Goal: Information Seeking & Learning: Learn about a topic

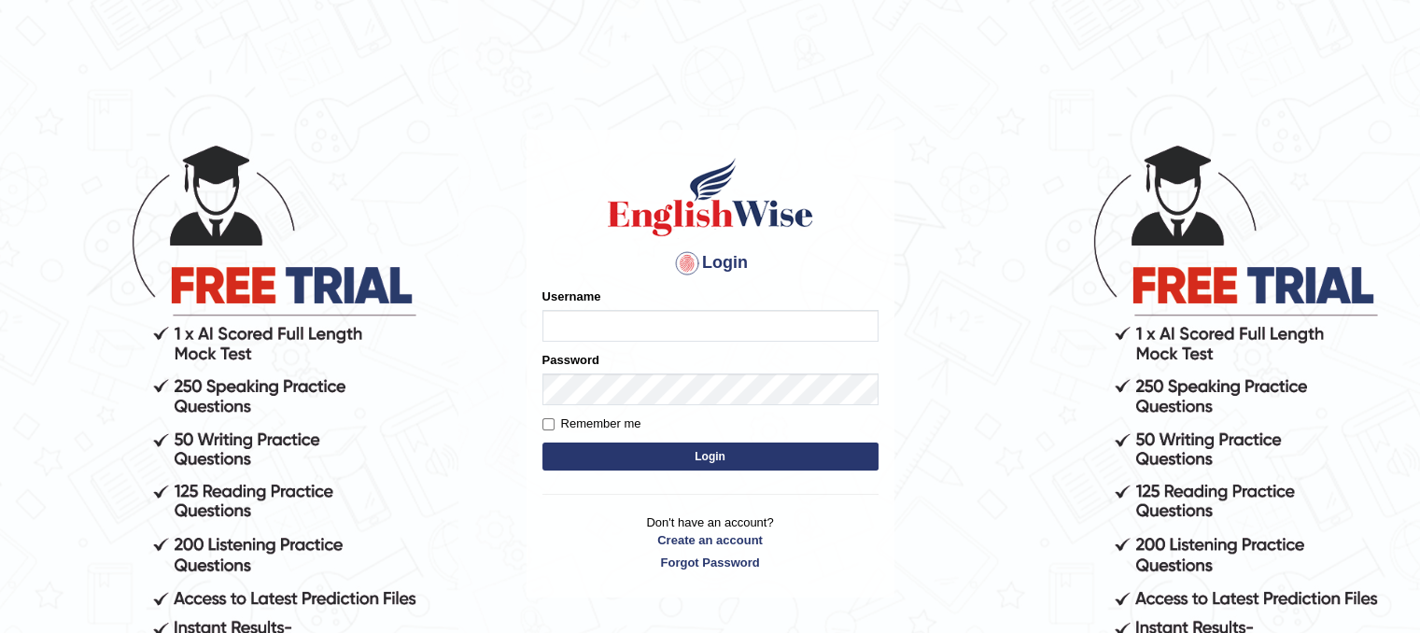
type input "PunamRijal"
click at [743, 453] on button "Login" at bounding box center [710, 456] width 336 height 28
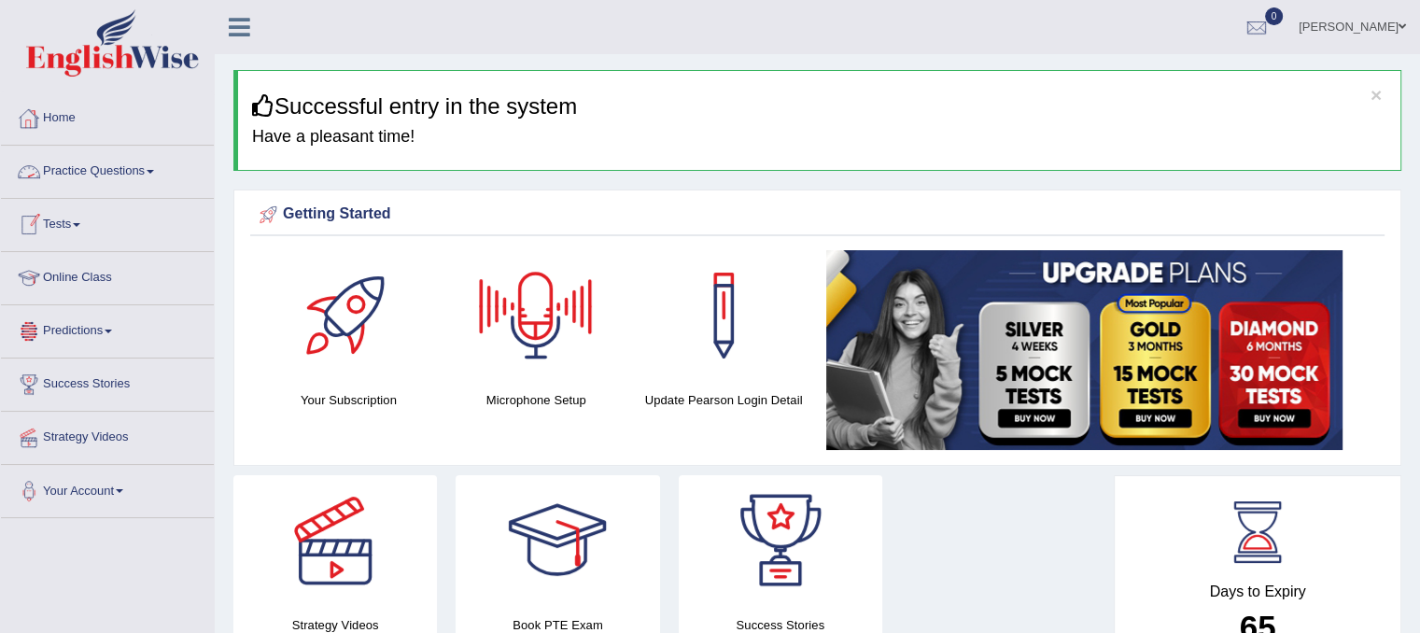
click at [127, 168] on link "Practice Questions" at bounding box center [107, 169] width 213 height 47
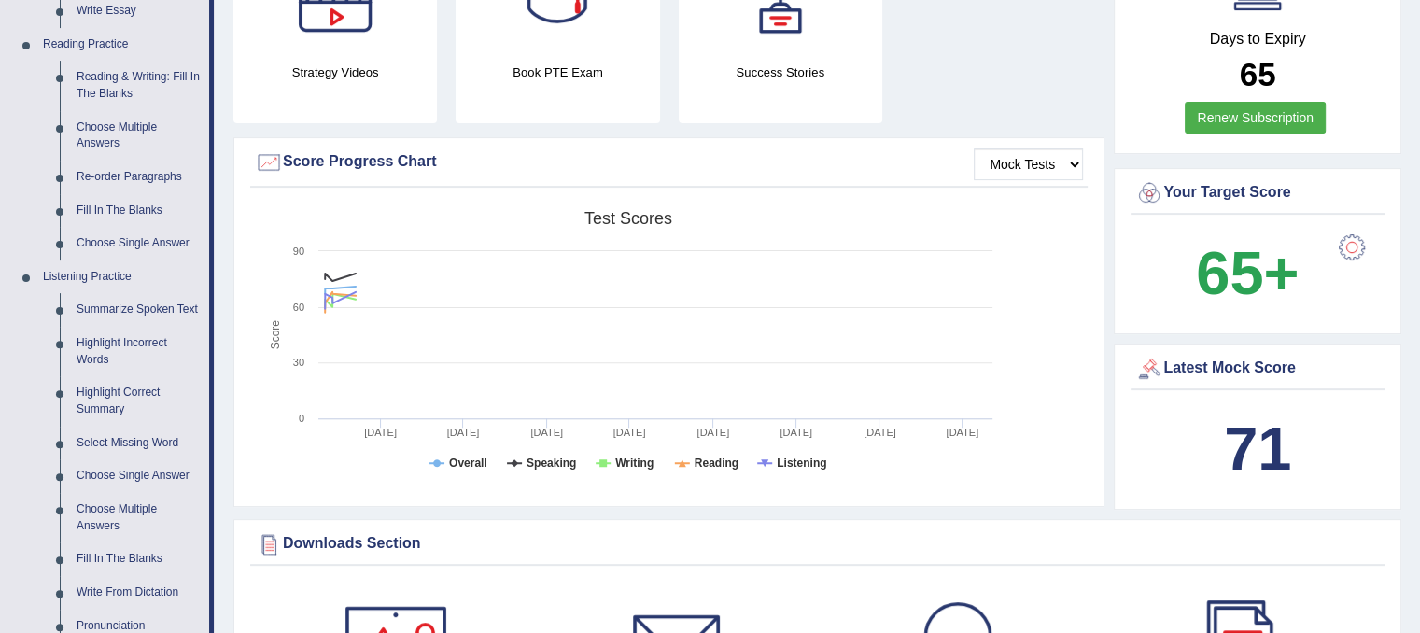
scroll to position [1016, 0]
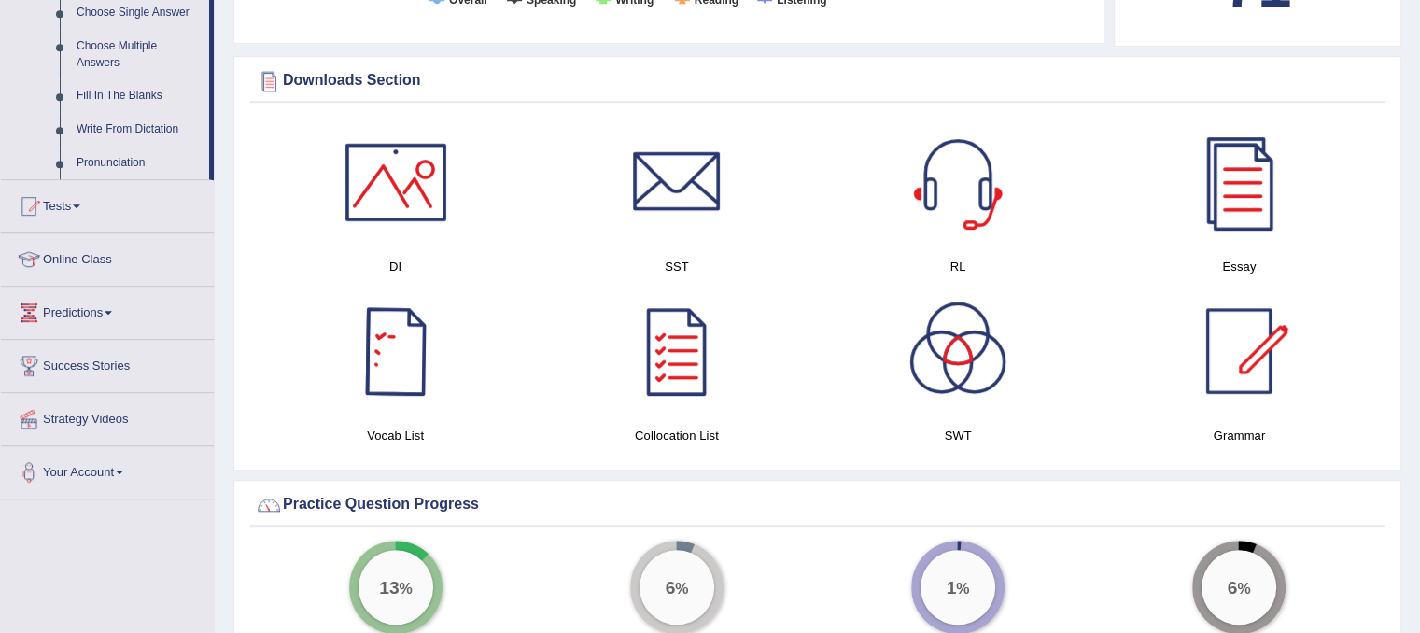
click at [112, 311] on span at bounding box center [108, 313] width 7 height 4
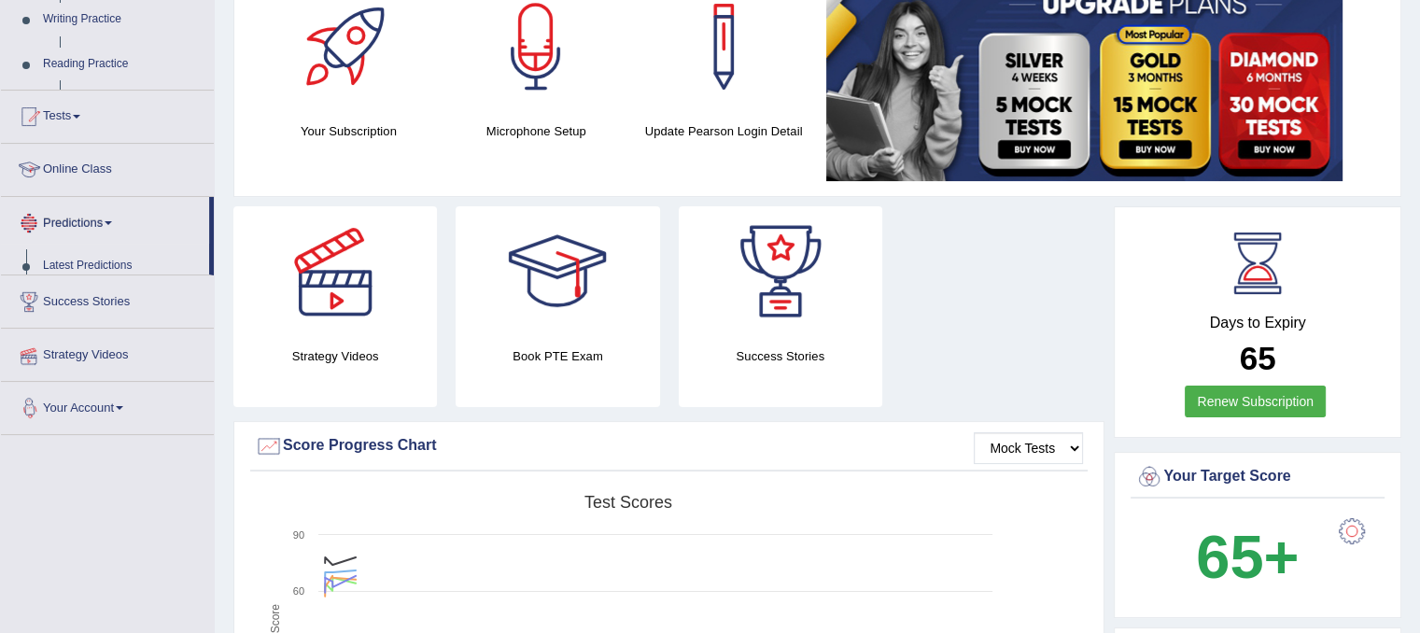
scroll to position [204, 0]
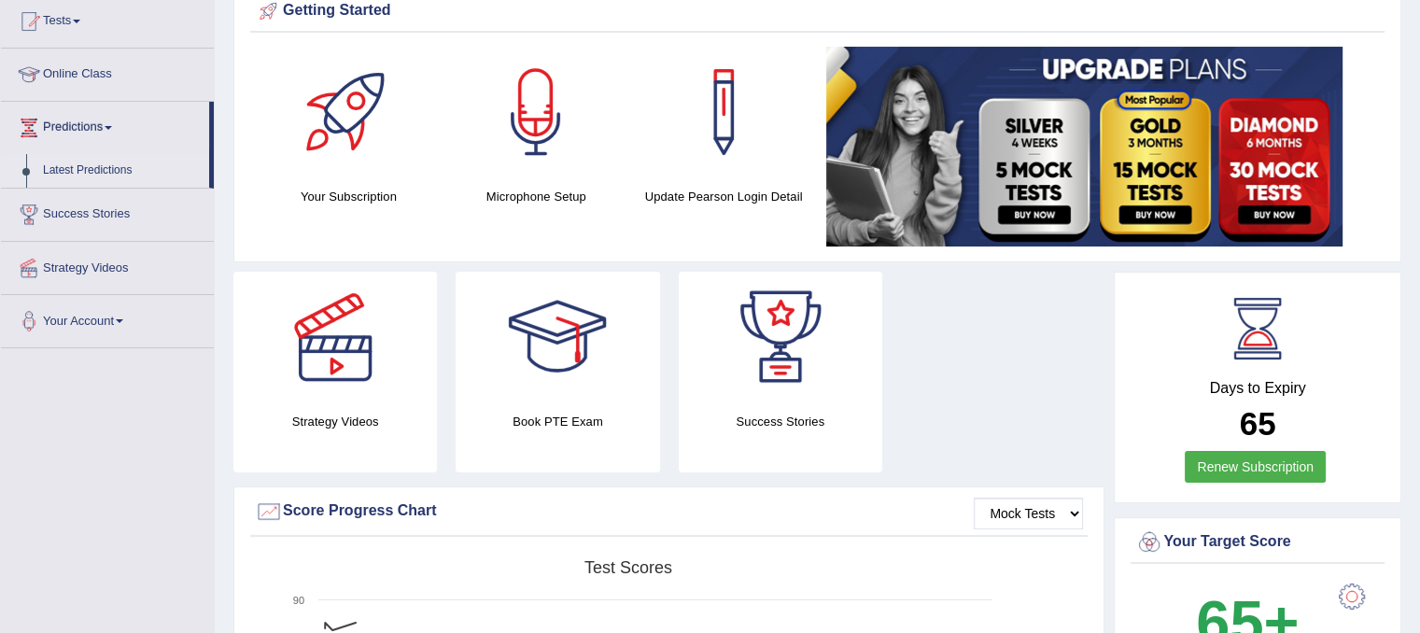
click at [106, 170] on link "Latest Predictions" at bounding box center [122, 171] width 175 height 34
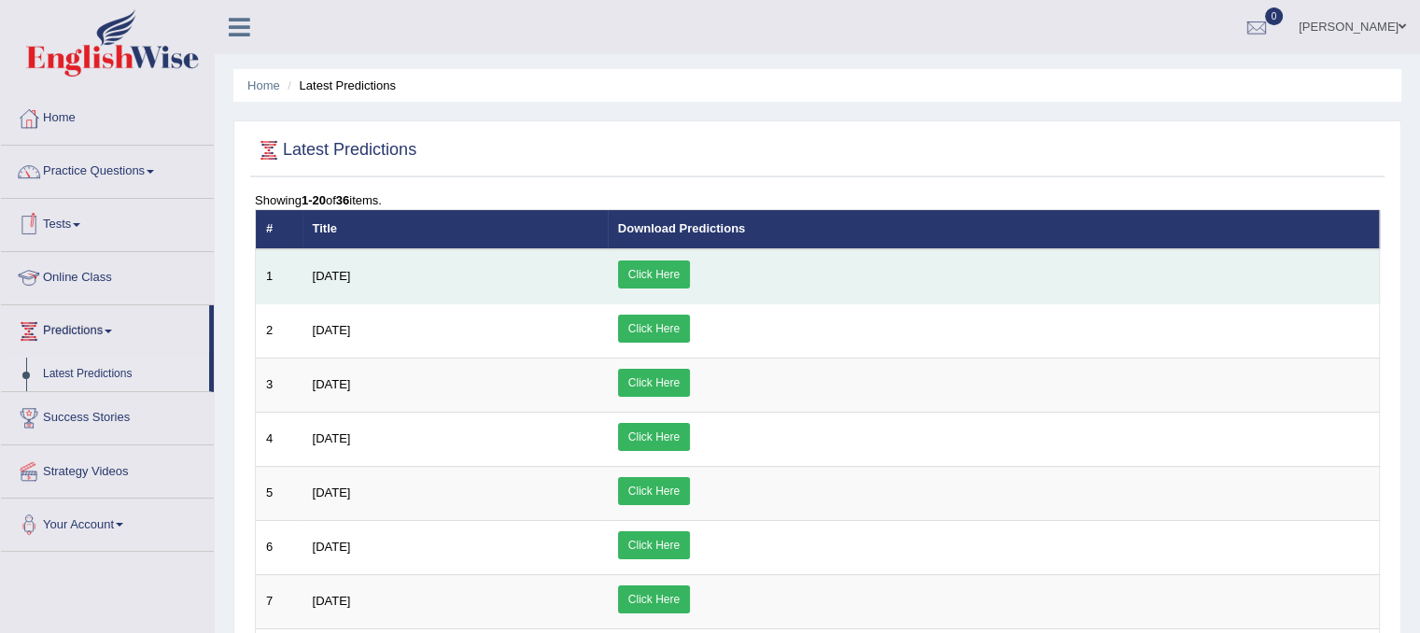
click at [351, 279] on span "August 2025" at bounding box center [332, 276] width 38 height 14
click at [556, 277] on td "August 2025" at bounding box center [454, 276] width 305 height 55
click at [690, 271] on link "Click Here" at bounding box center [654, 274] width 72 height 28
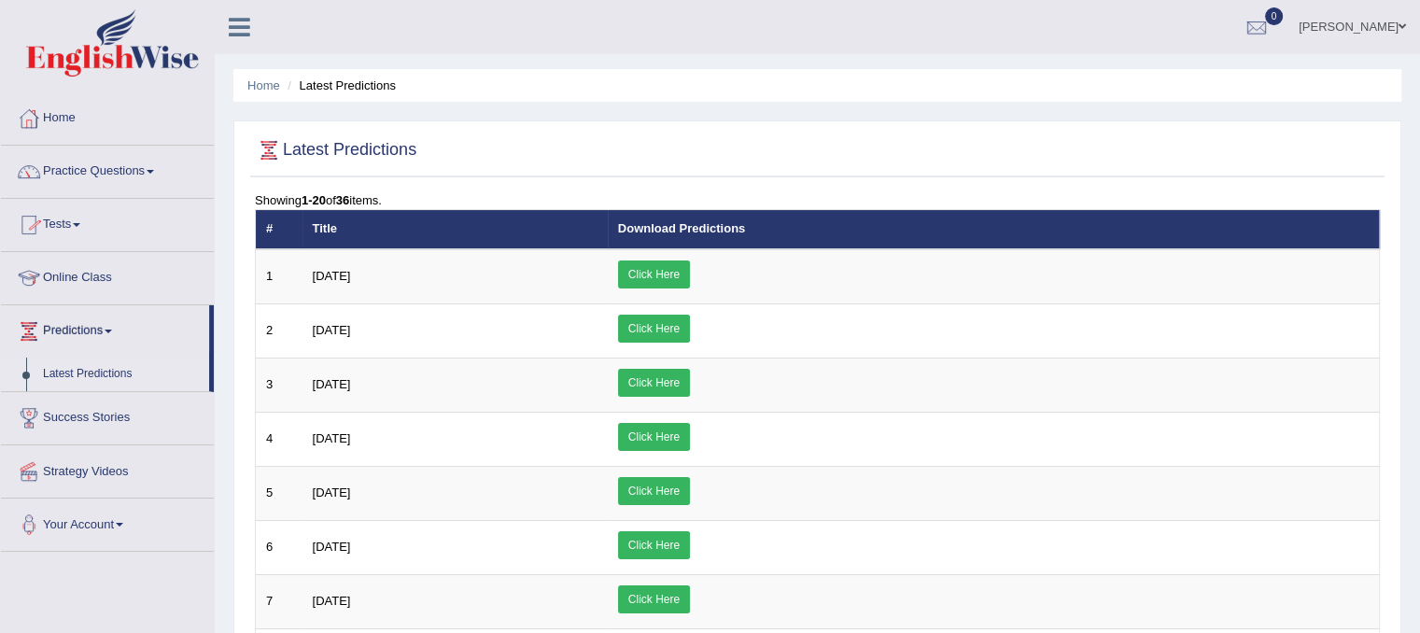
click at [99, 281] on link "Online Class" at bounding box center [107, 275] width 213 height 47
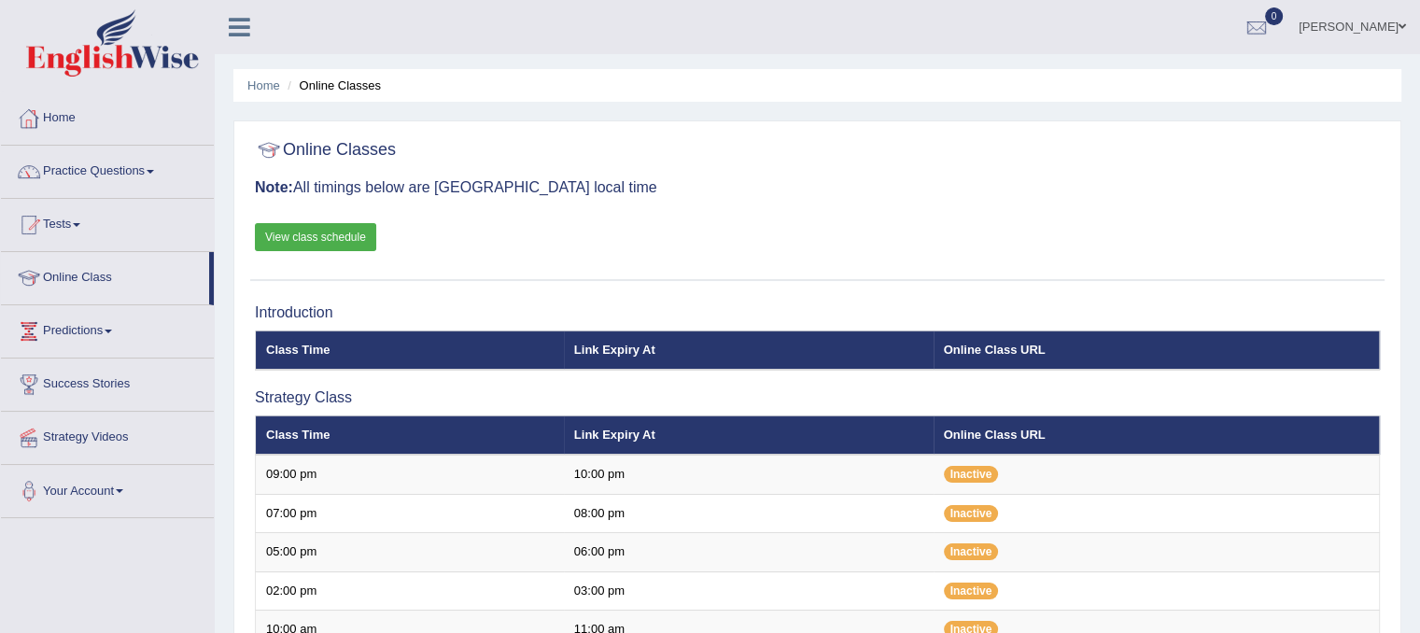
click at [65, 119] on link "Home" at bounding box center [107, 115] width 213 height 47
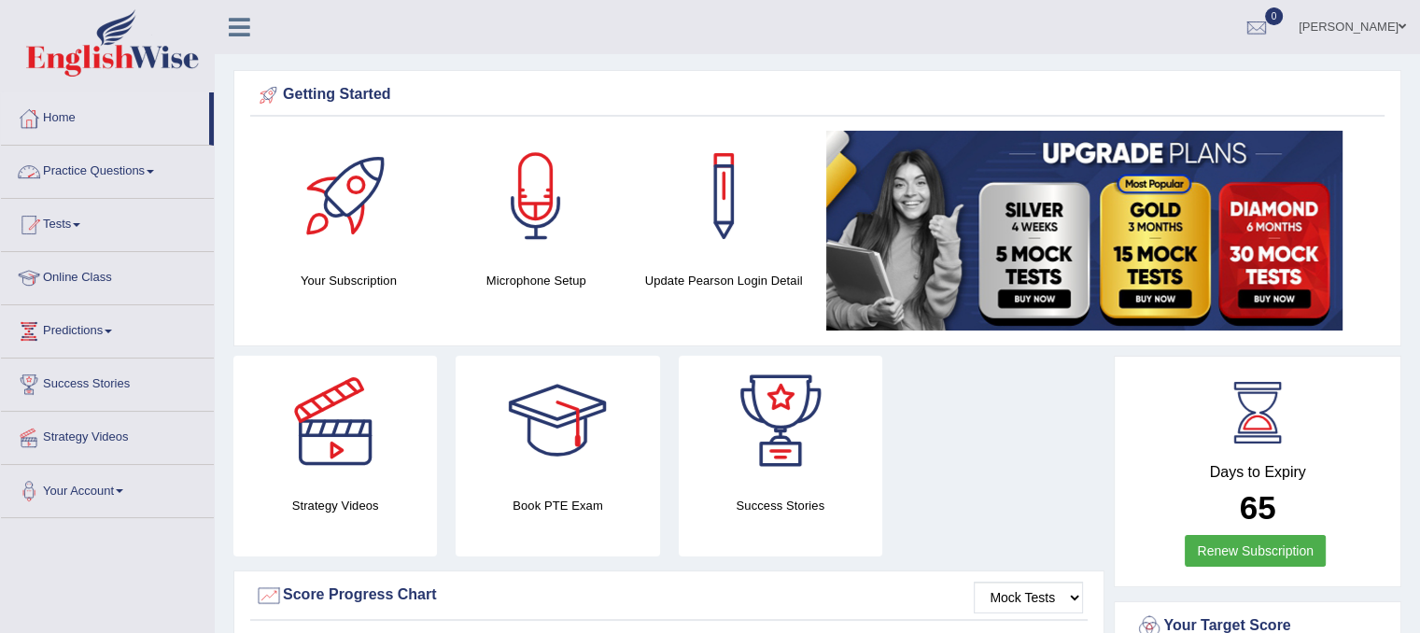
click at [146, 167] on link "Practice Questions" at bounding box center [107, 169] width 213 height 47
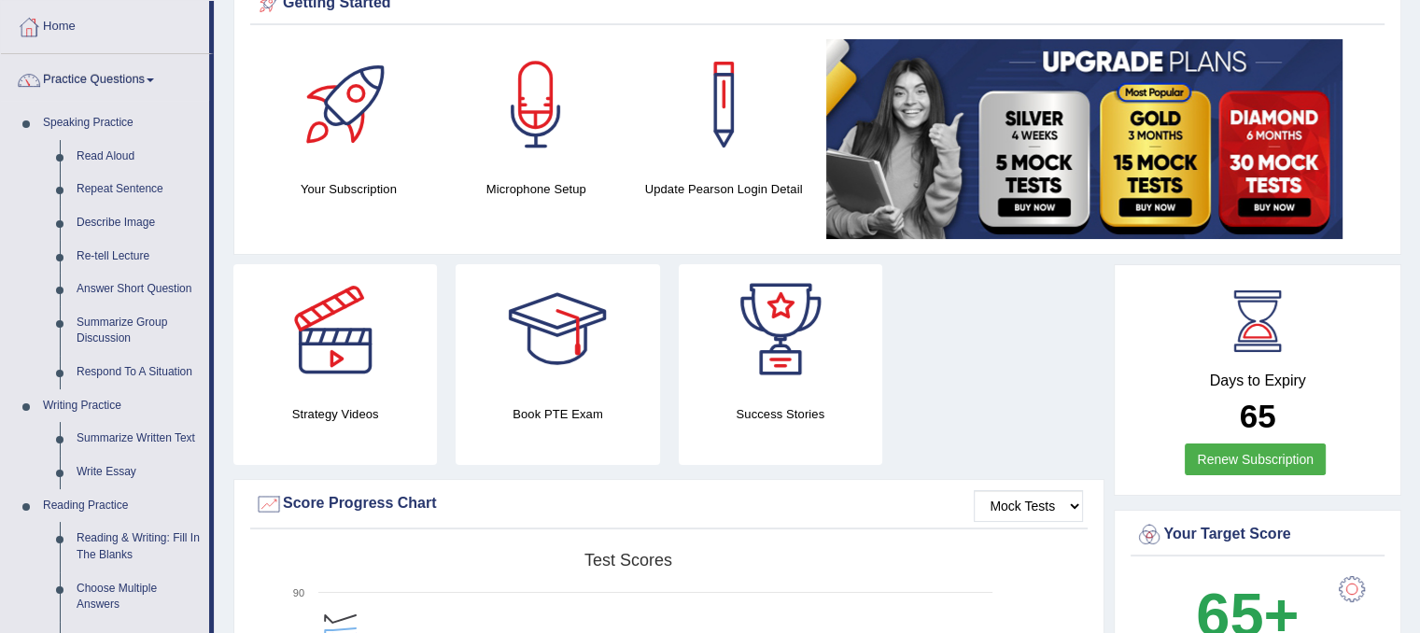
scroll to position [68, 0]
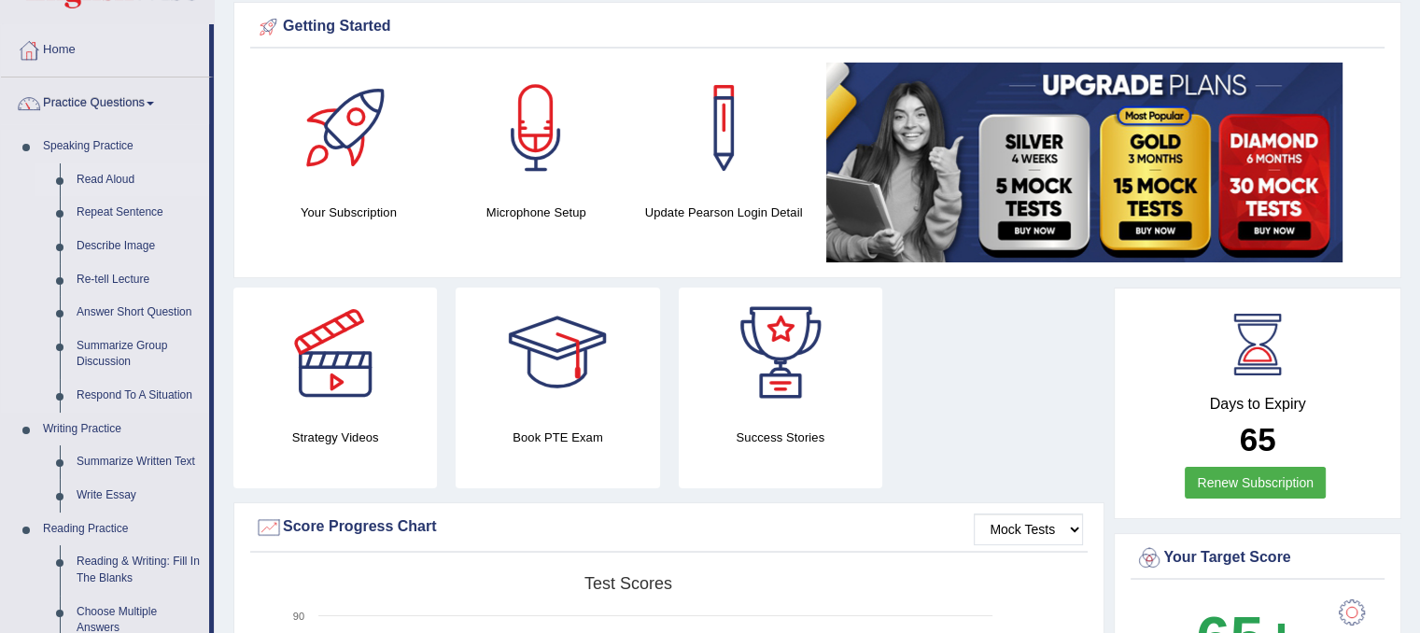
click at [116, 176] on link "Read Aloud" at bounding box center [138, 180] width 141 height 34
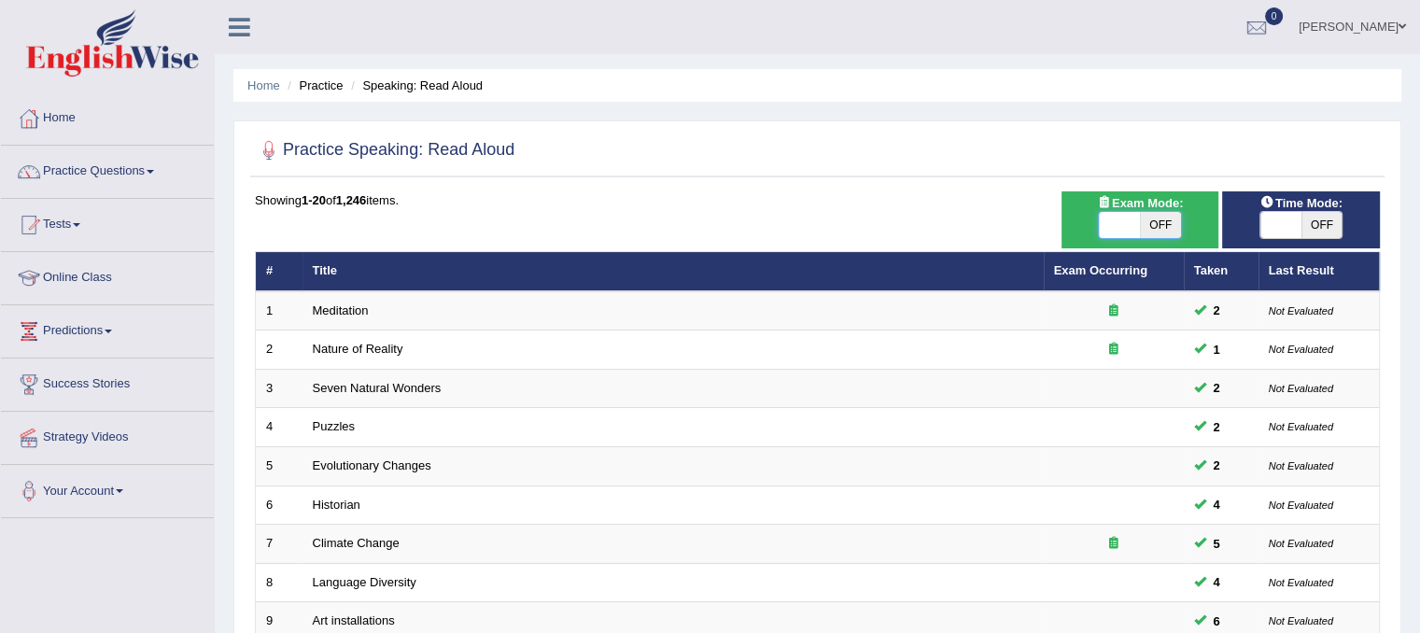
click at [1114, 230] on span at bounding box center [1119, 225] width 41 height 26
checkbox input "true"
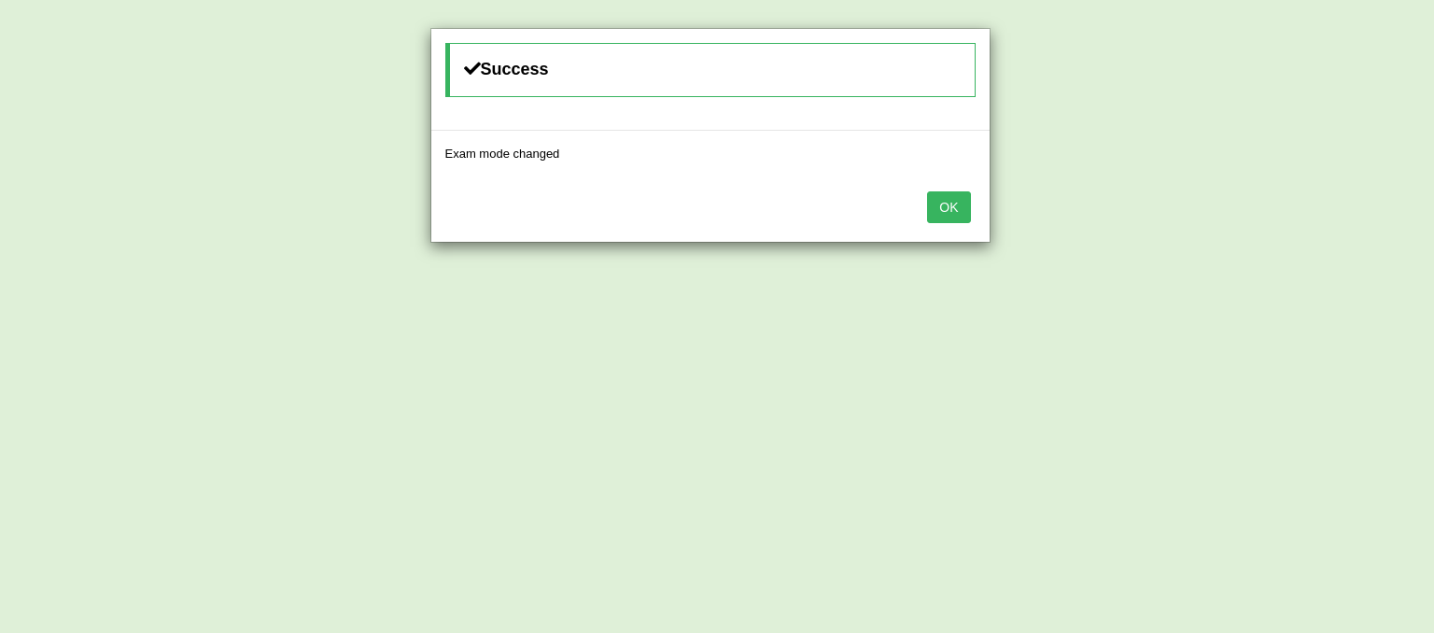
click at [951, 195] on button "OK" at bounding box center [948, 207] width 43 height 32
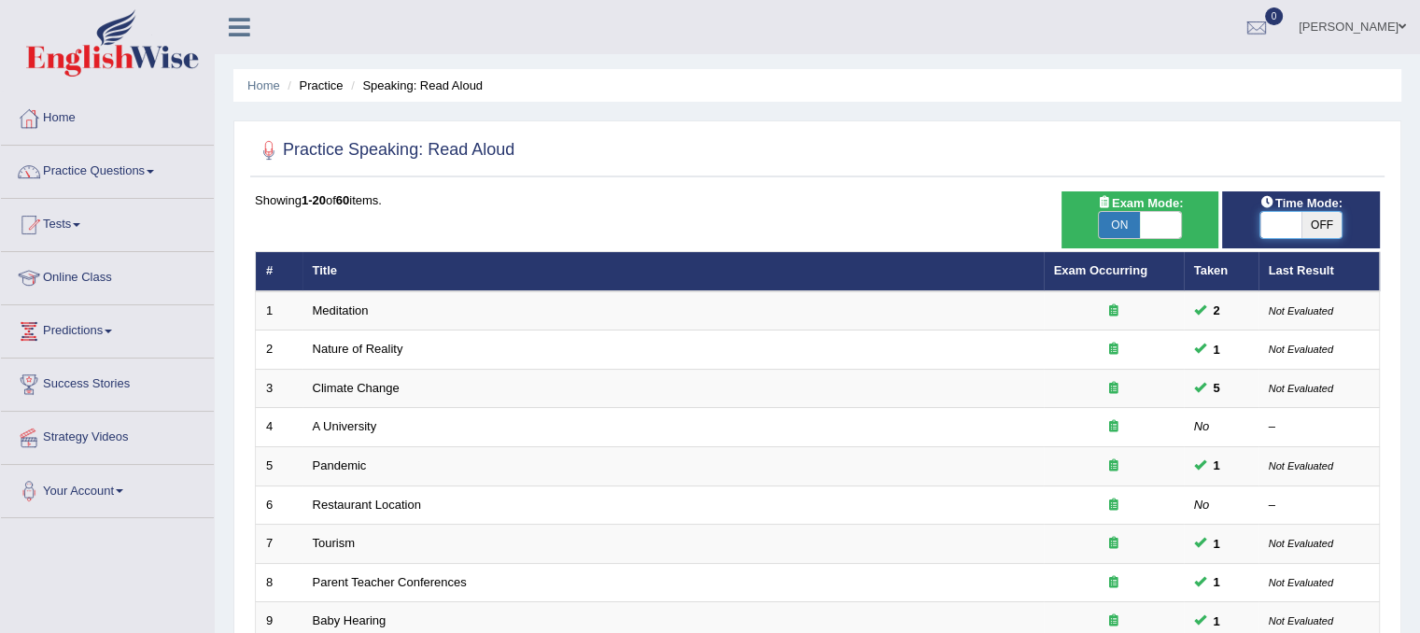
click at [1270, 232] on span at bounding box center [1280, 225] width 41 height 26
checkbox input "true"
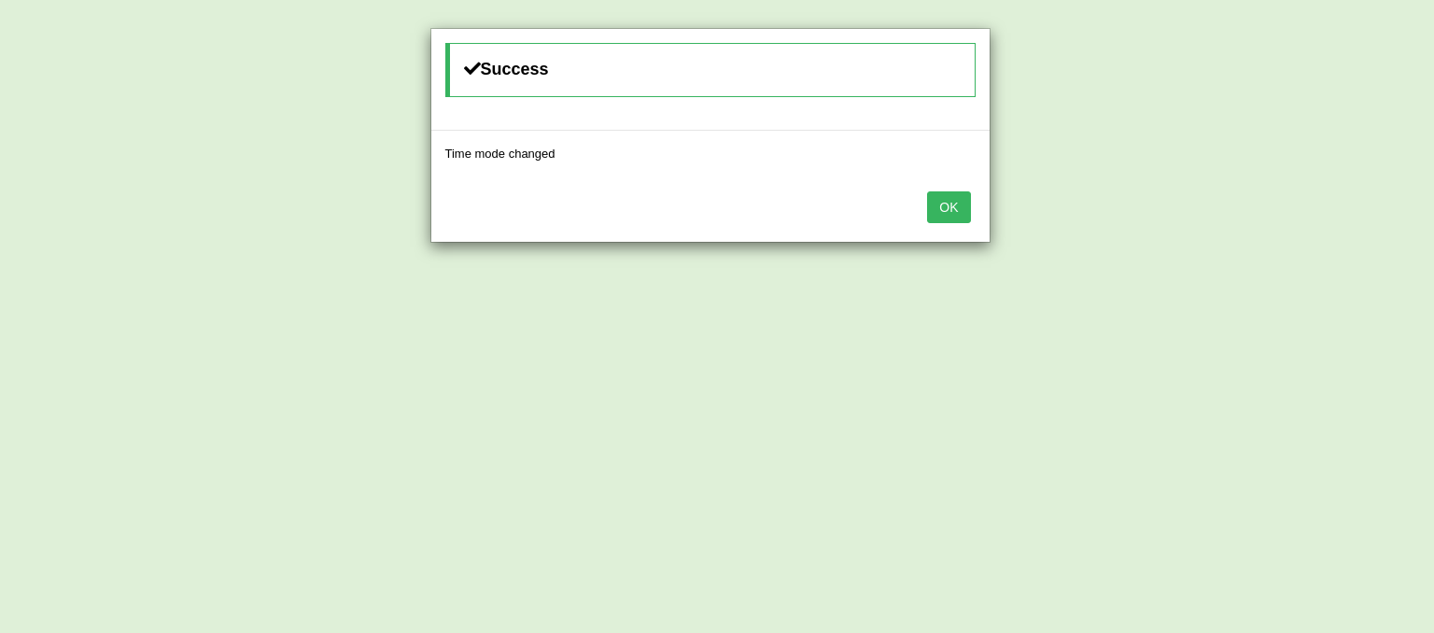
click at [951, 205] on button "OK" at bounding box center [948, 207] width 43 height 32
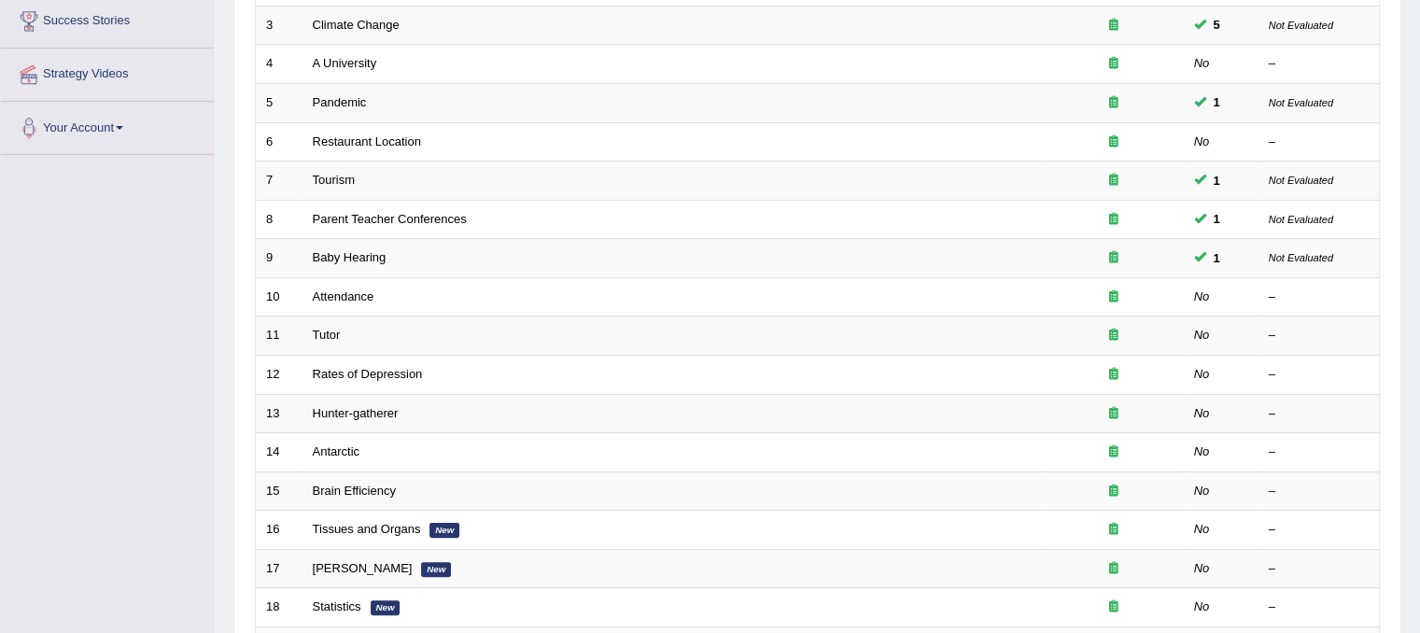
scroll to position [367, 0]
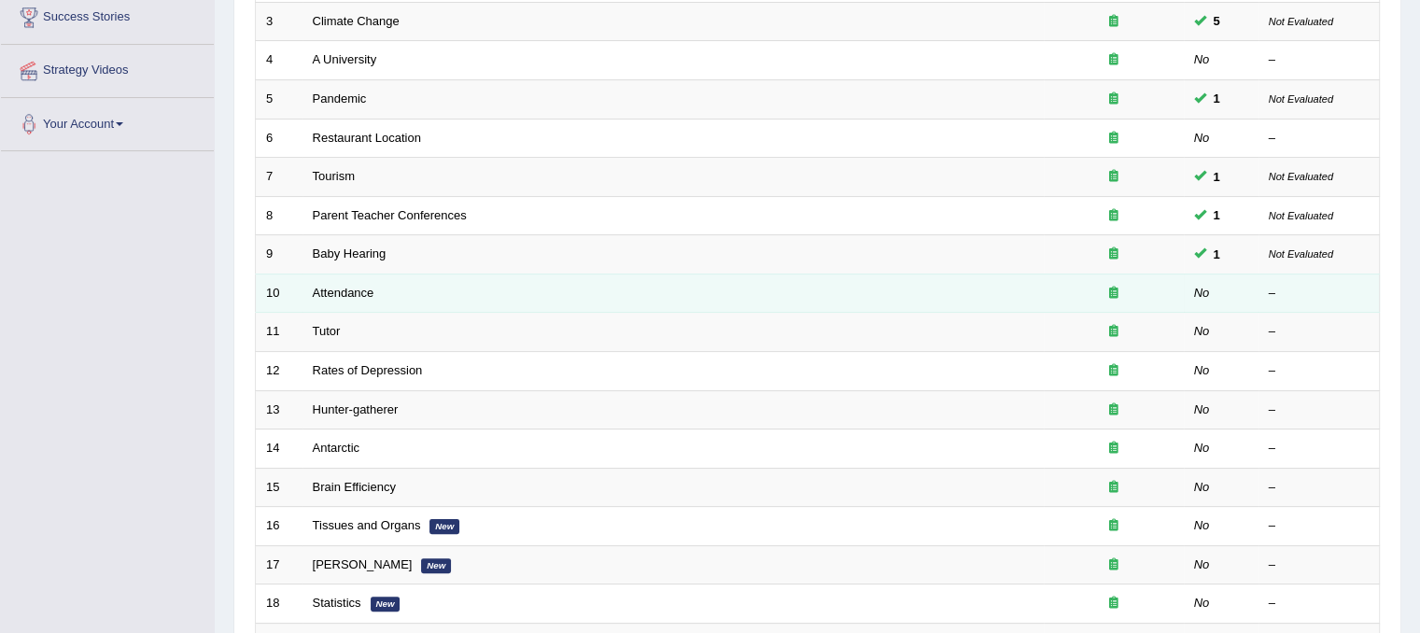
click at [358, 279] on td "Attendance" at bounding box center [672, 293] width 741 height 39
click at [350, 292] on link "Attendance" at bounding box center [344, 293] width 62 height 14
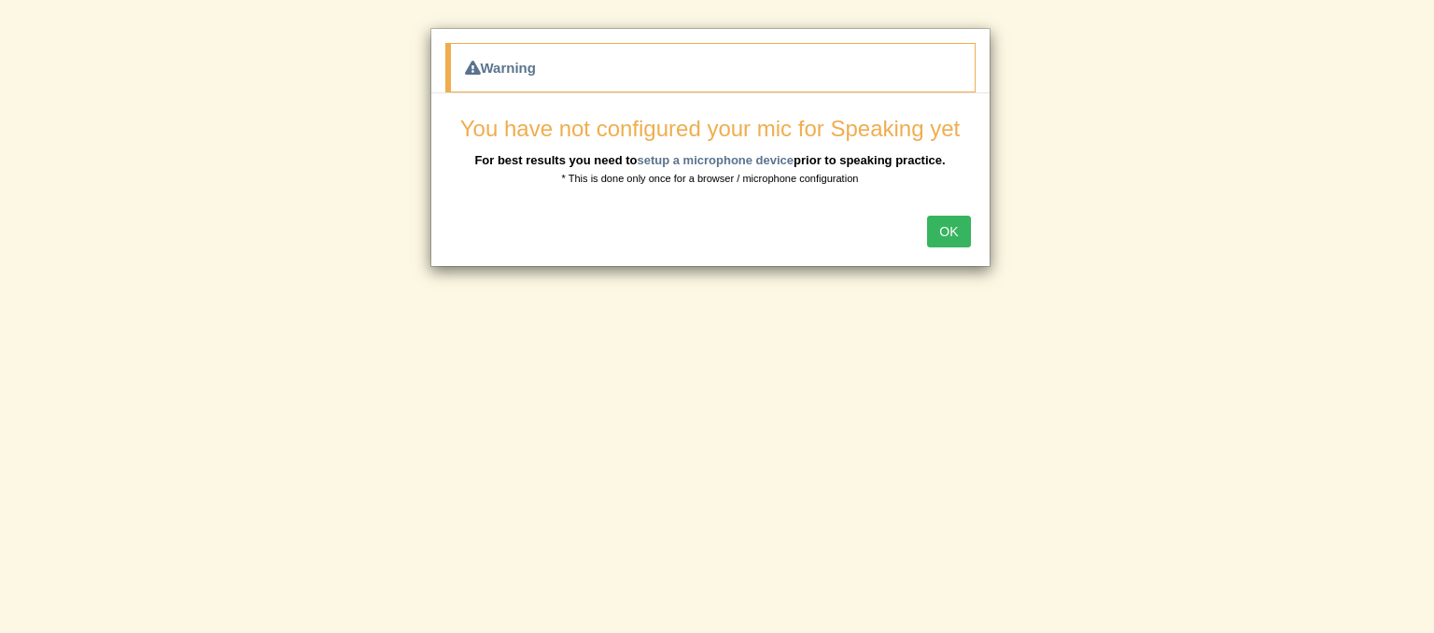
click at [955, 236] on button "OK" at bounding box center [948, 232] width 43 height 32
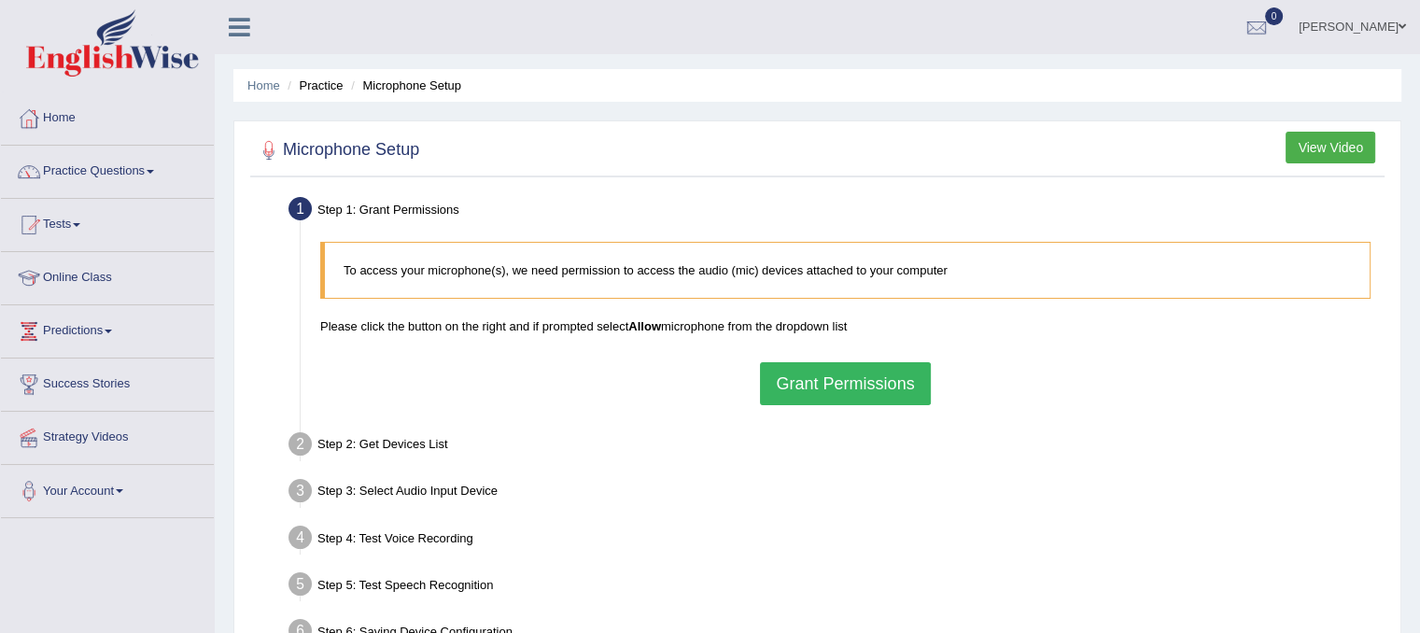
click at [812, 396] on button "Grant Permissions" at bounding box center [845, 383] width 170 height 43
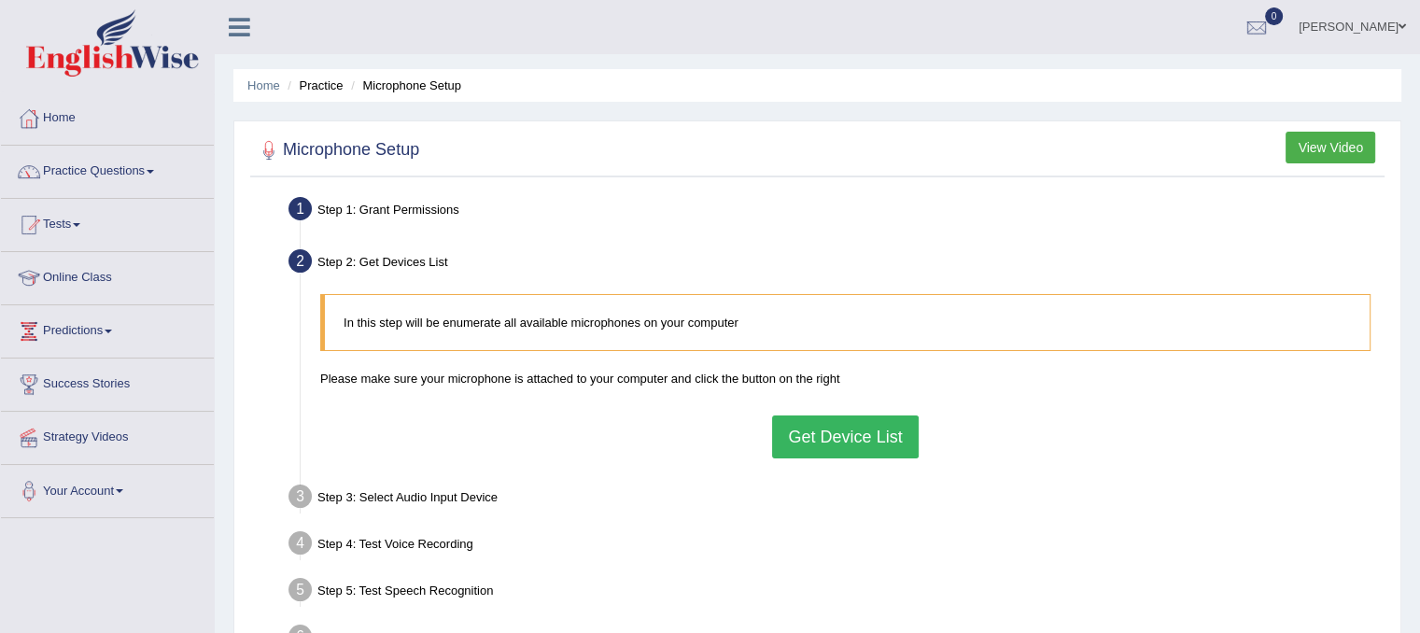
click at [818, 428] on button "Get Device List" at bounding box center [845, 436] width 146 height 43
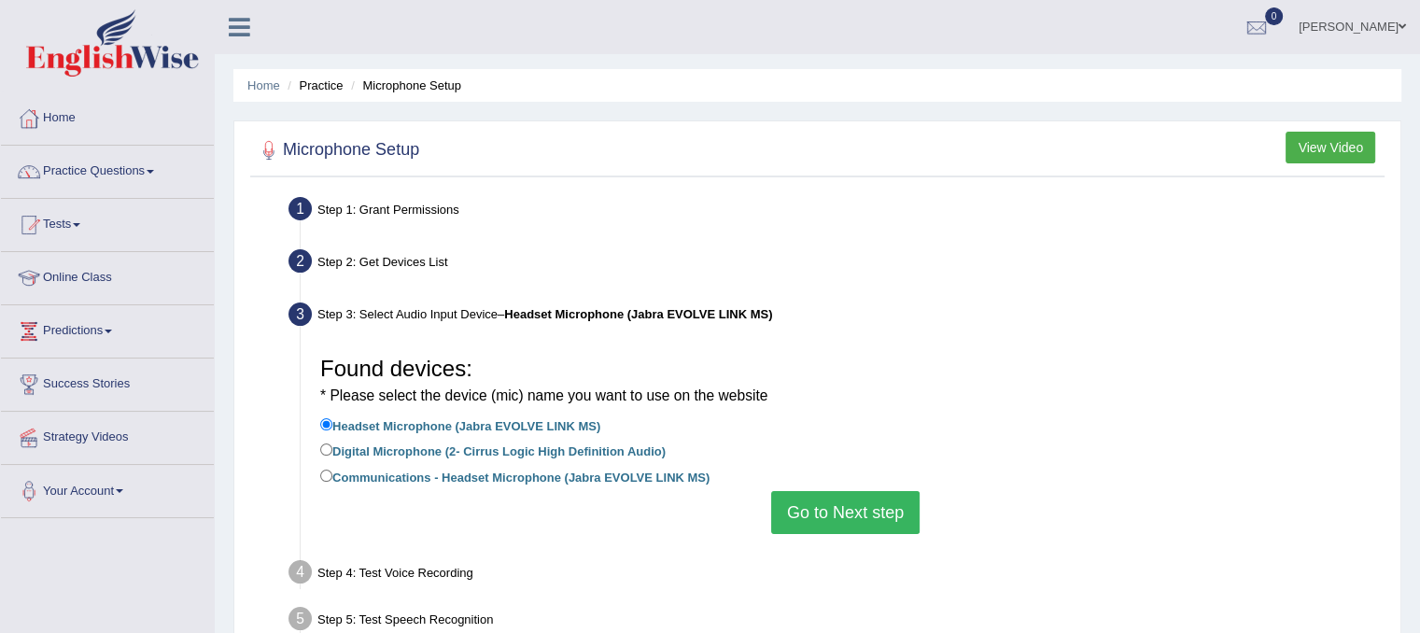
click at [844, 533] on button "Go to Next step" at bounding box center [845, 512] width 148 height 43
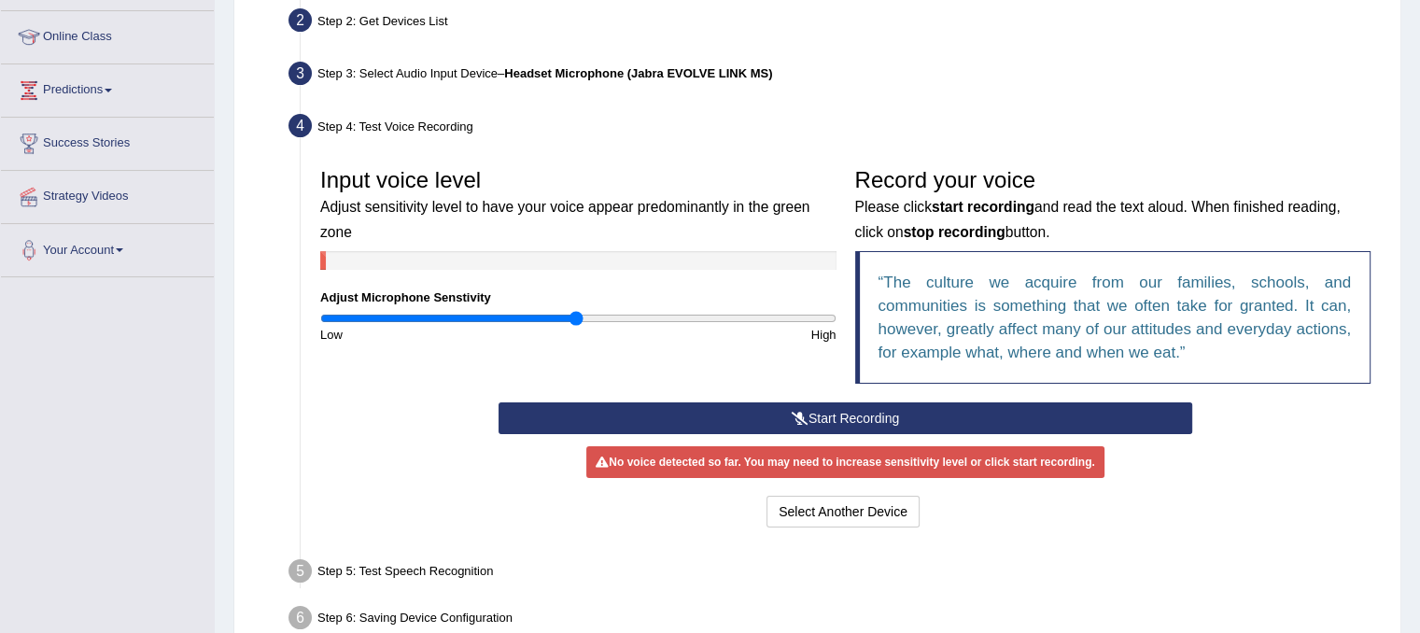
scroll to position [237, 0]
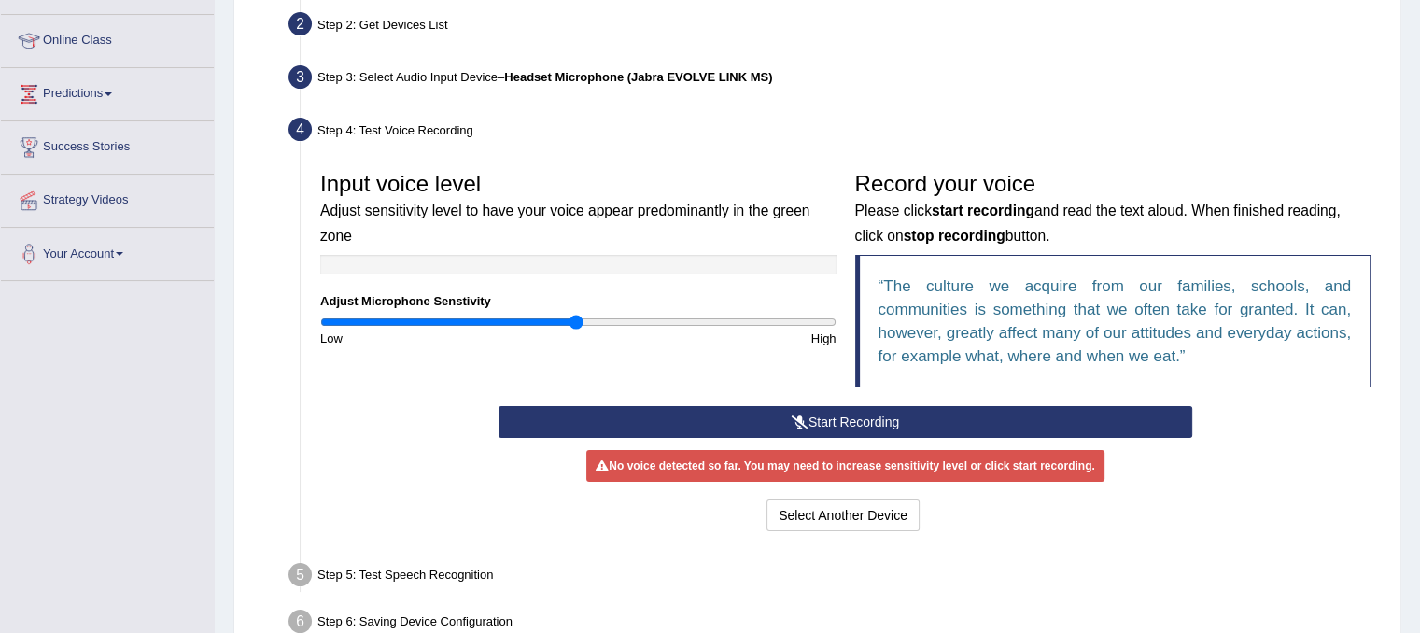
click at [1018, 416] on button "Start Recording" at bounding box center [845, 422] width 694 height 32
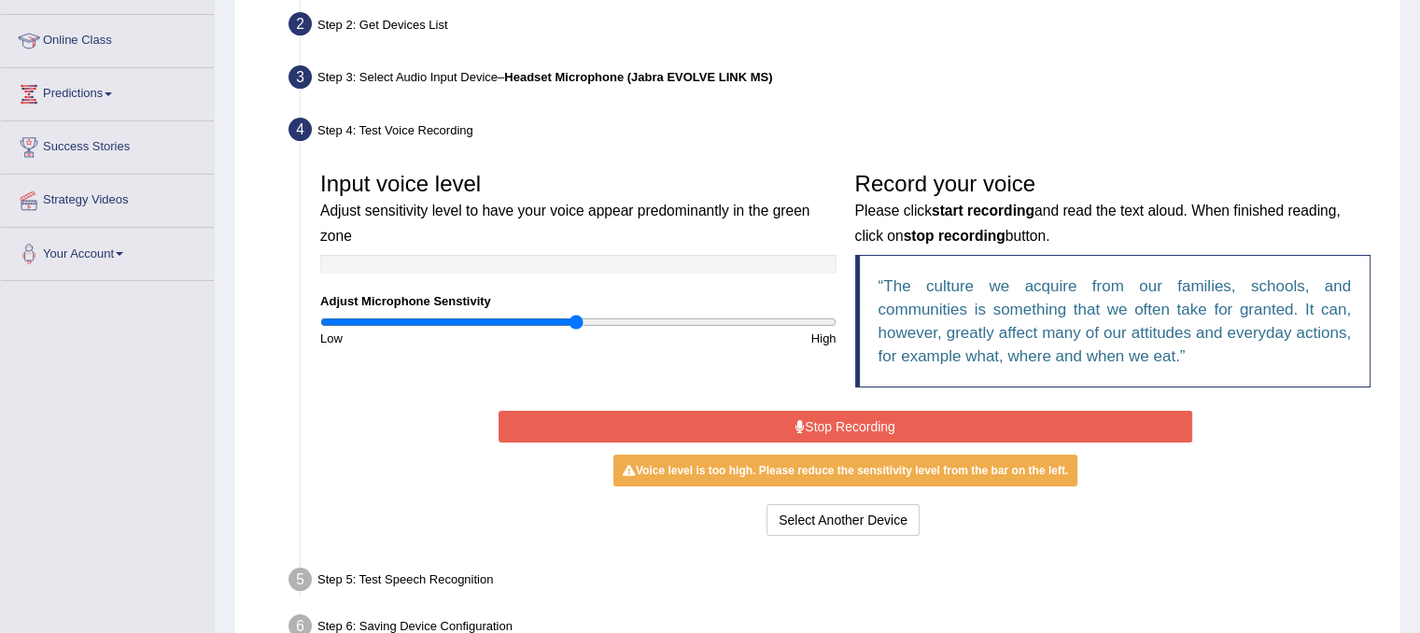
click at [1018, 416] on button "Stop Recording" at bounding box center [845, 427] width 694 height 32
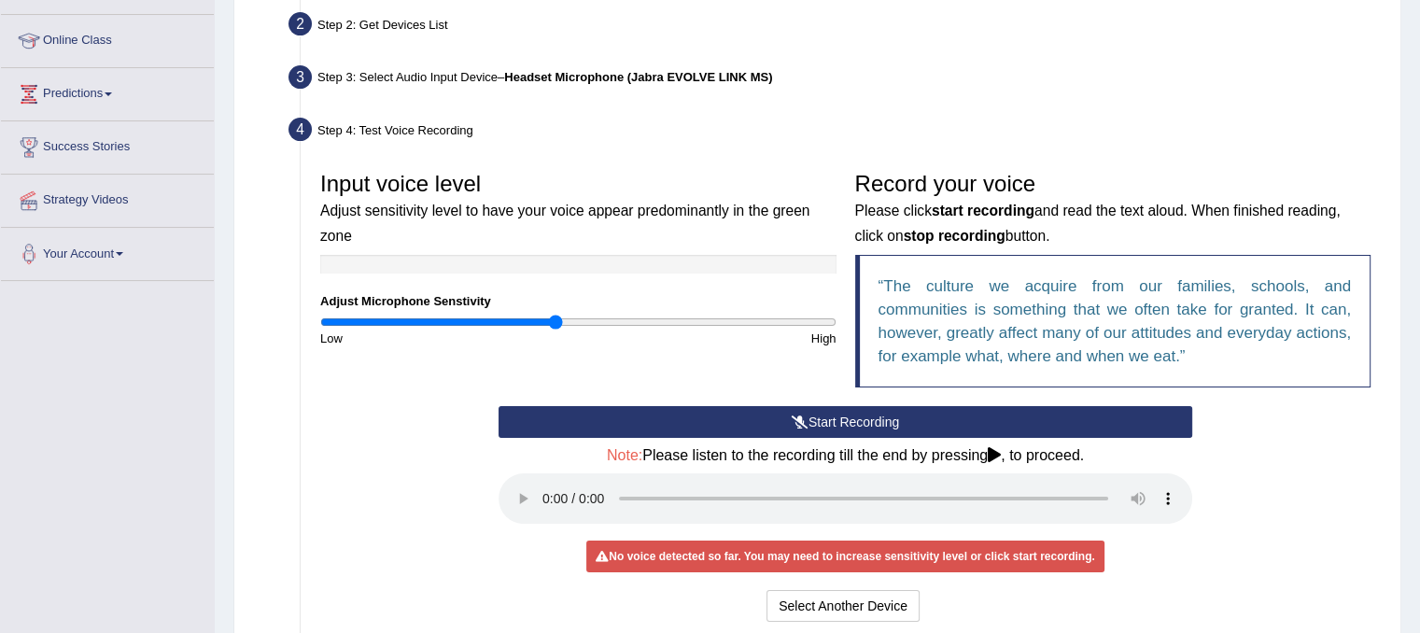
click at [553, 322] on input "range" at bounding box center [578, 322] width 516 height 15
click at [906, 427] on button "Start Recording" at bounding box center [845, 422] width 694 height 32
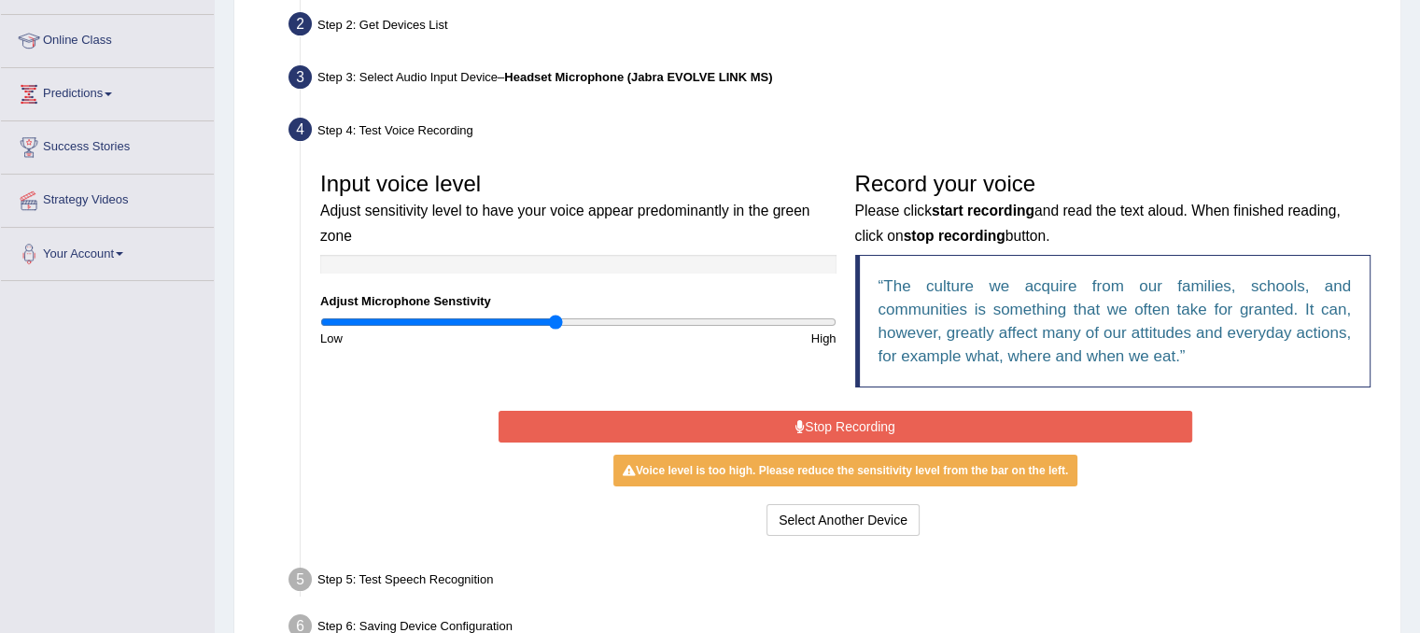
click at [906, 427] on button "Stop Recording" at bounding box center [845, 427] width 694 height 32
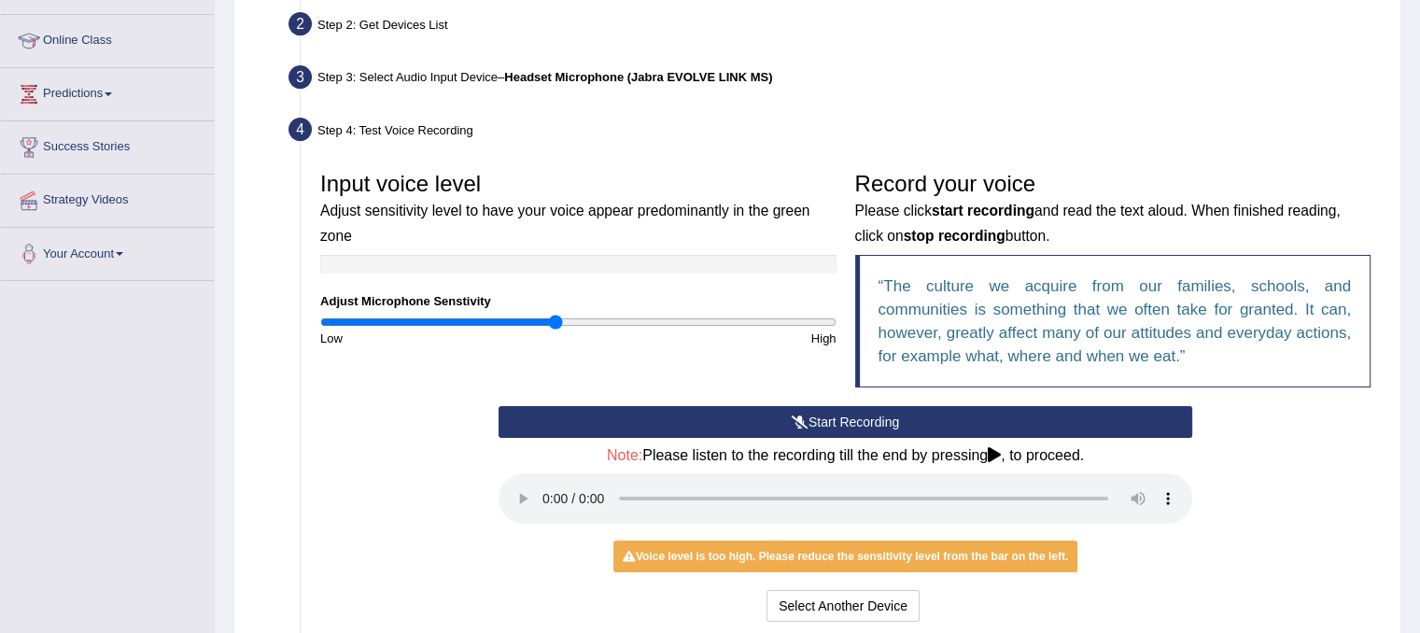
drag, startPoint x: 1415, startPoint y: 387, endPoint x: 1423, endPoint y: 539, distance: 151.4
click at [1419, 396] on html "Toggle navigation Home Practice Questions Speaking Practice Read Aloud Repeat S…" at bounding box center [710, 79] width 1420 height 633
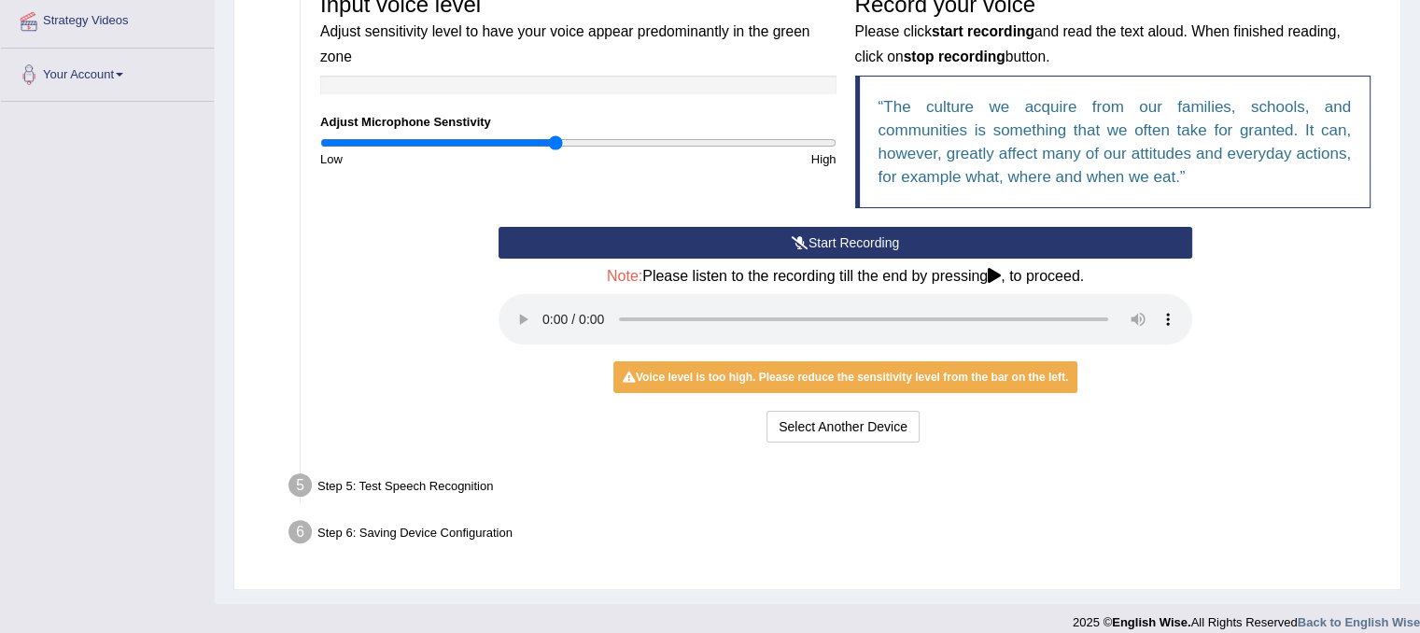
scroll to position [432, 0]
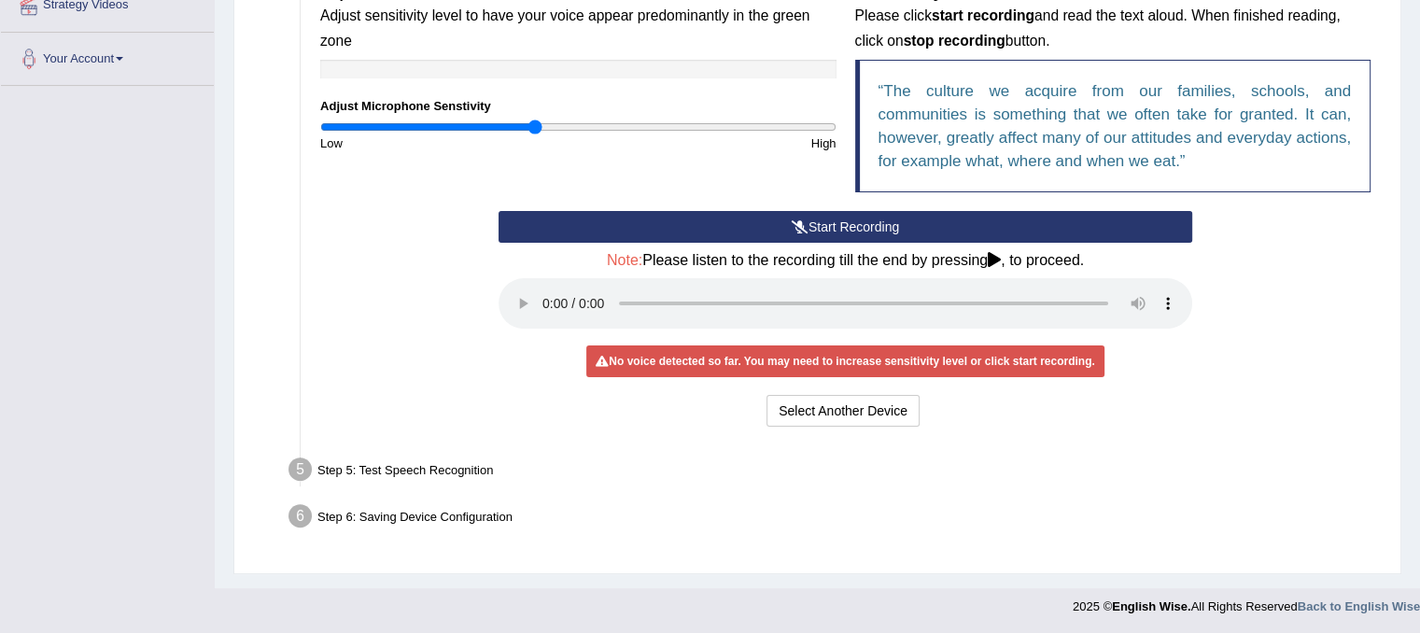
type input "0.84"
click at [536, 124] on input "range" at bounding box center [578, 126] width 516 height 15
click at [769, 229] on button "Start Recording" at bounding box center [845, 227] width 694 height 32
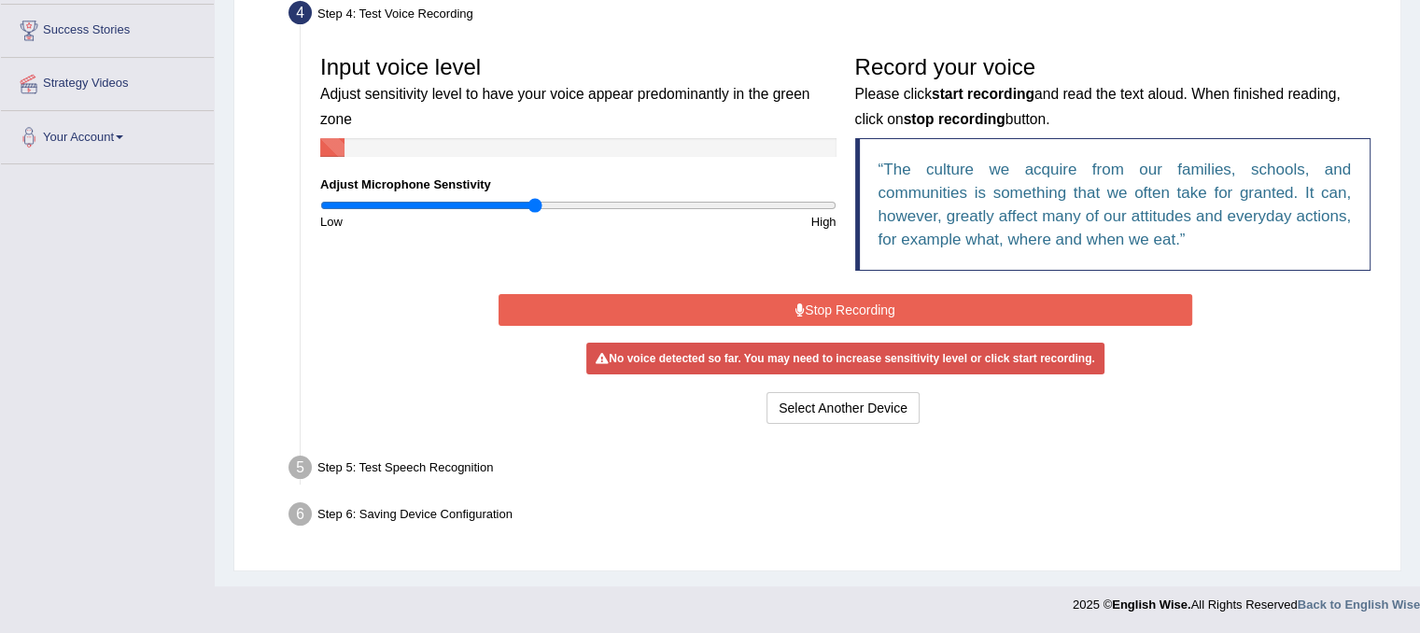
scroll to position [347, 0]
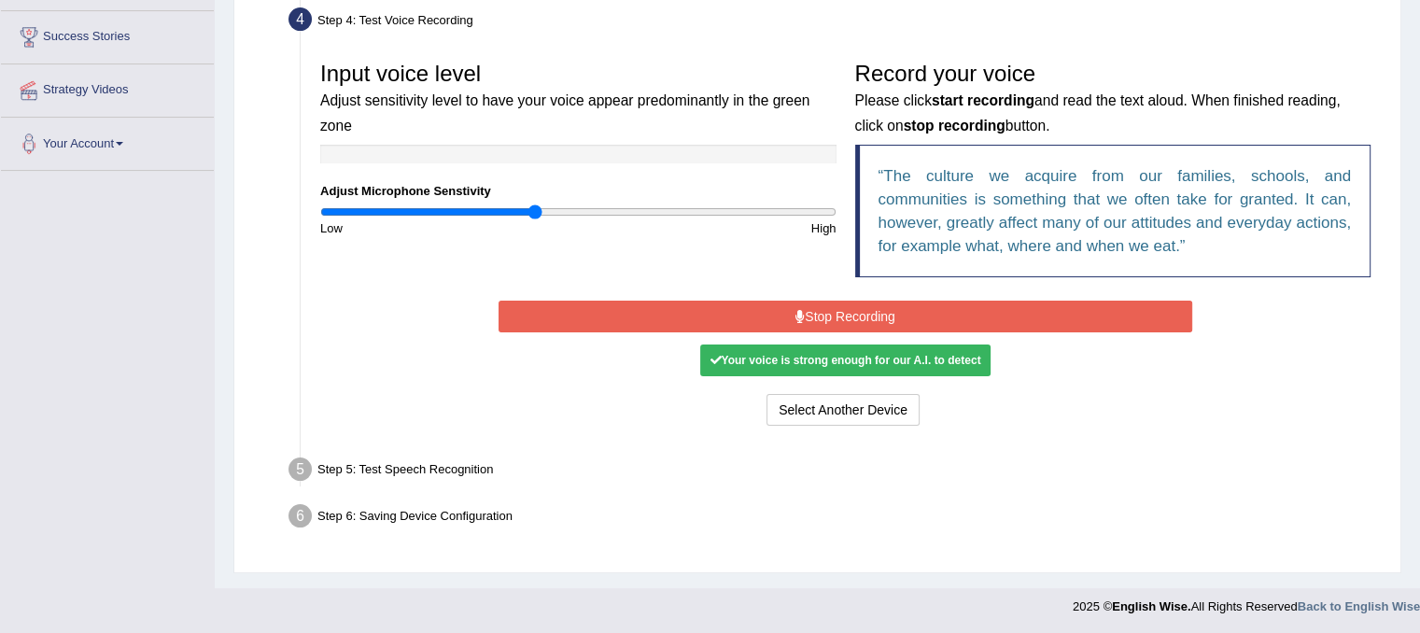
click at [954, 317] on button "Stop Recording" at bounding box center [845, 317] width 694 height 32
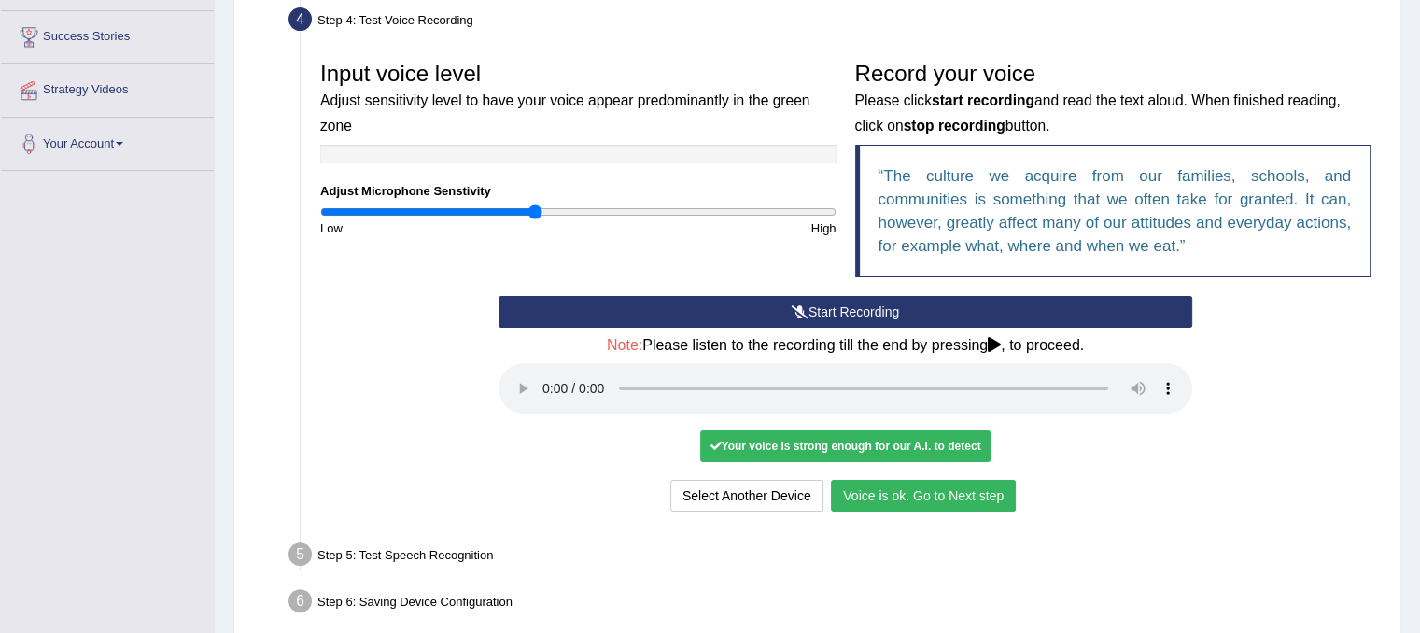
click at [901, 493] on button "Voice is ok. Go to Next step" at bounding box center [923, 496] width 185 height 32
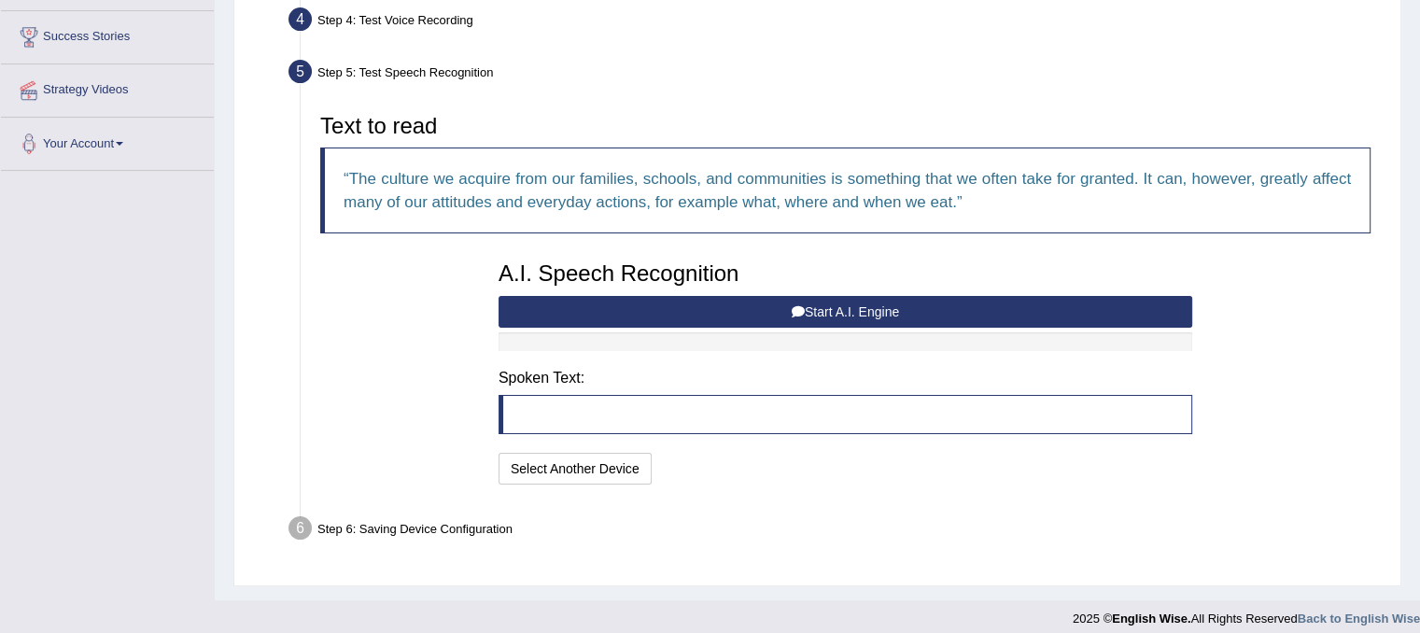
scroll to position [359, 0]
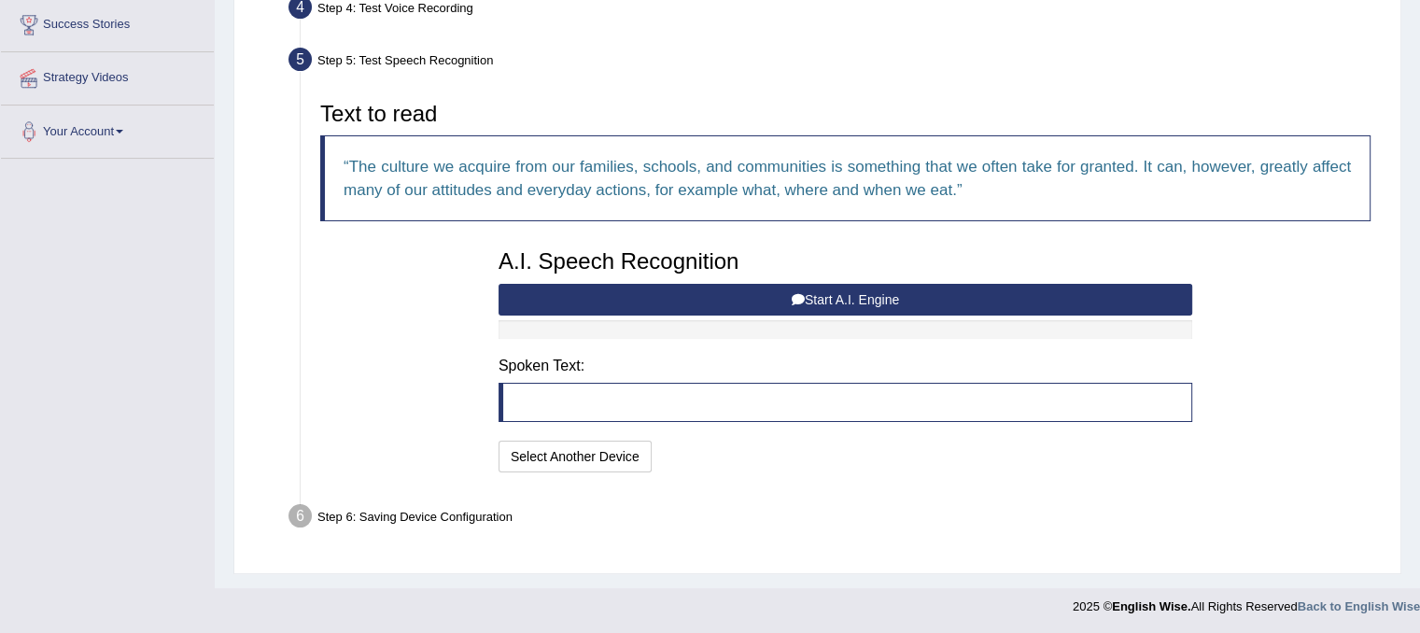
click at [644, 303] on button "Start A.I. Engine" at bounding box center [845, 300] width 694 height 32
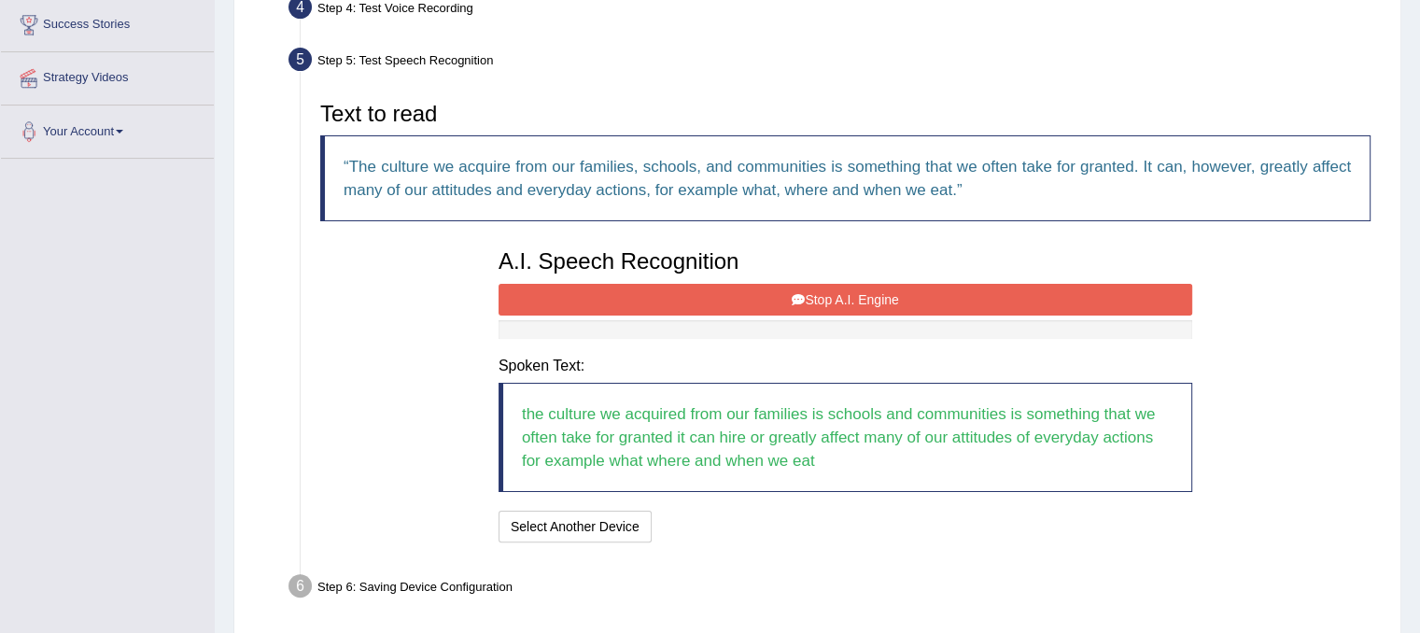
click at [754, 303] on button "Stop A.I. Engine" at bounding box center [845, 300] width 694 height 32
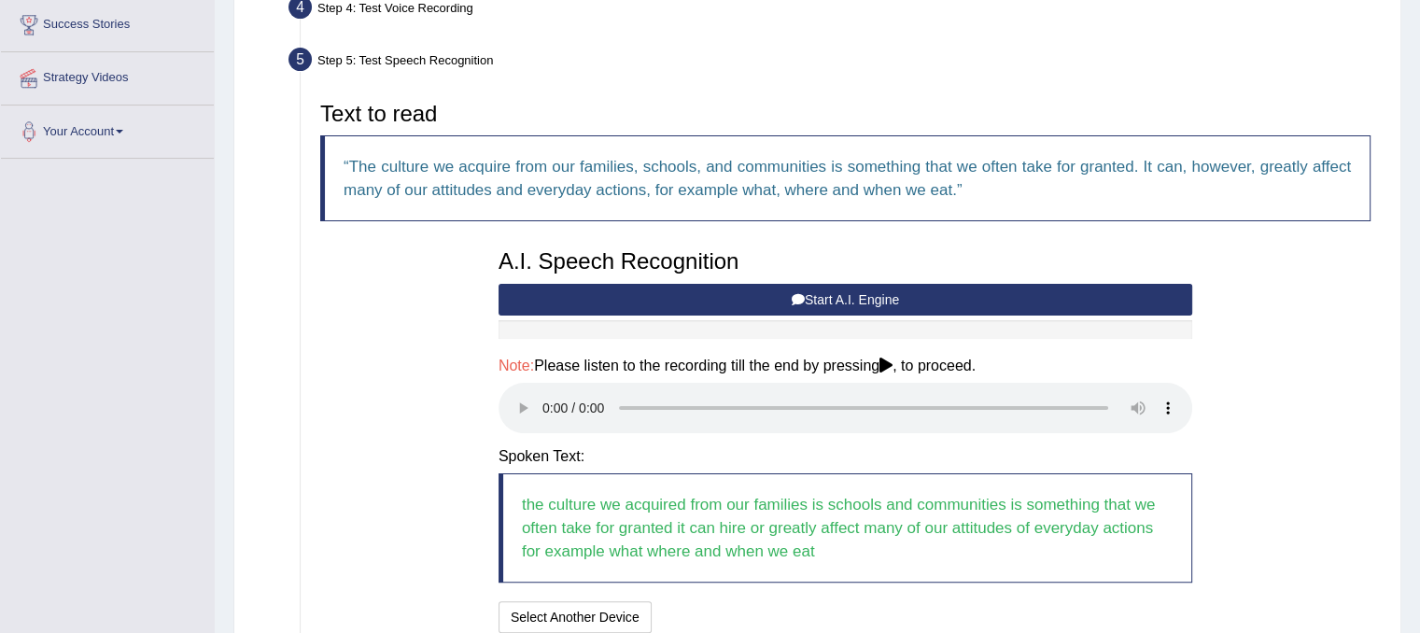
scroll to position [520, 0]
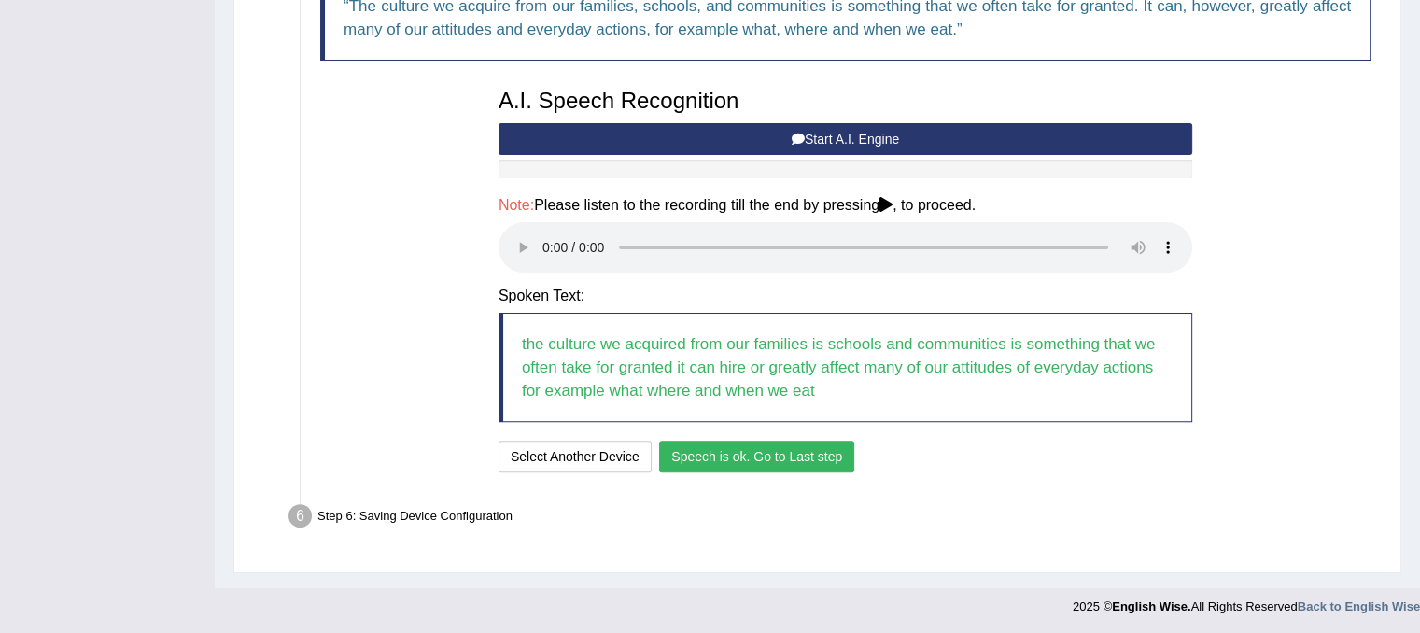
click at [772, 456] on button "Speech is ok. Go to Last step" at bounding box center [756, 457] width 195 height 32
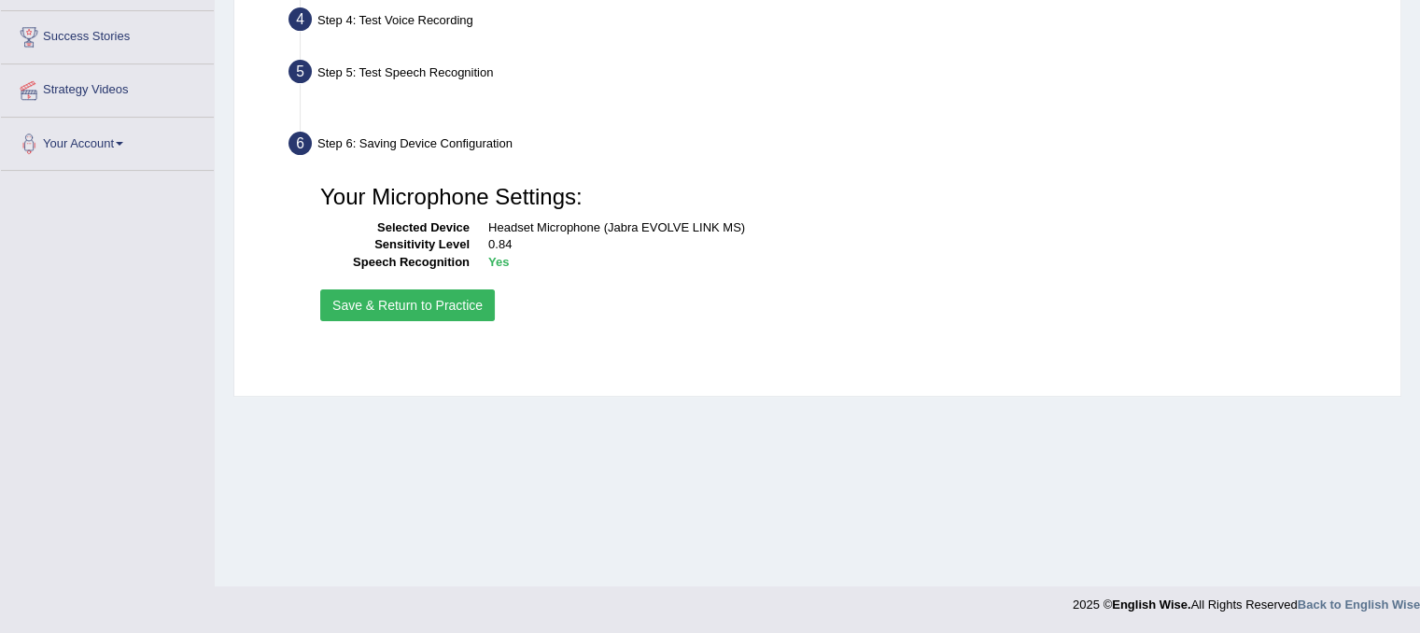
scroll to position [347, 0]
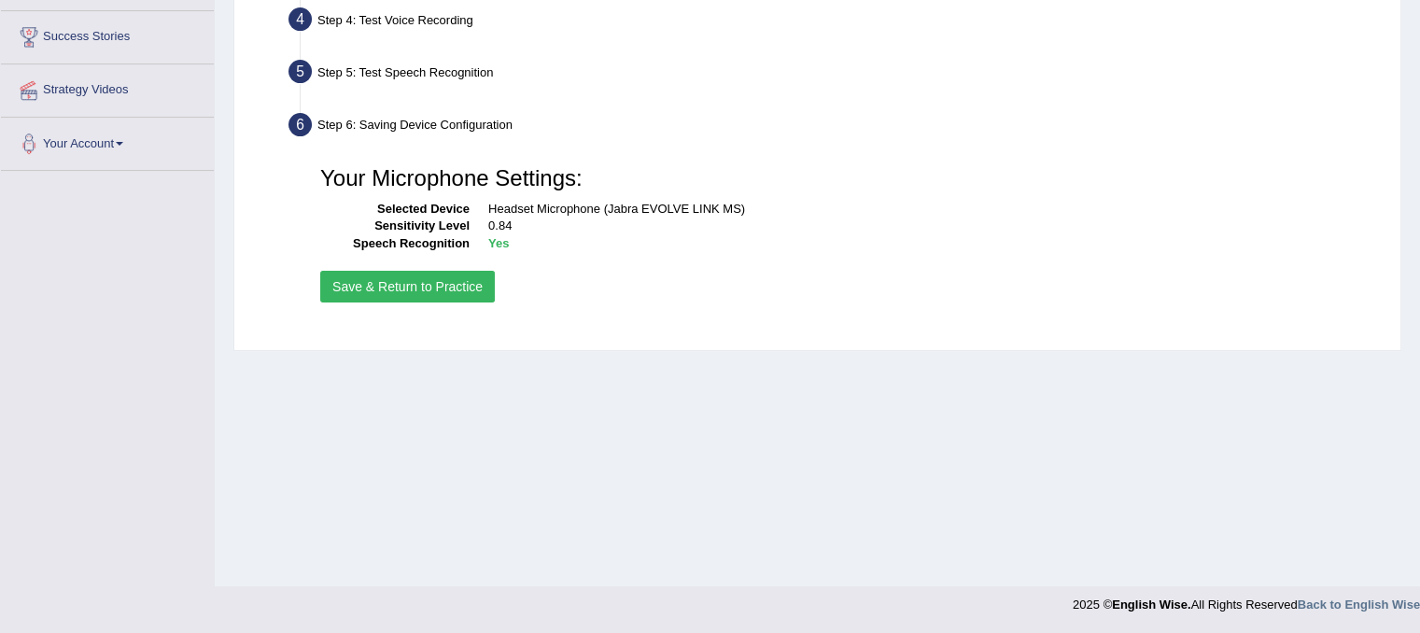
click at [382, 277] on button "Save & Return to Practice" at bounding box center [407, 287] width 175 height 32
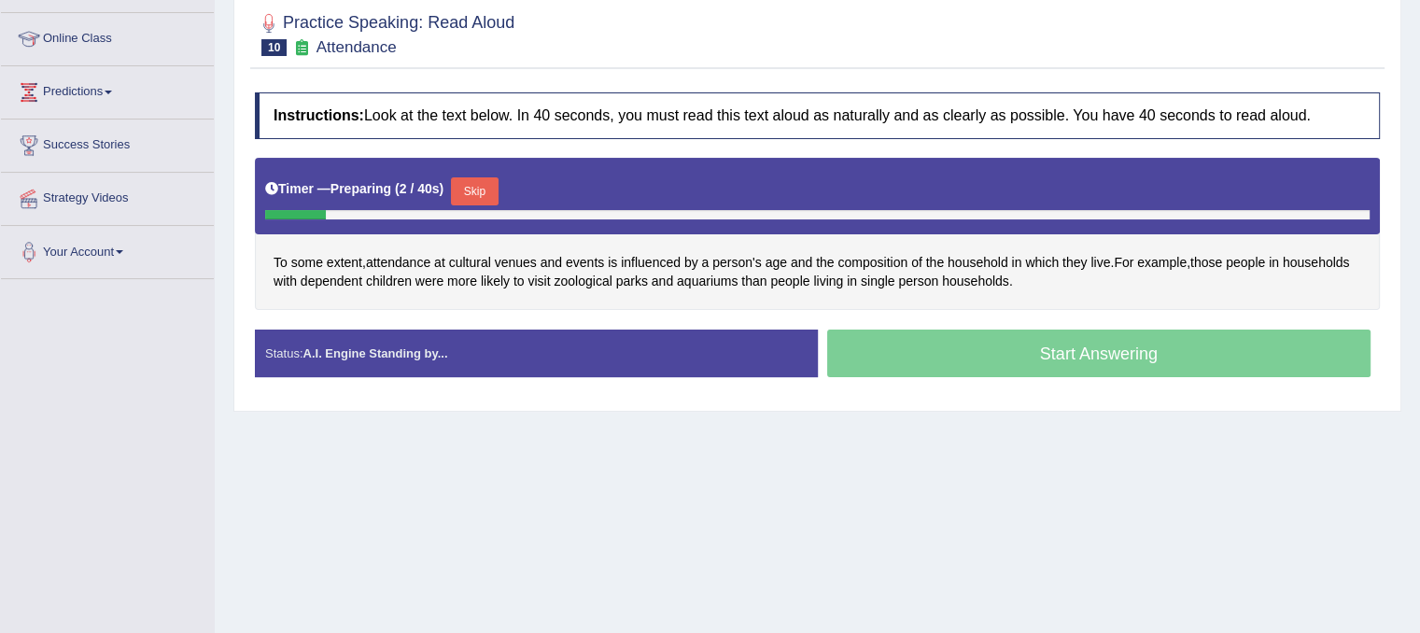
scroll to position [265, 0]
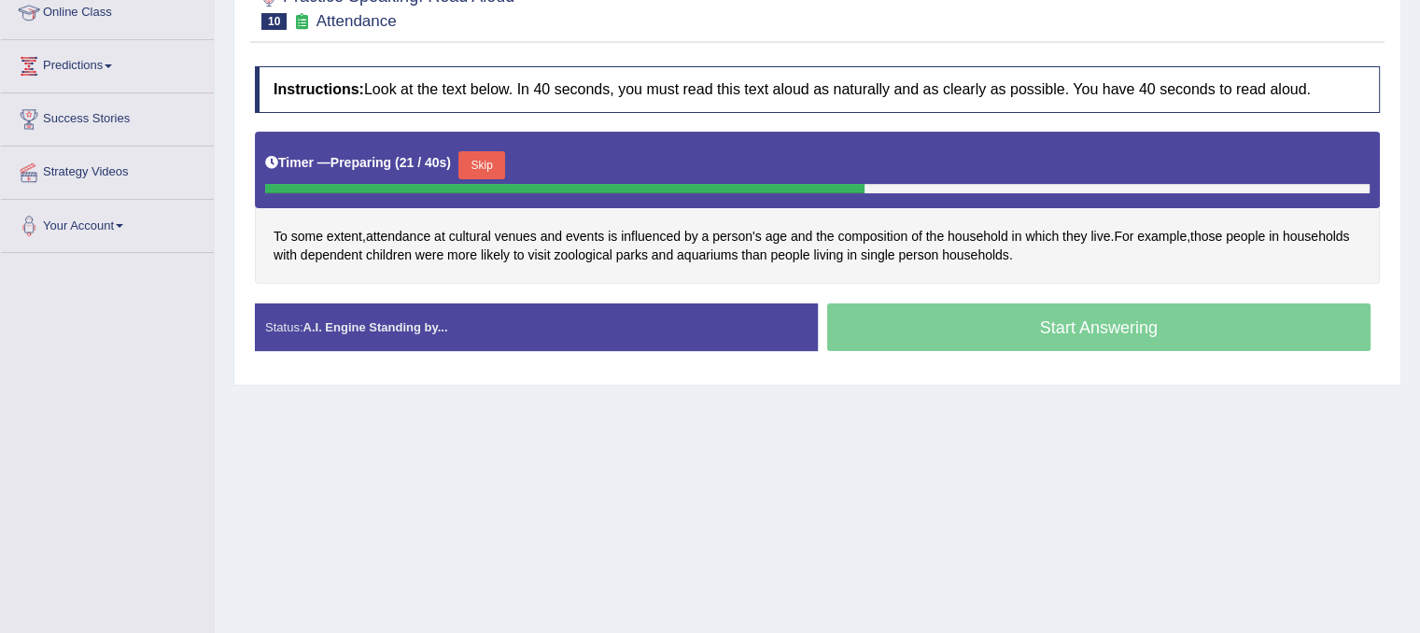
click at [491, 154] on button "Skip" at bounding box center [481, 165] width 47 height 28
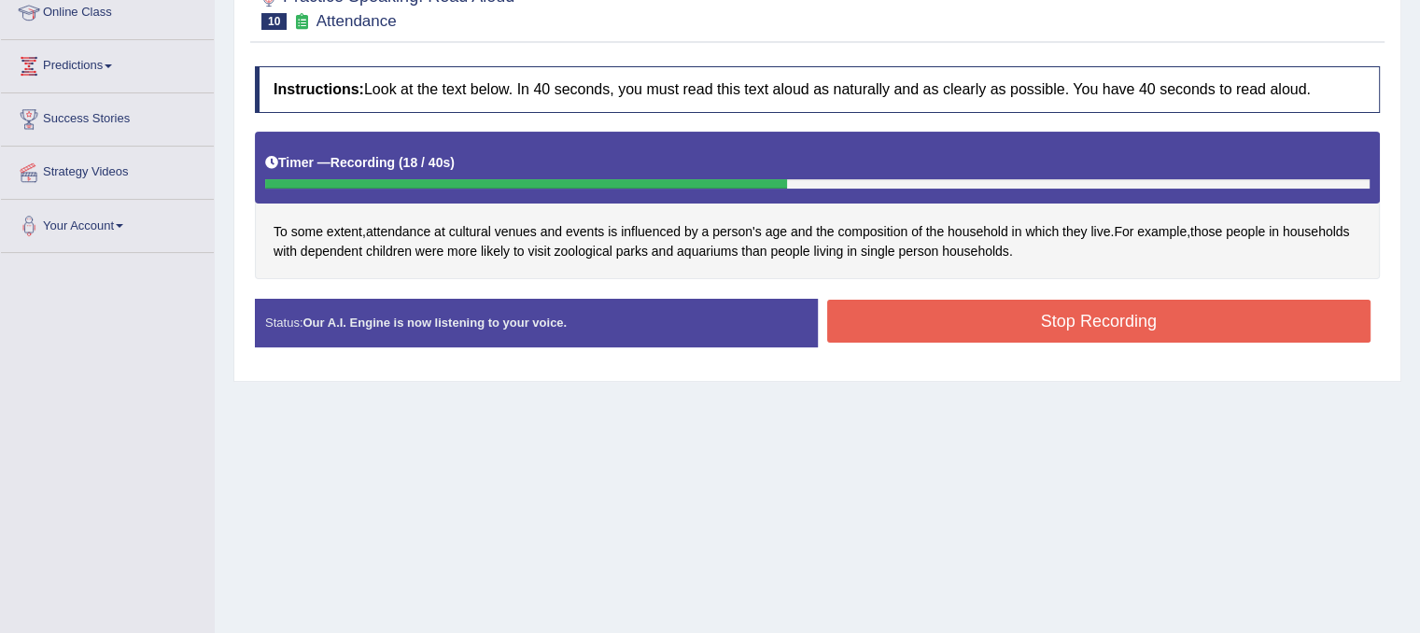
click at [1073, 311] on button "Stop Recording" at bounding box center [1099, 321] width 544 height 43
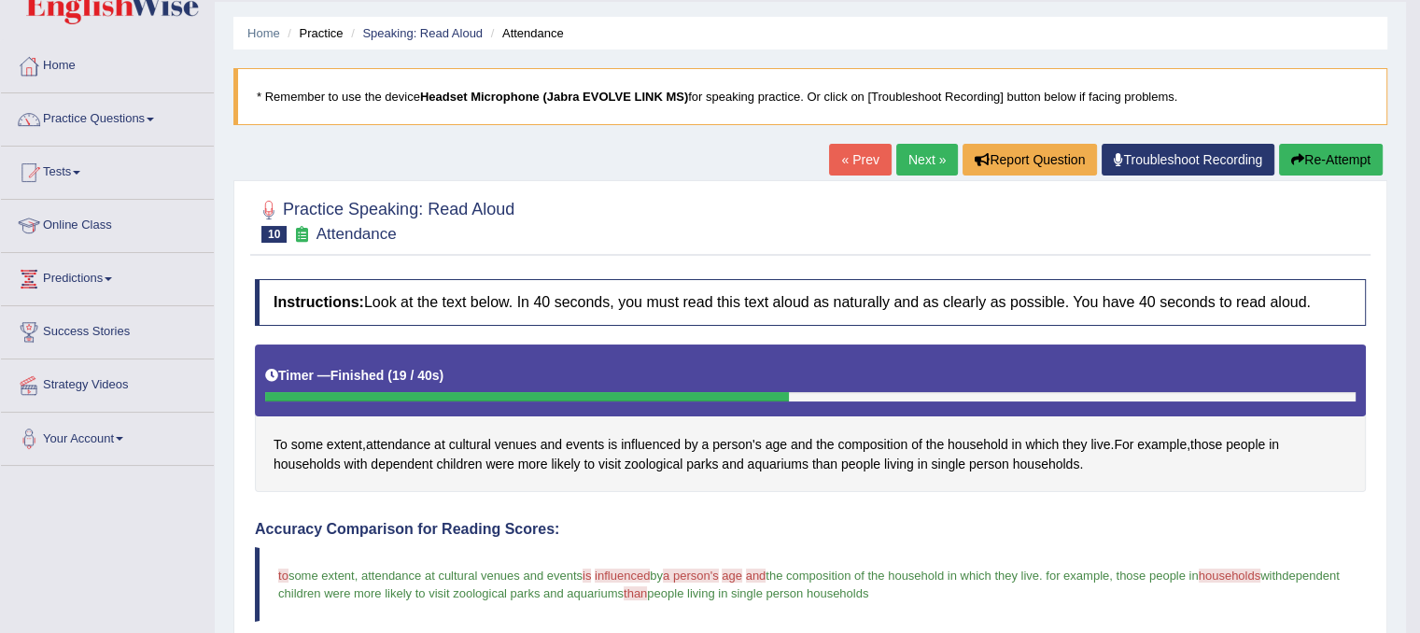
scroll to position [25, 0]
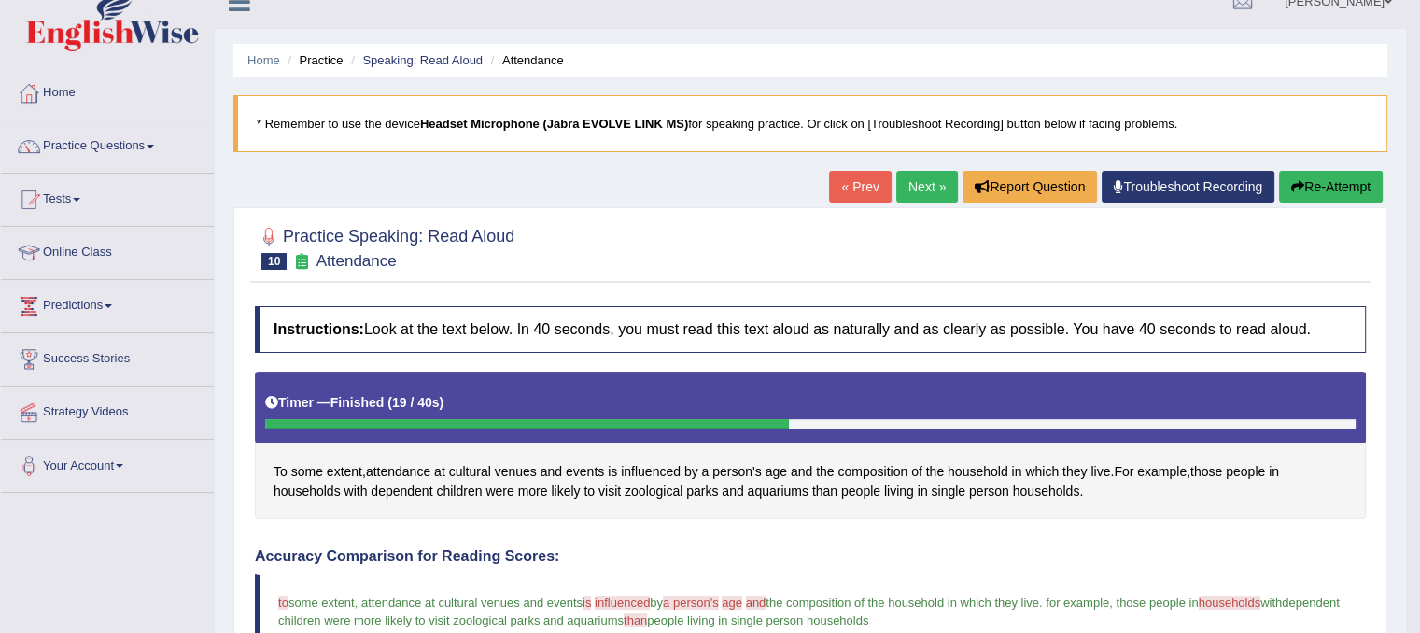
click at [930, 192] on link "Next »" at bounding box center [927, 187] width 62 height 32
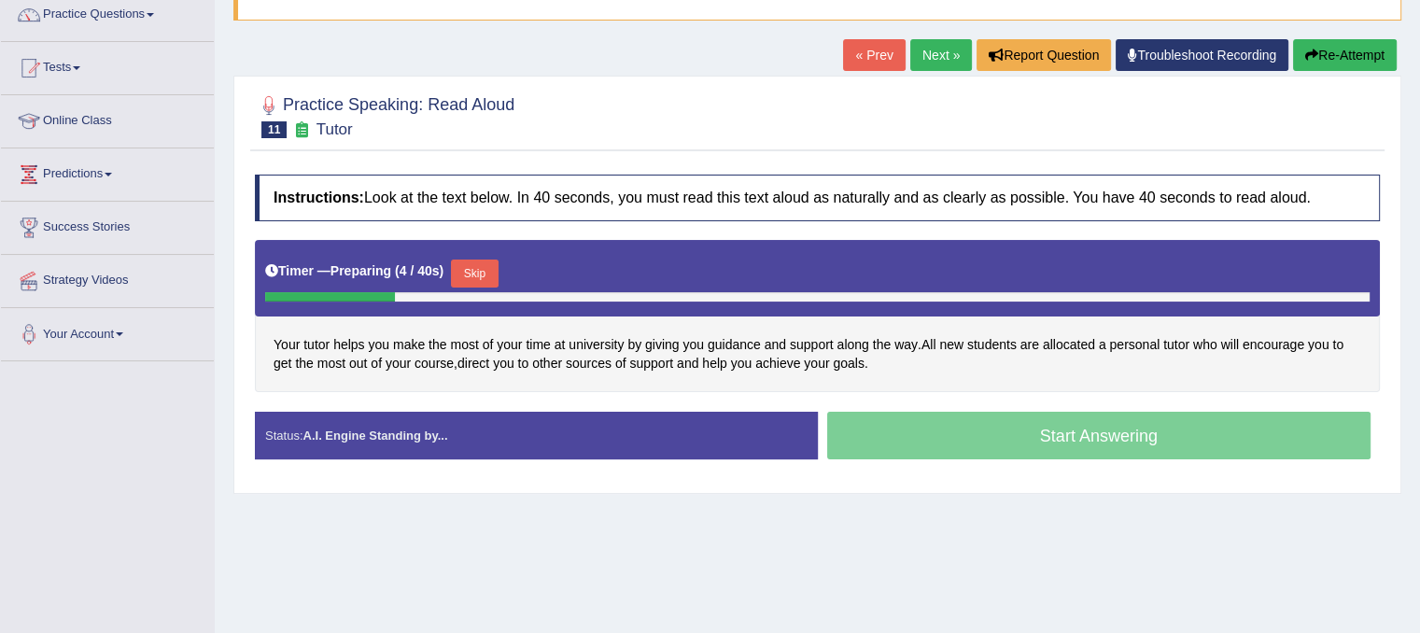
scroll to position [172, 0]
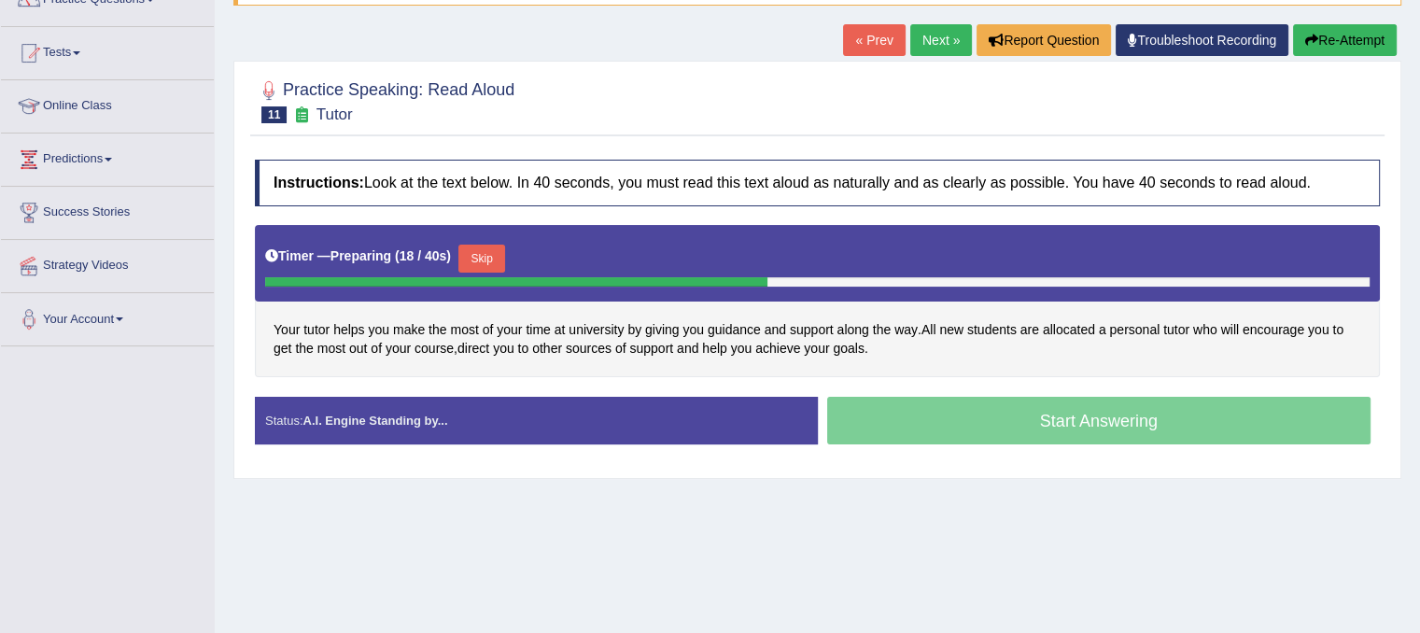
click at [495, 255] on button "Skip" at bounding box center [481, 259] width 47 height 28
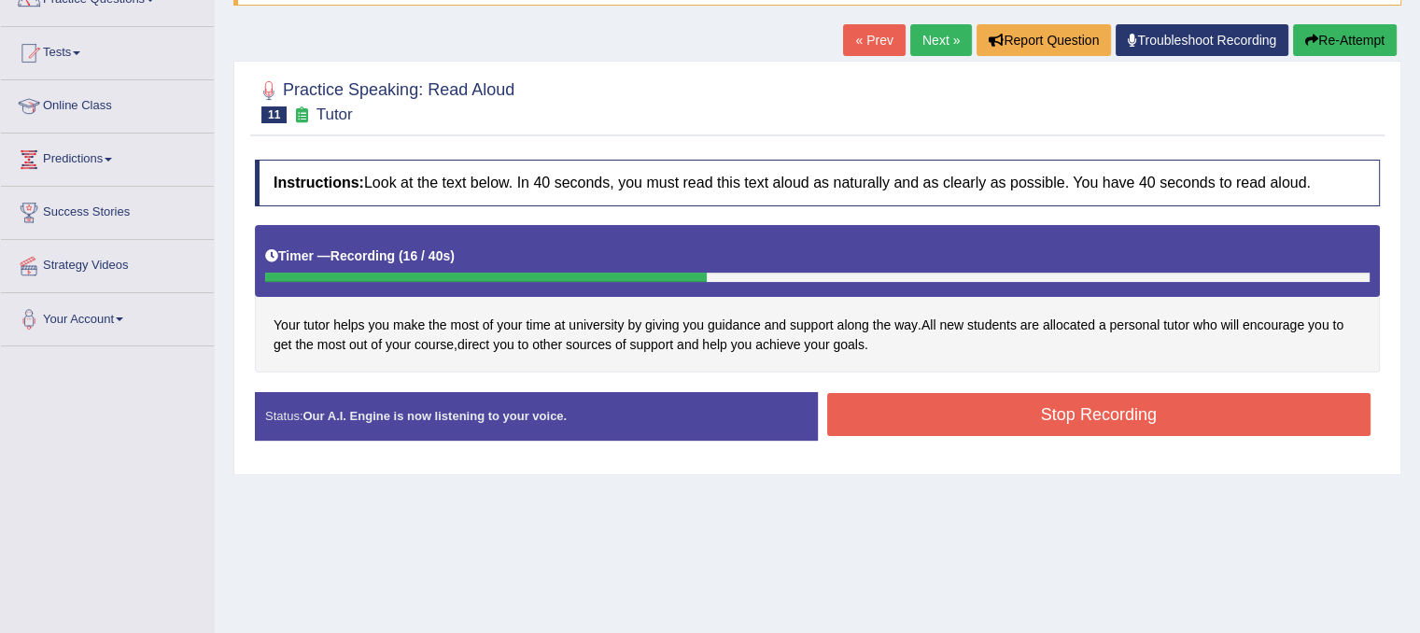
click at [985, 413] on button "Stop Recording" at bounding box center [1099, 414] width 544 height 43
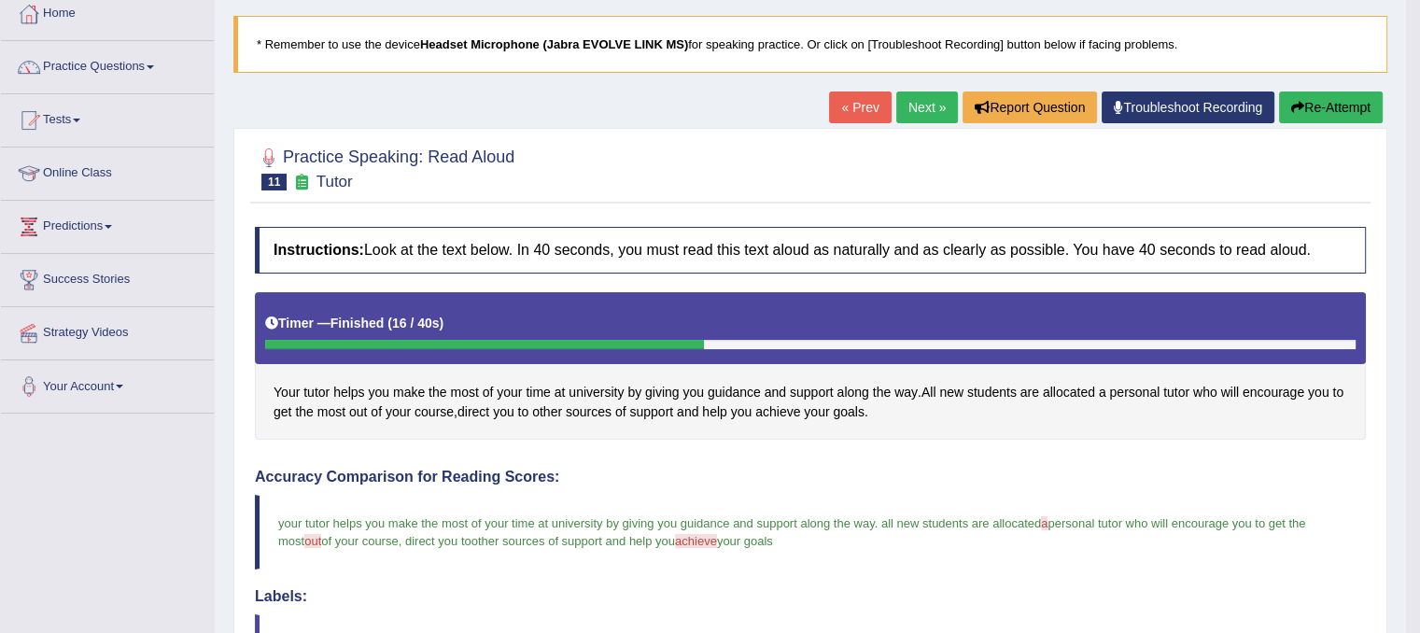
scroll to position [0, 0]
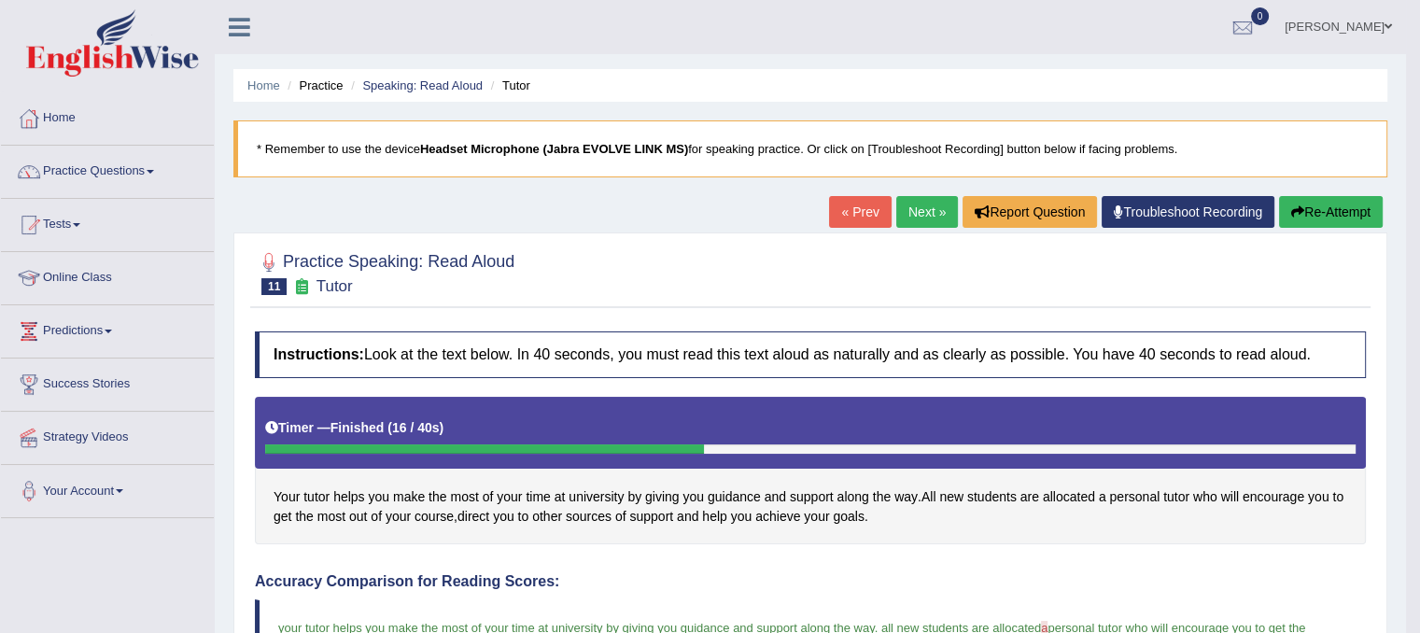
click at [922, 212] on link "Next »" at bounding box center [927, 212] width 62 height 32
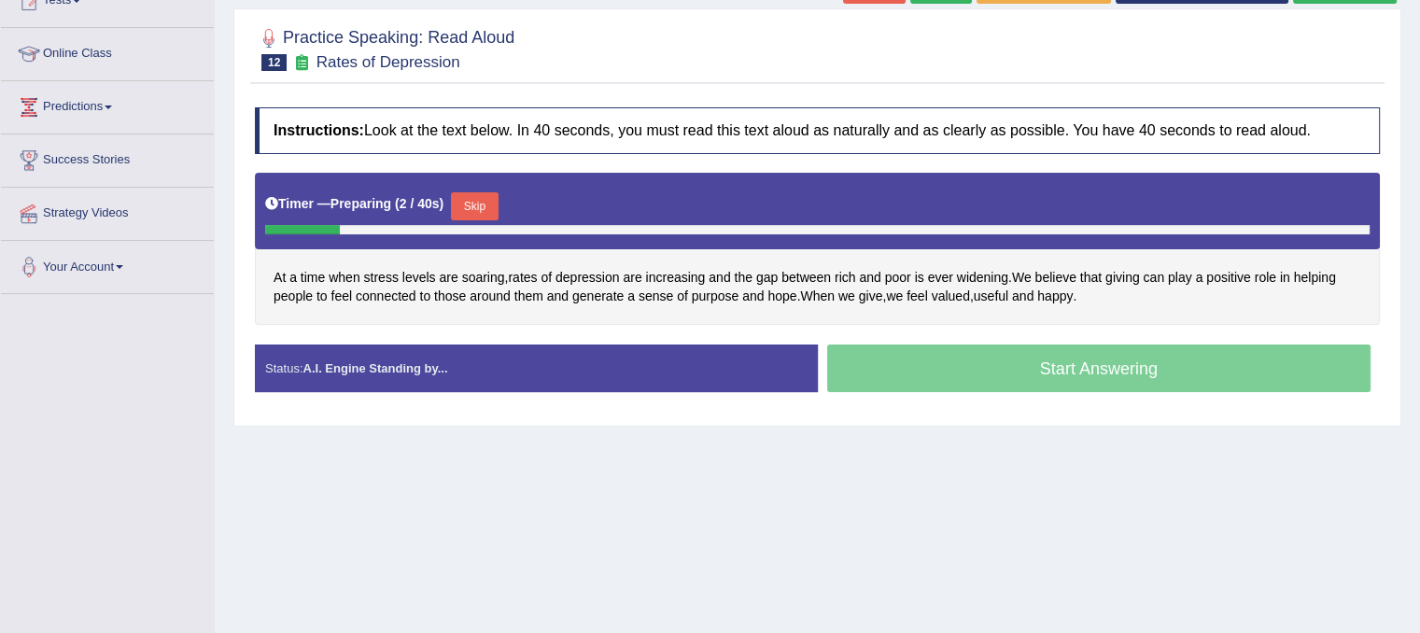
scroll to position [235, 0]
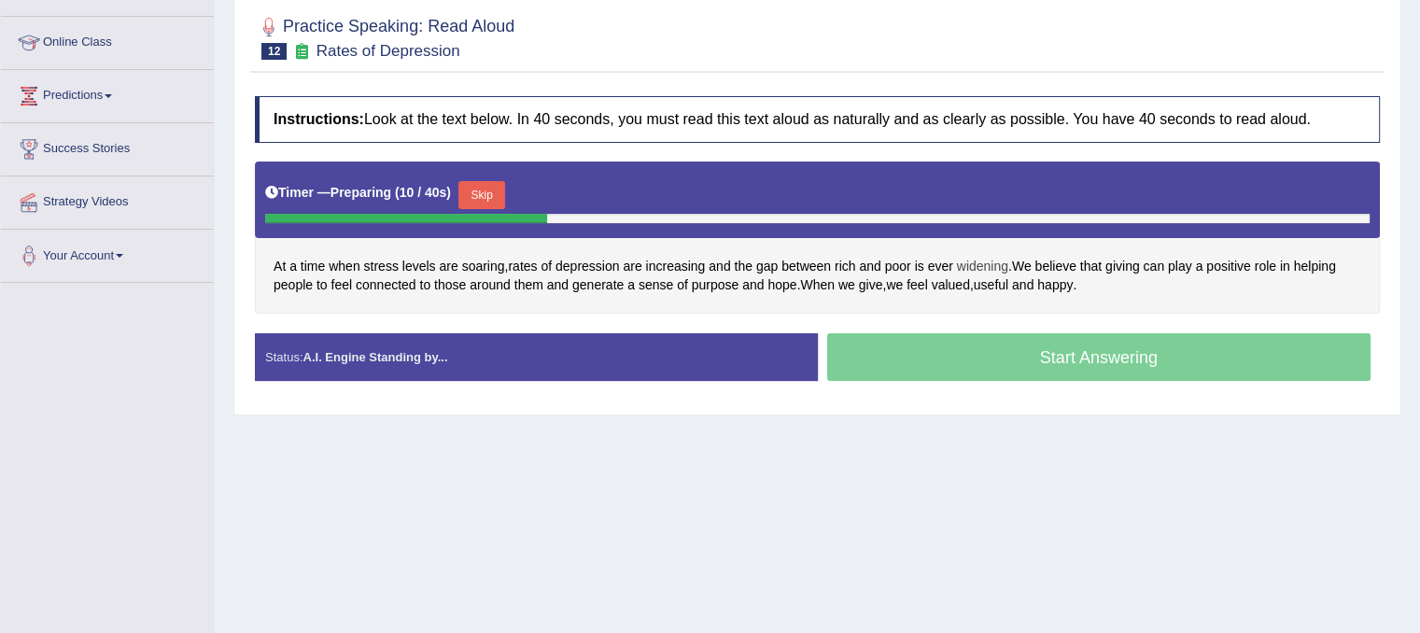
click at [990, 268] on span "widening" at bounding box center [982, 267] width 51 height 20
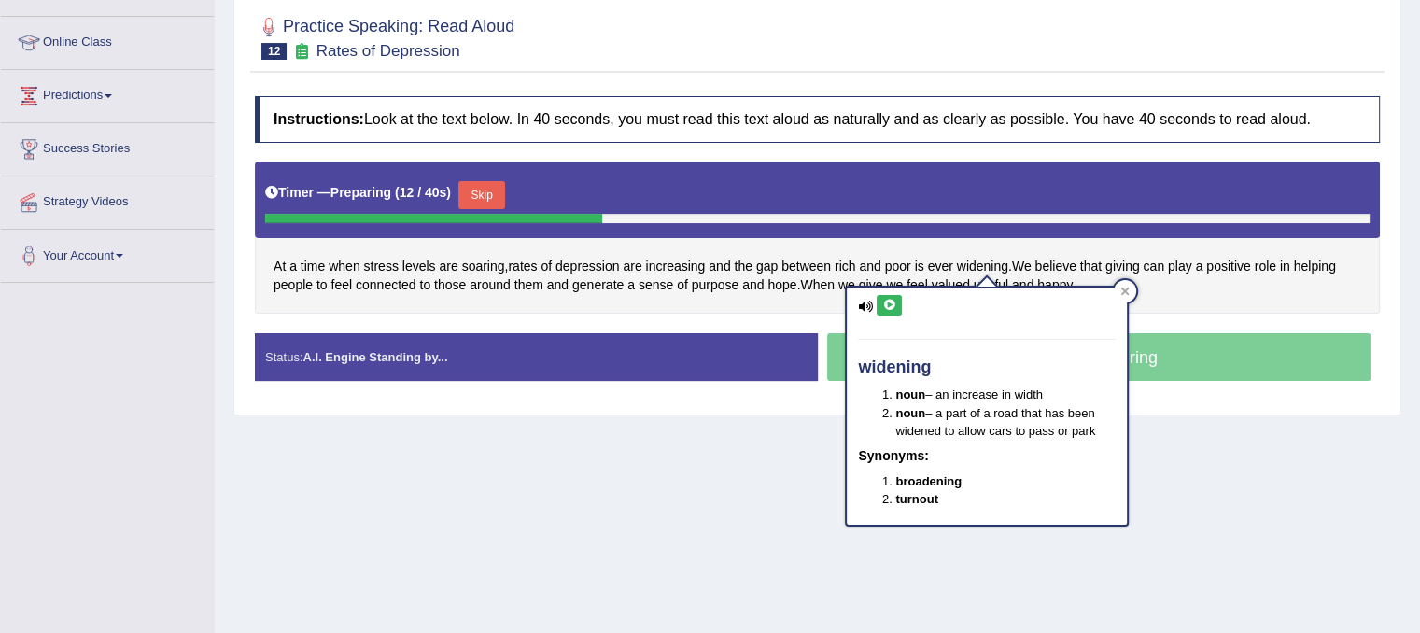
click at [885, 311] on button at bounding box center [889, 305] width 25 height 21
click at [887, 306] on icon at bounding box center [889, 305] width 14 height 11
click at [1119, 283] on div at bounding box center [1125, 291] width 22 height 22
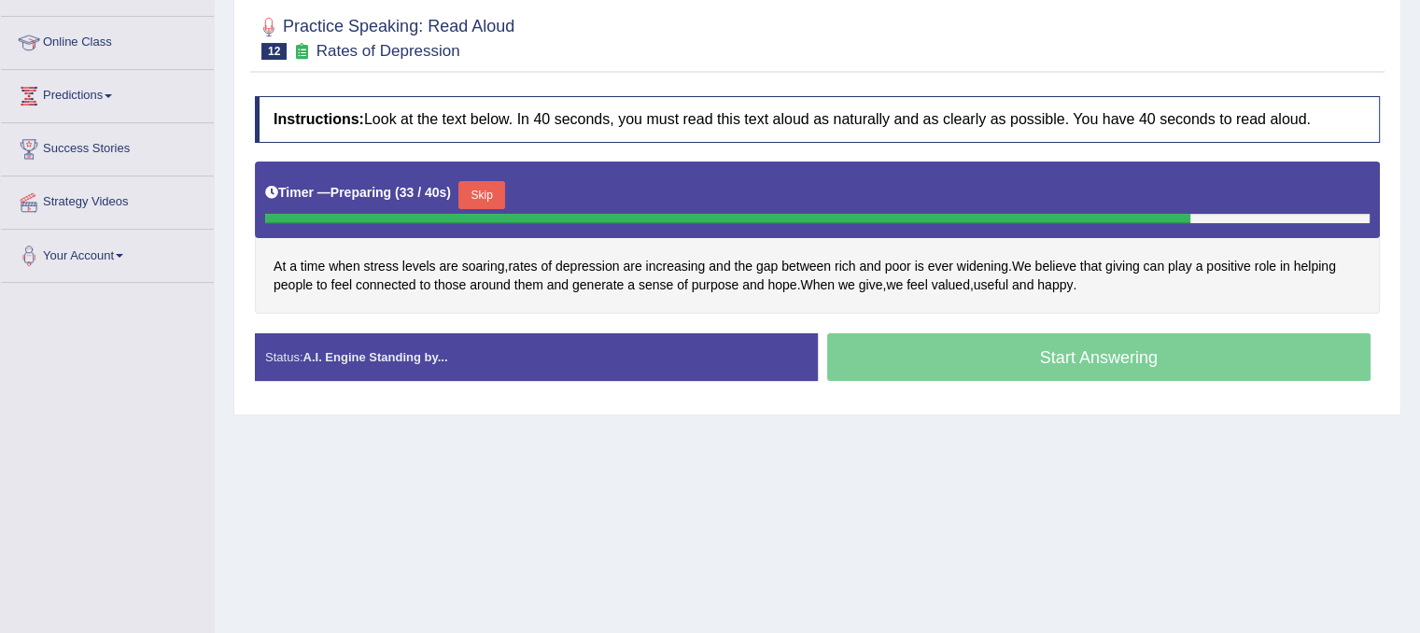
click at [498, 198] on button "Skip" at bounding box center [481, 195] width 47 height 28
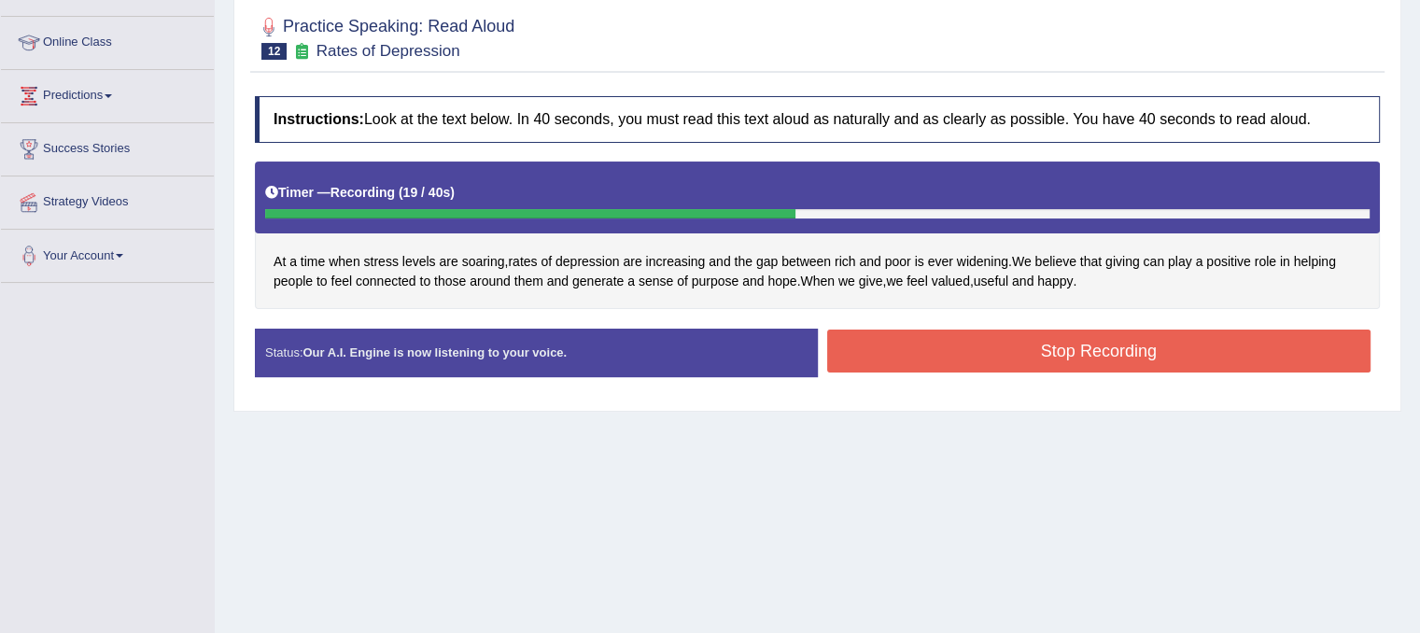
click at [1032, 360] on button "Stop Recording" at bounding box center [1099, 351] width 544 height 43
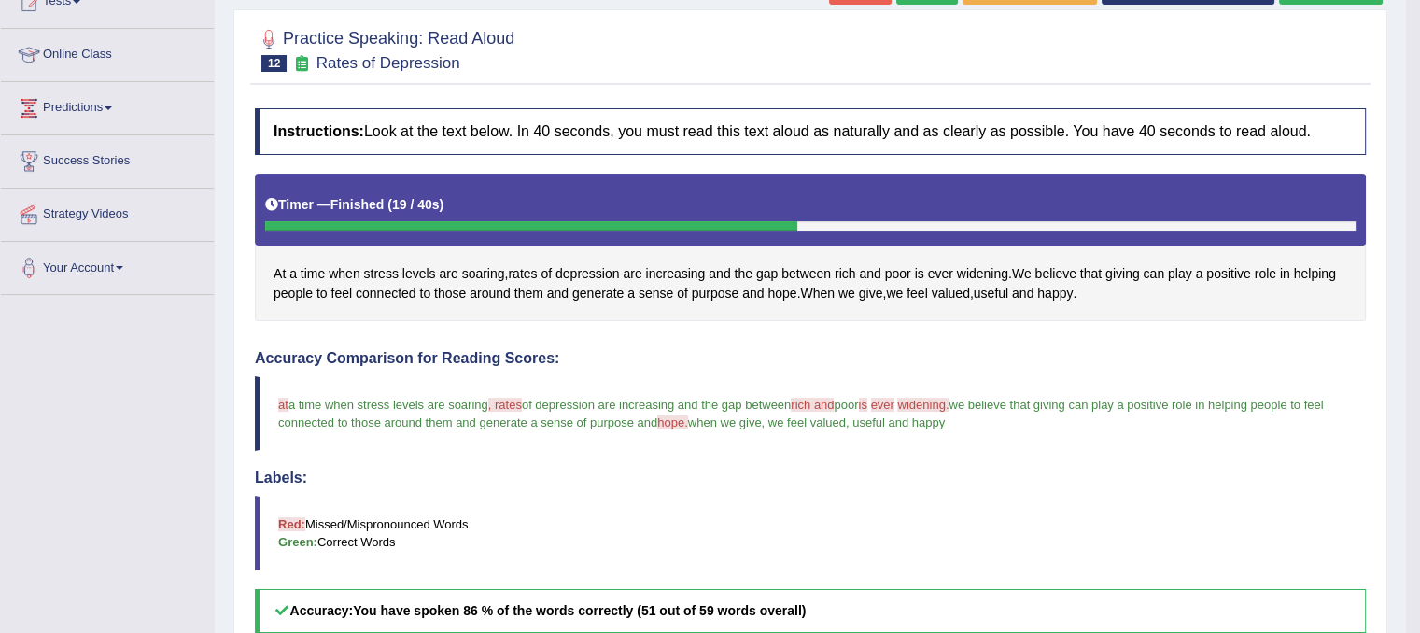
scroll to position [0, 0]
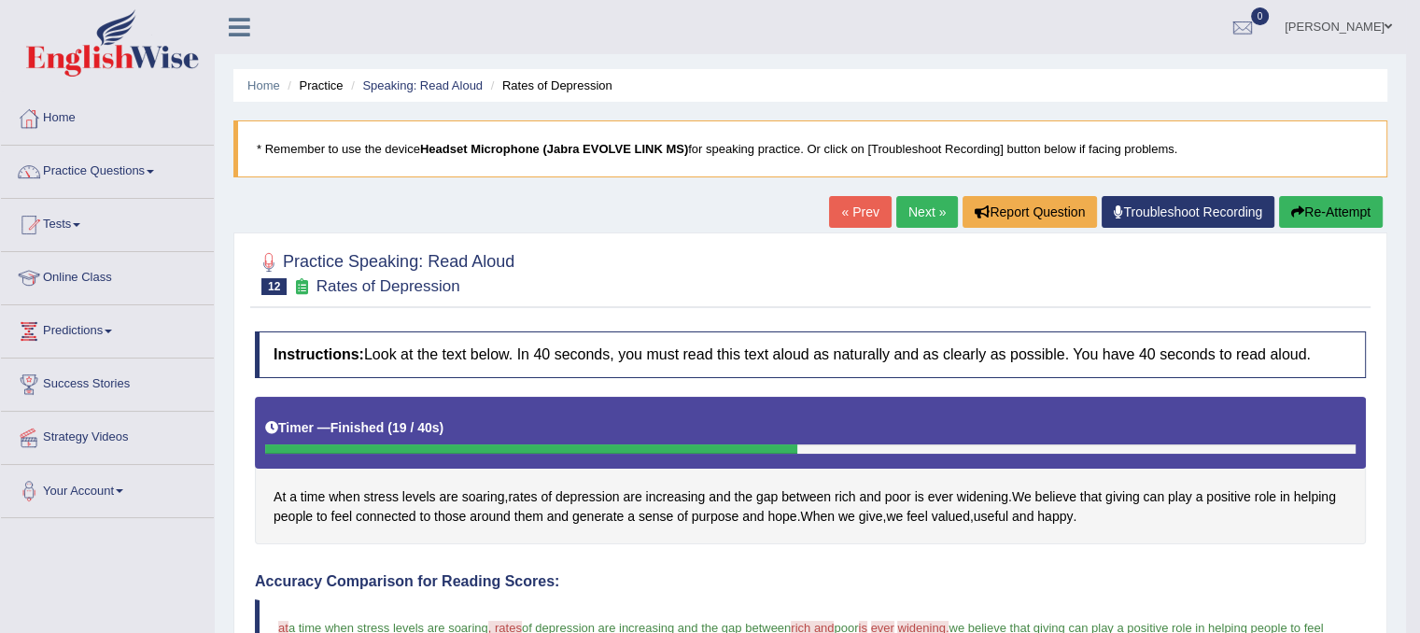
click at [926, 201] on link "Next »" at bounding box center [927, 212] width 62 height 32
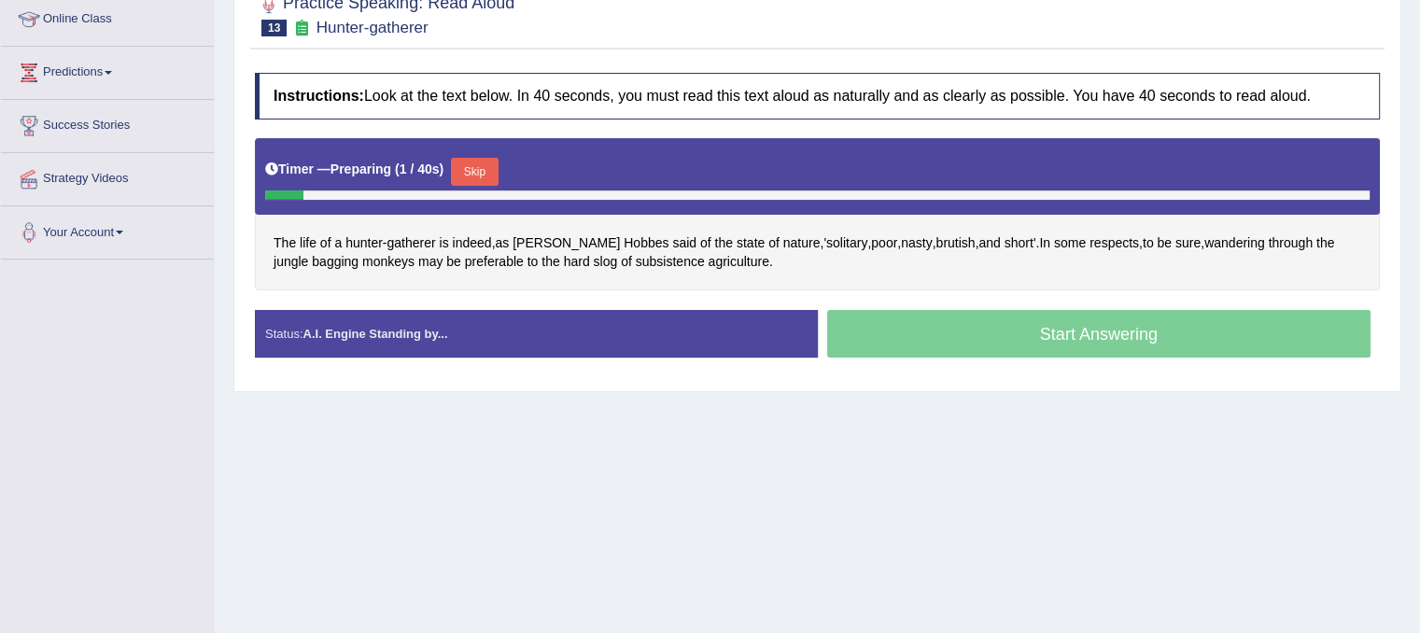
scroll to position [260, 0]
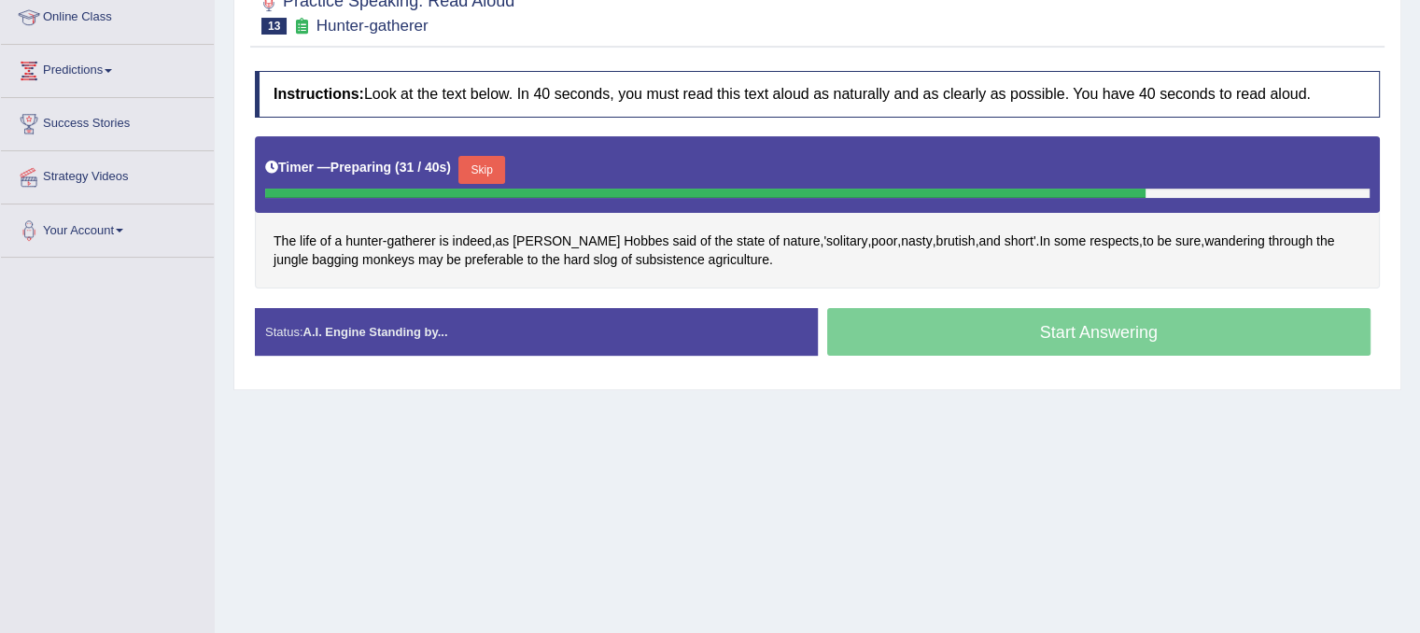
click at [489, 168] on button "Skip" at bounding box center [481, 170] width 47 height 28
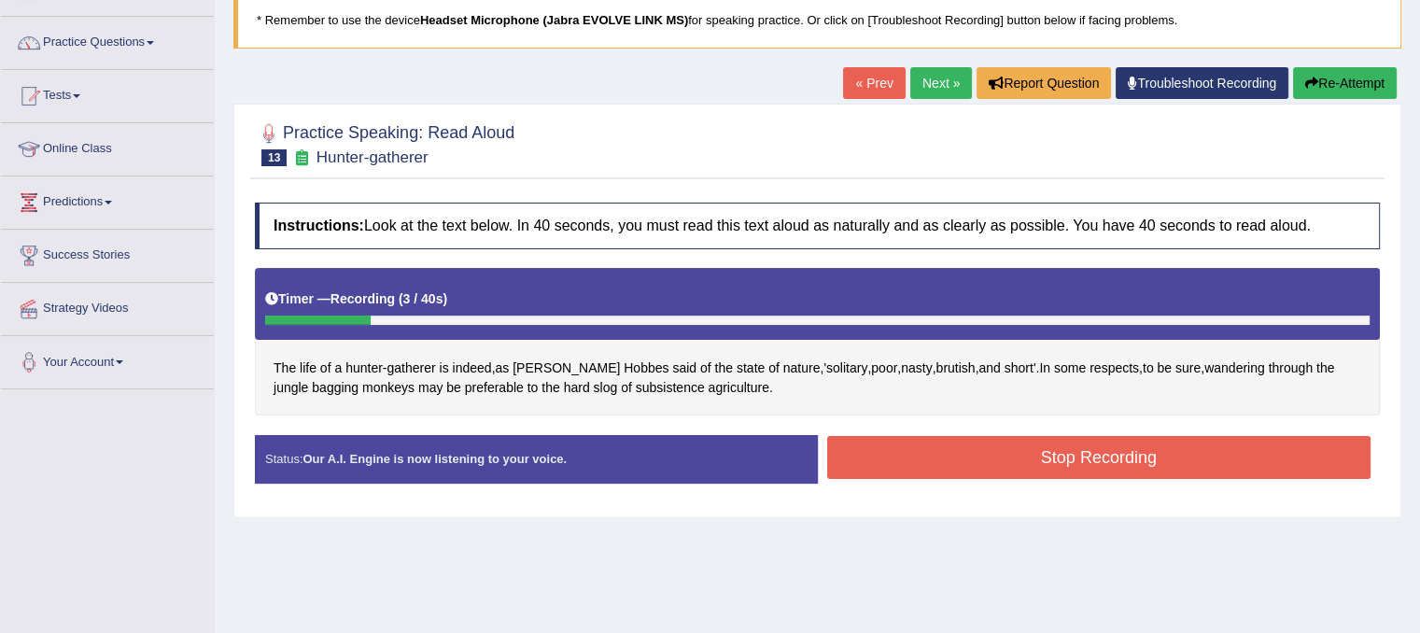
scroll to position [121, 0]
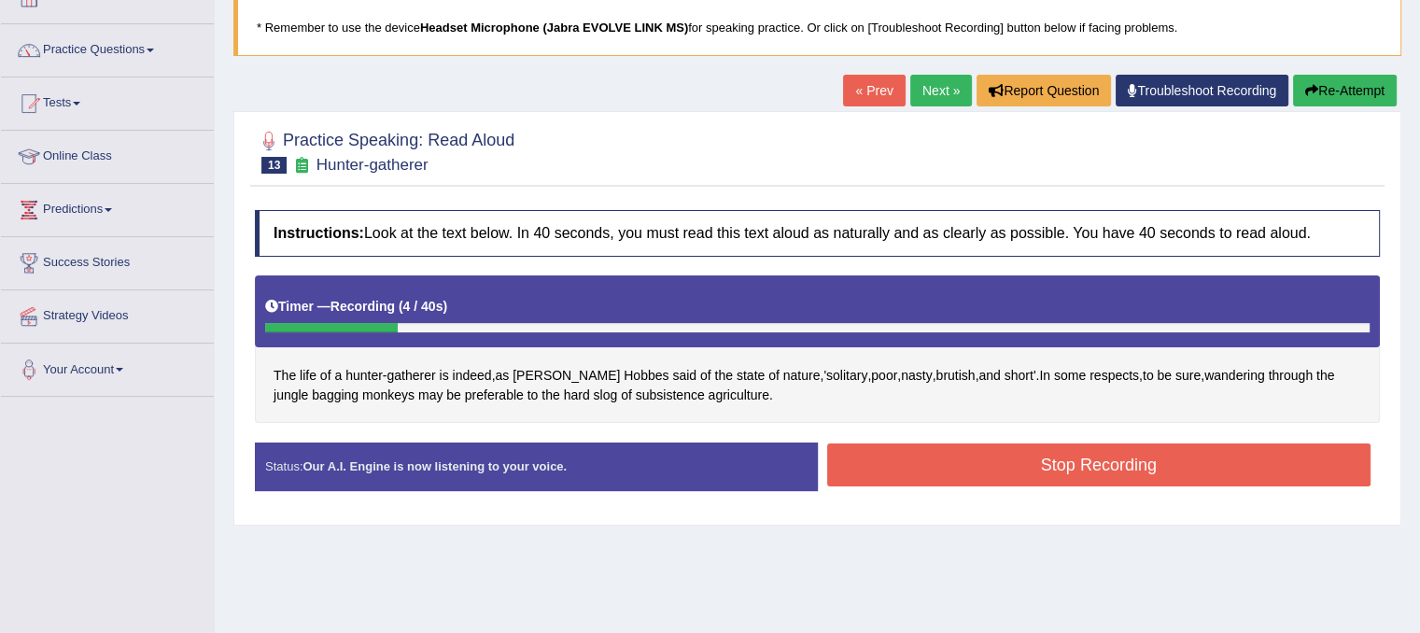
click at [1350, 89] on button "Re-Attempt" at bounding box center [1345, 91] width 104 height 32
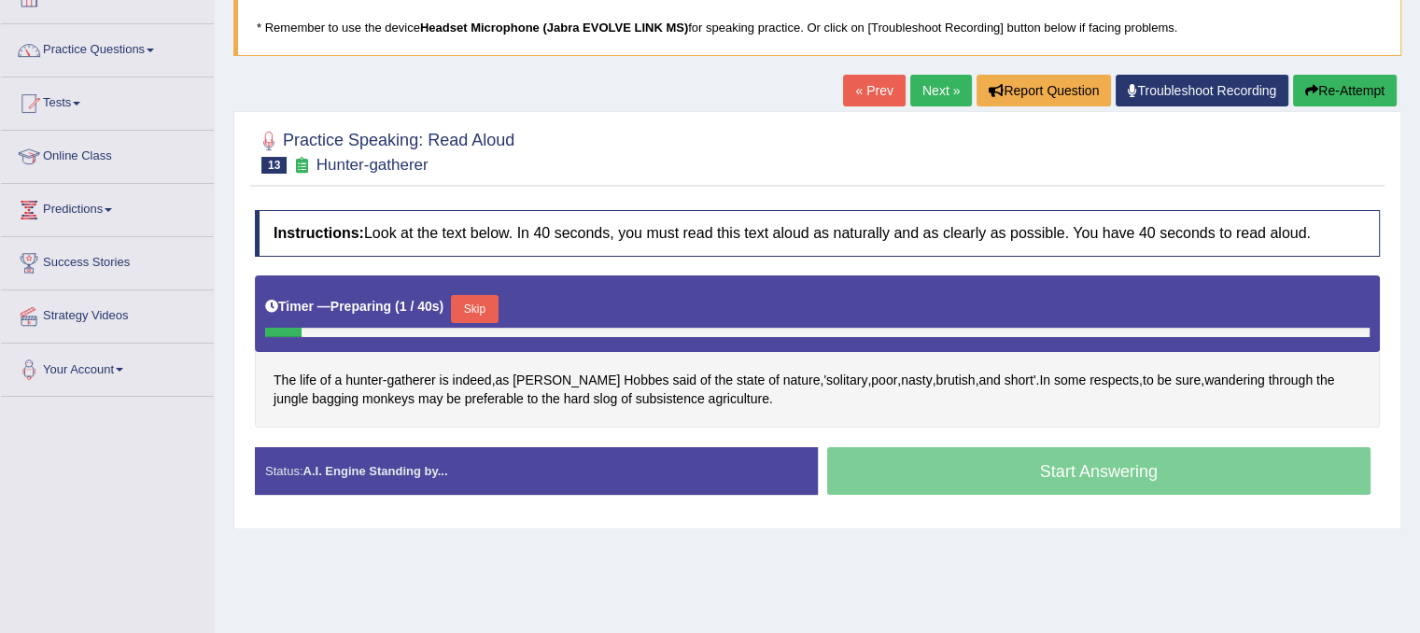
click at [493, 307] on button "Skip" at bounding box center [474, 309] width 47 height 28
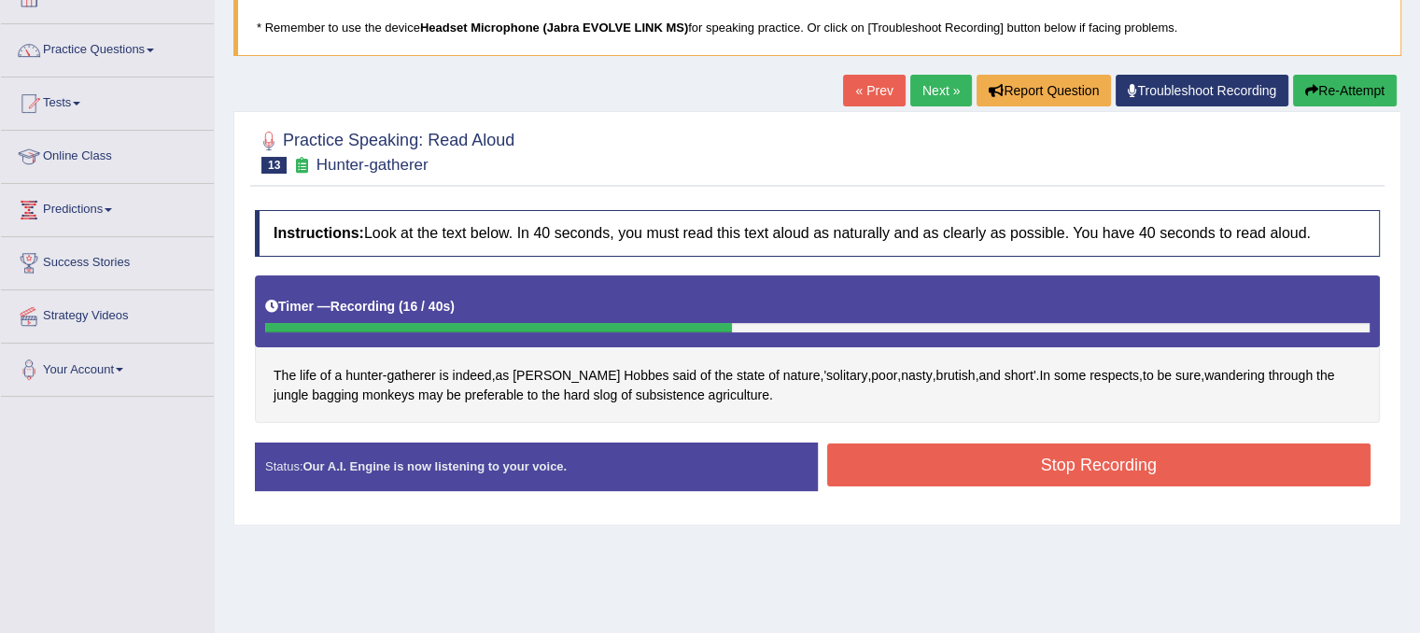
click at [920, 461] on button "Stop Recording" at bounding box center [1099, 464] width 544 height 43
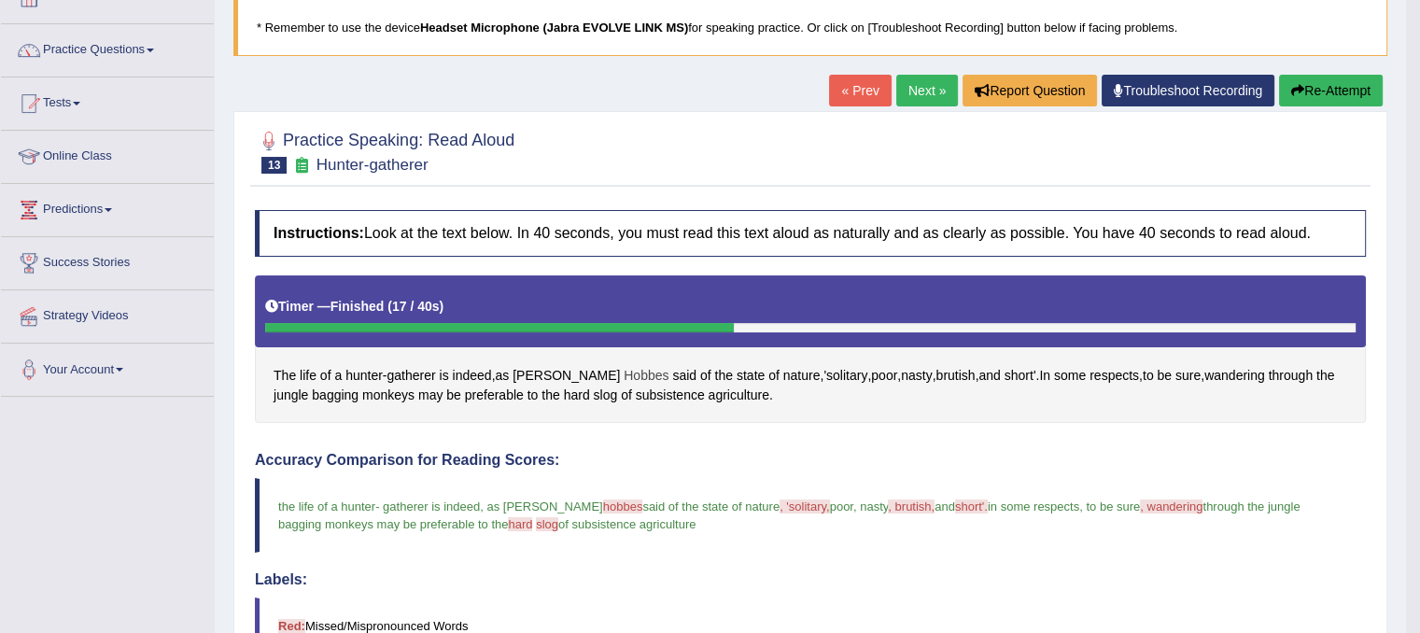
click at [624, 375] on span "Hobbes" at bounding box center [646, 376] width 45 height 20
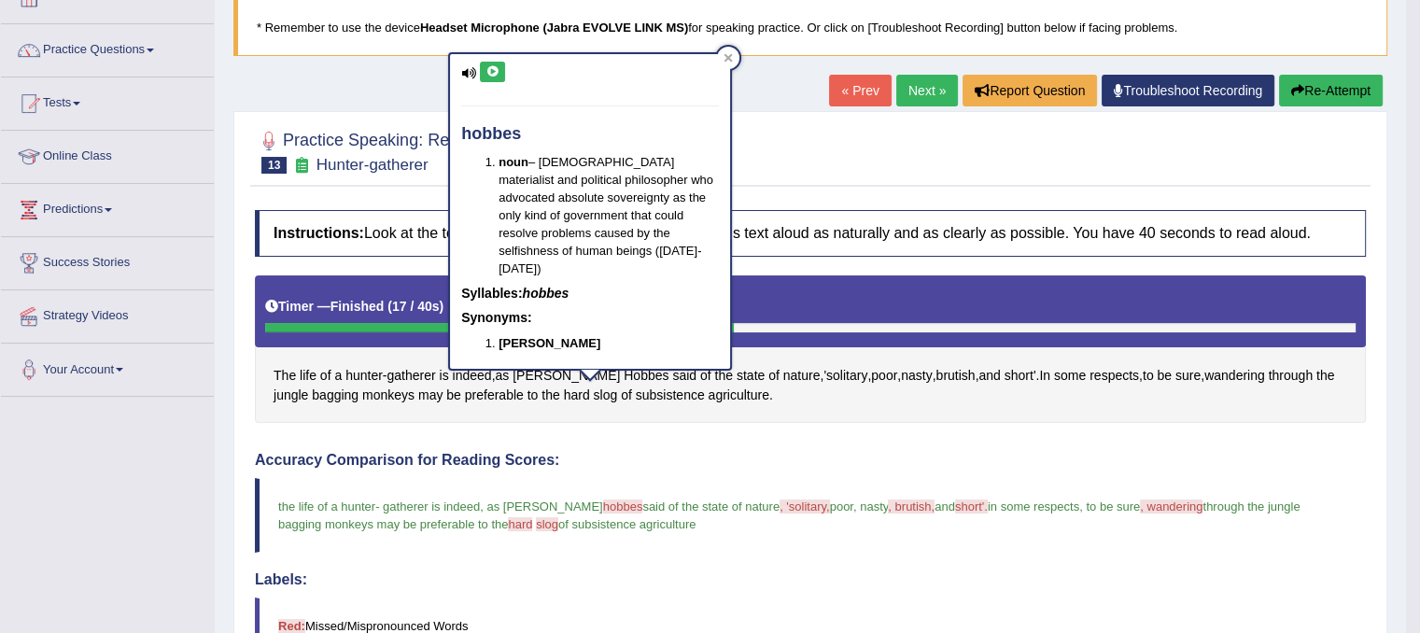
click at [492, 75] on icon at bounding box center [492, 71] width 14 height 11
click at [490, 67] on icon at bounding box center [492, 71] width 14 height 11
click at [733, 47] on div at bounding box center [728, 58] width 22 height 22
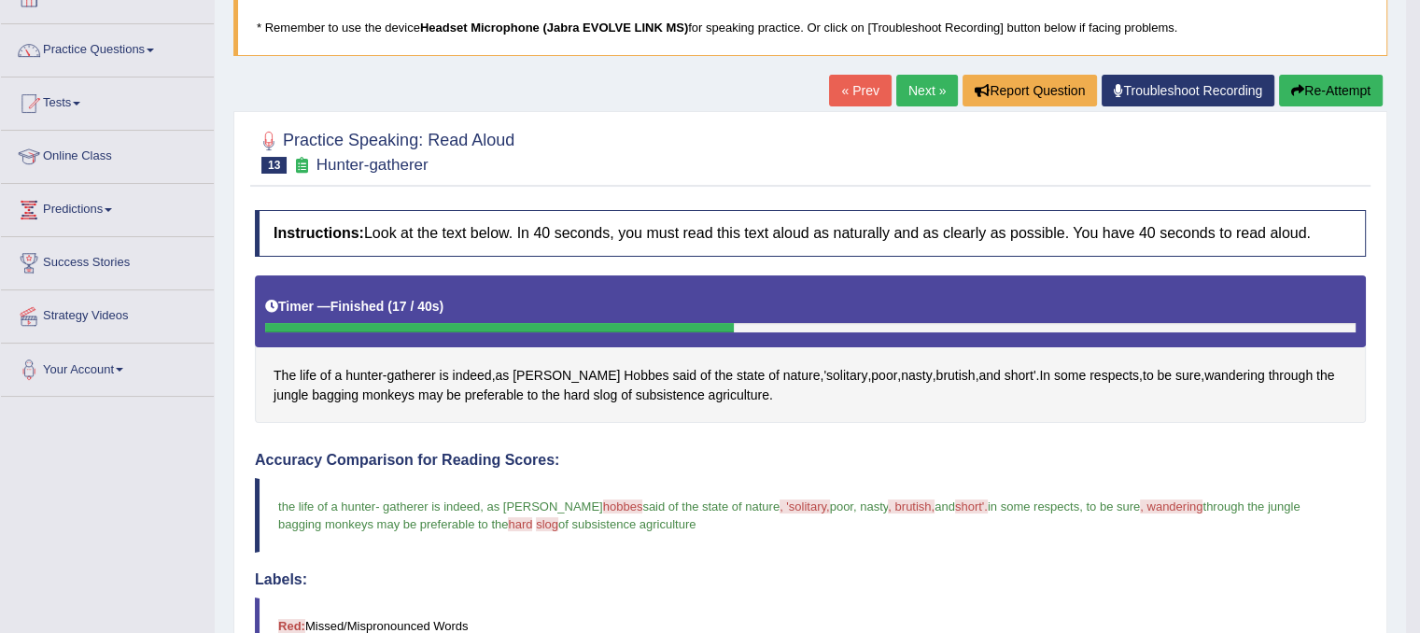
click at [779, 500] on span ", 'solitary," at bounding box center [804, 506] width 50 height 14
click at [823, 380] on span "'solitary" at bounding box center [845, 376] width 44 height 20
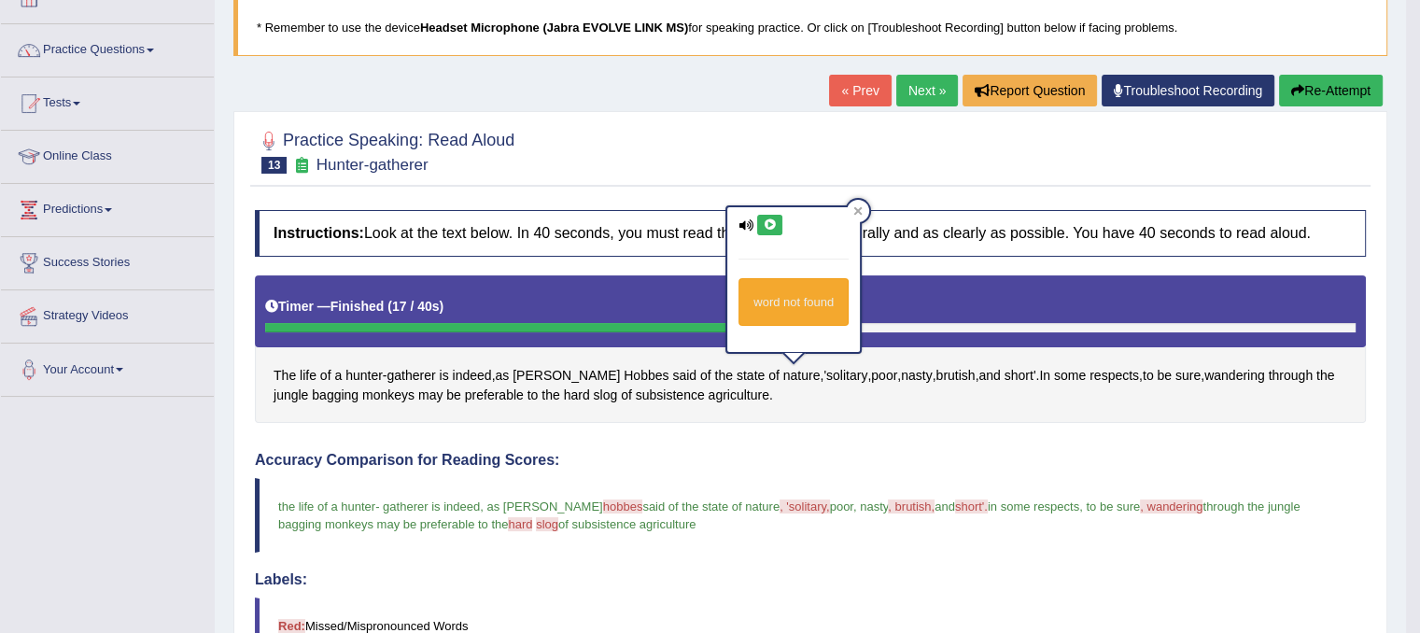
click at [773, 228] on icon at bounding box center [770, 224] width 14 height 11
click at [766, 223] on icon at bounding box center [770, 224] width 14 height 11
click at [935, 370] on span "brutish" at bounding box center [954, 376] width 39 height 20
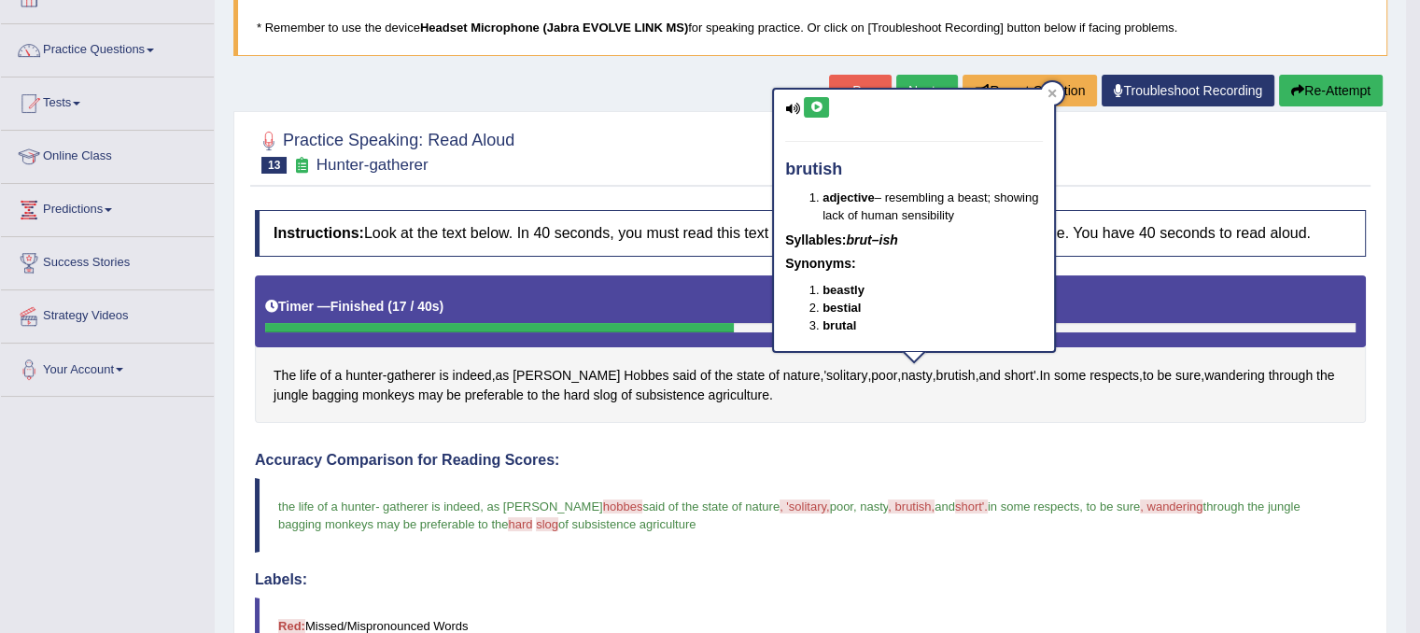
click at [817, 106] on icon at bounding box center [816, 107] width 14 height 11
click at [1048, 91] on icon at bounding box center [1051, 93] width 9 height 9
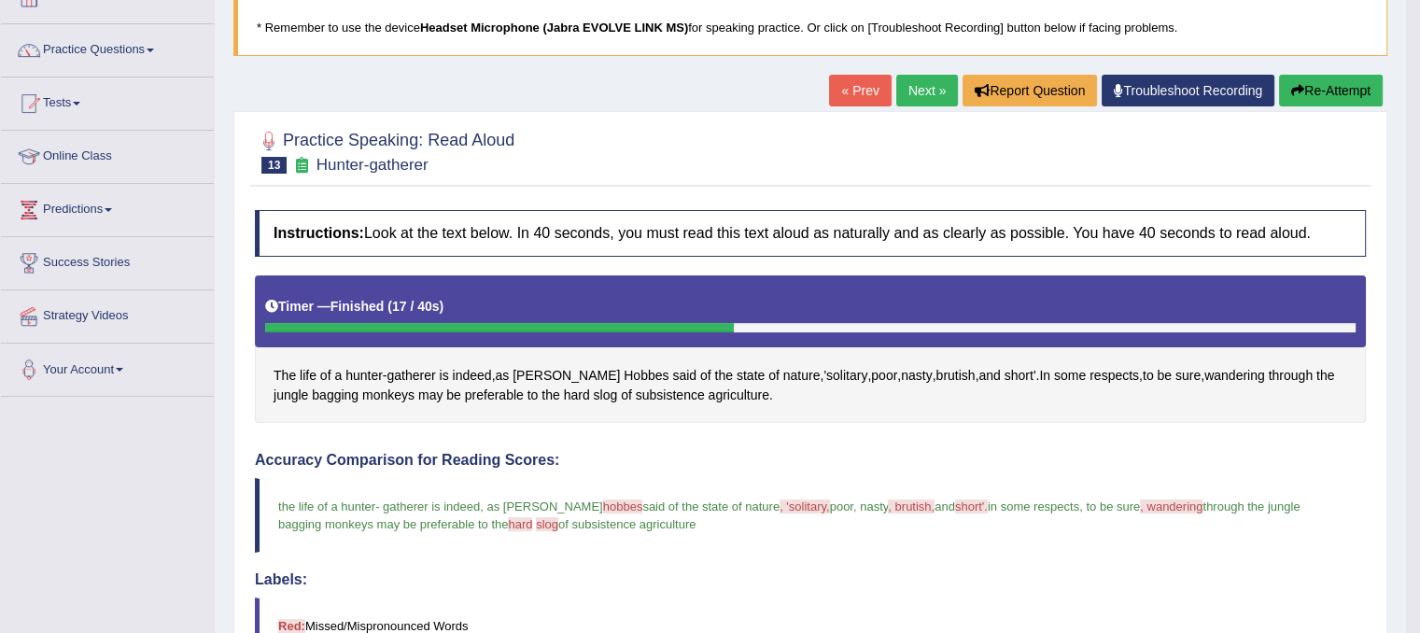
click at [1337, 77] on button "Re-Attempt" at bounding box center [1331, 91] width 104 height 32
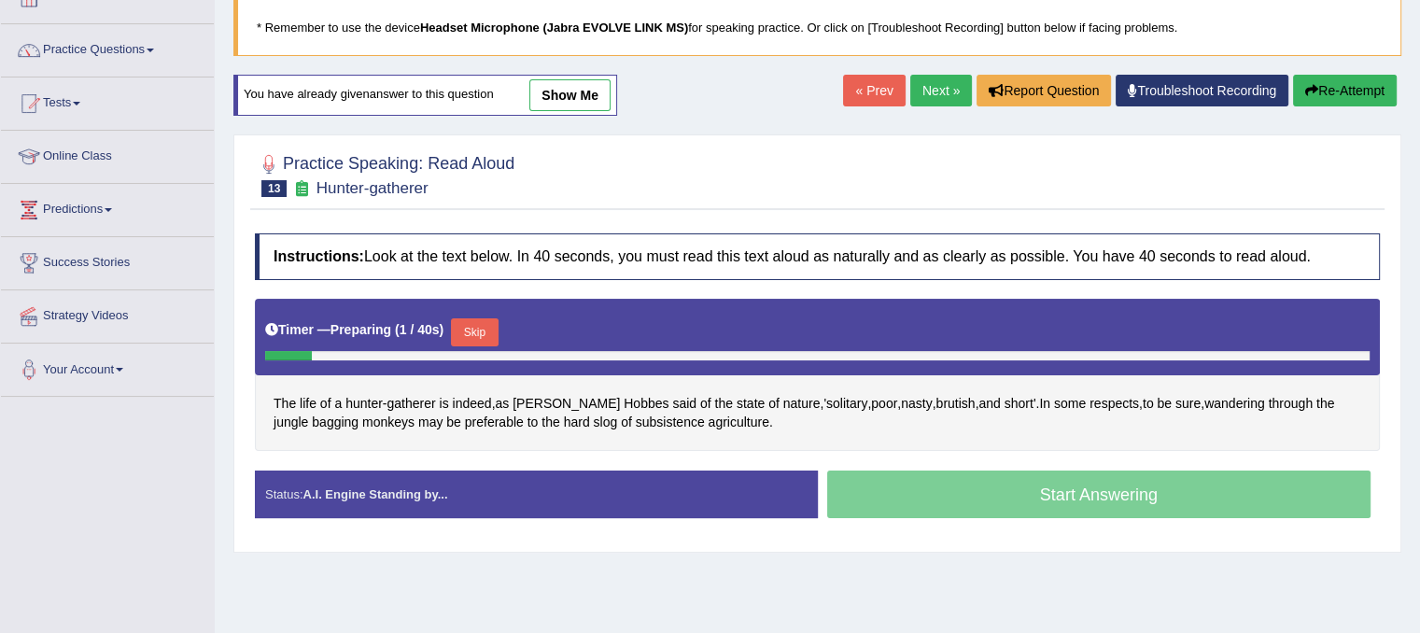
click at [478, 332] on button "Skip" at bounding box center [474, 332] width 47 height 28
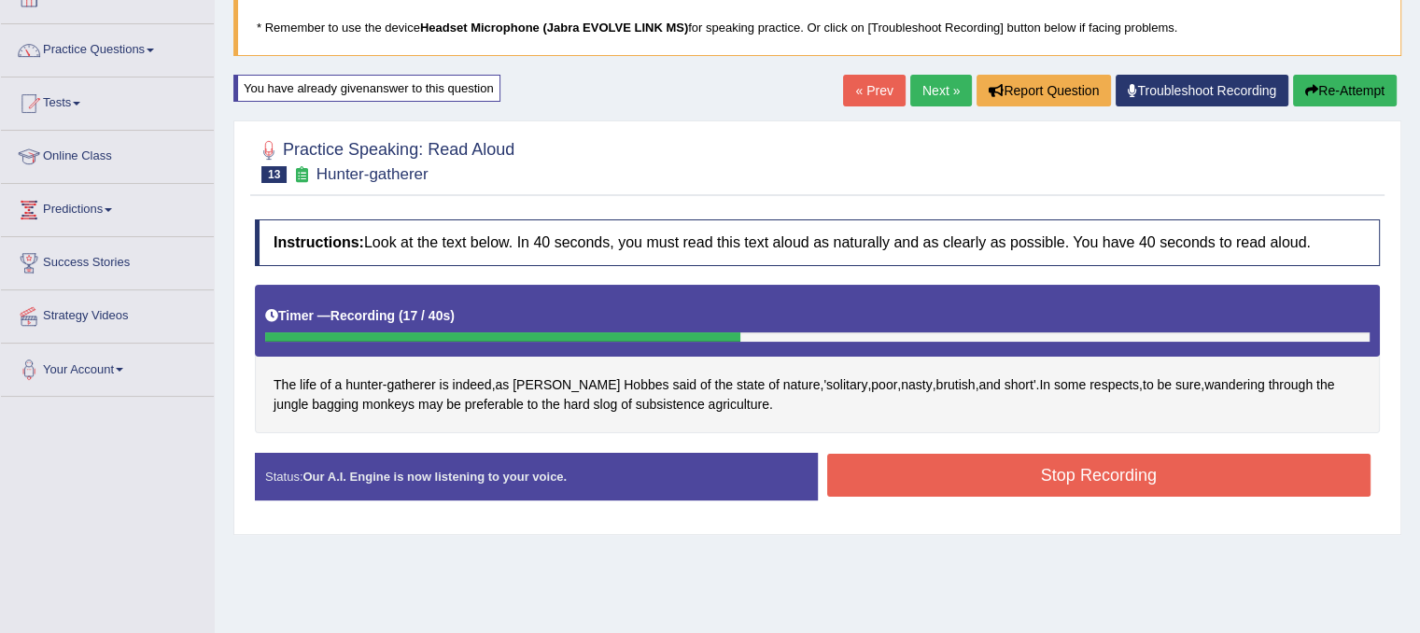
click at [934, 463] on button "Stop Recording" at bounding box center [1099, 475] width 544 height 43
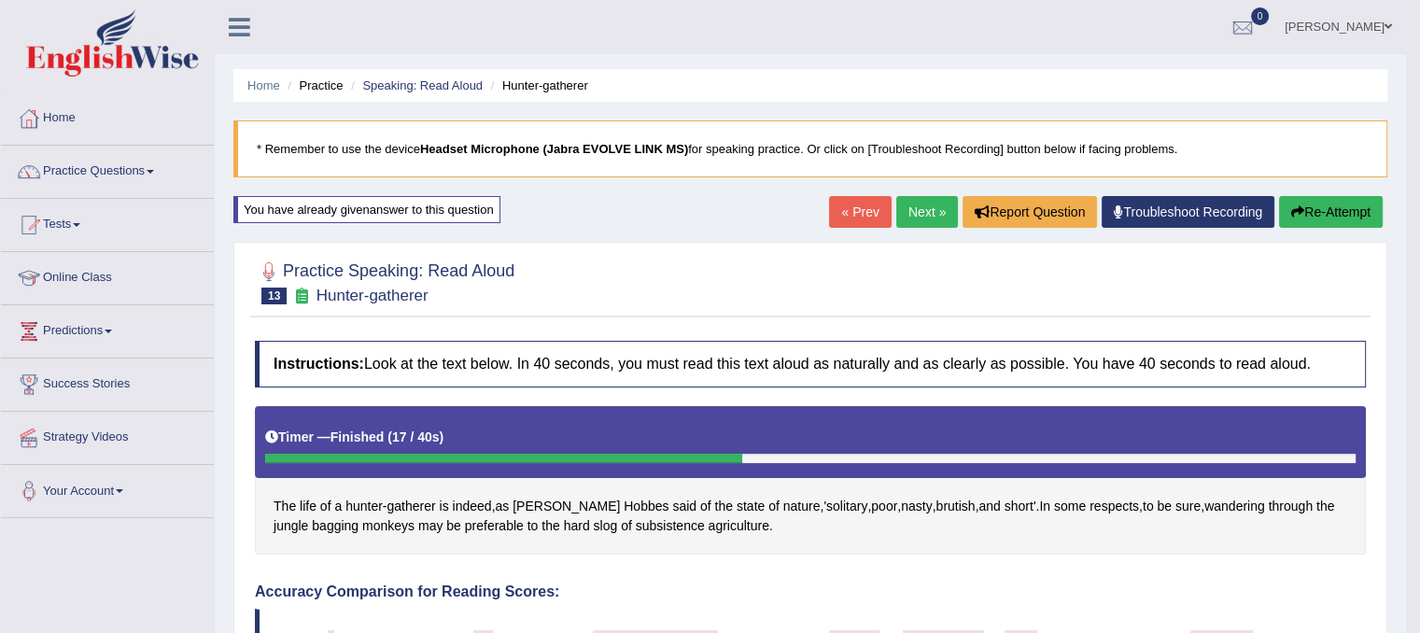
click at [919, 198] on link "Next »" at bounding box center [927, 212] width 62 height 32
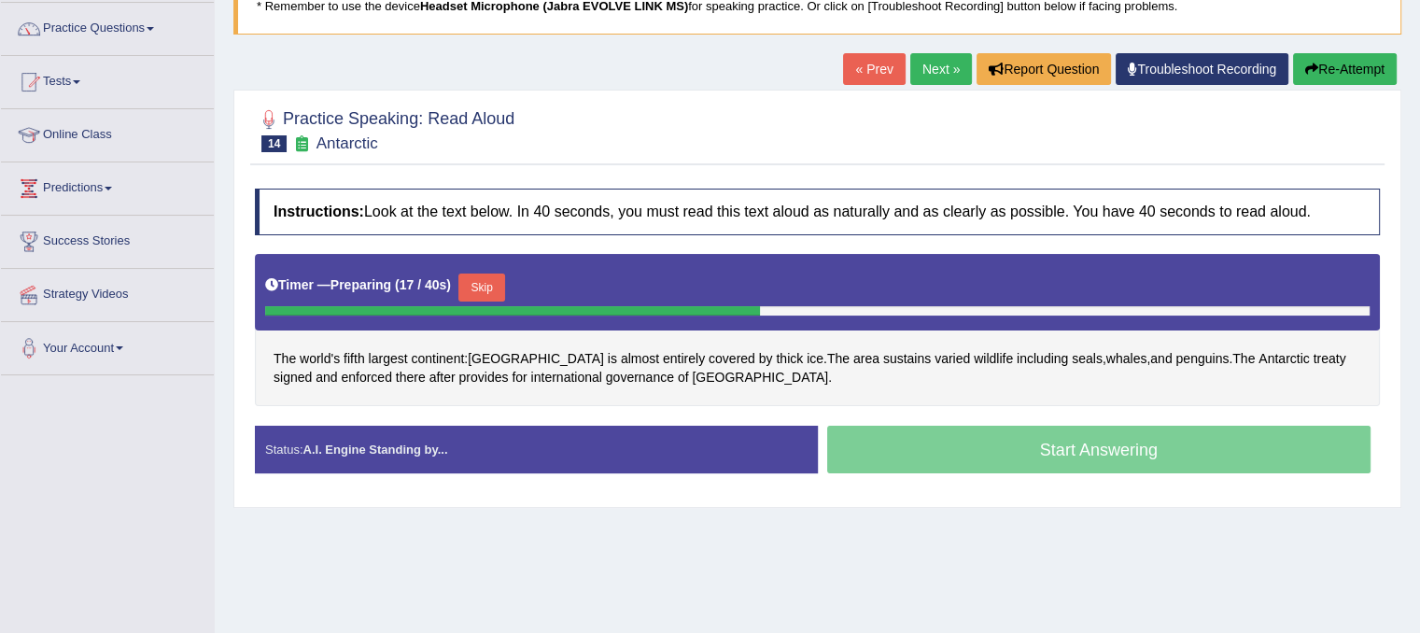
scroll to position [146, 0]
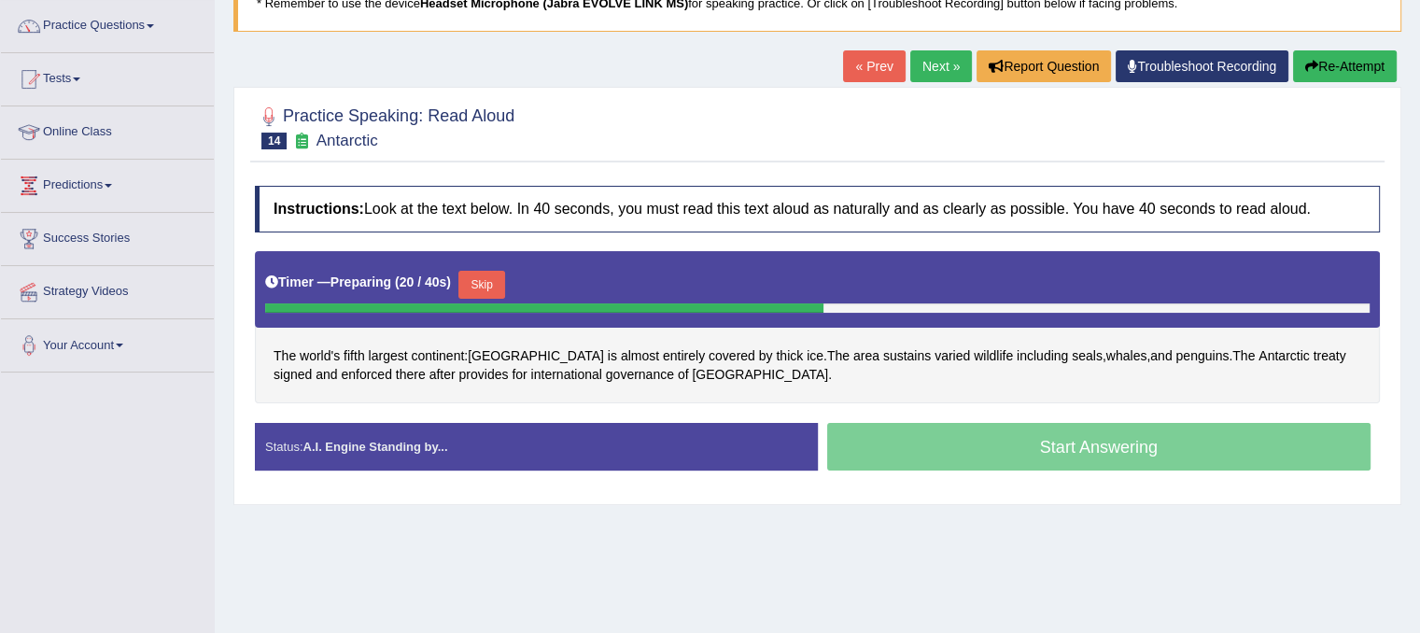
click at [498, 271] on button "Skip" at bounding box center [481, 285] width 47 height 28
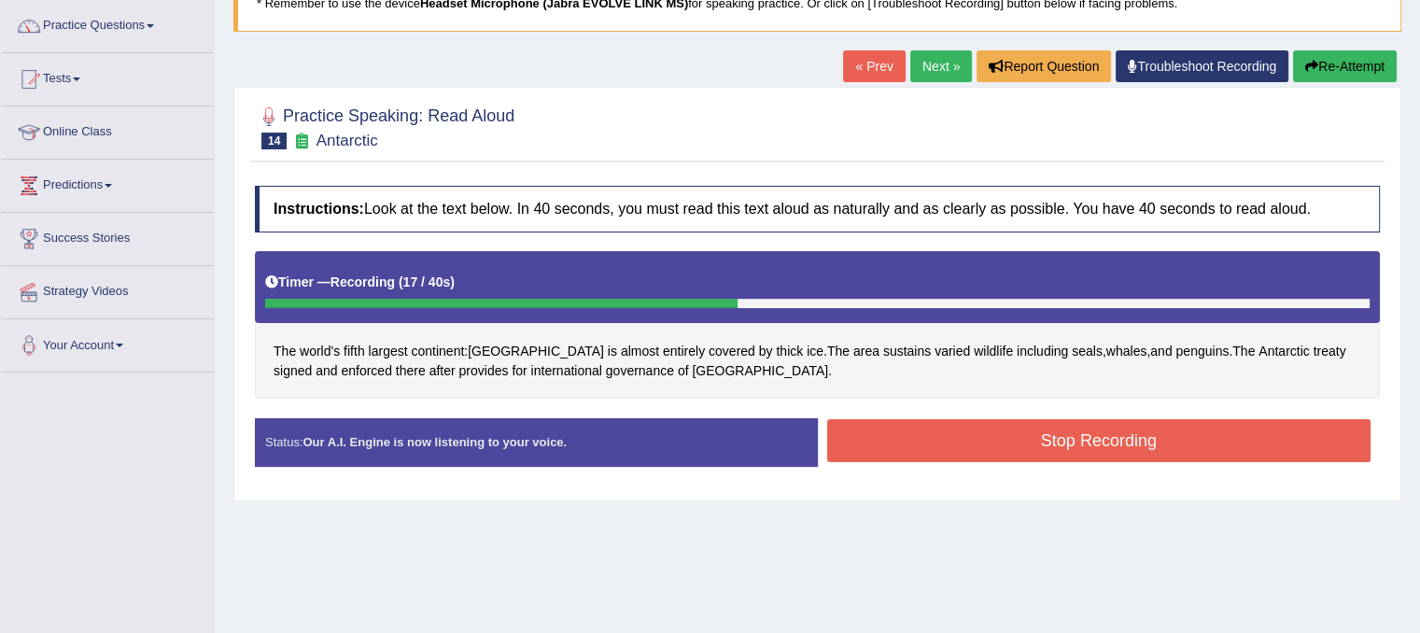
click at [968, 438] on button "Stop Recording" at bounding box center [1099, 440] width 544 height 43
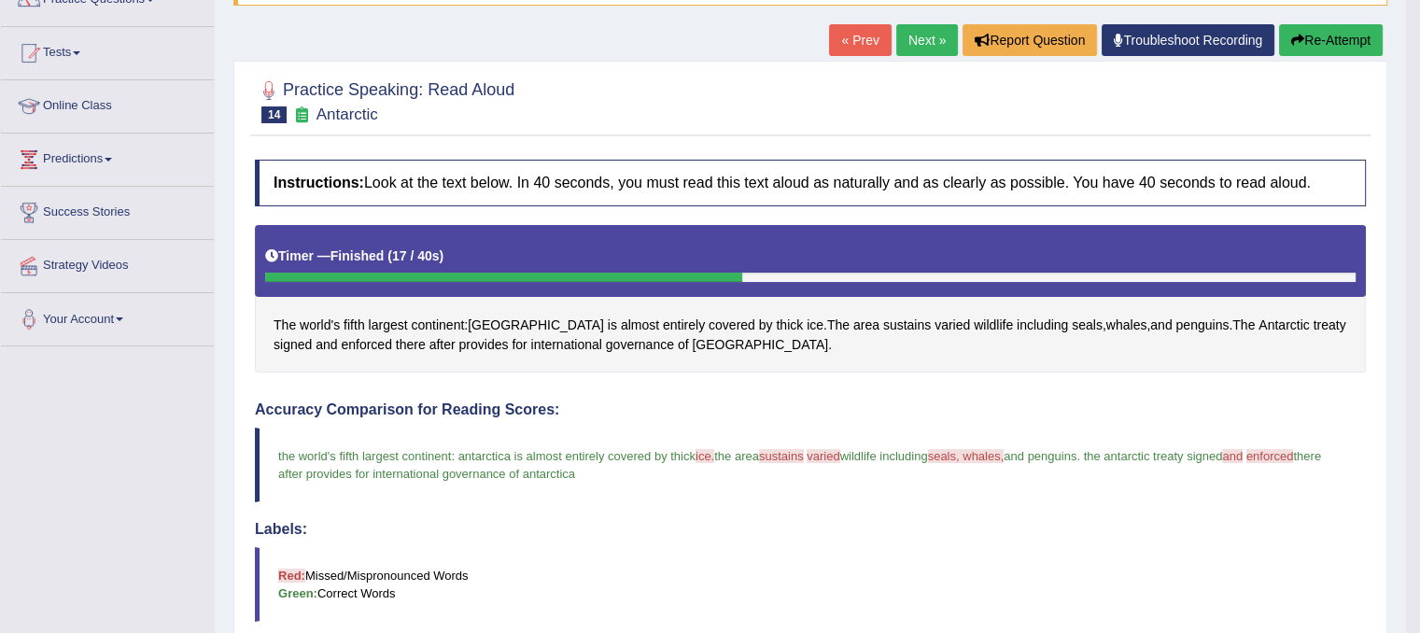
scroll to position [49, 0]
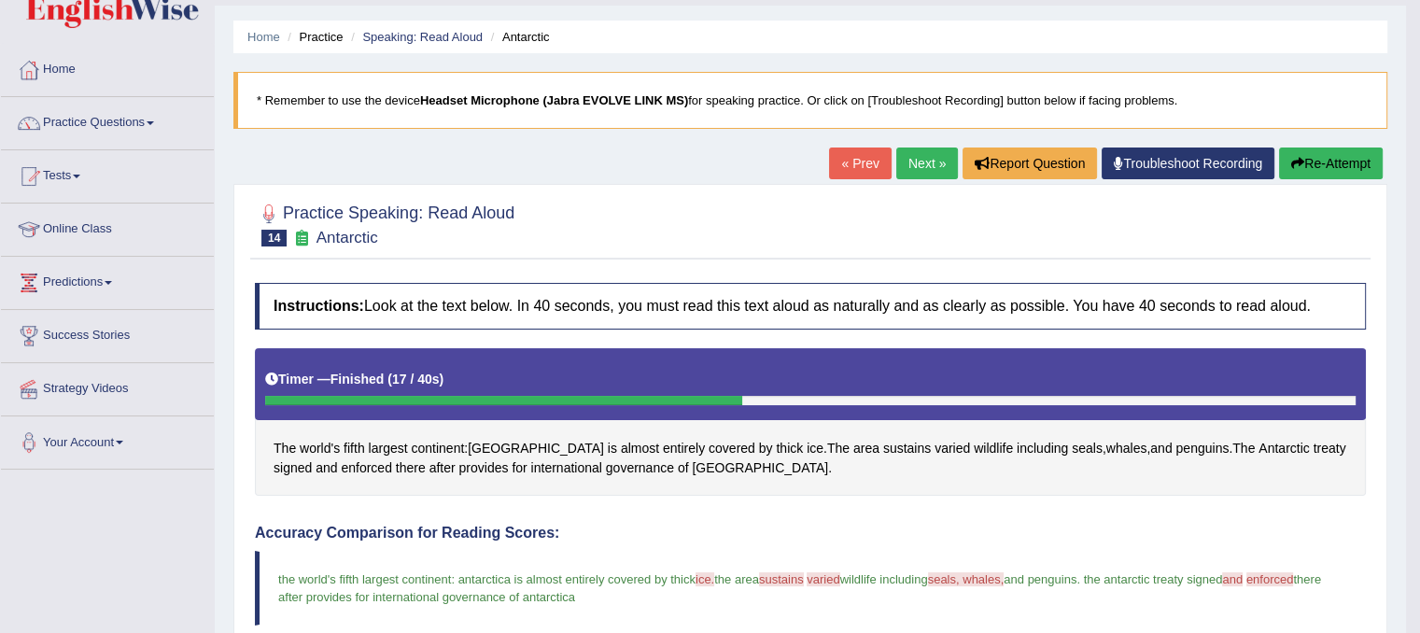
click at [1335, 172] on button "Re-Attempt" at bounding box center [1331, 163] width 104 height 32
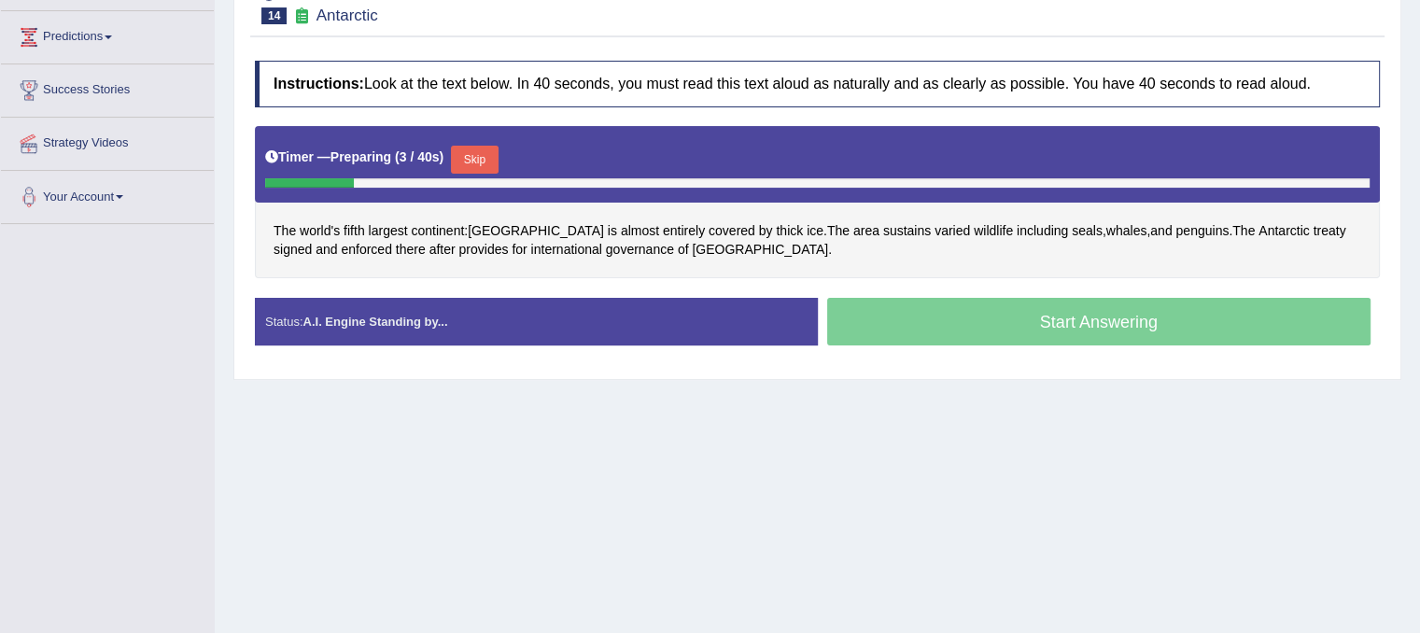
scroll to position [306, 0]
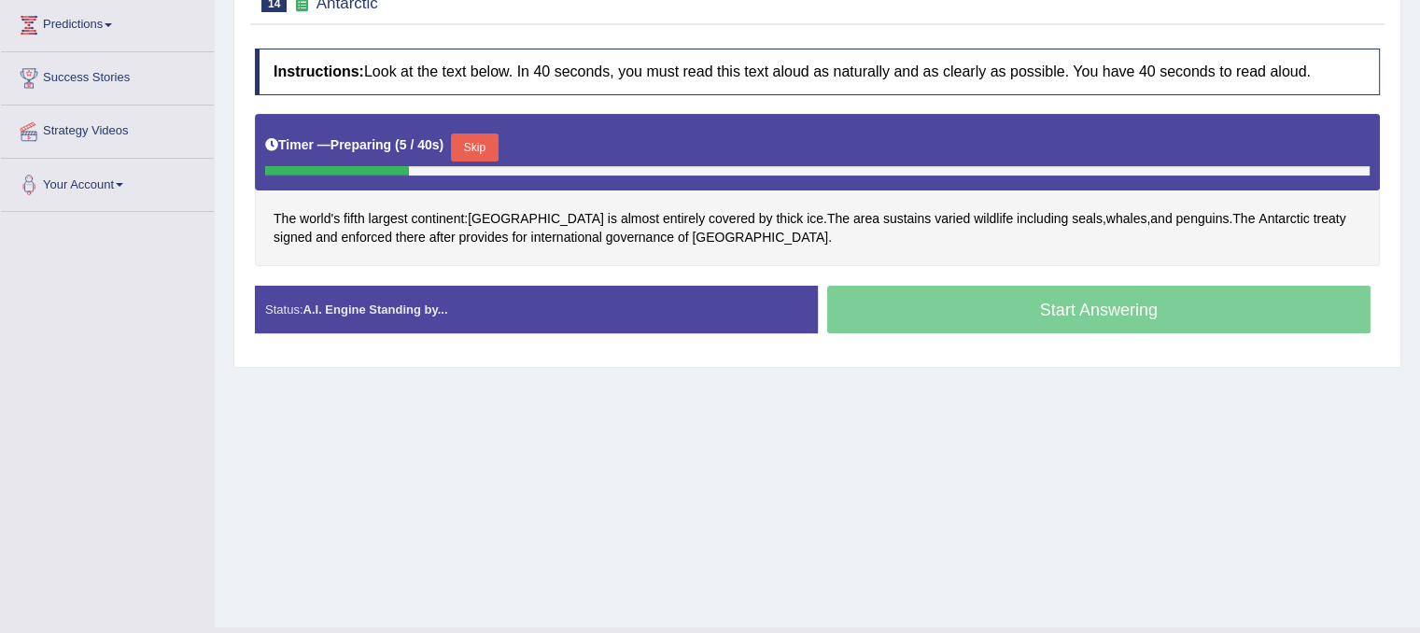
click at [481, 143] on button "Skip" at bounding box center [474, 147] width 47 height 28
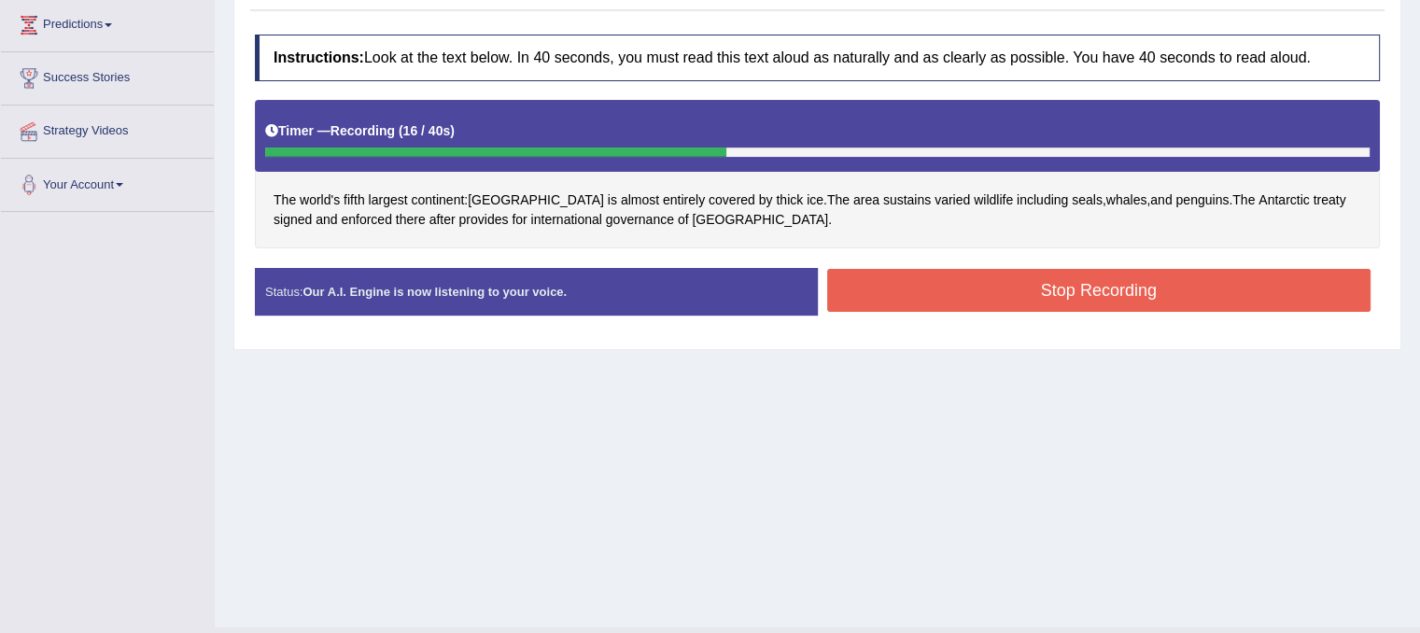
click at [949, 292] on button "Stop Recording" at bounding box center [1099, 290] width 544 height 43
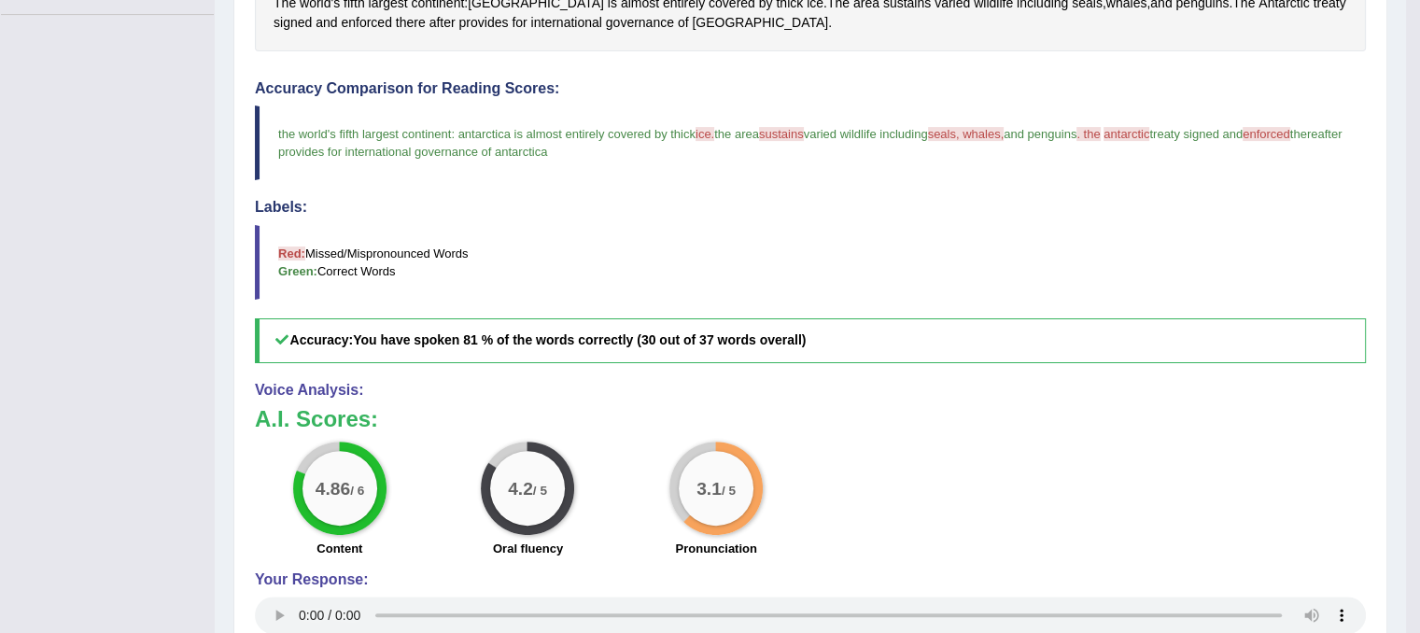
scroll to position [0, 0]
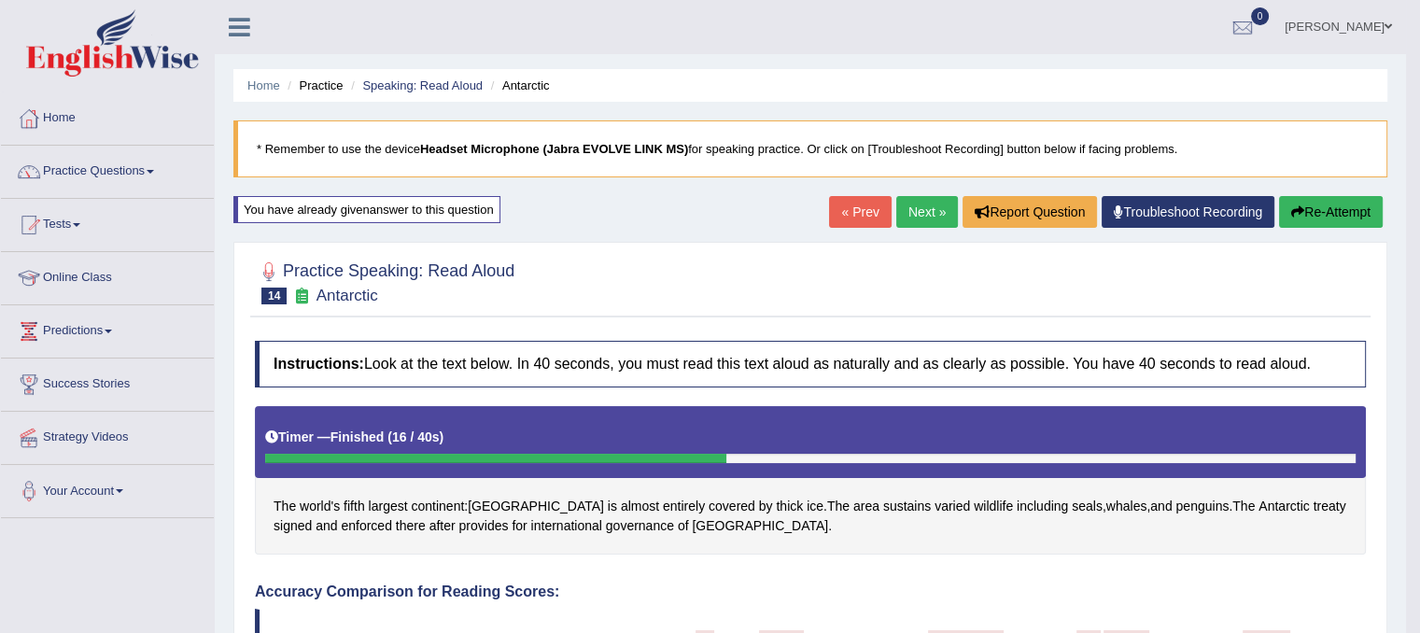
click at [907, 204] on link "Next »" at bounding box center [927, 212] width 62 height 32
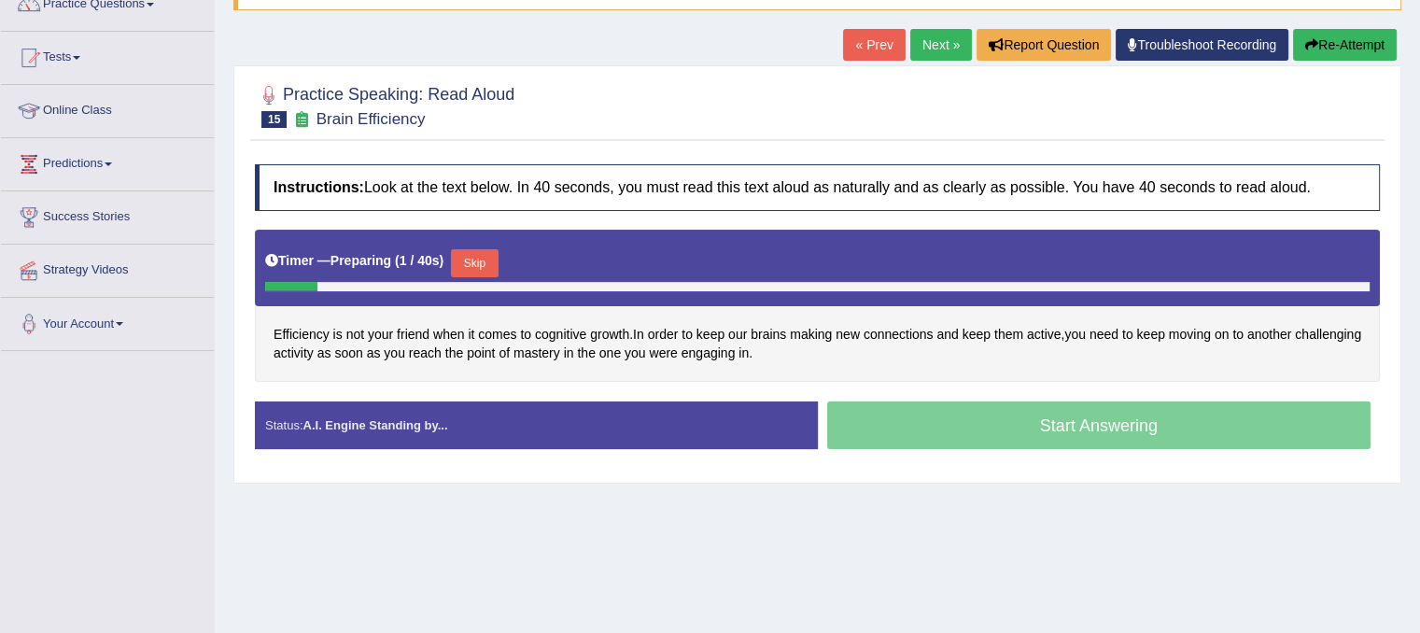
scroll to position [202, 0]
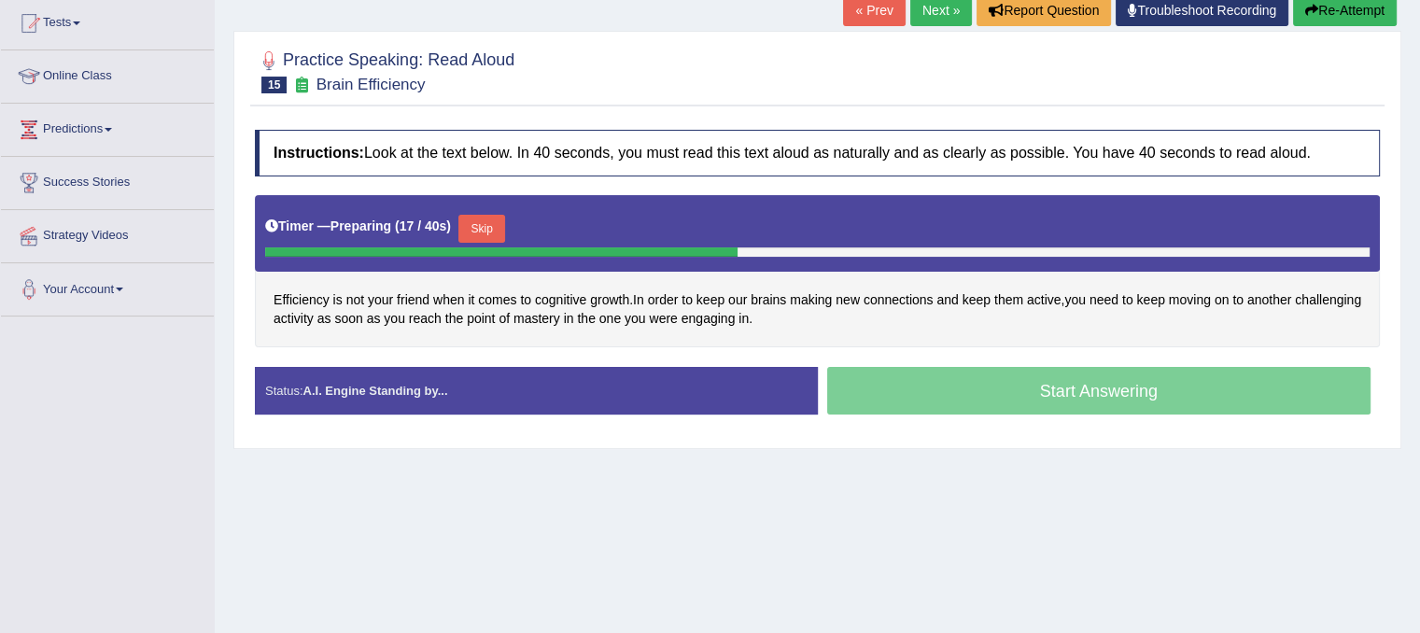
click at [498, 221] on button "Skip" at bounding box center [481, 229] width 47 height 28
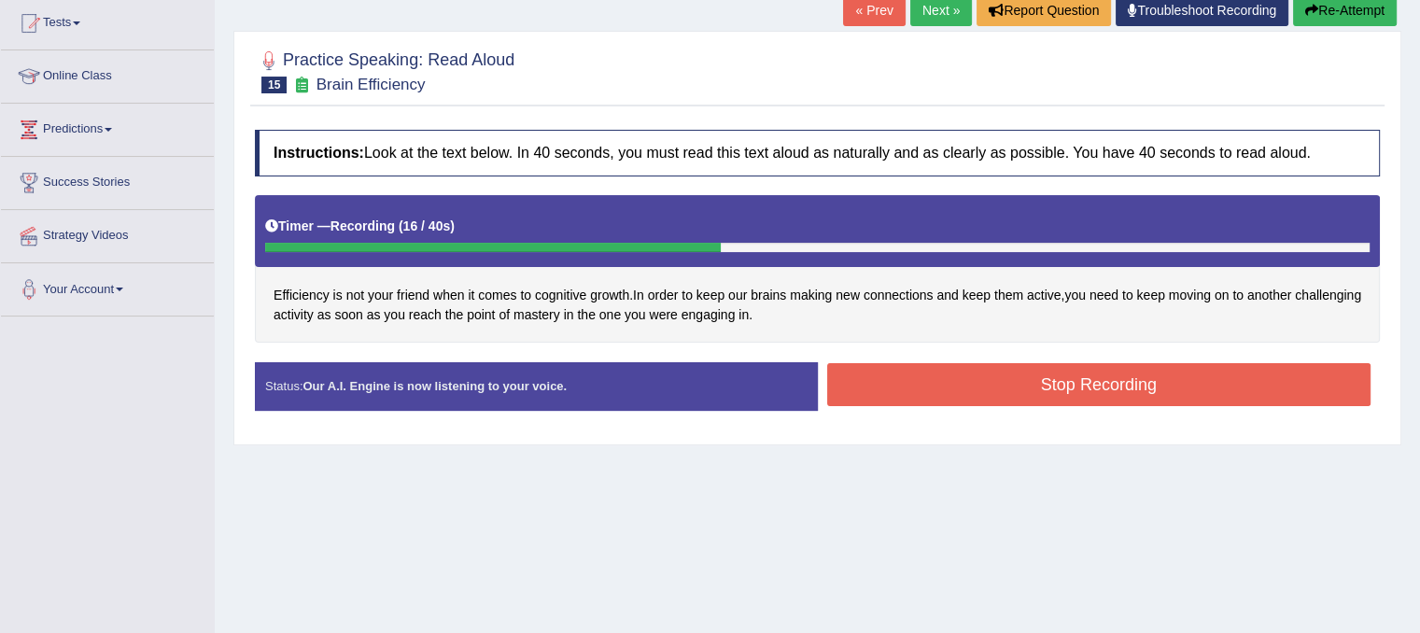
click at [990, 386] on button "Stop Recording" at bounding box center [1099, 384] width 544 height 43
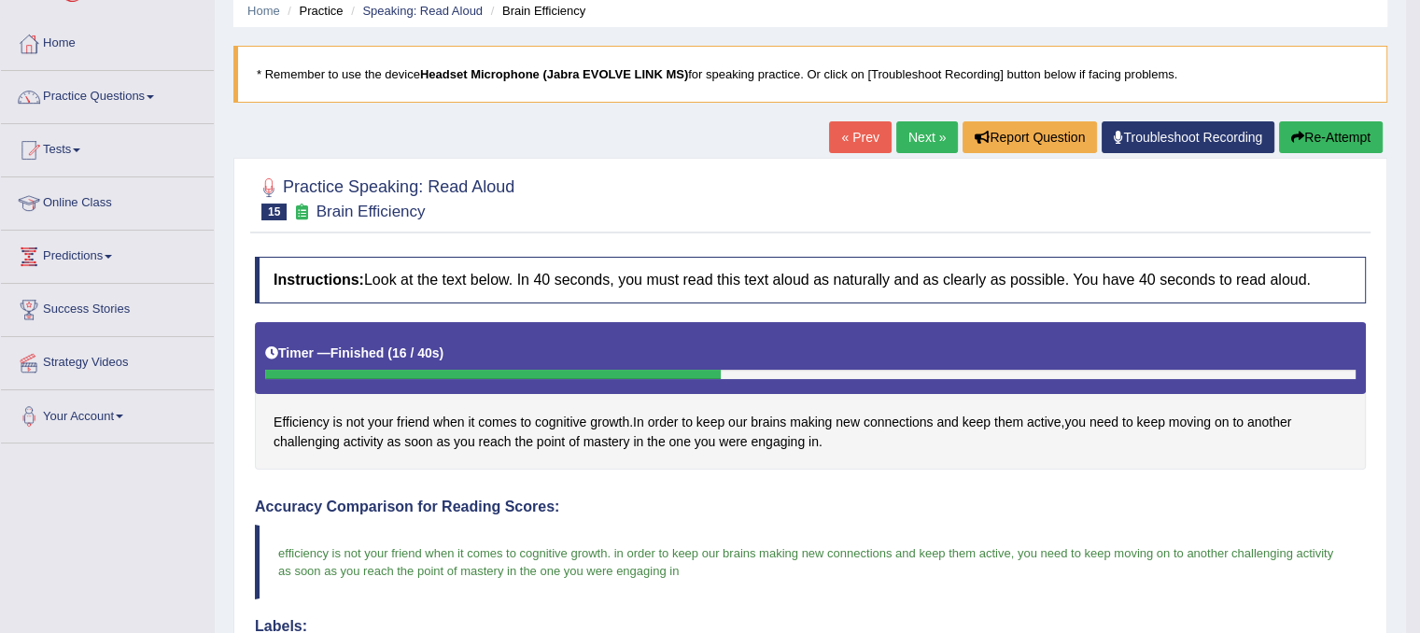
scroll to position [0, 0]
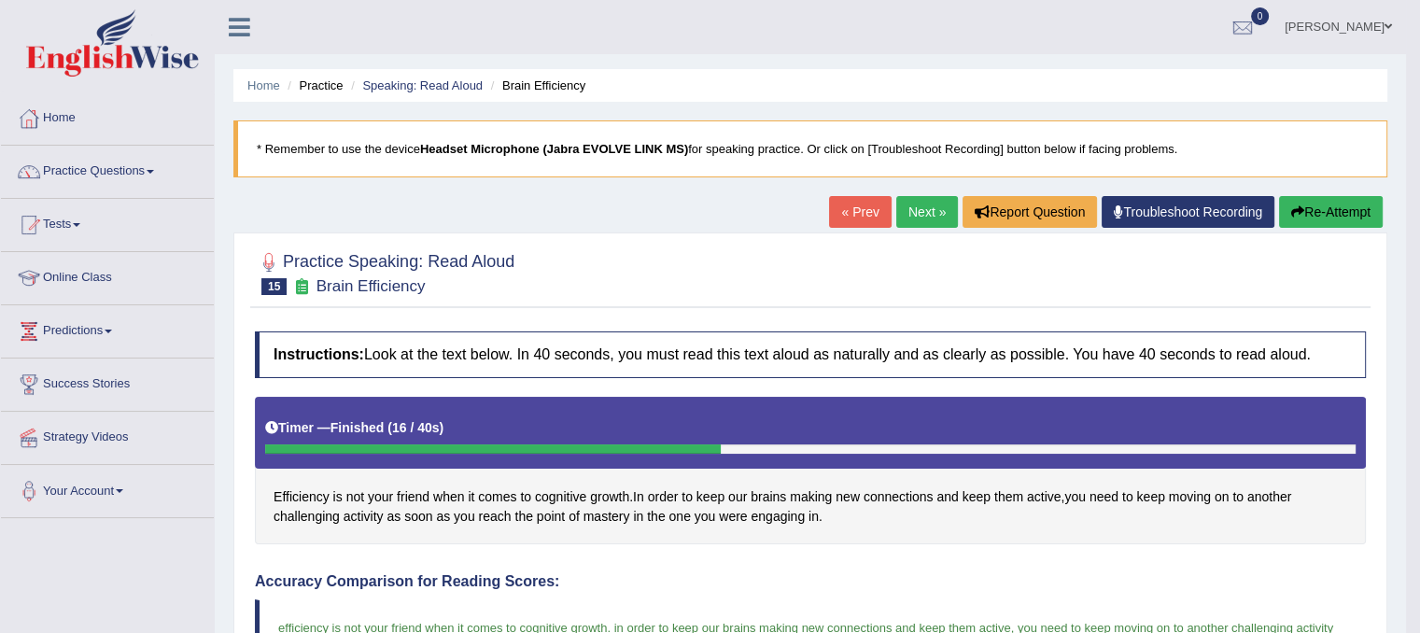
click at [926, 207] on link "Next »" at bounding box center [927, 212] width 62 height 32
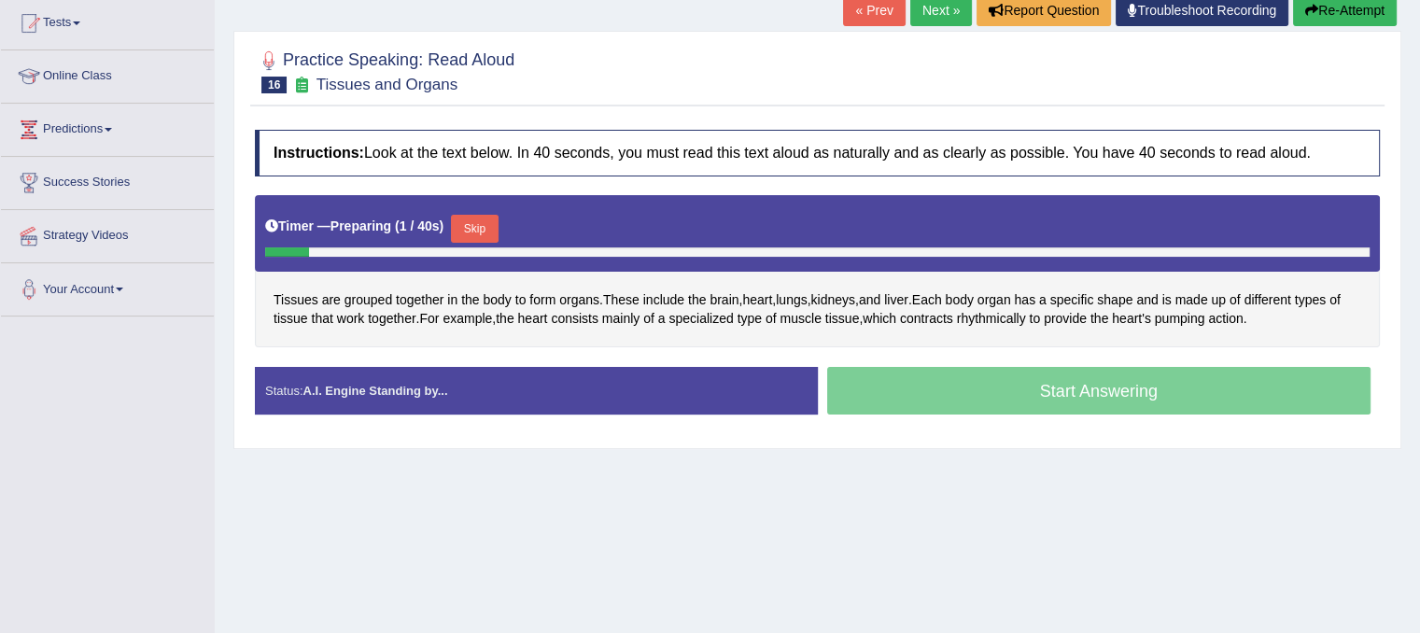
scroll to position [224, 0]
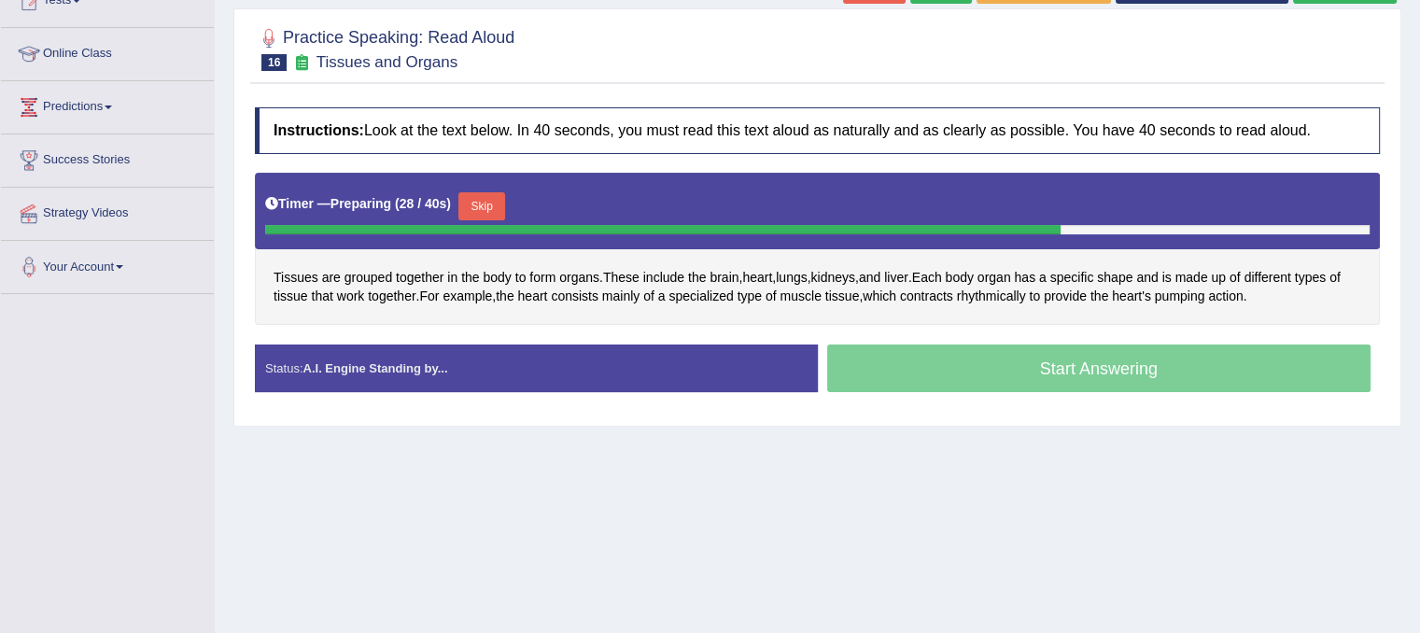
click at [493, 201] on button "Skip" at bounding box center [481, 206] width 47 height 28
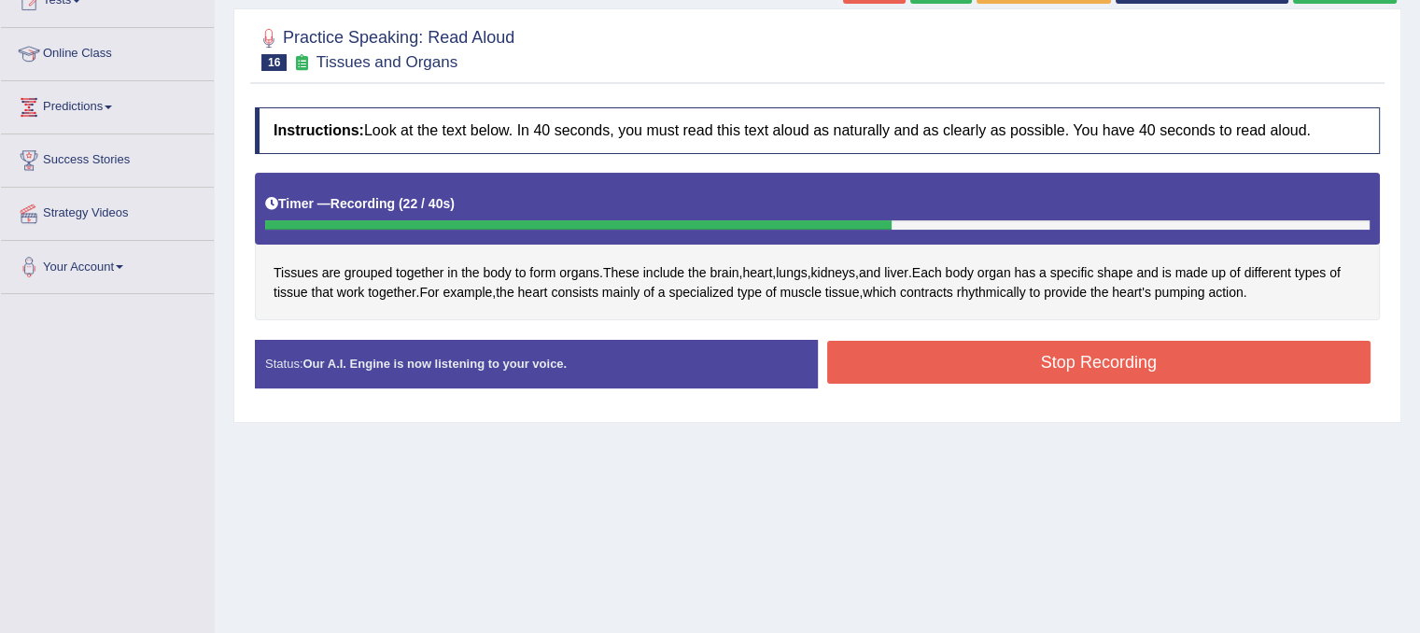
click at [1136, 353] on button "Stop Recording" at bounding box center [1099, 362] width 544 height 43
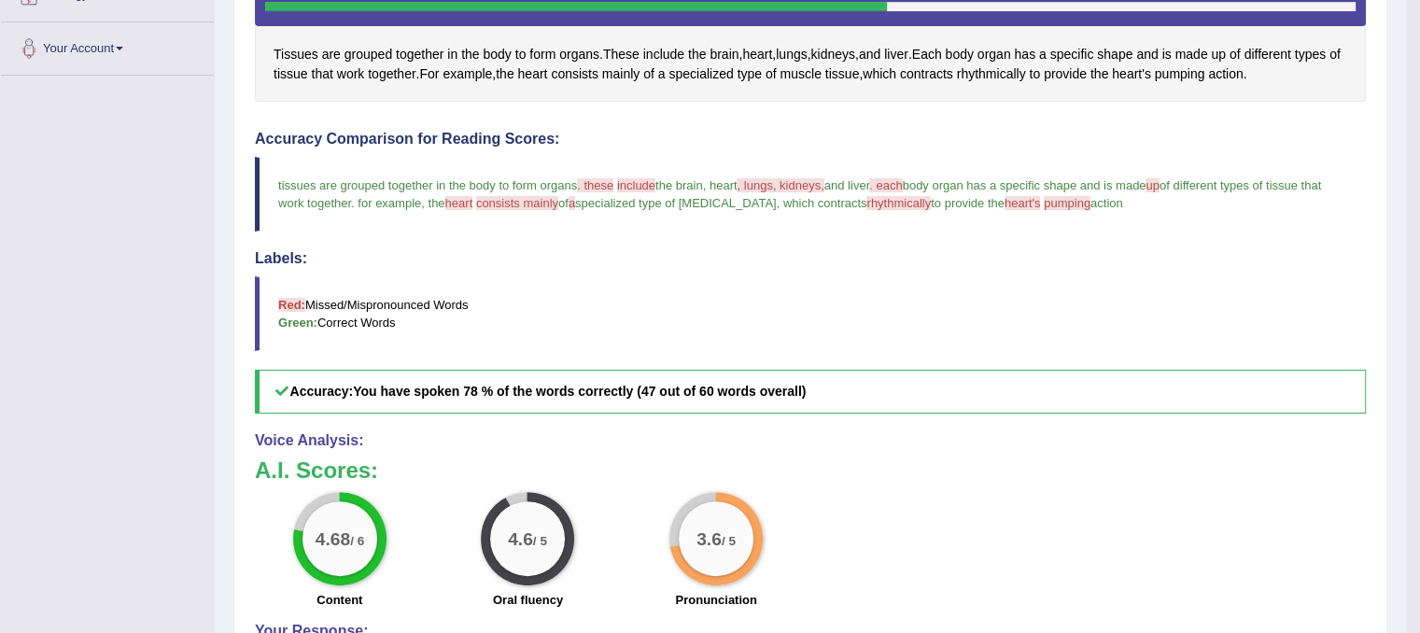
scroll to position [0, 0]
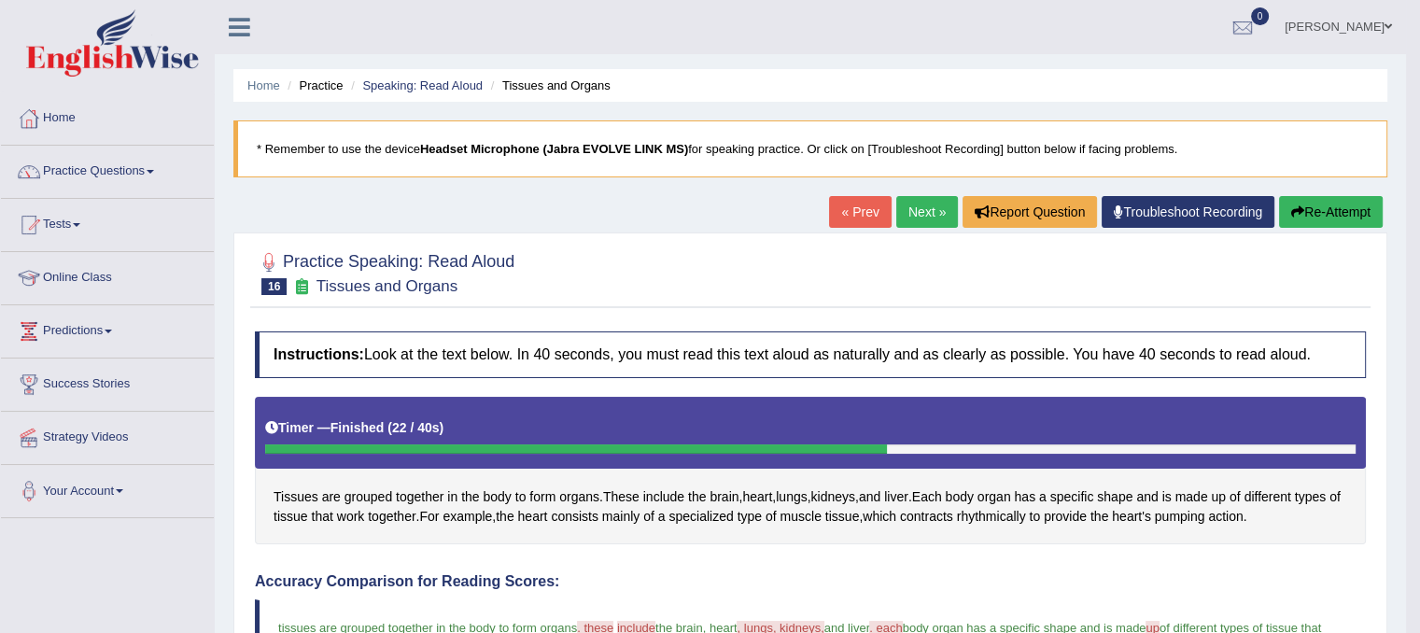
click at [1367, 214] on button "Re-Attempt" at bounding box center [1331, 212] width 104 height 32
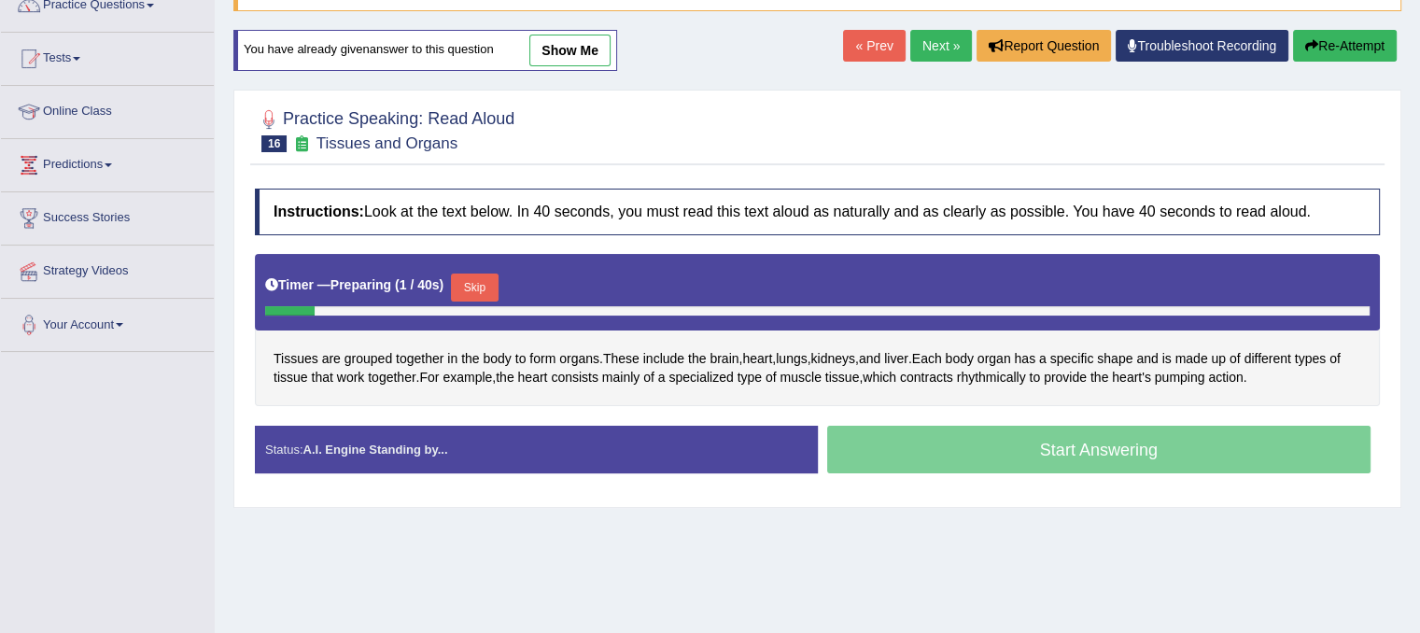
scroll to position [168, 0]
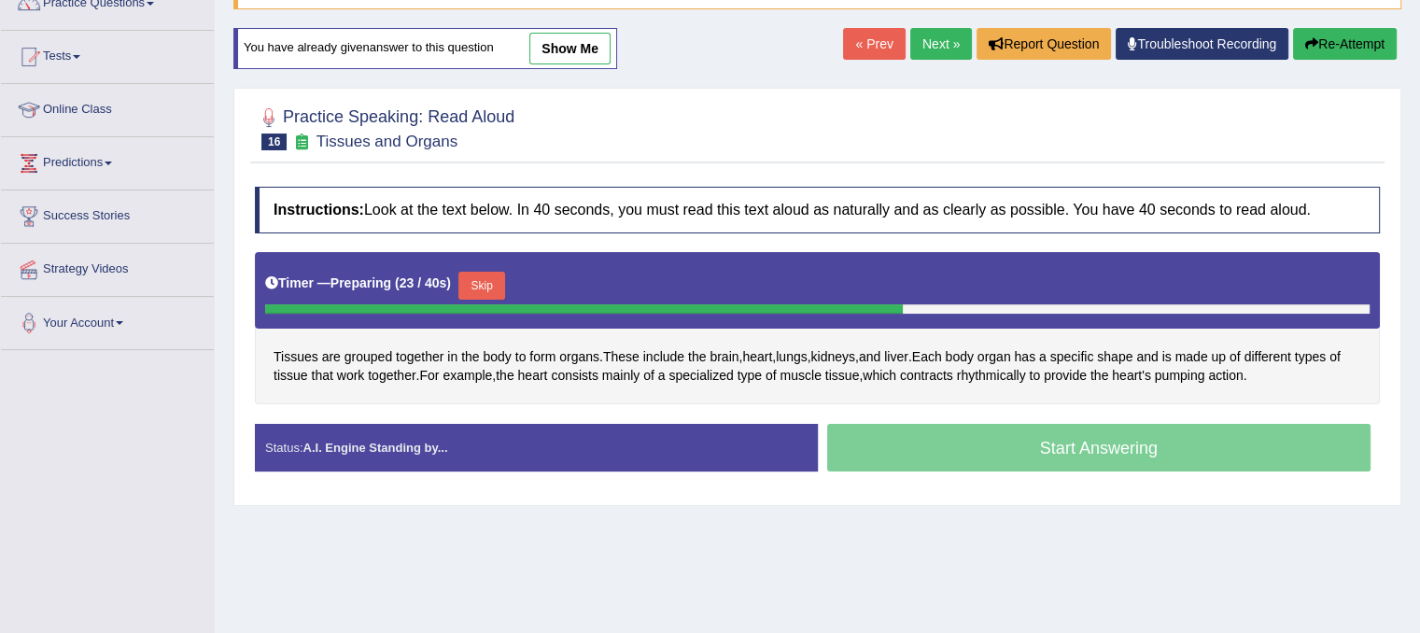
click at [481, 292] on button "Skip" at bounding box center [481, 286] width 47 height 28
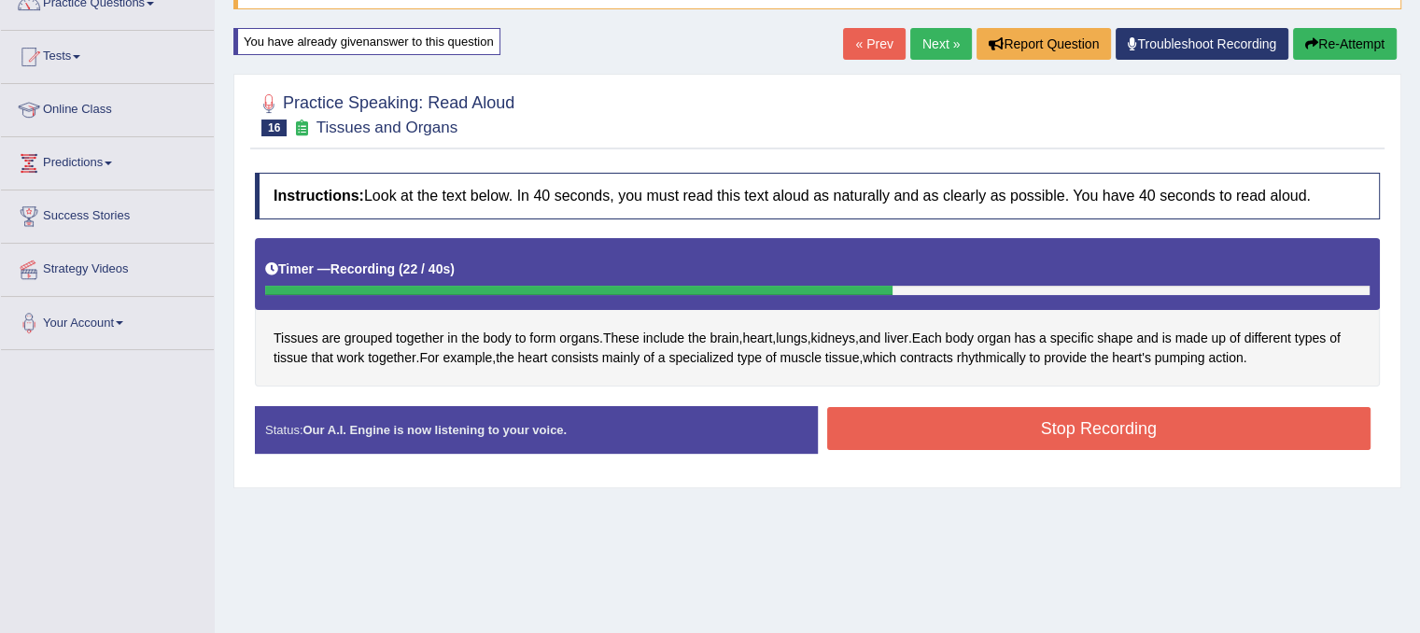
click at [1168, 430] on button "Stop Recording" at bounding box center [1099, 428] width 544 height 43
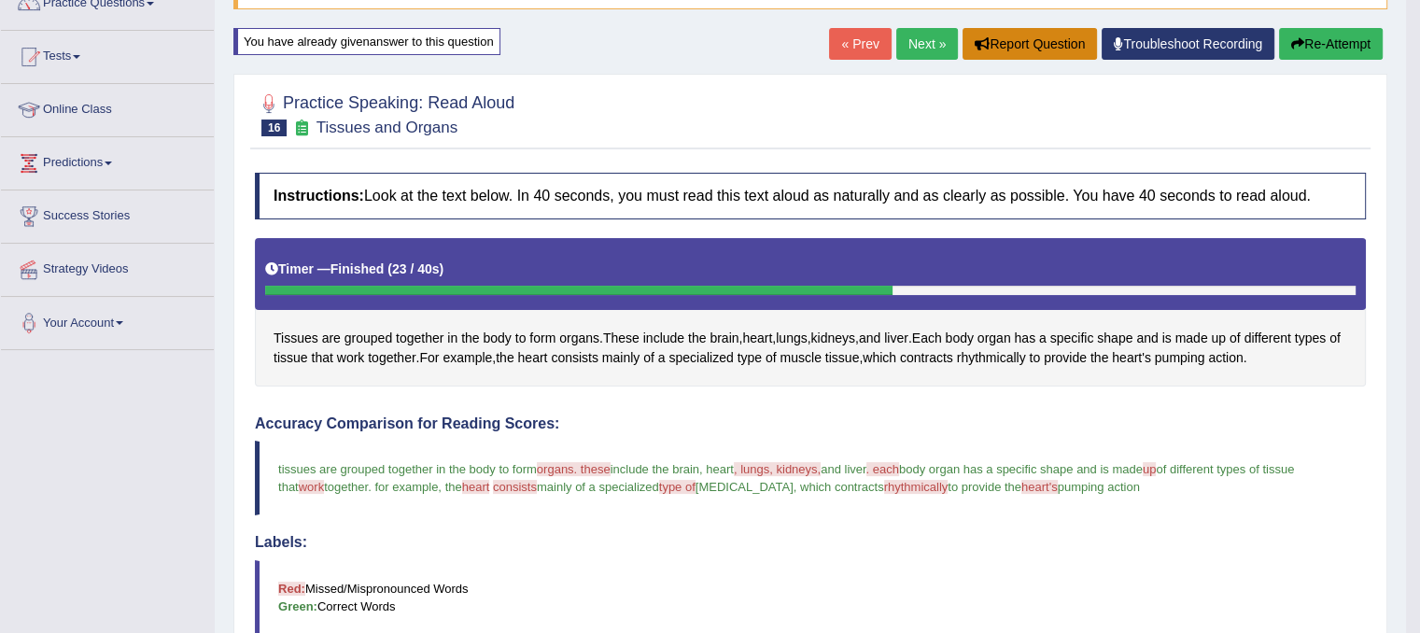
drag, startPoint x: 989, startPoint y: 37, endPoint x: 927, endPoint y: 31, distance: 62.0
click at [927, 31] on div "« Prev Next » Report Question Troubleshoot Recording Re-Attempt" at bounding box center [1108, 46] width 558 height 36
click at [927, 31] on link "Next »" at bounding box center [927, 44] width 62 height 32
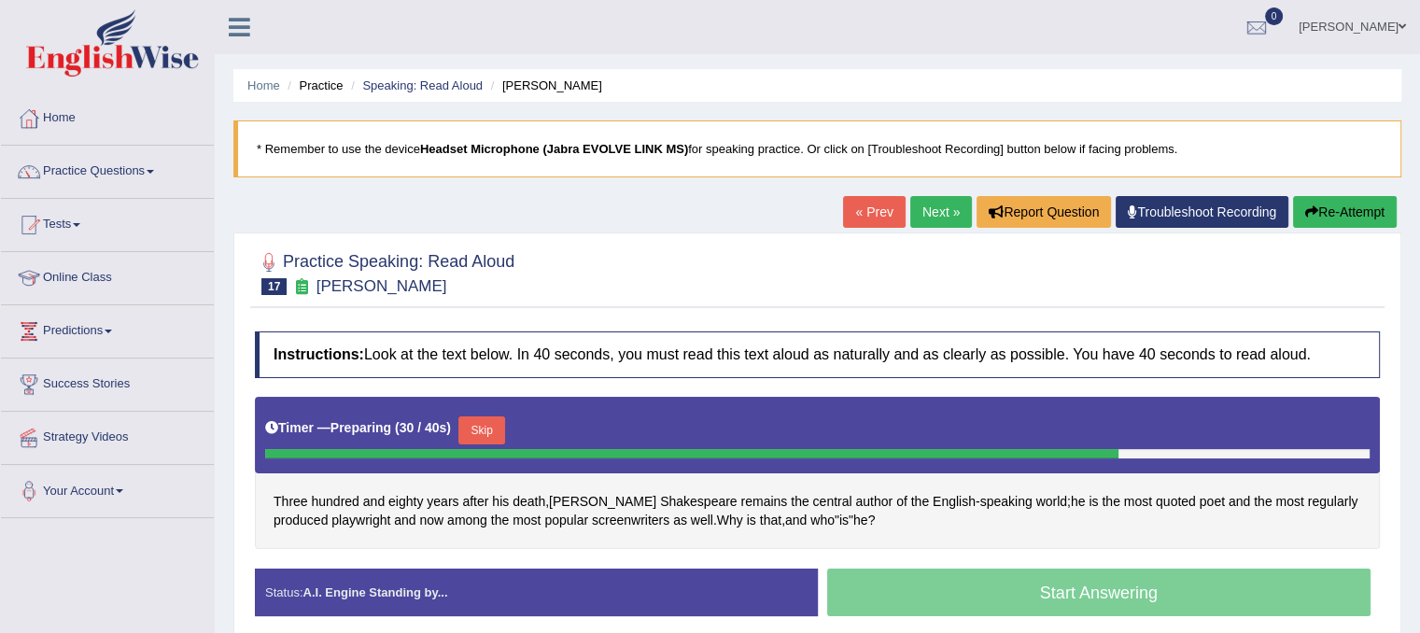
click at [489, 428] on button "Skip" at bounding box center [481, 430] width 47 height 28
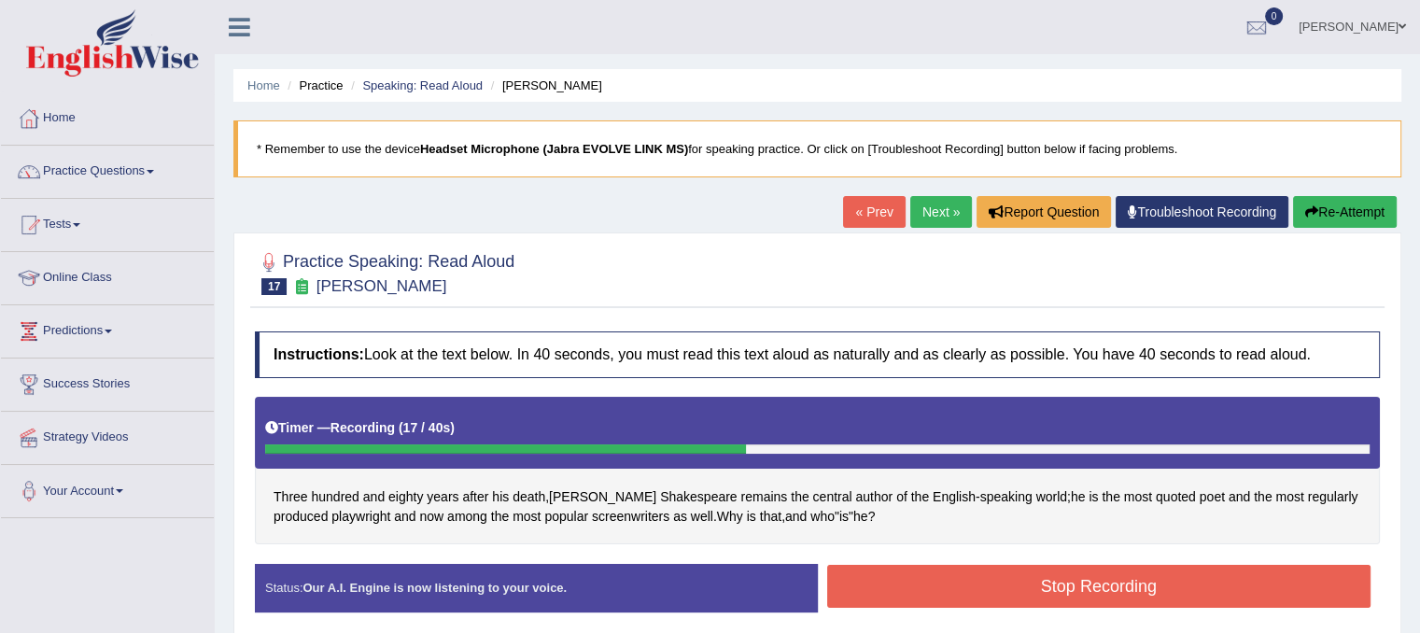
click at [1078, 583] on button "Stop Recording" at bounding box center [1099, 586] width 544 height 43
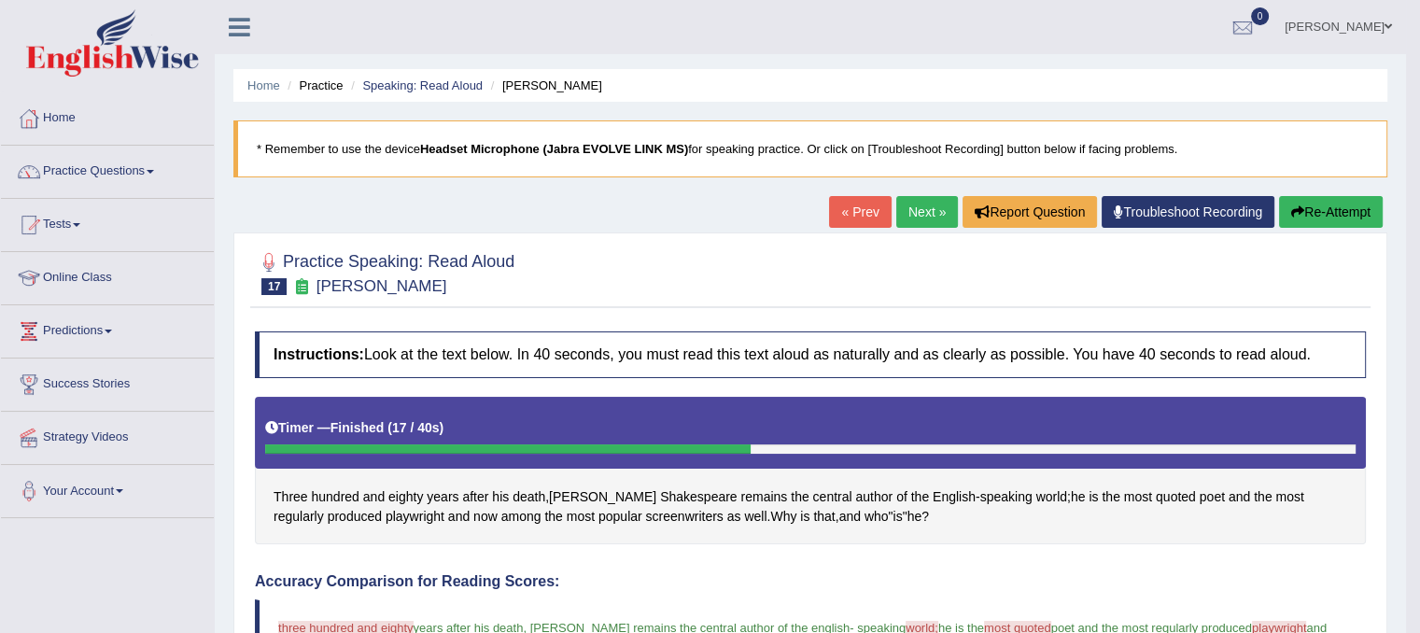
click at [921, 208] on link "Next »" at bounding box center [927, 212] width 62 height 32
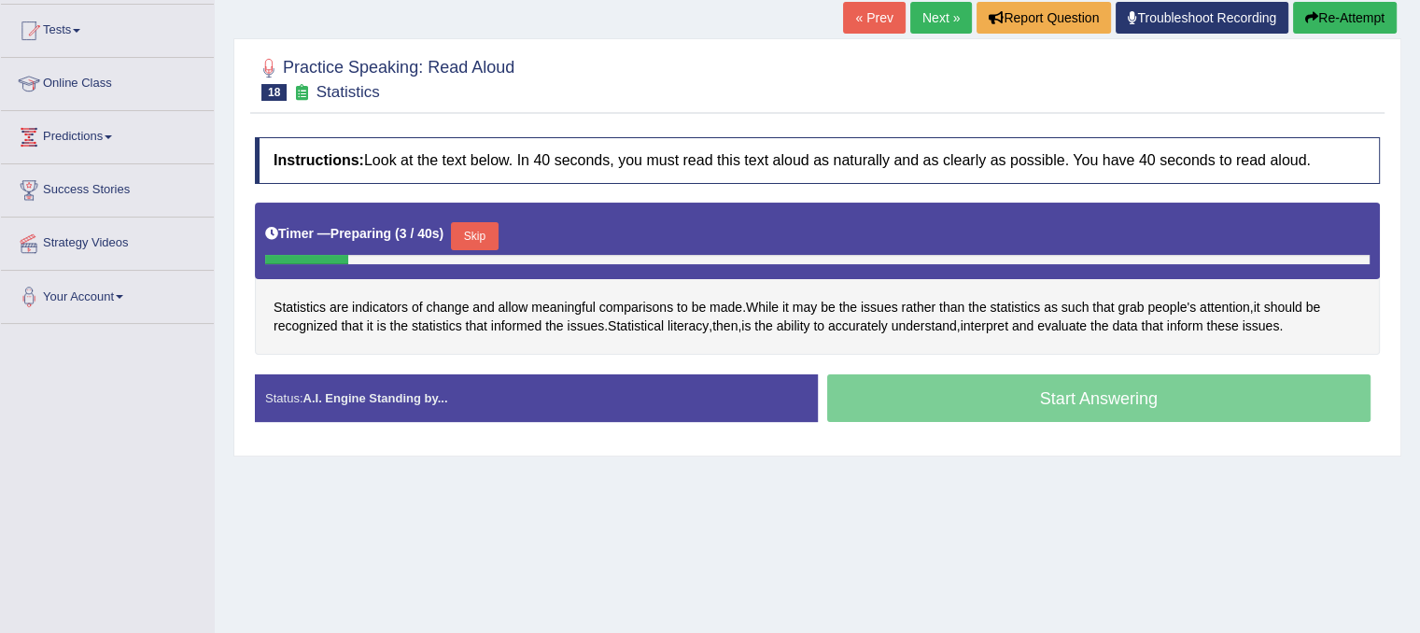
scroll to position [197, 0]
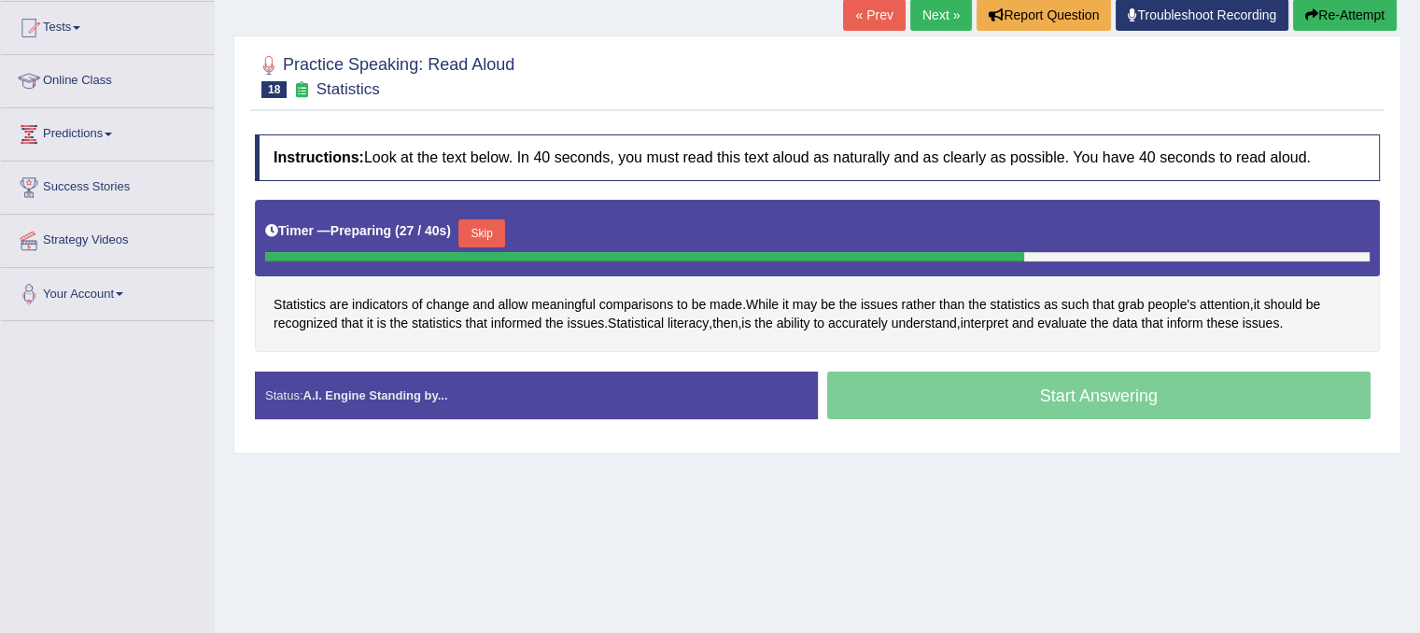
click at [500, 222] on button "Skip" at bounding box center [481, 233] width 47 height 28
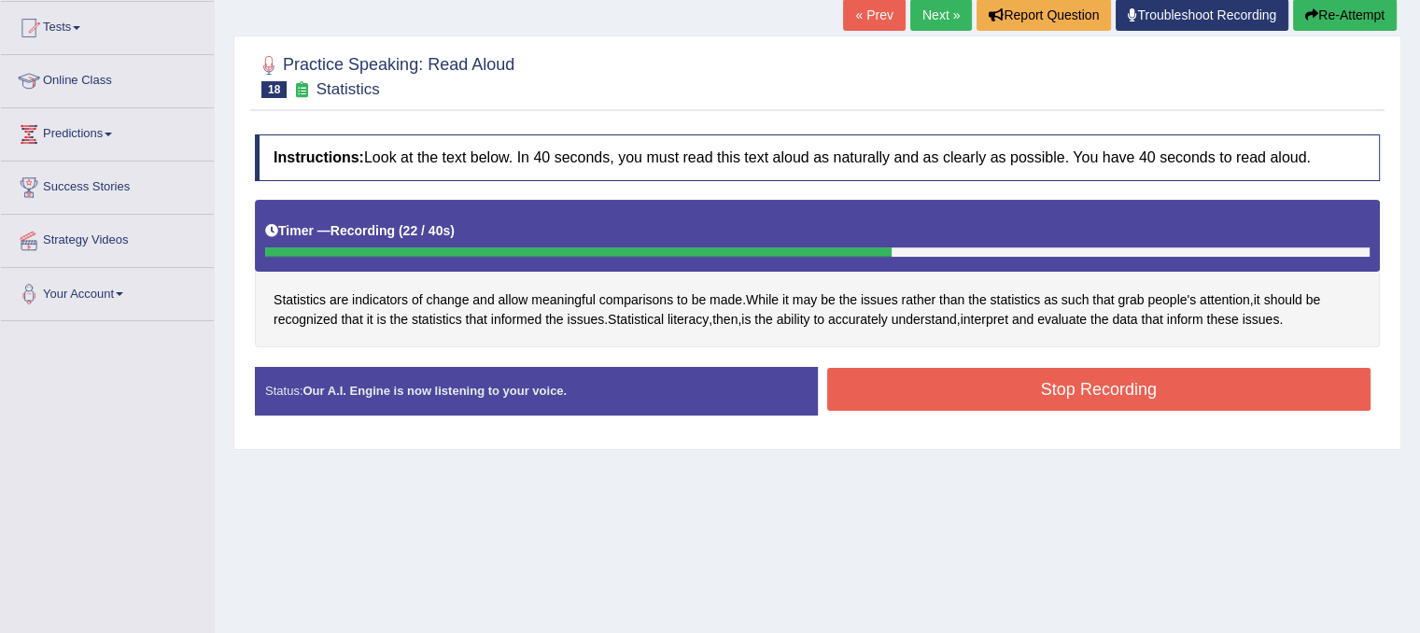
click at [1170, 380] on button "Stop Recording" at bounding box center [1099, 389] width 544 height 43
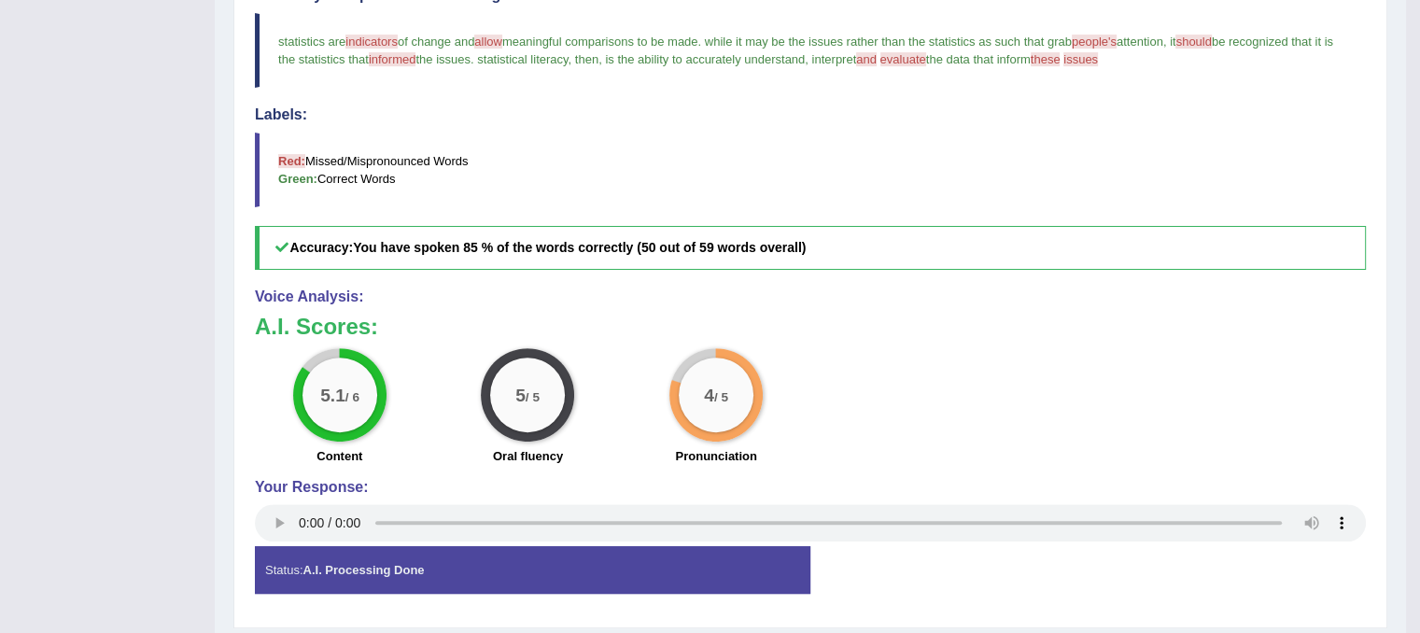
scroll to position [590, 0]
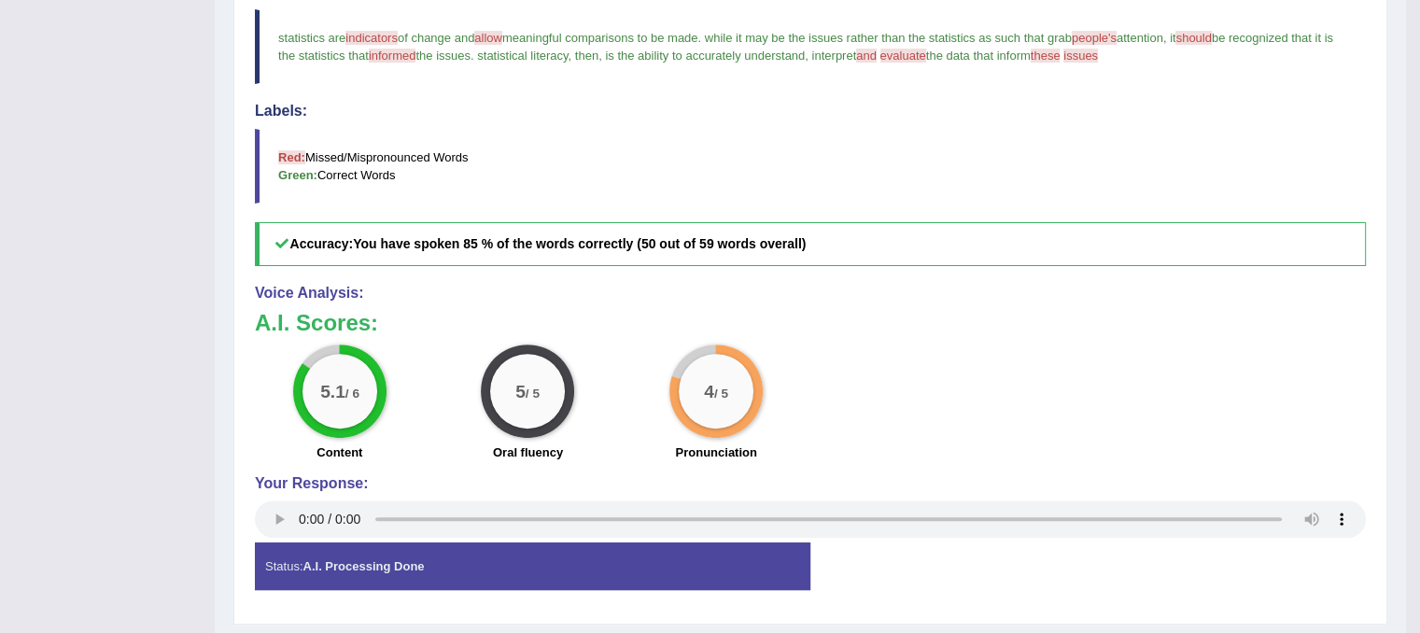
drag, startPoint x: 1378, startPoint y: 486, endPoint x: 1372, endPoint y: 94, distance: 392.1
click at [1372, 94] on div "Practice Speaking: Read Aloud 18 Statistics Instructions: Look at the text belo…" at bounding box center [810, 133] width 1154 height 982
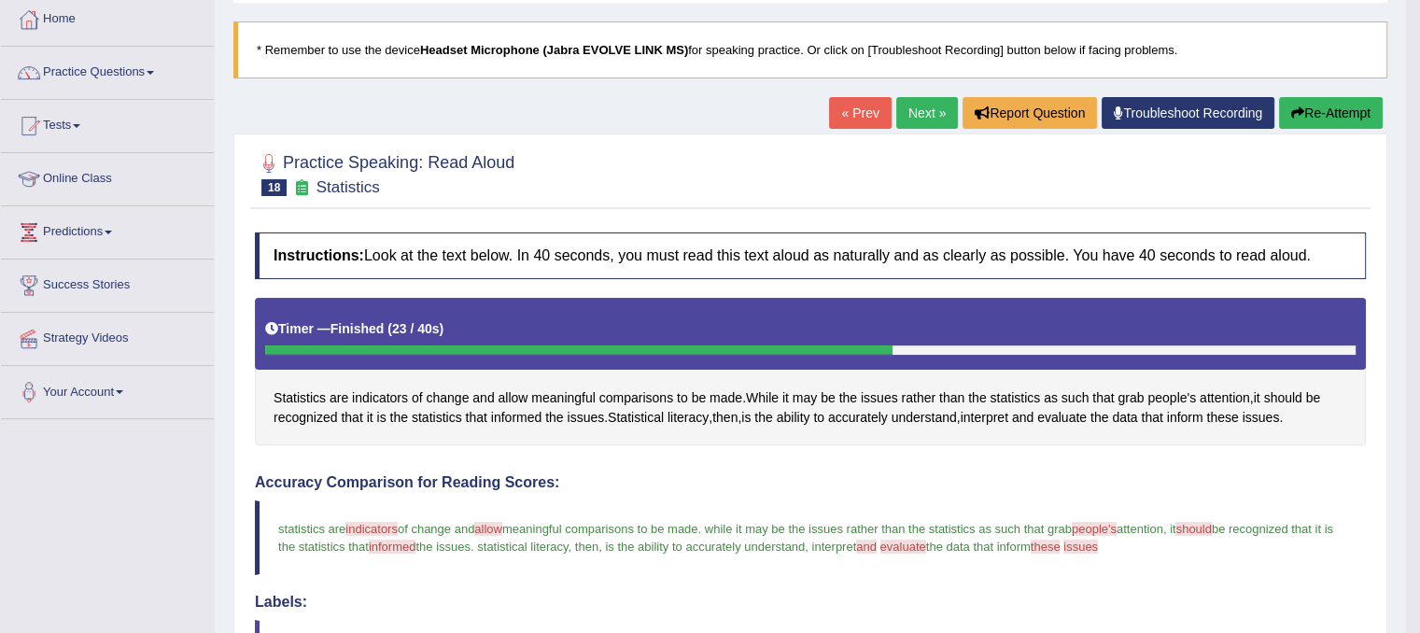
scroll to position [24, 0]
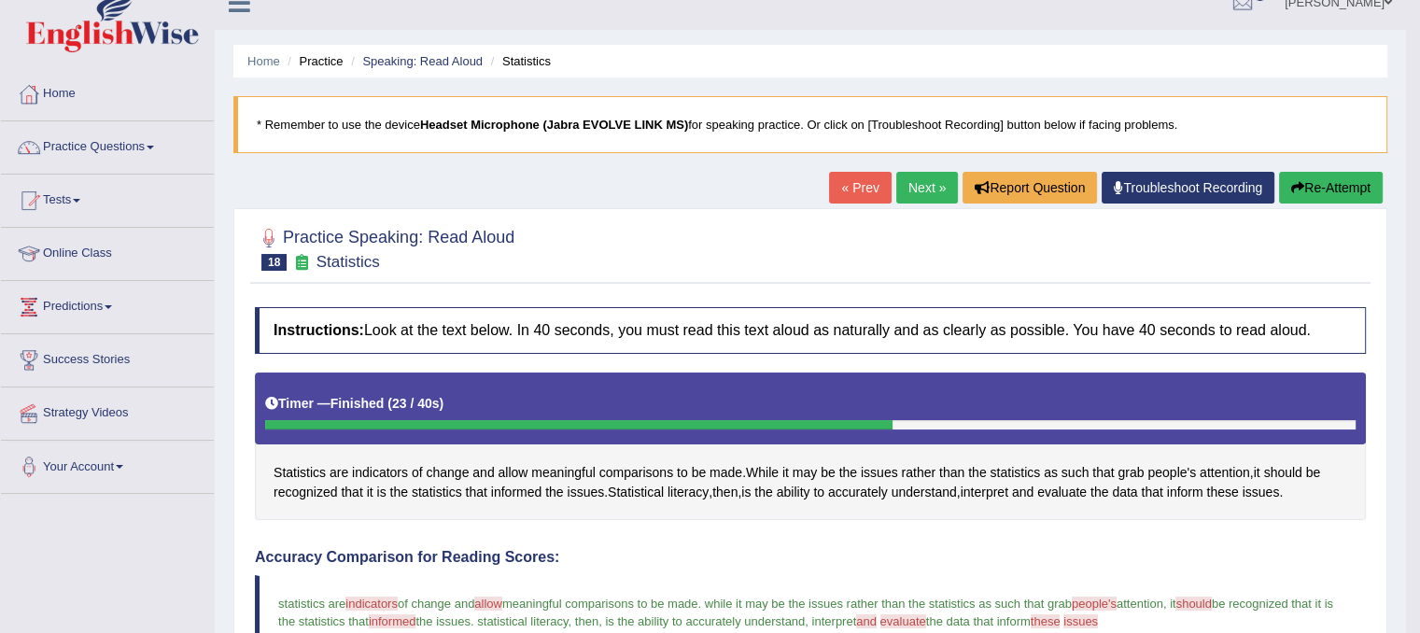
click at [914, 184] on link "Next »" at bounding box center [927, 188] width 62 height 32
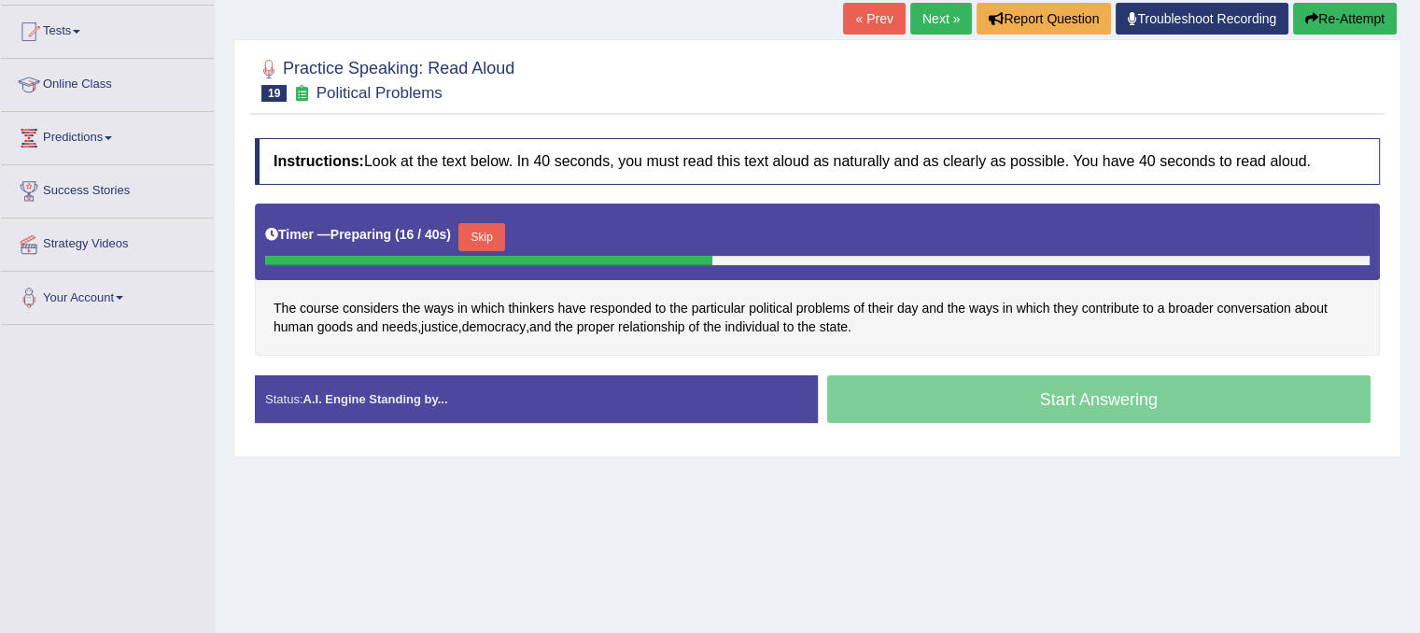
scroll to position [198, 0]
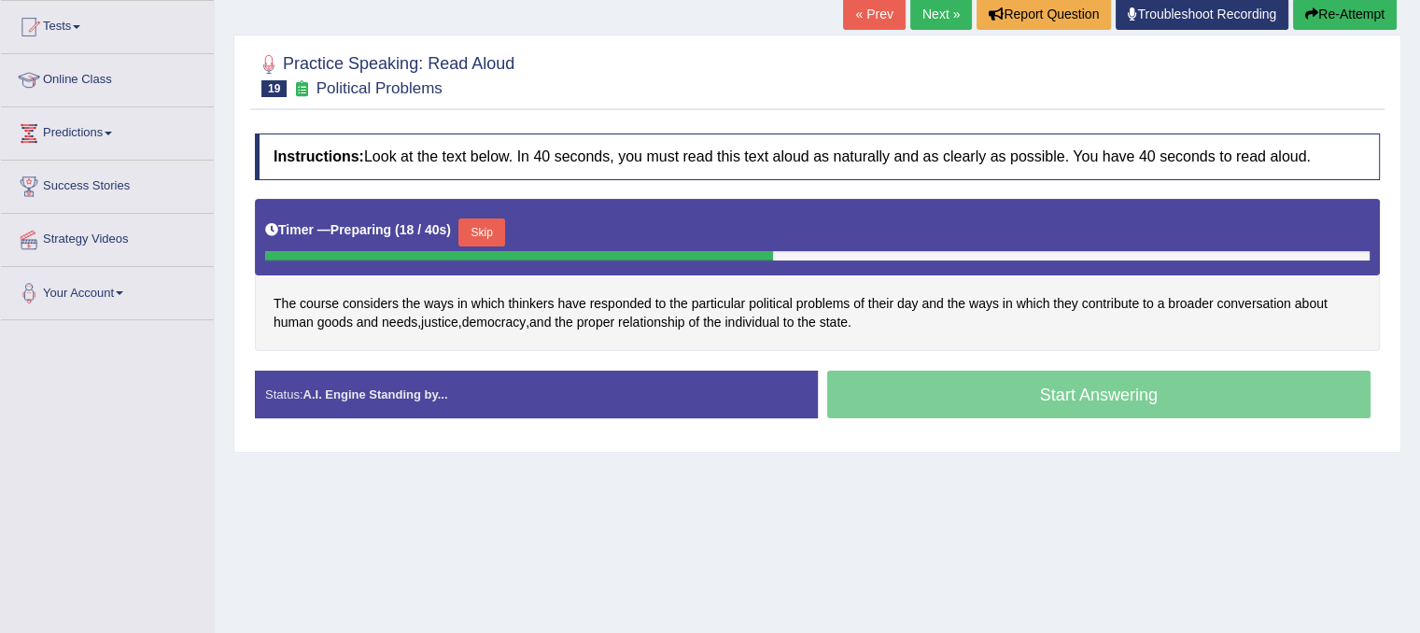
click at [500, 234] on button "Skip" at bounding box center [481, 232] width 47 height 28
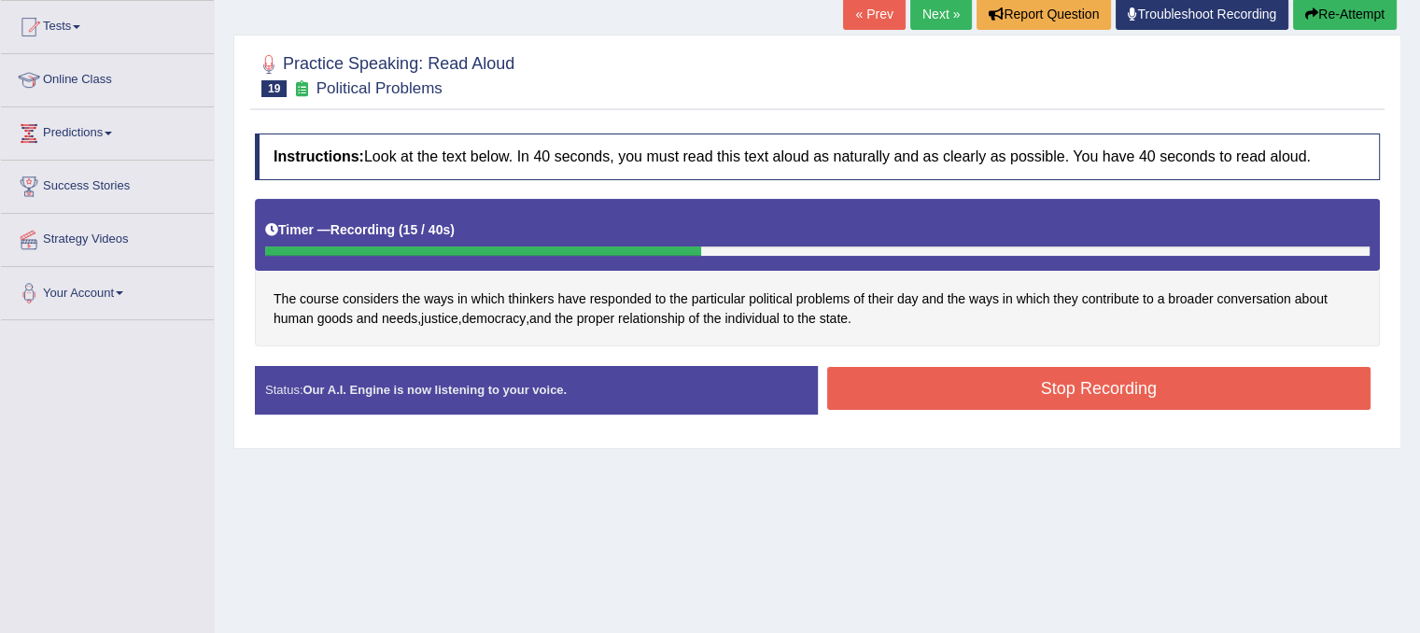
click at [1019, 392] on button "Stop Recording" at bounding box center [1099, 388] width 544 height 43
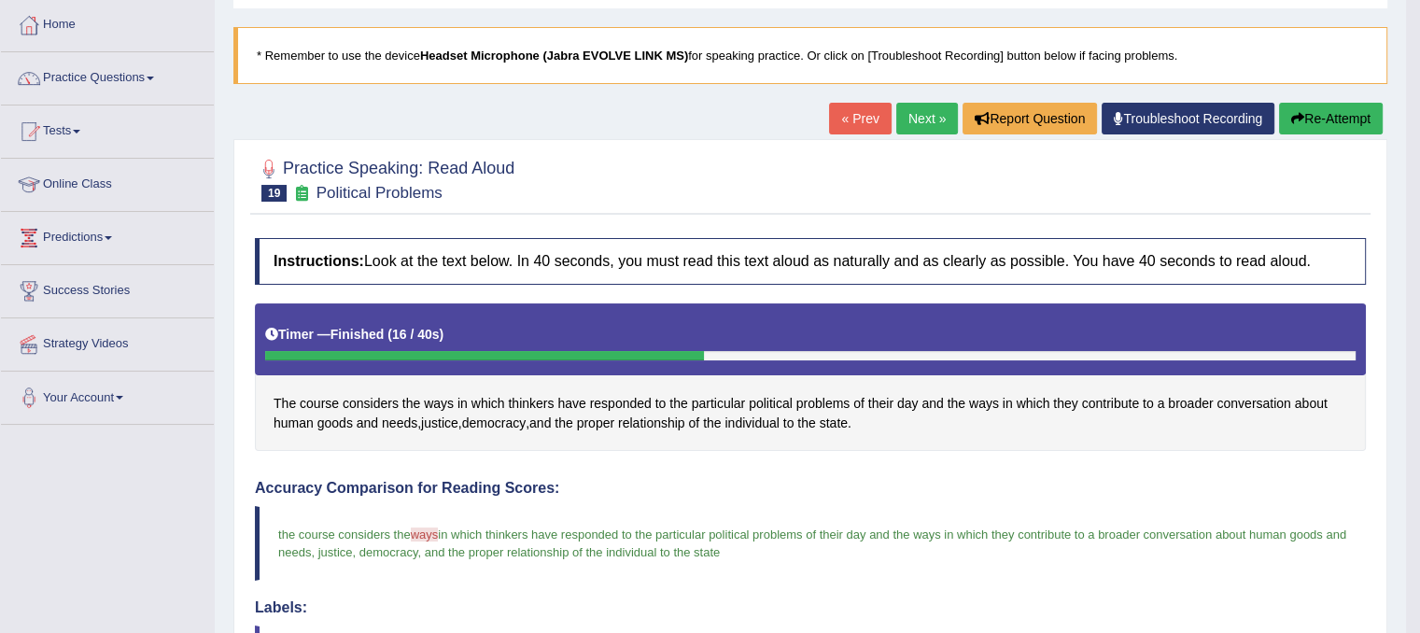
scroll to position [0, 0]
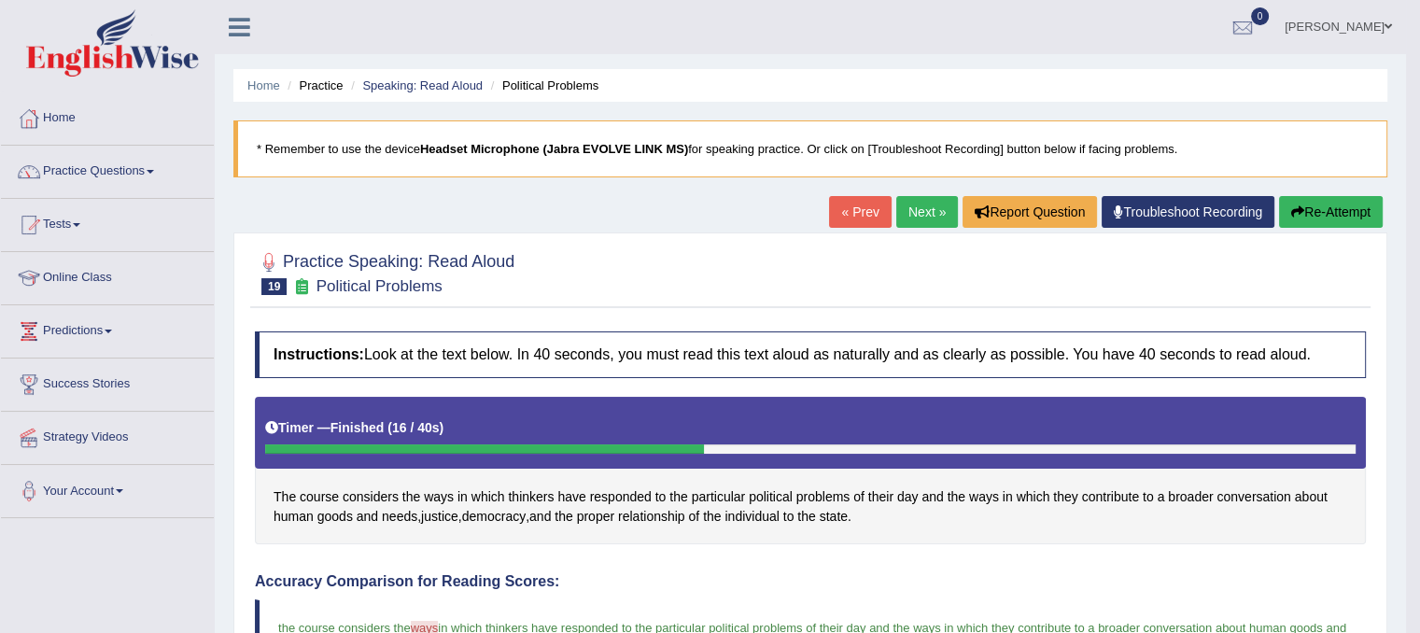
click at [926, 212] on link "Next »" at bounding box center [927, 212] width 62 height 32
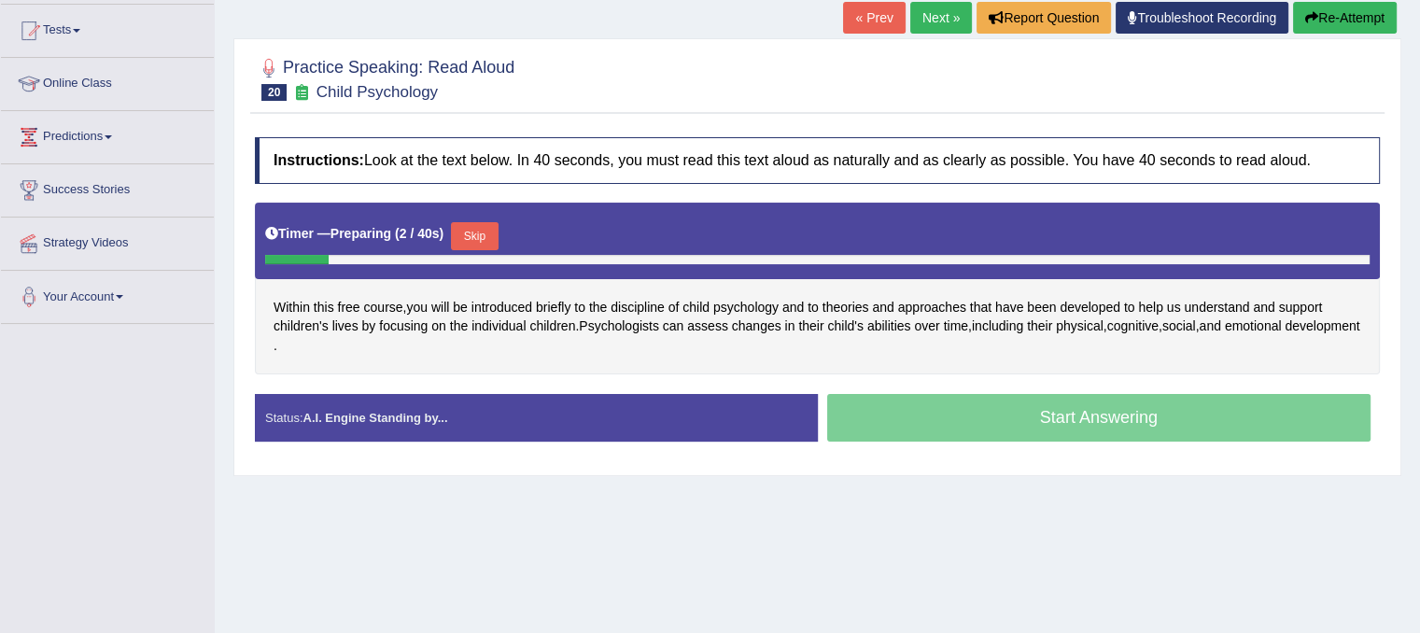
scroll to position [197, 0]
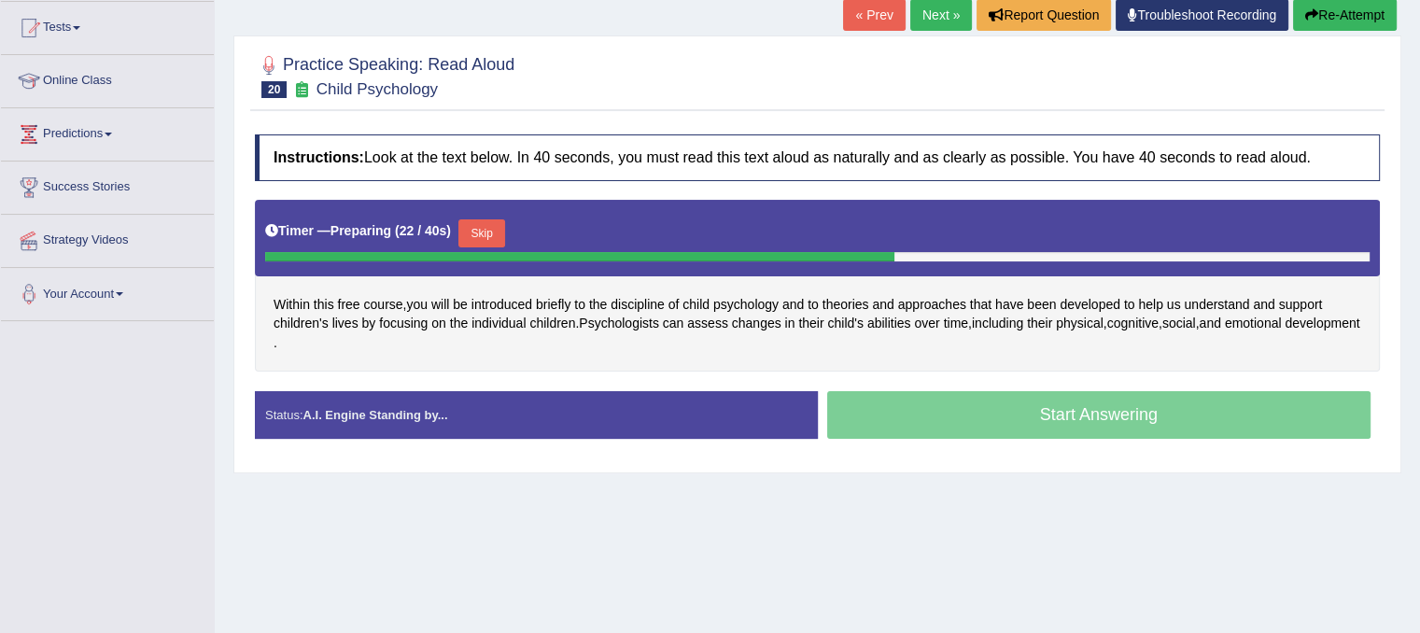
click at [497, 234] on button "Skip" at bounding box center [481, 233] width 47 height 28
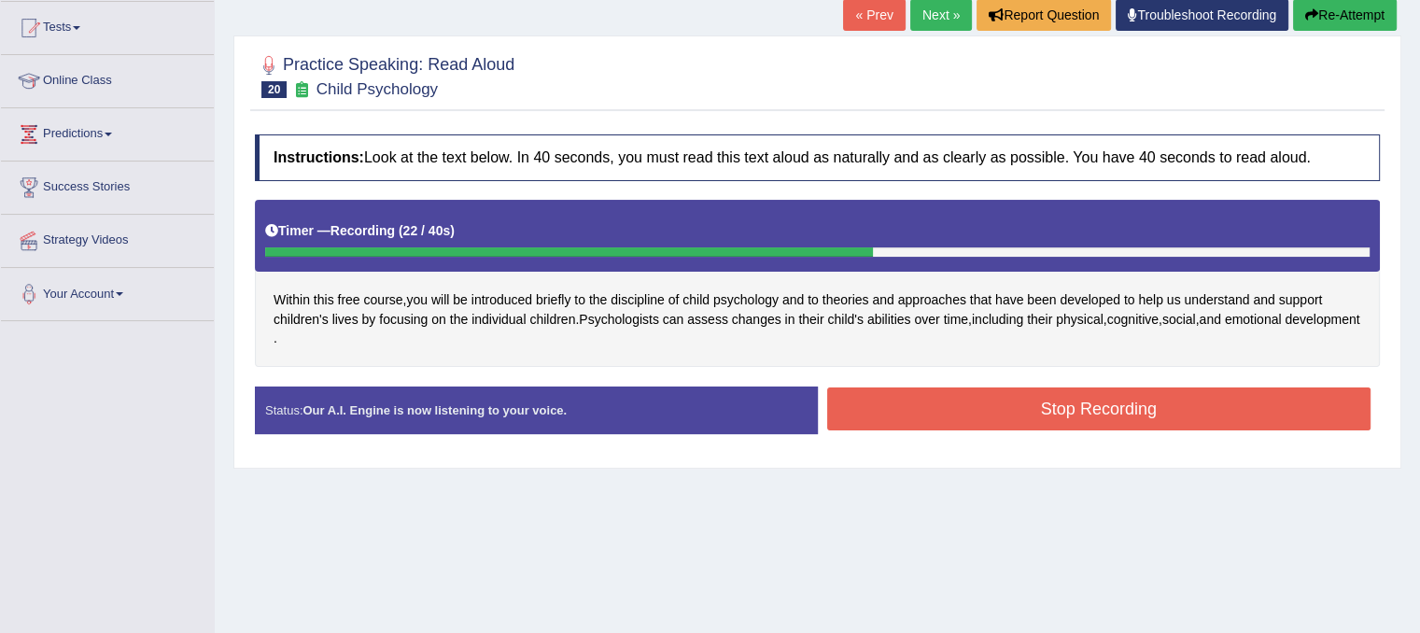
click at [1008, 409] on button "Stop Recording" at bounding box center [1099, 408] width 544 height 43
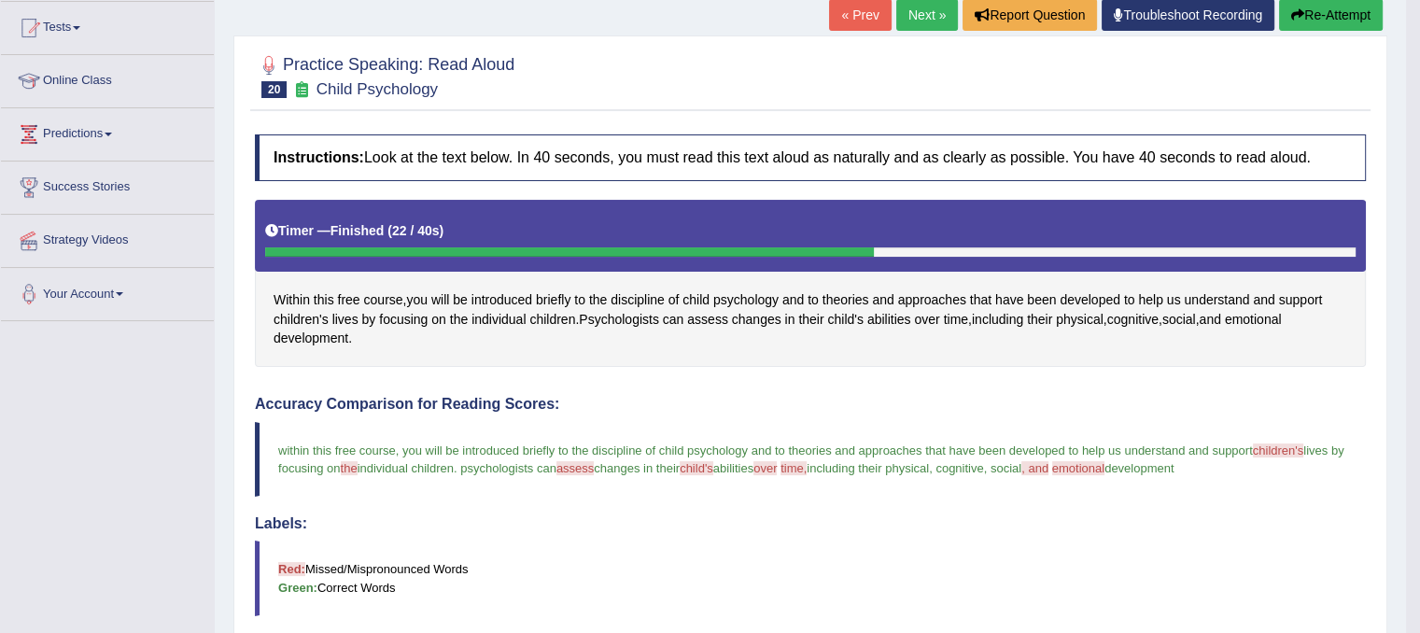
click at [911, 8] on link "Next »" at bounding box center [927, 15] width 62 height 32
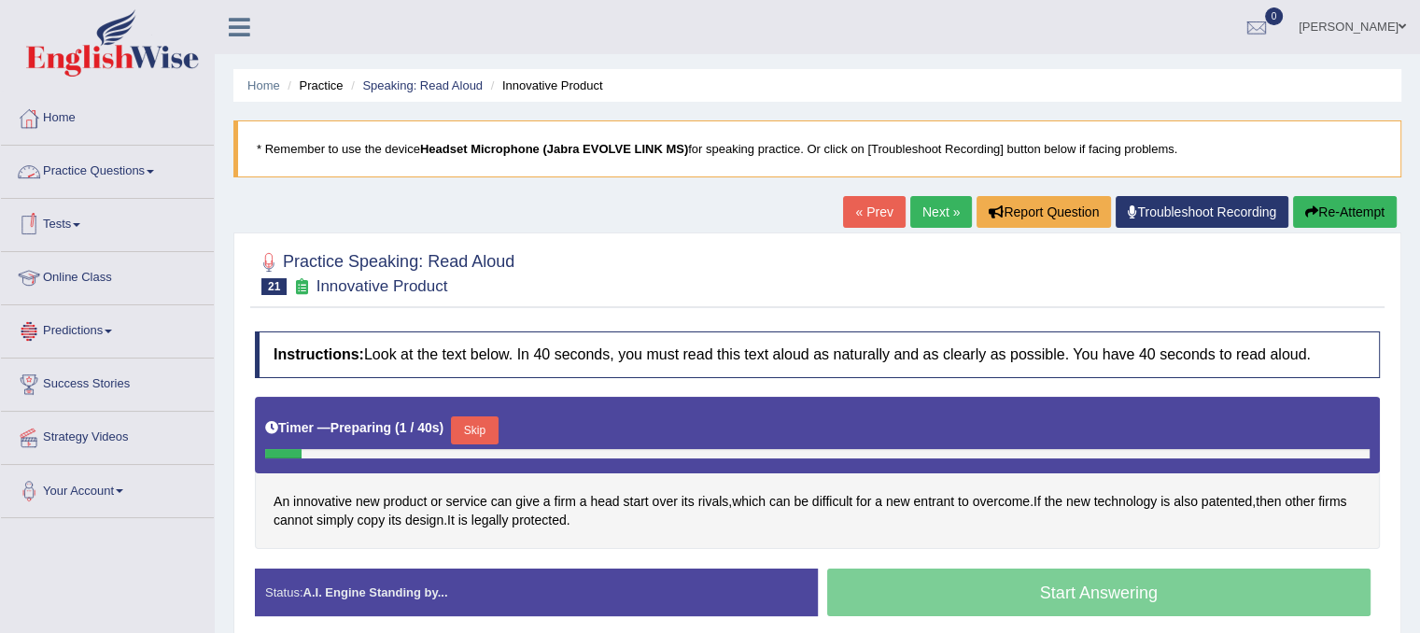
click at [88, 153] on link "Practice Questions" at bounding box center [107, 169] width 213 height 47
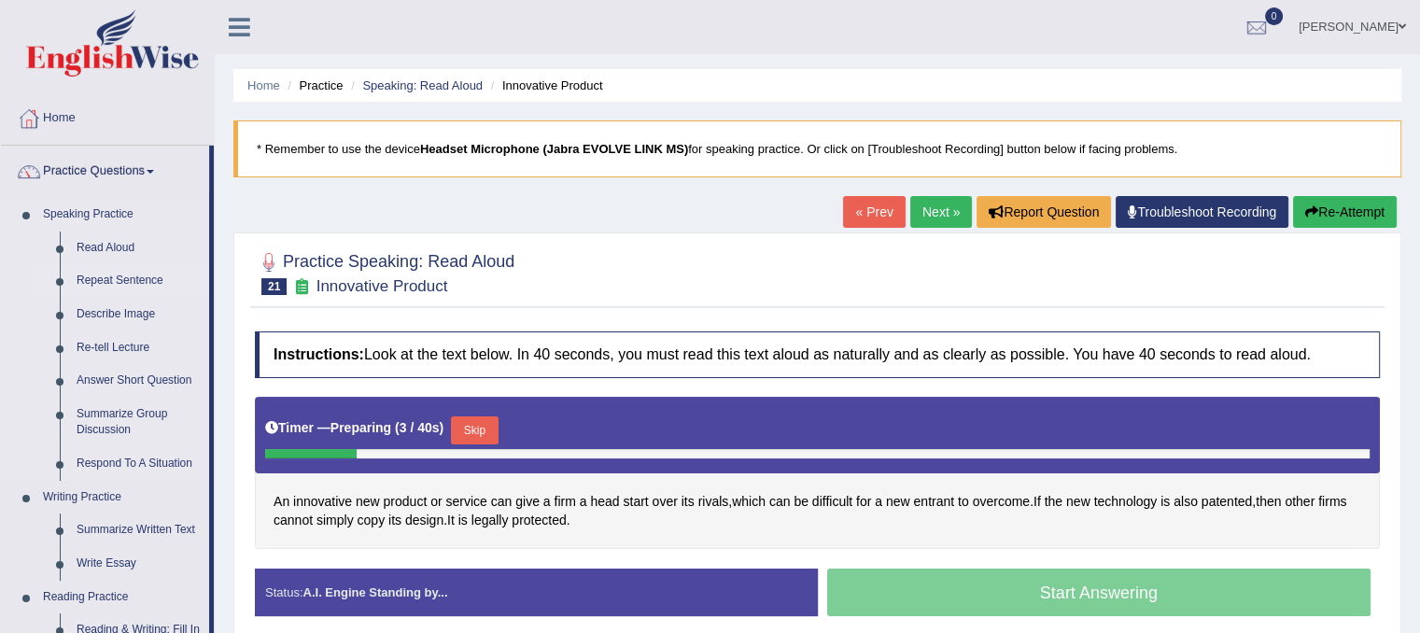
click at [88, 277] on link "Repeat Sentence" at bounding box center [138, 281] width 141 height 34
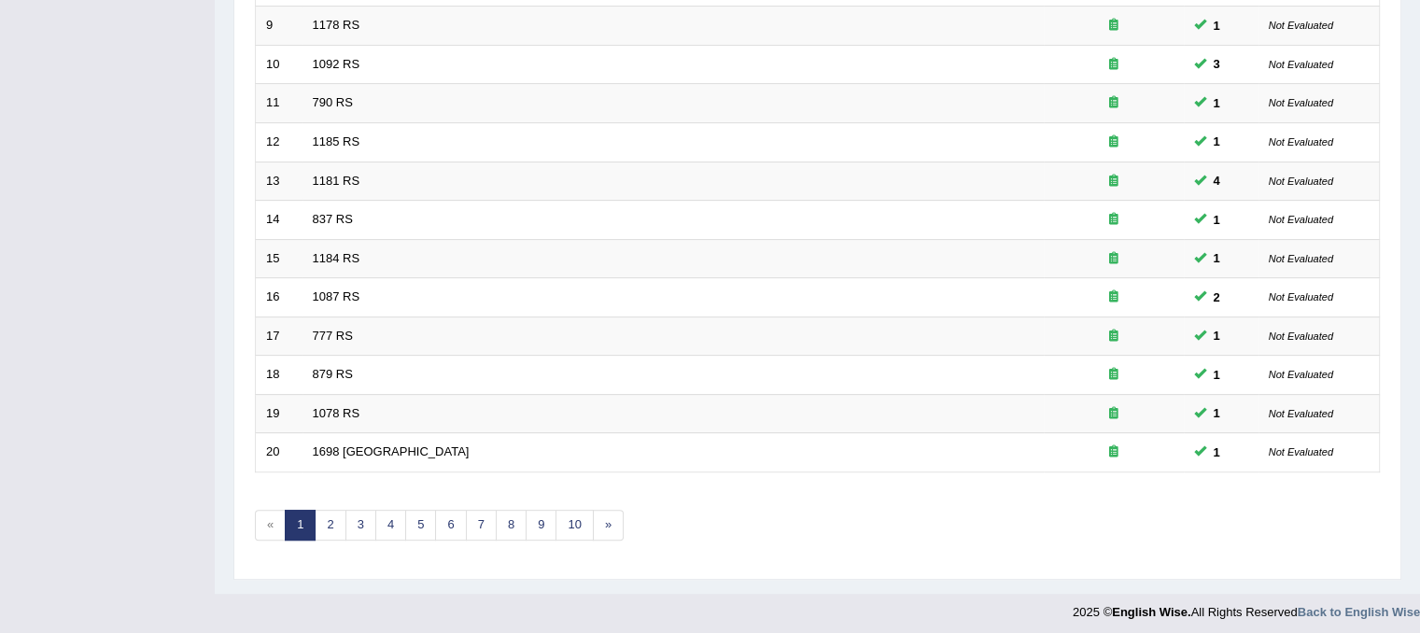
scroll to position [597, 0]
click at [429, 518] on link "5" at bounding box center [420, 523] width 31 height 31
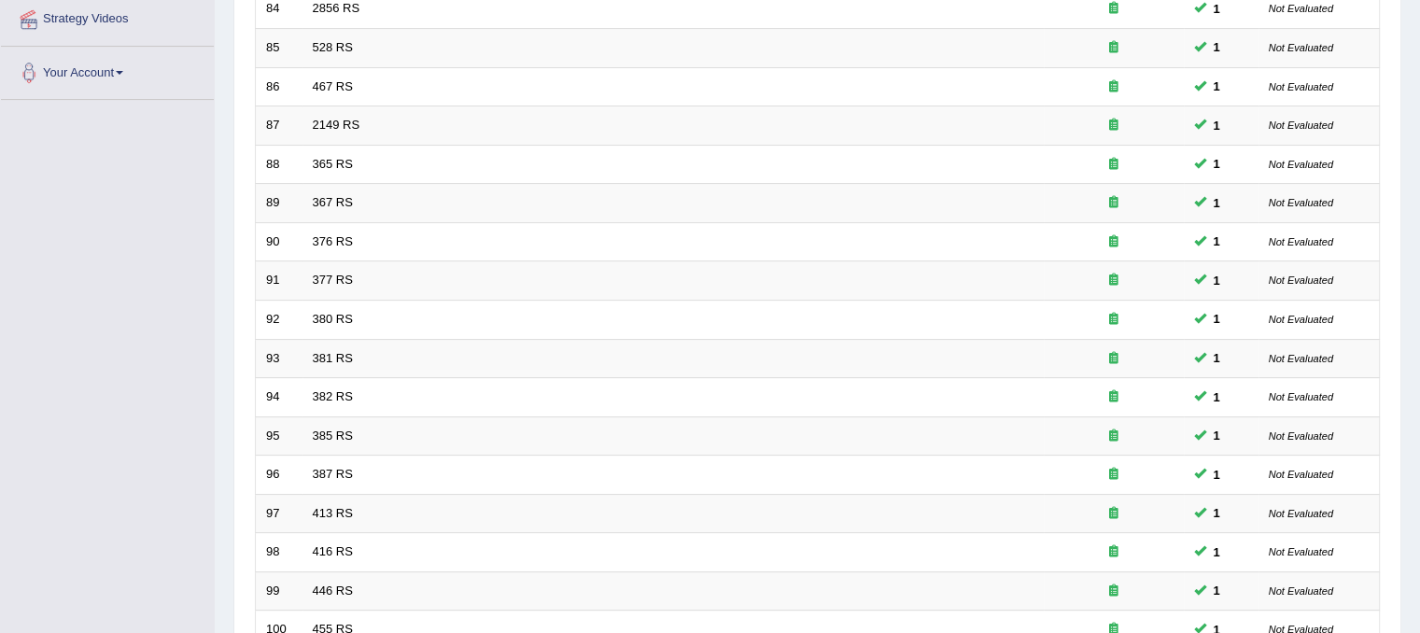
scroll to position [597, 0]
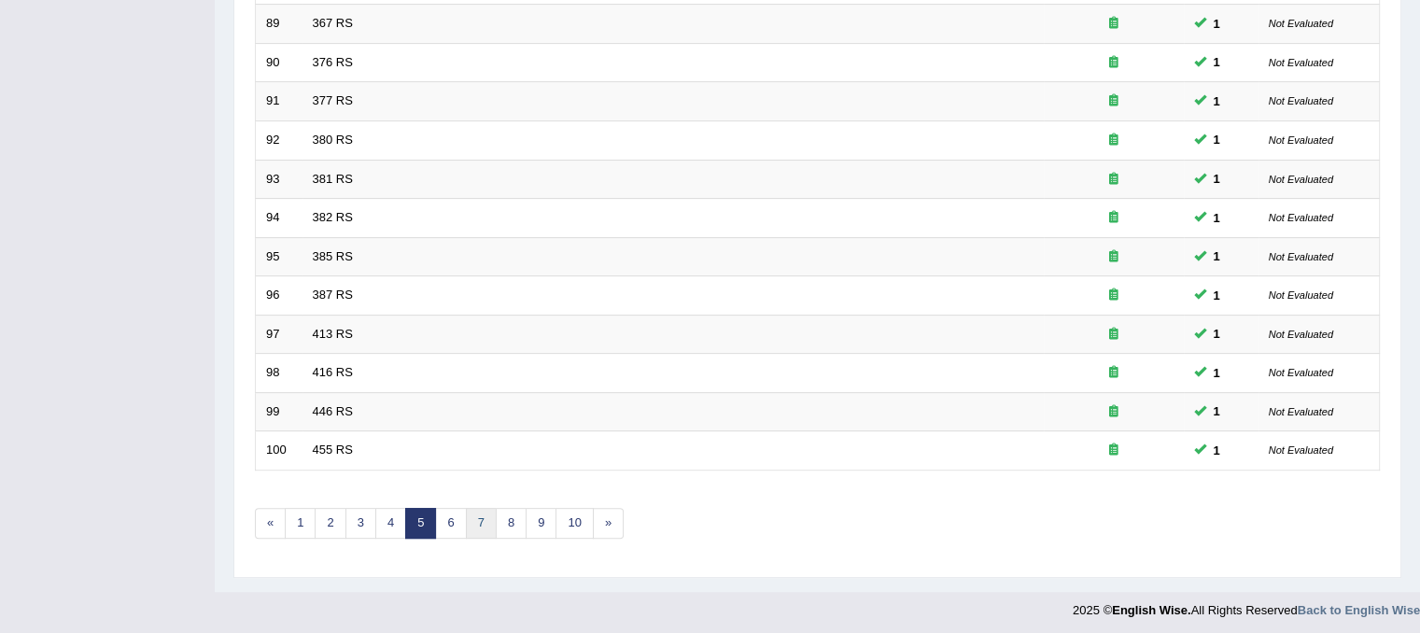
click at [471, 527] on link "7" at bounding box center [481, 523] width 31 height 31
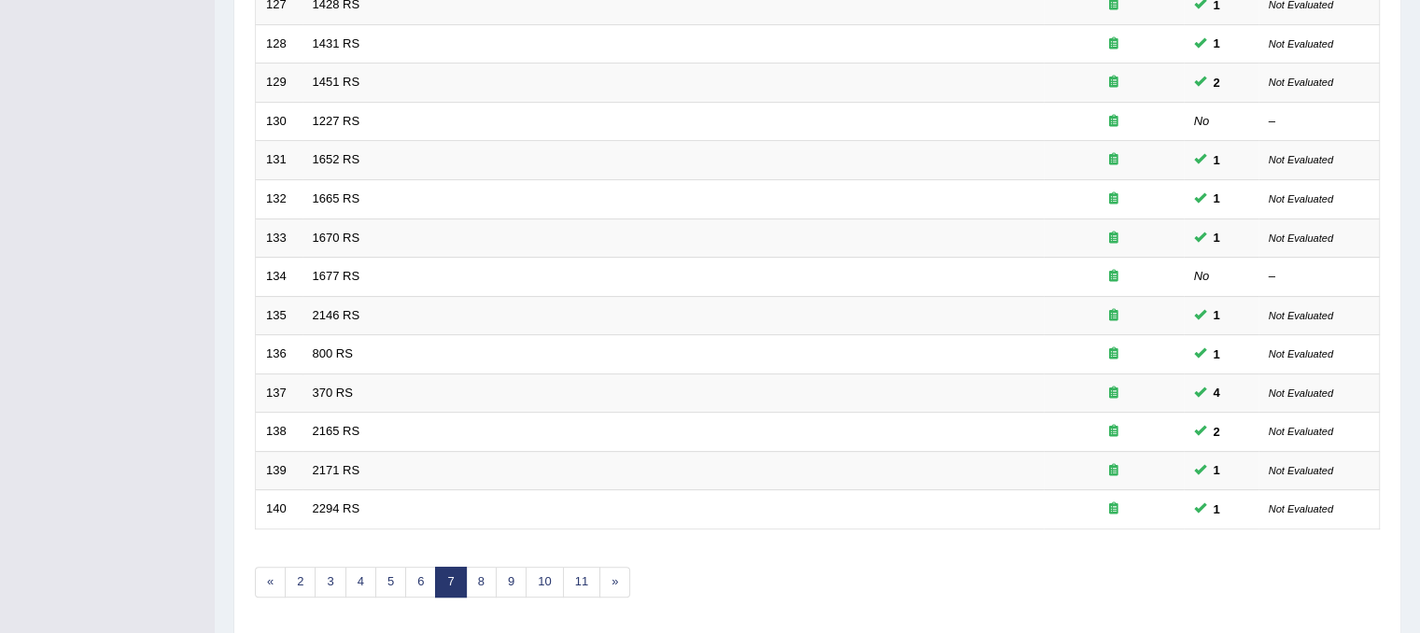
scroll to position [541, 0]
click at [475, 570] on link "8" at bounding box center [481, 580] width 31 height 31
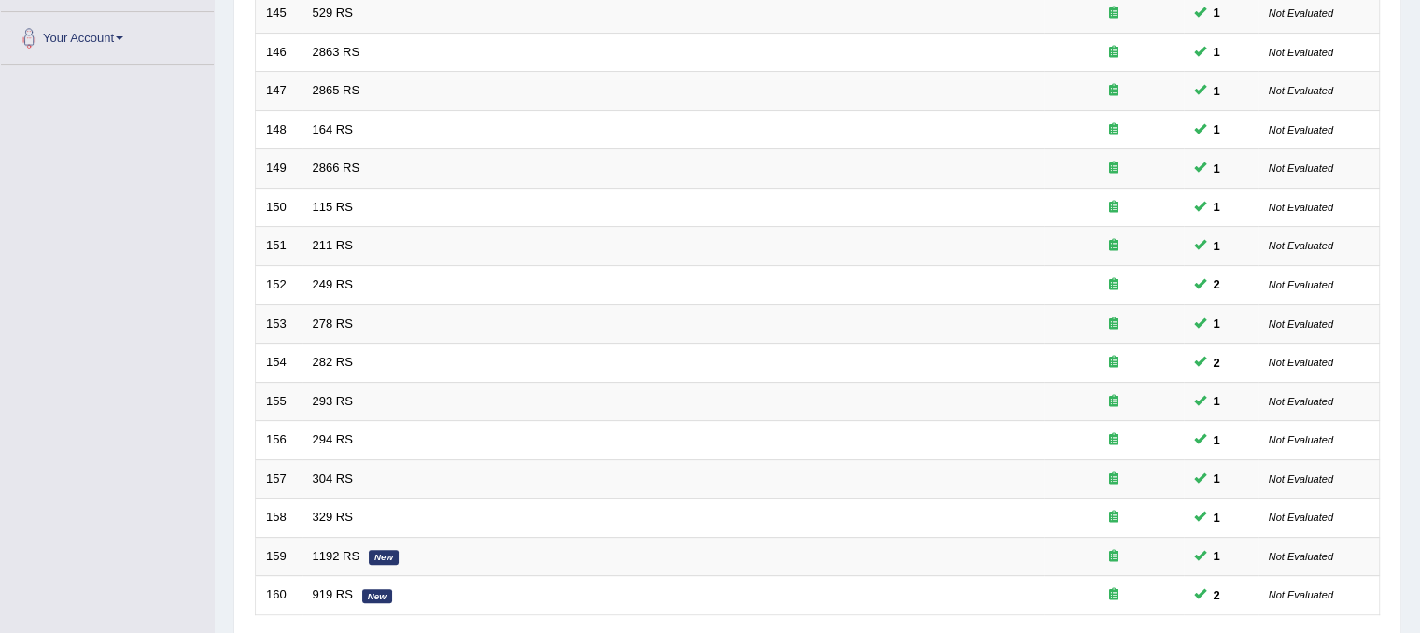
scroll to position [597, 0]
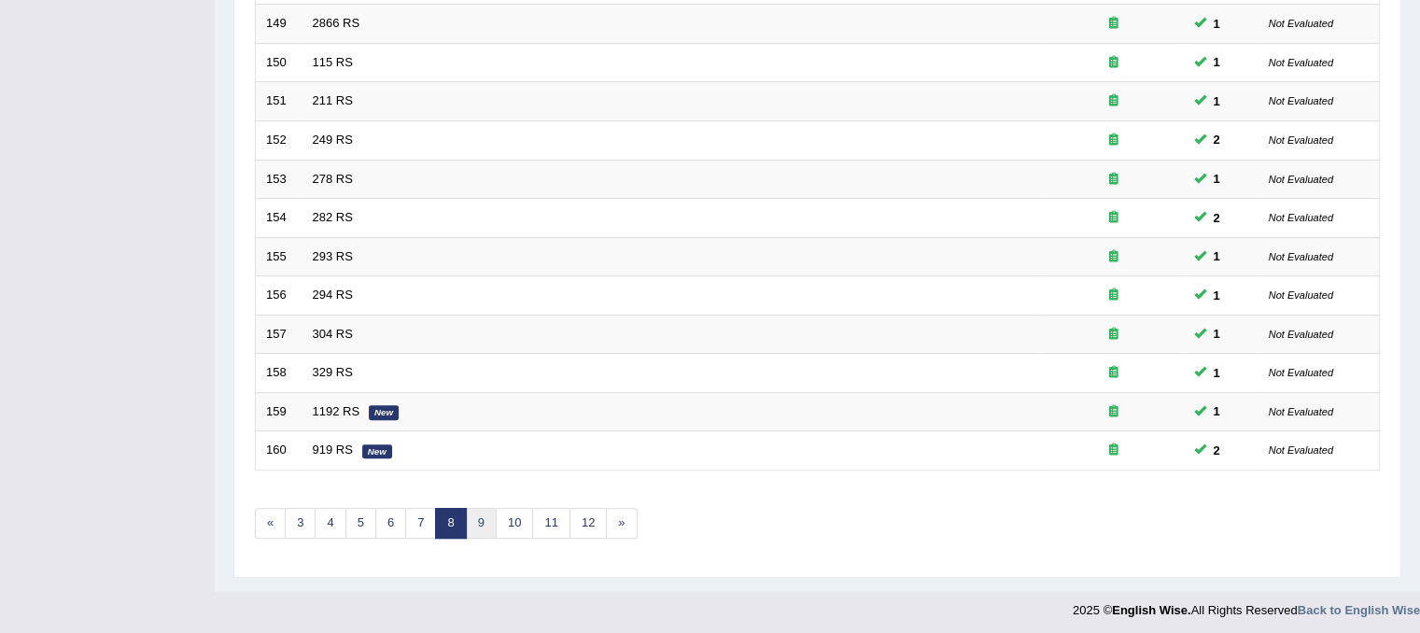
click at [483, 519] on link "9" at bounding box center [481, 523] width 31 height 31
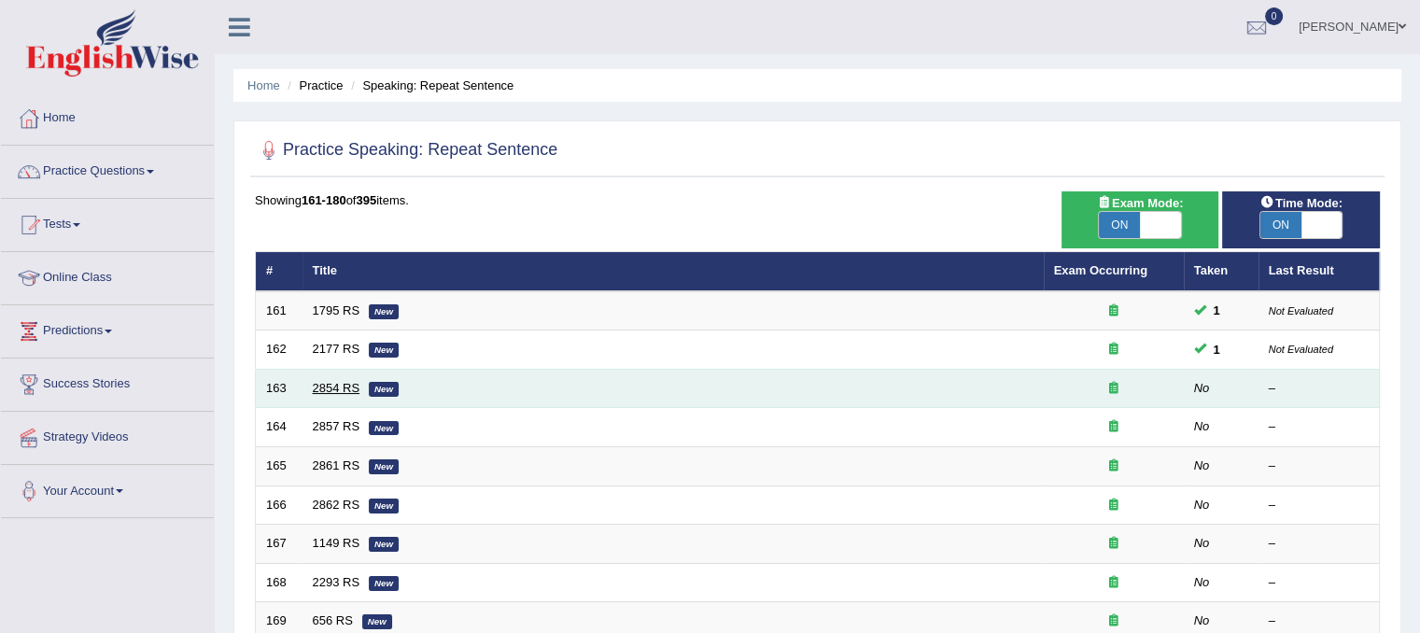
click at [355, 381] on link "2854 RS" at bounding box center [337, 388] width 48 height 14
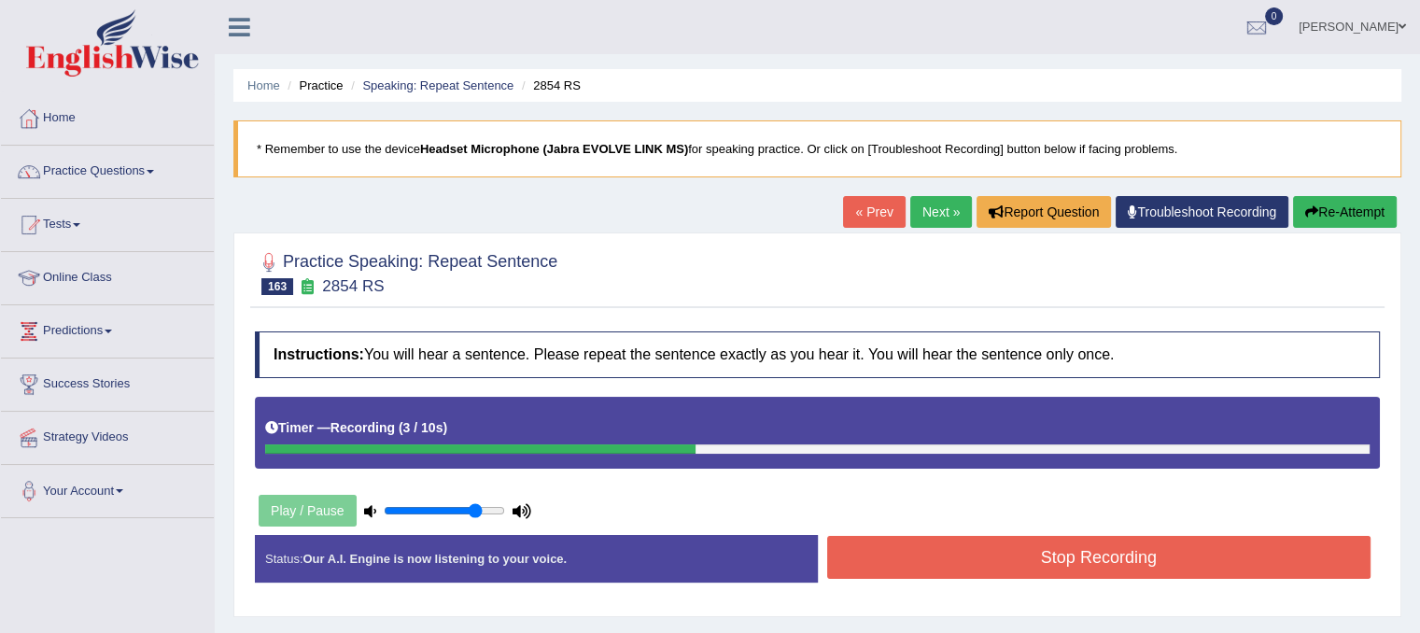
click at [923, 565] on button "Stop Recording" at bounding box center [1099, 557] width 544 height 43
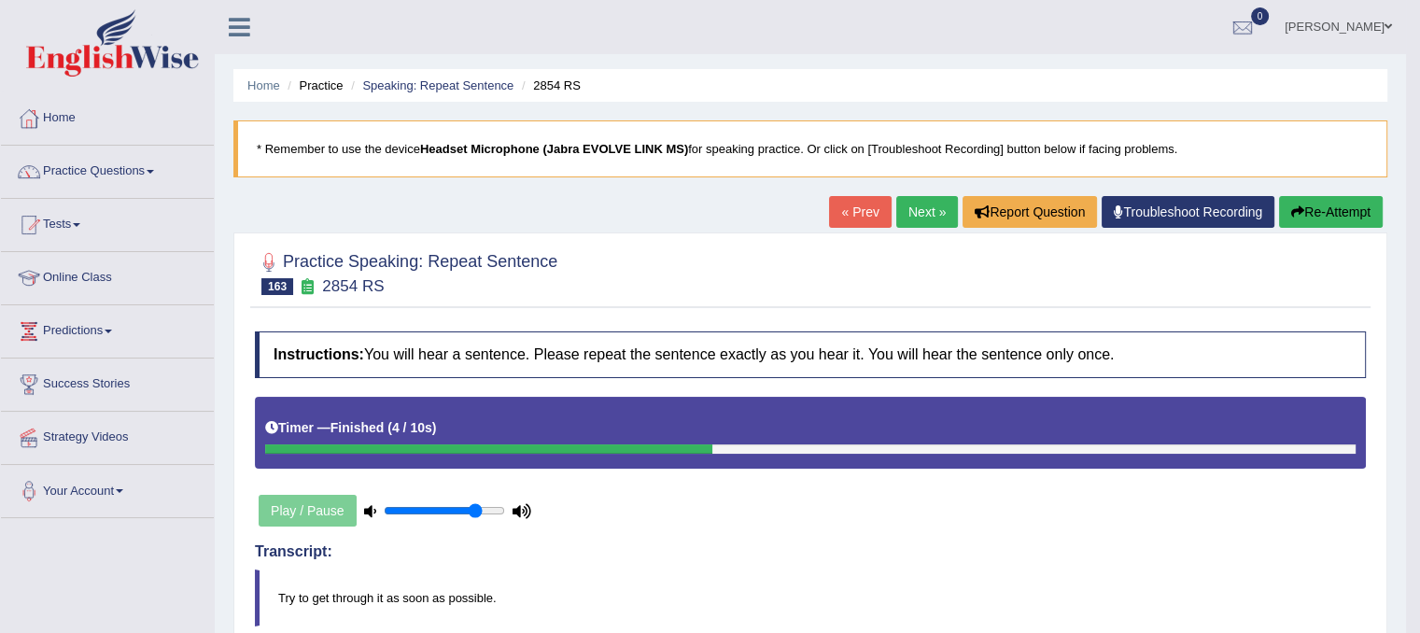
click at [924, 210] on link "Next »" at bounding box center [927, 212] width 62 height 32
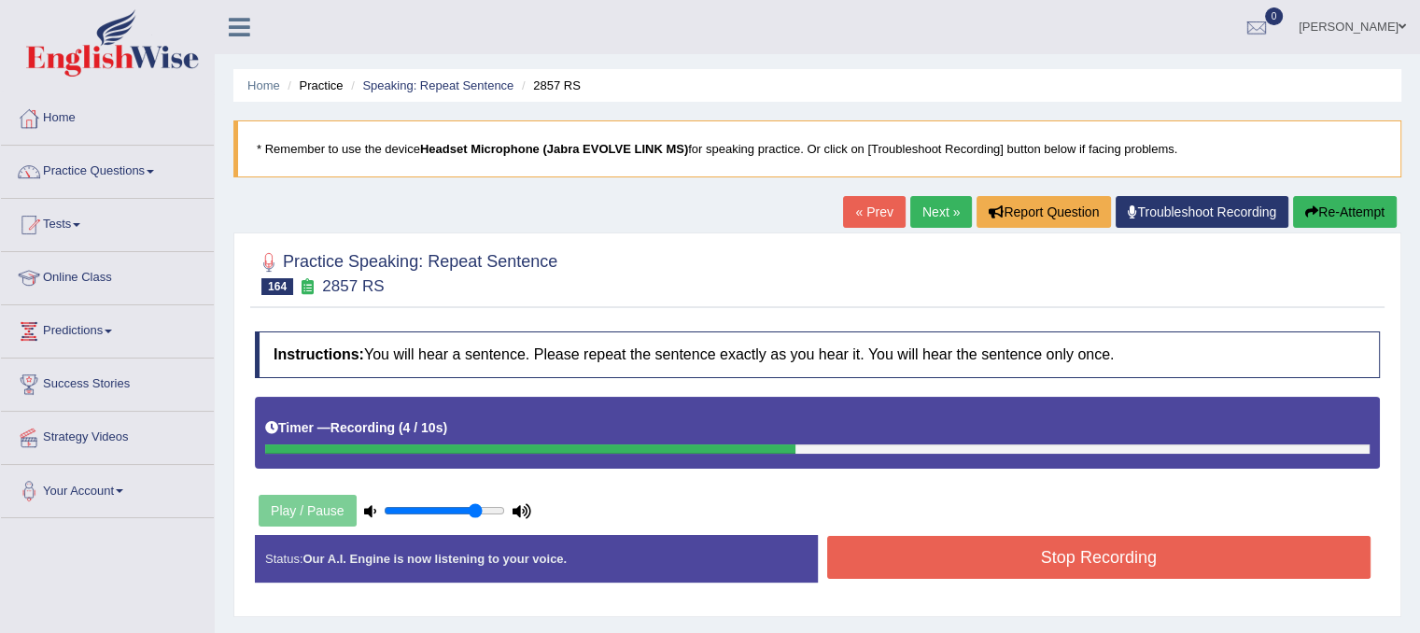
click at [1070, 583] on div "Status: Our A.I. Engine is now listening to your voice. Start Answering Stop Re…" at bounding box center [817, 568] width 1125 height 66
click at [1087, 567] on button "Stop Recording" at bounding box center [1099, 557] width 544 height 43
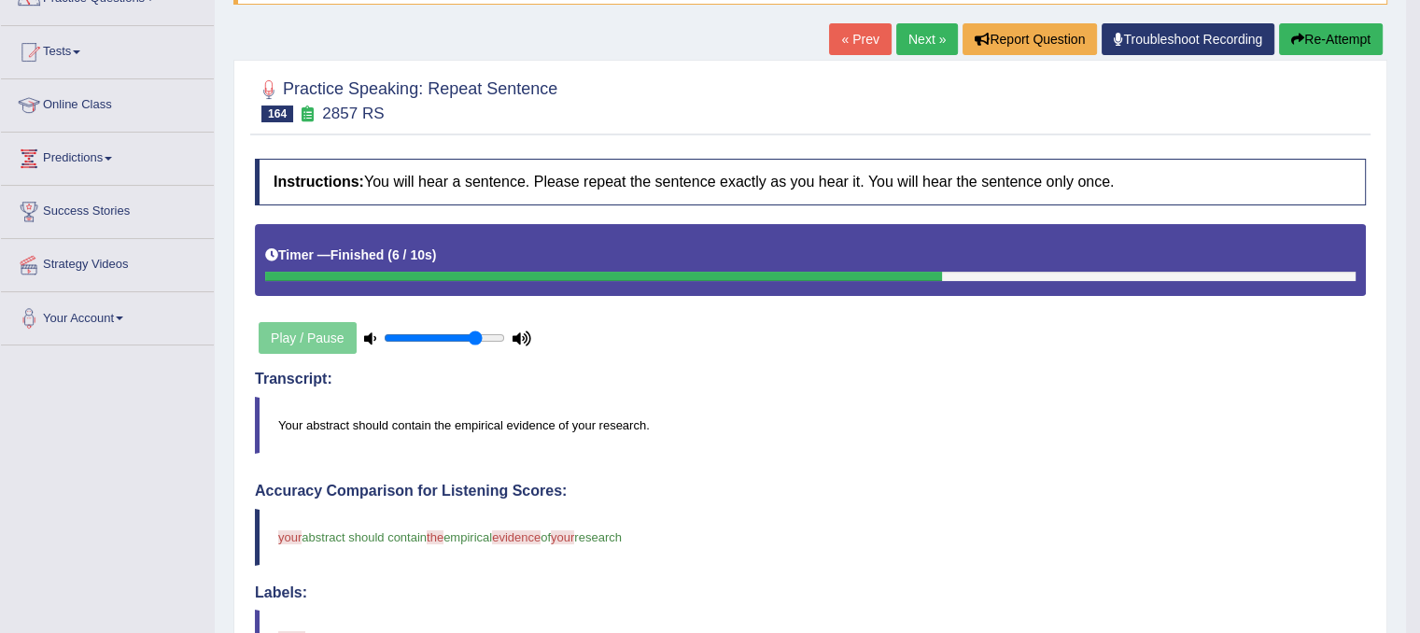
scroll to position [175, 0]
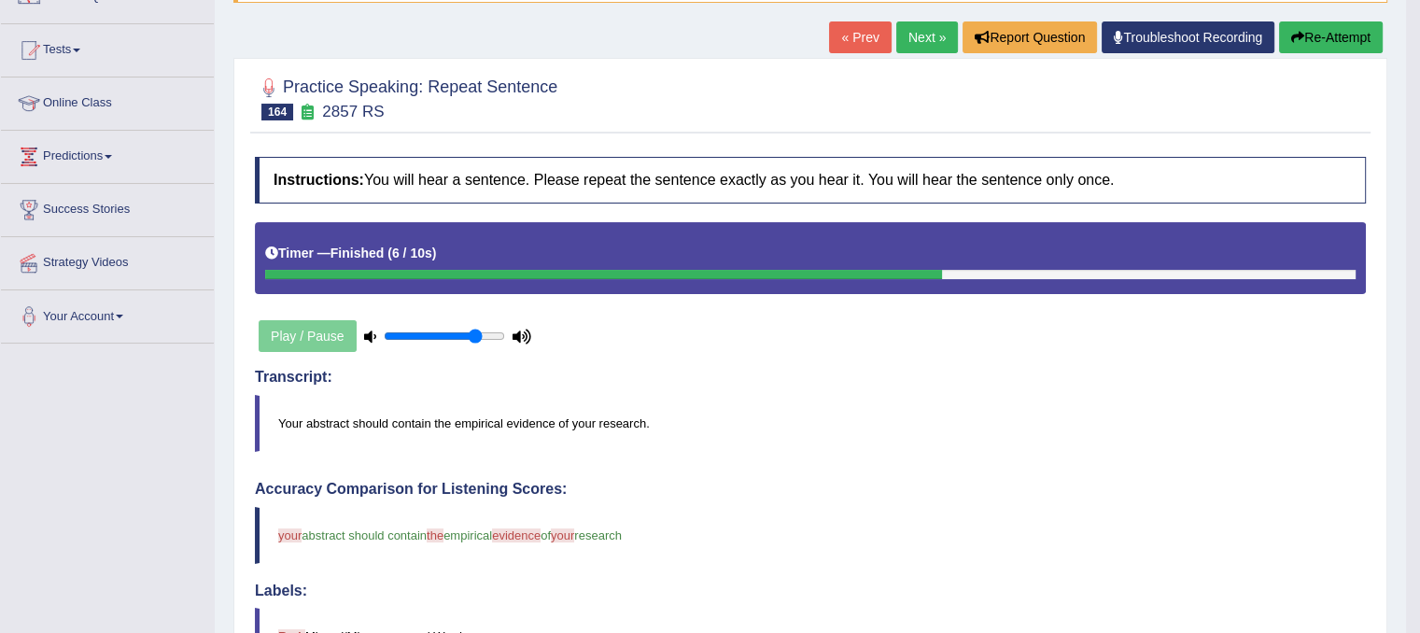
click at [913, 43] on link "Next »" at bounding box center [927, 37] width 62 height 32
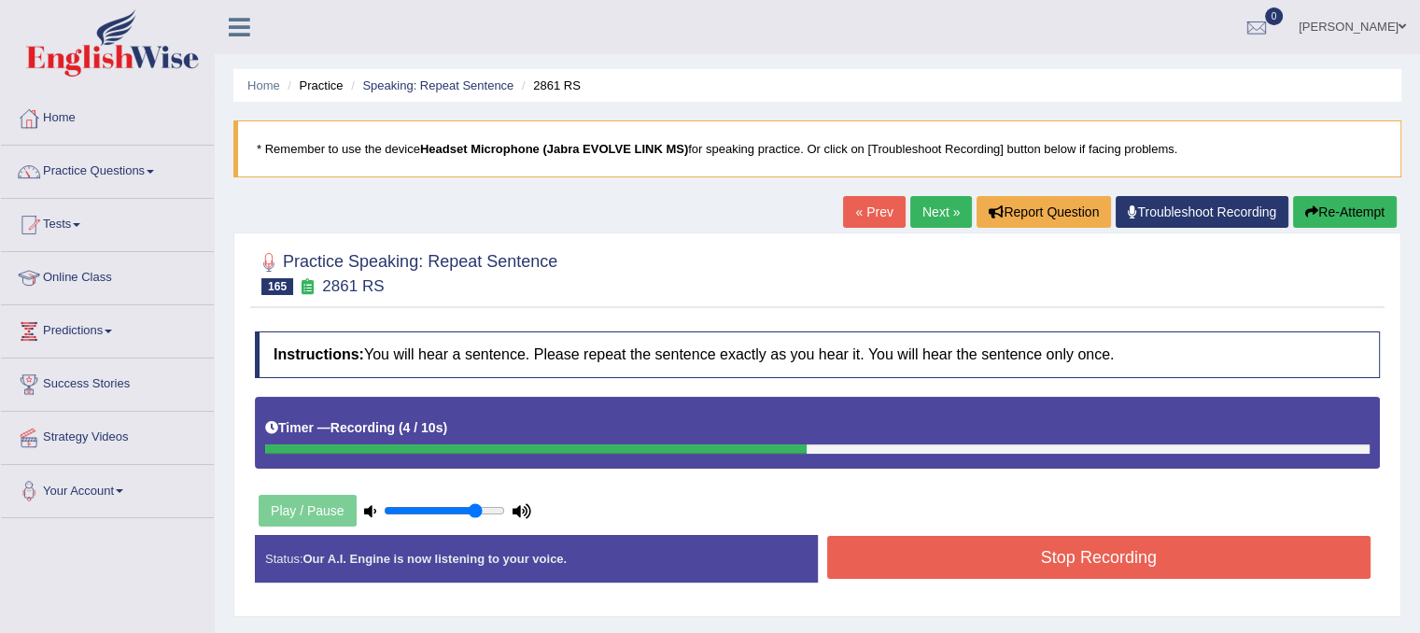
click at [978, 566] on button "Stop Recording" at bounding box center [1099, 557] width 544 height 43
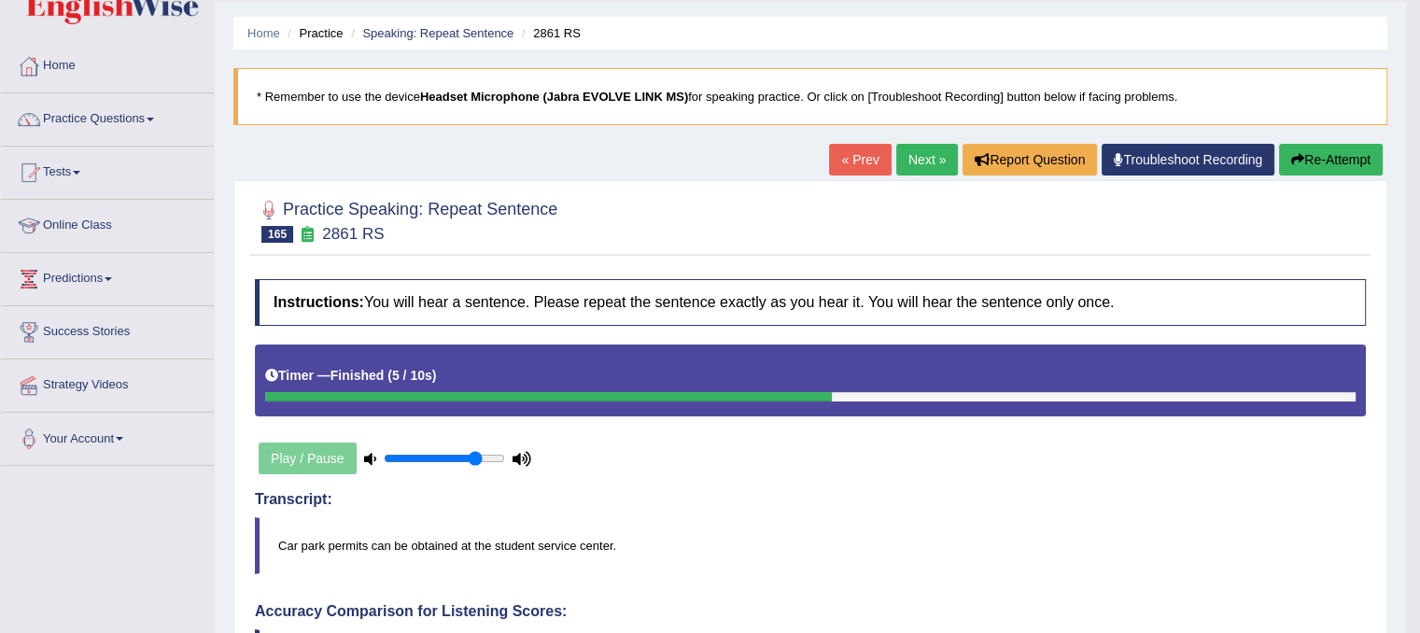
scroll to position [41, 0]
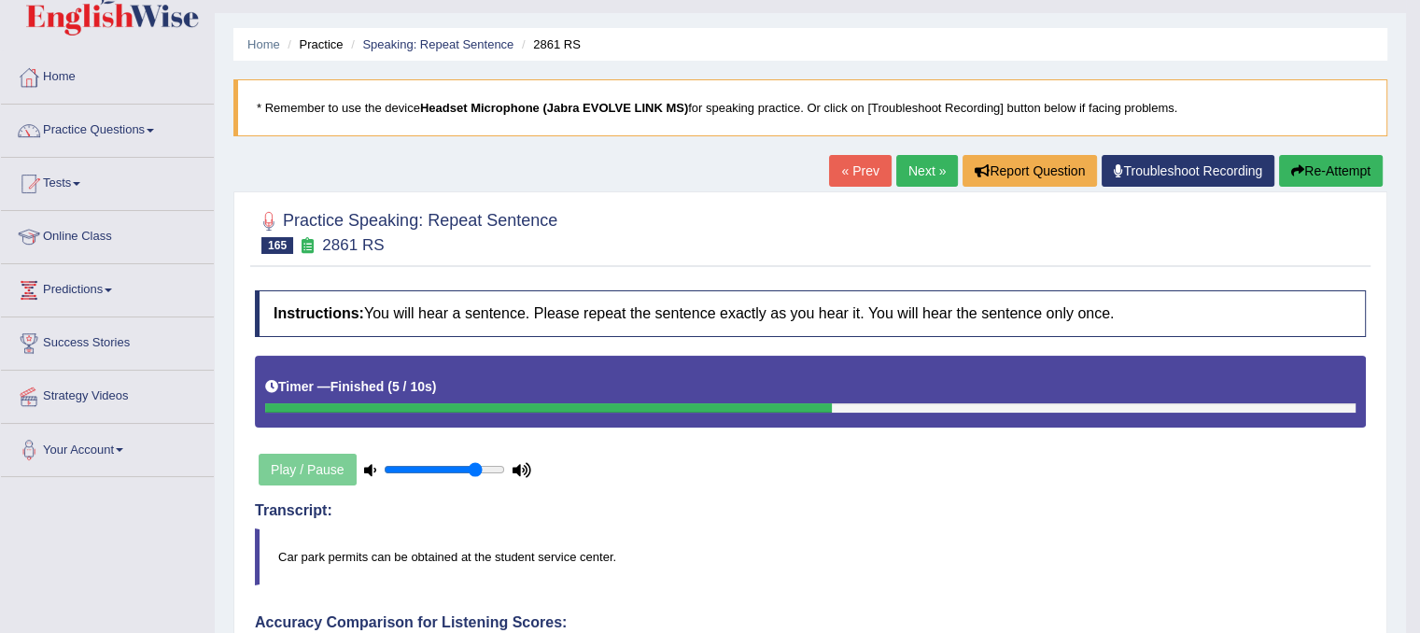
click at [1307, 188] on div "« Prev Next » Report Question Troubleshoot Recording Re-Attempt" at bounding box center [1108, 173] width 558 height 36
click at [1306, 176] on button "Re-Attempt" at bounding box center [1331, 171] width 104 height 32
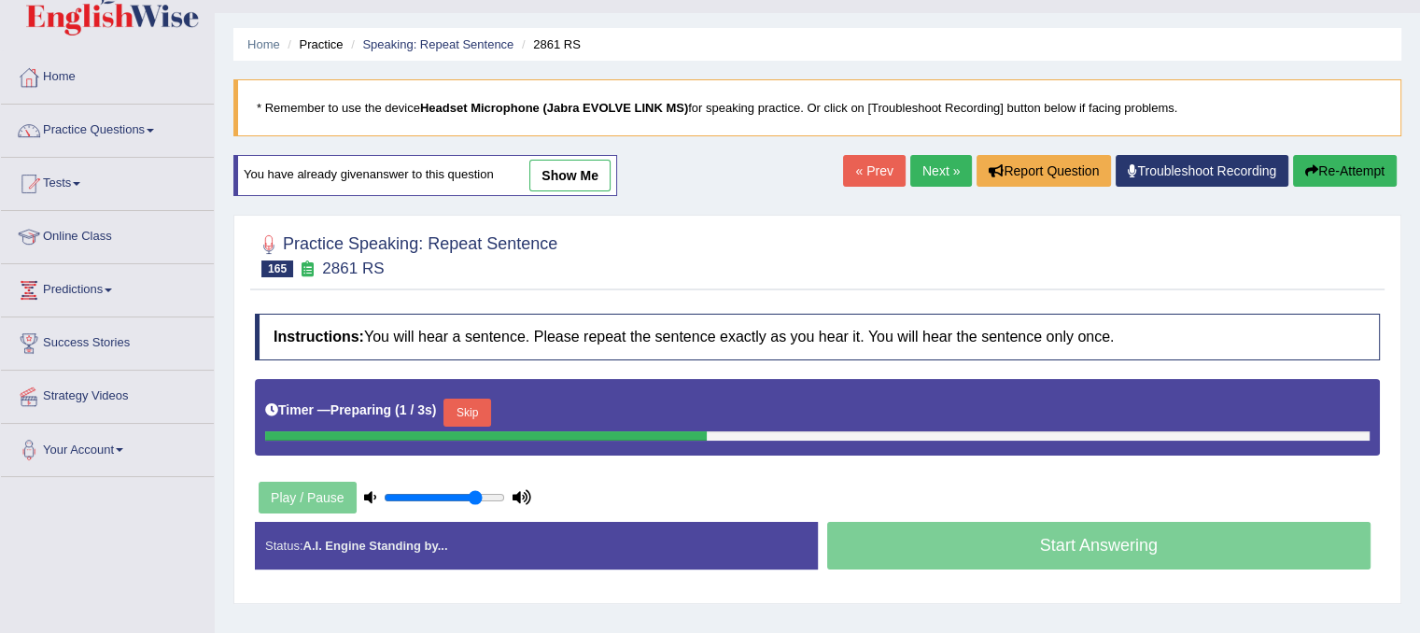
click at [480, 404] on button "Skip" at bounding box center [466, 413] width 47 height 28
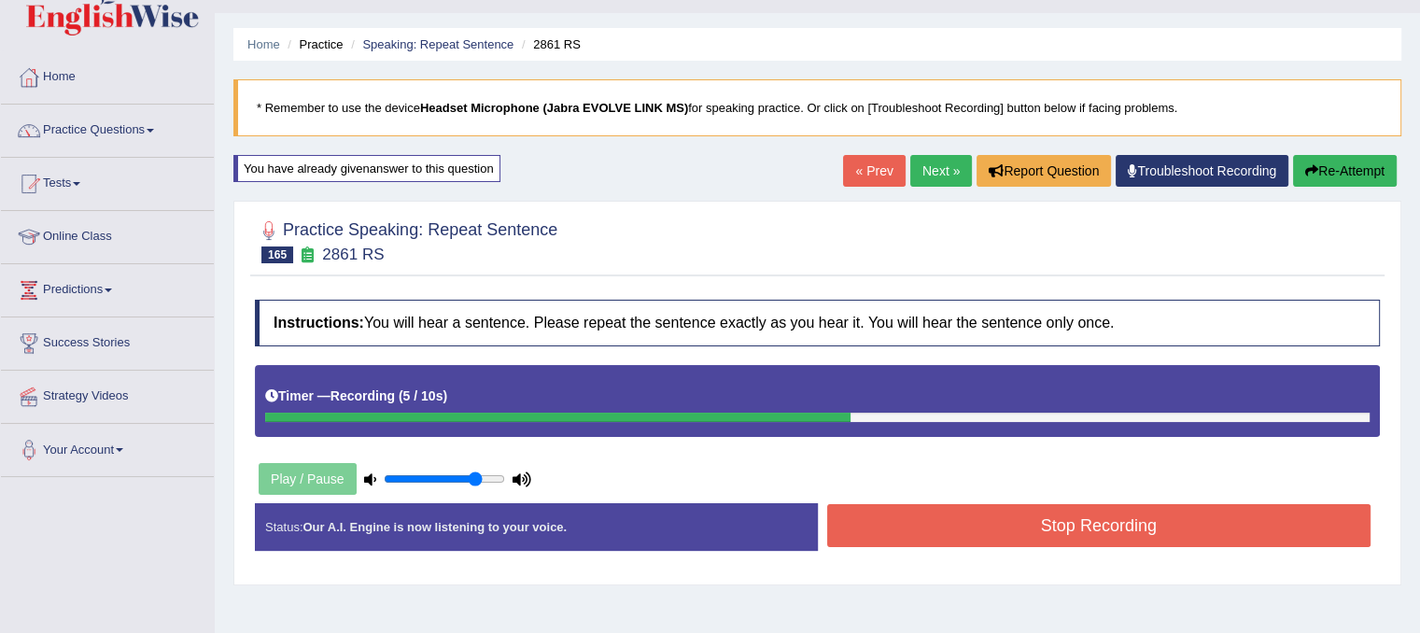
click at [889, 525] on button "Stop Recording" at bounding box center [1099, 525] width 544 height 43
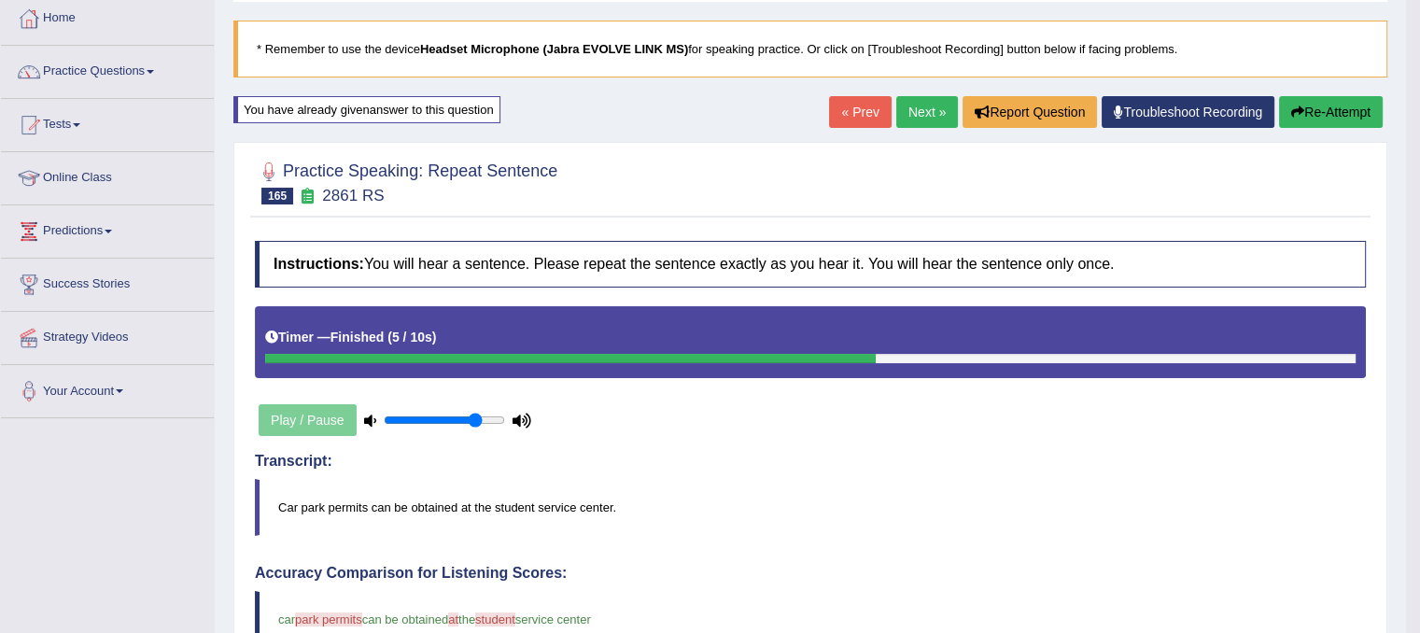
scroll to position [41, 0]
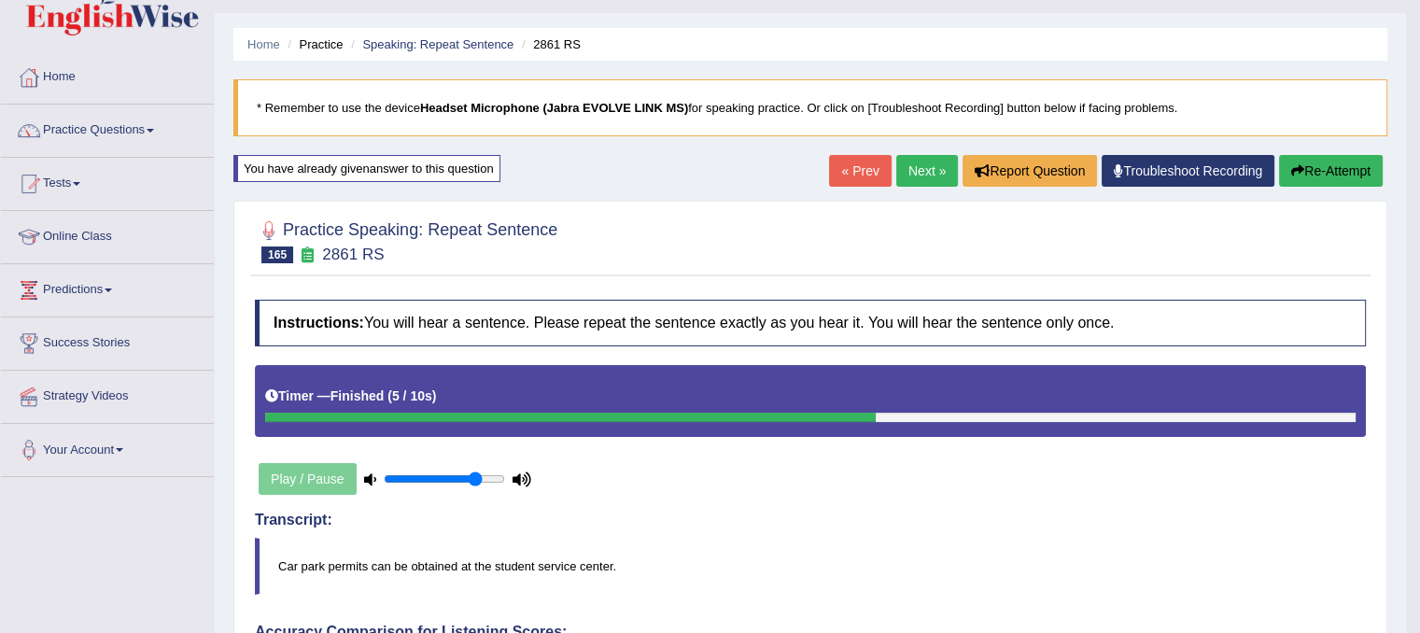
click at [907, 158] on link "Next »" at bounding box center [927, 171] width 62 height 32
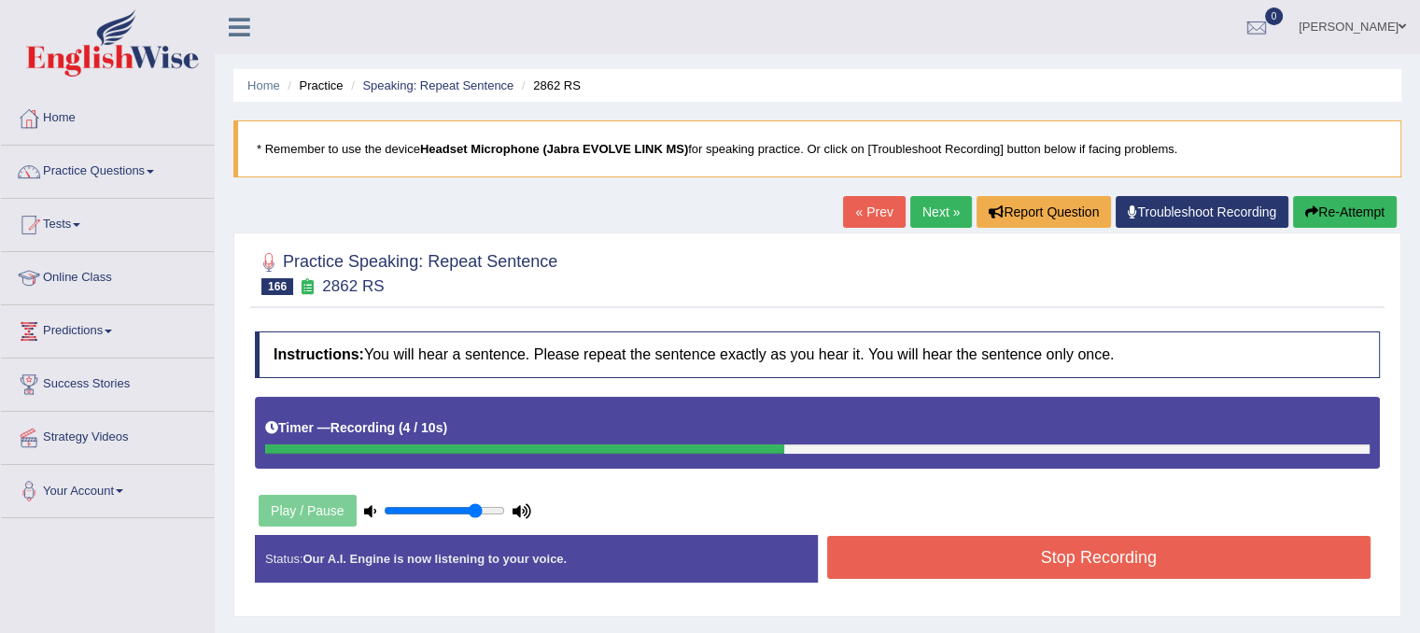
click at [996, 553] on button "Stop Recording" at bounding box center [1099, 557] width 544 height 43
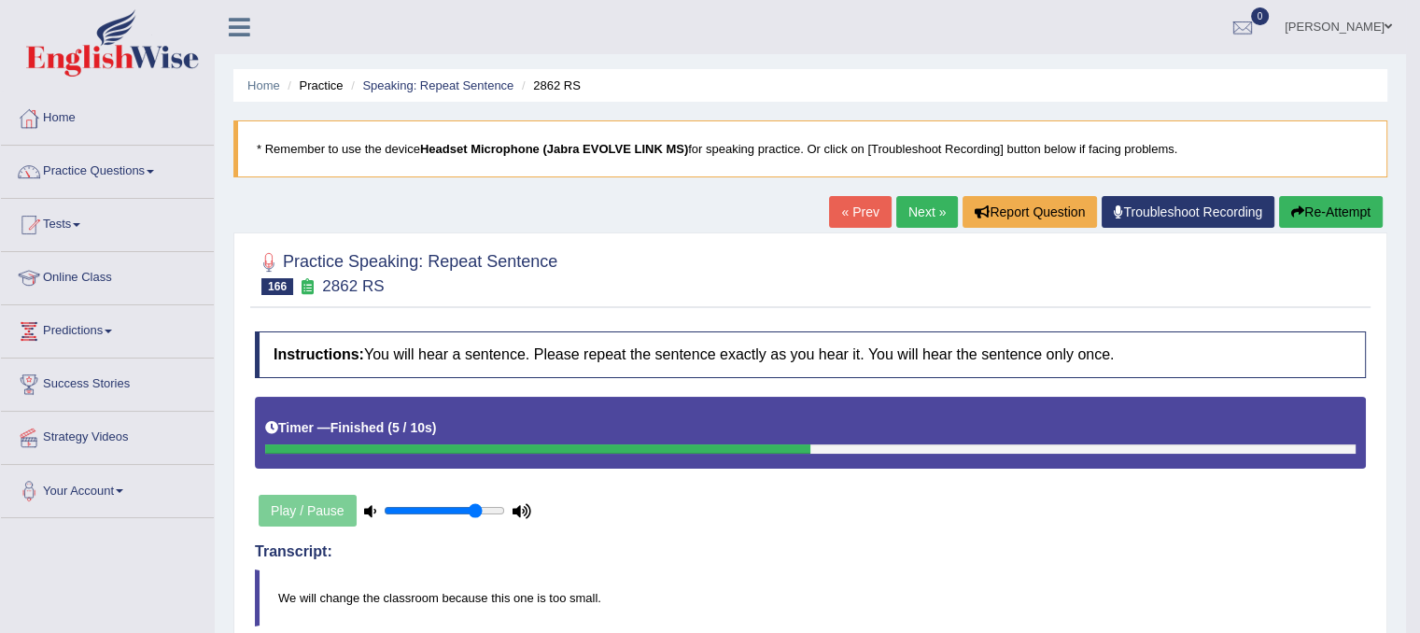
click at [996, 553] on h4 "Transcript:" at bounding box center [810, 551] width 1111 height 17
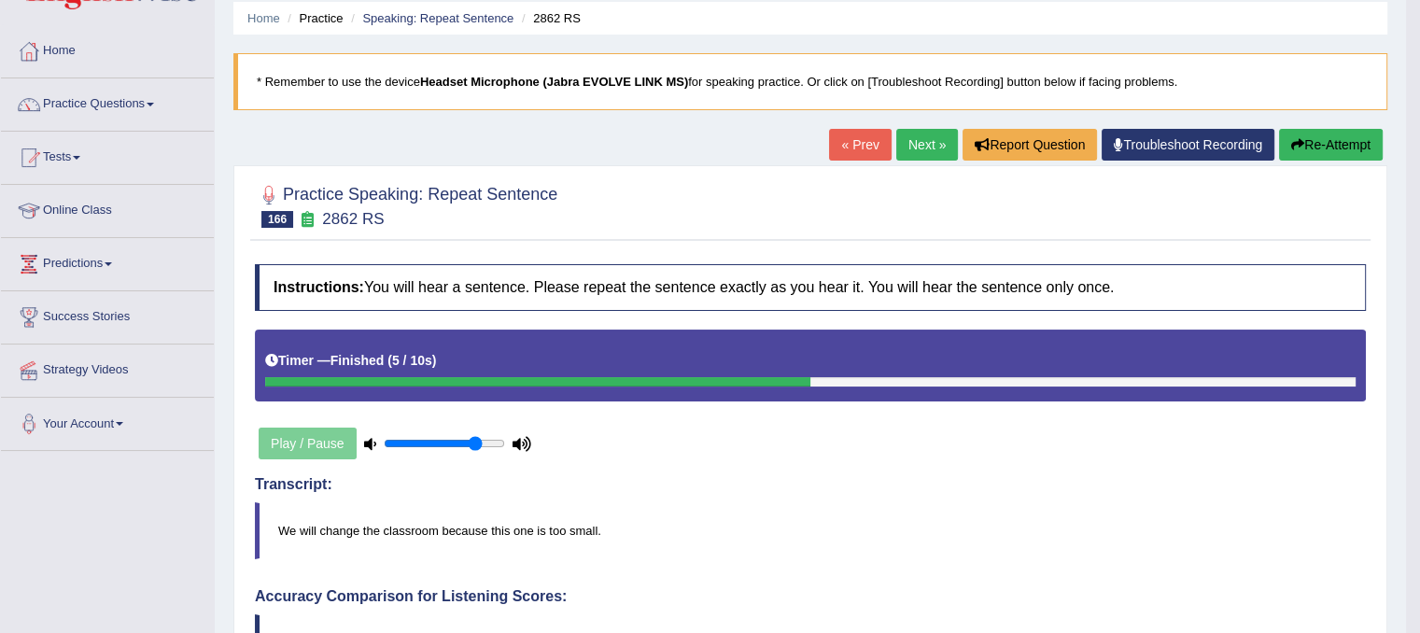
scroll to position [37, 0]
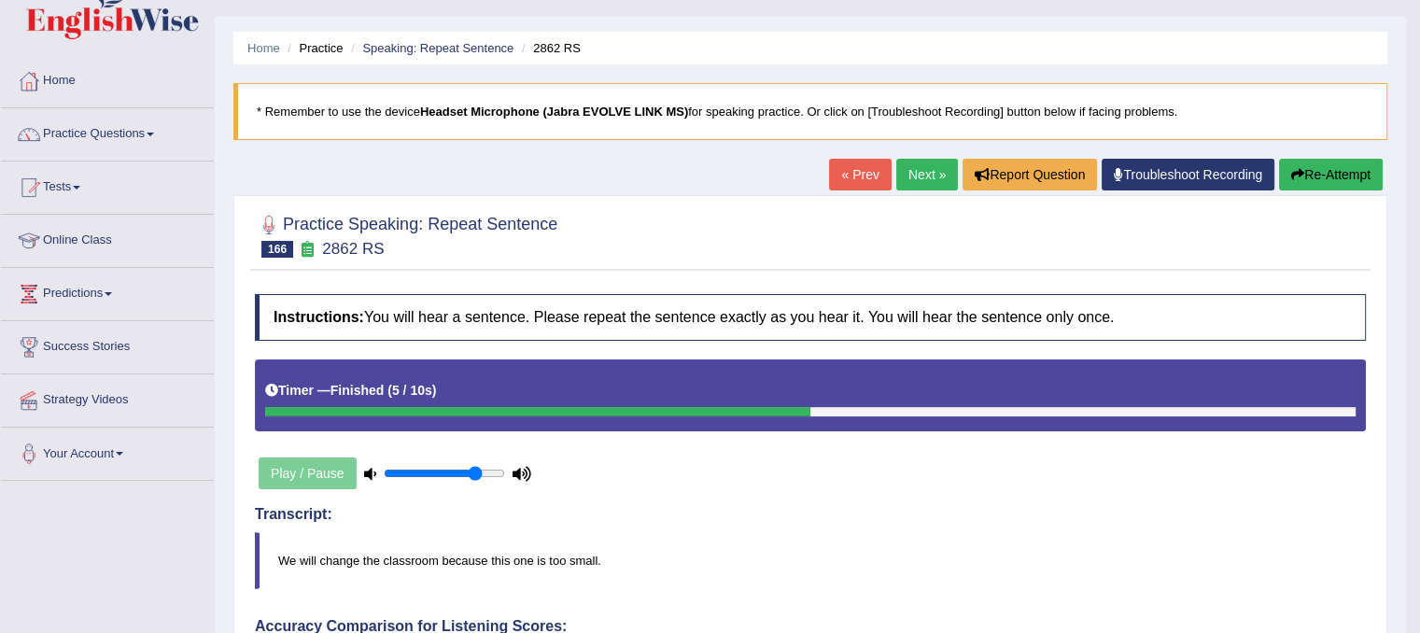
click at [928, 174] on link "Next »" at bounding box center [927, 175] width 62 height 32
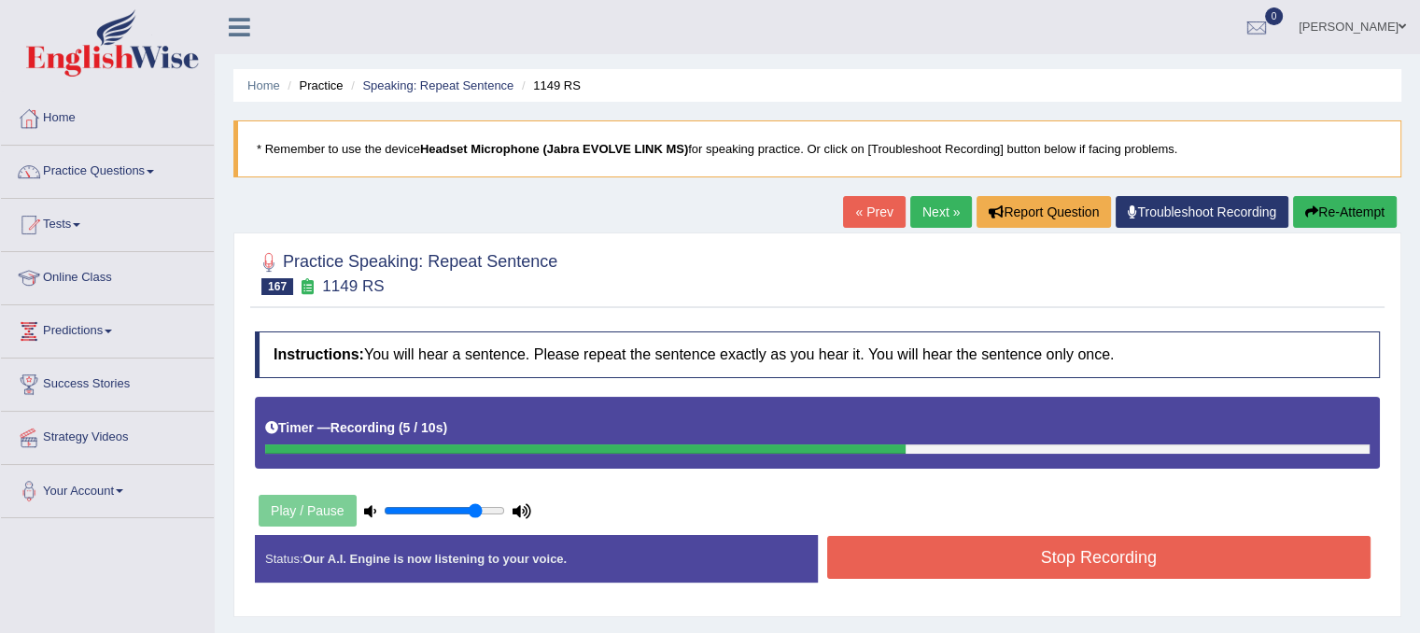
click at [1193, 554] on button "Stop Recording" at bounding box center [1099, 557] width 544 height 43
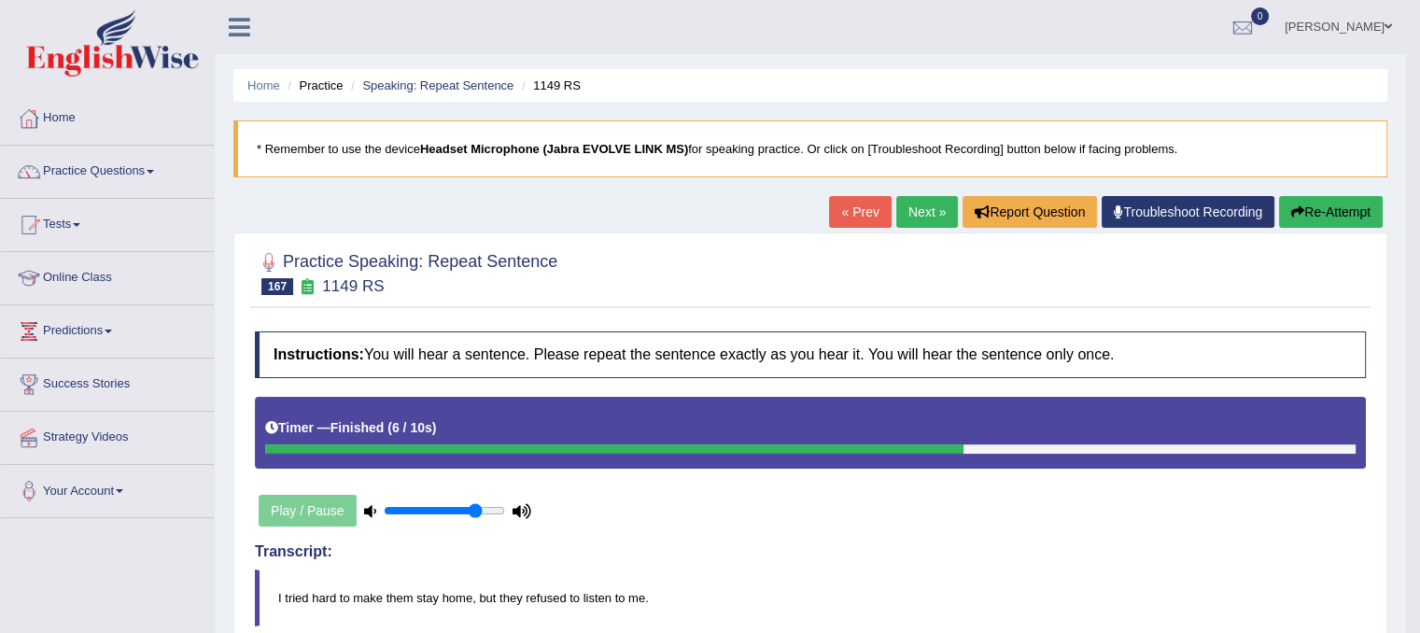
click at [934, 218] on link "Next »" at bounding box center [927, 212] width 62 height 32
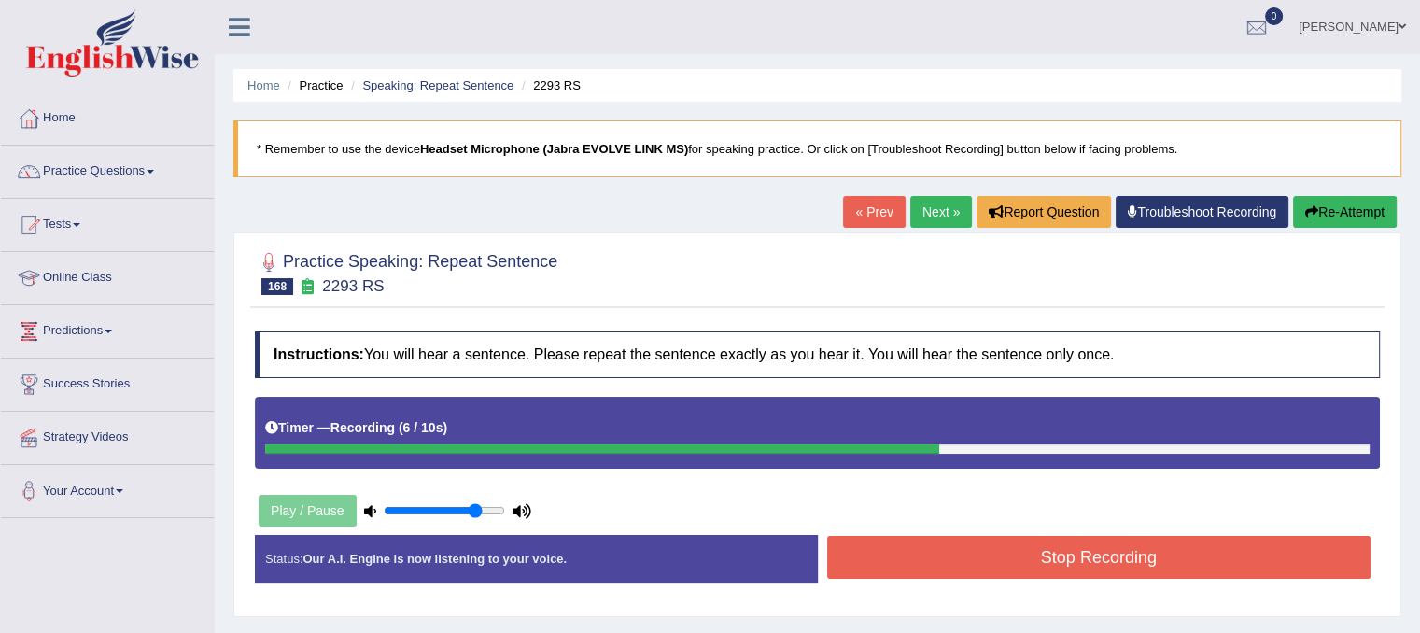
click at [977, 550] on button "Stop Recording" at bounding box center [1099, 557] width 544 height 43
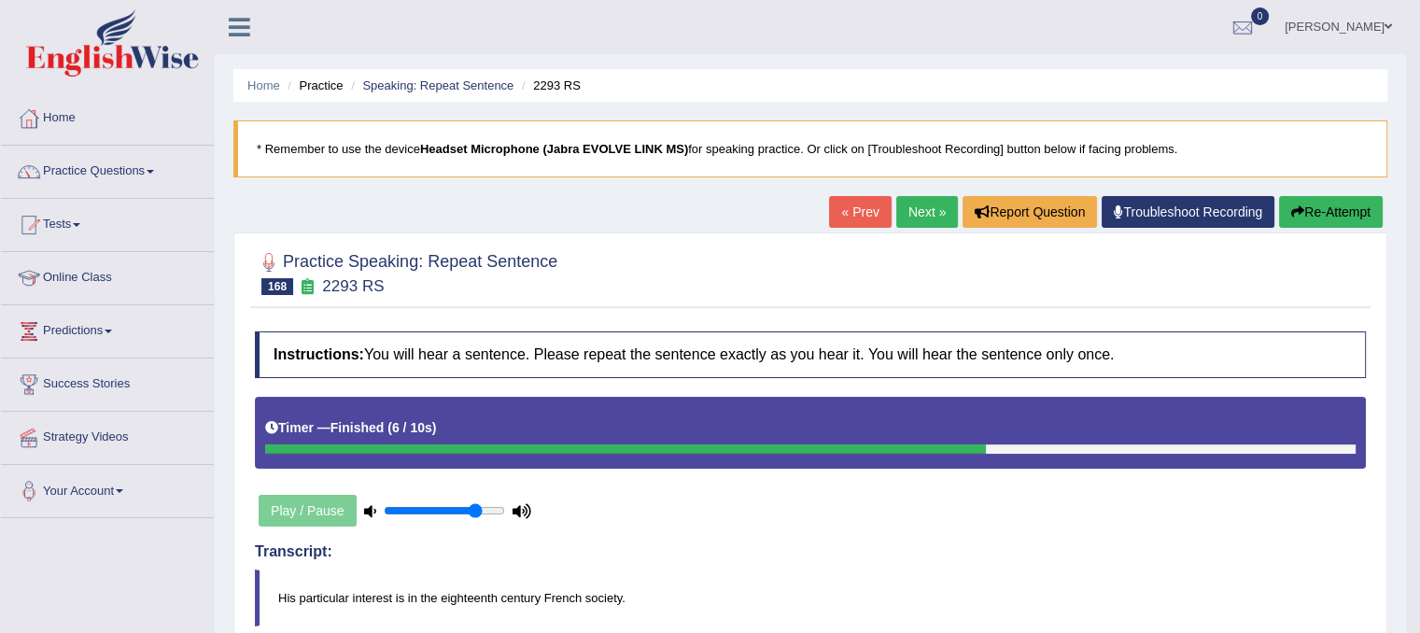
click at [926, 214] on link "Next »" at bounding box center [927, 212] width 62 height 32
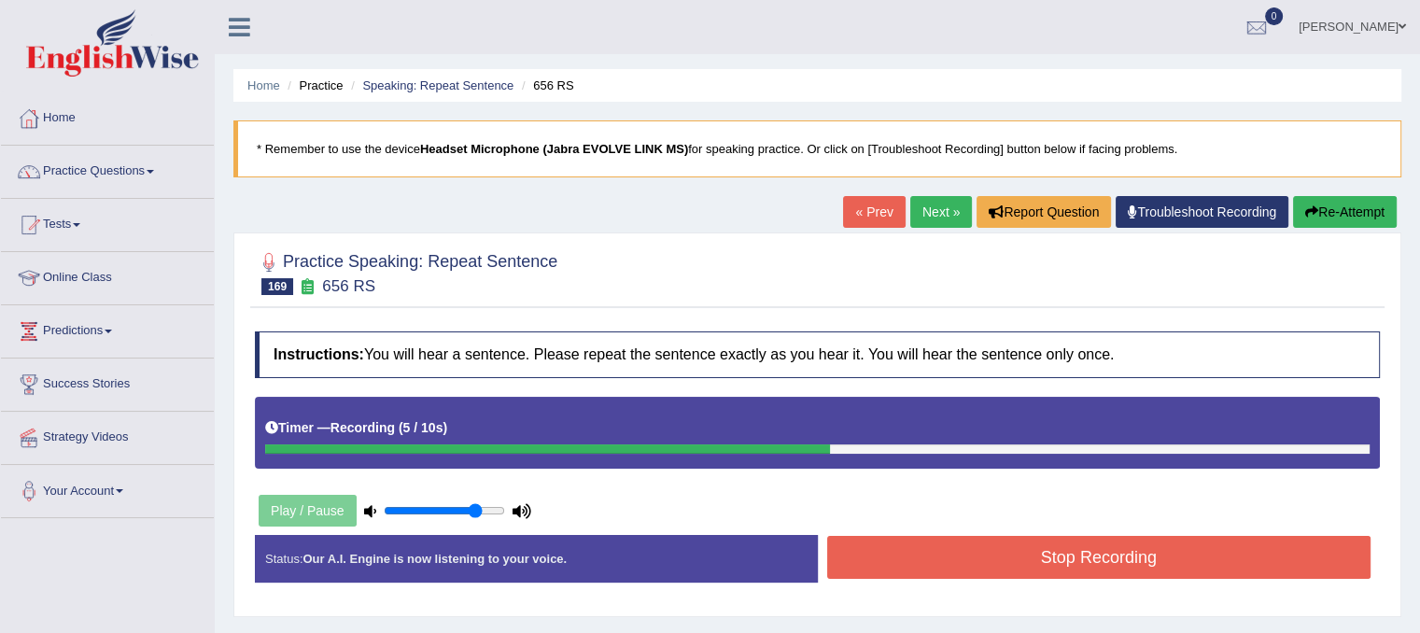
click at [1115, 565] on button "Stop Recording" at bounding box center [1099, 557] width 544 height 43
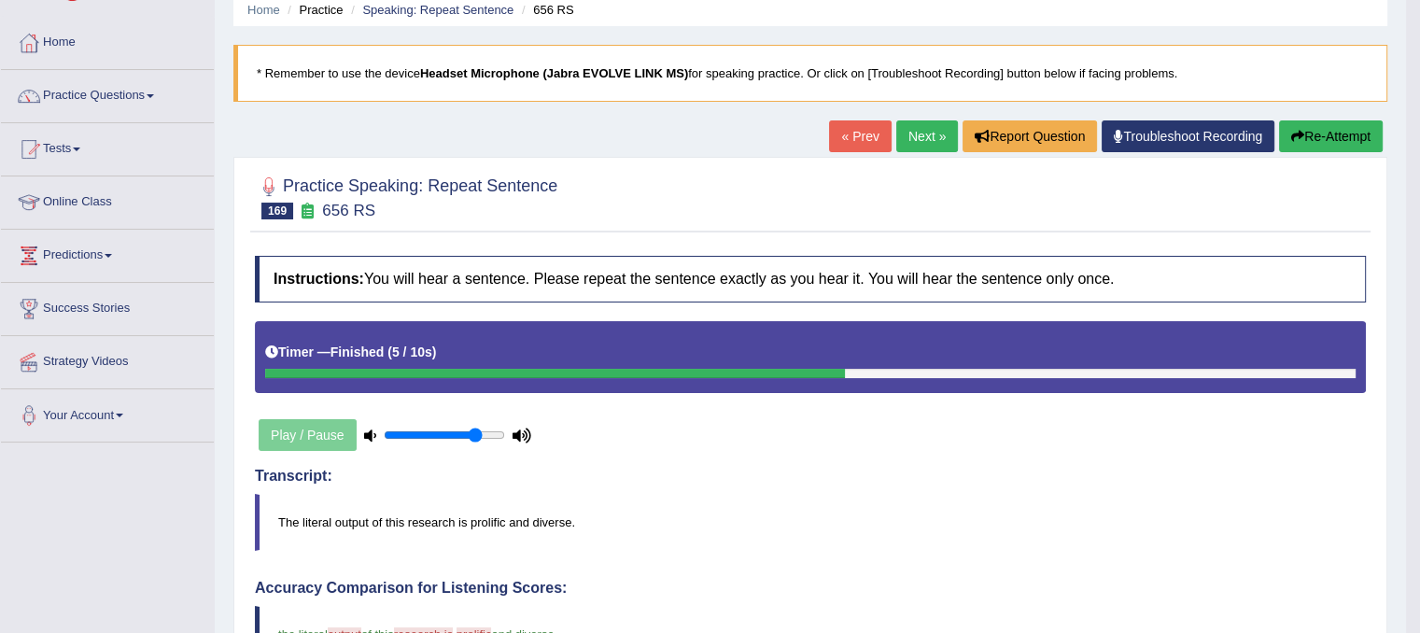
scroll to position [31, 0]
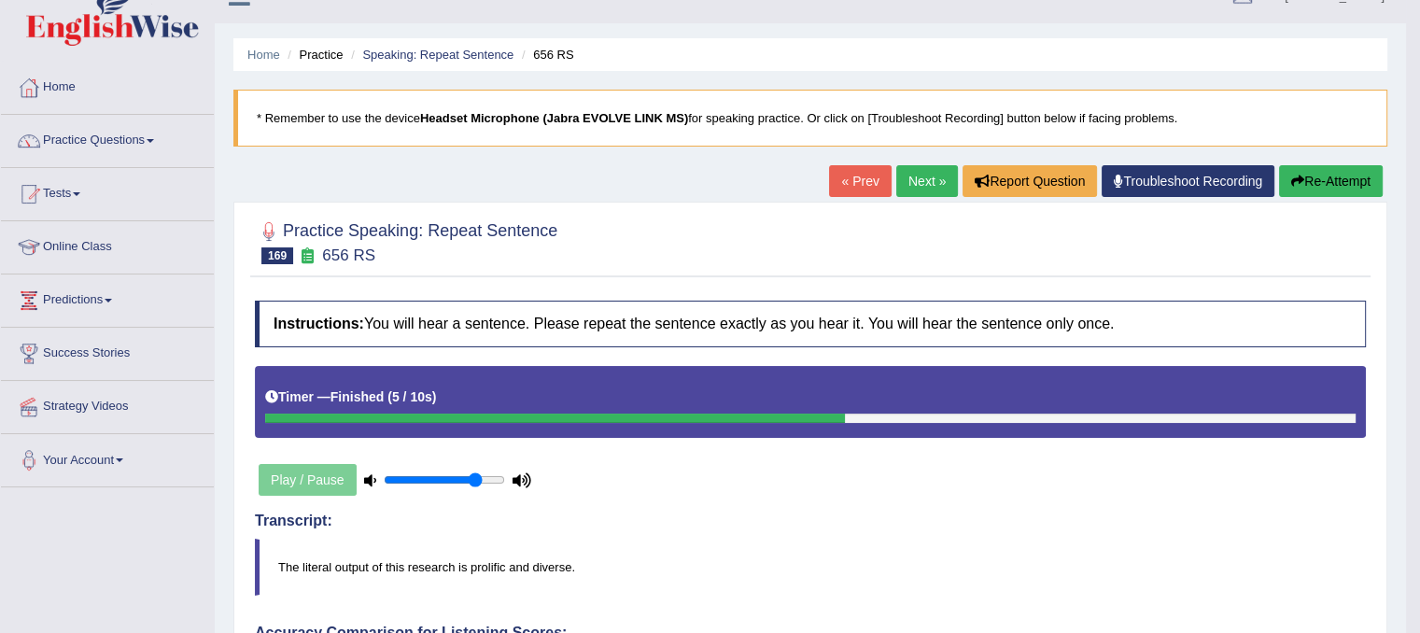
click at [1311, 180] on button "Re-Attempt" at bounding box center [1331, 181] width 104 height 32
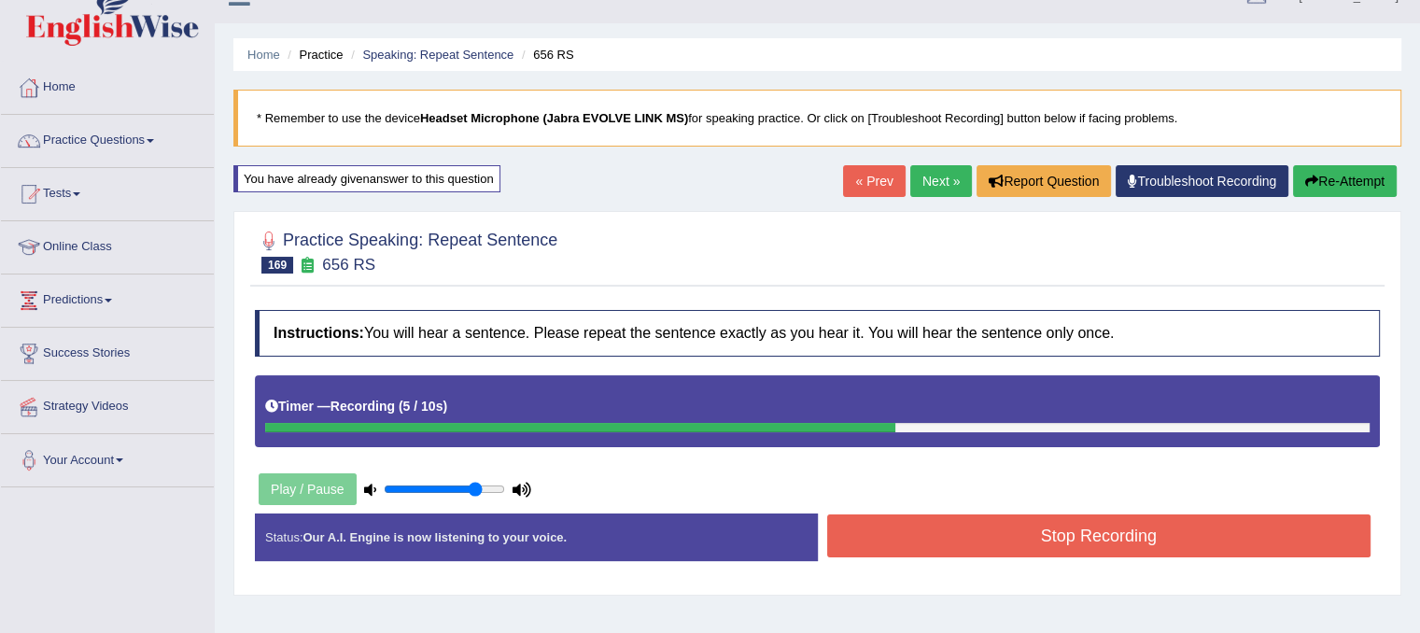
click at [1226, 529] on button "Stop Recording" at bounding box center [1099, 535] width 544 height 43
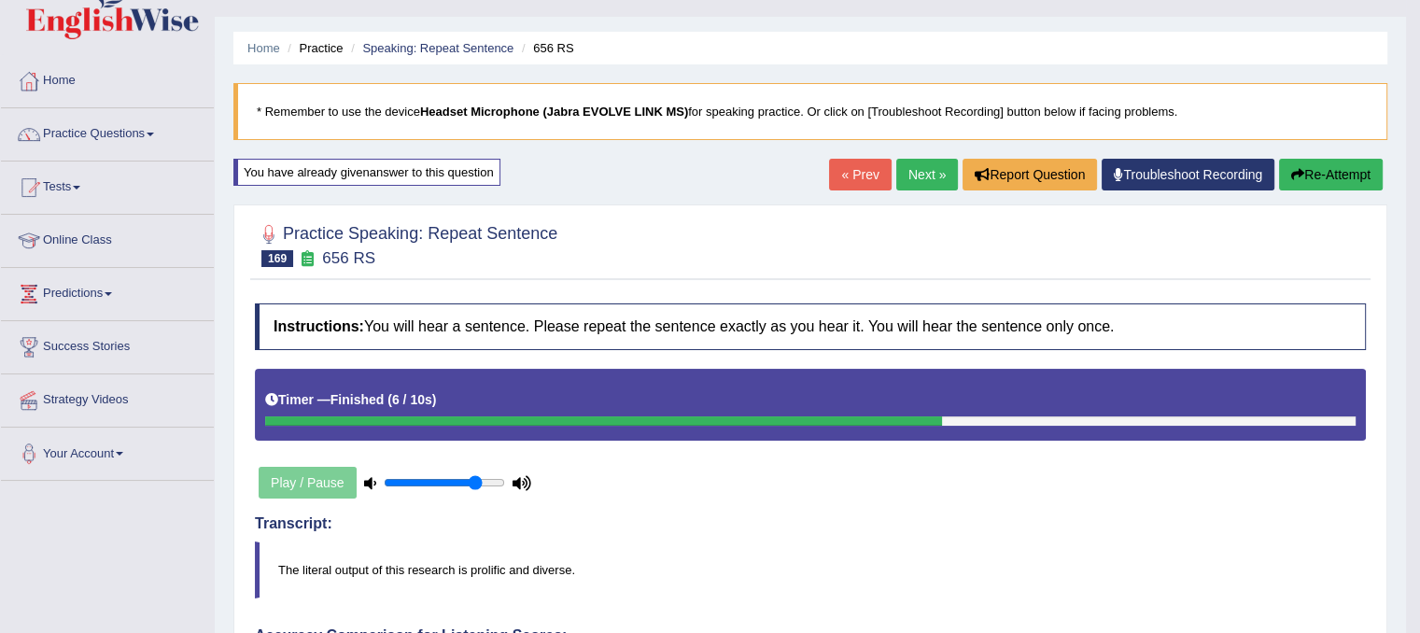
scroll to position [31, 0]
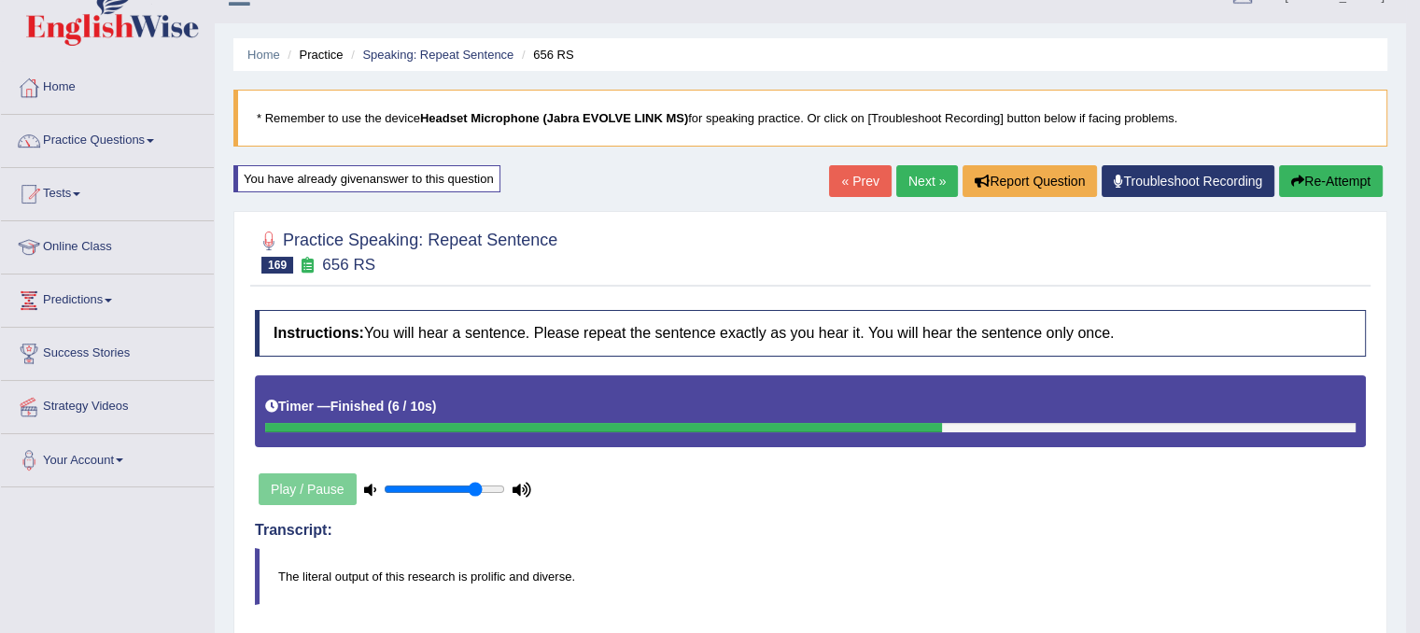
click at [920, 184] on link "Next »" at bounding box center [927, 181] width 62 height 32
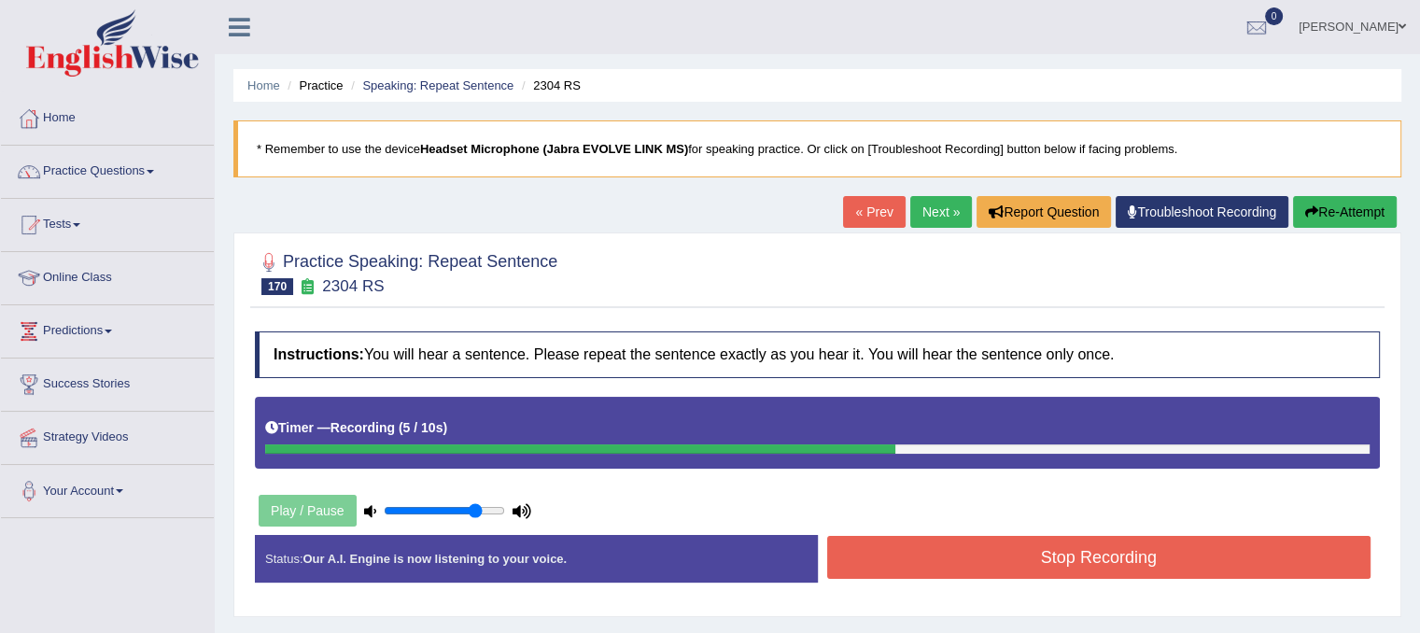
click at [937, 548] on button "Stop Recording" at bounding box center [1099, 557] width 544 height 43
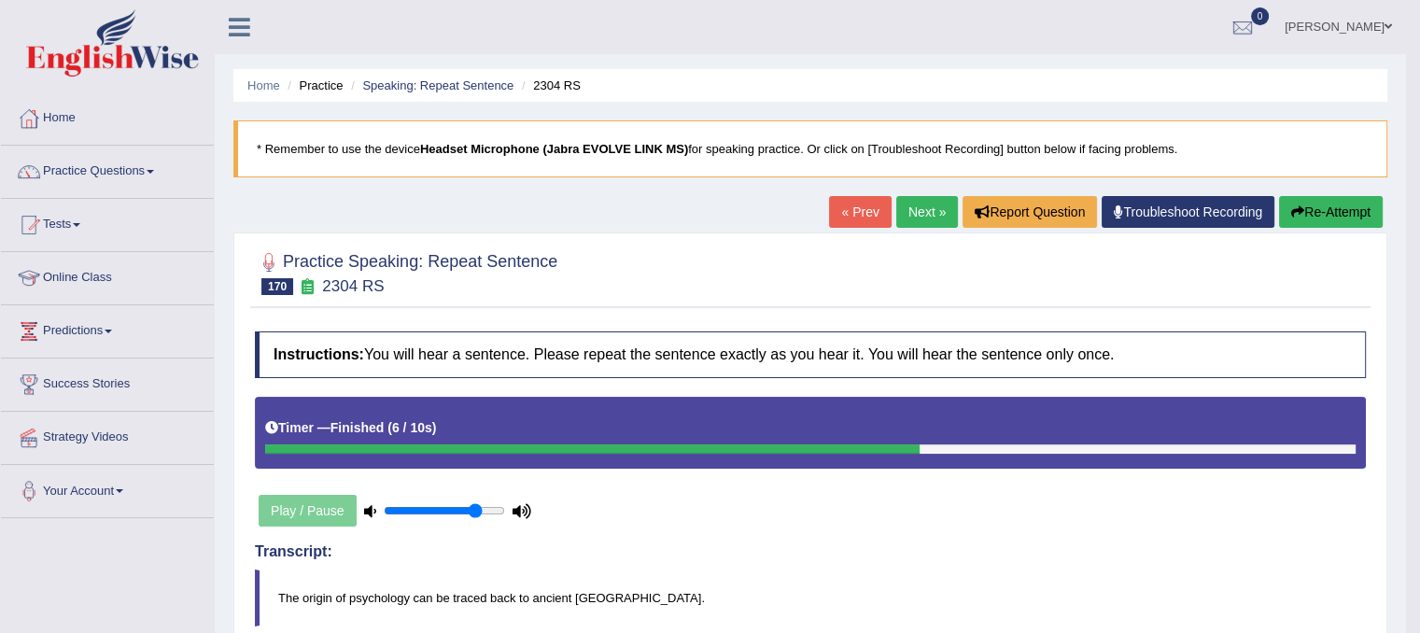
click at [1300, 219] on button "Re-Attempt" at bounding box center [1331, 212] width 104 height 32
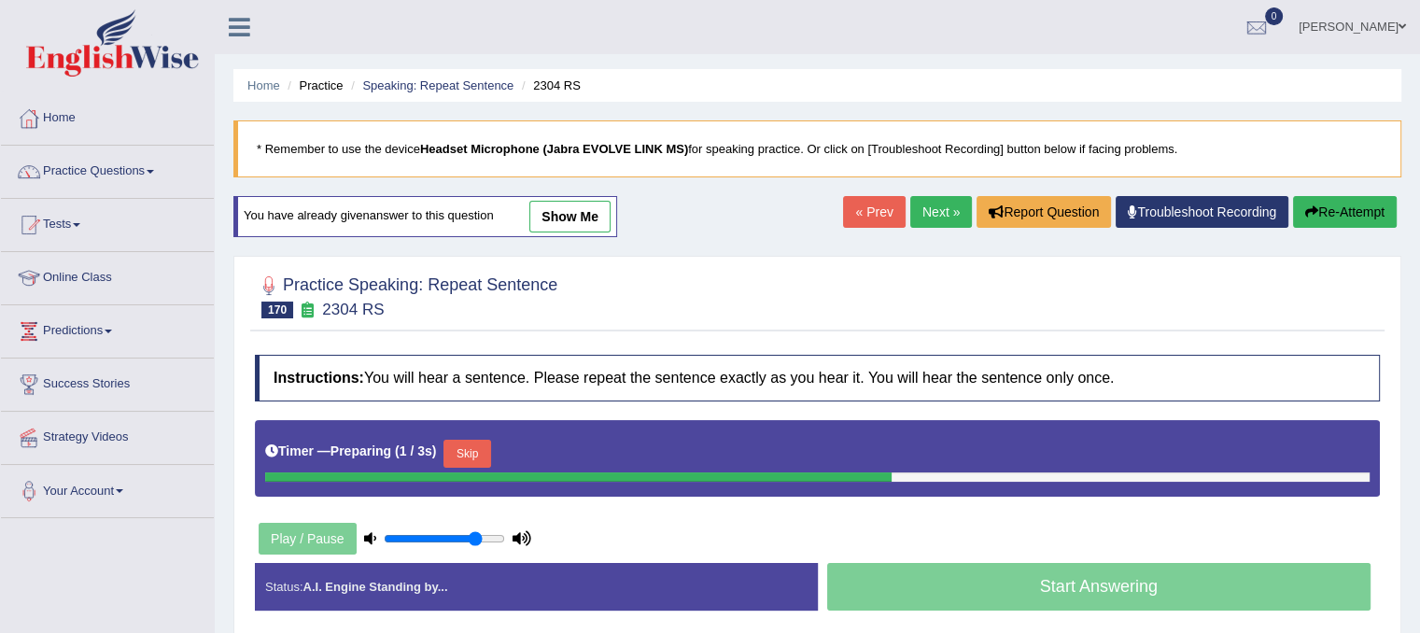
click at [467, 445] on button "Skip" at bounding box center [466, 454] width 47 height 28
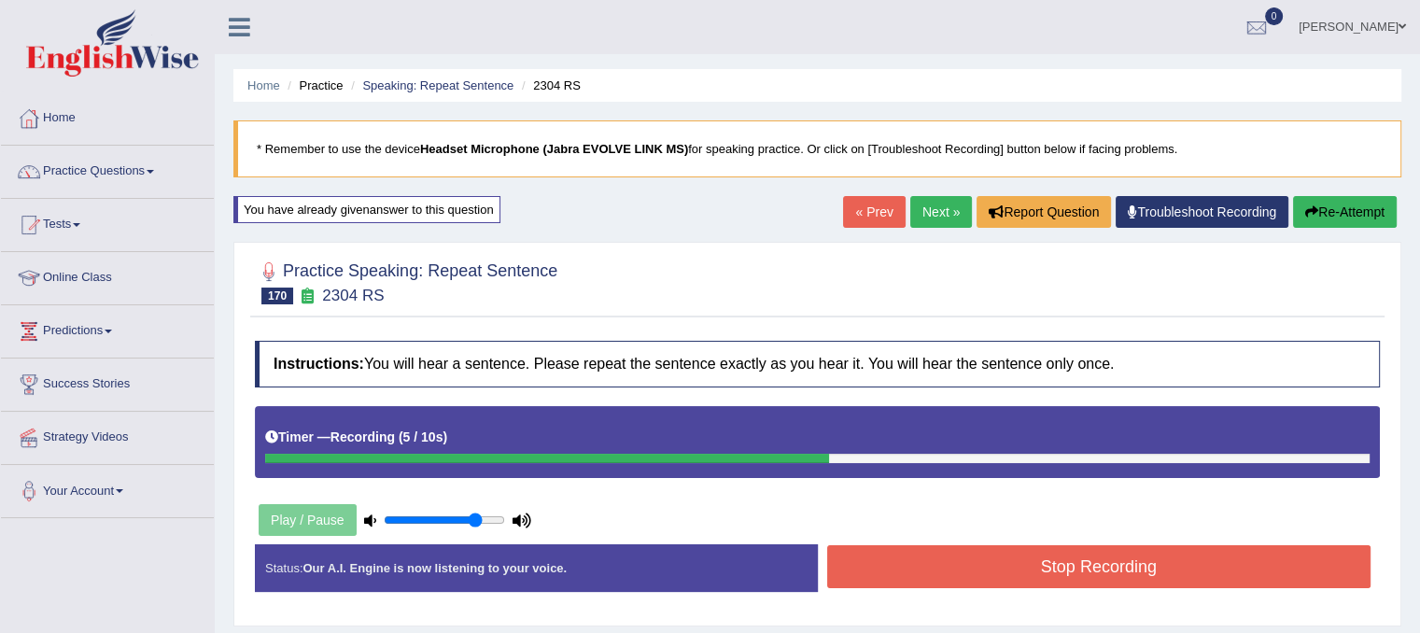
click at [892, 573] on button "Stop Recording" at bounding box center [1099, 566] width 544 height 43
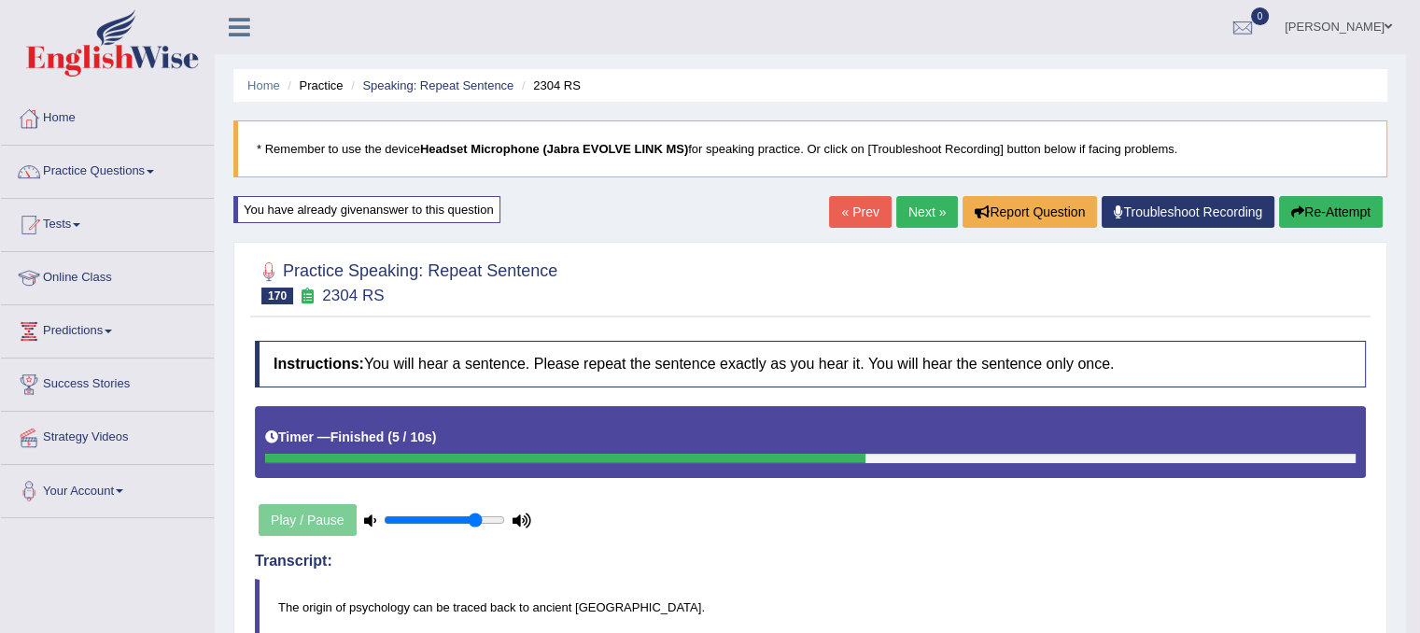
click at [915, 206] on link "Next »" at bounding box center [927, 212] width 62 height 32
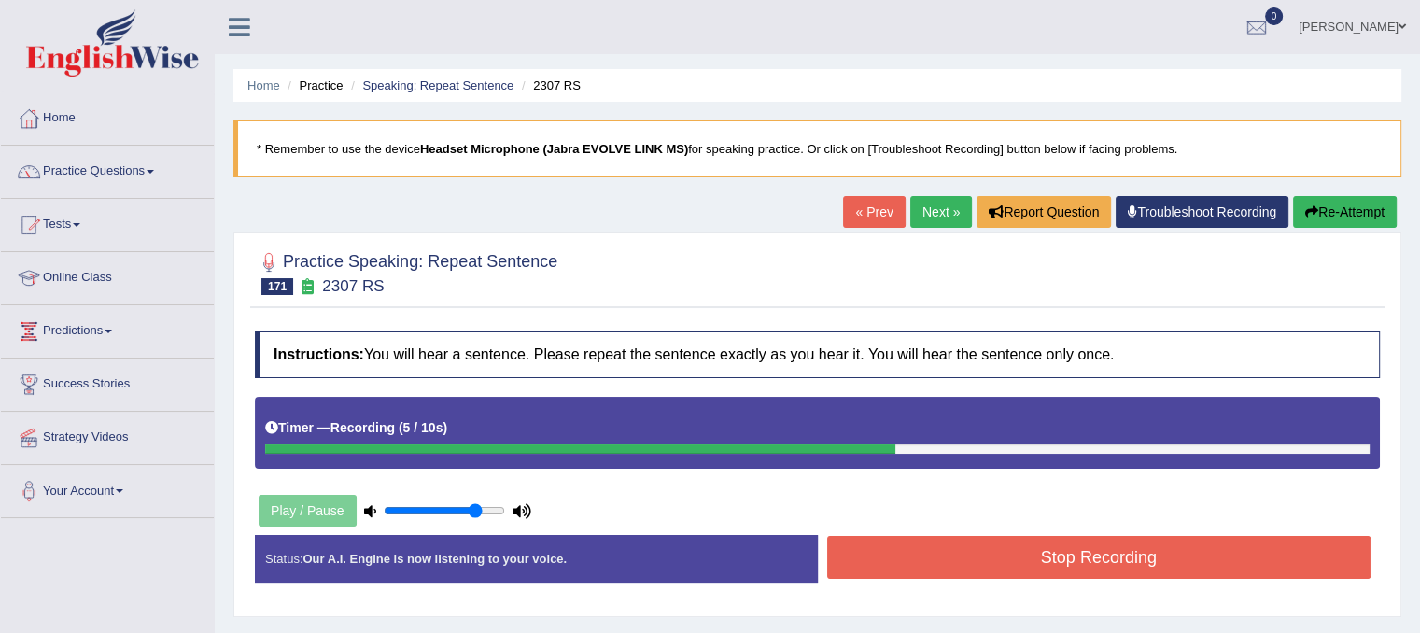
click at [925, 536] on button "Stop Recording" at bounding box center [1099, 557] width 544 height 43
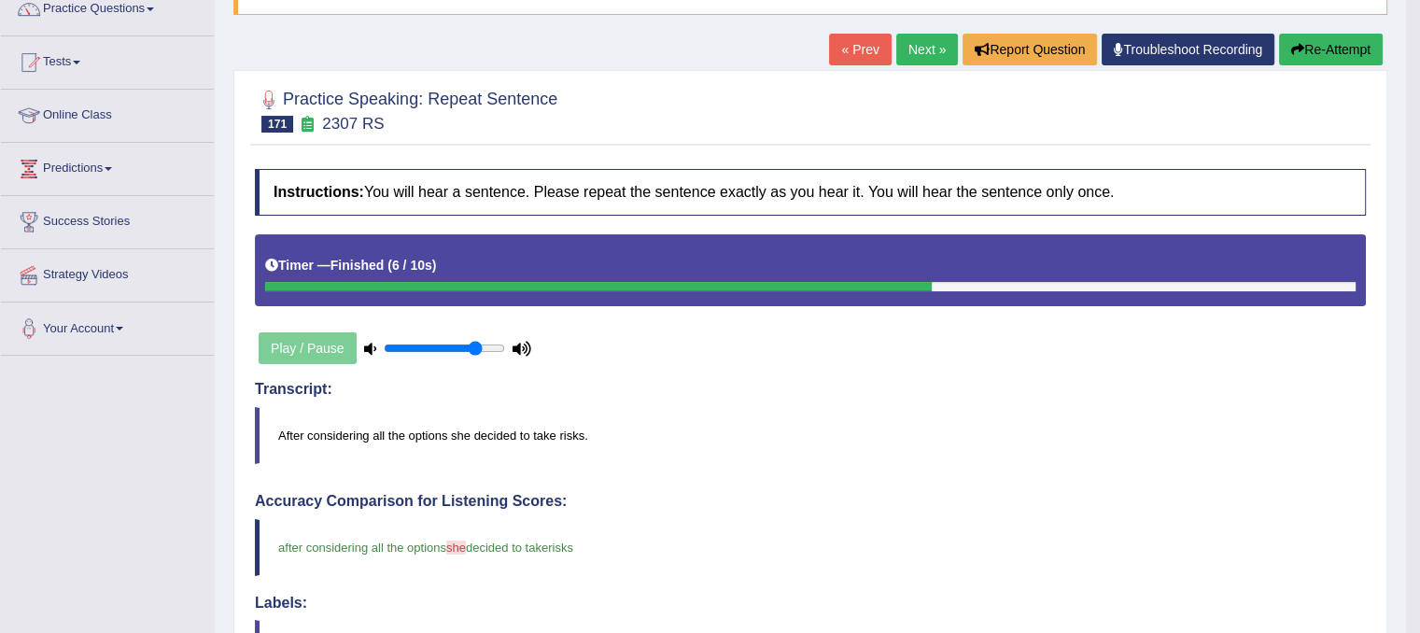
scroll to position [161, 0]
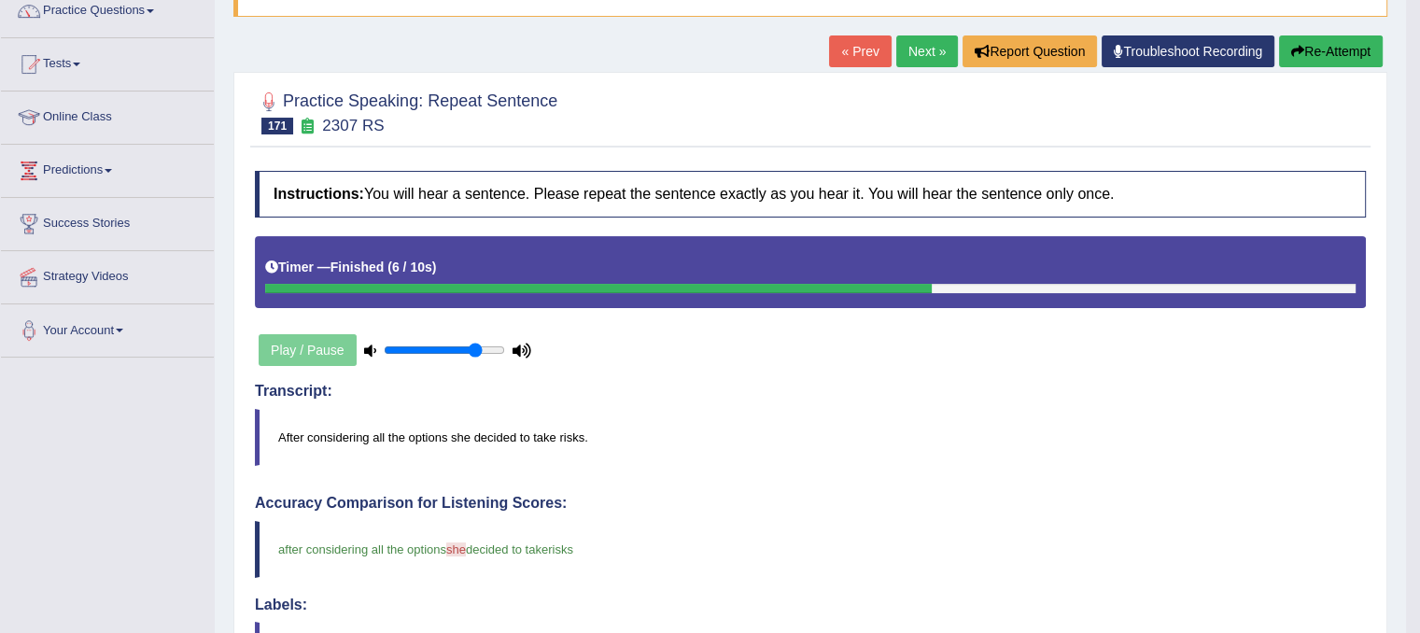
click at [1345, 60] on button "Re-Attempt" at bounding box center [1331, 51] width 104 height 32
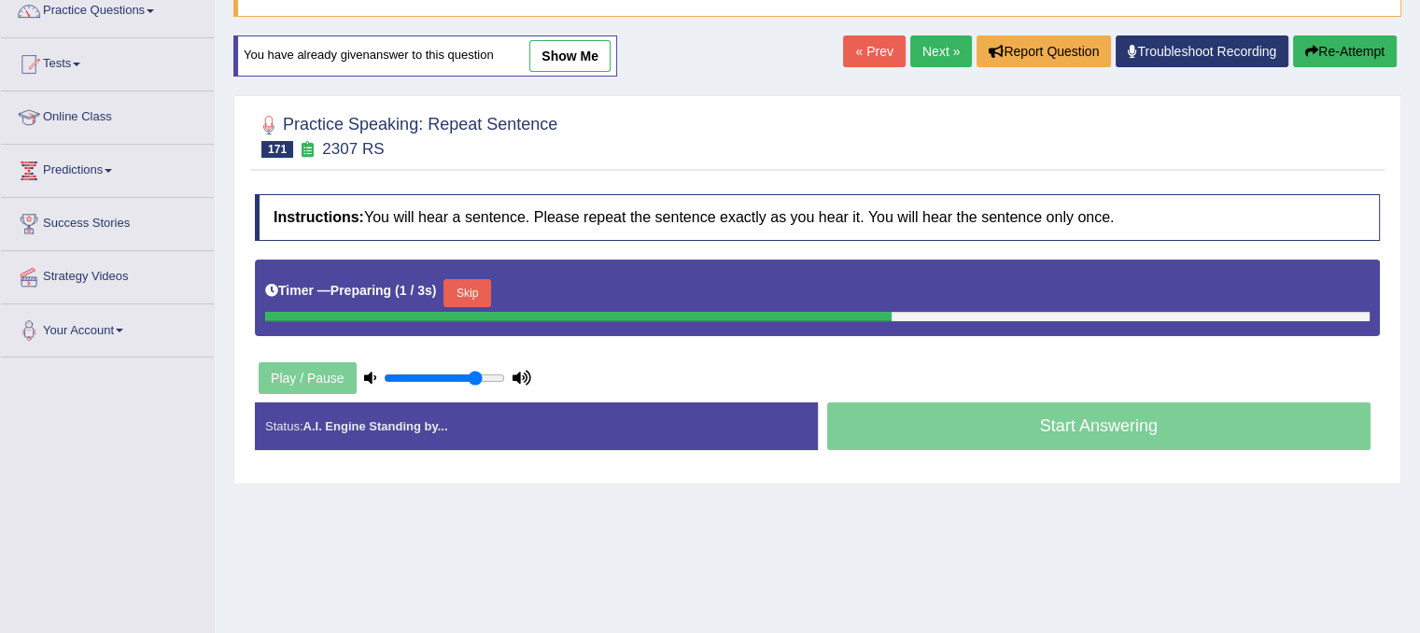
click at [478, 296] on button "Skip" at bounding box center [466, 293] width 47 height 28
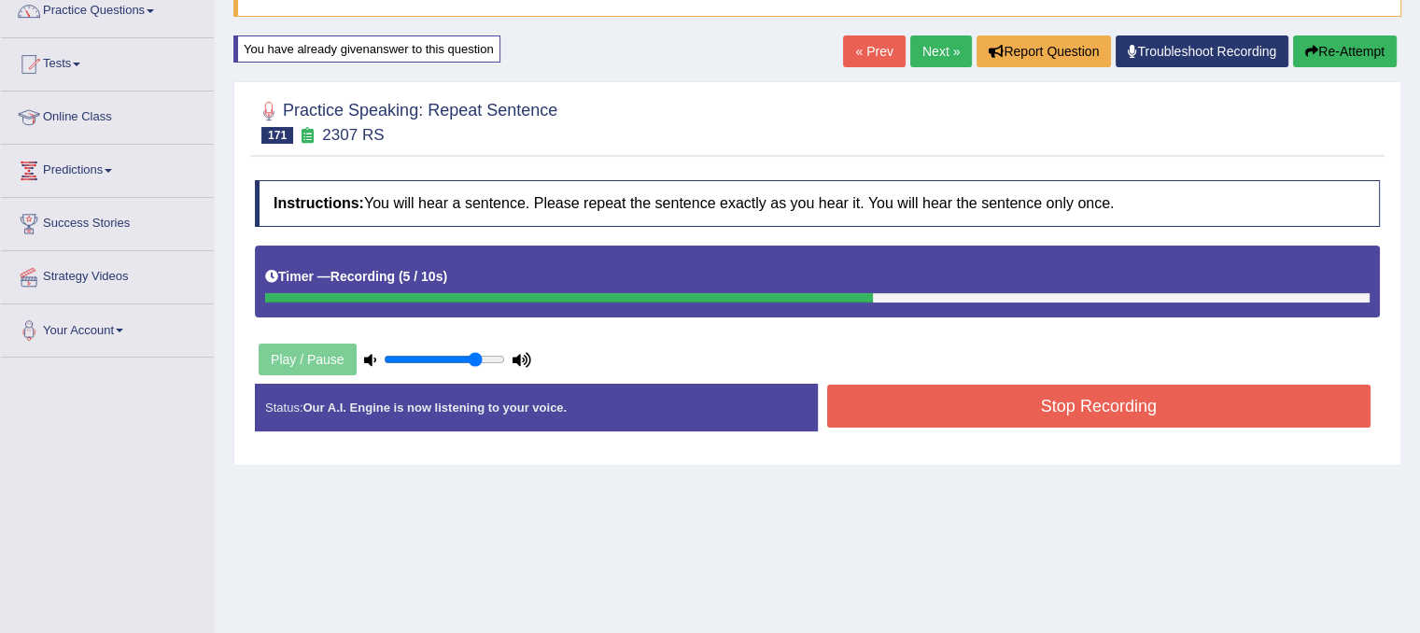
click at [934, 402] on button "Stop Recording" at bounding box center [1099, 406] width 544 height 43
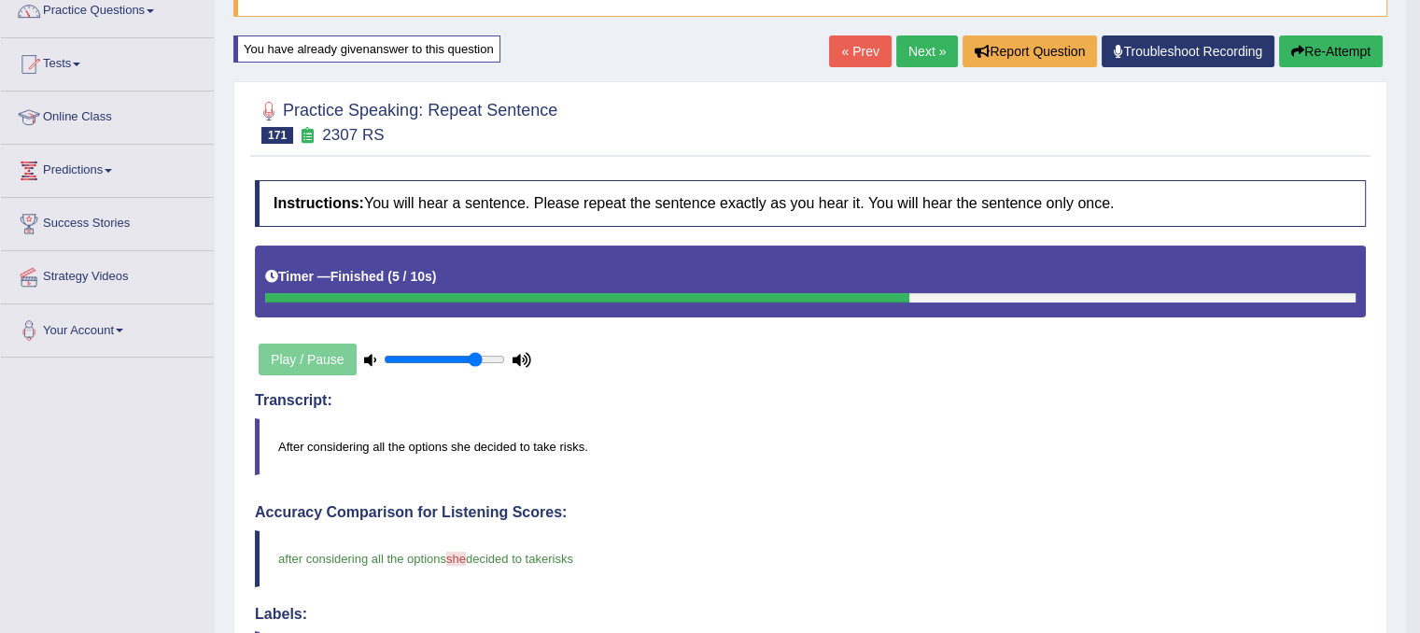
click at [931, 45] on link "Next »" at bounding box center [927, 51] width 62 height 32
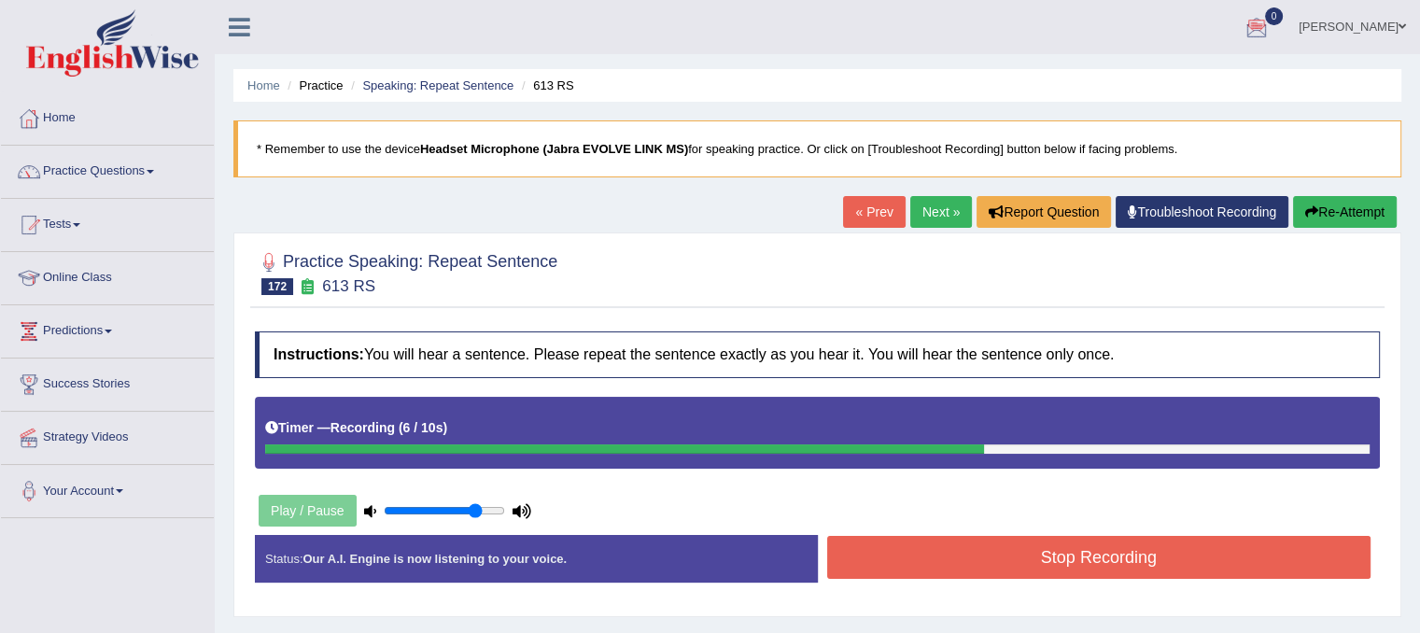
click at [1341, 198] on button "Re-Attempt" at bounding box center [1345, 212] width 104 height 32
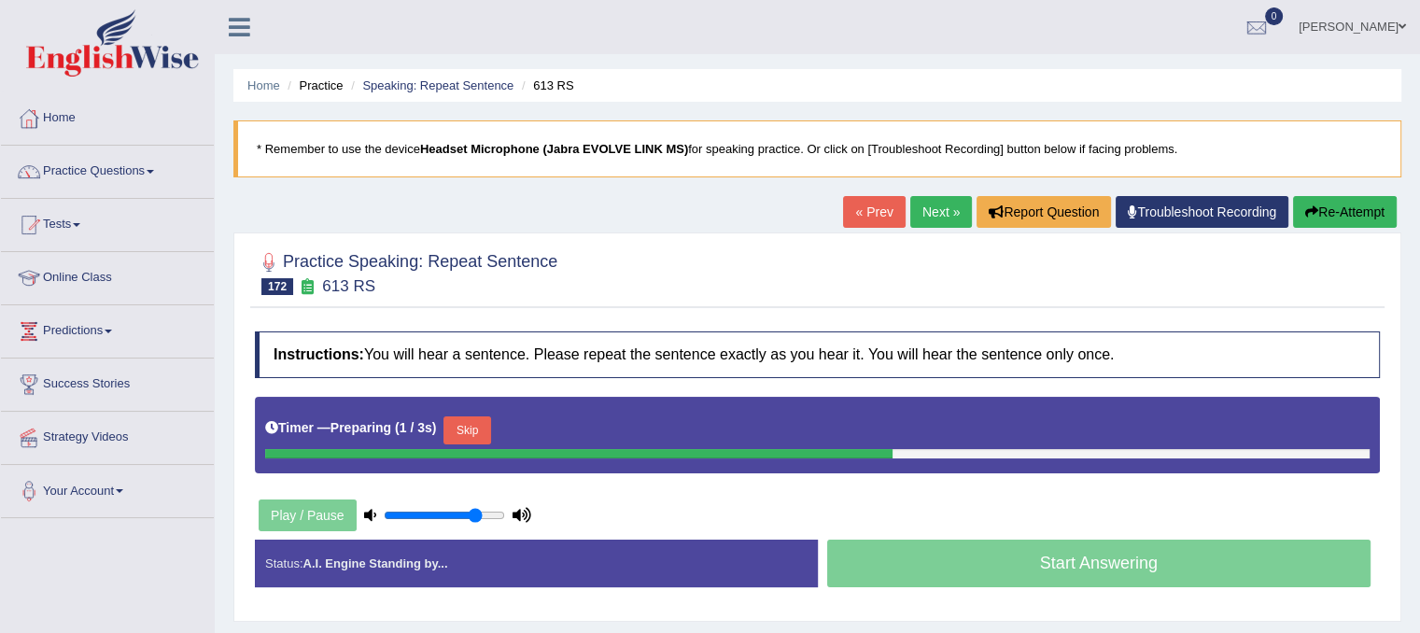
click at [483, 423] on button "Skip" at bounding box center [466, 430] width 47 height 28
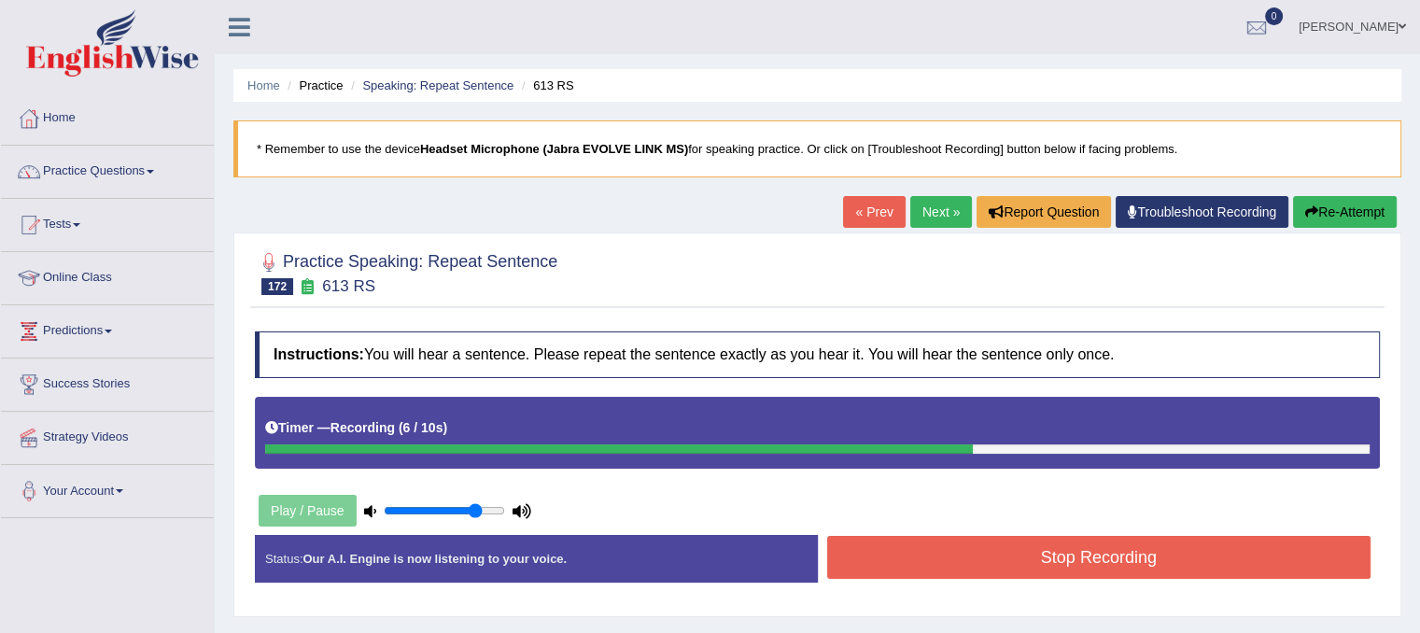
click at [956, 557] on button "Stop Recording" at bounding box center [1099, 557] width 544 height 43
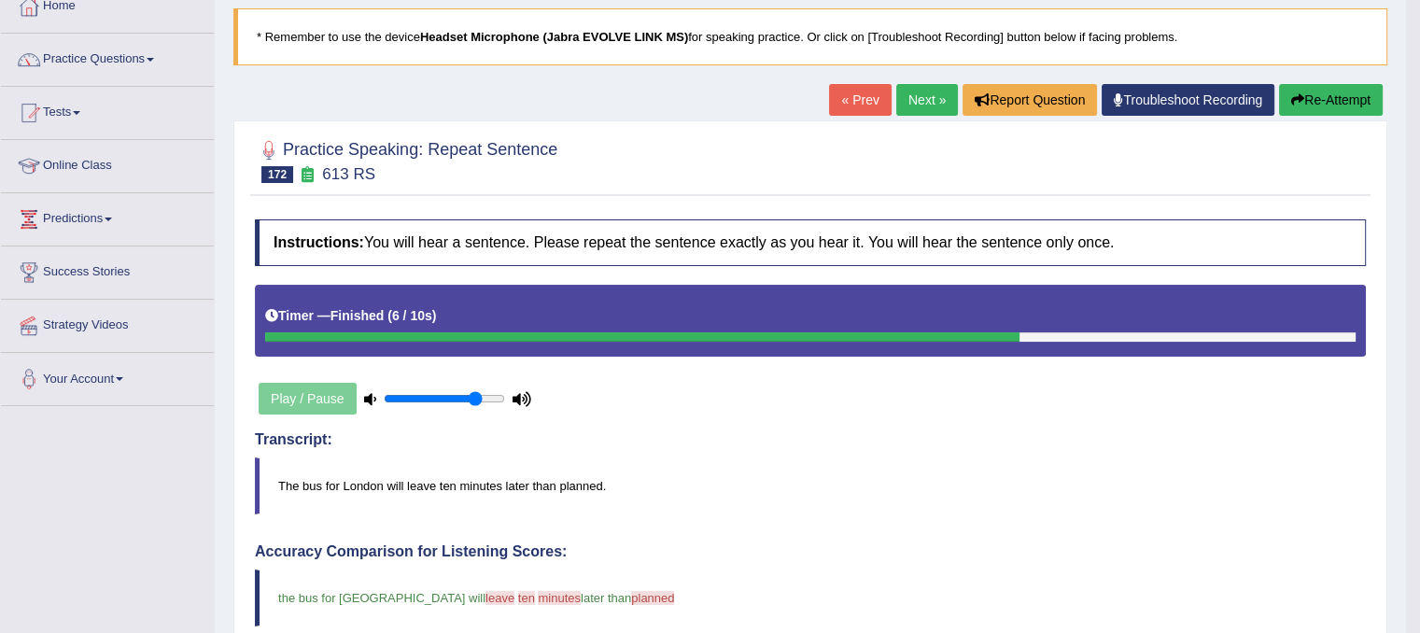
scroll to position [112, 0]
click at [901, 104] on link "Next »" at bounding box center [927, 100] width 62 height 32
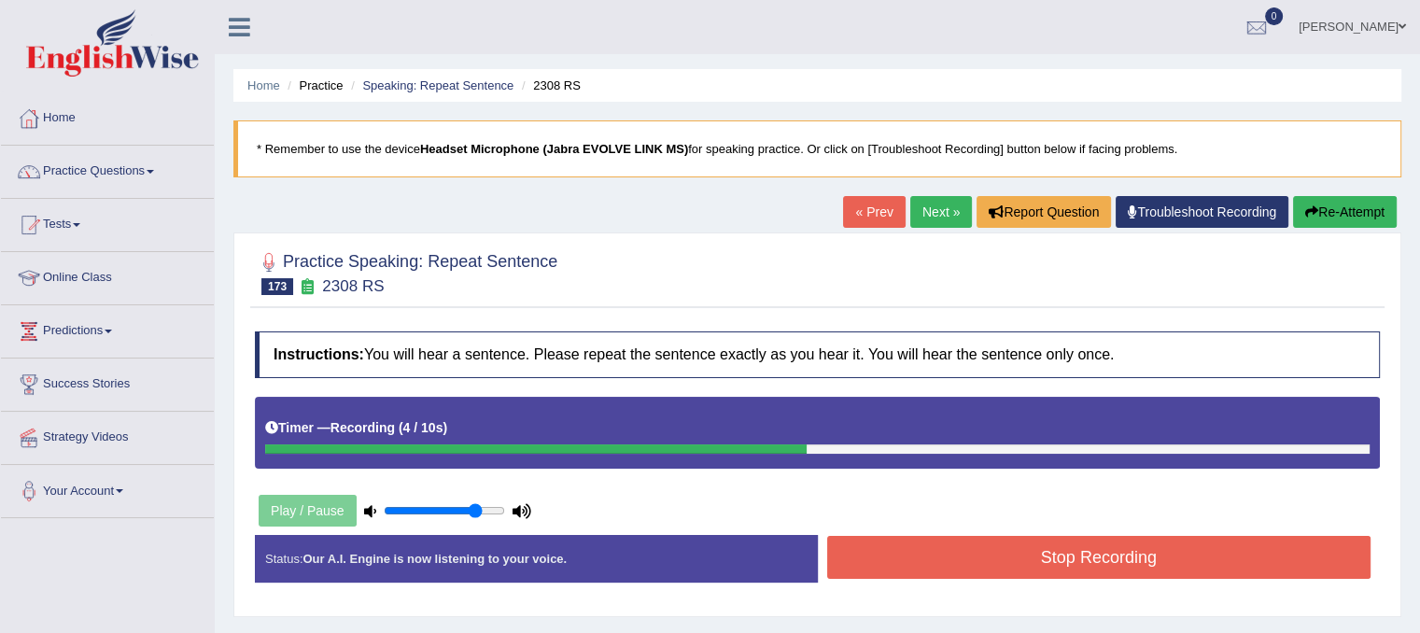
click at [956, 544] on button "Stop Recording" at bounding box center [1099, 557] width 544 height 43
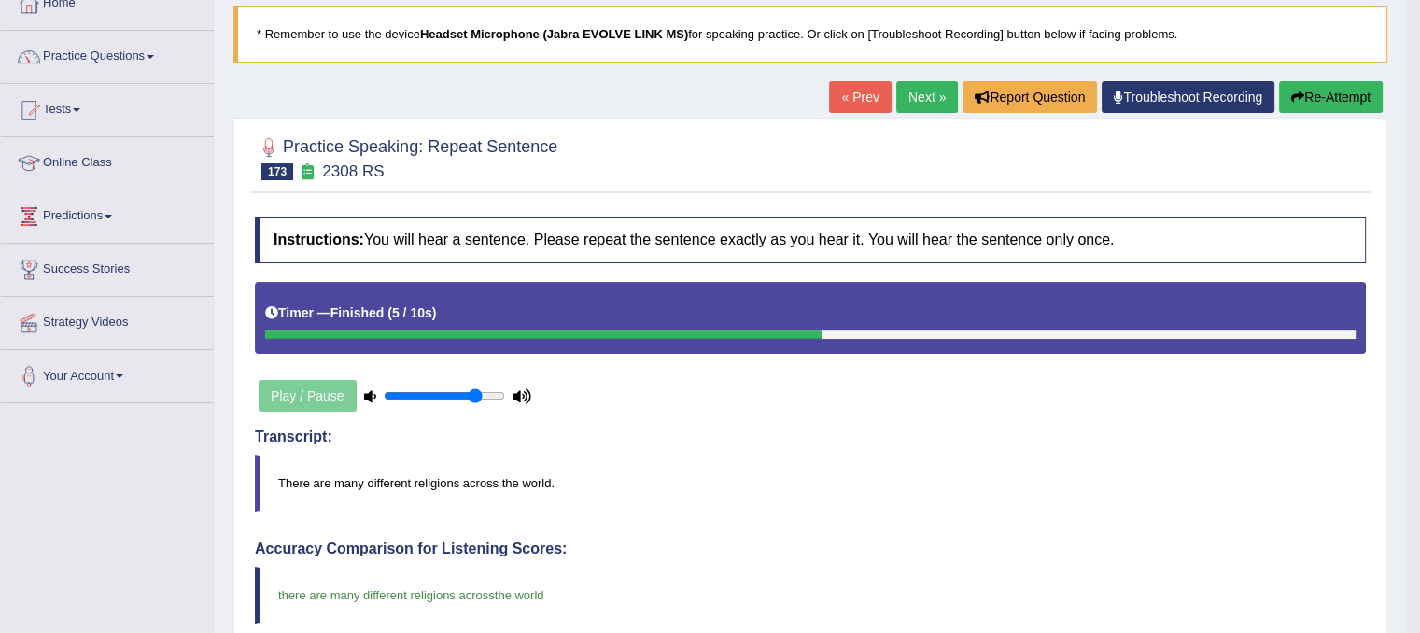
scroll to position [75, 0]
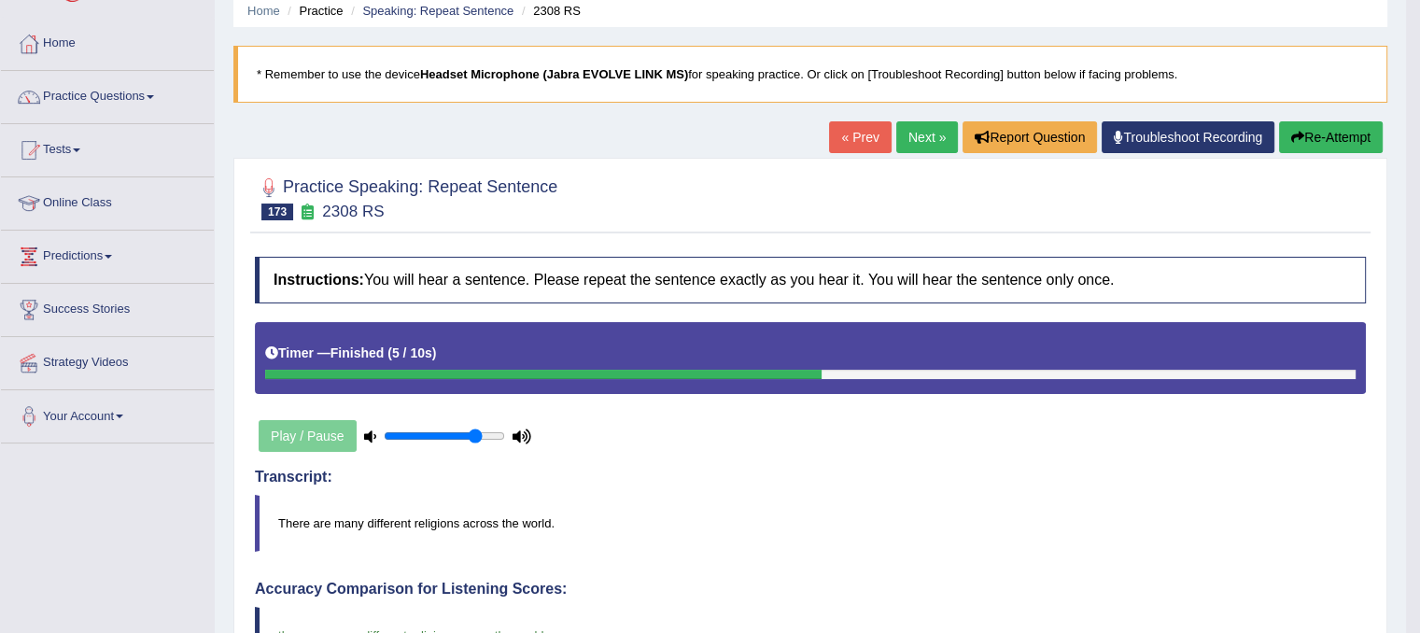
click at [934, 121] on link "Next »" at bounding box center [927, 137] width 62 height 32
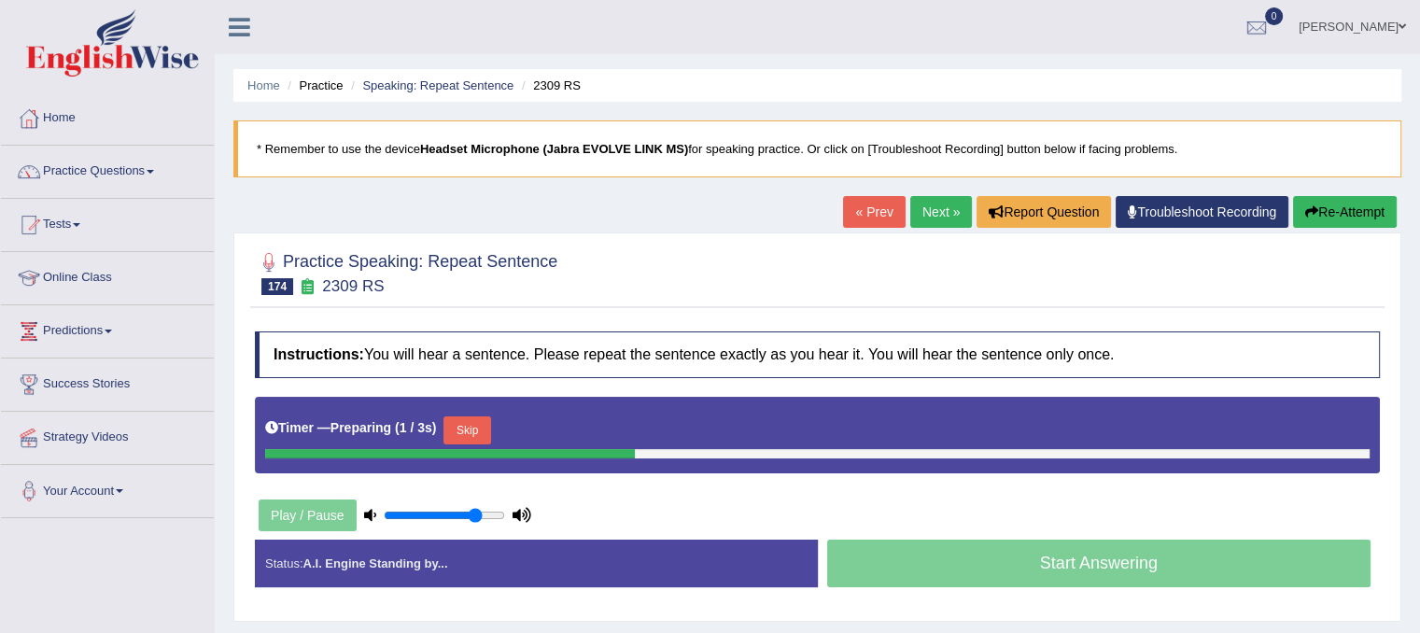
click at [477, 428] on button "Skip" at bounding box center [466, 430] width 47 height 28
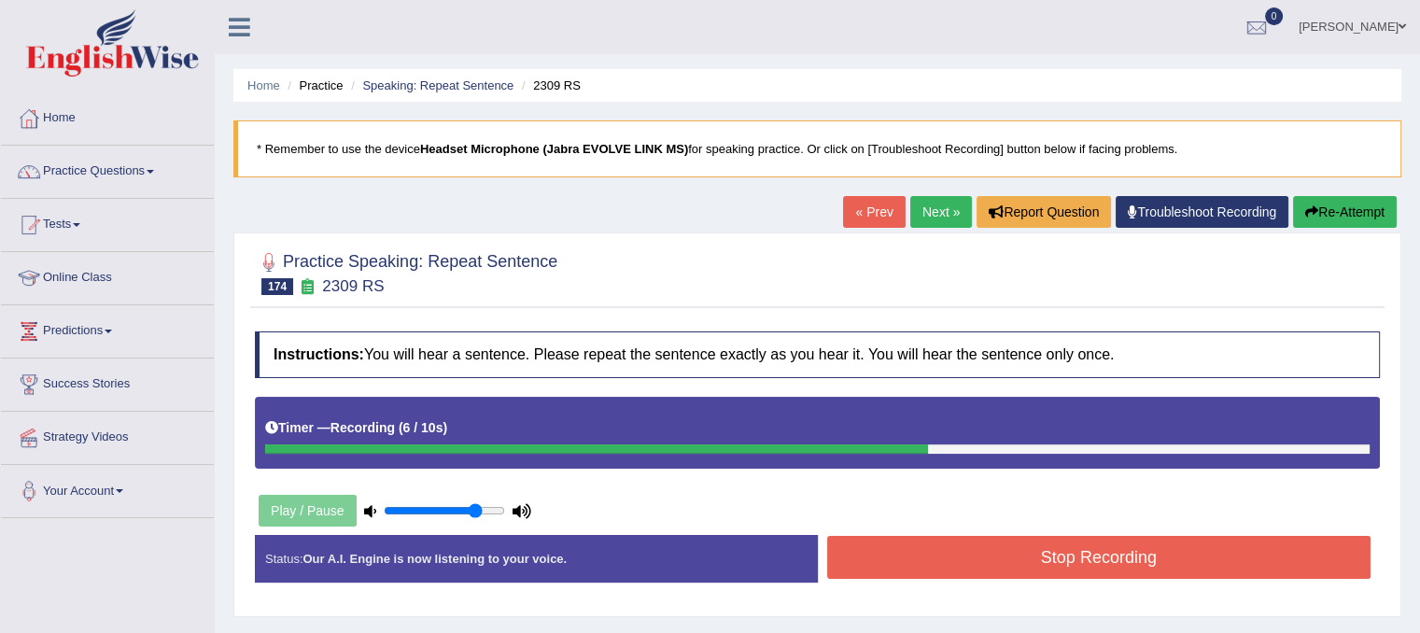
click at [881, 568] on button "Stop Recording" at bounding box center [1099, 557] width 544 height 43
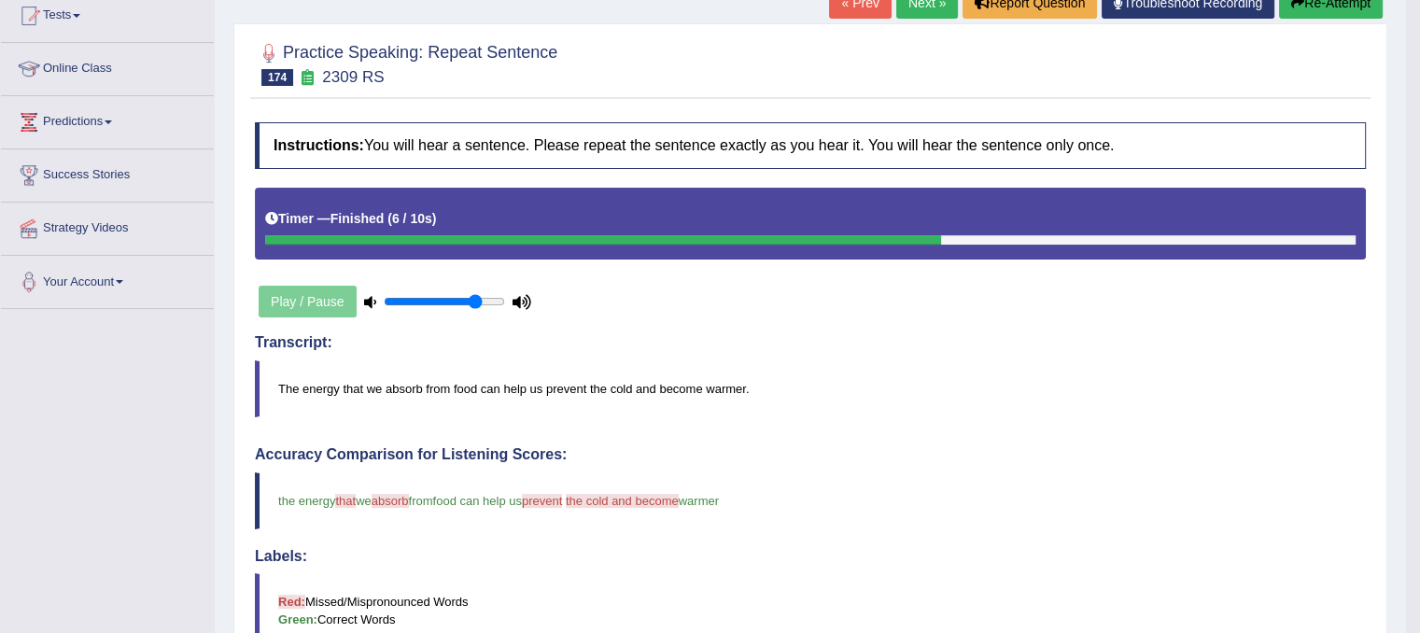
scroll to position [213, 0]
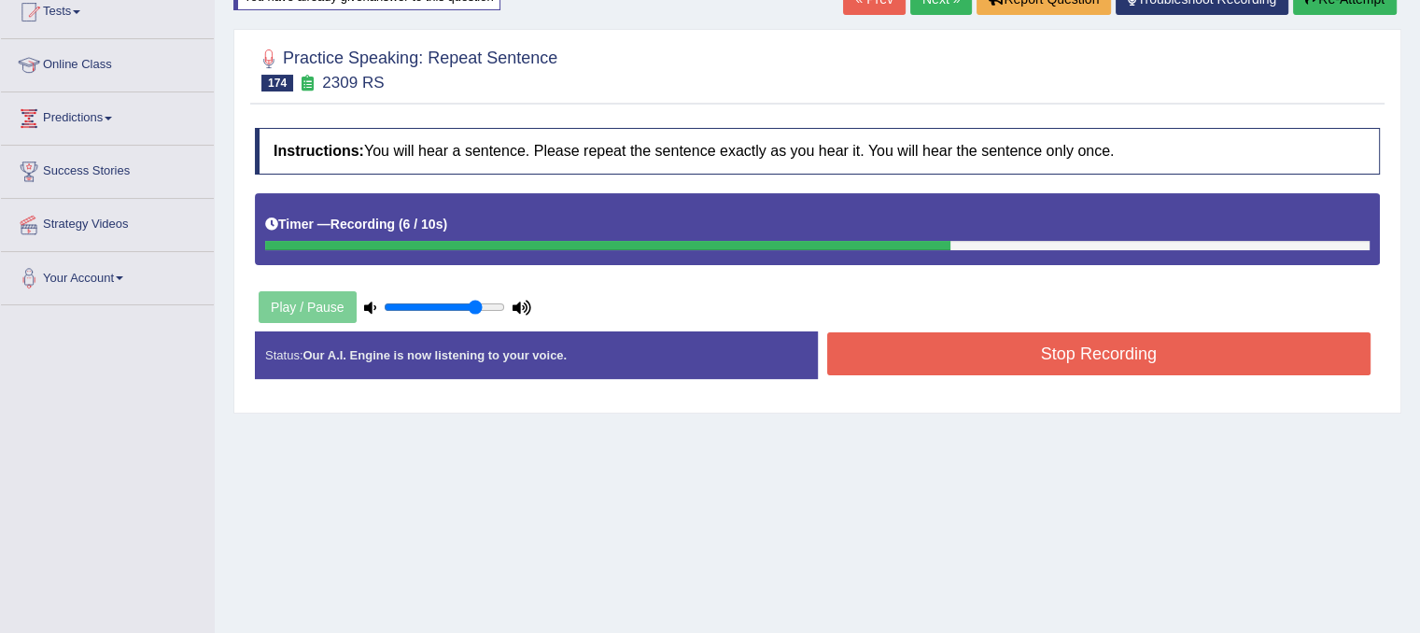
click at [1169, 348] on button "Stop Recording" at bounding box center [1099, 353] width 544 height 43
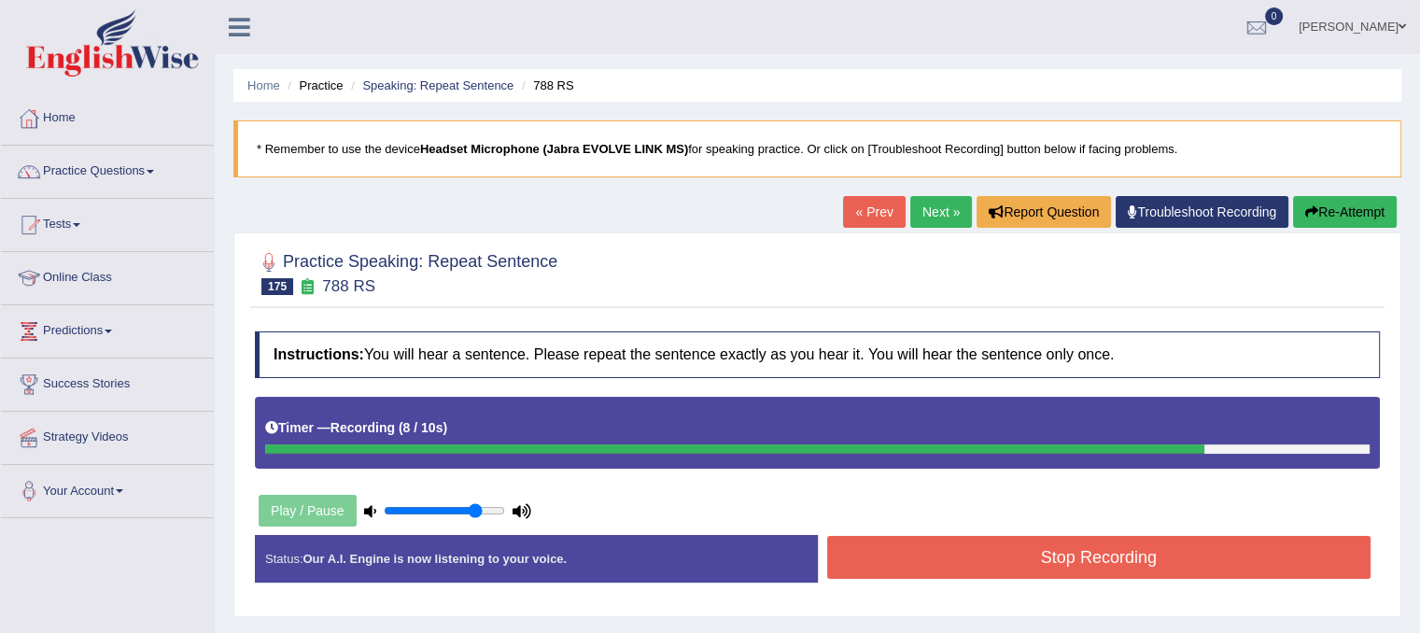
click at [1085, 542] on button "Stop Recording" at bounding box center [1099, 557] width 544 height 43
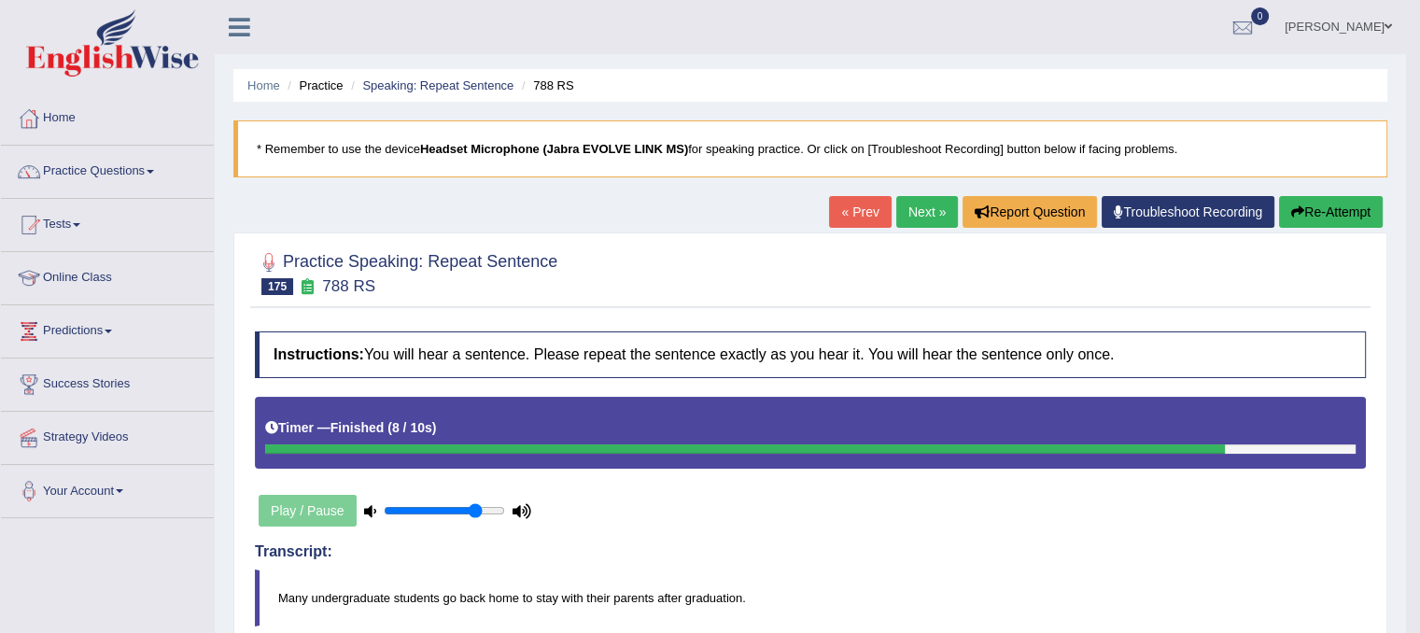
click at [924, 207] on link "Next »" at bounding box center [927, 212] width 62 height 32
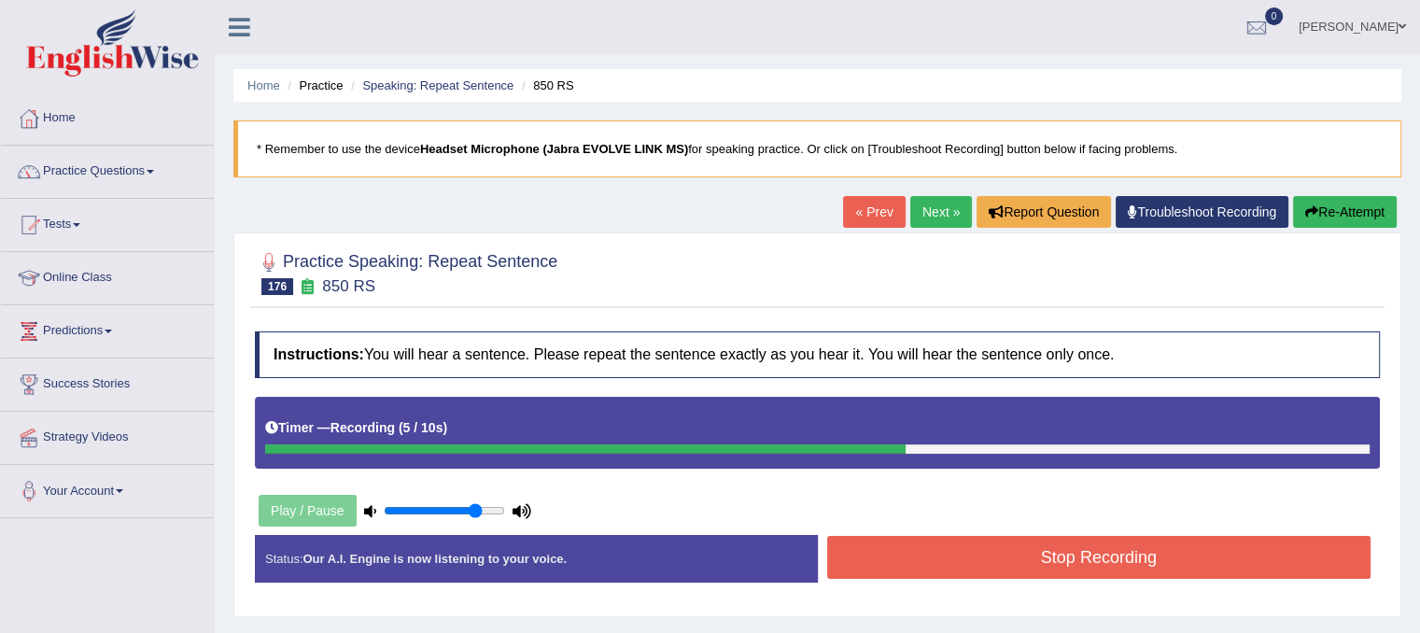
click at [957, 544] on button "Stop Recording" at bounding box center [1099, 557] width 544 height 43
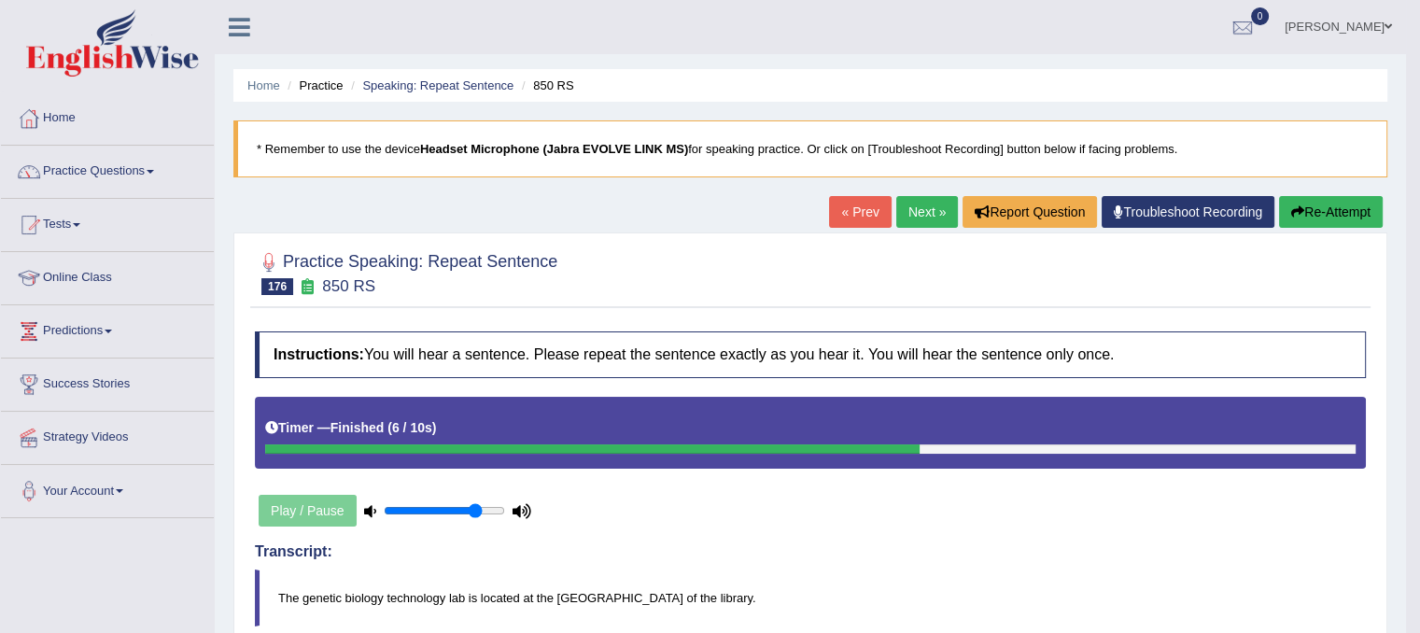
click at [1325, 206] on button "Re-Attempt" at bounding box center [1331, 212] width 104 height 32
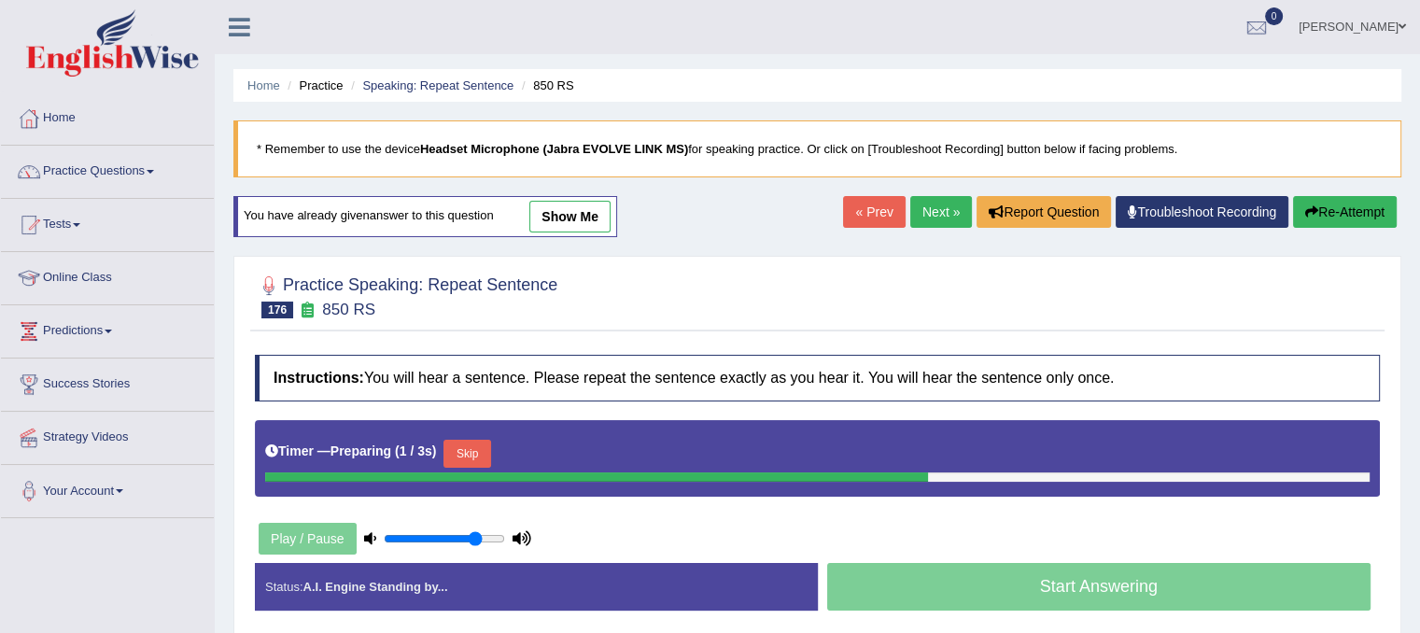
click at [475, 456] on button "Skip" at bounding box center [466, 454] width 47 height 28
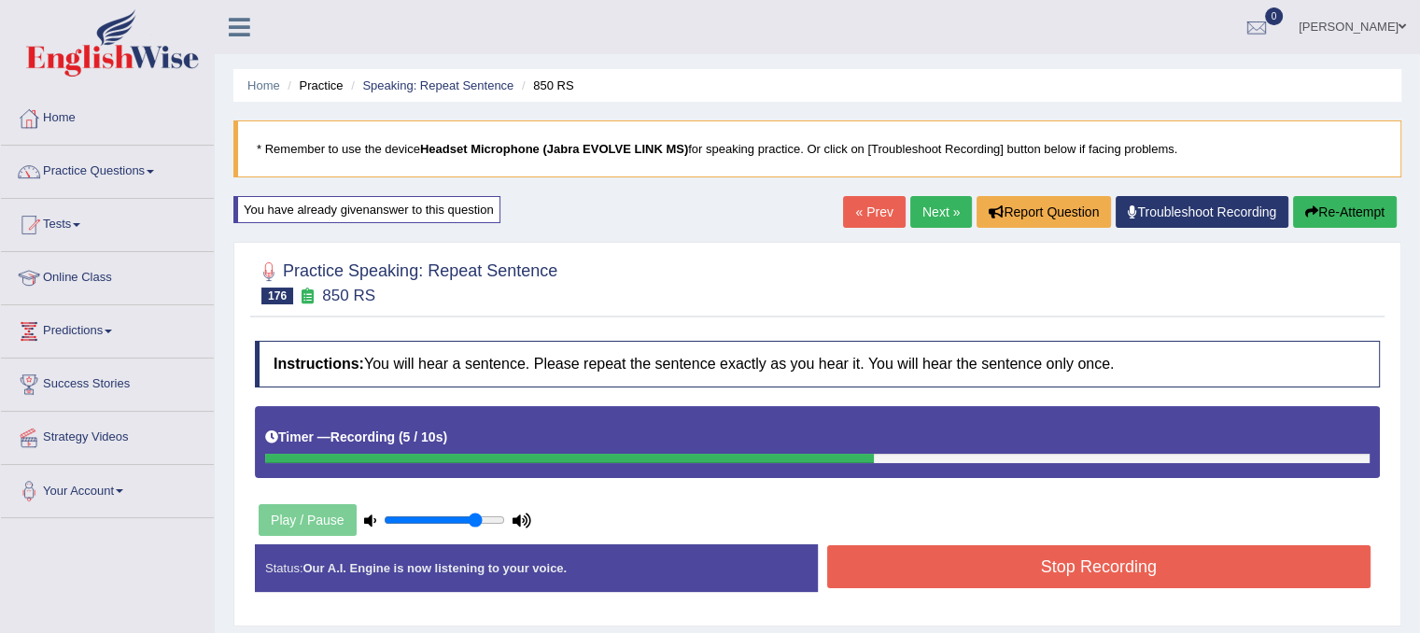
click at [1341, 210] on button "Re-Attempt" at bounding box center [1345, 212] width 104 height 32
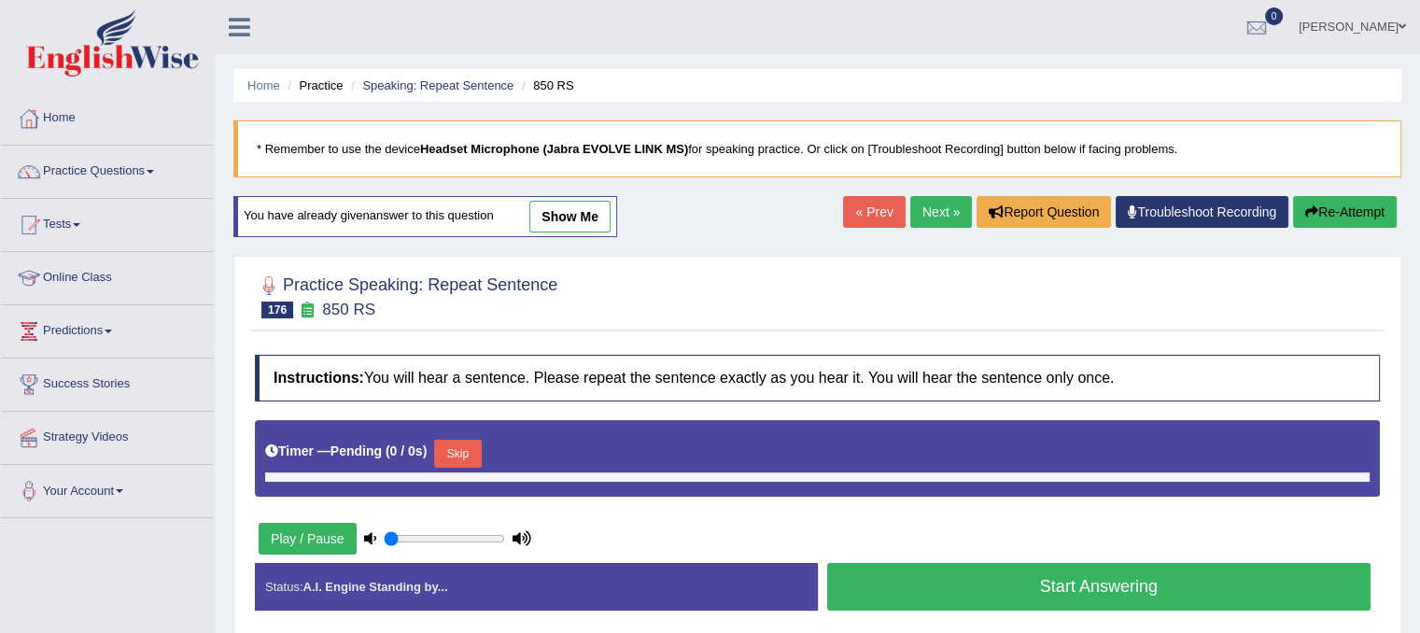
type input "0.8"
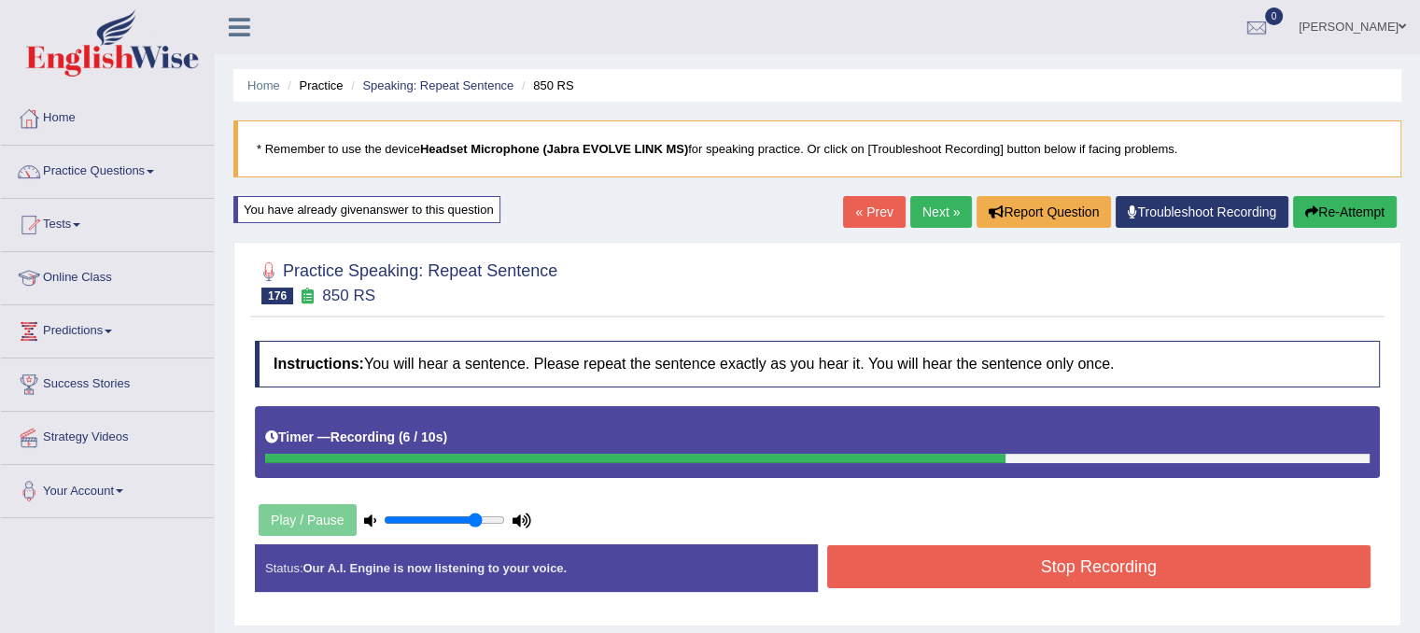
click at [1064, 565] on button "Stop Recording" at bounding box center [1099, 566] width 544 height 43
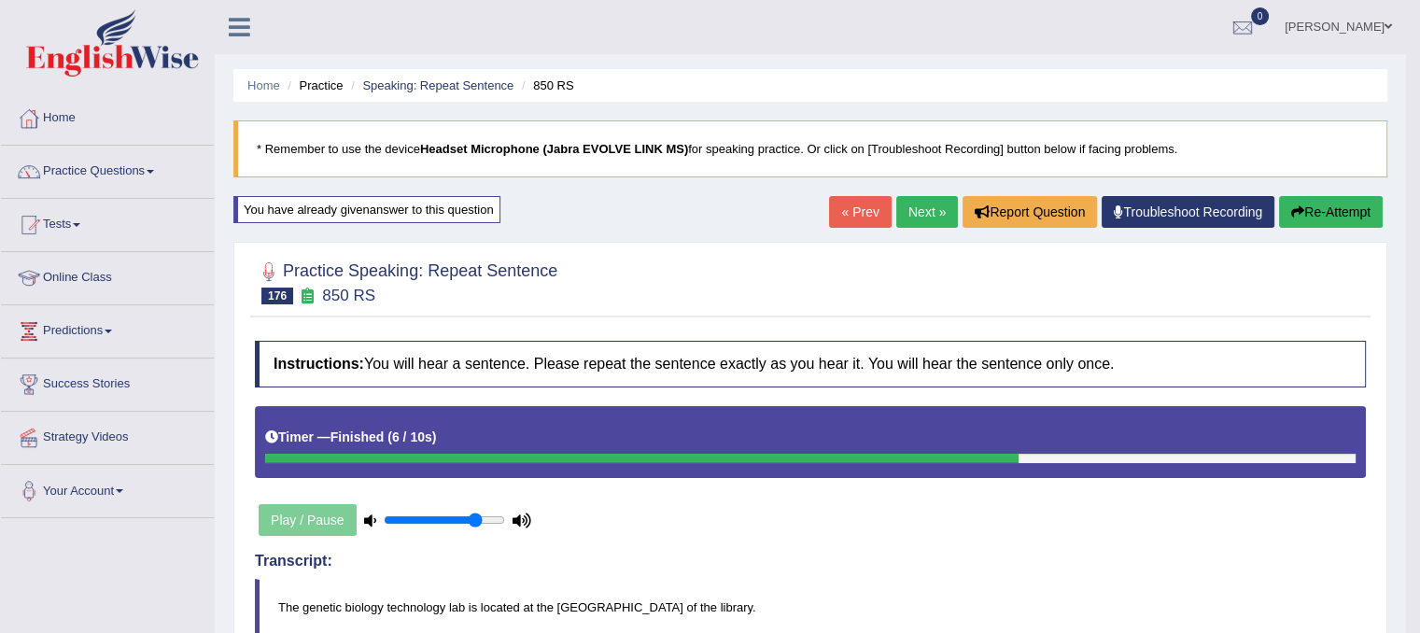
click at [933, 207] on link "Next »" at bounding box center [927, 212] width 62 height 32
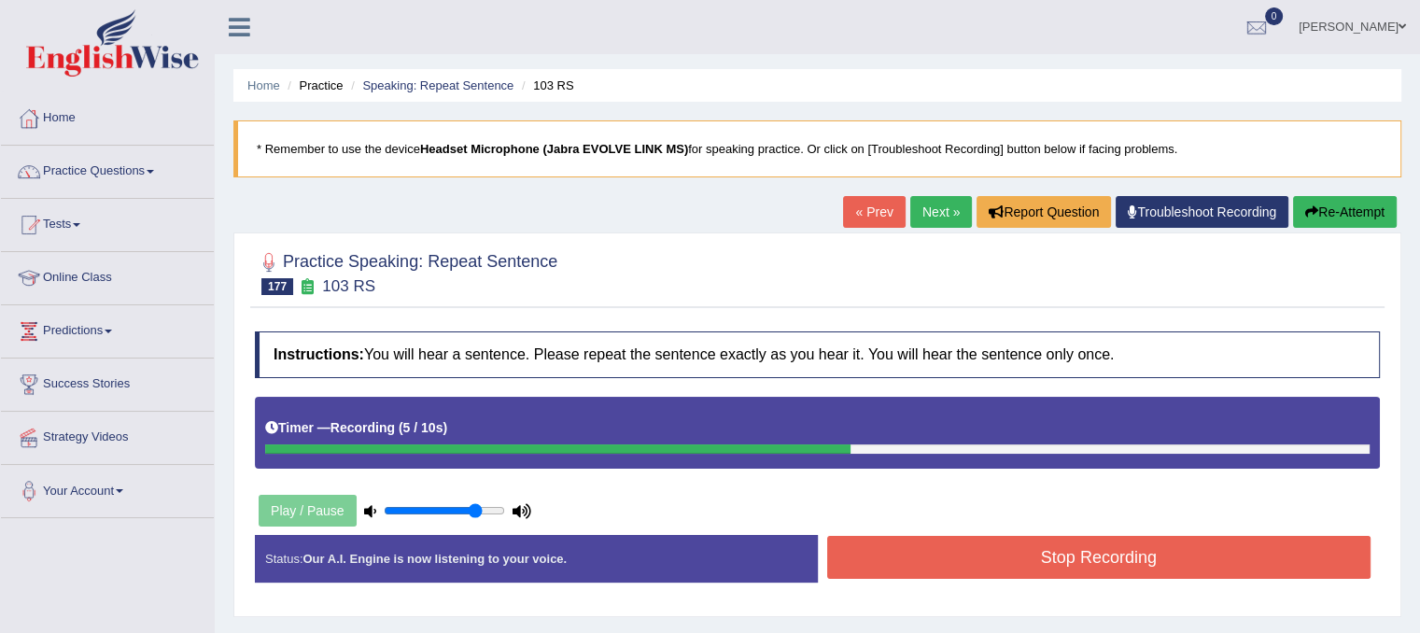
click at [1079, 566] on button "Stop Recording" at bounding box center [1099, 557] width 544 height 43
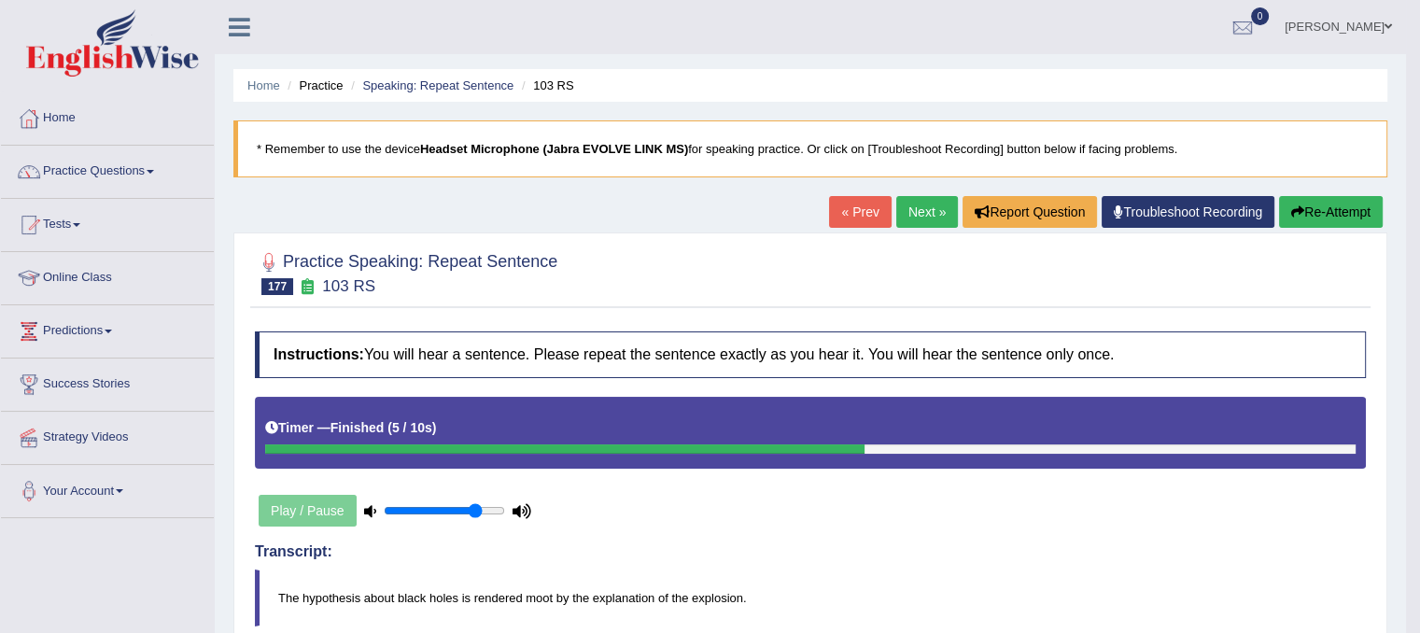
click at [1323, 206] on button "Re-Attempt" at bounding box center [1331, 212] width 104 height 32
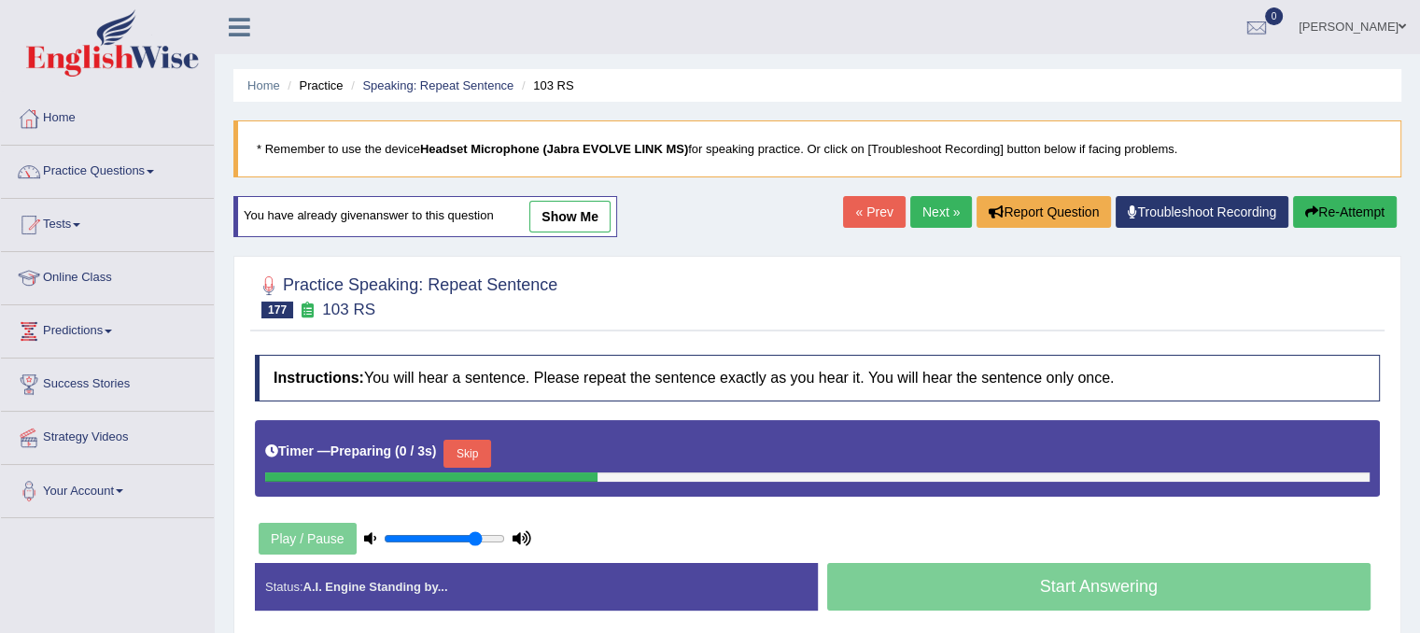
click at [479, 446] on button "Skip" at bounding box center [466, 454] width 47 height 28
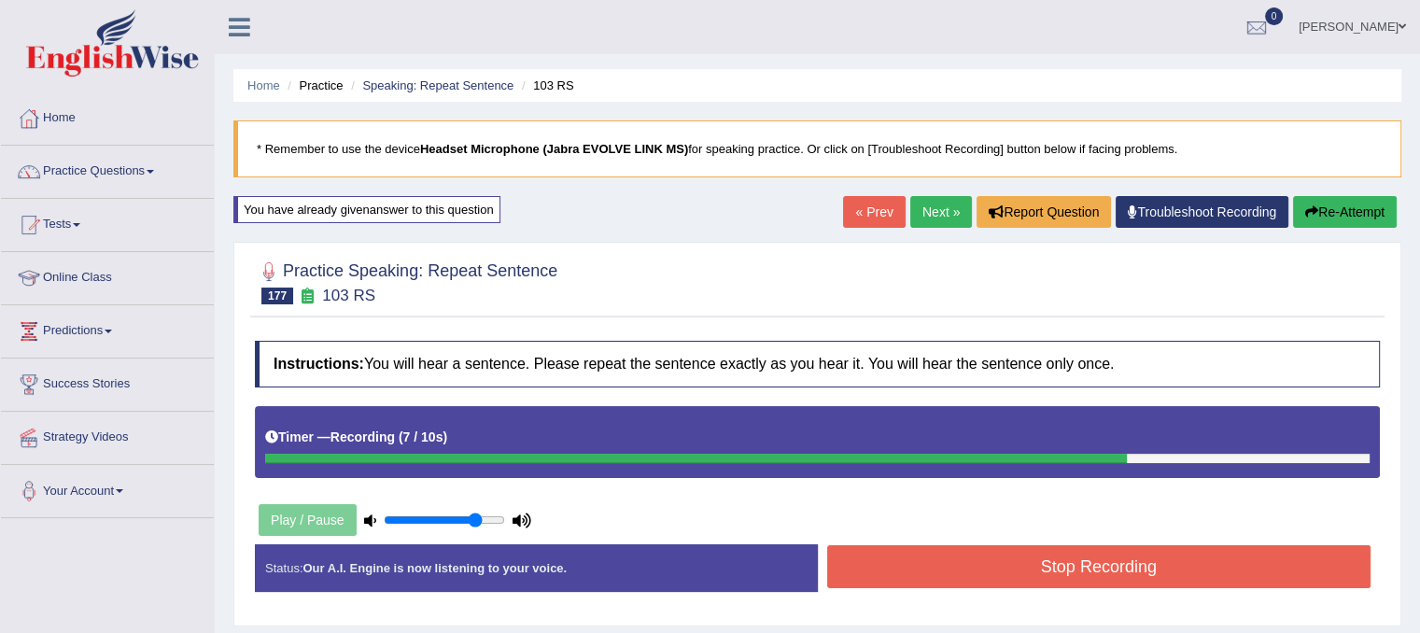
click at [977, 583] on button "Stop Recording" at bounding box center [1099, 566] width 544 height 43
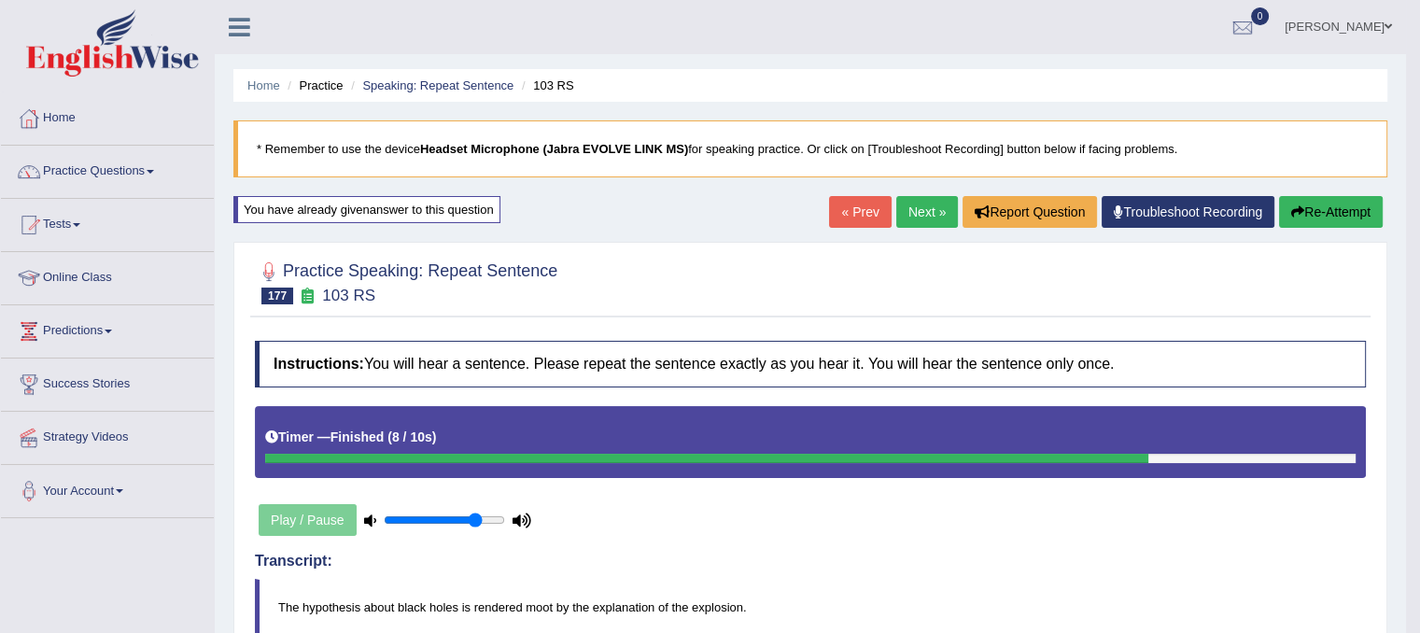
click at [900, 209] on link "Next »" at bounding box center [927, 212] width 62 height 32
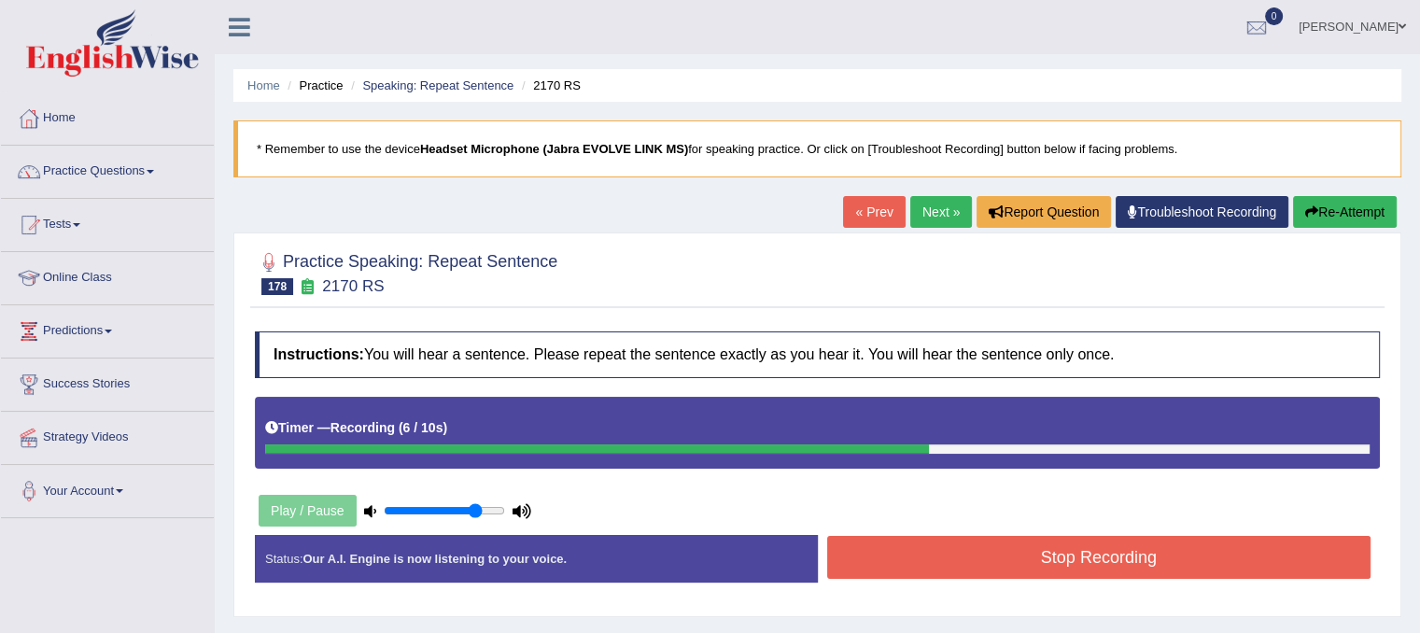
click at [894, 561] on button "Stop Recording" at bounding box center [1099, 557] width 544 height 43
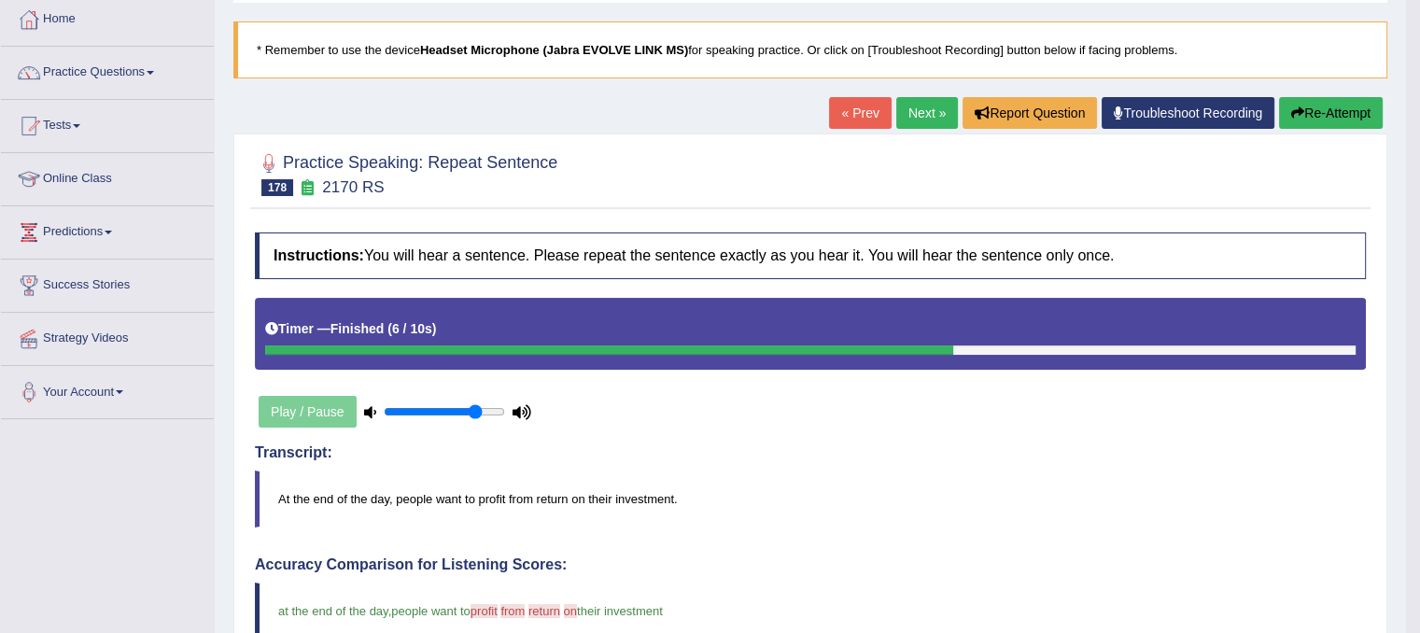
scroll to position [95, 0]
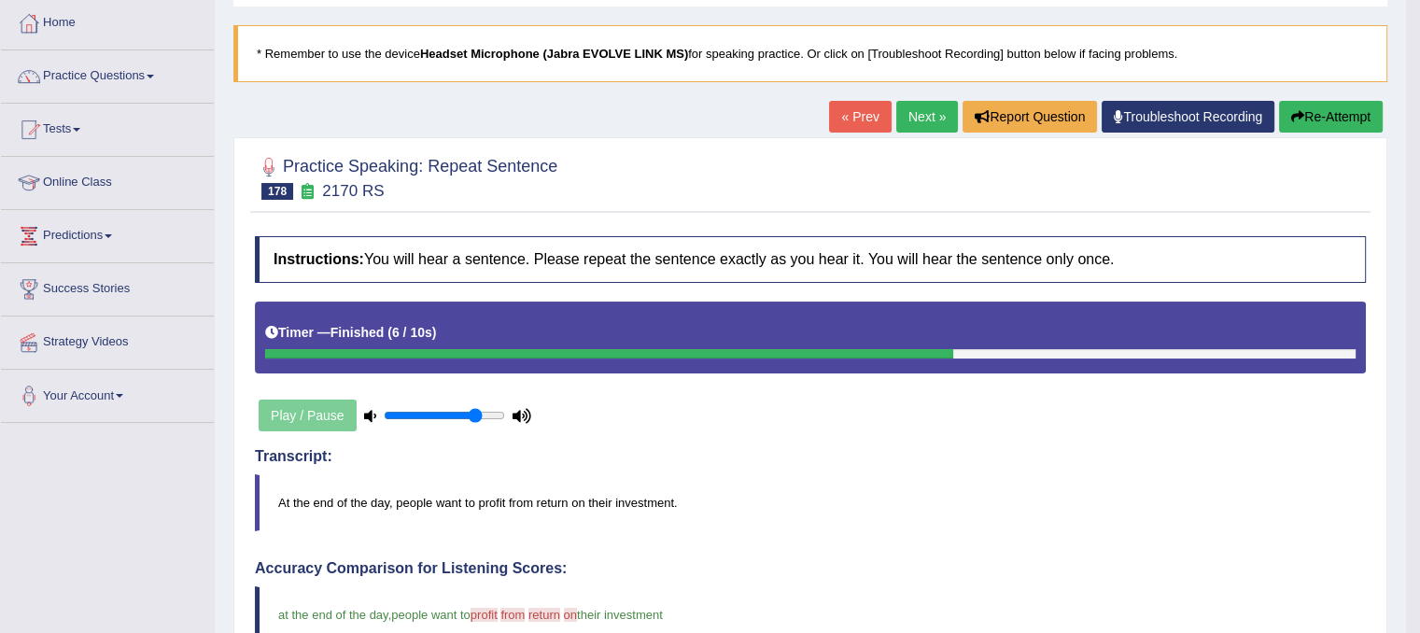
click at [1359, 109] on button "Re-Attempt" at bounding box center [1331, 117] width 104 height 32
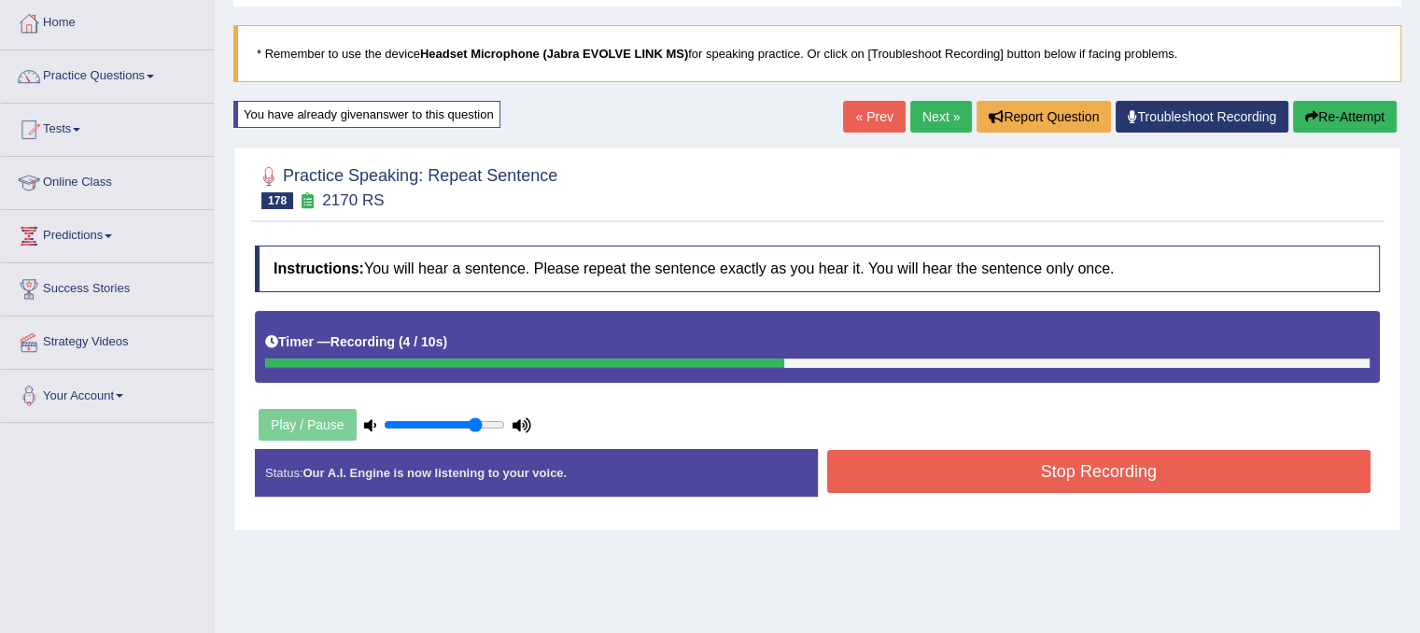
click at [1339, 122] on button "Re-Attempt" at bounding box center [1345, 117] width 104 height 32
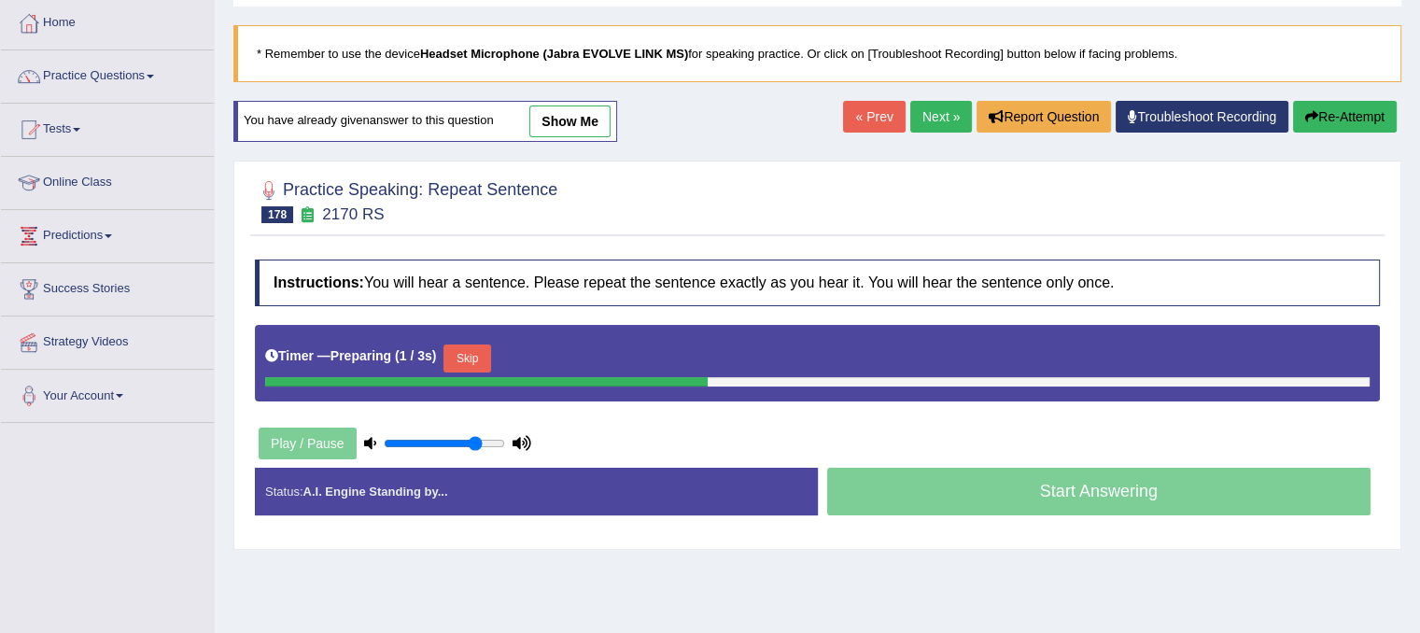
click at [463, 367] on button "Skip" at bounding box center [466, 358] width 47 height 28
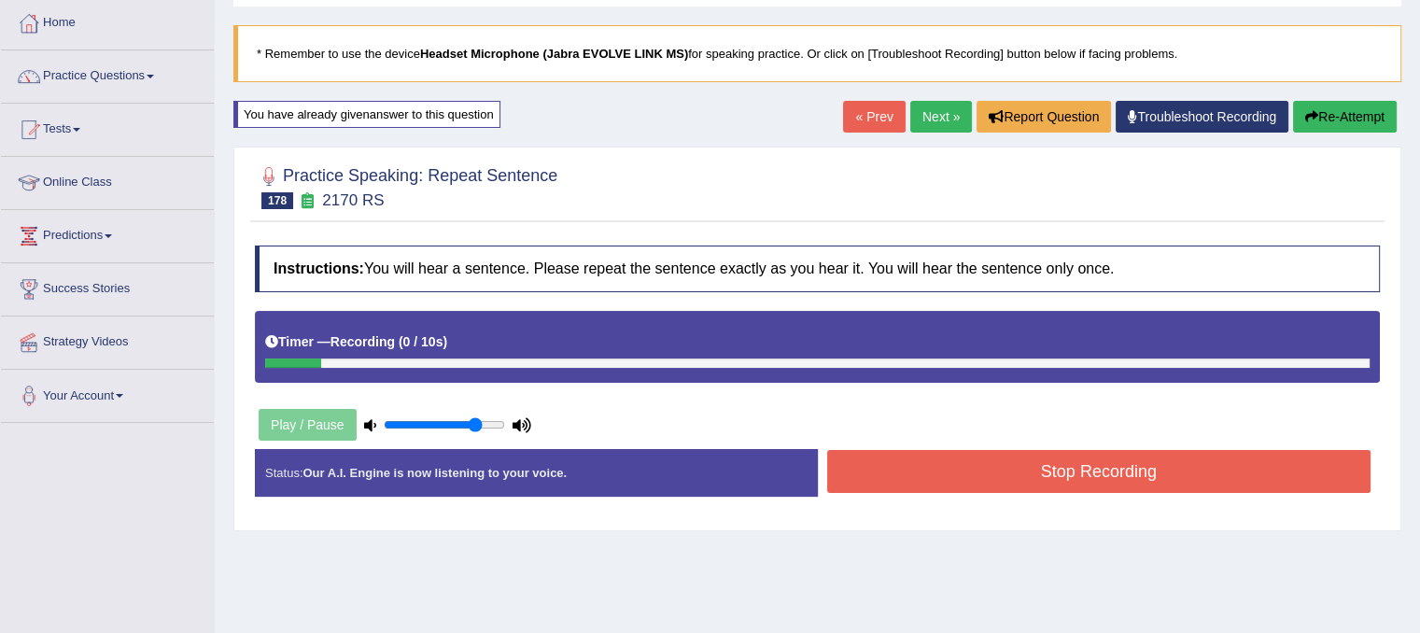
click at [934, 480] on button "Stop Recording" at bounding box center [1099, 471] width 544 height 43
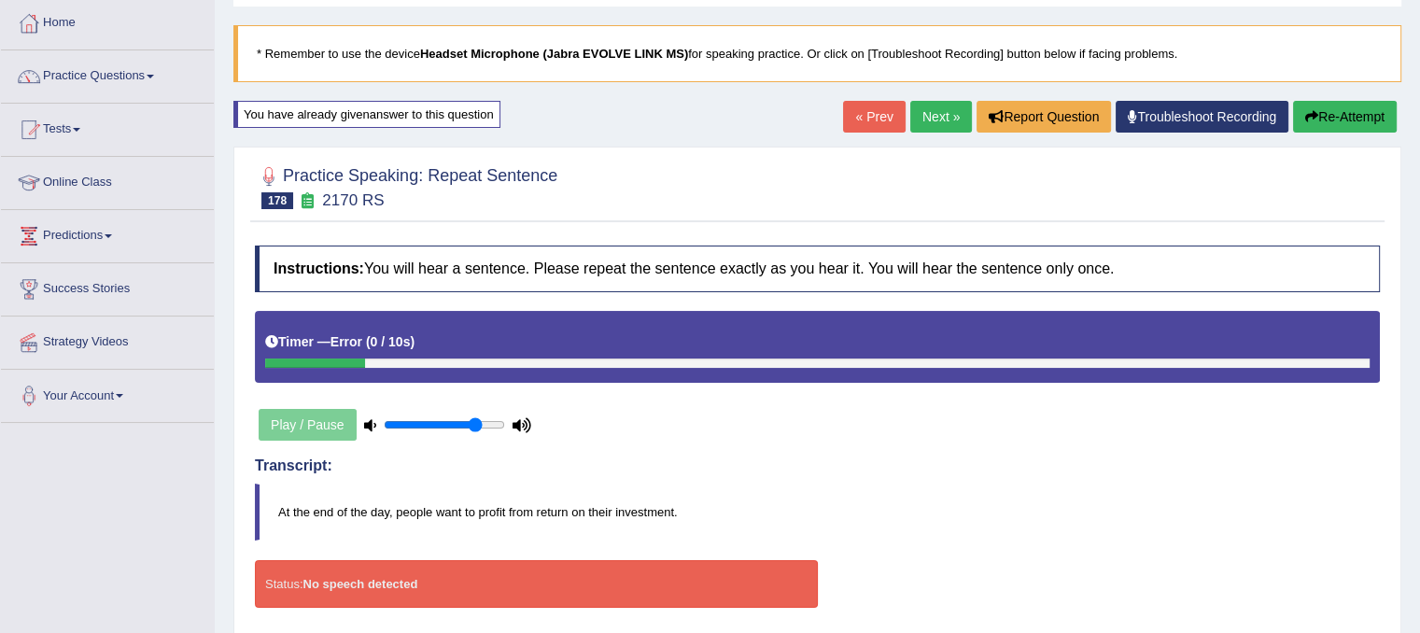
click at [1361, 124] on button "Re-Attempt" at bounding box center [1345, 117] width 104 height 32
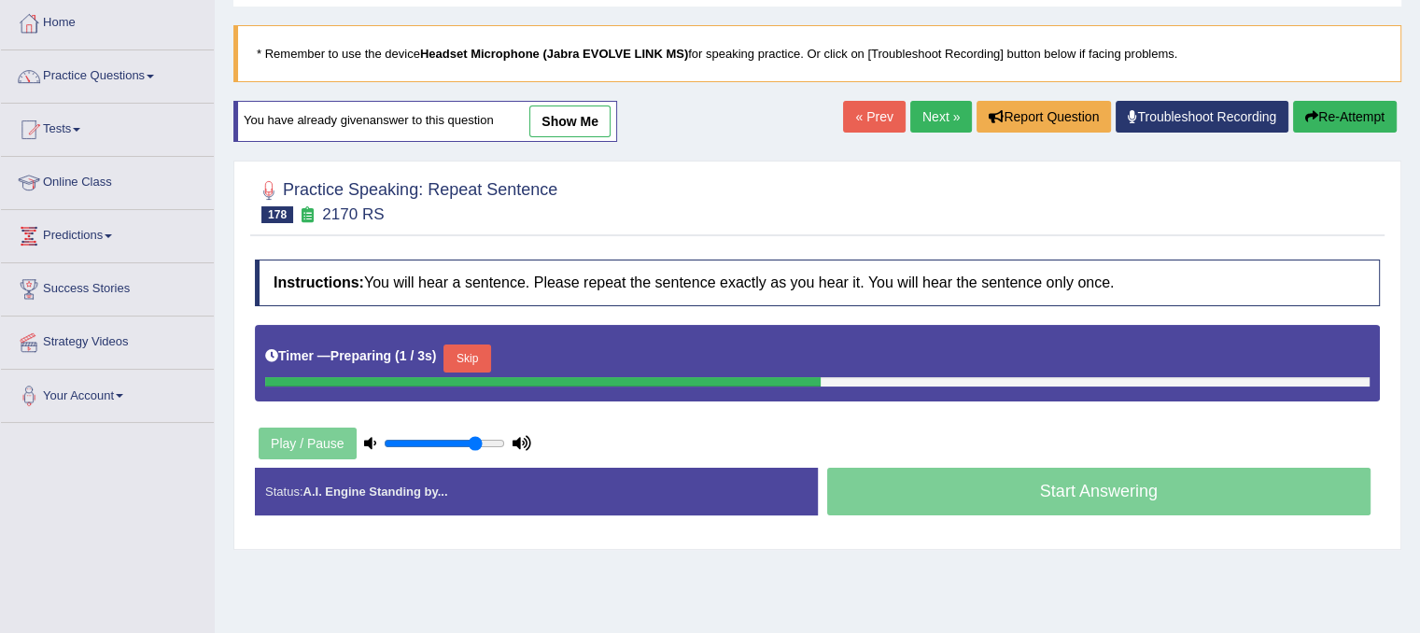
click at [482, 361] on button "Skip" at bounding box center [466, 358] width 47 height 28
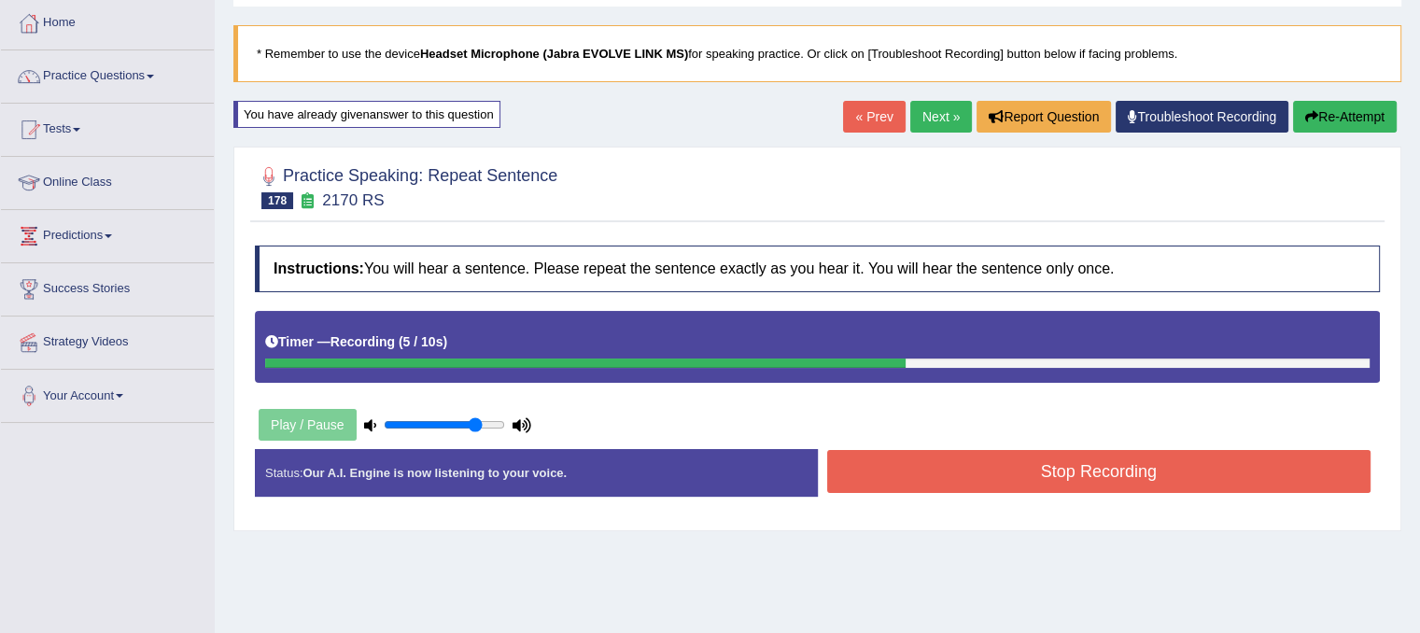
click at [898, 464] on button "Stop Recording" at bounding box center [1099, 471] width 544 height 43
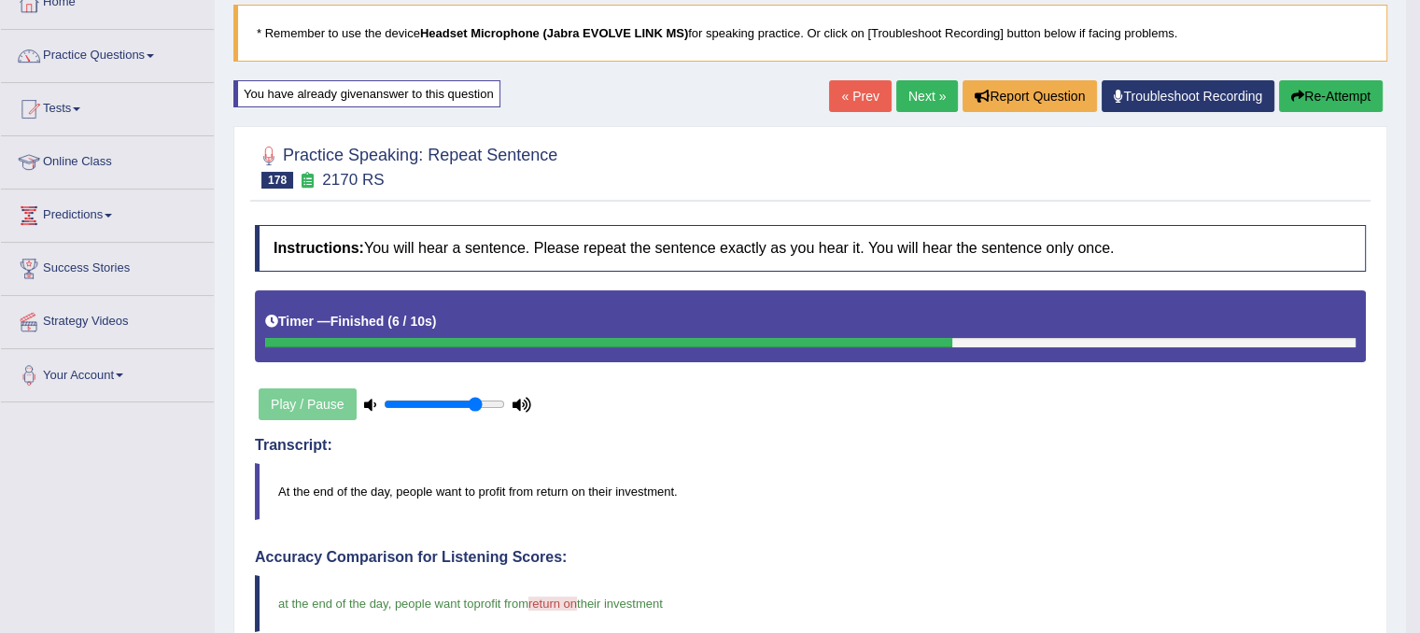
scroll to position [95, 0]
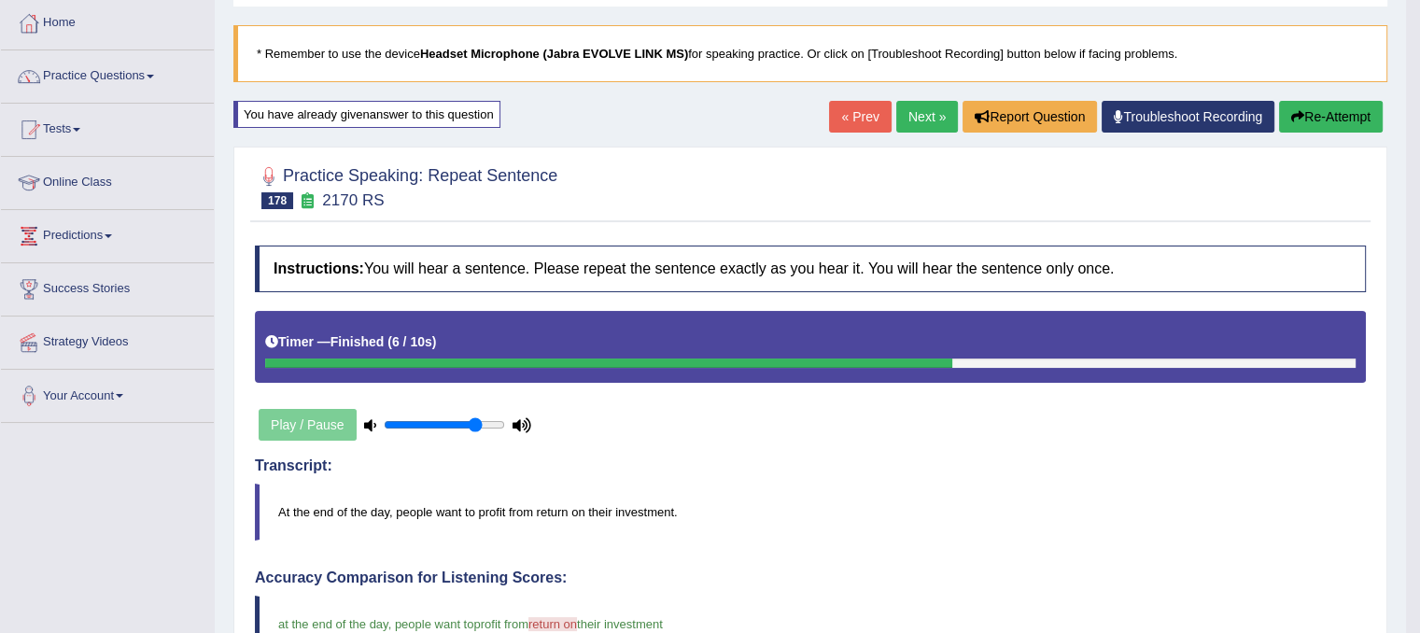
click at [897, 105] on link "Next »" at bounding box center [927, 117] width 62 height 32
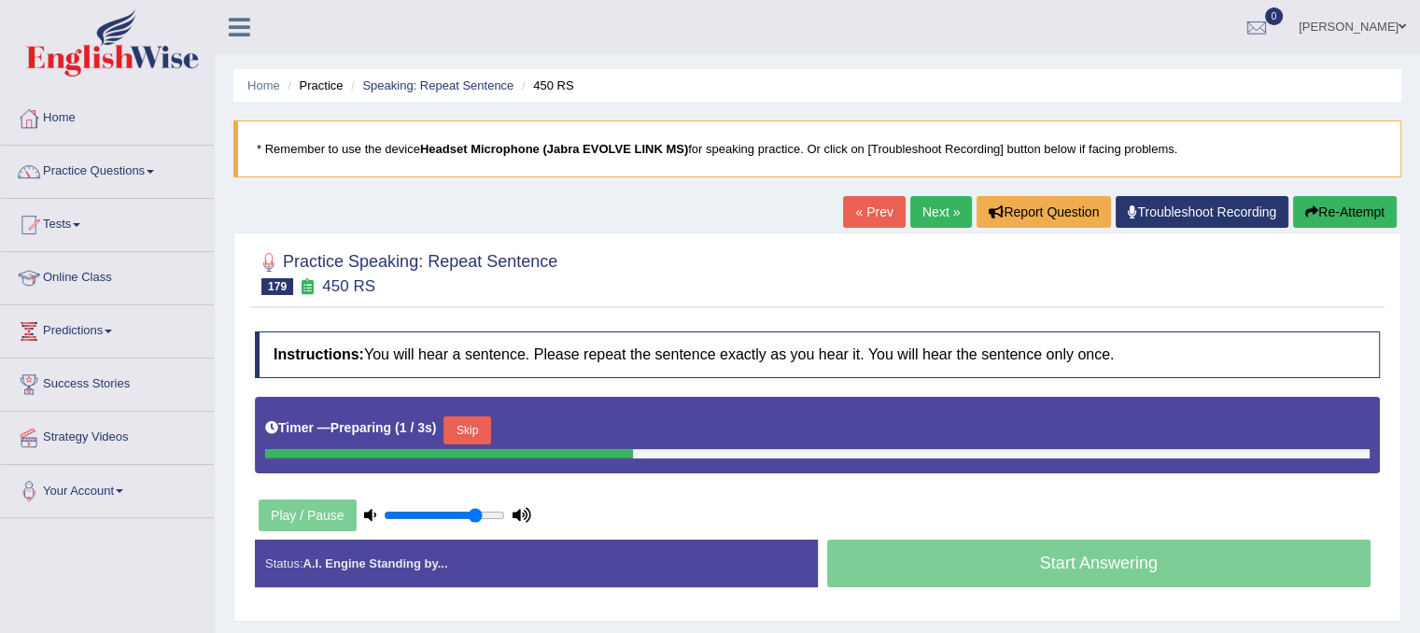
click at [490, 434] on button "Skip" at bounding box center [466, 430] width 47 height 28
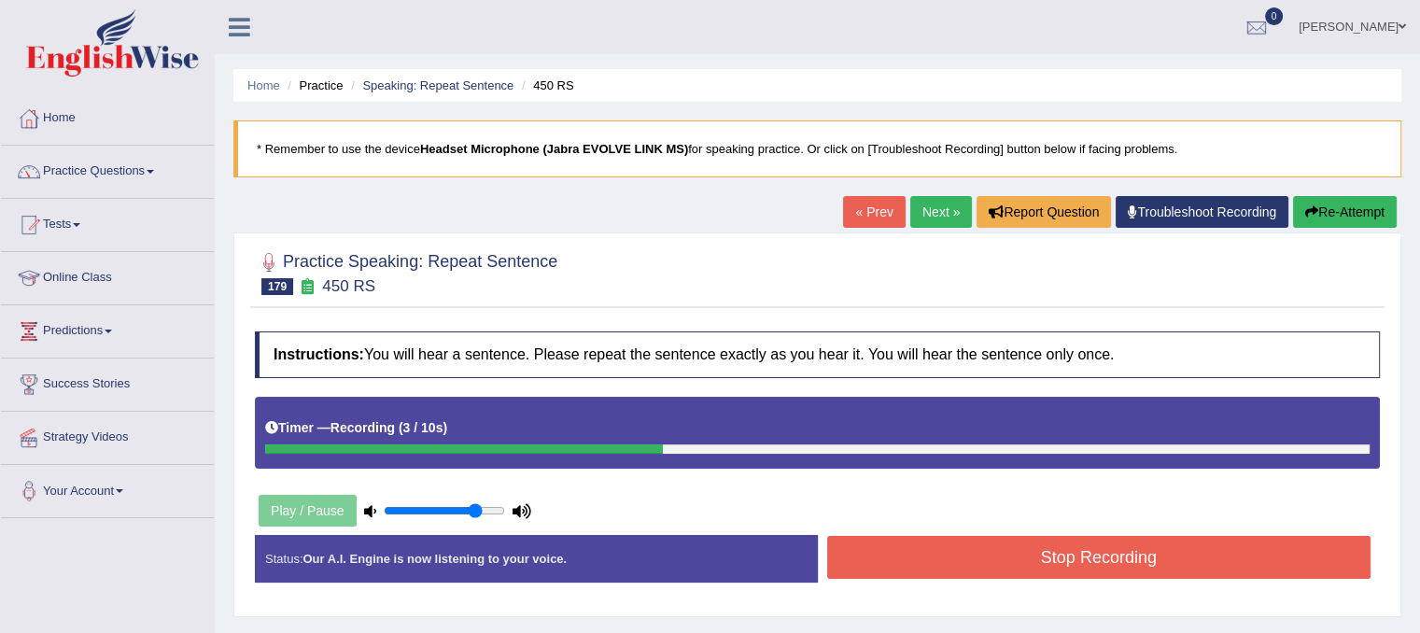
click at [853, 563] on button "Stop Recording" at bounding box center [1099, 557] width 544 height 43
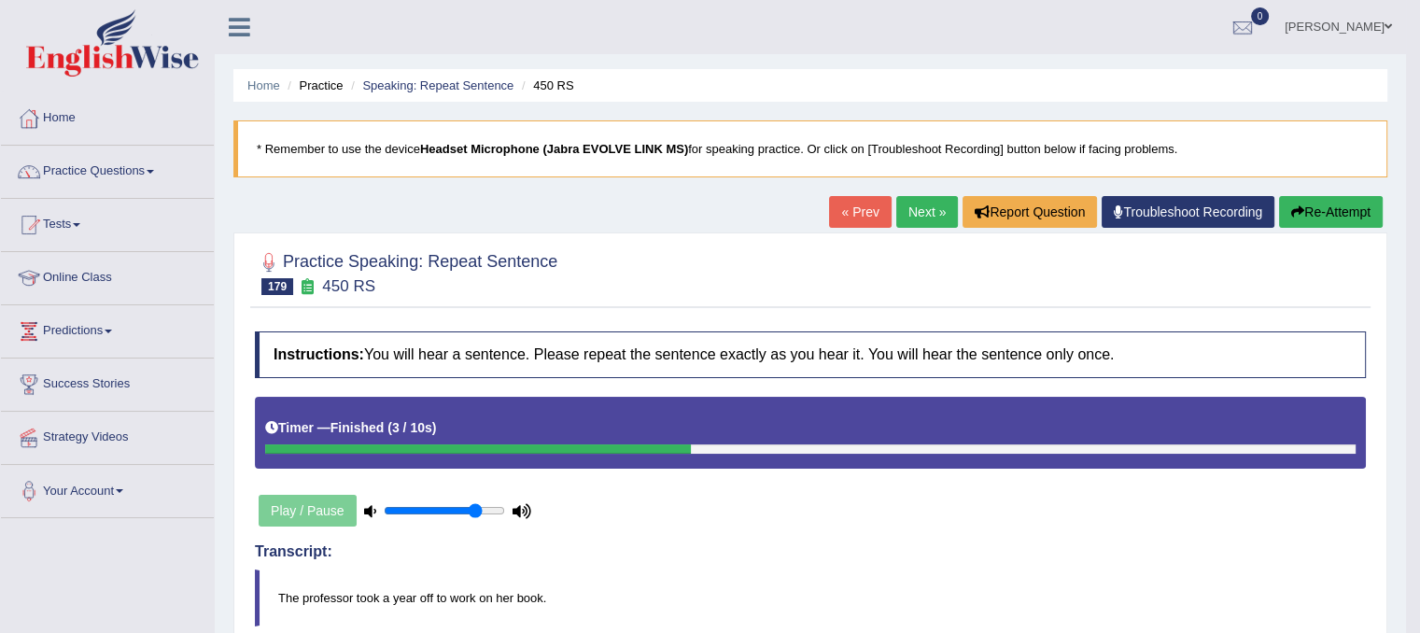
click at [1281, 215] on button "Re-Attempt" at bounding box center [1331, 212] width 104 height 32
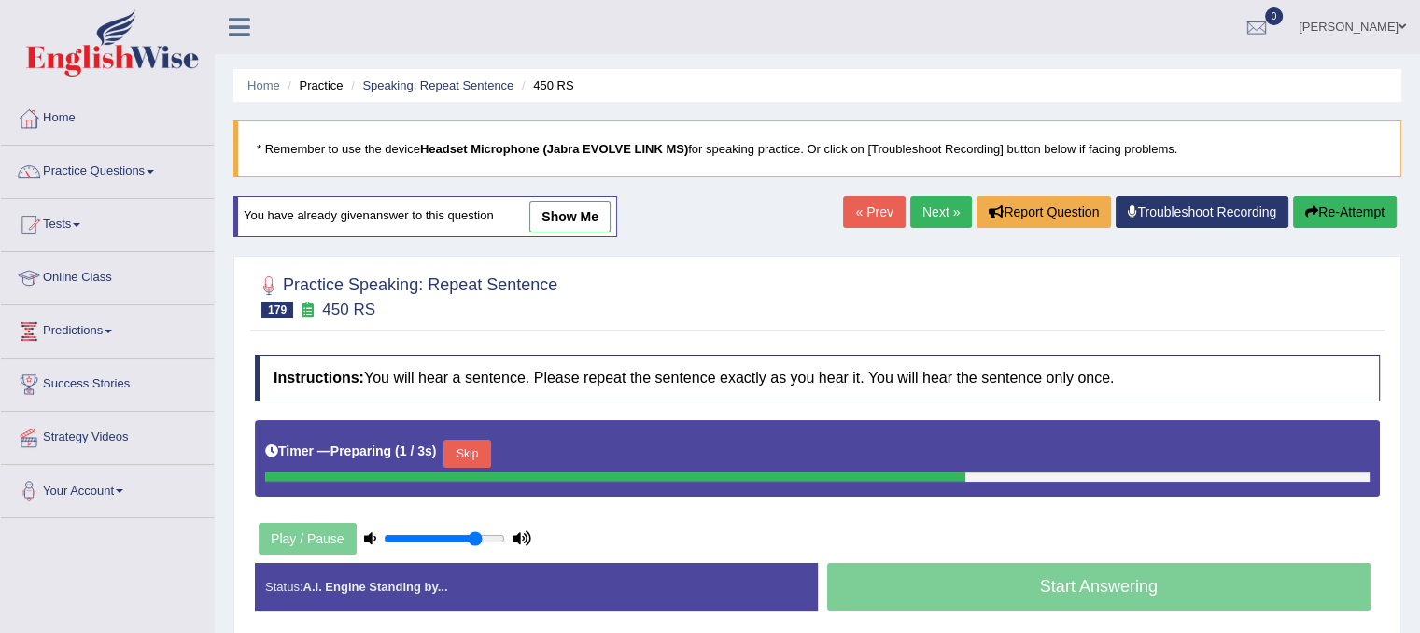
click at [484, 444] on button "Skip" at bounding box center [466, 454] width 47 height 28
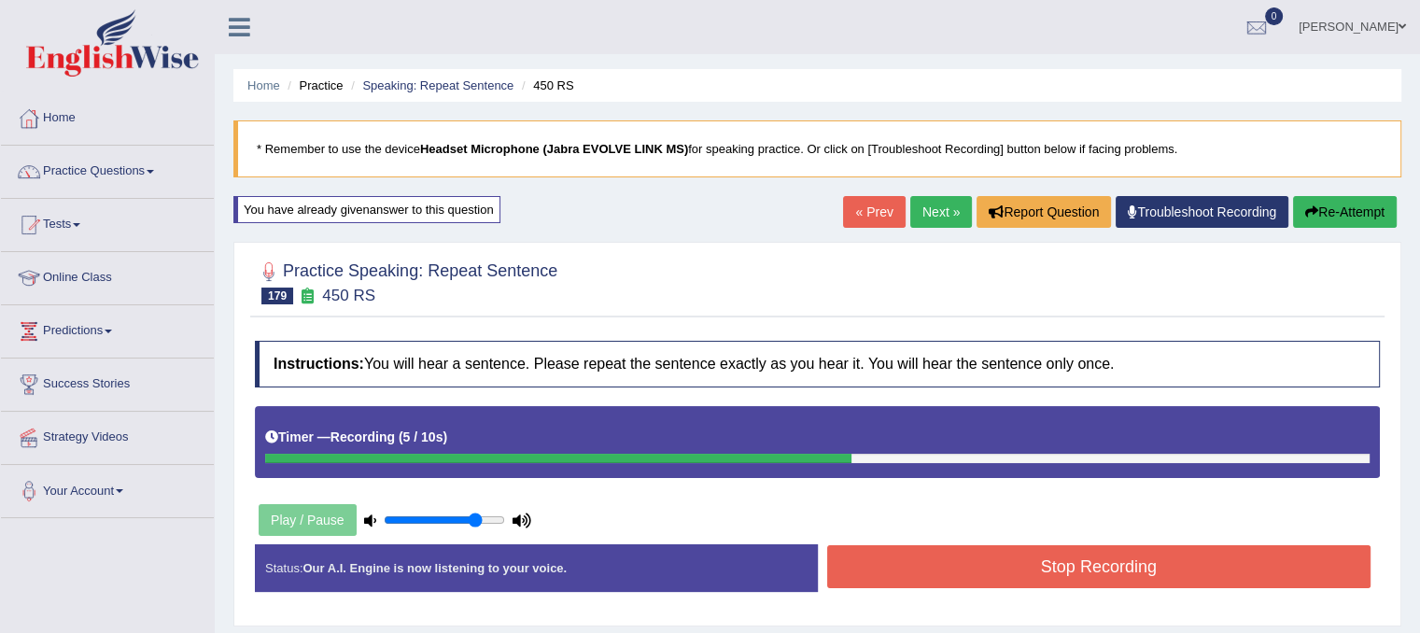
click at [885, 555] on button "Stop Recording" at bounding box center [1099, 566] width 544 height 43
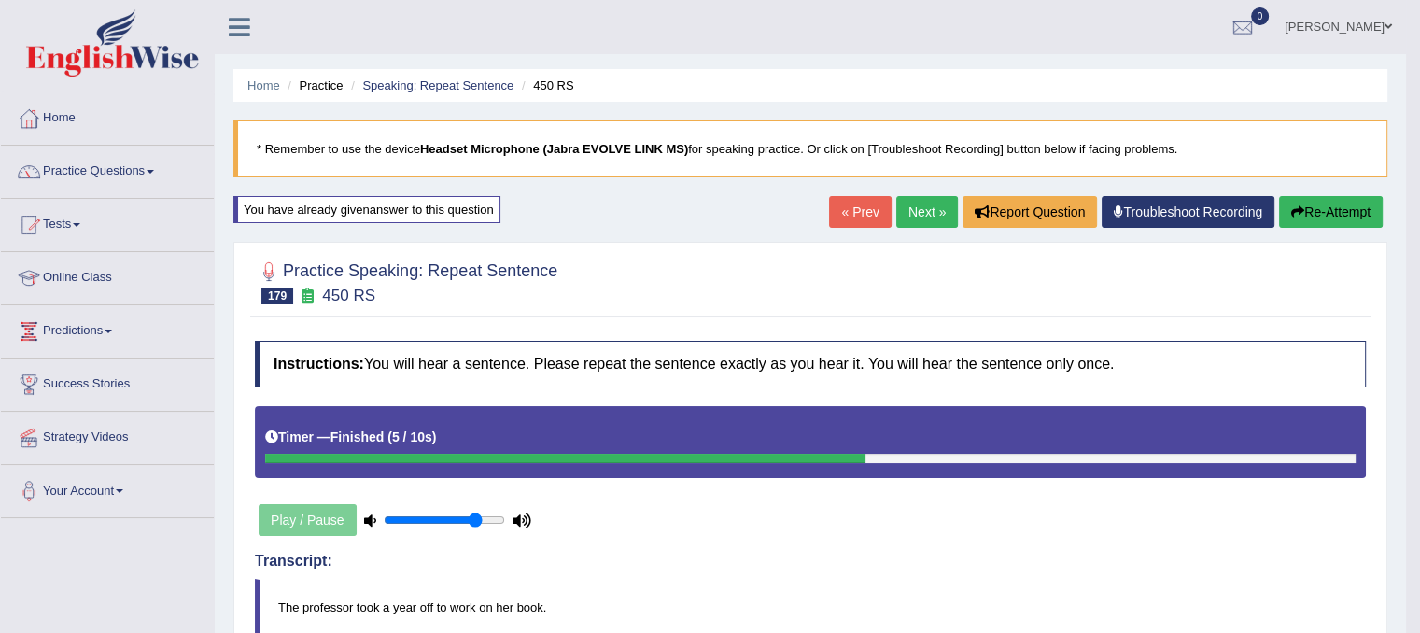
click at [1326, 218] on button "Re-Attempt" at bounding box center [1331, 212] width 104 height 32
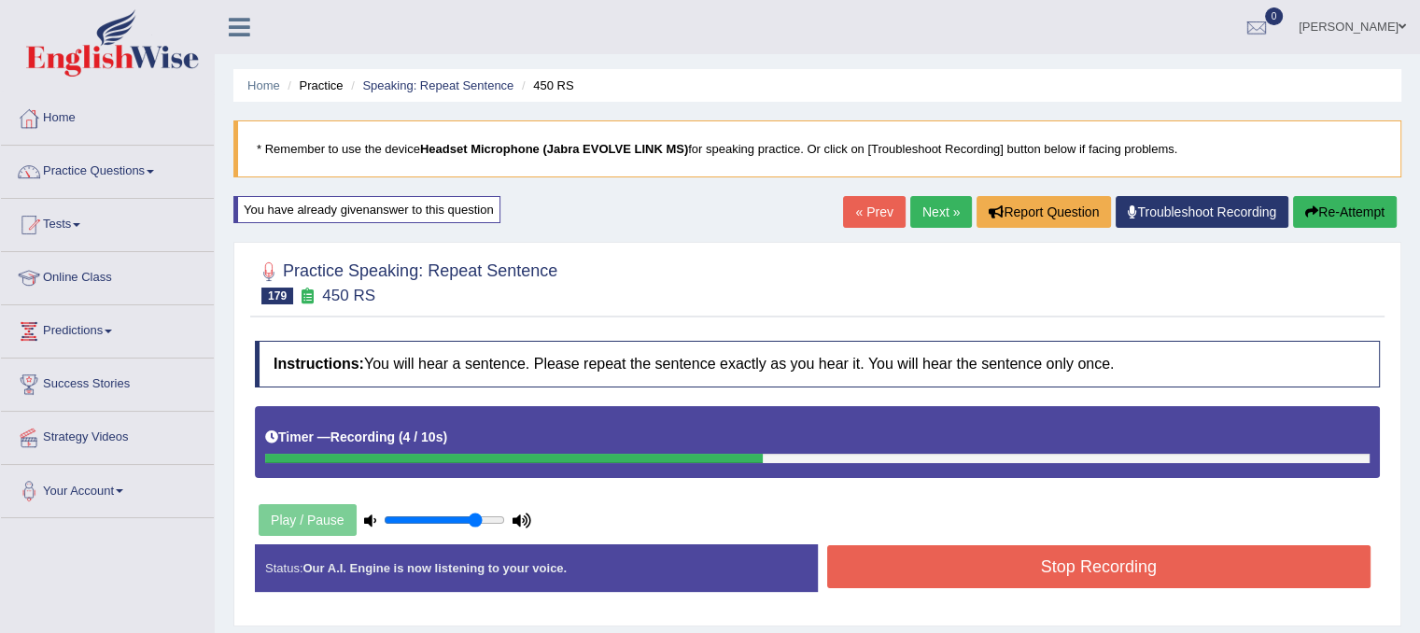
click at [1261, 568] on button "Stop Recording" at bounding box center [1099, 566] width 544 height 43
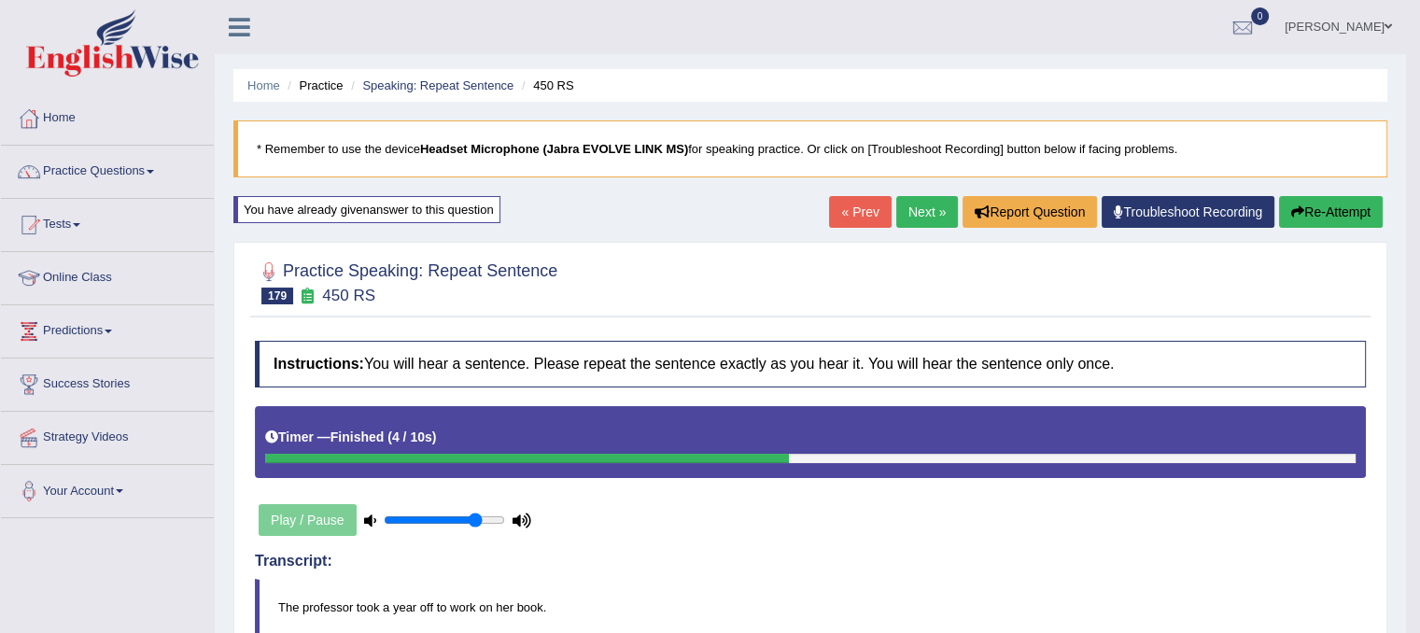
click at [930, 200] on link "Next »" at bounding box center [927, 212] width 62 height 32
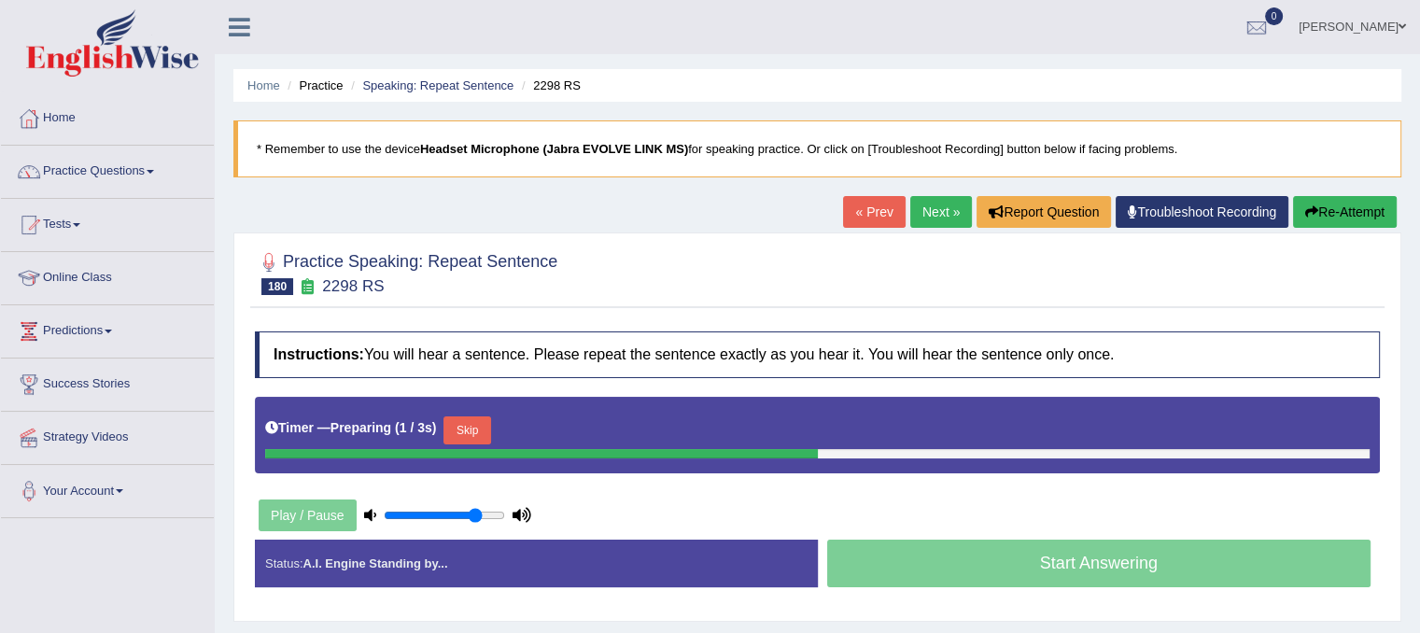
click at [471, 441] on button "Skip" at bounding box center [466, 430] width 47 height 28
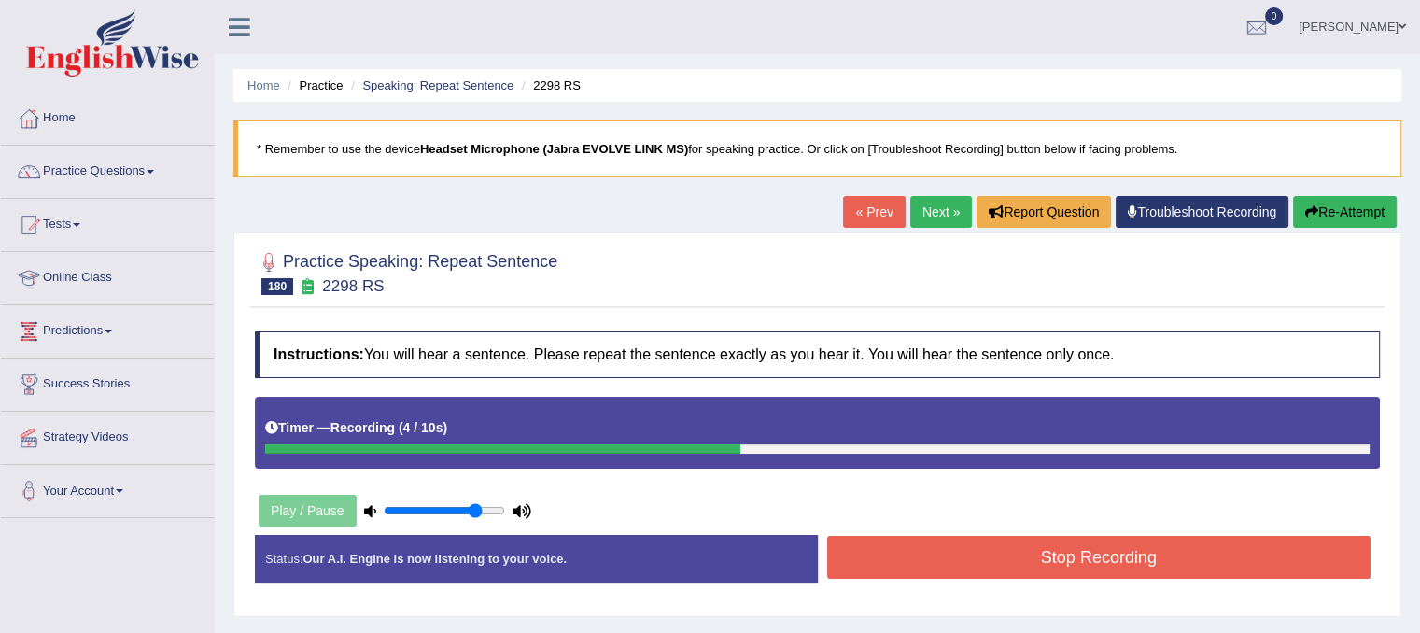
click at [876, 555] on button "Stop Recording" at bounding box center [1099, 557] width 544 height 43
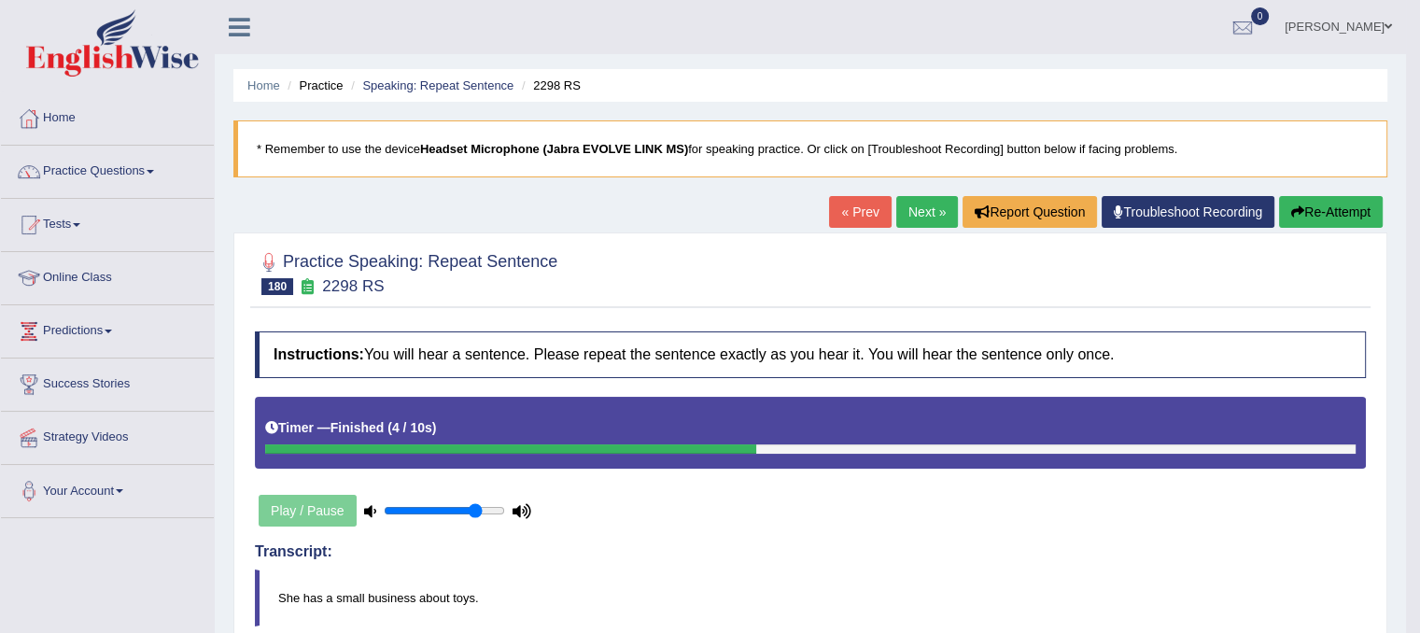
click at [903, 226] on link "Next »" at bounding box center [927, 212] width 62 height 32
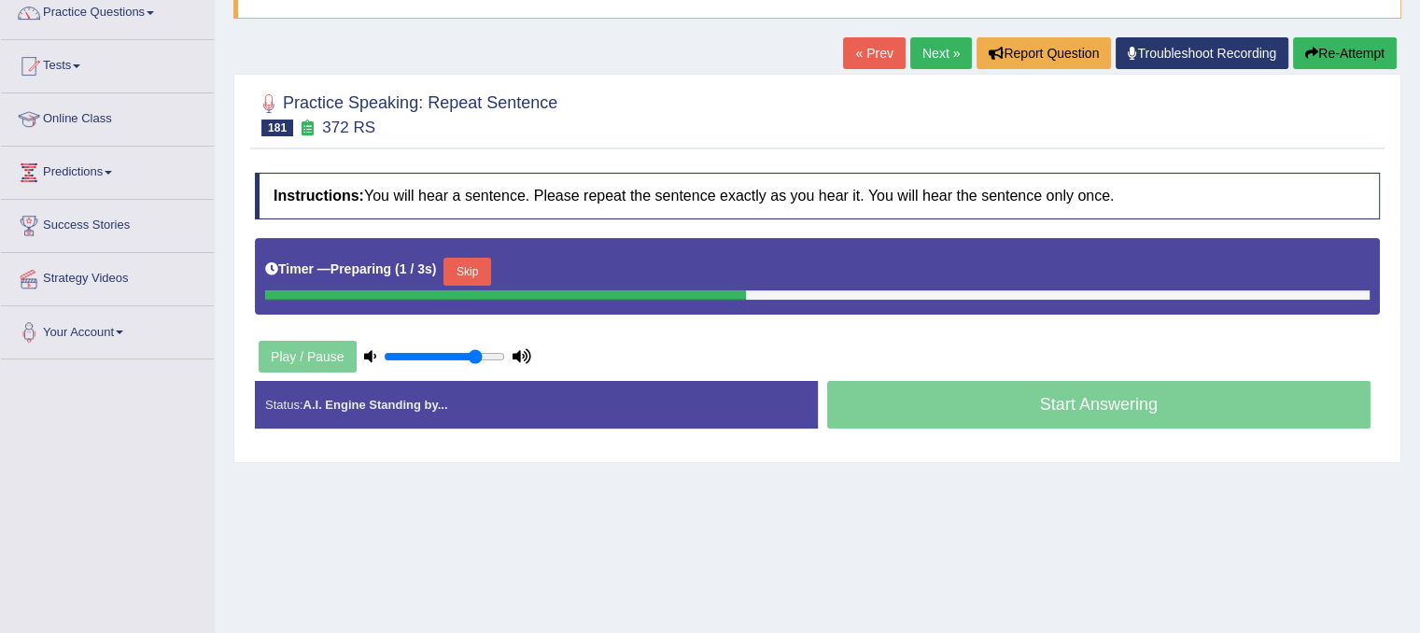
scroll to position [261, 0]
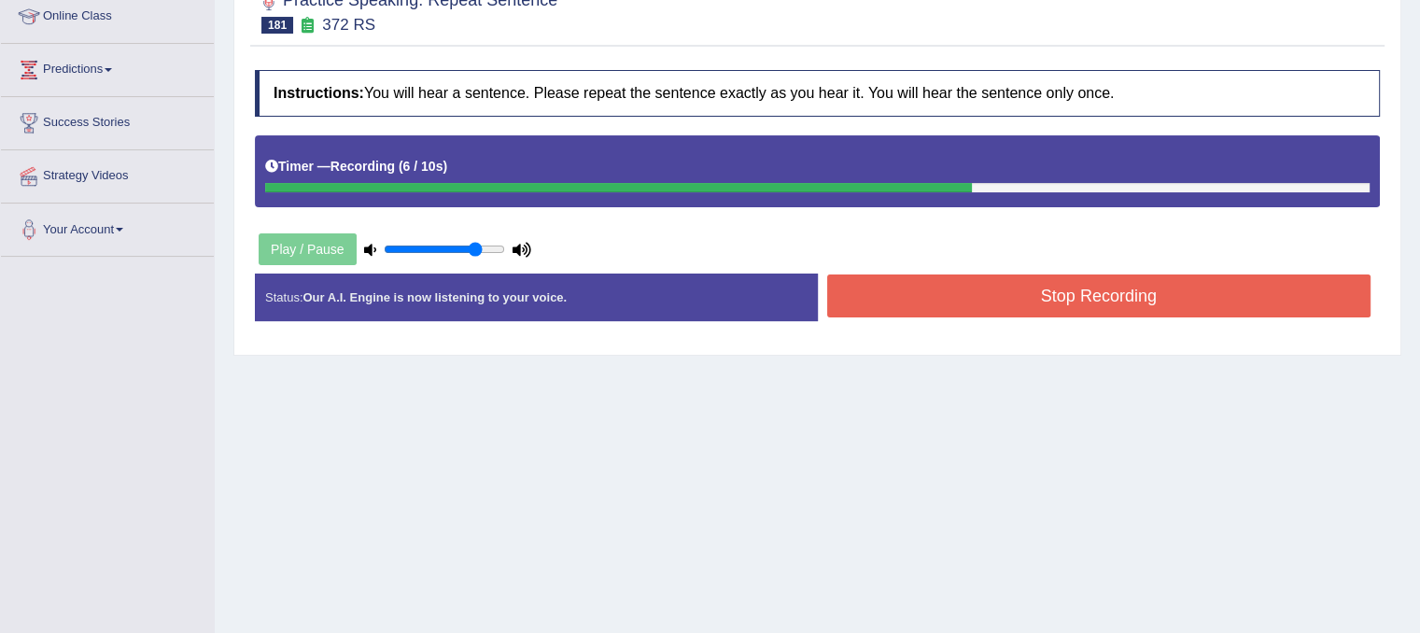
click at [1100, 283] on button "Stop Recording" at bounding box center [1099, 295] width 544 height 43
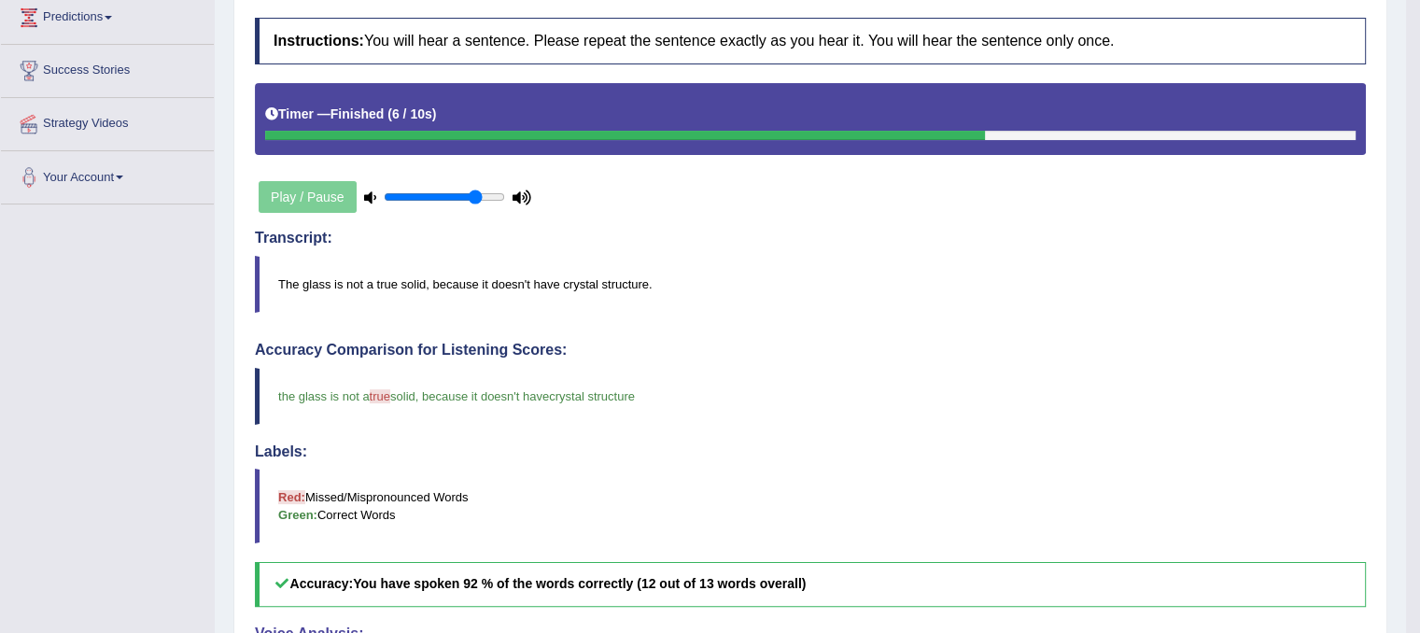
scroll to position [0, 0]
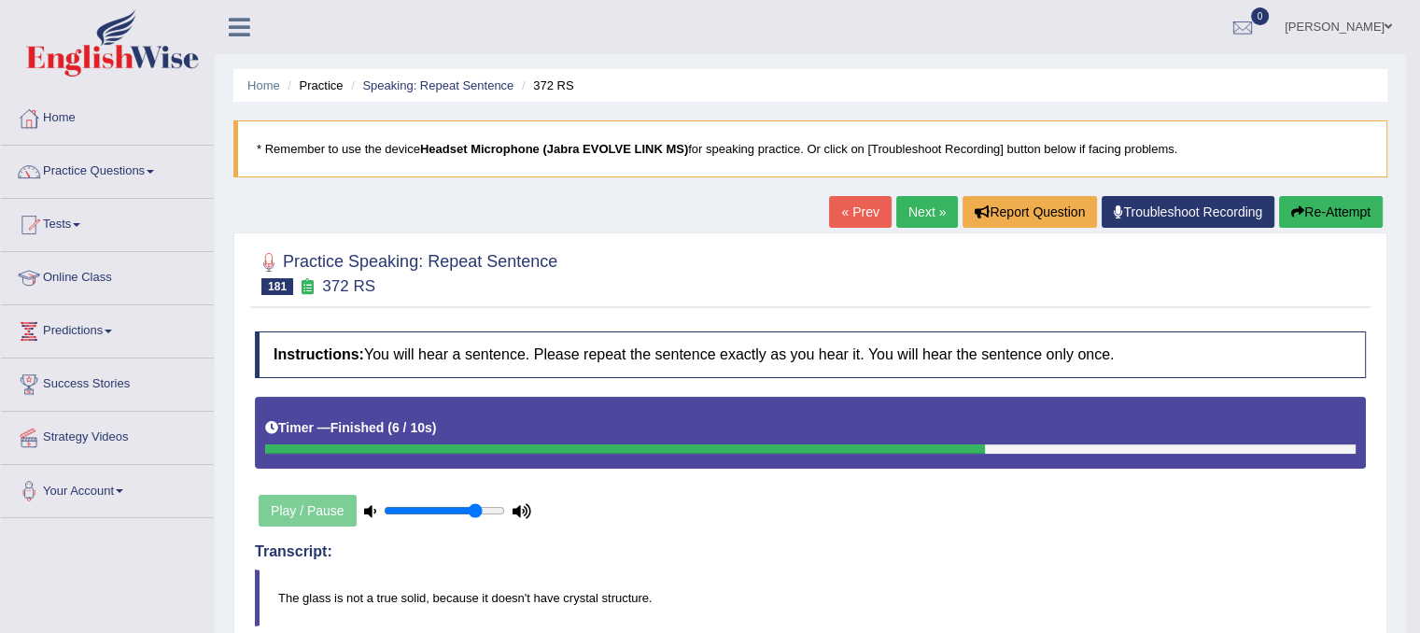
click at [923, 197] on link "Next »" at bounding box center [927, 212] width 62 height 32
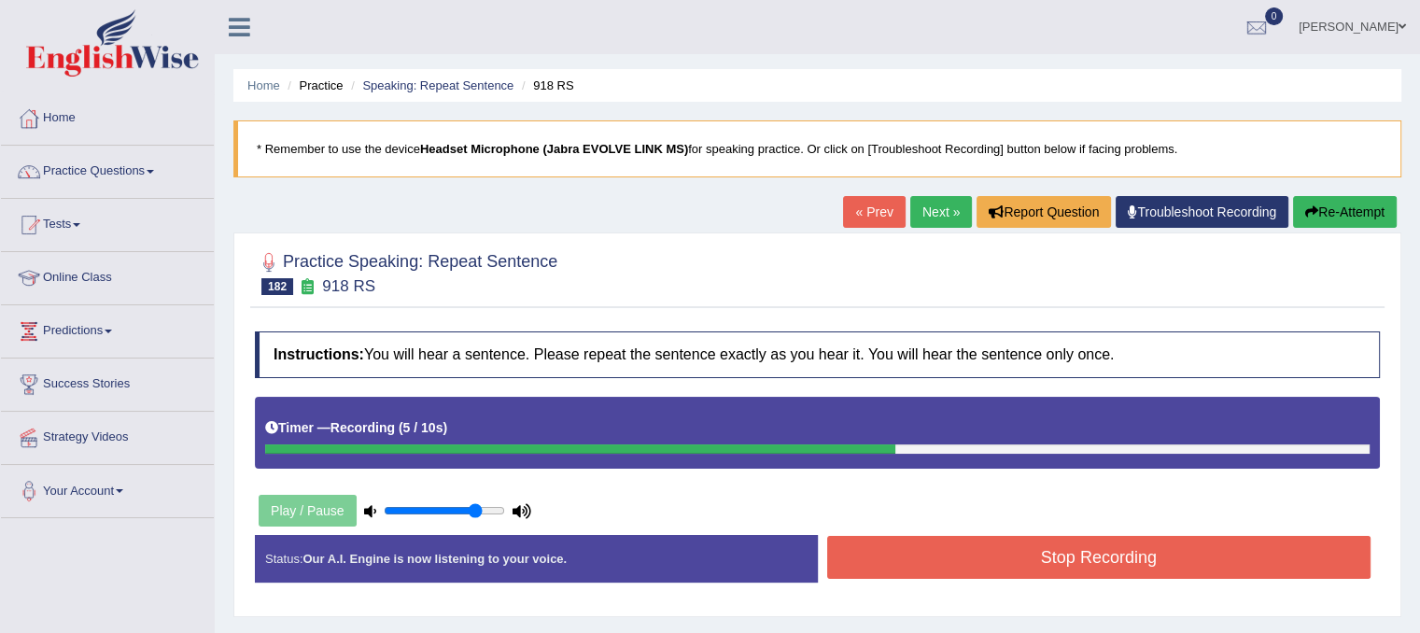
click at [1101, 561] on button "Stop Recording" at bounding box center [1099, 557] width 544 height 43
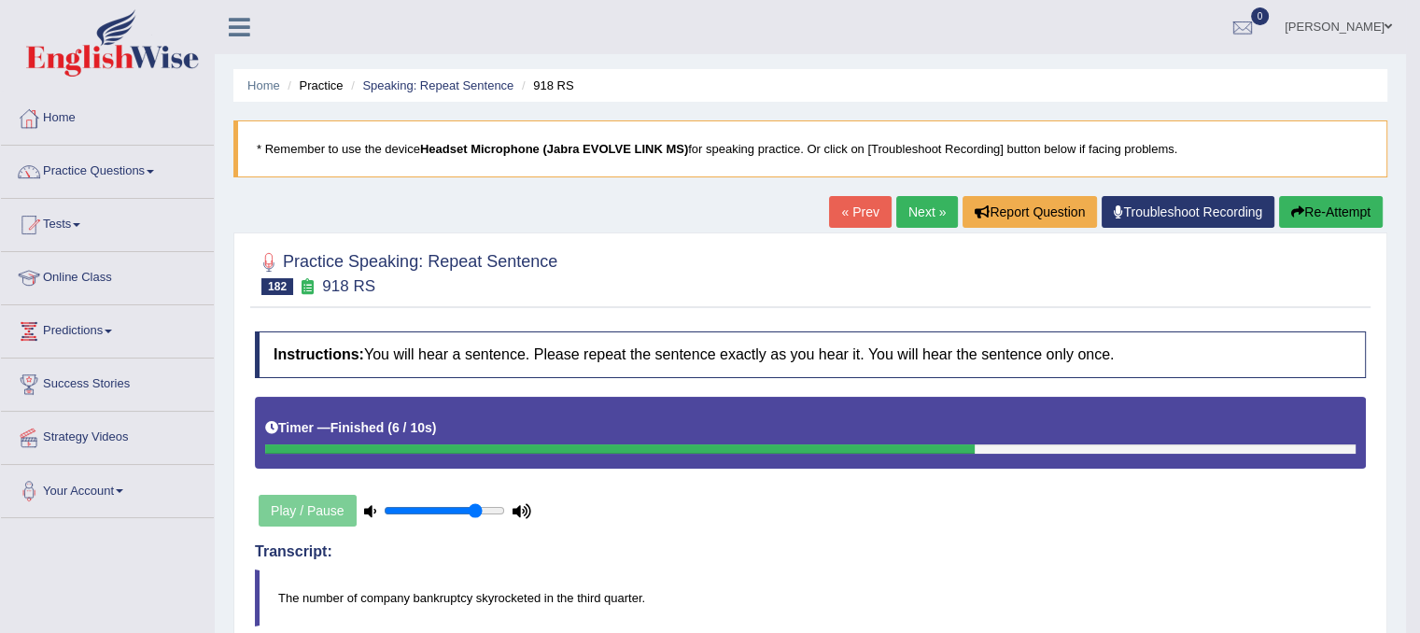
click at [934, 206] on link "Next »" at bounding box center [927, 212] width 62 height 32
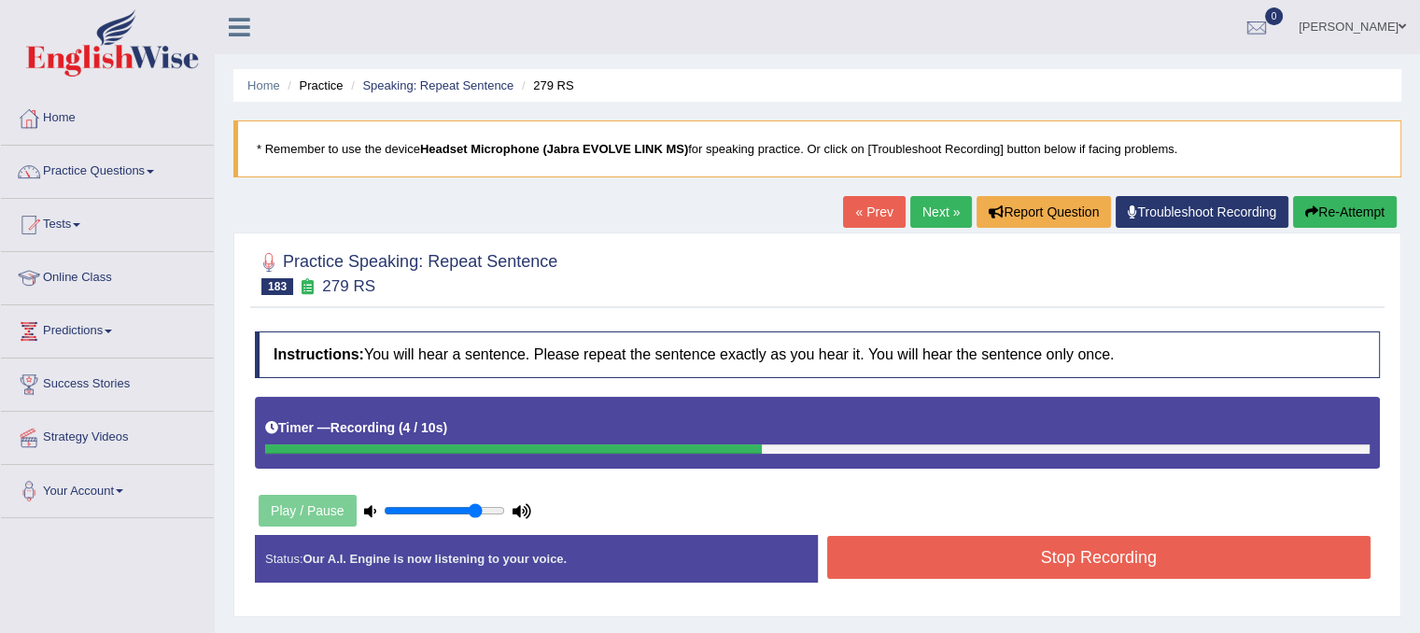
click at [1195, 548] on button "Stop Recording" at bounding box center [1099, 557] width 544 height 43
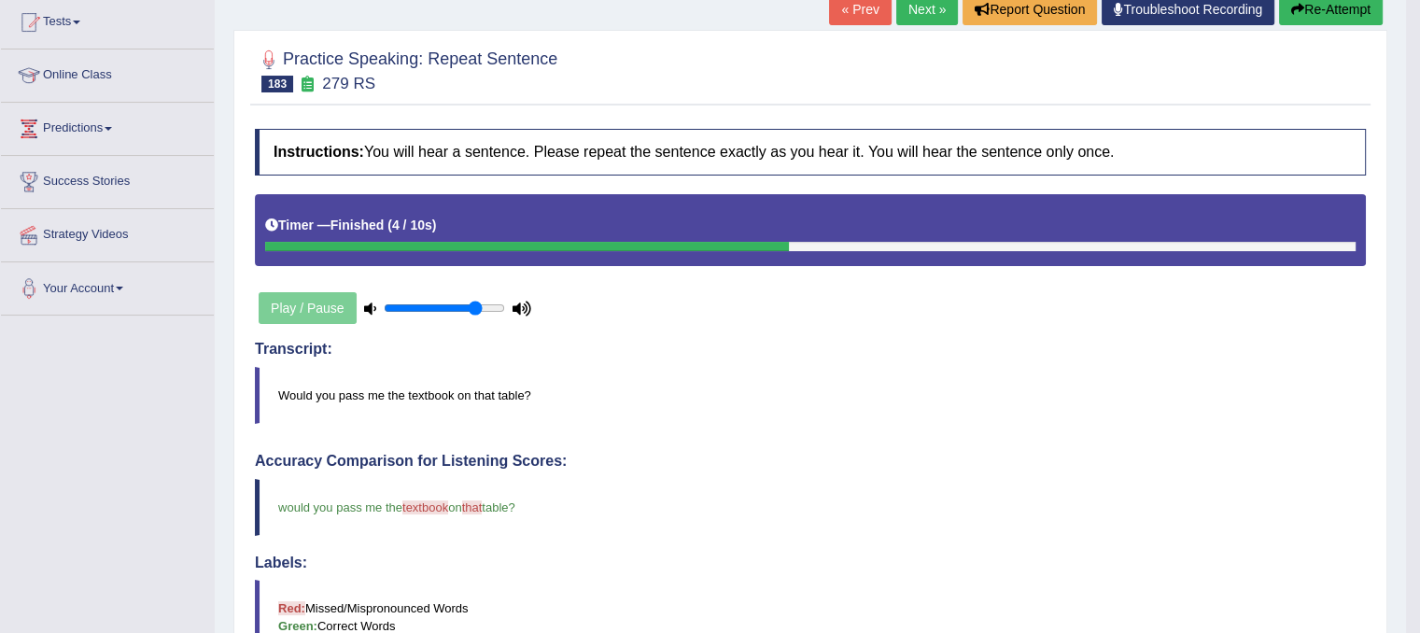
scroll to position [149, 0]
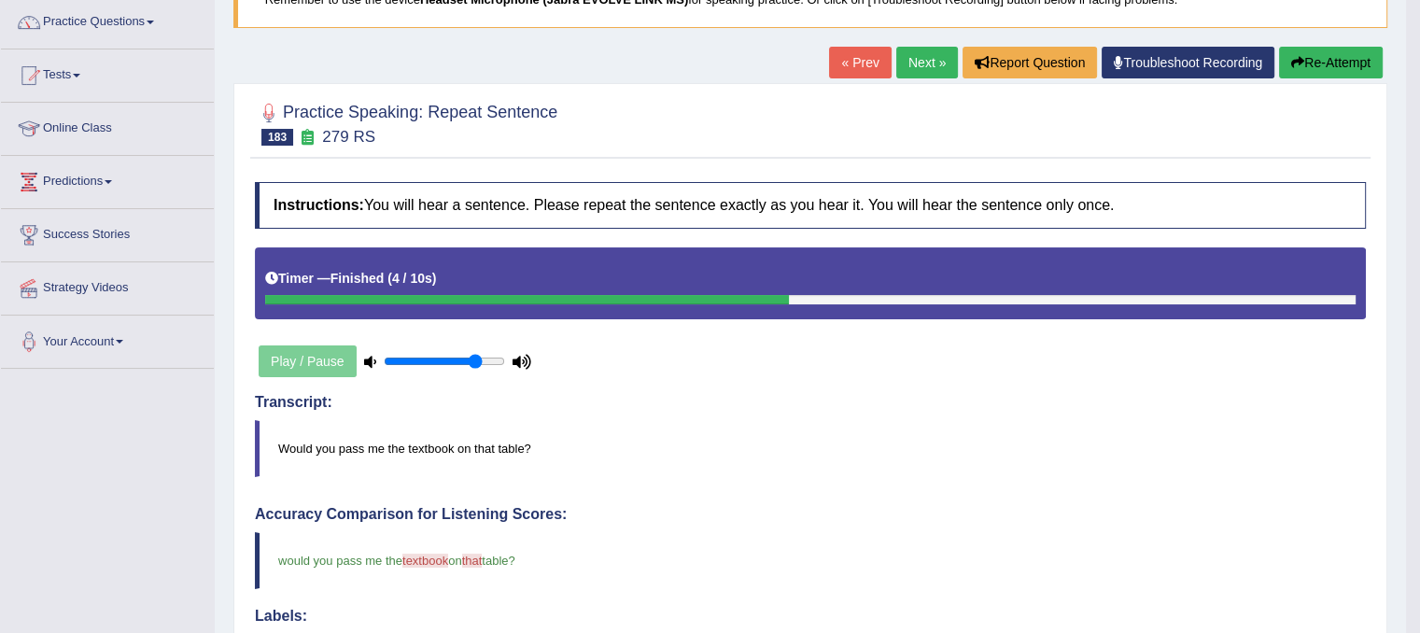
click at [917, 61] on link "Next »" at bounding box center [927, 63] width 62 height 32
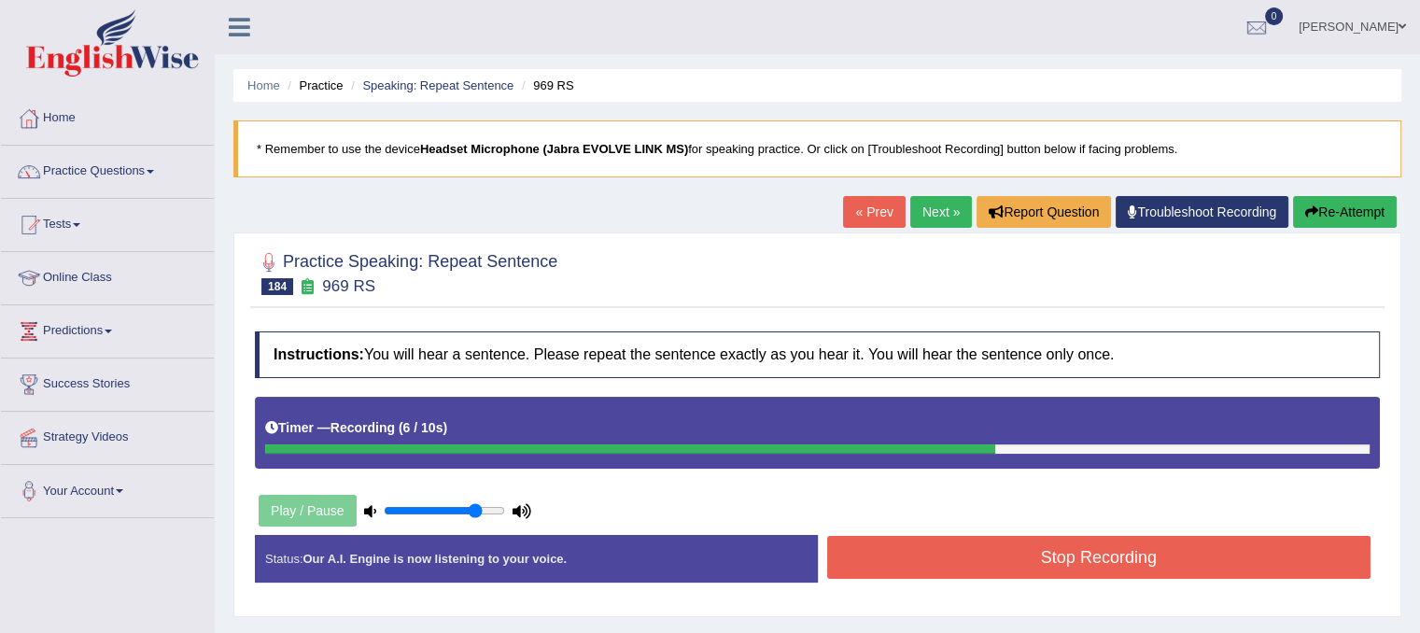
click at [1082, 543] on button "Stop Recording" at bounding box center [1099, 557] width 544 height 43
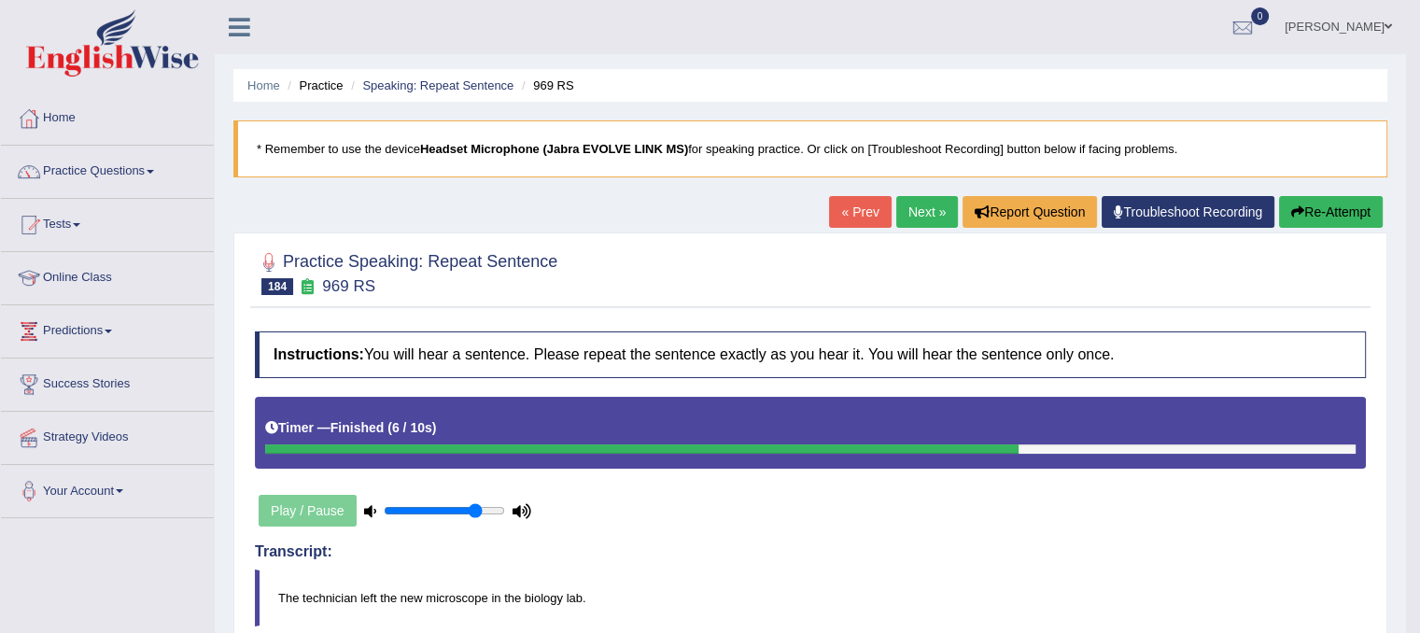
click at [927, 219] on link "Next »" at bounding box center [927, 212] width 62 height 32
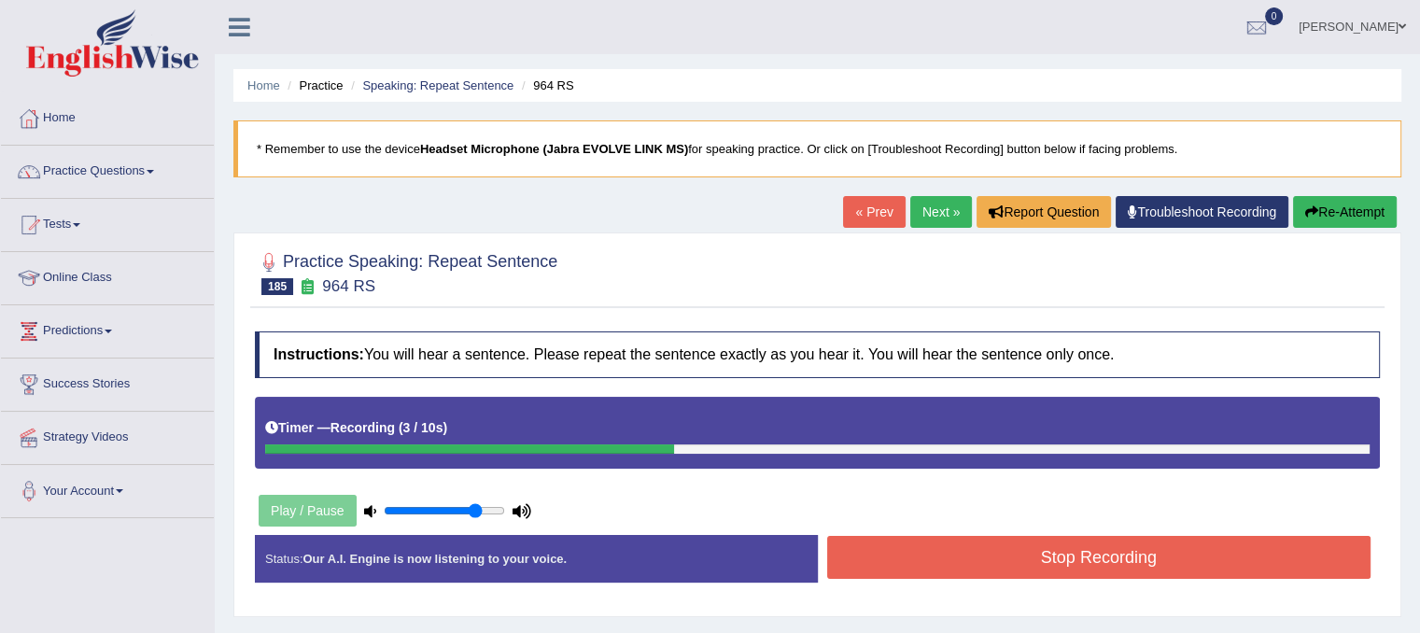
click at [1327, 213] on button "Re-Attempt" at bounding box center [1345, 212] width 104 height 32
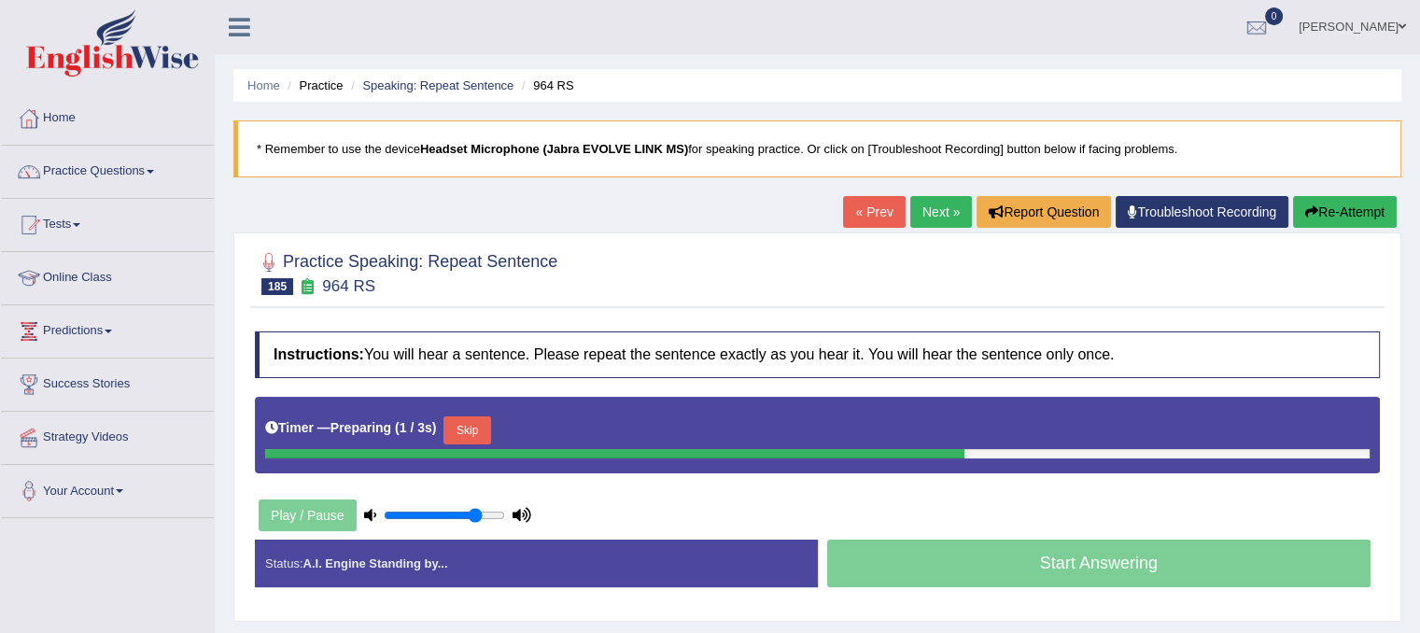
click at [482, 428] on button "Skip" at bounding box center [466, 430] width 47 height 28
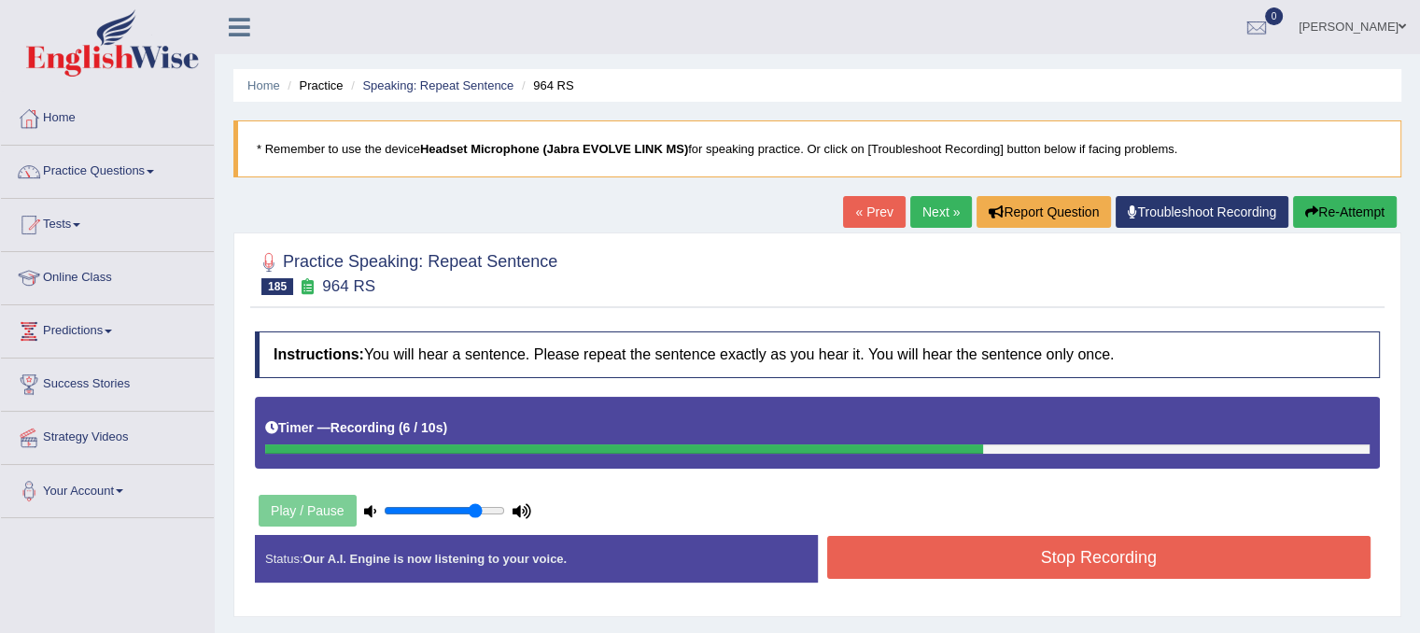
click at [876, 562] on button "Stop Recording" at bounding box center [1099, 557] width 544 height 43
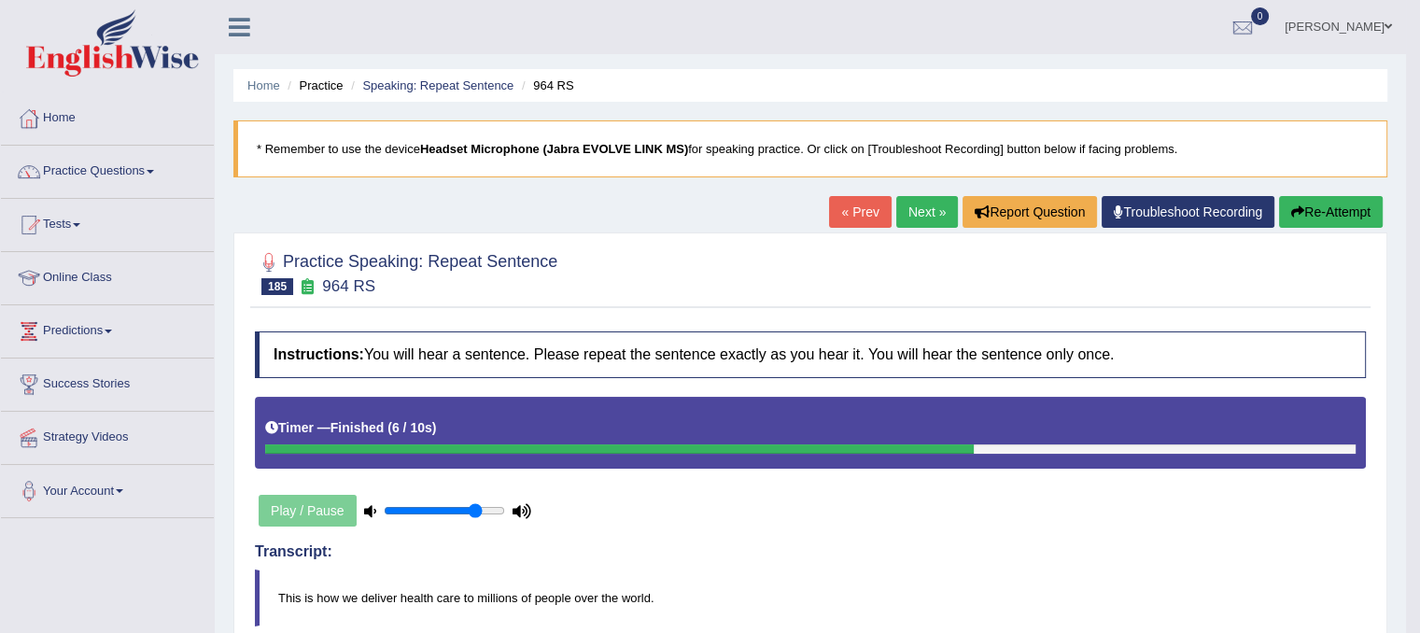
click at [1302, 218] on button "Re-Attempt" at bounding box center [1331, 212] width 104 height 32
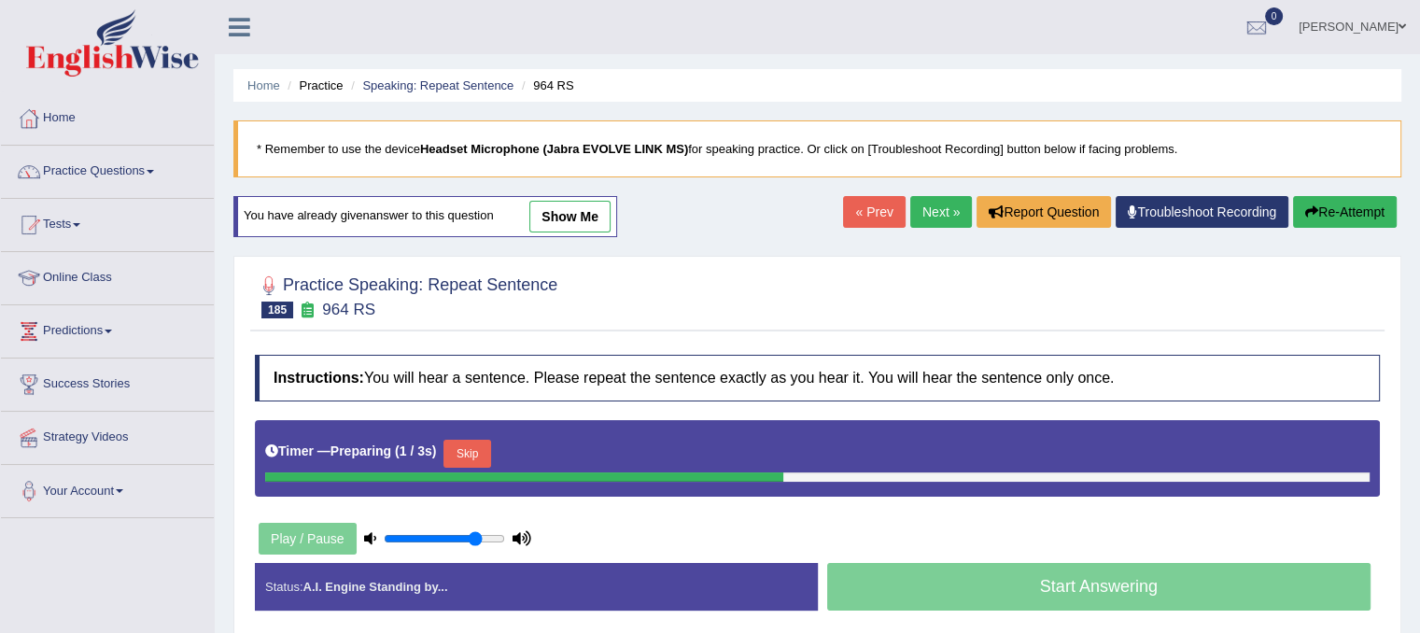
click at [463, 460] on button "Skip" at bounding box center [466, 454] width 47 height 28
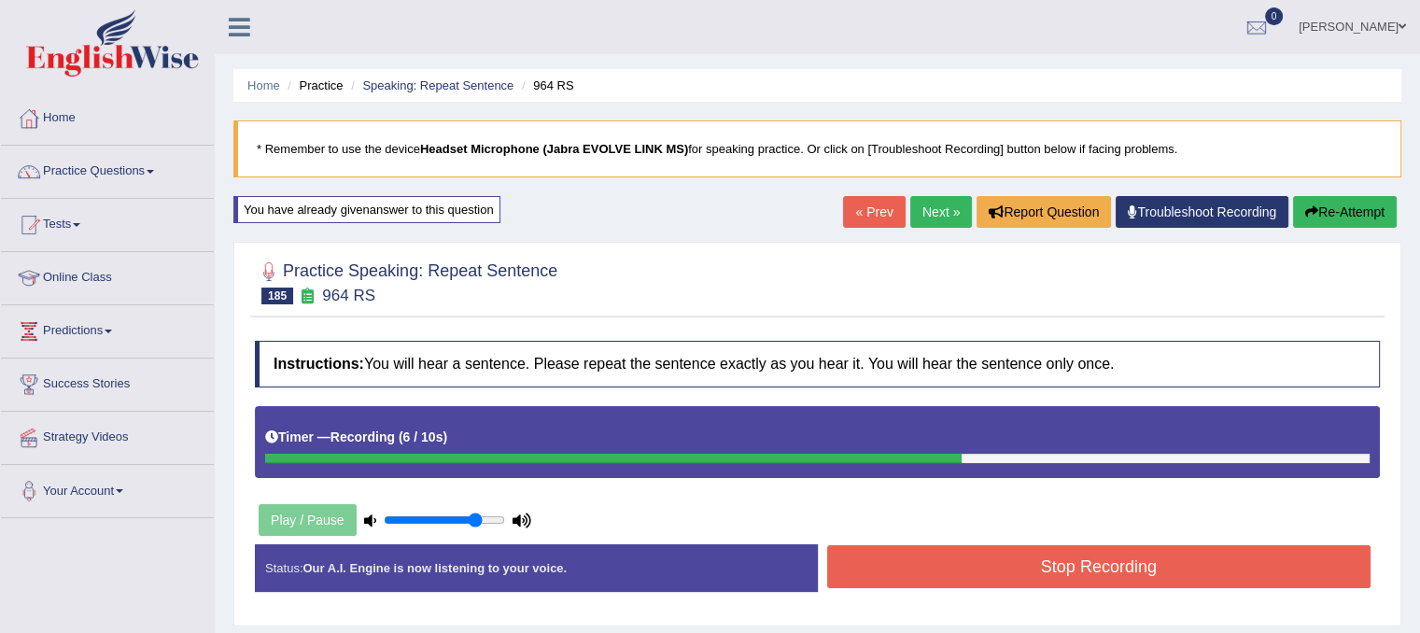
click at [1059, 572] on button "Stop Recording" at bounding box center [1099, 566] width 544 height 43
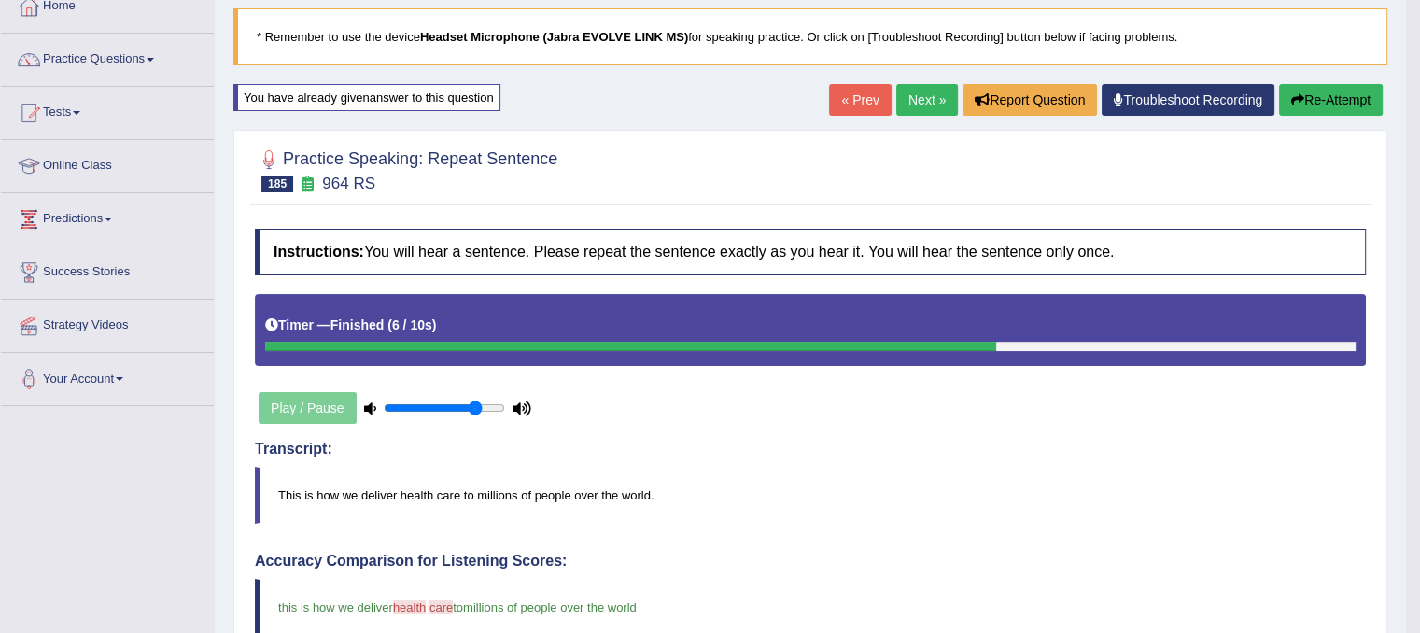
scroll to position [112, 0]
click at [911, 86] on link "Next »" at bounding box center [927, 100] width 62 height 32
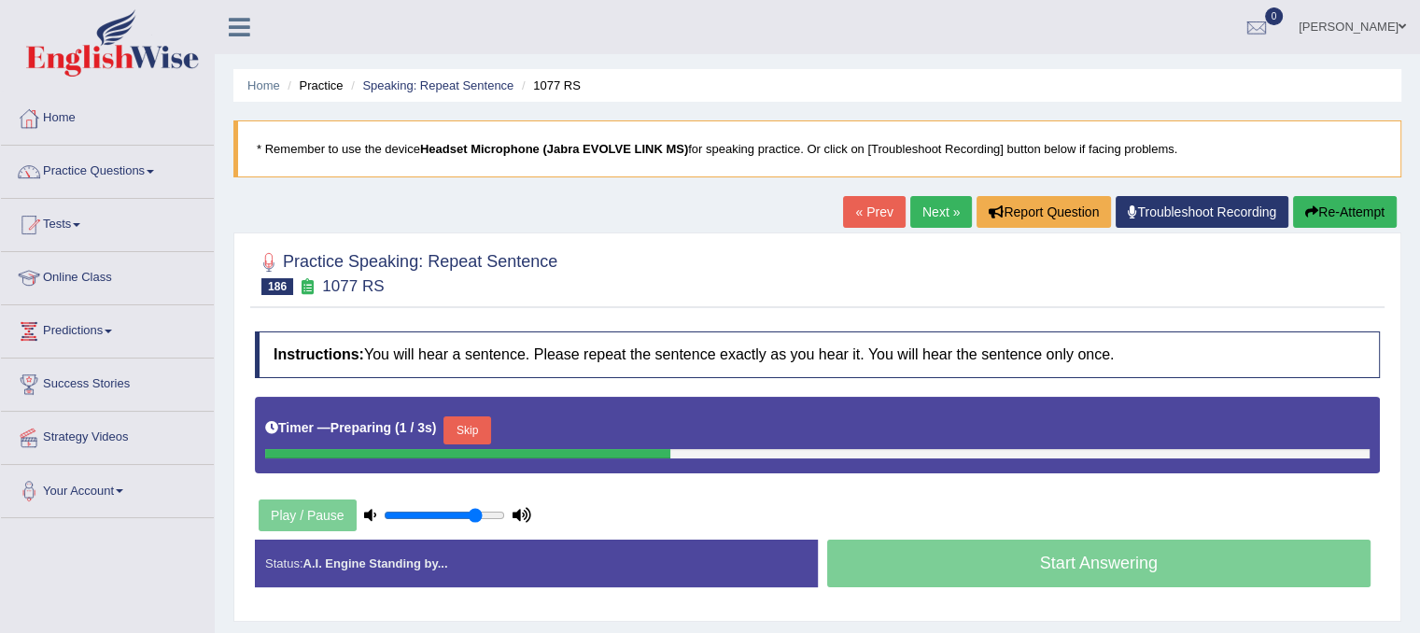
click at [482, 423] on button "Skip" at bounding box center [466, 430] width 47 height 28
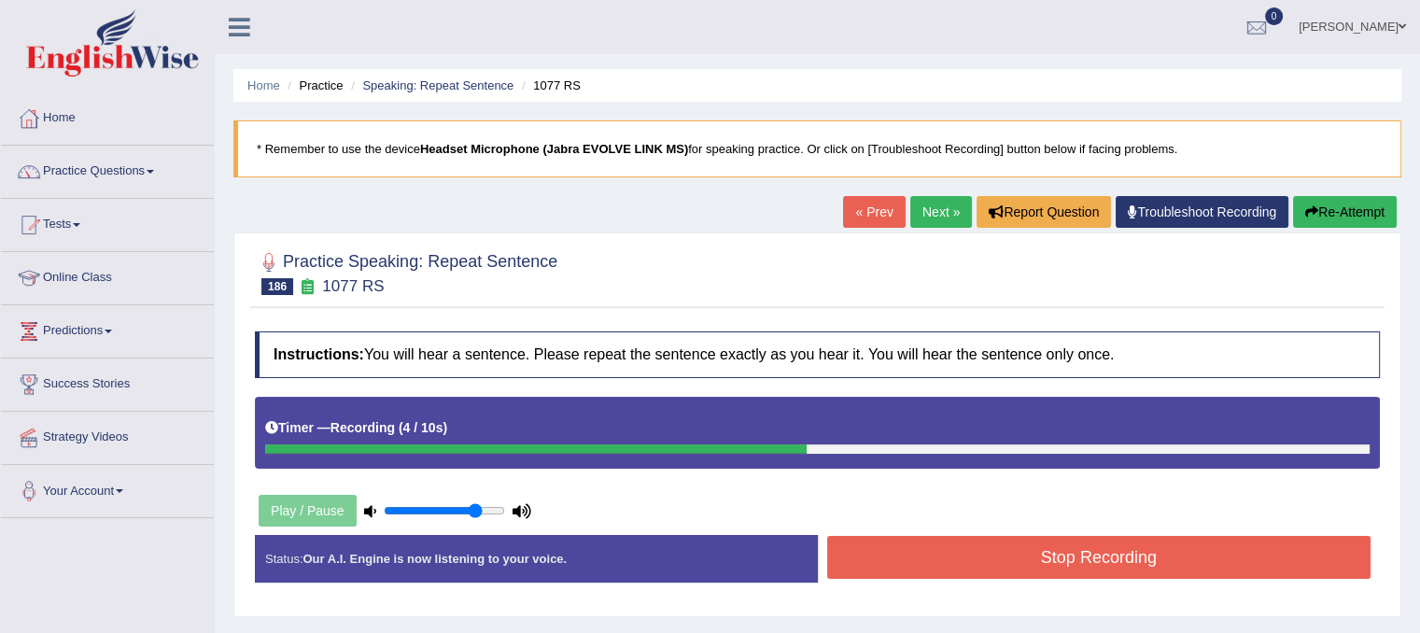
click at [1133, 568] on button "Stop Recording" at bounding box center [1099, 557] width 544 height 43
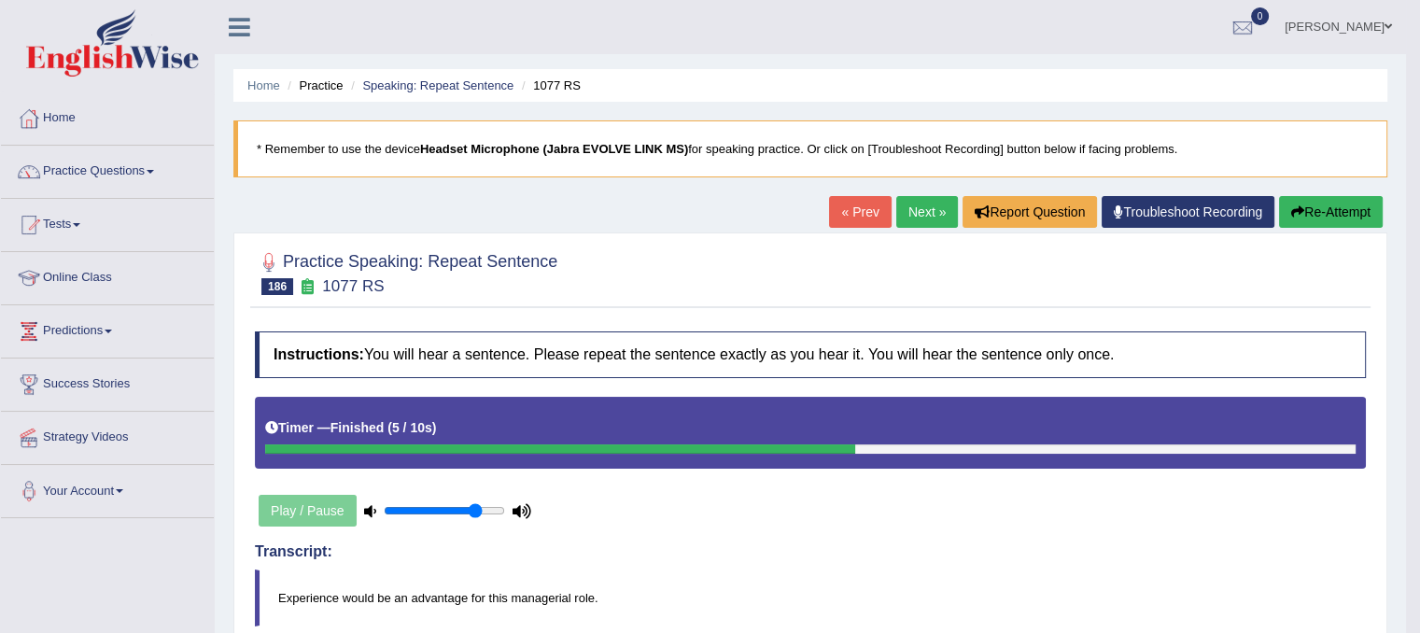
click at [920, 219] on link "Next »" at bounding box center [927, 212] width 62 height 32
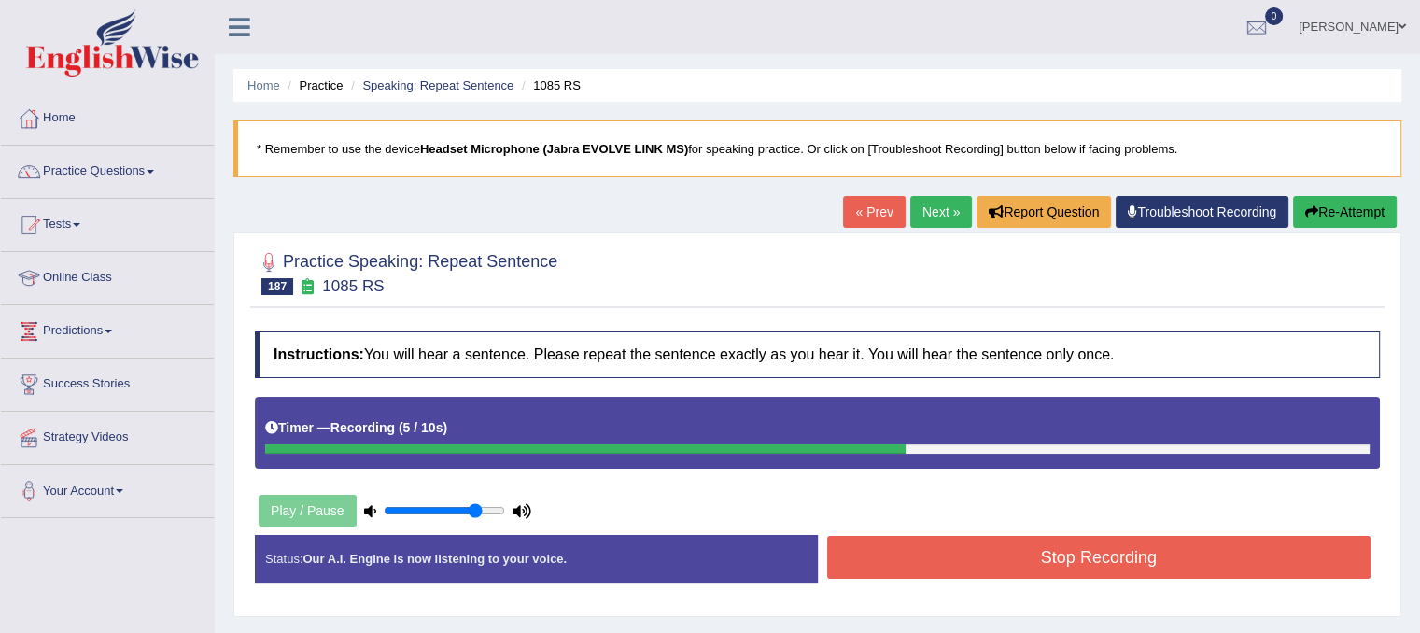
click at [1087, 555] on button "Stop Recording" at bounding box center [1099, 557] width 544 height 43
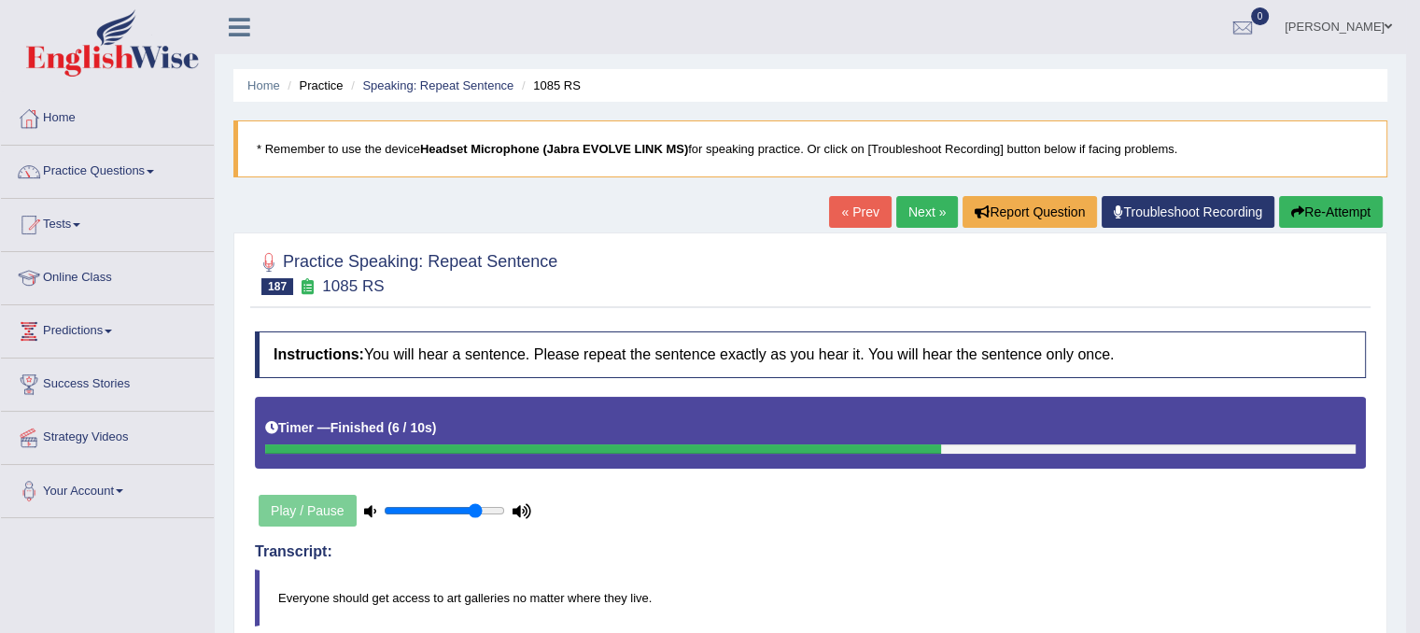
click at [922, 218] on link "Next »" at bounding box center [927, 212] width 62 height 32
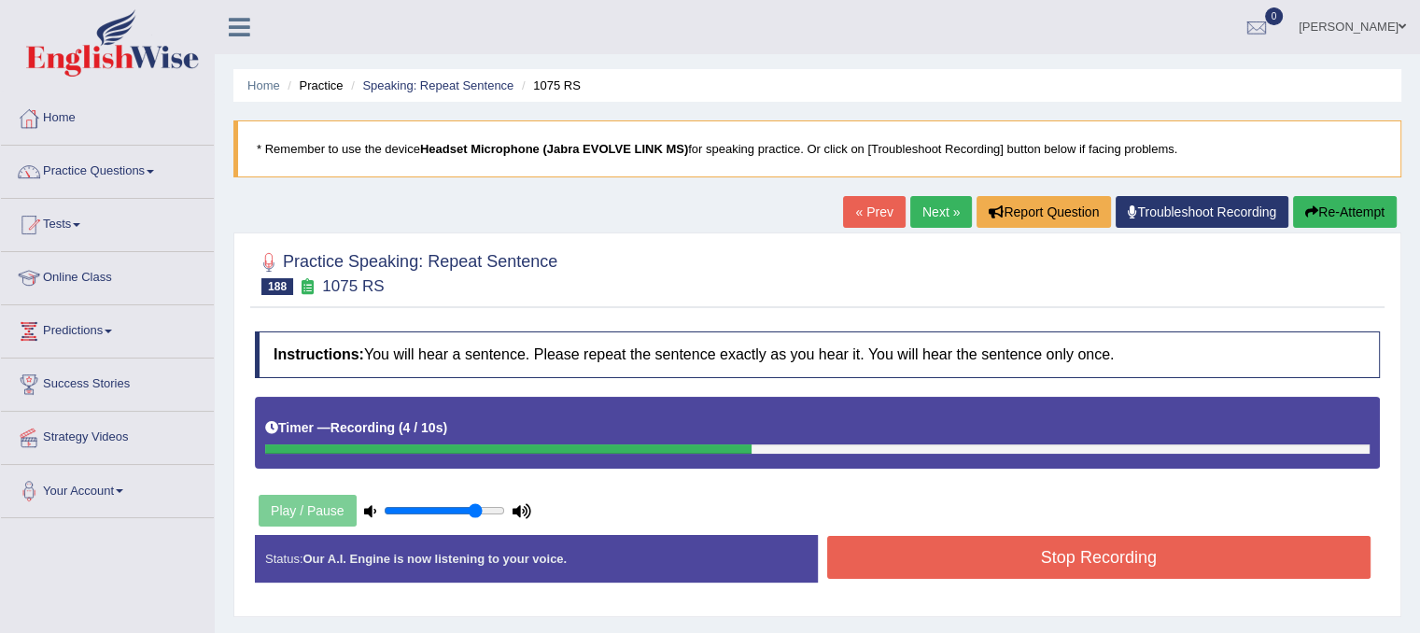
click at [989, 562] on button "Stop Recording" at bounding box center [1099, 557] width 544 height 43
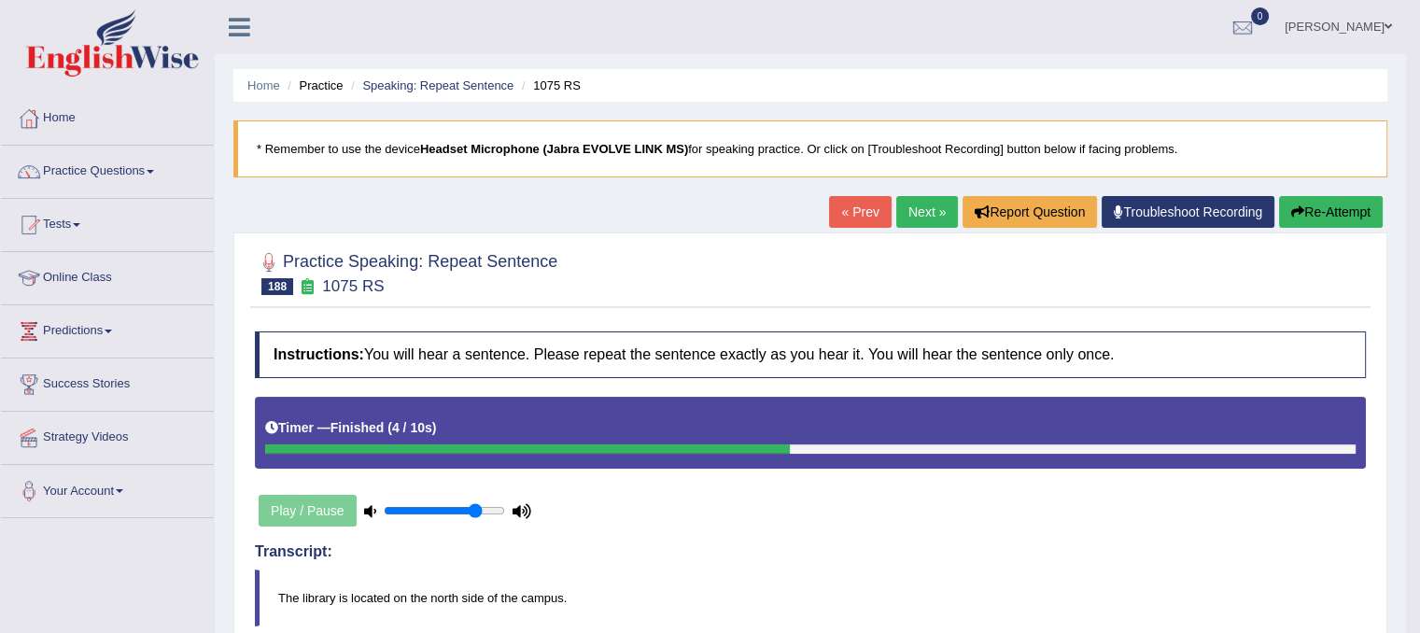
click at [931, 224] on link "Next »" at bounding box center [927, 212] width 62 height 32
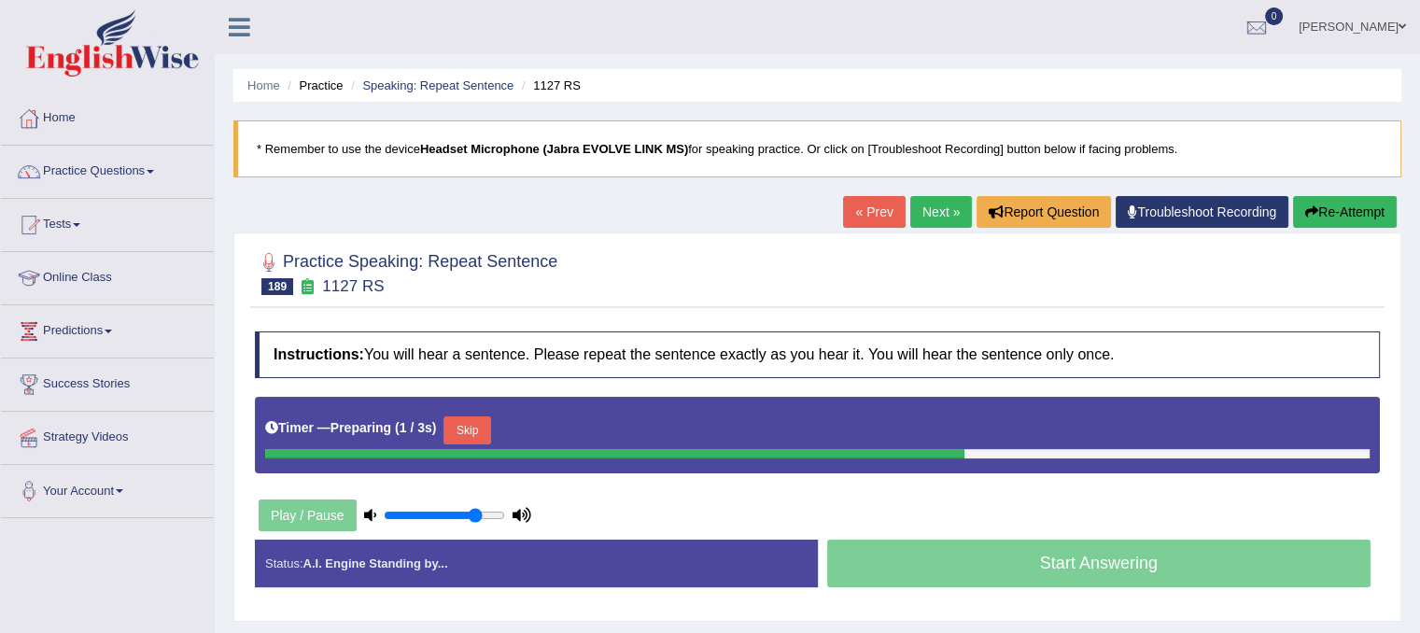
drag, startPoint x: 1380, startPoint y: 238, endPoint x: 1383, endPoint y: 340, distance: 101.8
click at [1383, 340] on div "Practice Speaking: Repeat Sentence 189 1127 RS Instructions: You will hear a se…" at bounding box center [817, 426] width 1168 height 389
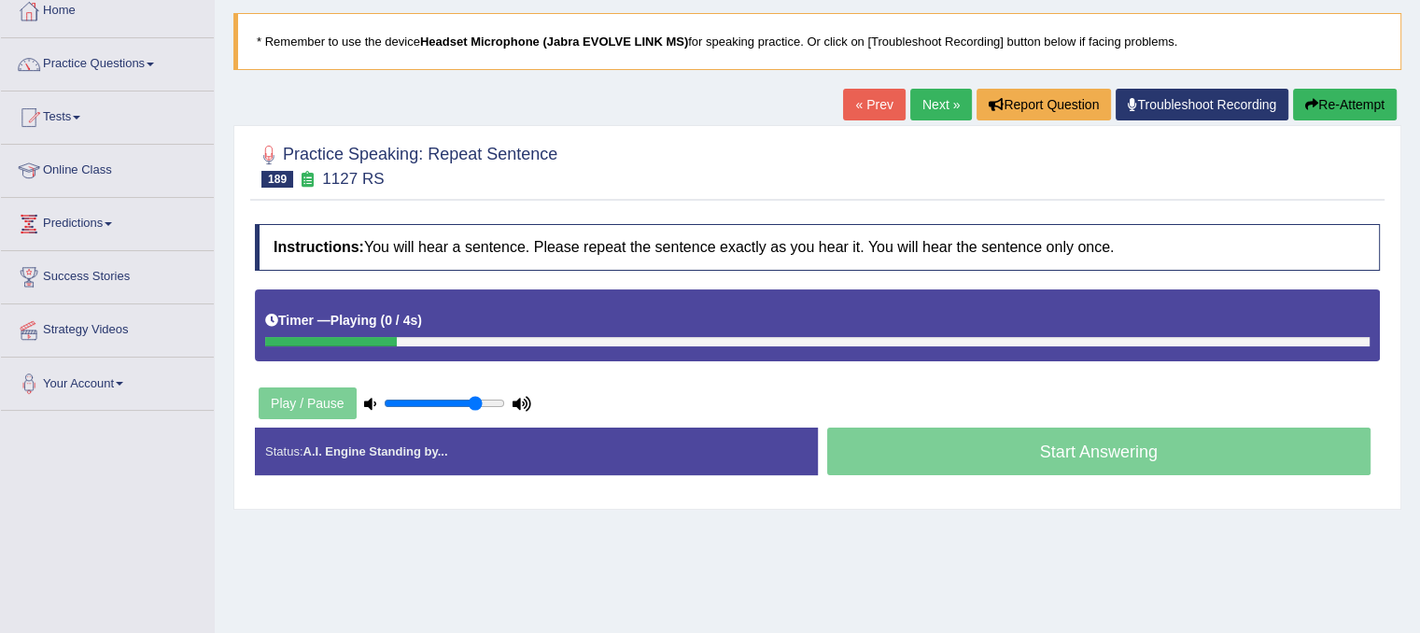
scroll to position [132, 0]
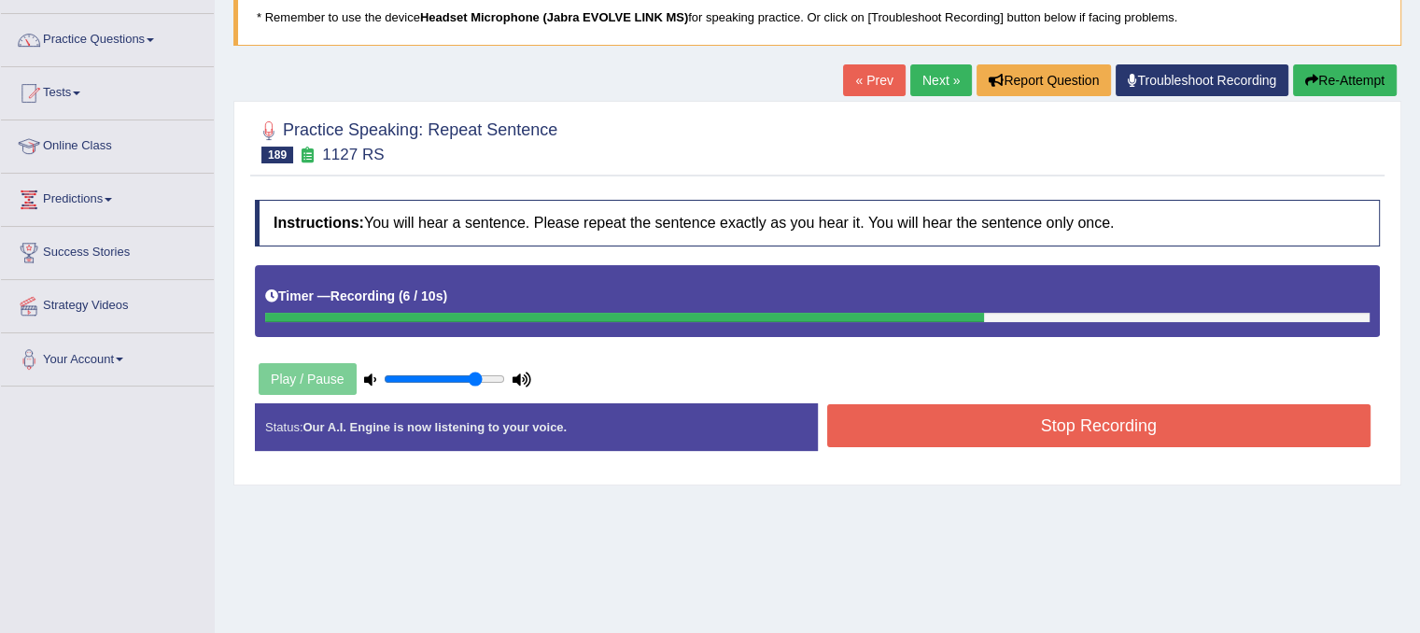
click at [1070, 428] on button "Stop Recording" at bounding box center [1099, 425] width 544 height 43
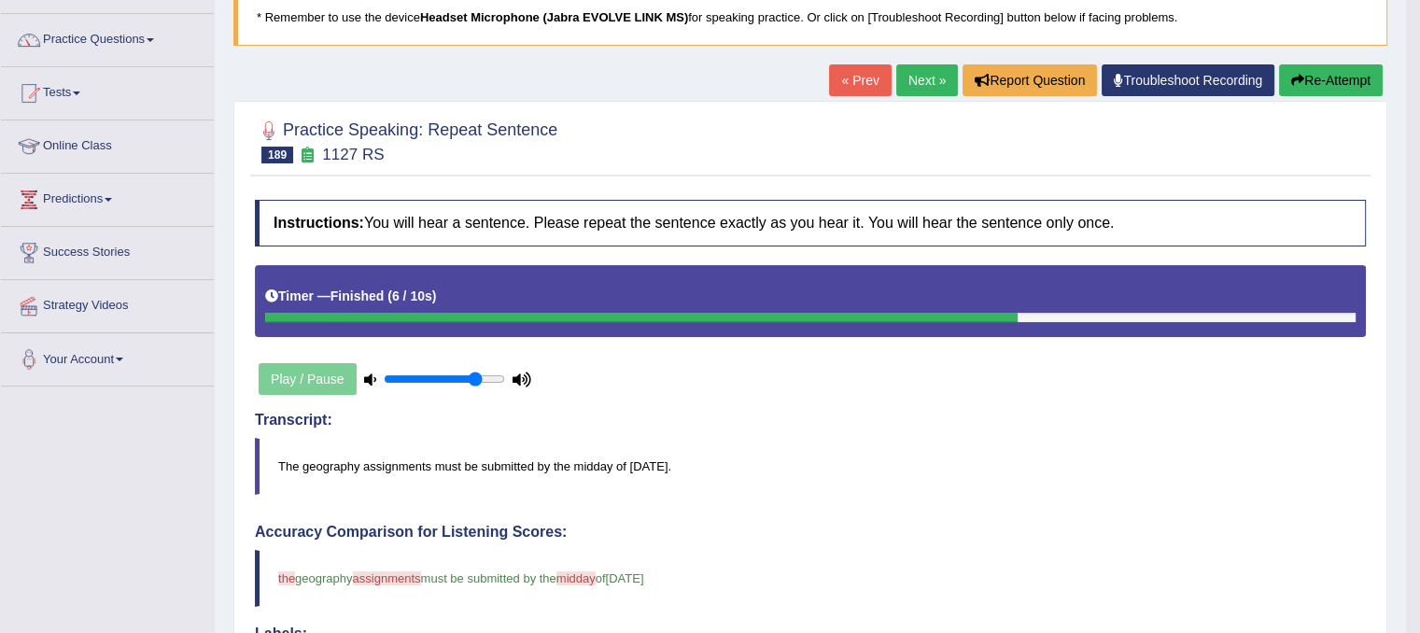
click at [909, 94] on link "Next »" at bounding box center [927, 80] width 62 height 32
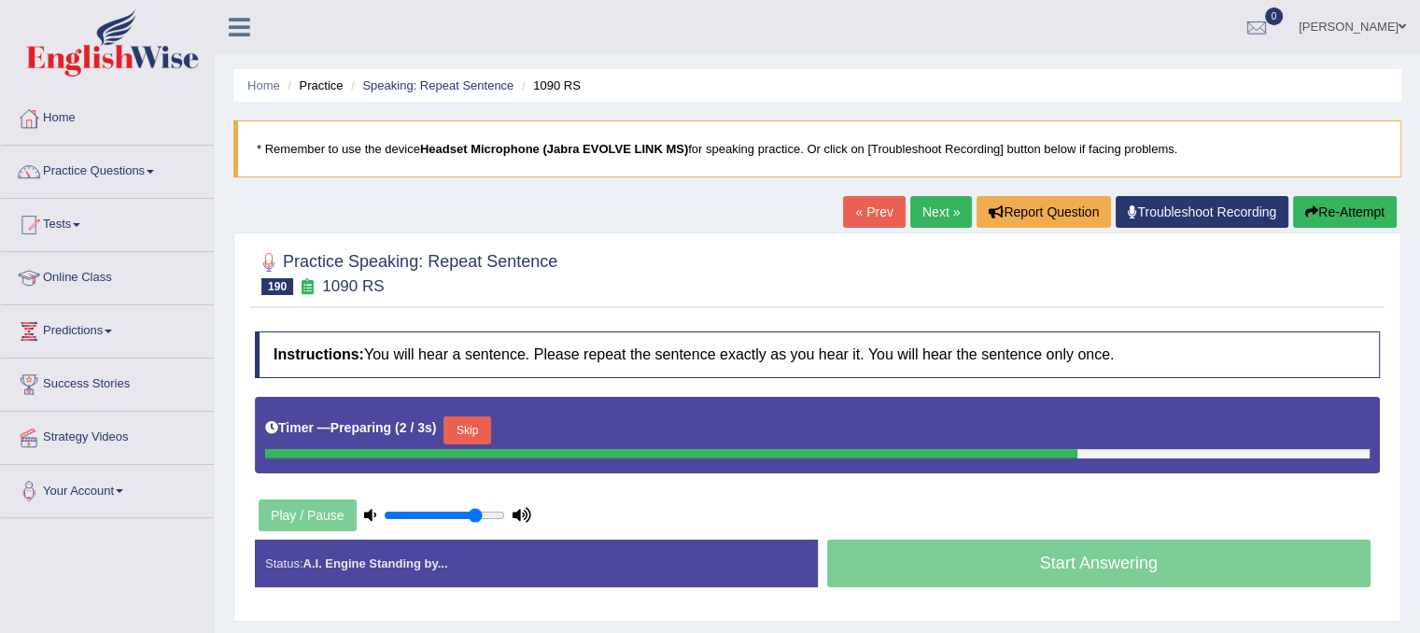
click at [478, 435] on button "Skip" at bounding box center [466, 430] width 47 height 28
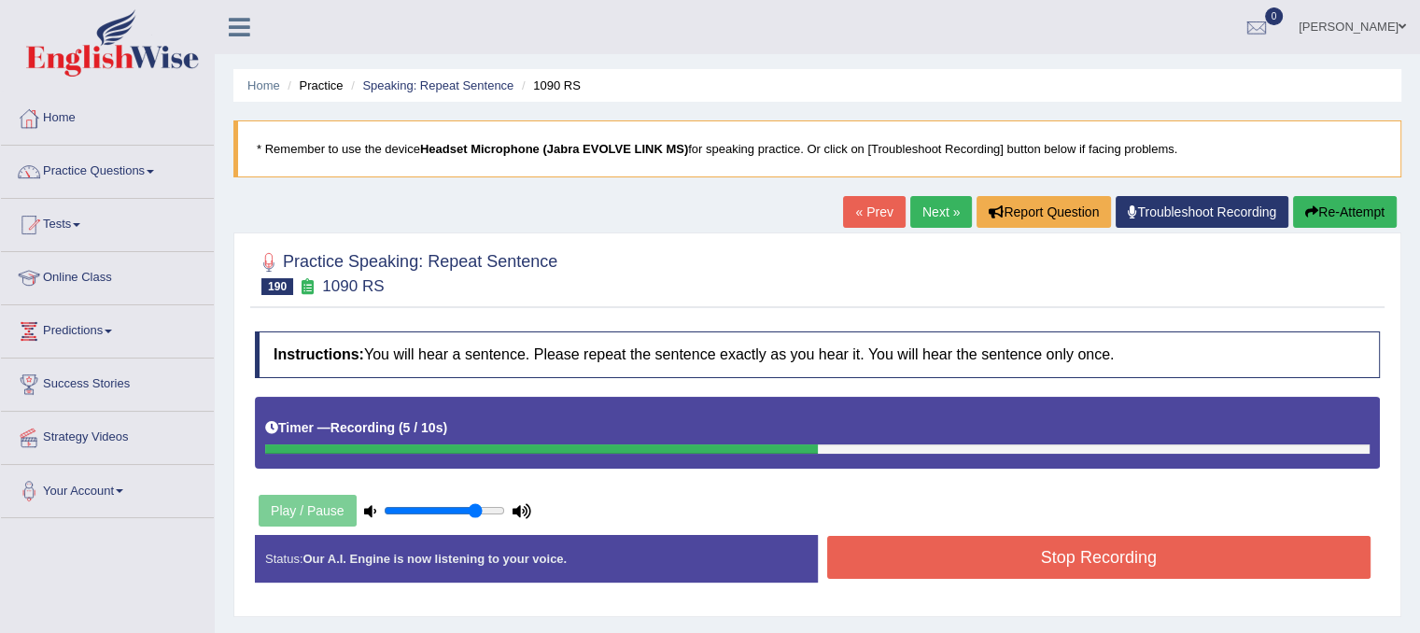
click at [937, 576] on button "Stop Recording" at bounding box center [1099, 557] width 544 height 43
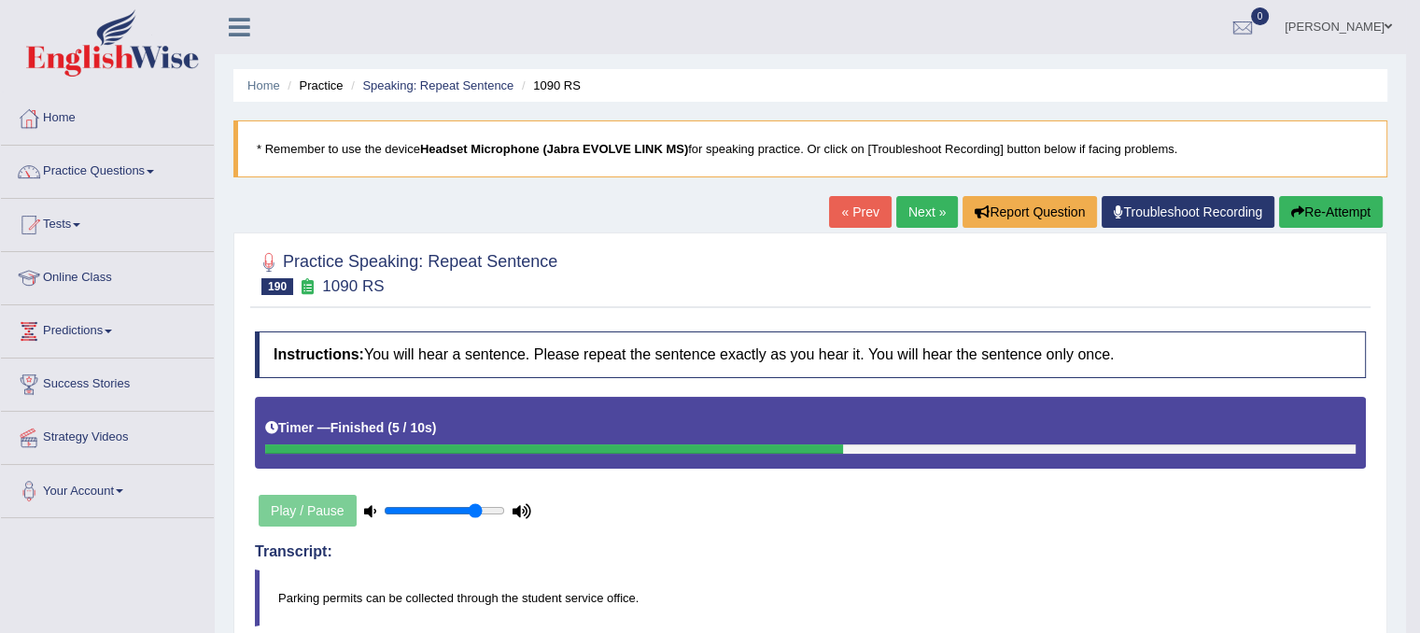
click at [922, 207] on link "Next »" at bounding box center [927, 212] width 62 height 32
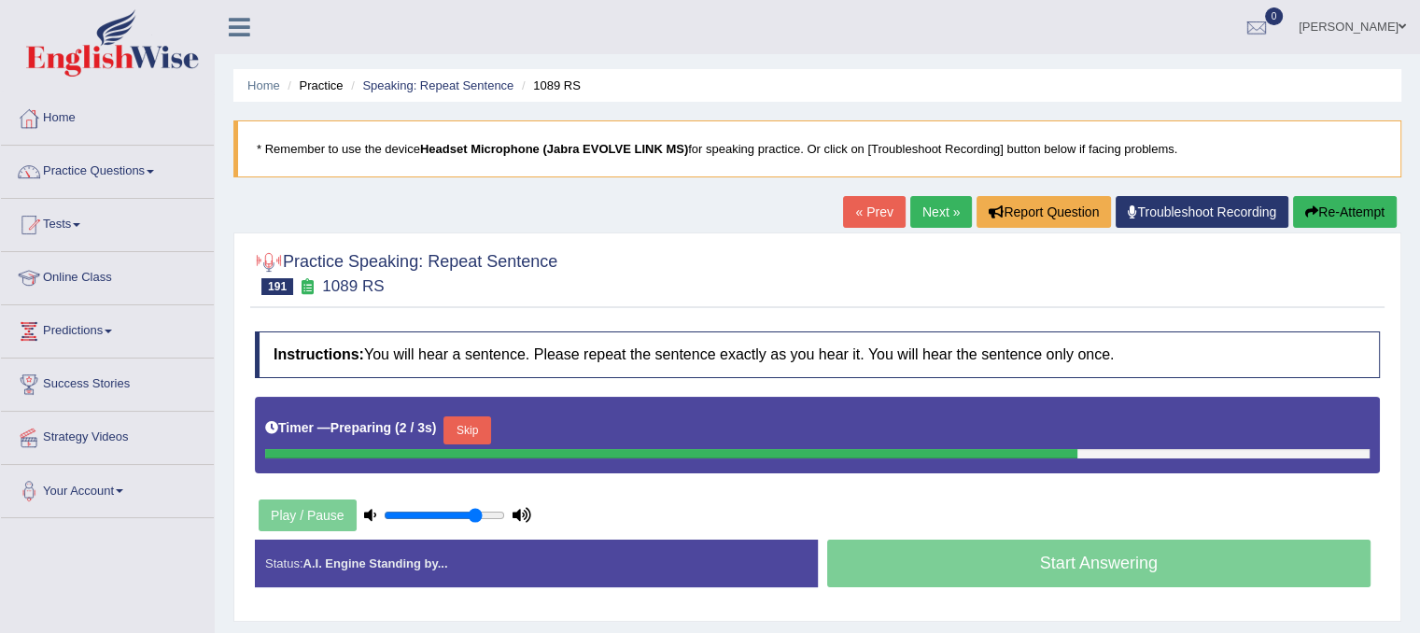
click at [474, 428] on button "Skip" at bounding box center [466, 430] width 47 height 28
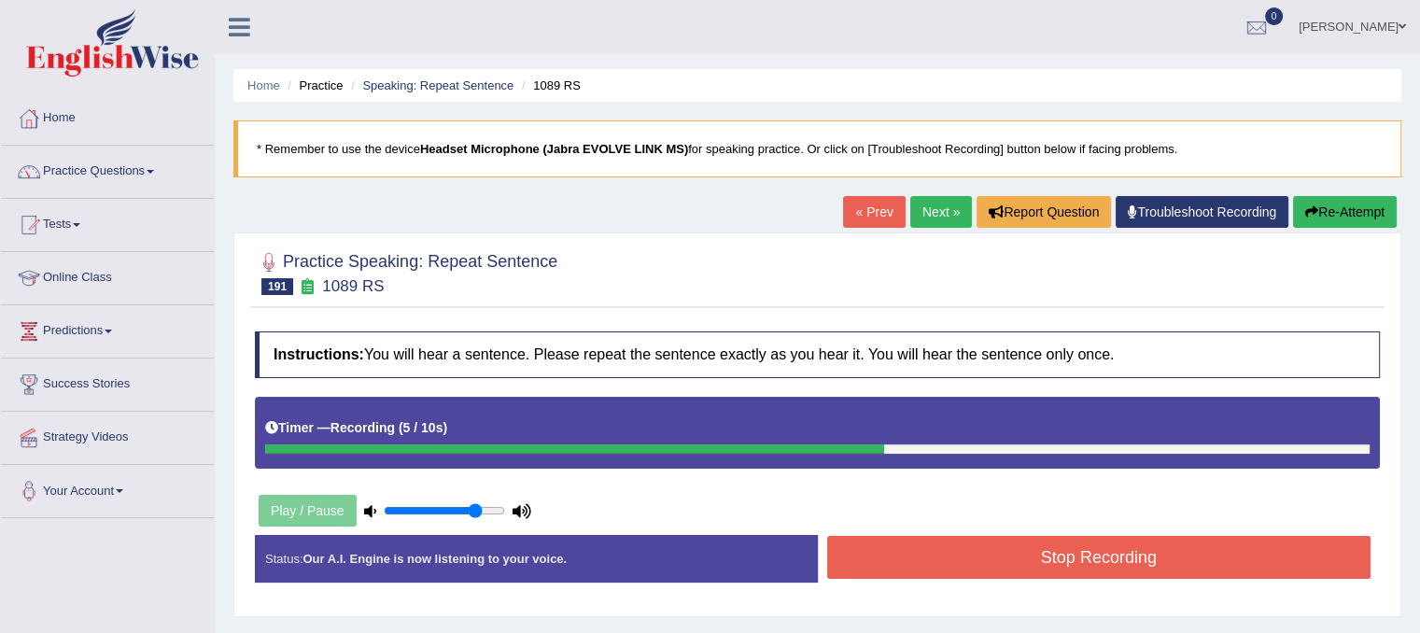
click at [1311, 225] on button "Re-Attempt" at bounding box center [1345, 212] width 104 height 32
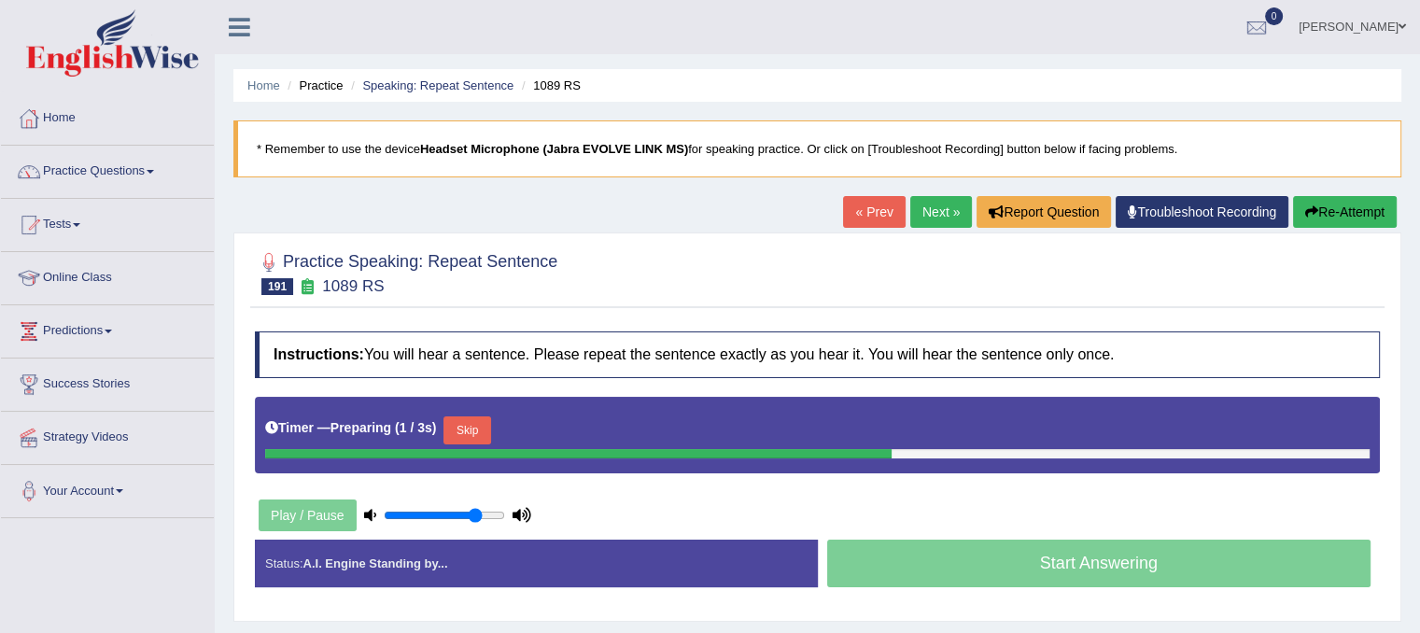
click at [478, 432] on button "Skip" at bounding box center [466, 430] width 47 height 28
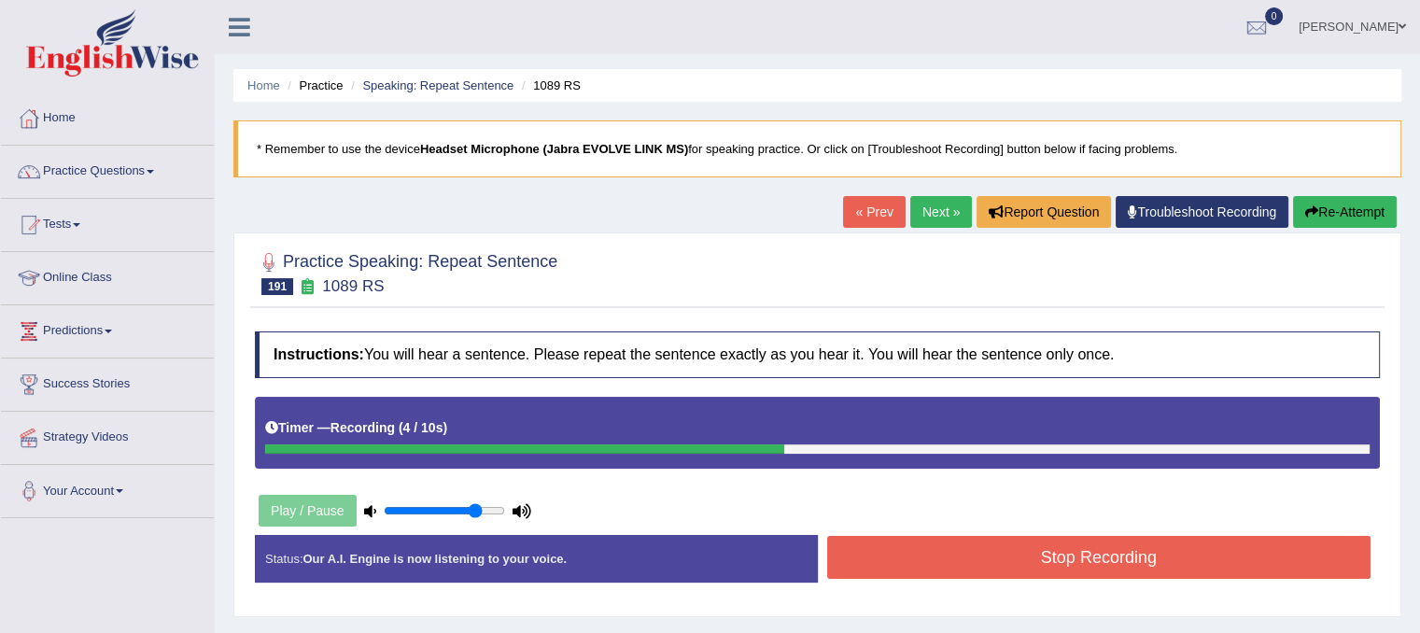
click at [910, 569] on button "Stop Recording" at bounding box center [1099, 557] width 544 height 43
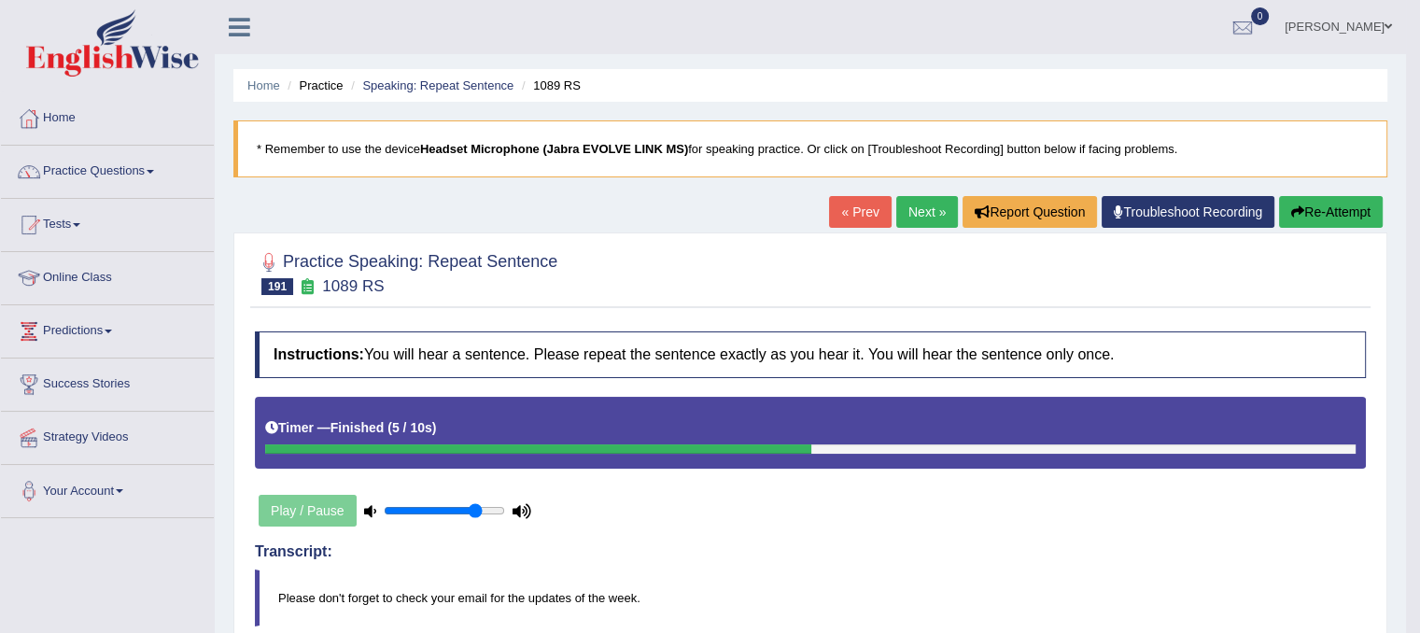
click at [926, 213] on link "Next »" at bounding box center [927, 212] width 62 height 32
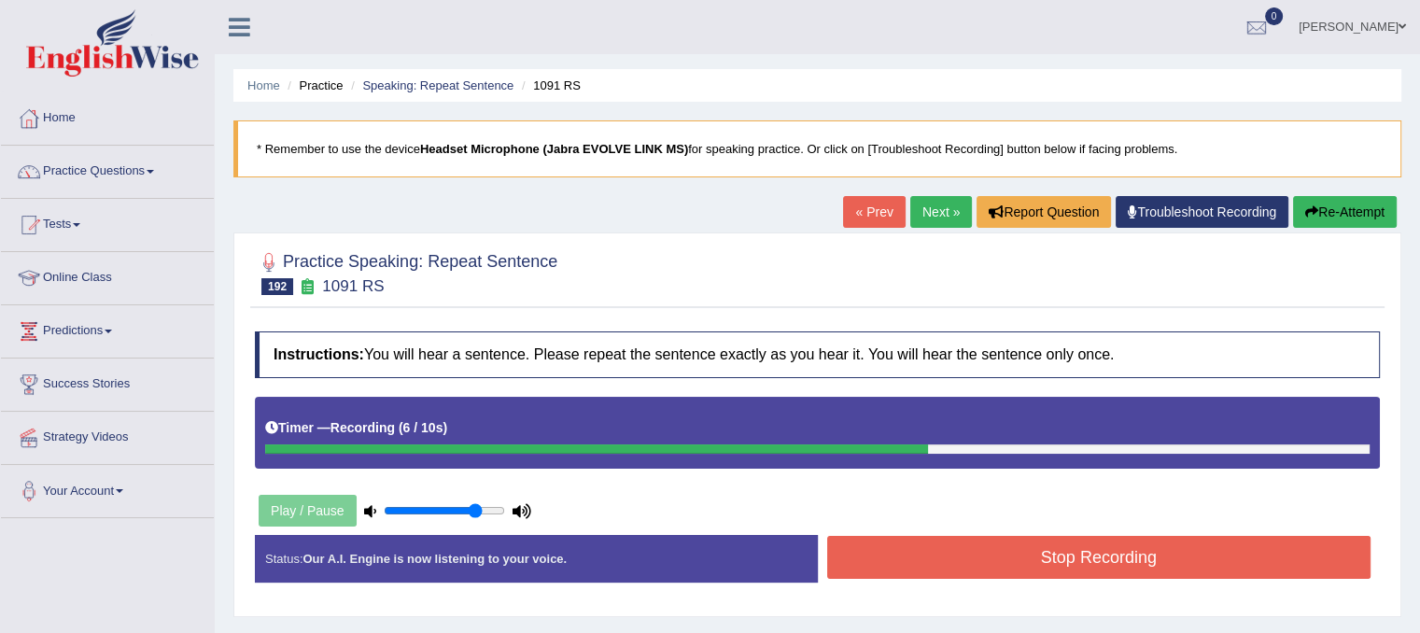
click at [934, 550] on button "Stop Recording" at bounding box center [1099, 557] width 544 height 43
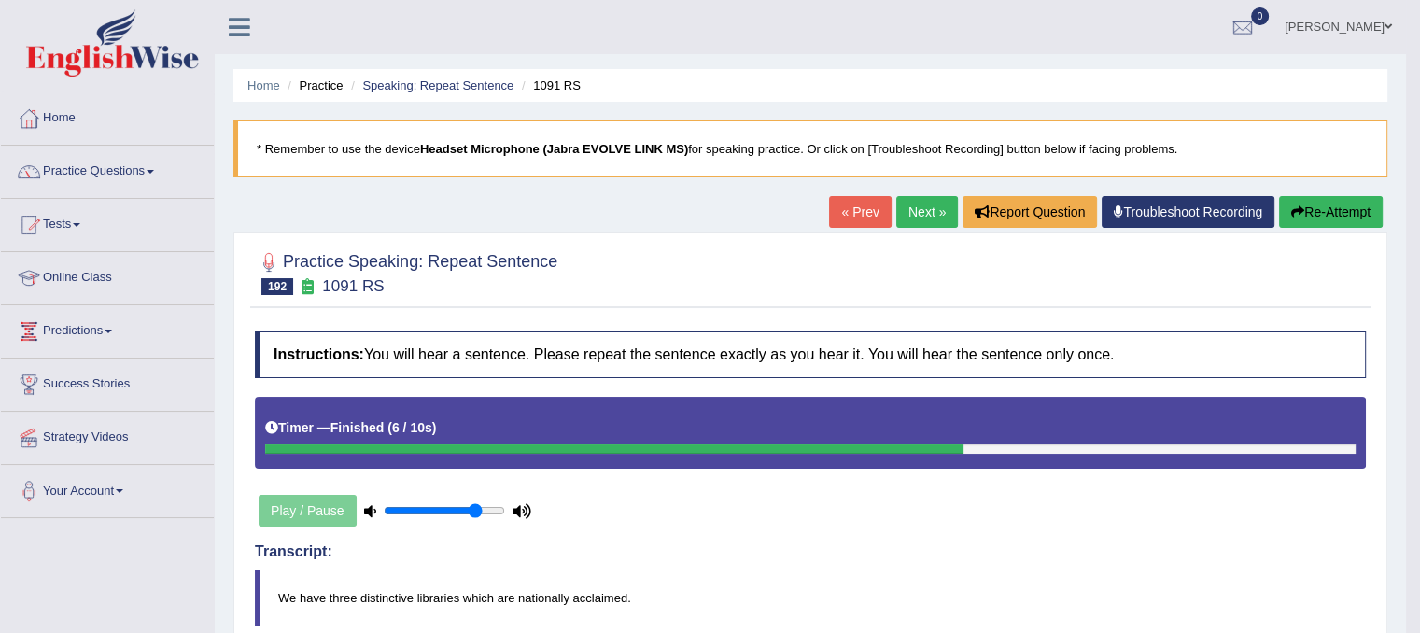
click at [1339, 210] on button "Re-Attempt" at bounding box center [1331, 212] width 104 height 32
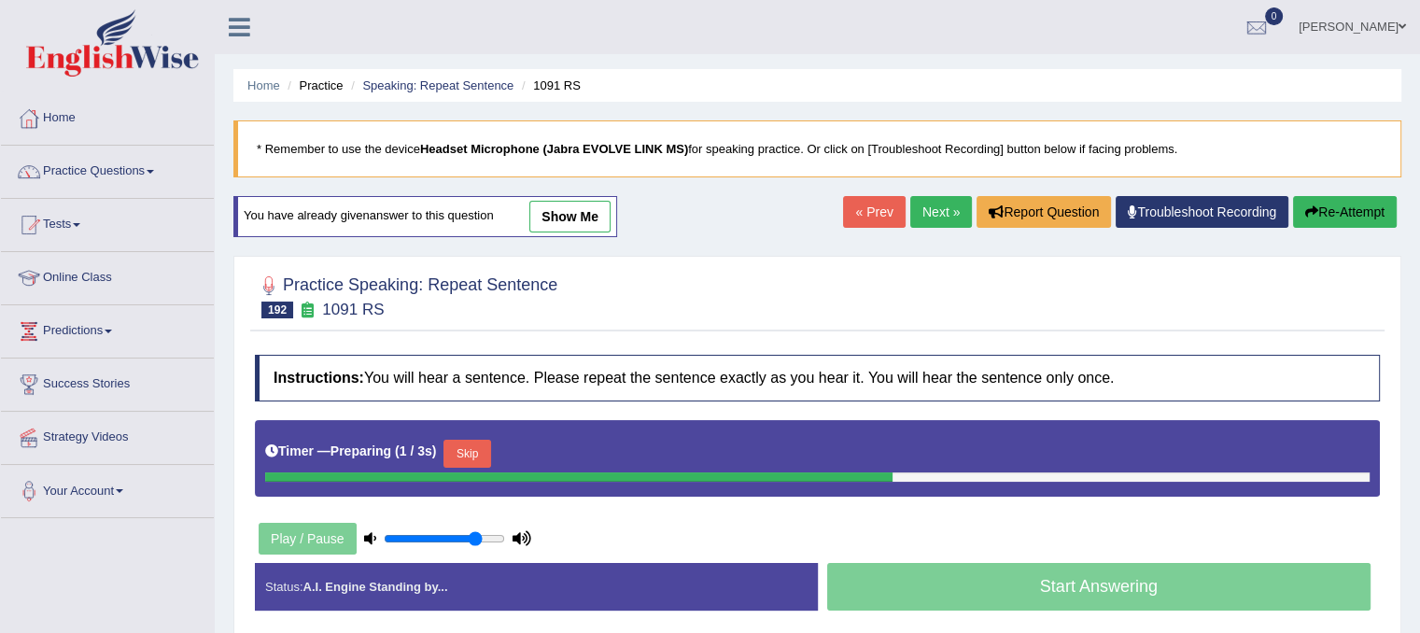
click at [482, 440] on button "Skip" at bounding box center [466, 454] width 47 height 28
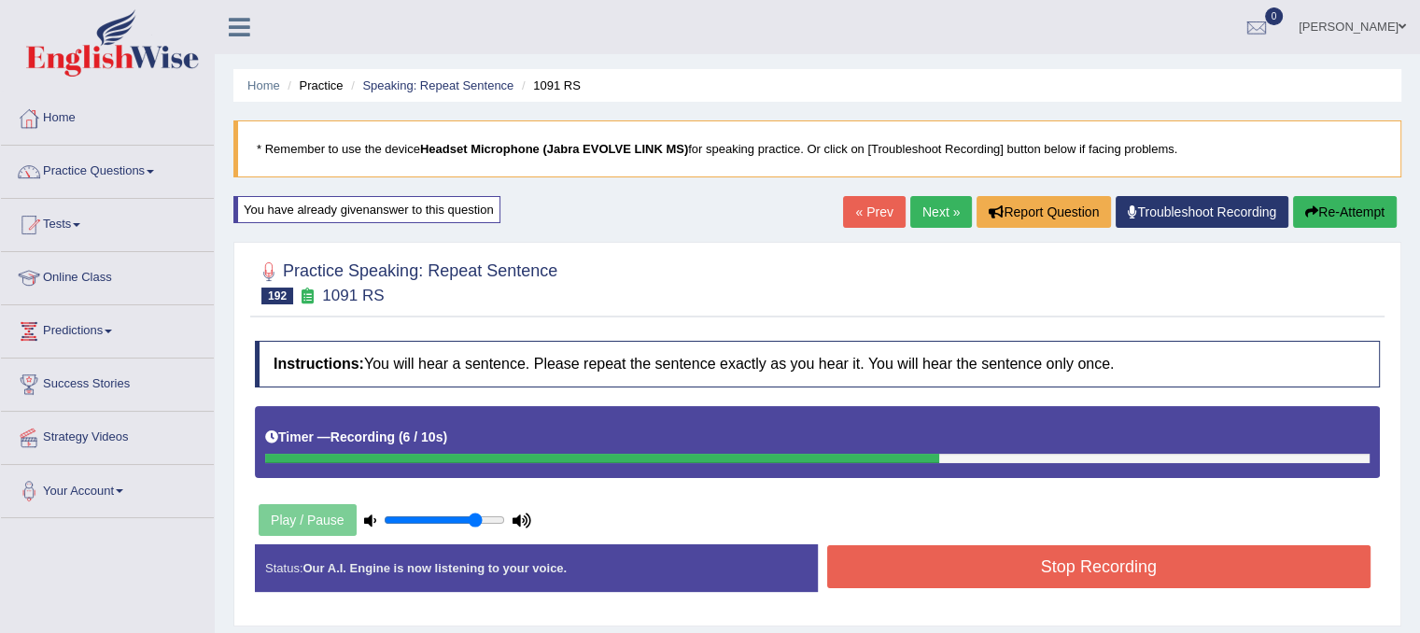
click at [1060, 569] on button "Stop Recording" at bounding box center [1099, 566] width 544 height 43
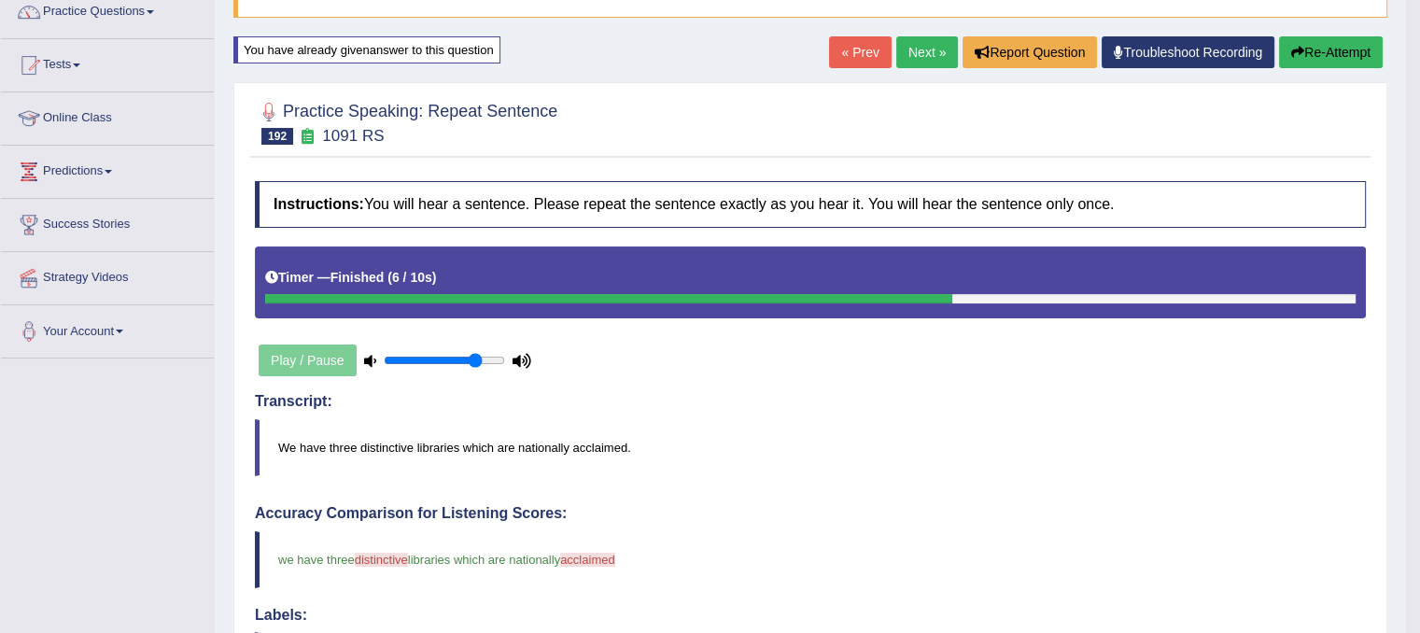
scroll to position [78, 0]
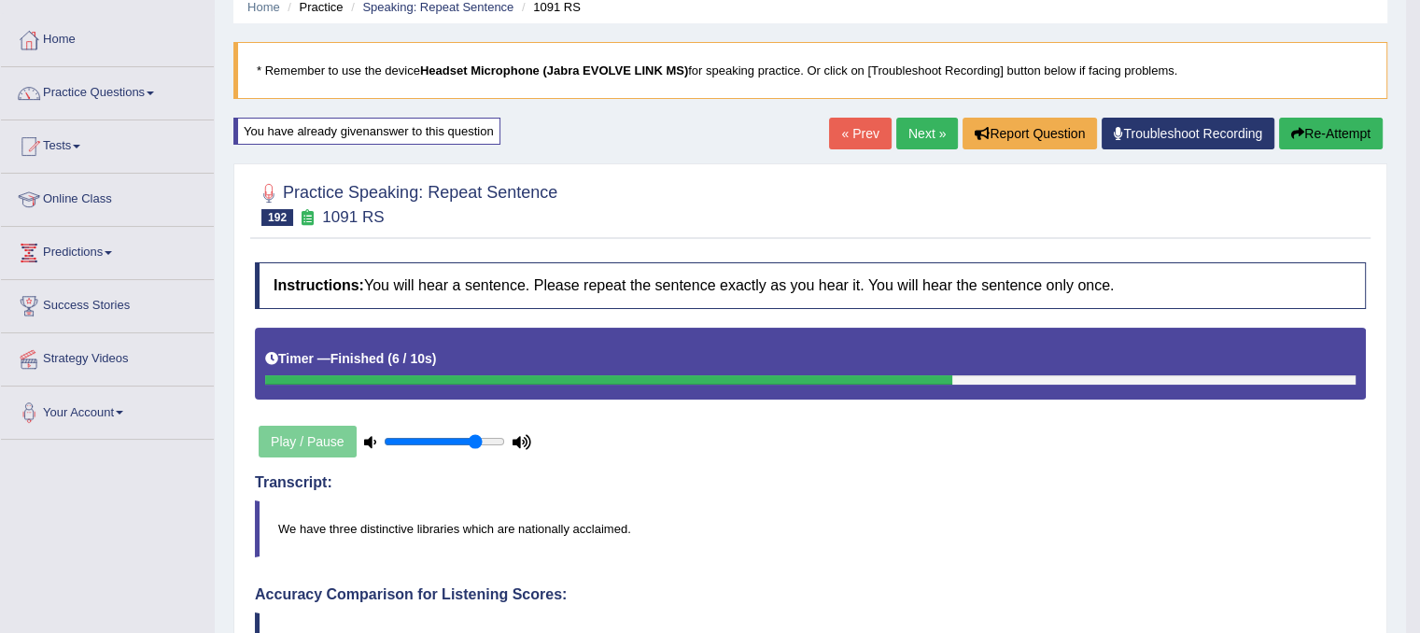
click at [928, 126] on link "Next »" at bounding box center [927, 134] width 62 height 32
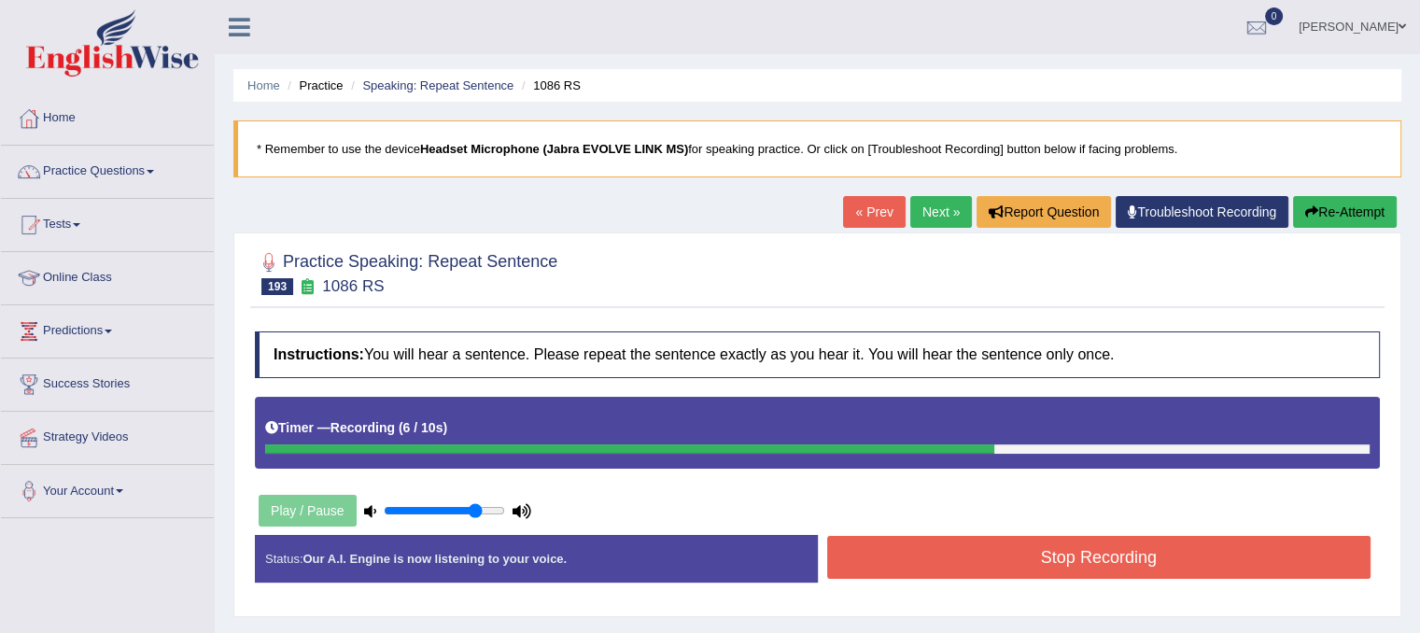
click at [1017, 544] on button "Stop Recording" at bounding box center [1099, 557] width 544 height 43
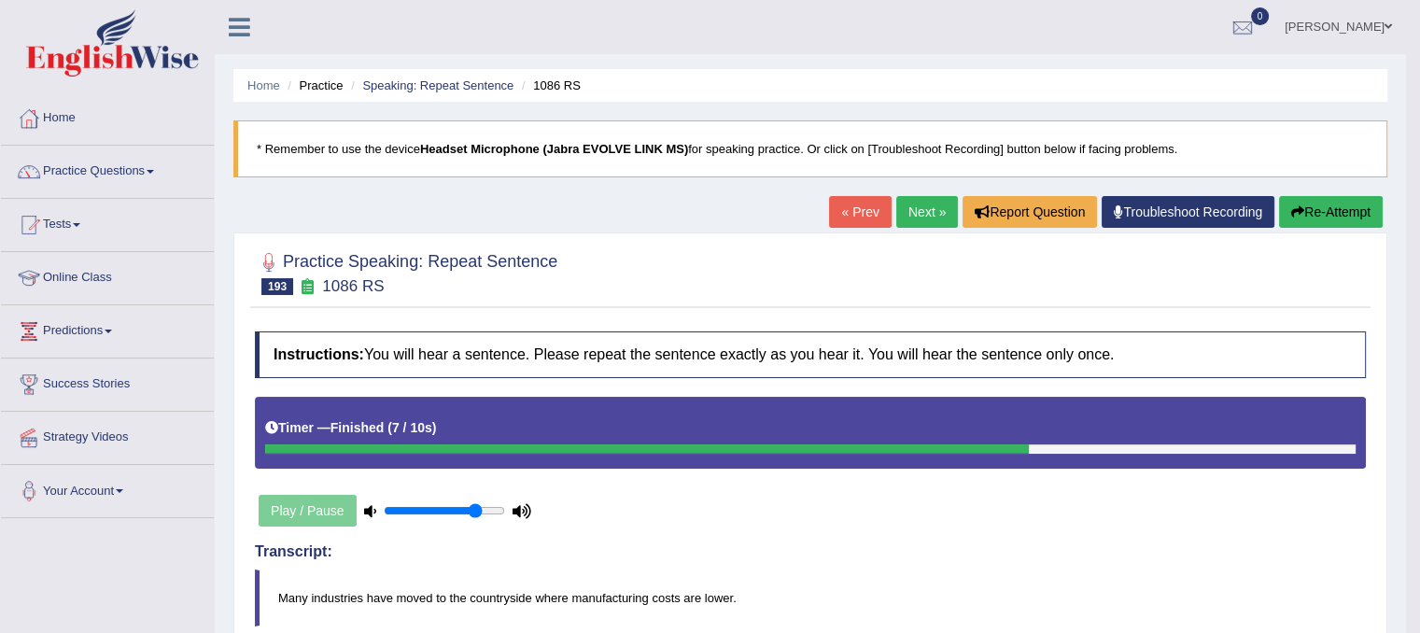
click at [912, 218] on link "Next »" at bounding box center [927, 212] width 62 height 32
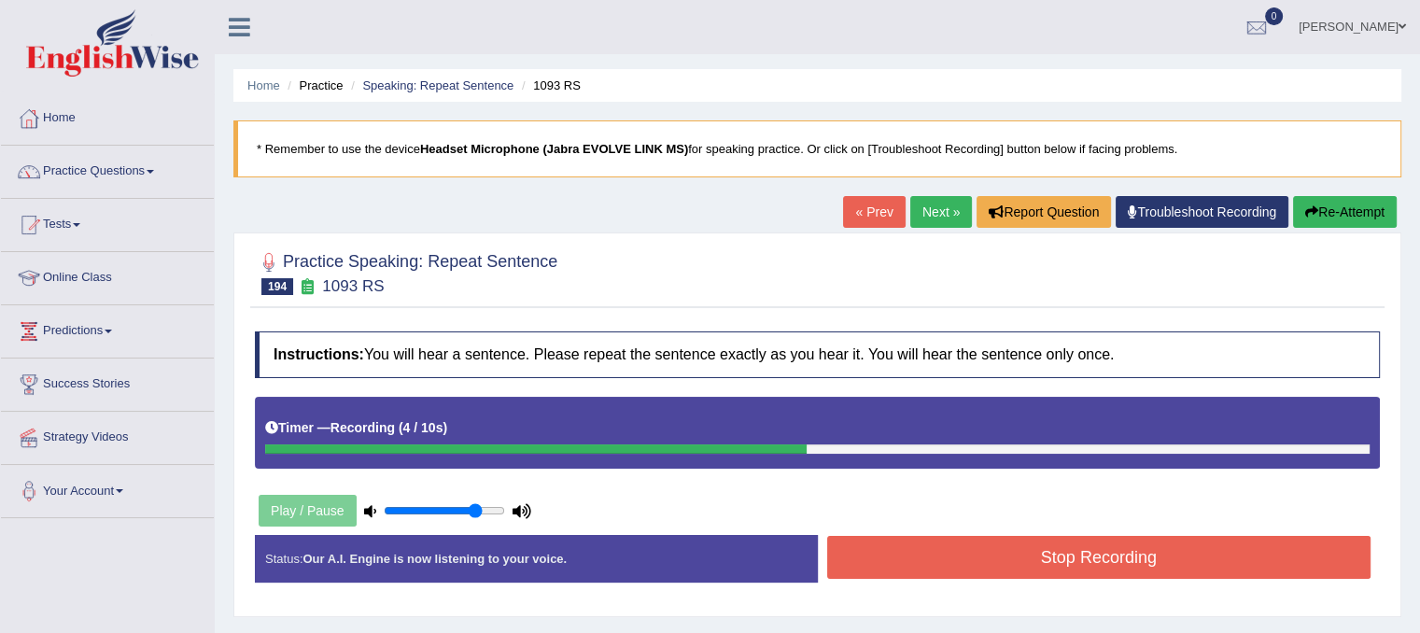
click at [1345, 218] on button "Re-Attempt" at bounding box center [1345, 212] width 104 height 32
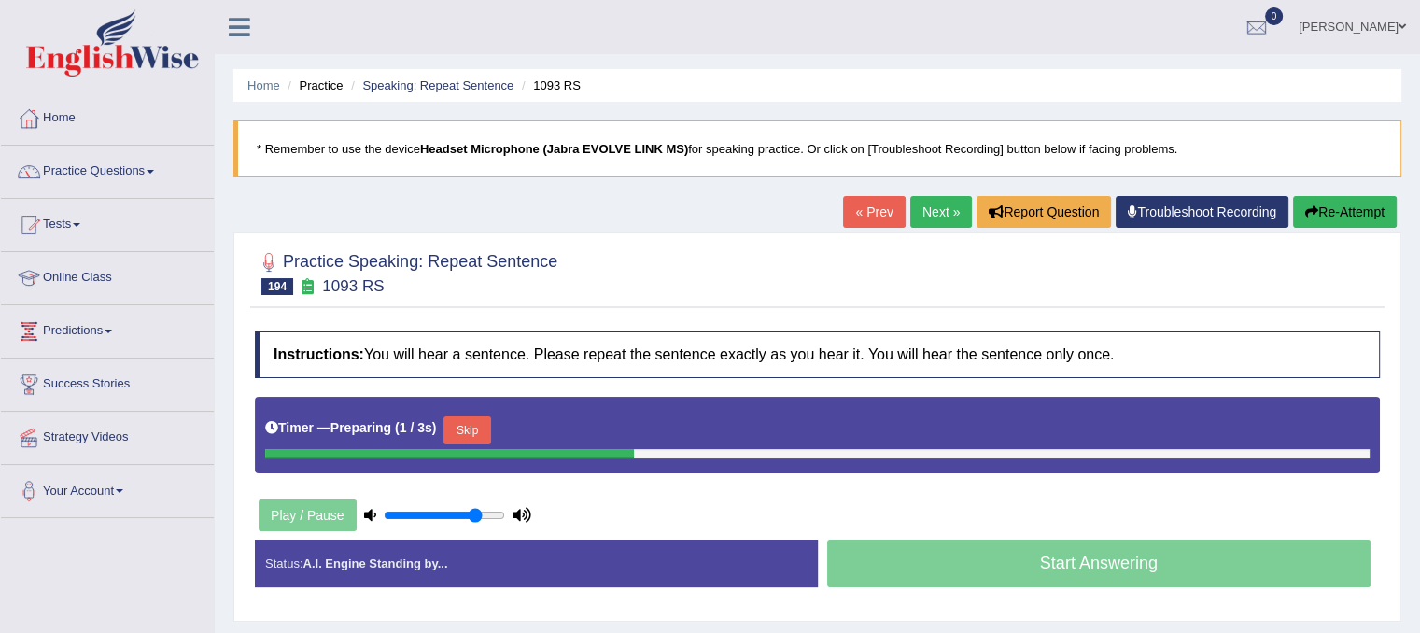
click at [469, 435] on button "Skip" at bounding box center [466, 430] width 47 height 28
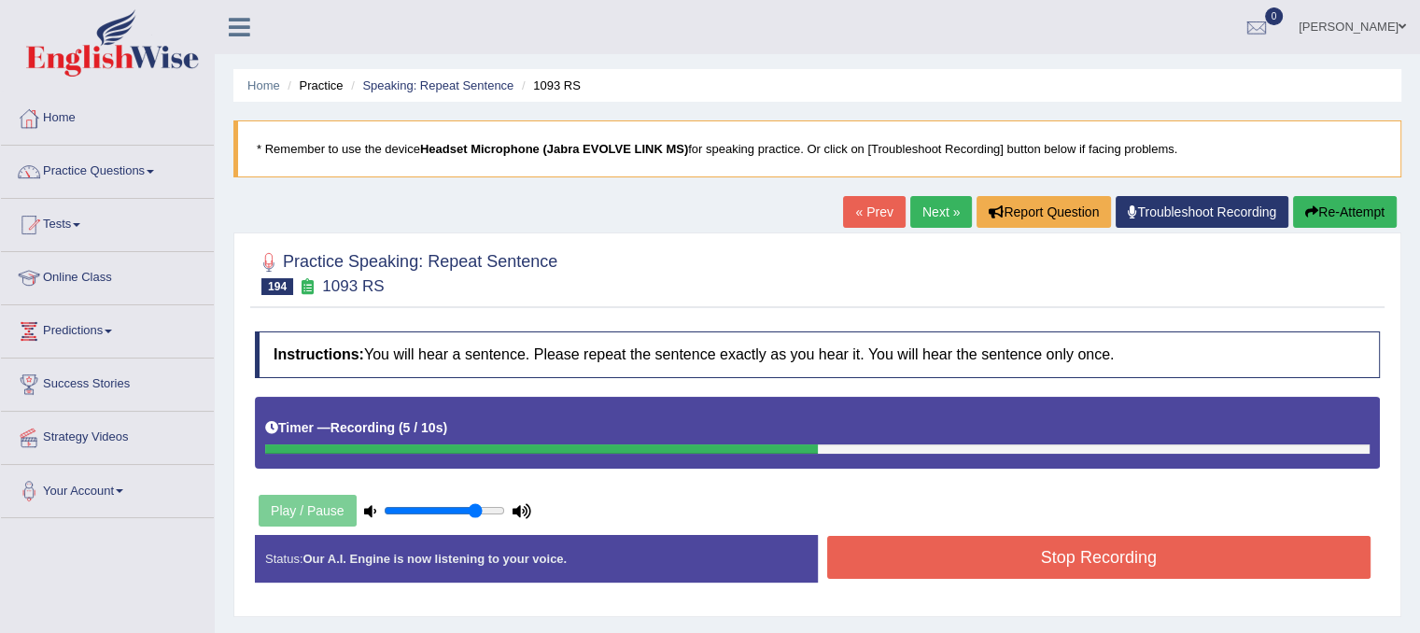
click at [1106, 561] on button "Stop Recording" at bounding box center [1099, 557] width 544 height 43
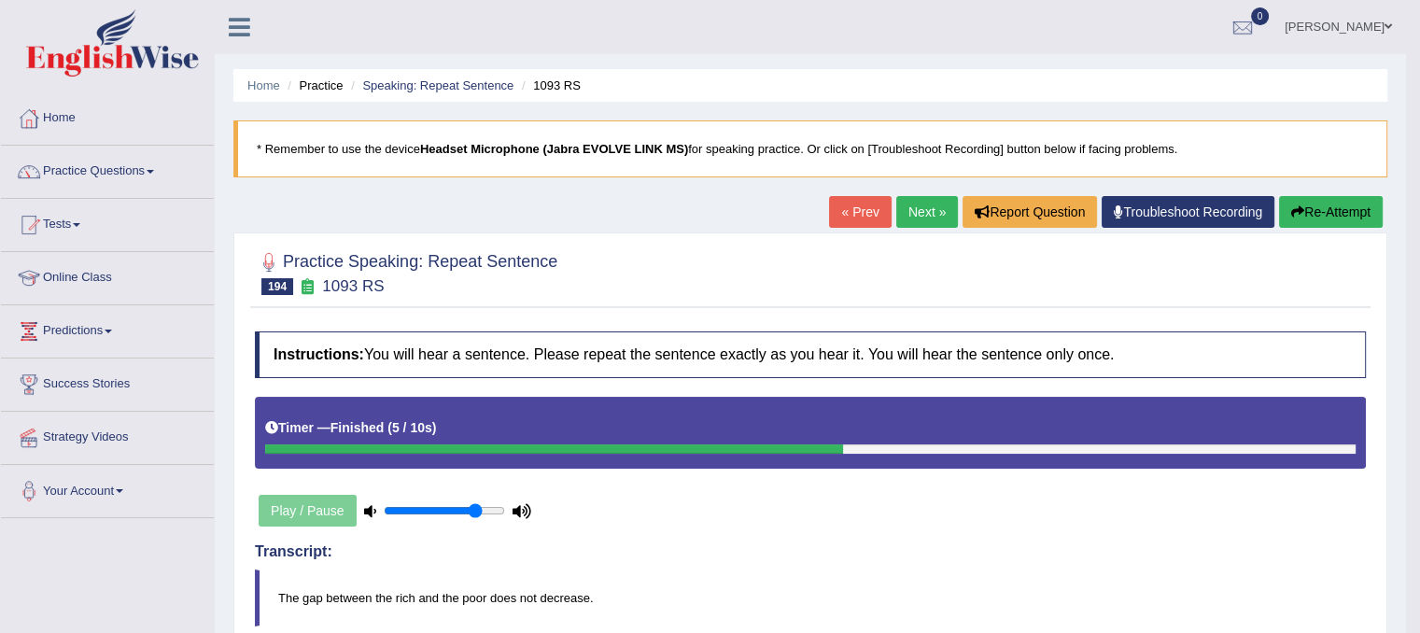
click at [910, 218] on link "Next »" at bounding box center [927, 212] width 62 height 32
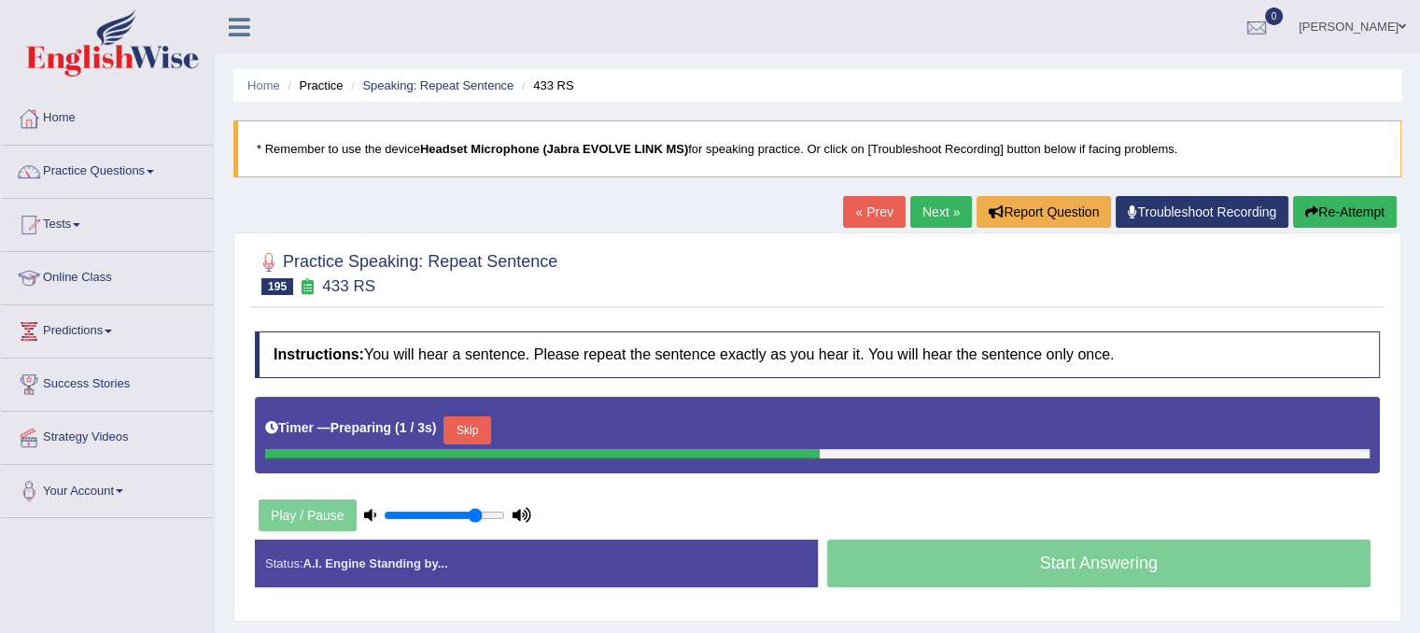
click at [489, 423] on button "Skip" at bounding box center [466, 430] width 47 height 28
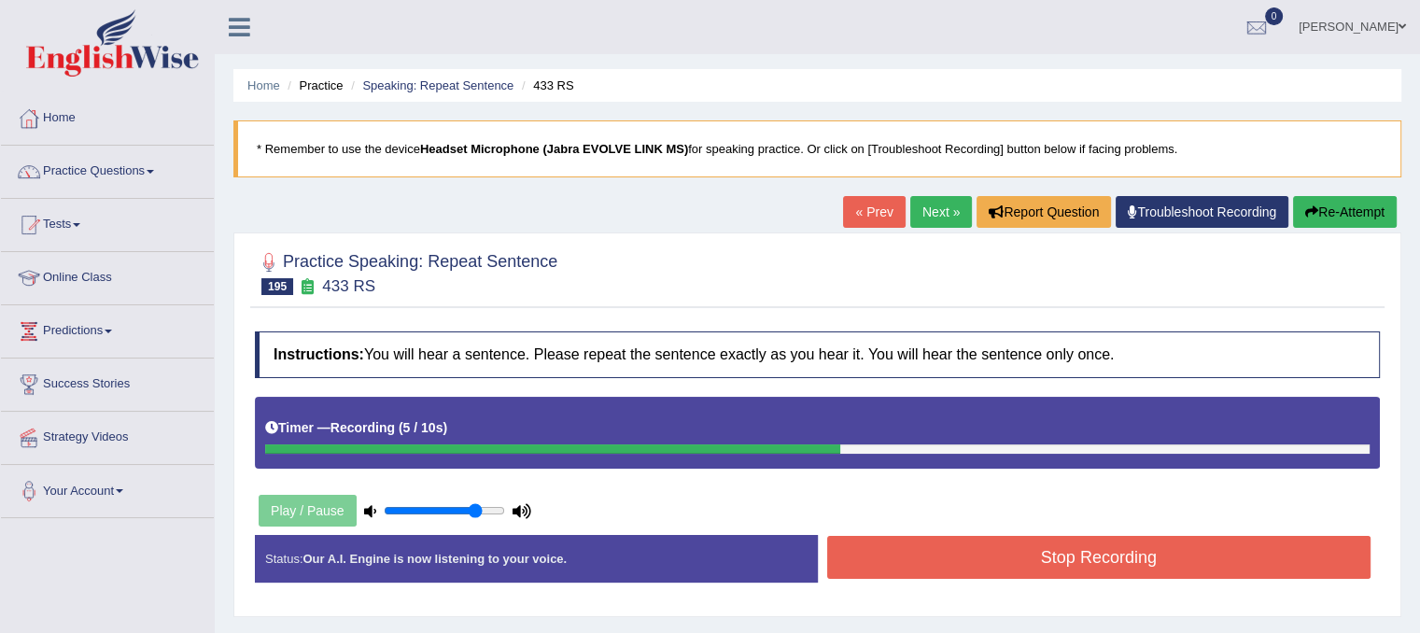
click at [867, 546] on button "Stop Recording" at bounding box center [1099, 557] width 544 height 43
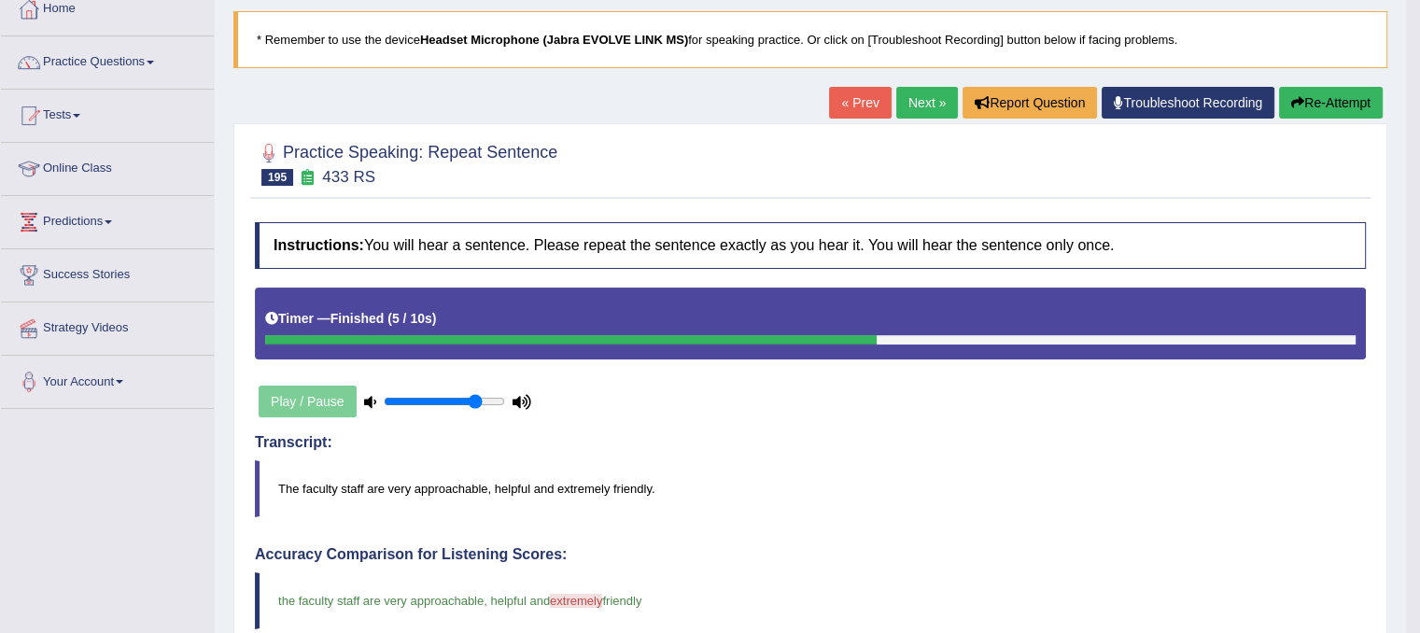
scroll to position [75, 0]
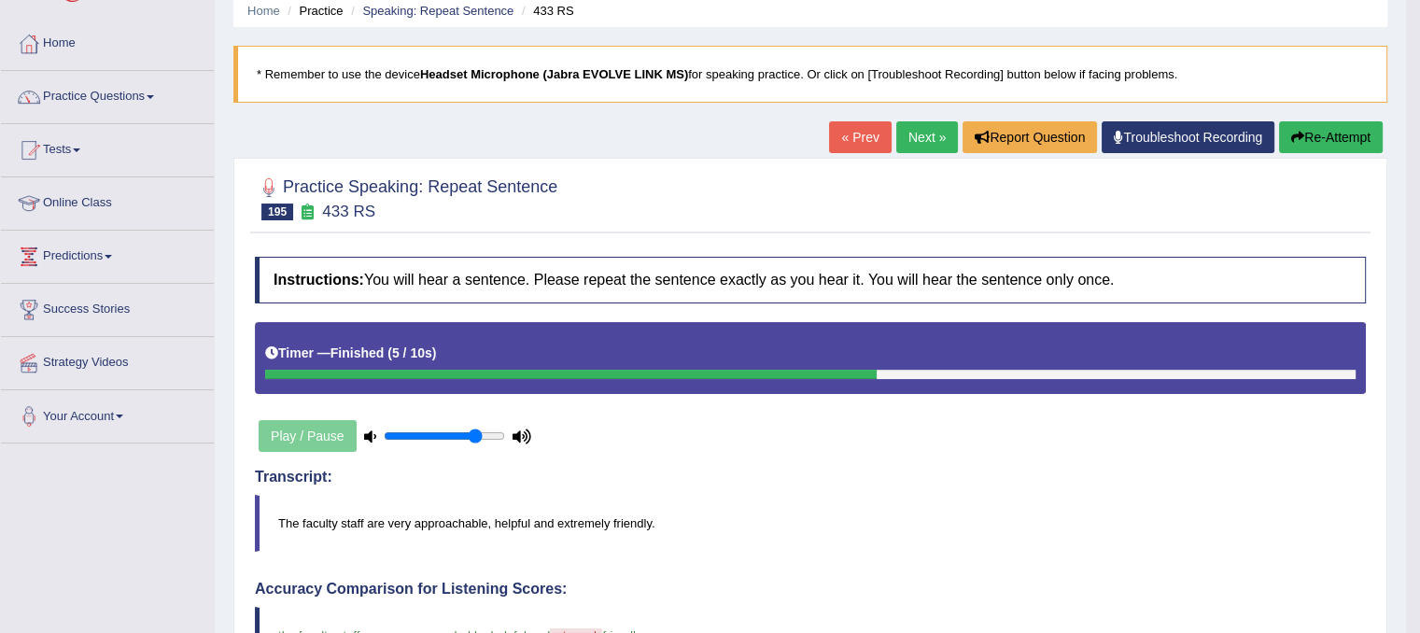
click at [898, 134] on link "Next »" at bounding box center [927, 137] width 62 height 32
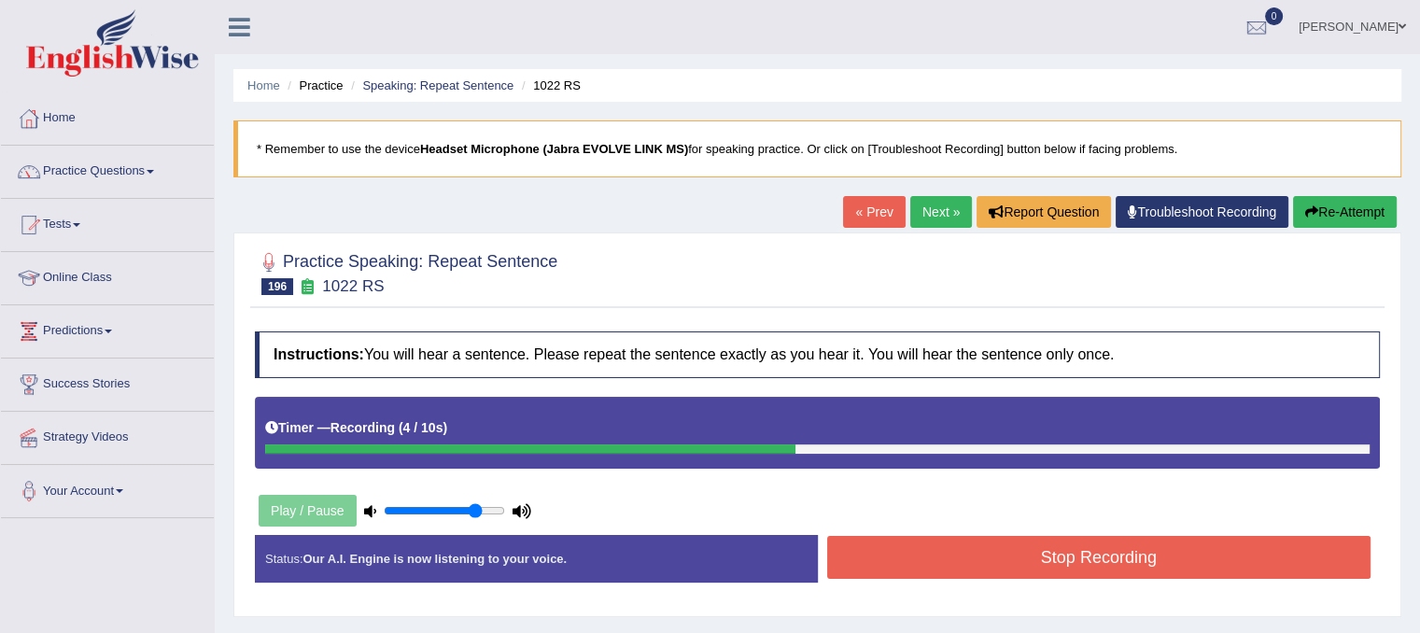
click at [1211, 567] on button "Stop Recording" at bounding box center [1099, 557] width 544 height 43
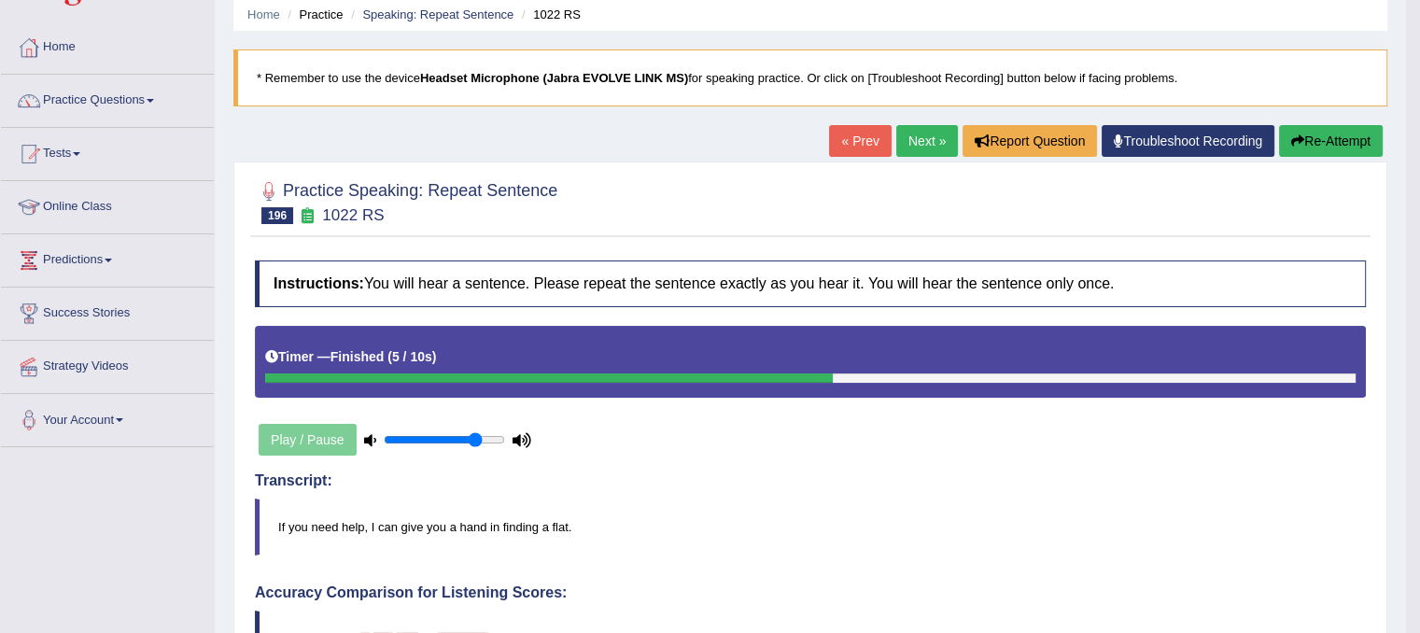
scroll to position [69, 0]
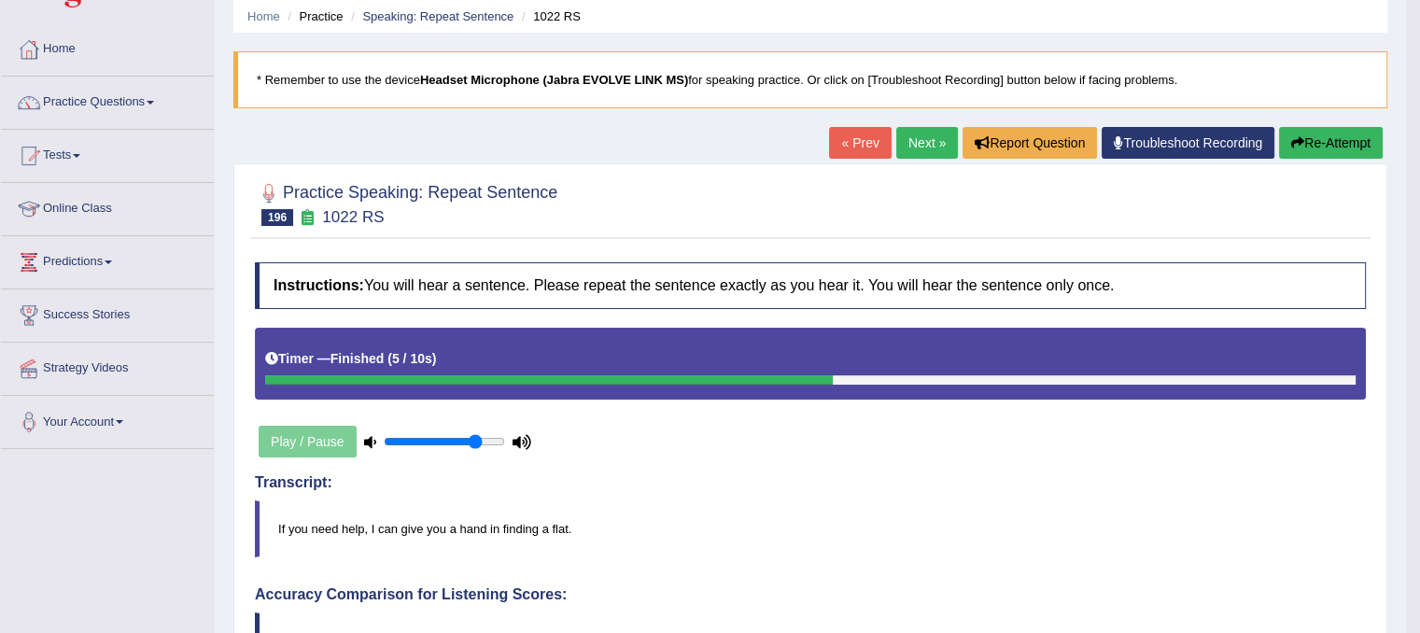
click at [1355, 135] on button "Re-Attempt" at bounding box center [1331, 143] width 104 height 32
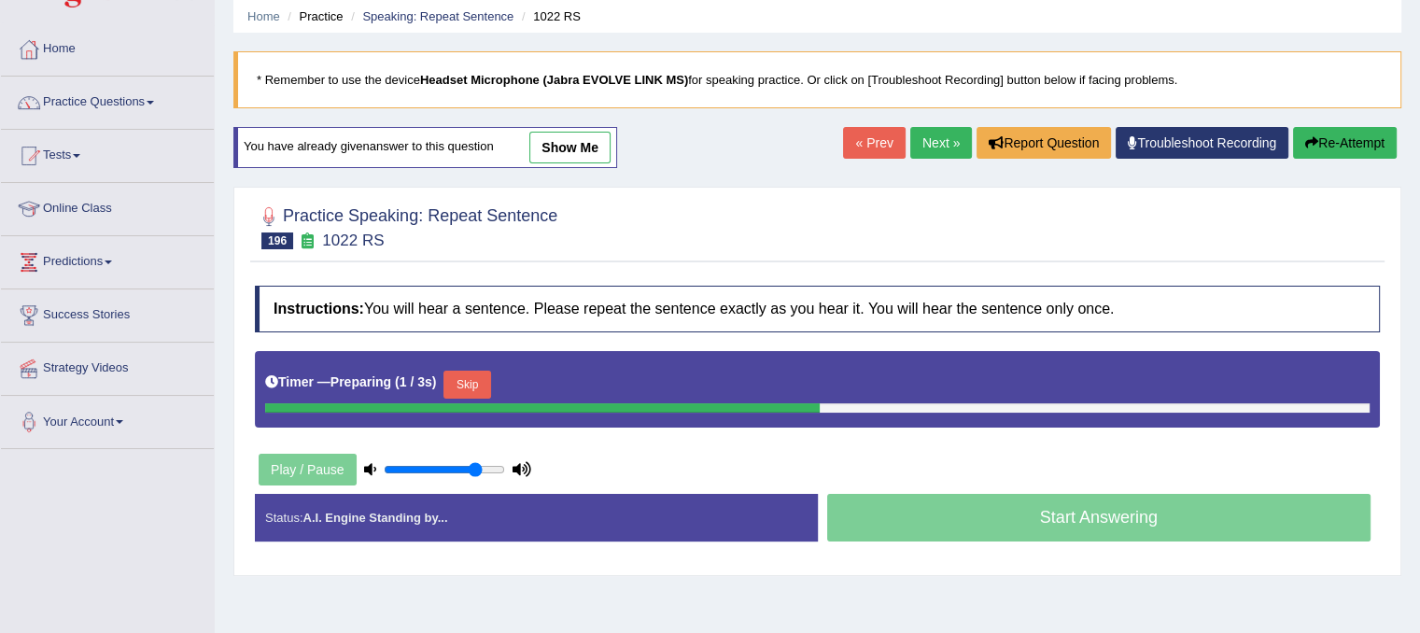
click at [460, 372] on button "Skip" at bounding box center [466, 385] width 47 height 28
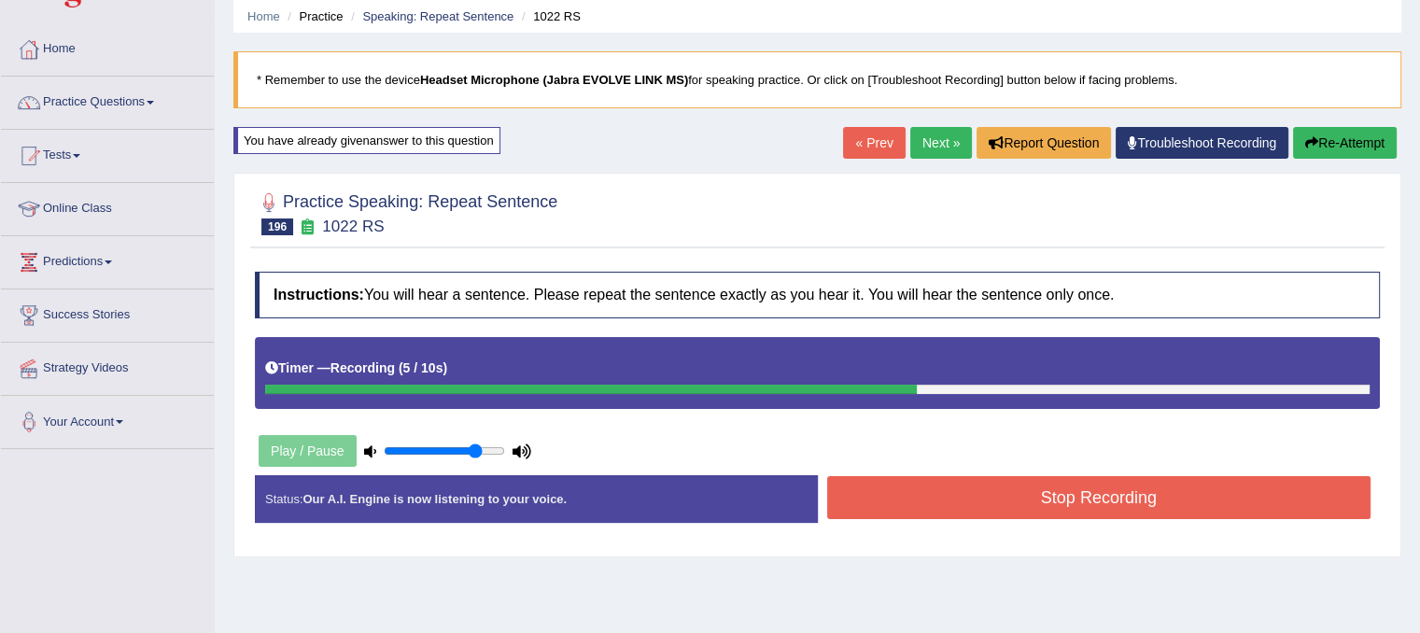
click at [925, 504] on button "Stop Recording" at bounding box center [1099, 497] width 544 height 43
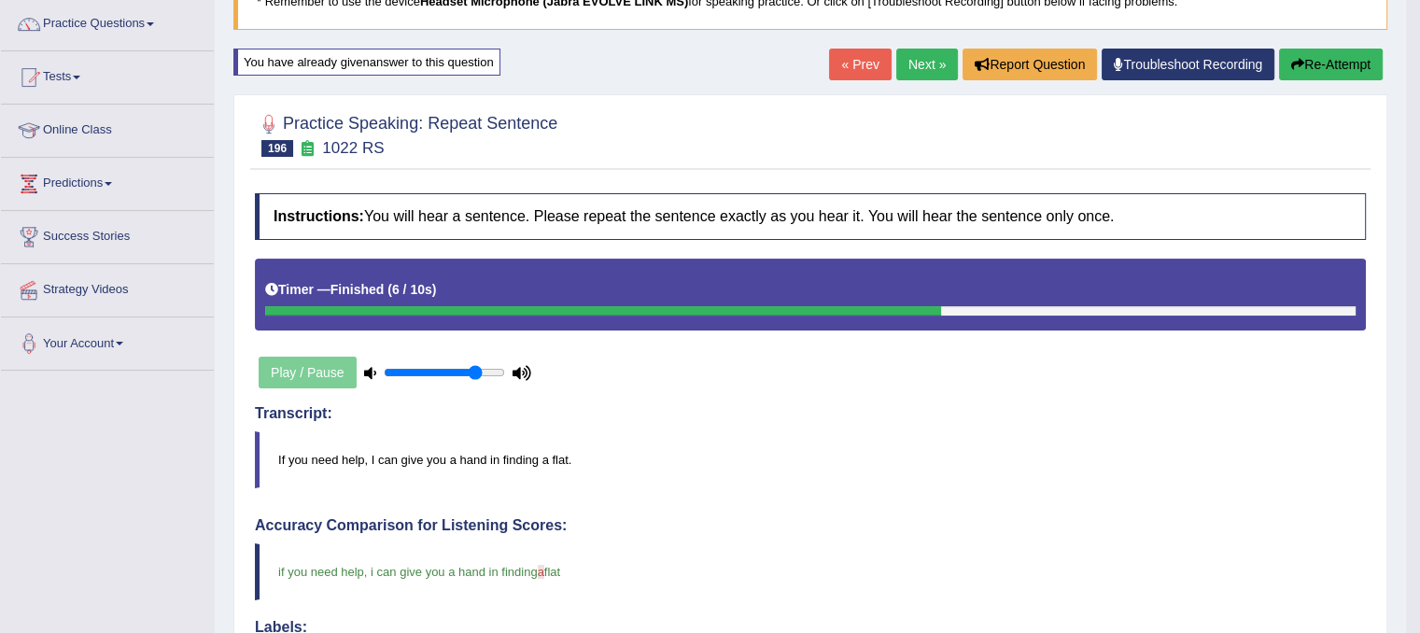
scroll to position [41, 0]
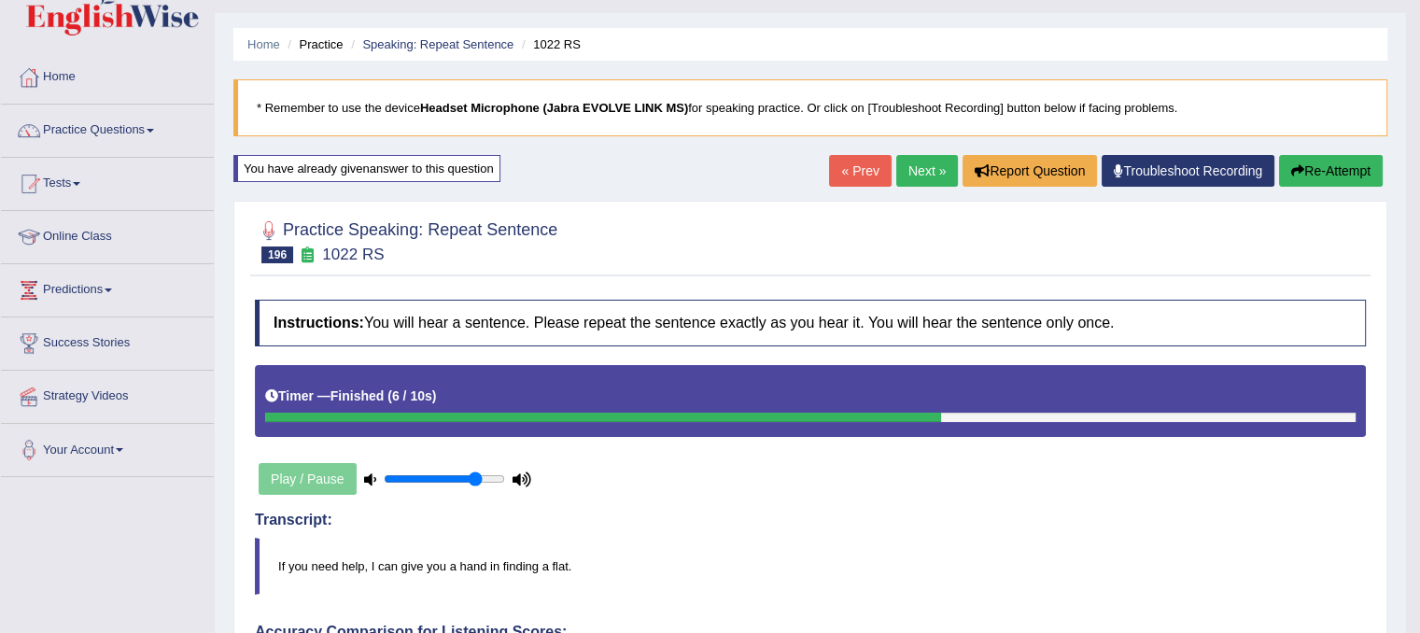
click at [926, 170] on link "Next »" at bounding box center [927, 171] width 62 height 32
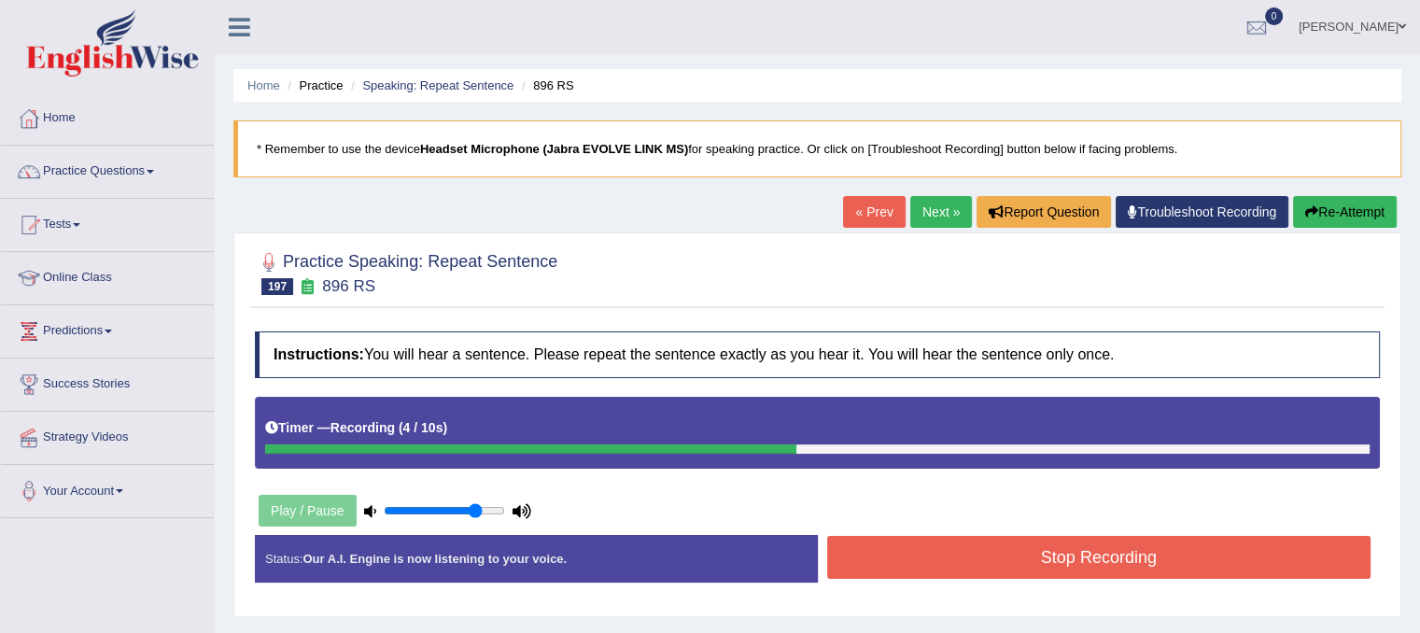
click at [945, 566] on button "Stop Recording" at bounding box center [1099, 557] width 544 height 43
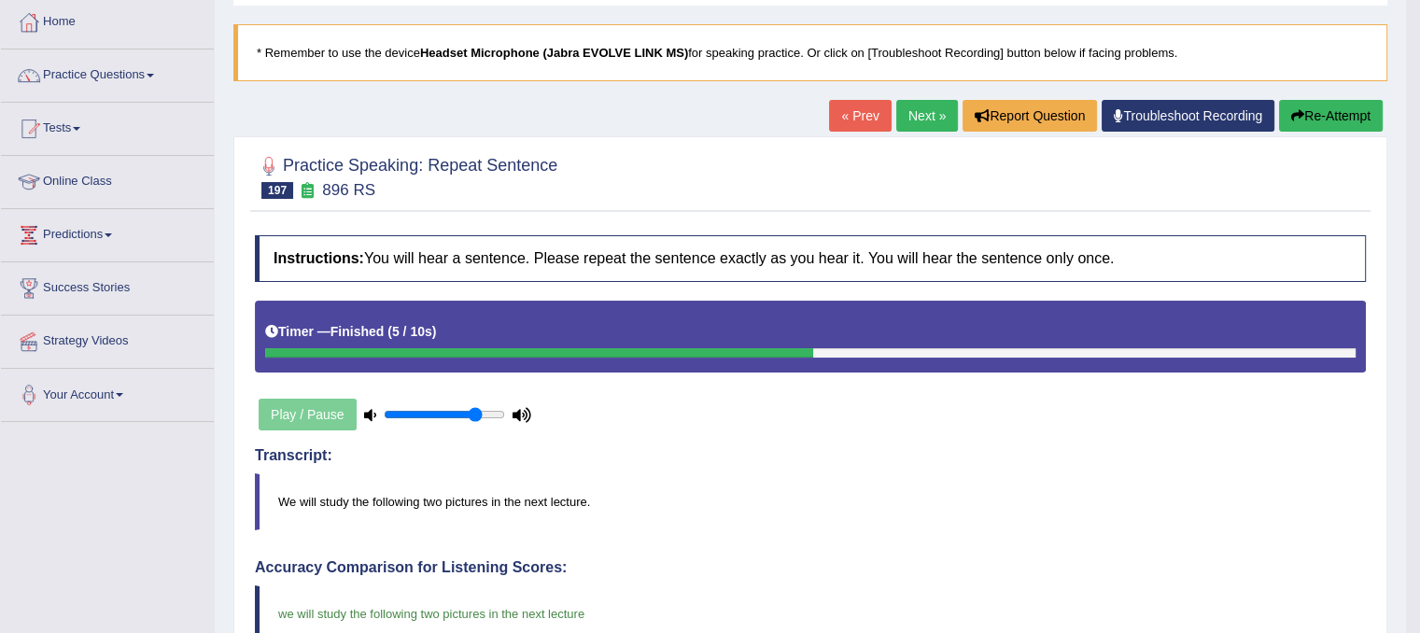
scroll to position [95, 0]
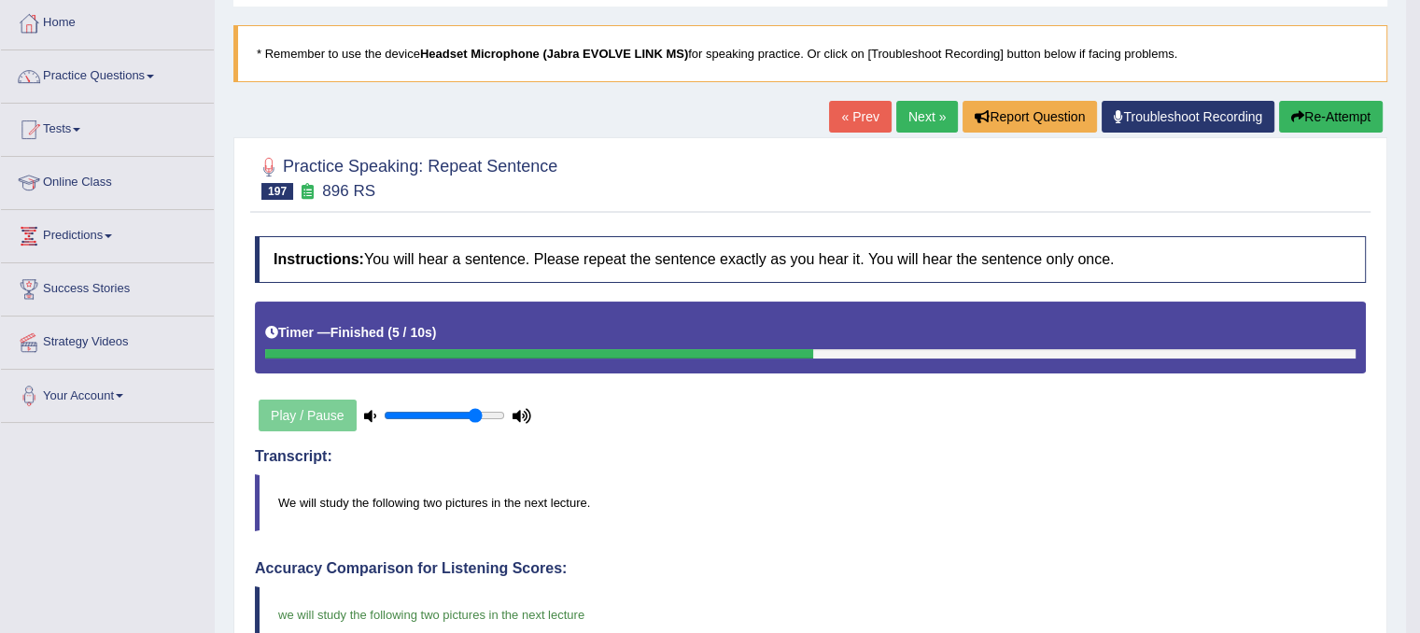
click at [905, 127] on link "Next »" at bounding box center [927, 117] width 62 height 32
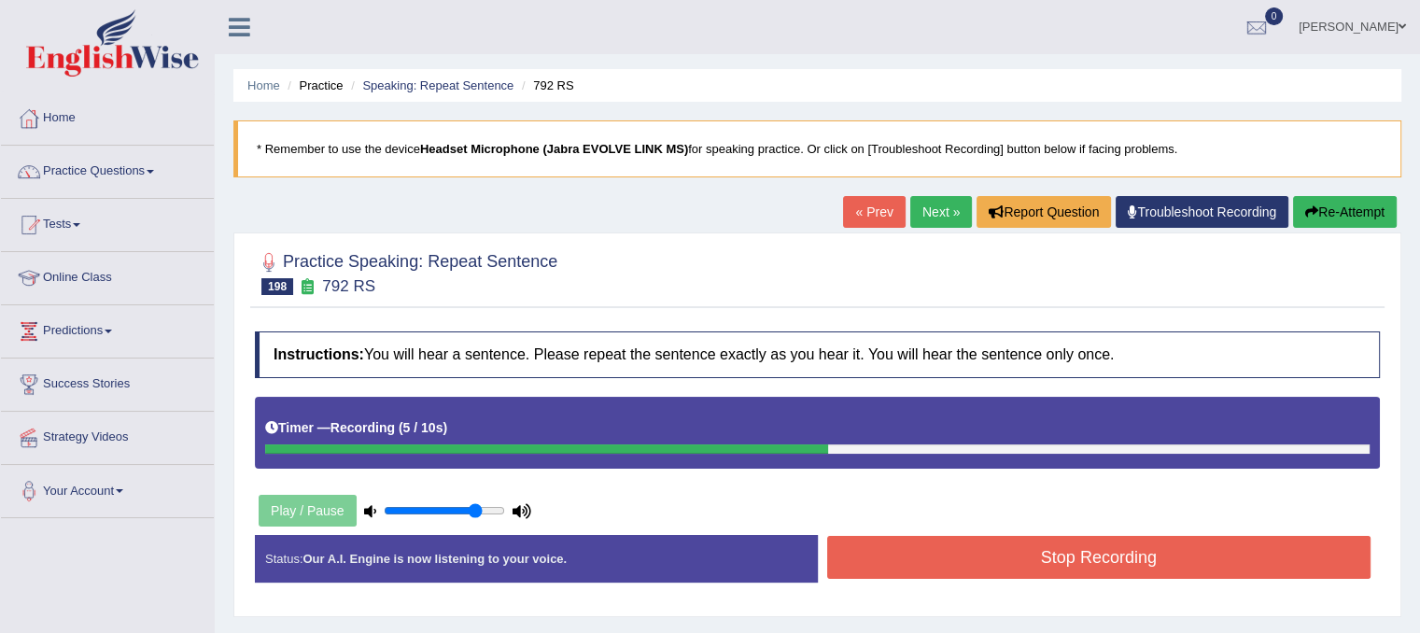
click at [929, 555] on button "Stop Recording" at bounding box center [1099, 557] width 544 height 43
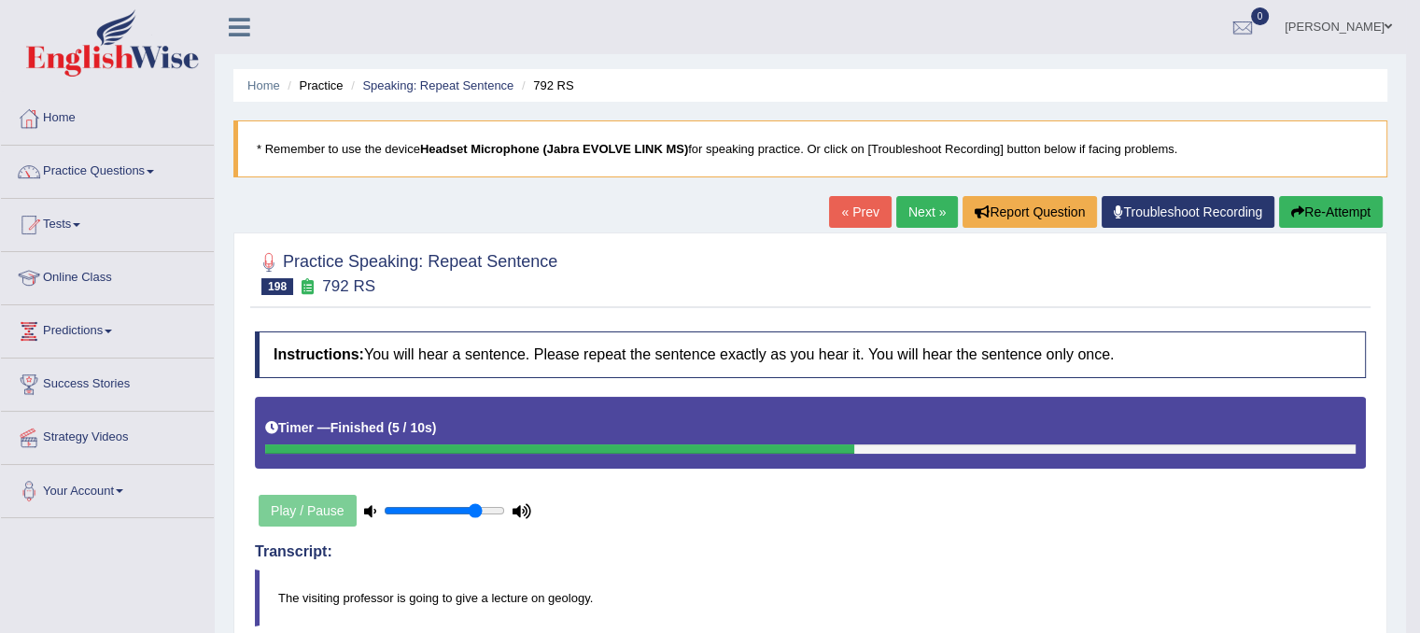
click at [931, 217] on link "Next »" at bounding box center [927, 212] width 62 height 32
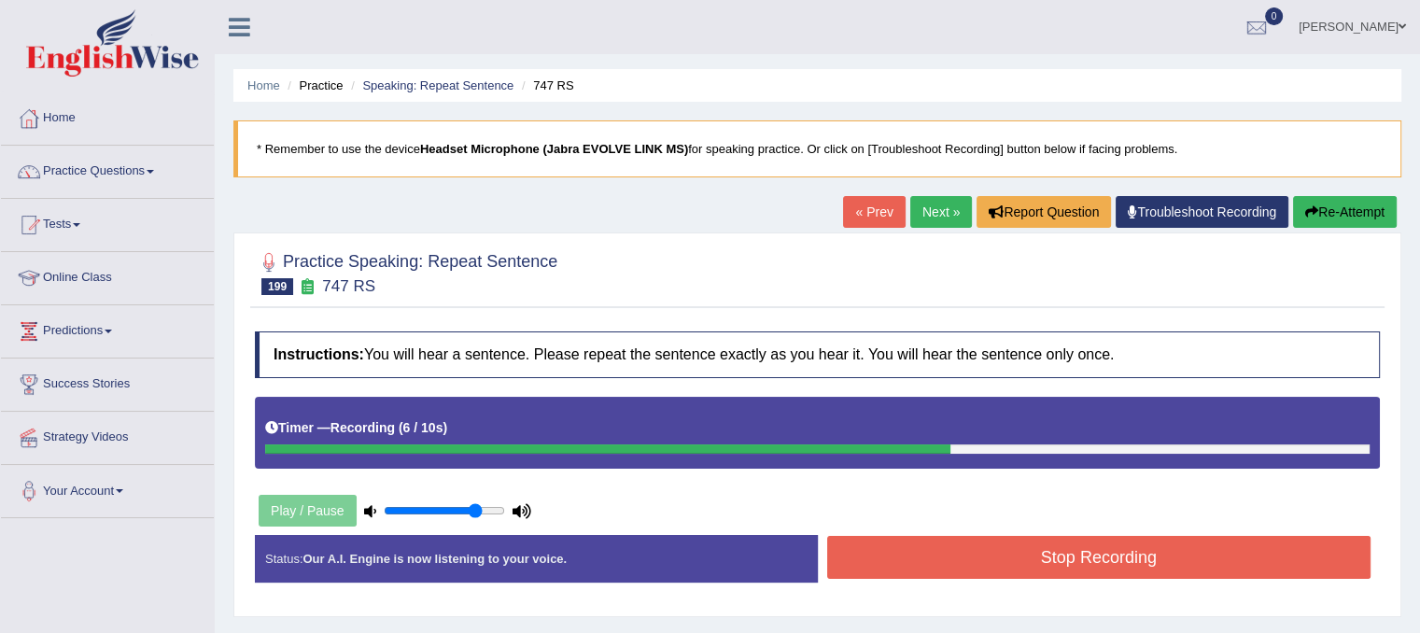
click at [1000, 544] on button "Stop Recording" at bounding box center [1099, 557] width 544 height 43
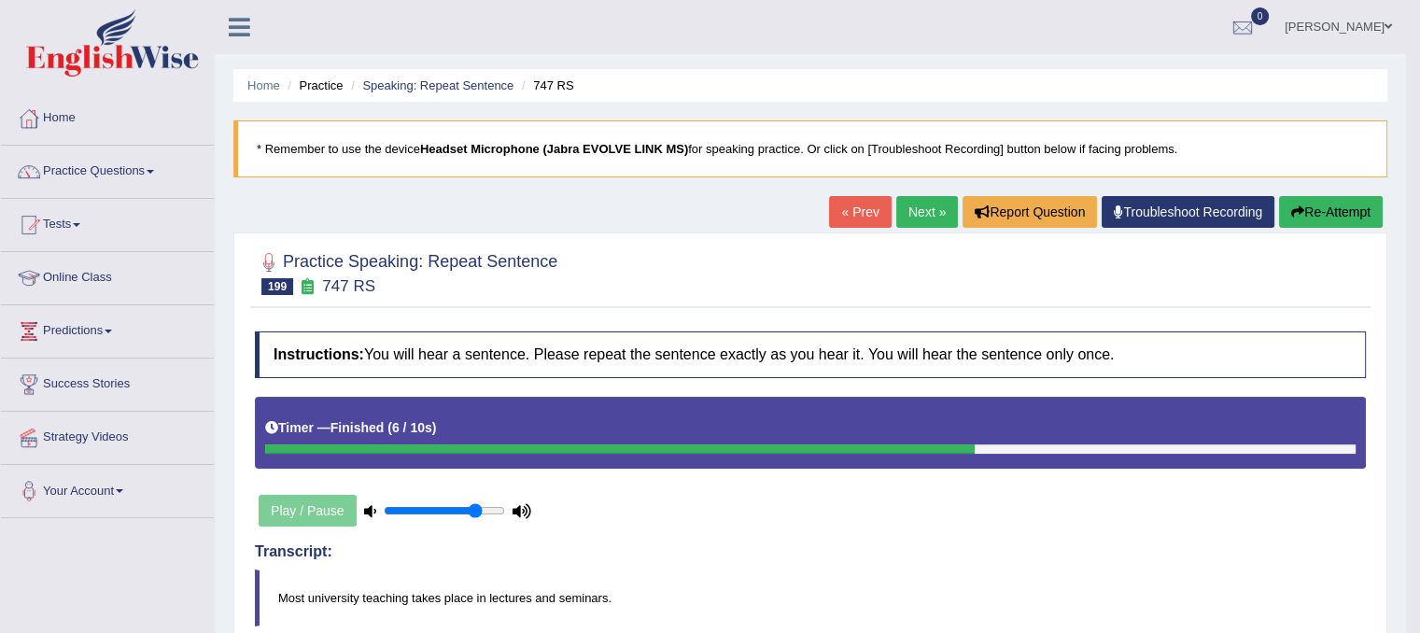
click at [1309, 210] on button "Re-Attempt" at bounding box center [1331, 212] width 104 height 32
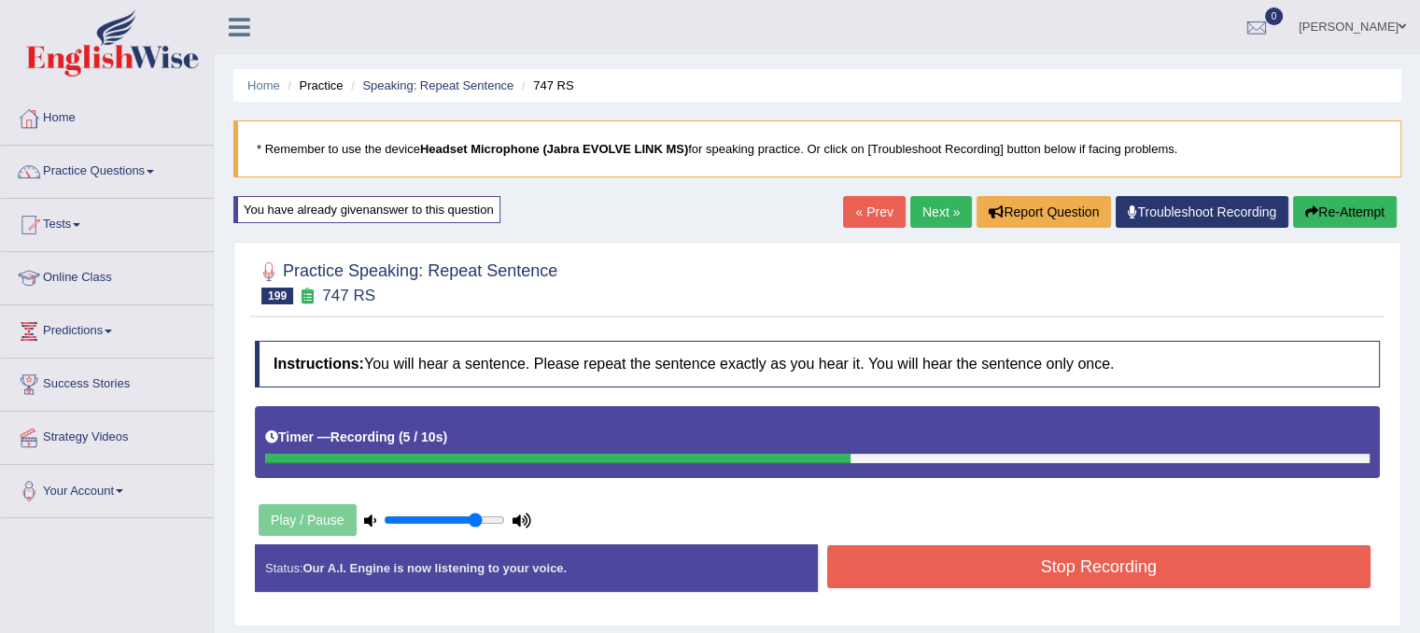
click at [1038, 557] on button "Stop Recording" at bounding box center [1099, 566] width 544 height 43
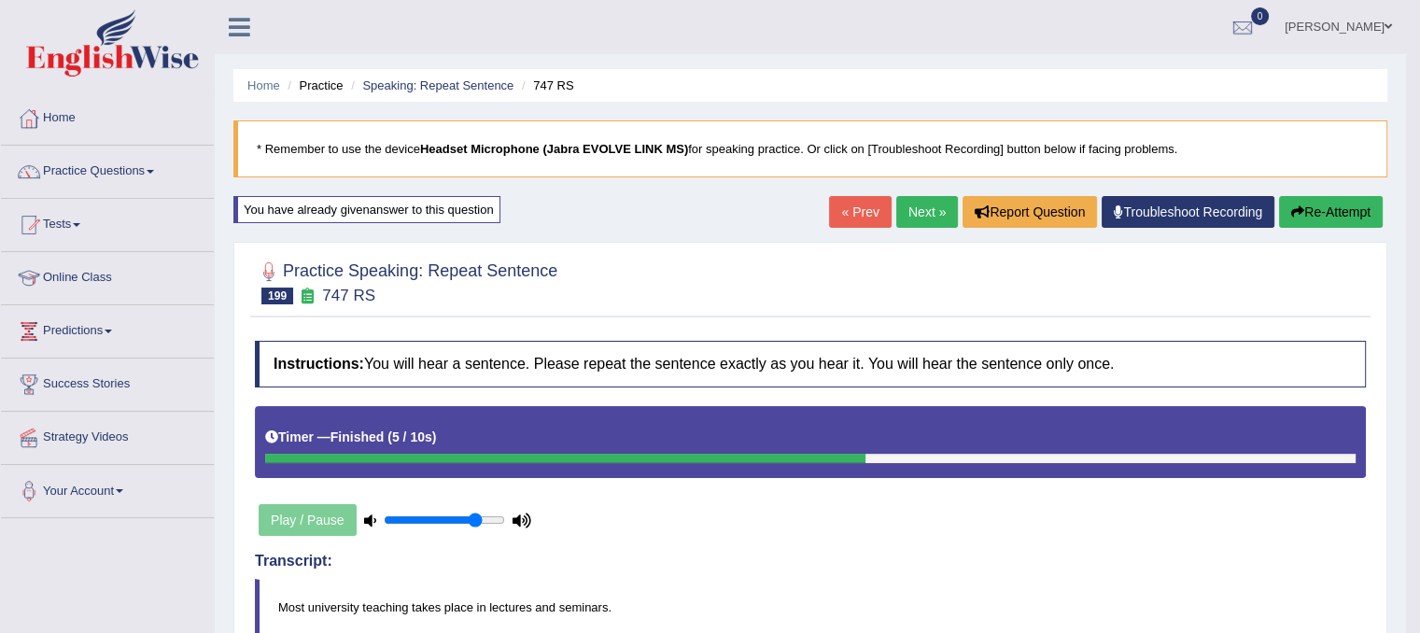
click at [926, 219] on link "Next »" at bounding box center [927, 212] width 62 height 32
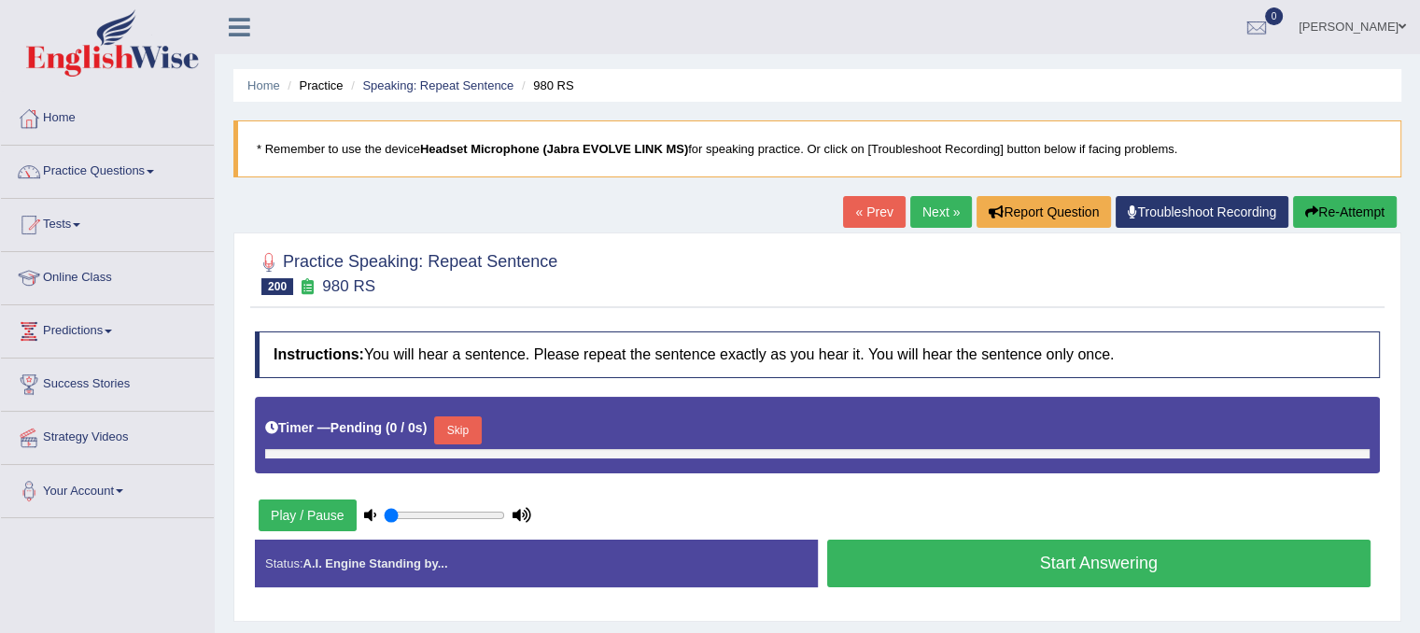
type input "0.8"
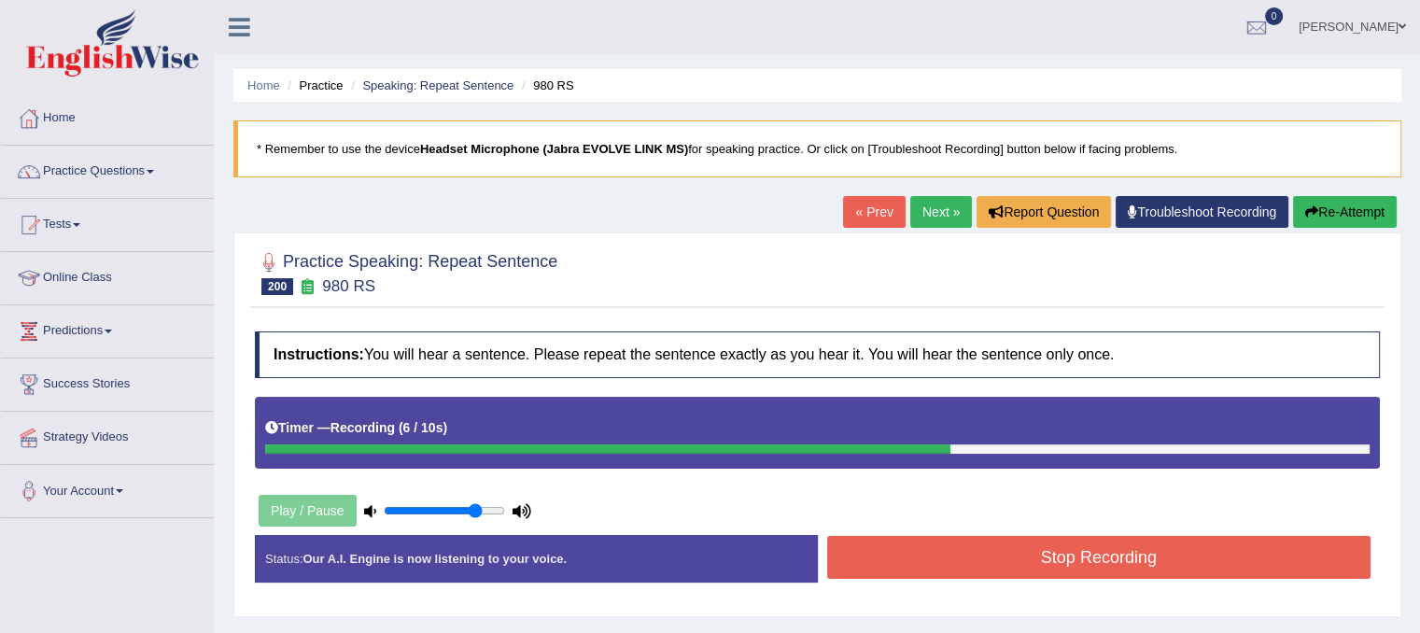
click at [1007, 560] on button "Stop Recording" at bounding box center [1099, 557] width 544 height 43
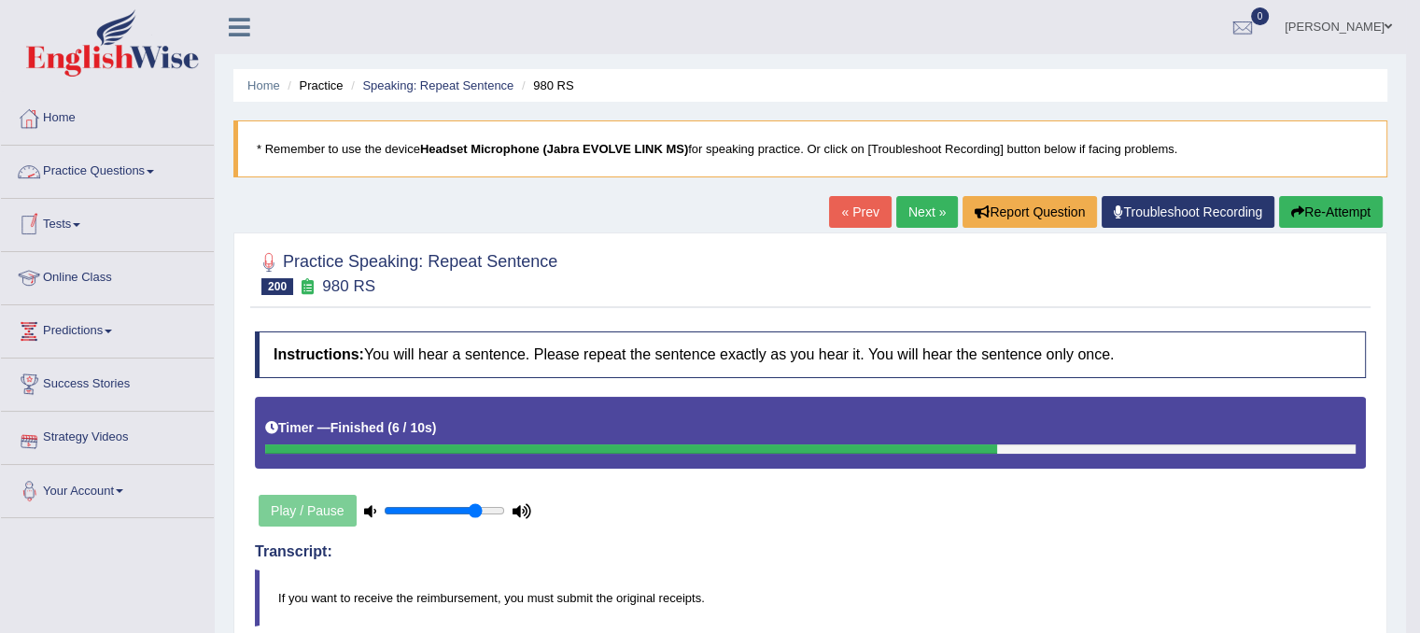
click at [154, 168] on link "Practice Questions" at bounding box center [107, 169] width 213 height 47
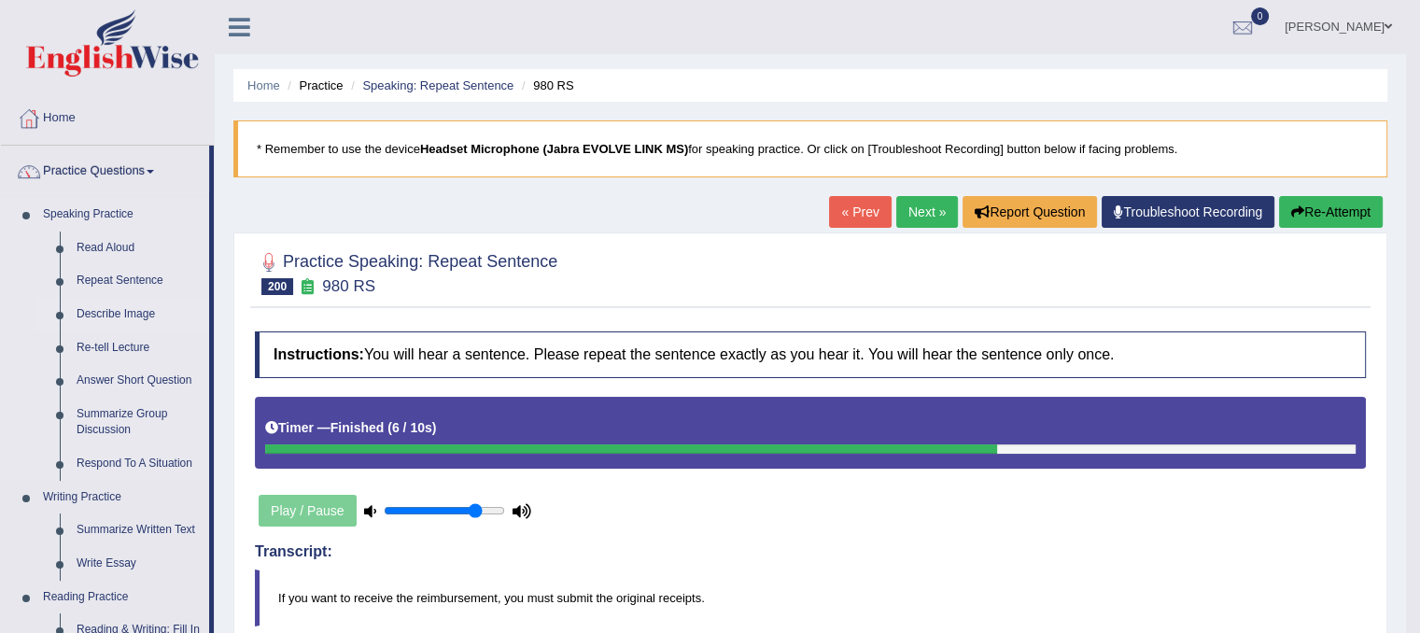
click at [132, 312] on link "Describe Image" at bounding box center [138, 315] width 141 height 34
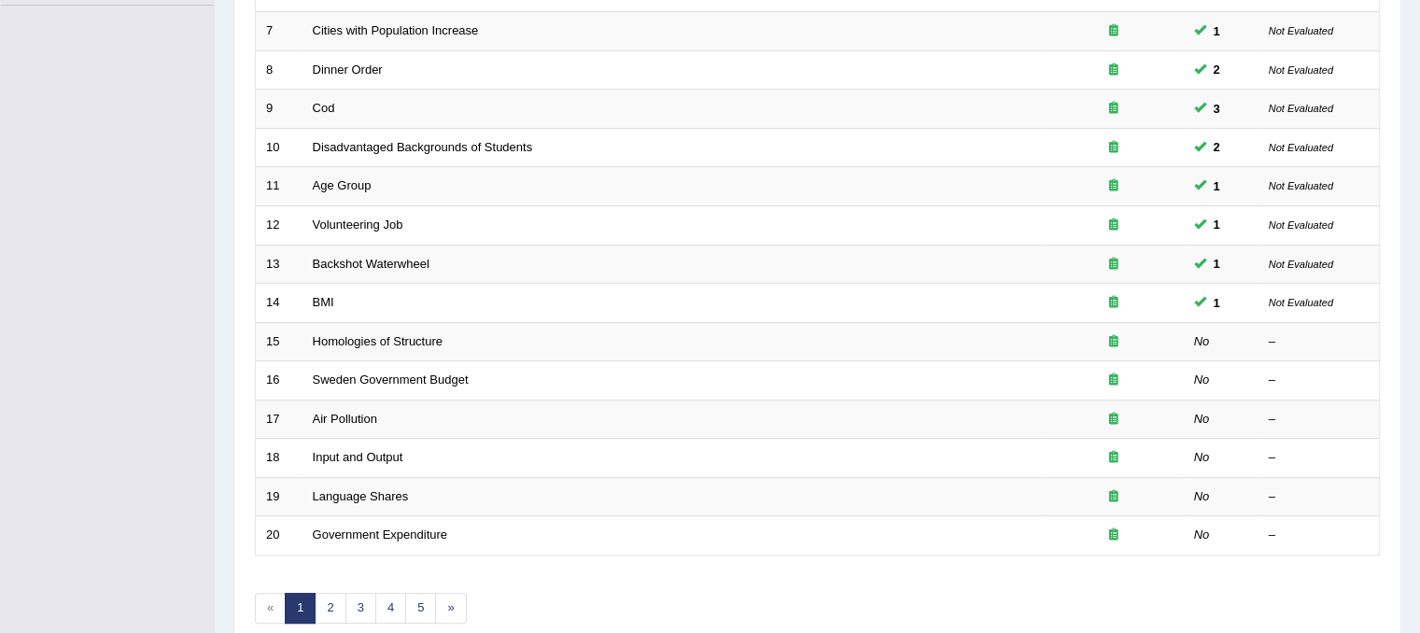
scroll to position [517, 0]
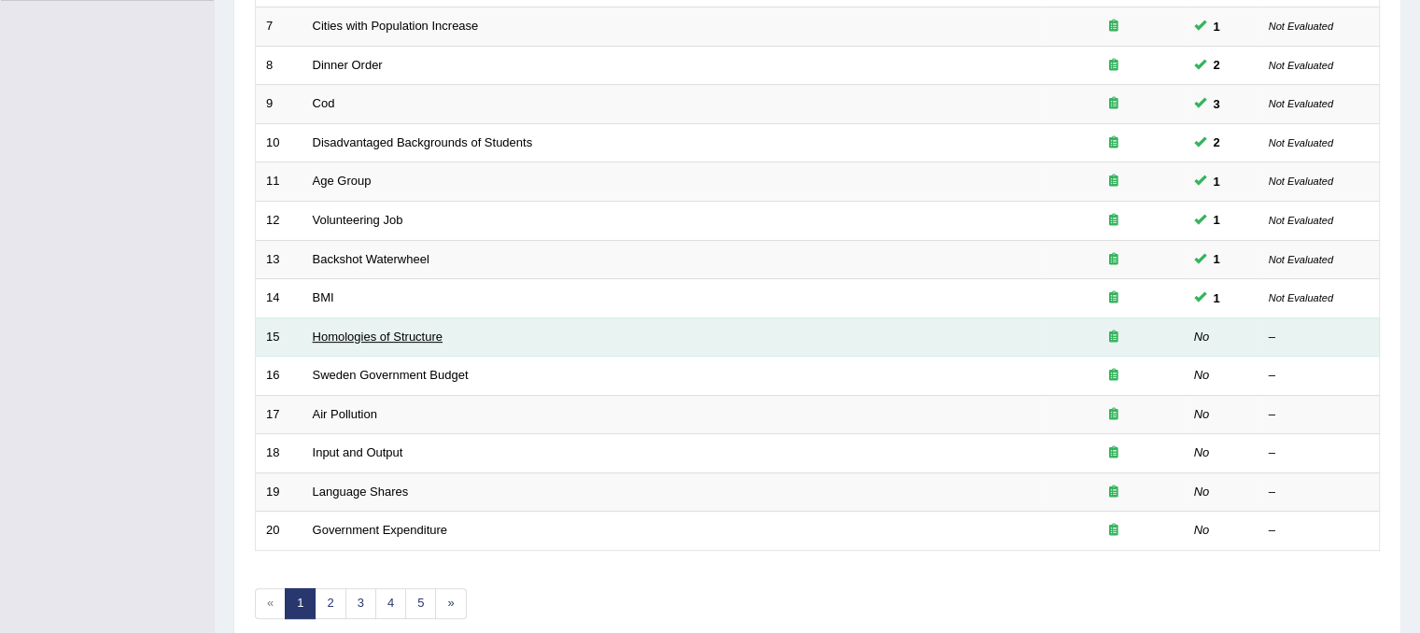
click at [406, 330] on link "Homologies of Structure" at bounding box center [378, 337] width 130 height 14
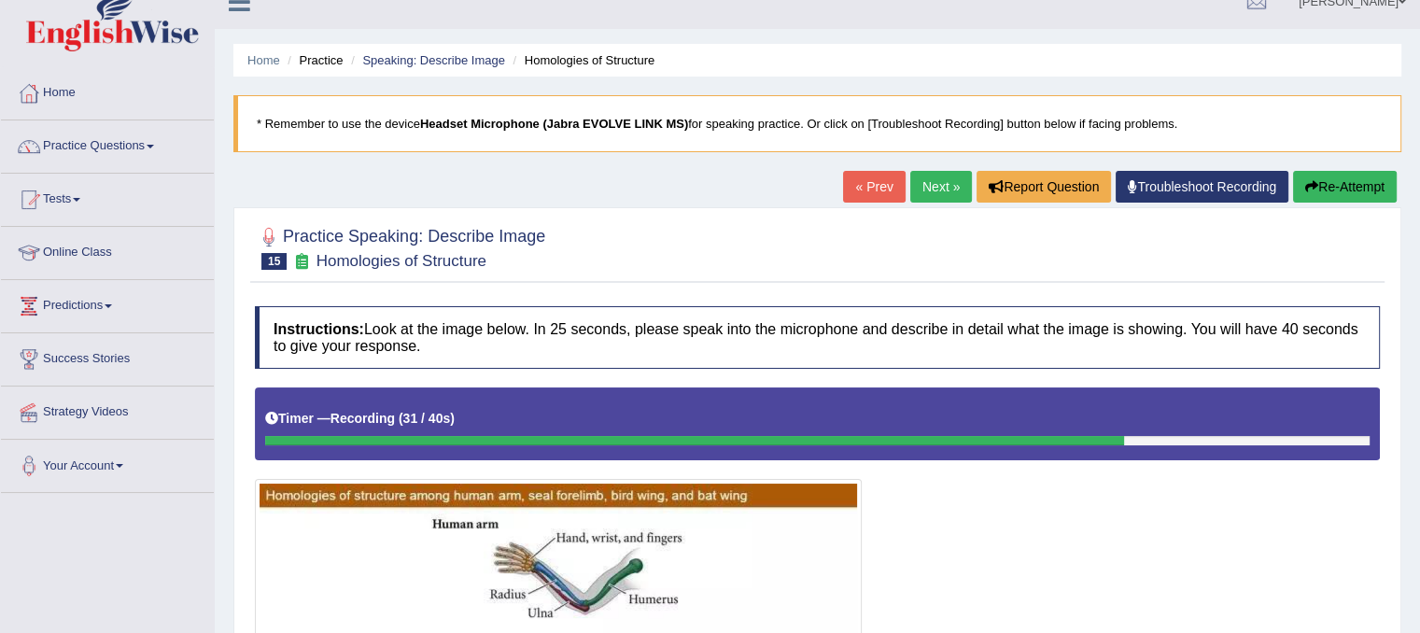
scroll to position [23, 0]
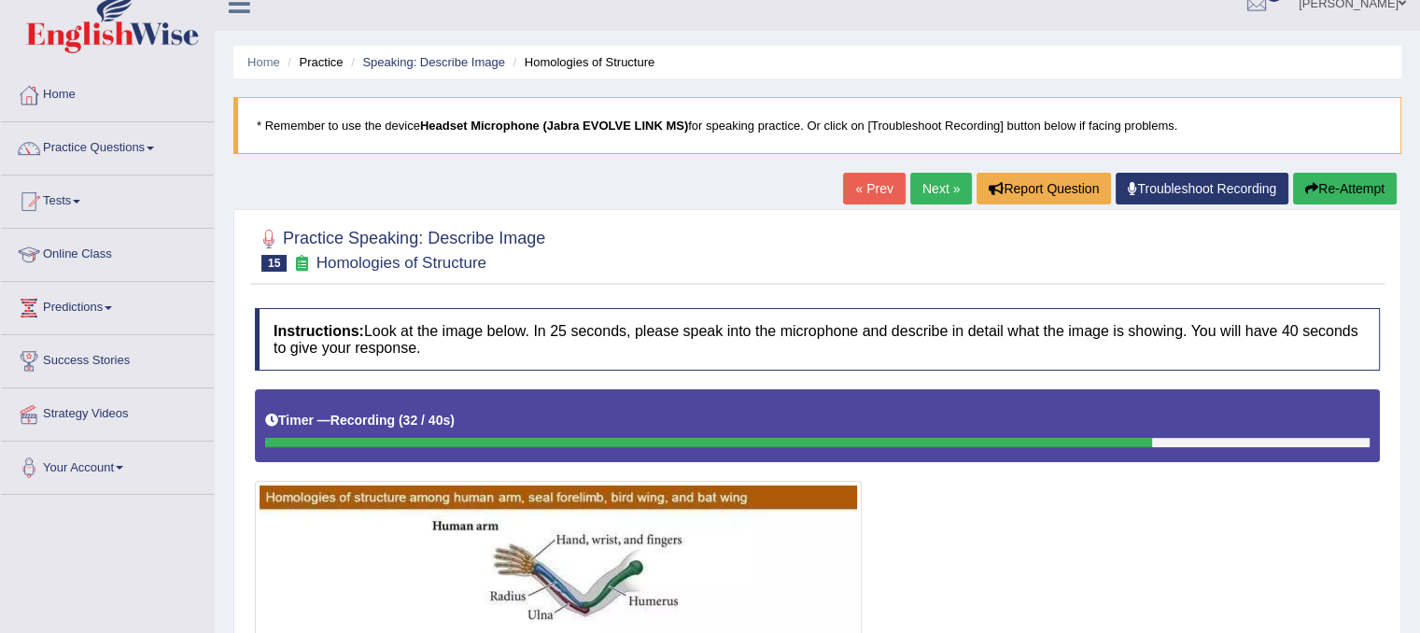
click at [1341, 190] on button "Re-Attempt" at bounding box center [1345, 189] width 104 height 32
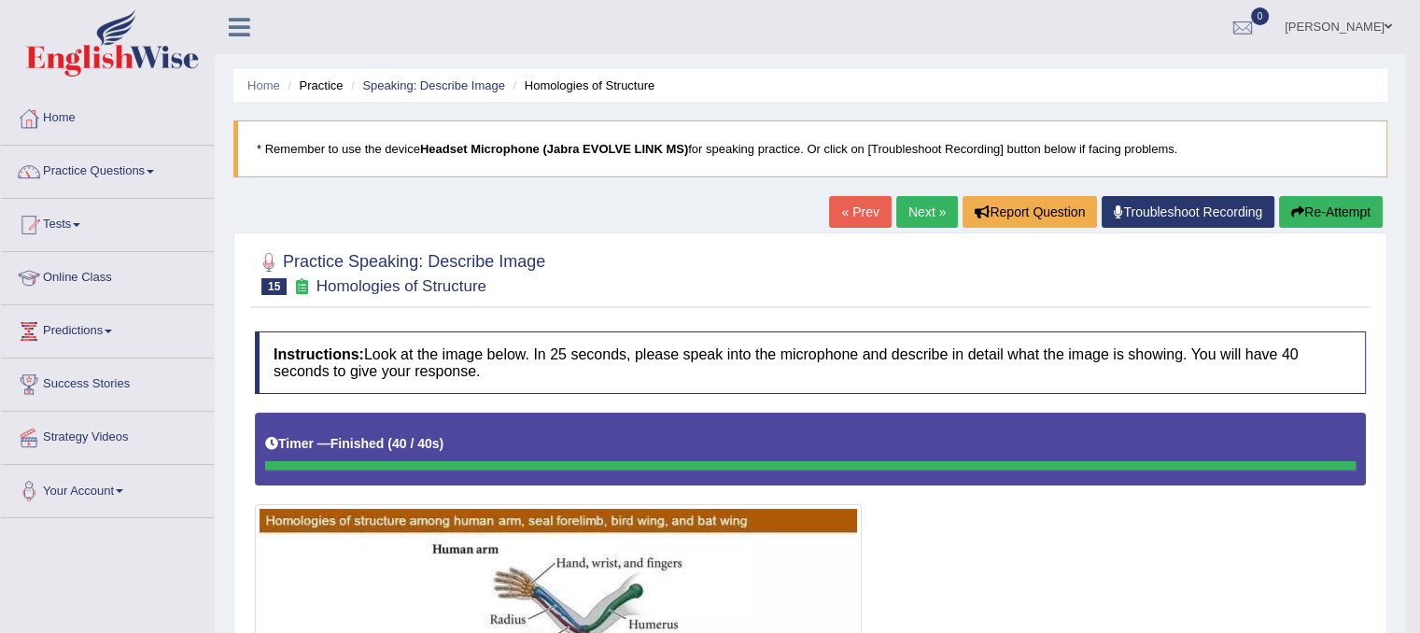
click at [1340, 218] on button "Re-Attempt" at bounding box center [1331, 212] width 104 height 32
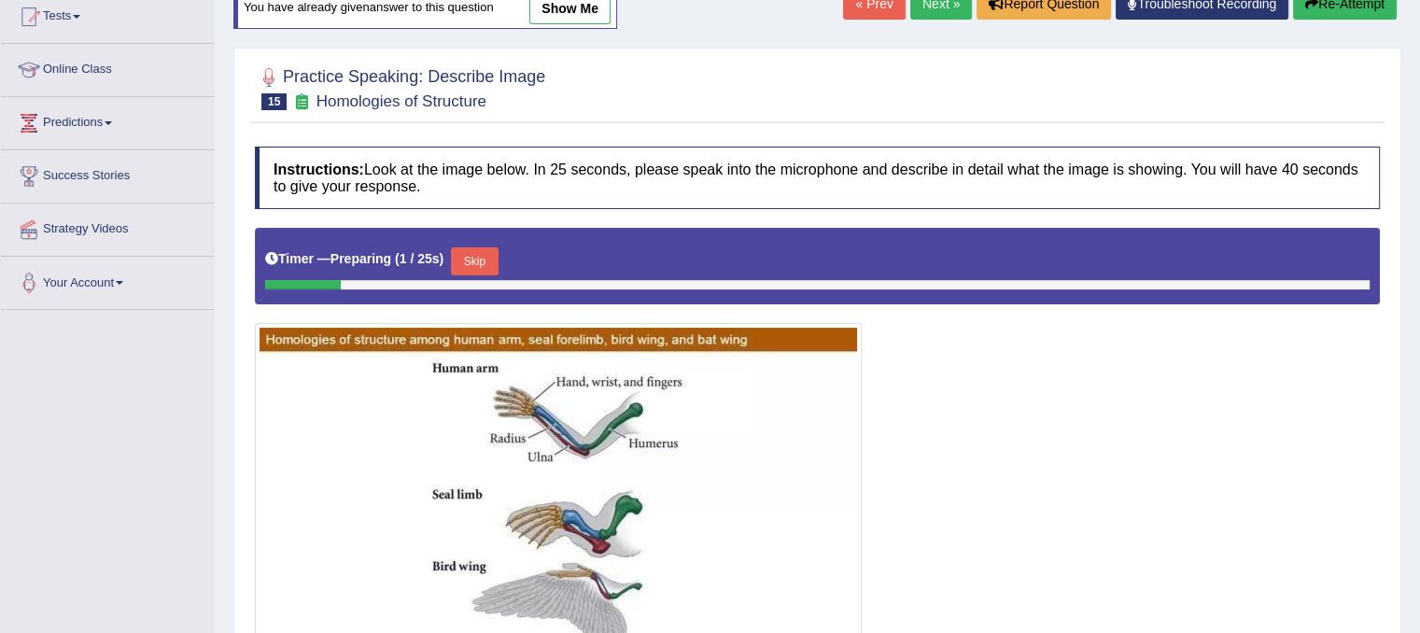
scroll to position [211, 0]
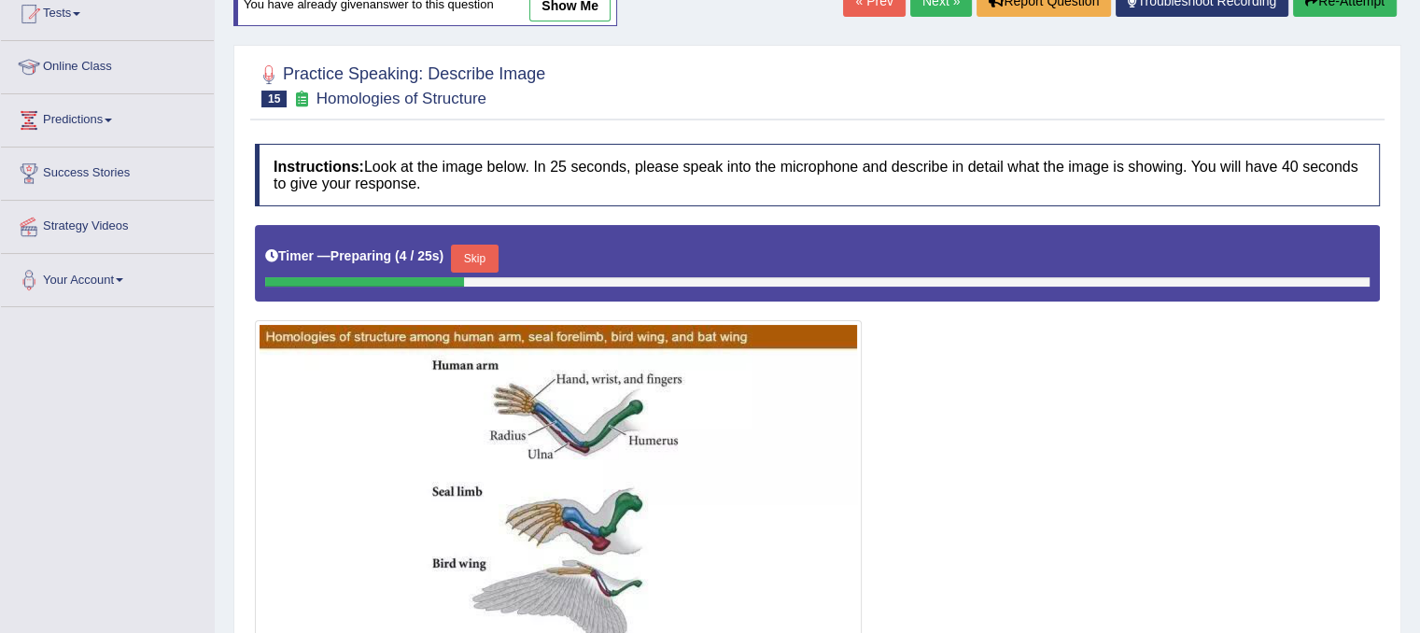
click at [481, 255] on button "Skip" at bounding box center [474, 259] width 47 height 28
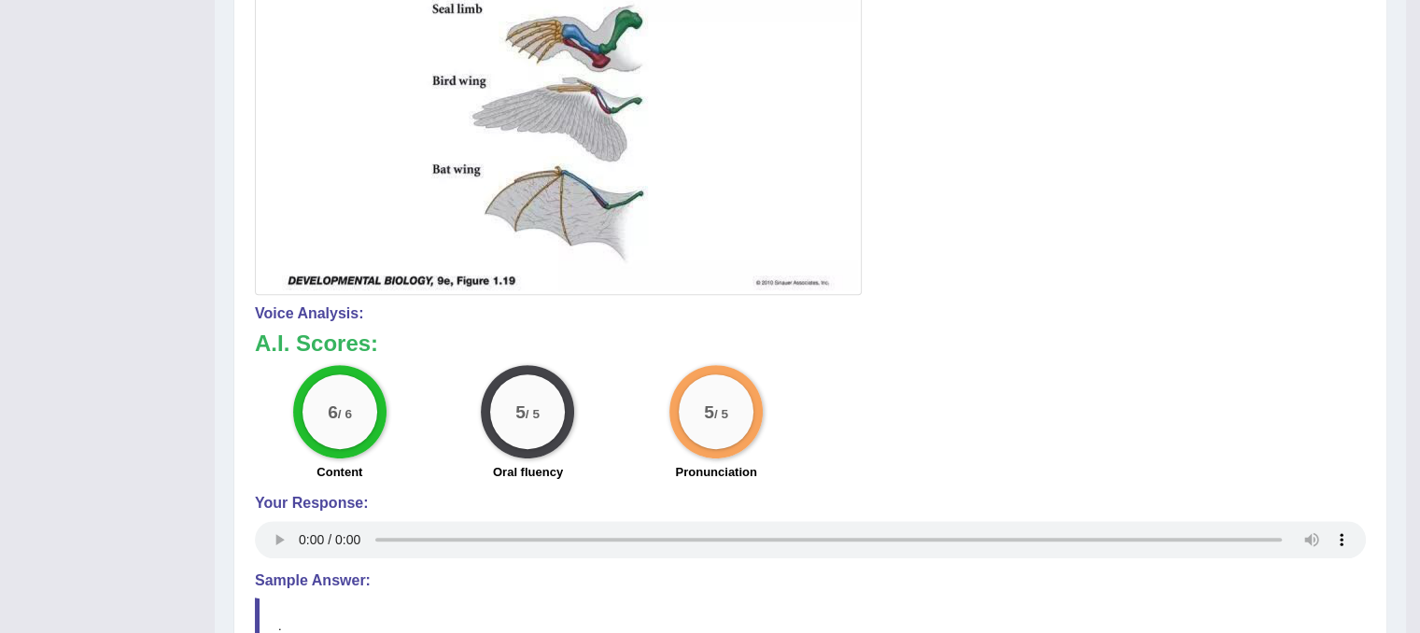
scroll to position [678, 0]
drag, startPoint x: 1418, startPoint y: 329, endPoint x: 1433, endPoint y: 40, distance: 288.8
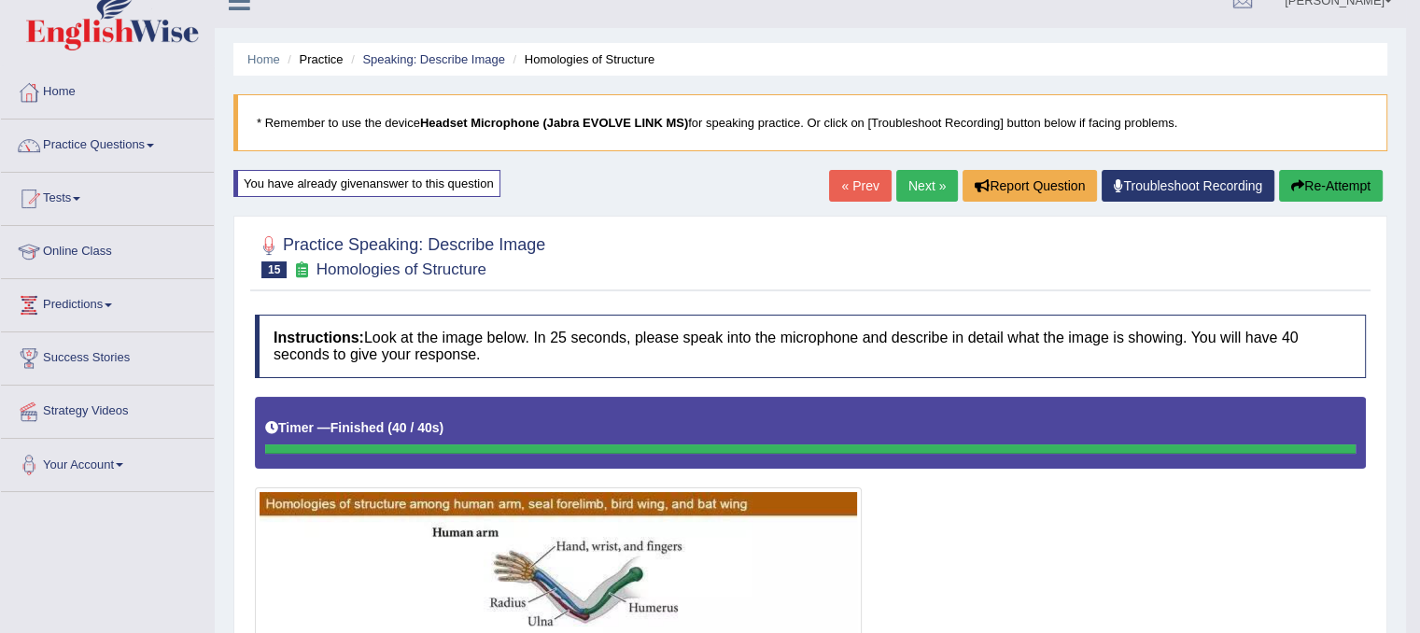
scroll to position [19, 0]
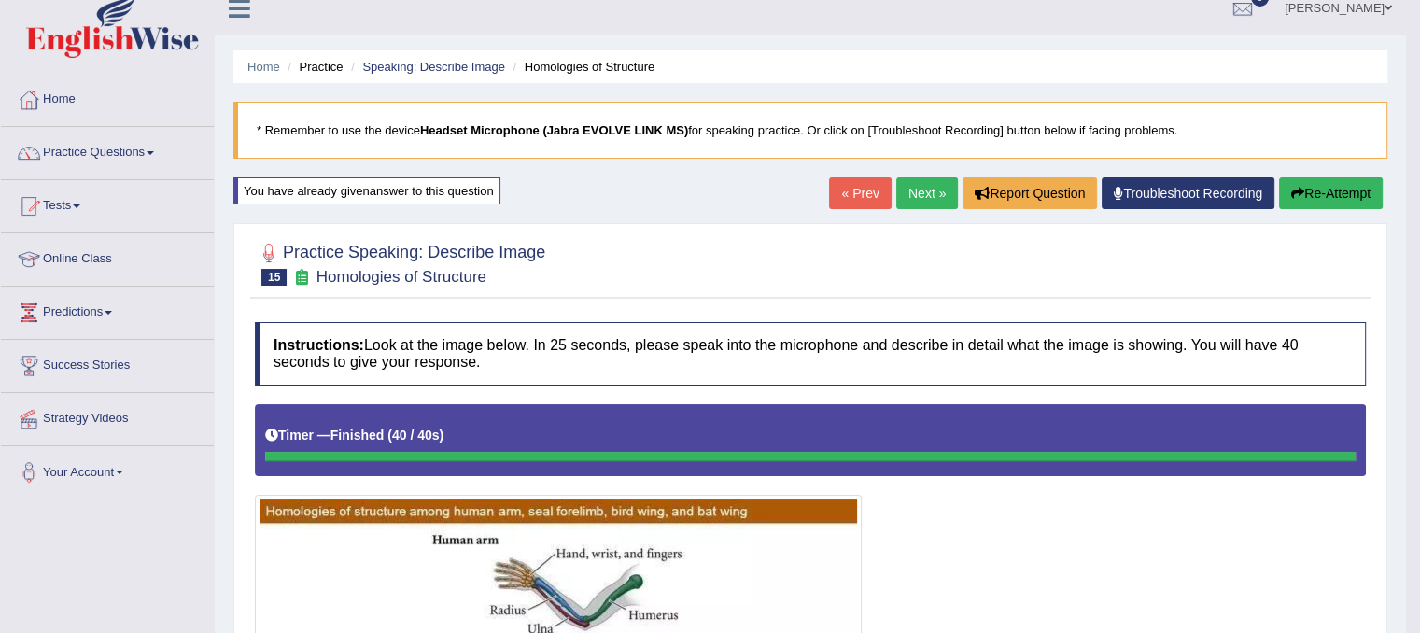
click at [928, 199] on link "Next »" at bounding box center [927, 193] width 62 height 32
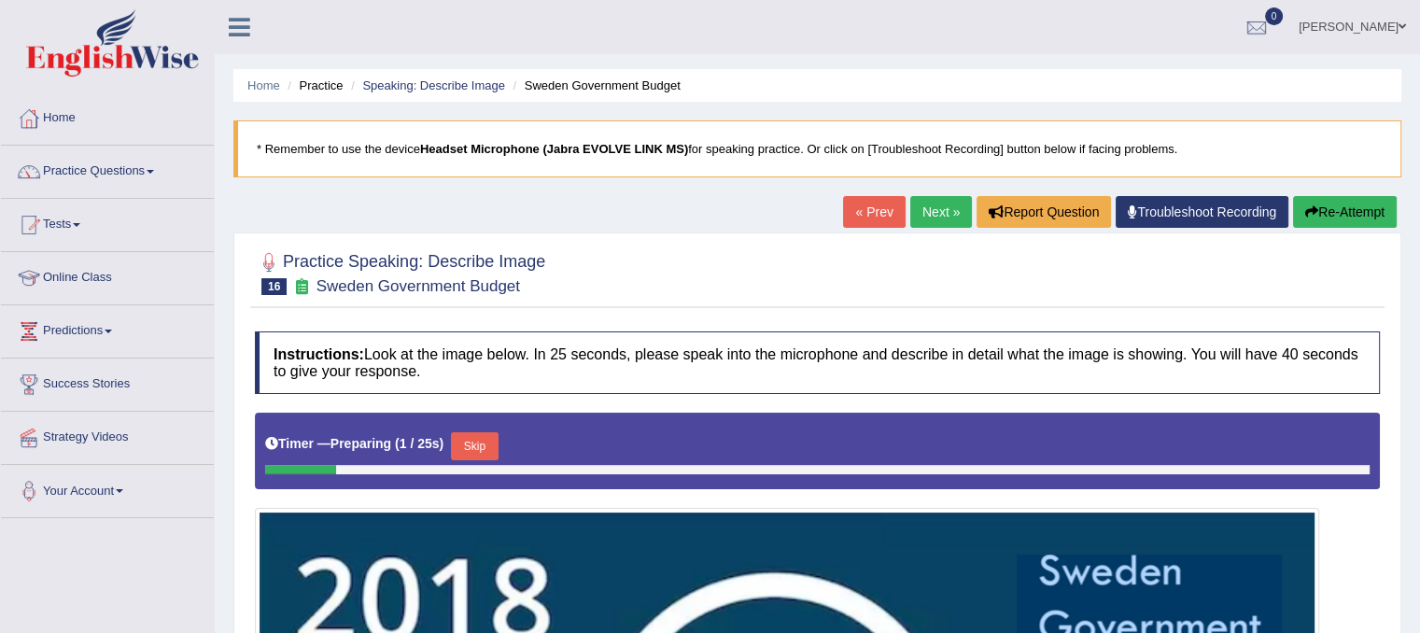
drag, startPoint x: 1410, startPoint y: 213, endPoint x: 1381, endPoint y: 418, distance: 207.4
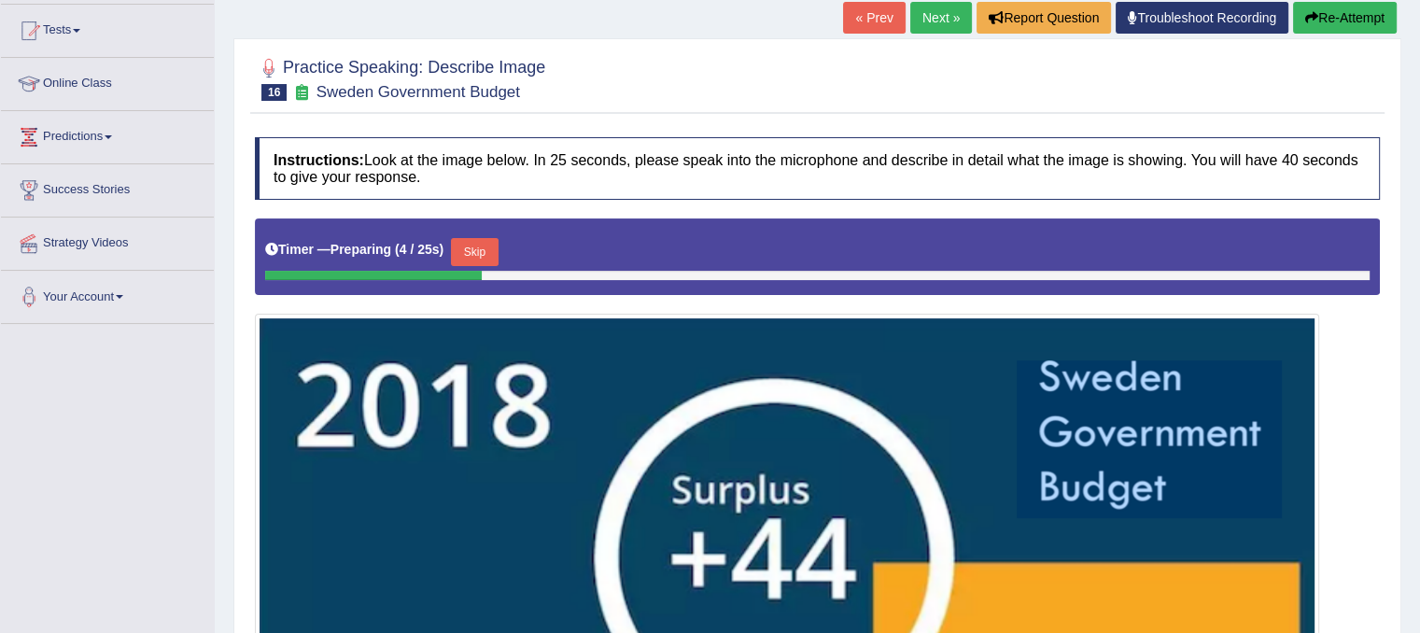
scroll to position [227, 0]
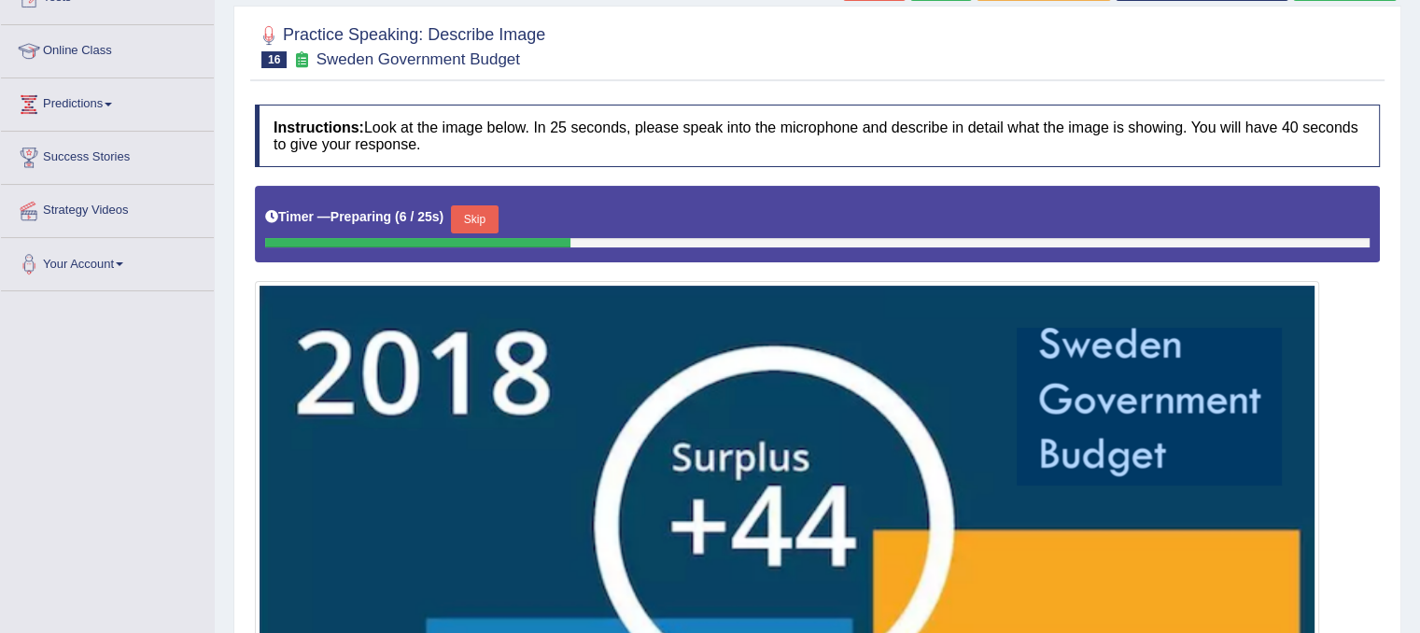
click at [1406, 361] on div "Home Practice Speaking: Describe Image Sweden Government Budget * Remember to u…" at bounding box center [817, 442] width 1205 height 1338
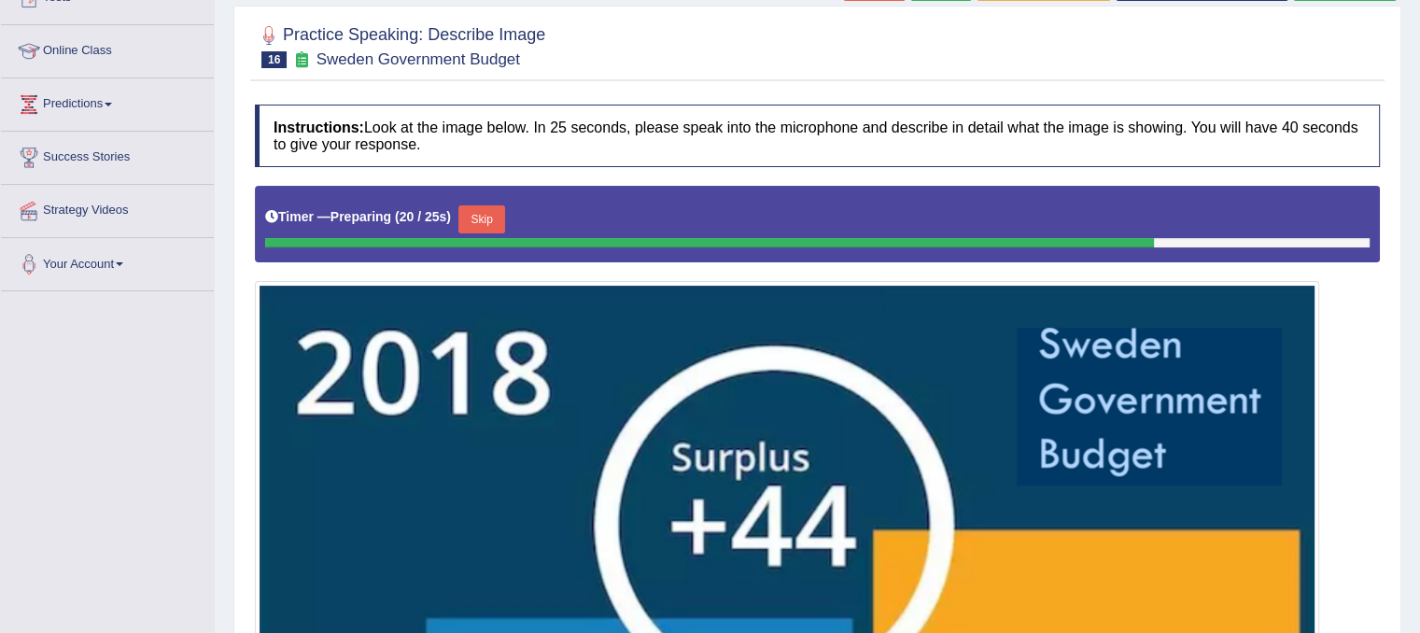
scroll to position [748, 0]
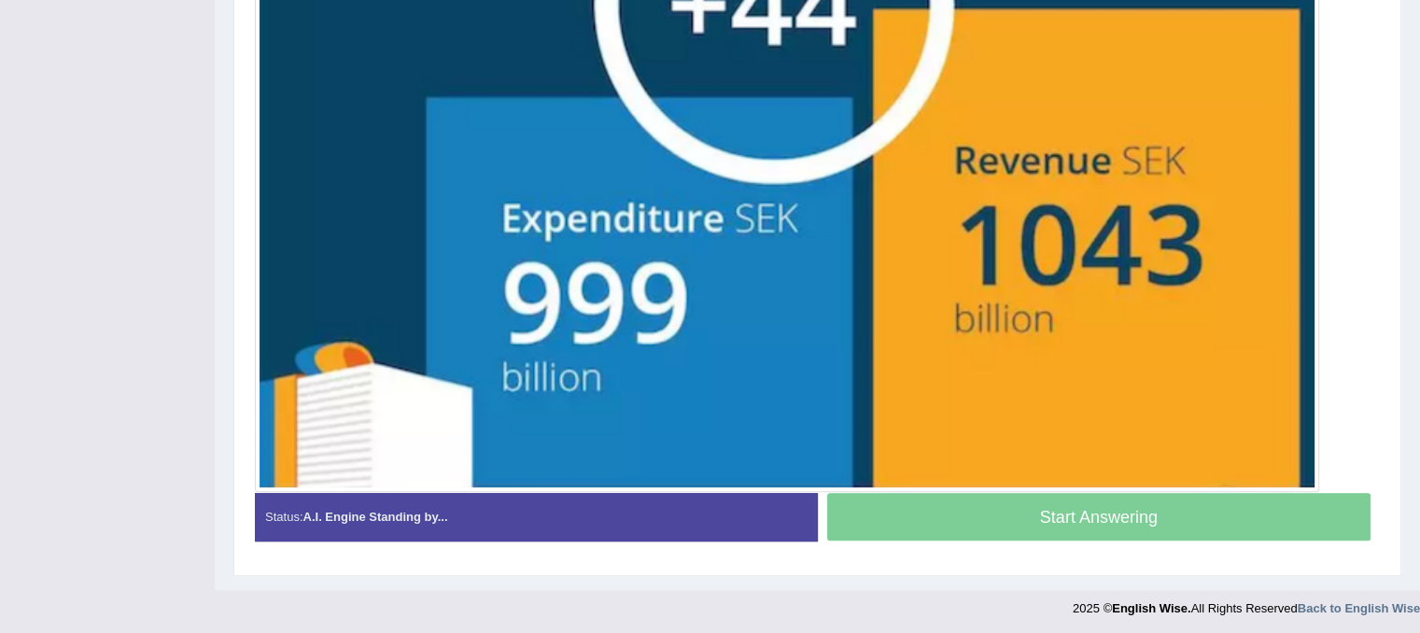
drag, startPoint x: 1410, startPoint y: 400, endPoint x: 1433, endPoint y: 271, distance: 131.8
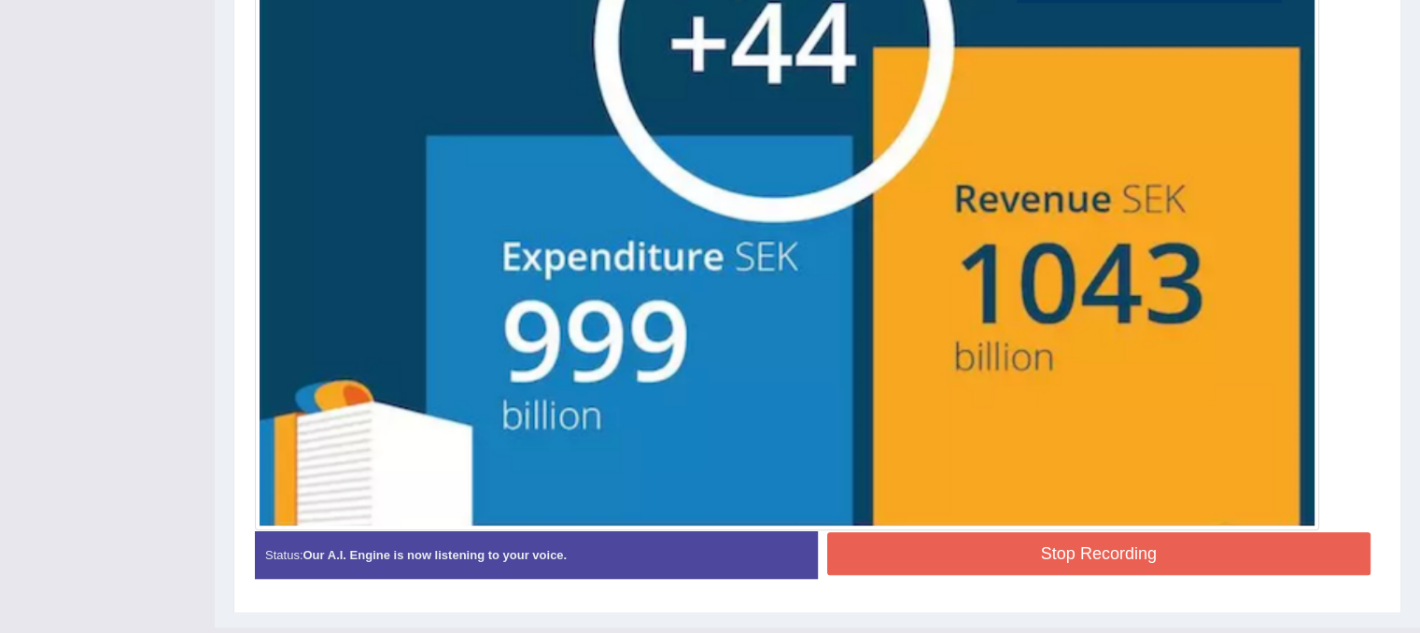
scroll to position [709, 0]
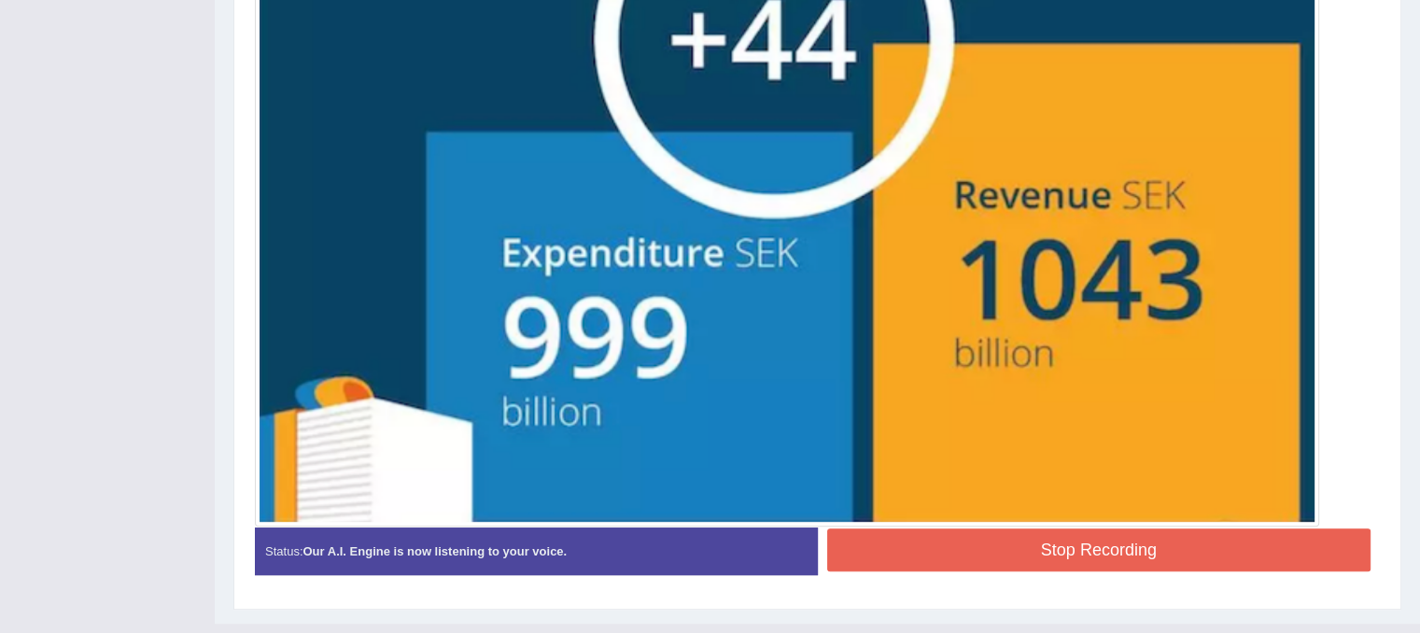
click at [1139, 547] on button "Stop Recording" at bounding box center [1099, 549] width 544 height 43
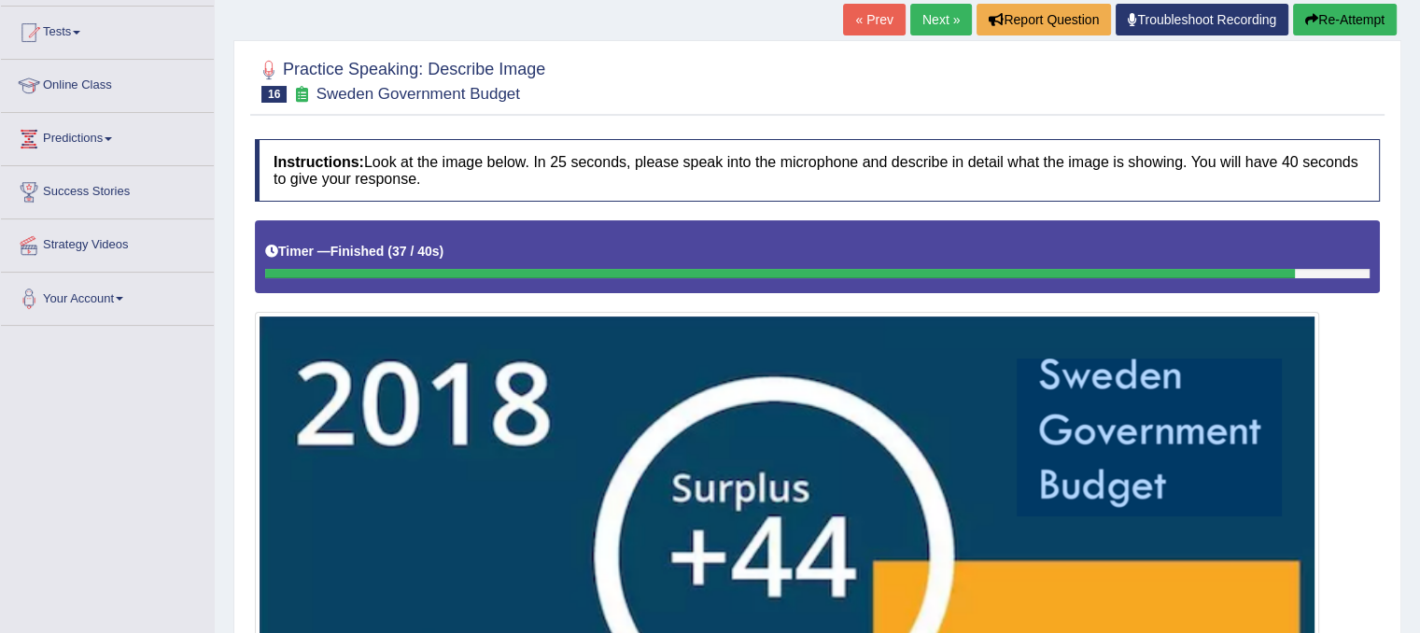
scroll to position [183, 0]
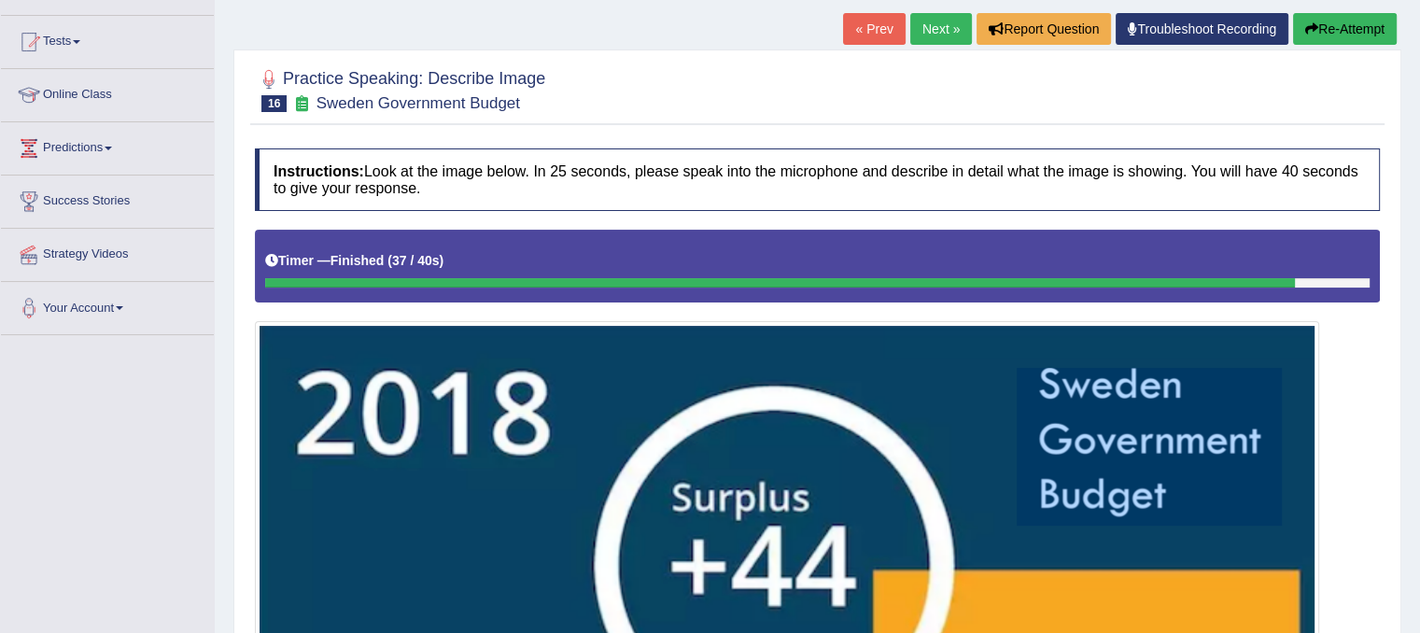
click at [1371, 8] on div "Home Practice Speaking: Describe Image Sweden Government Budget * Remember to u…" at bounding box center [817, 539] width 1205 height 1444
click at [1367, 24] on button "Re-Attempt" at bounding box center [1345, 29] width 104 height 32
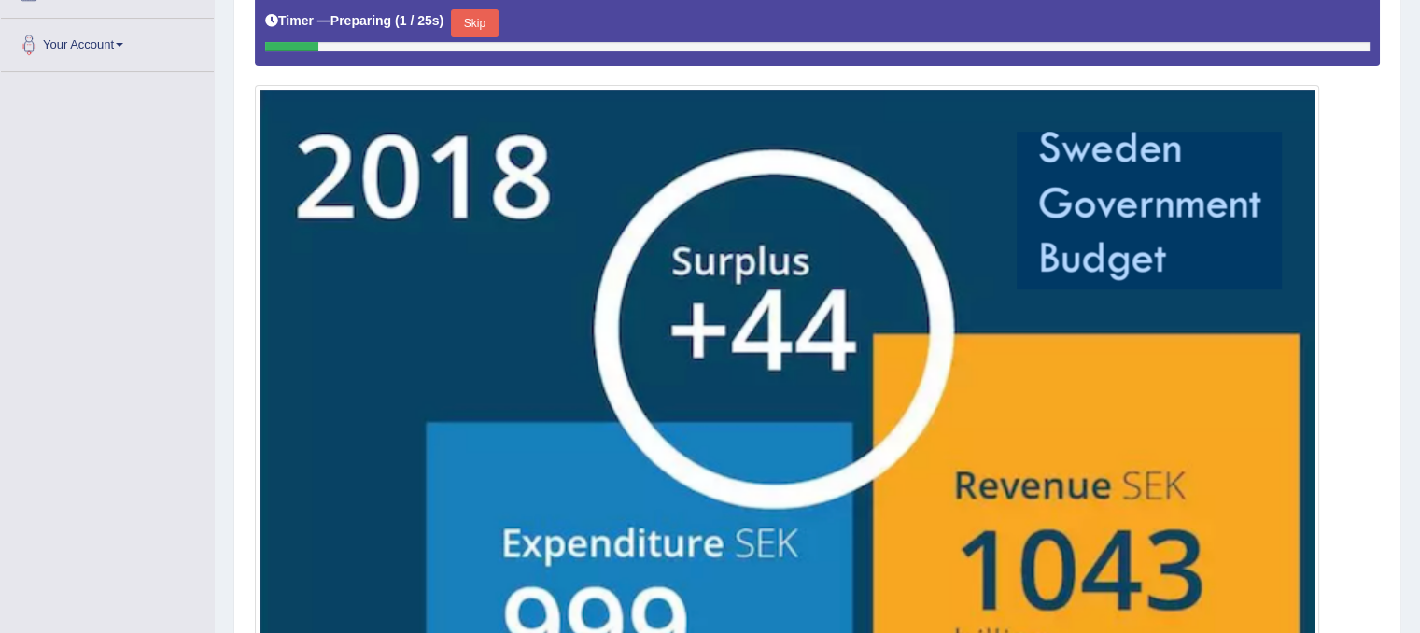
scroll to position [449, 0]
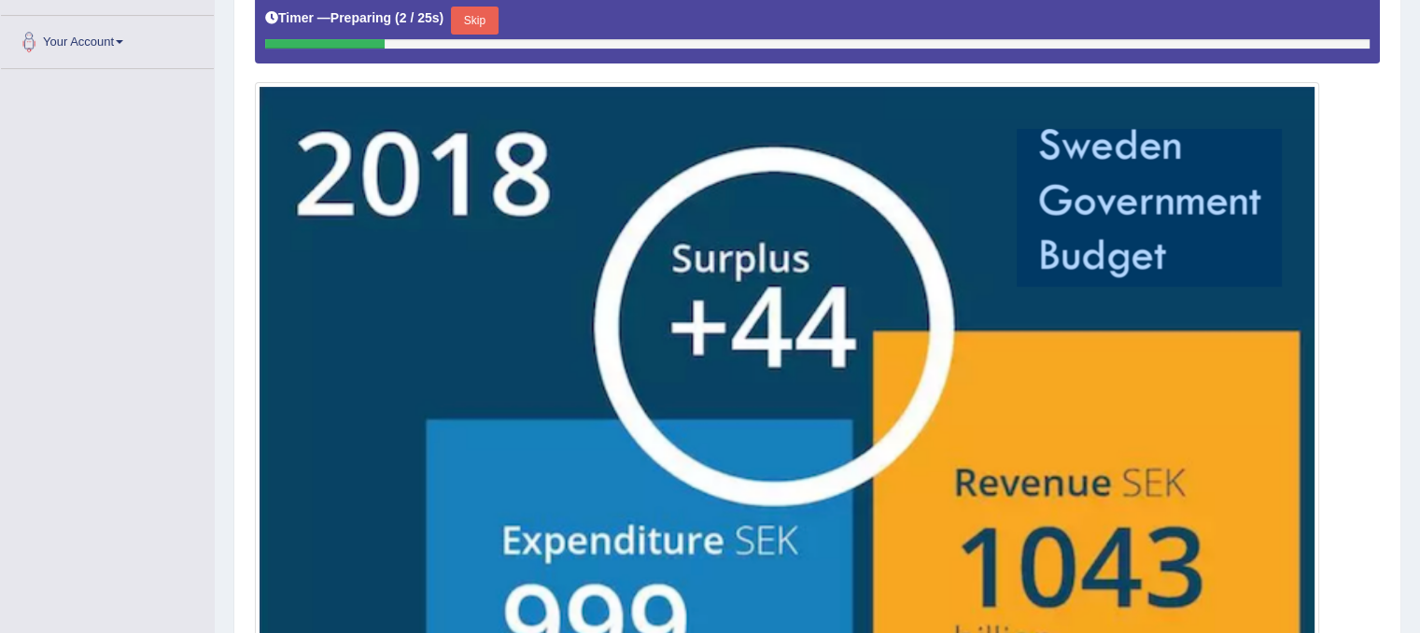
click at [475, 25] on button "Skip" at bounding box center [474, 21] width 47 height 28
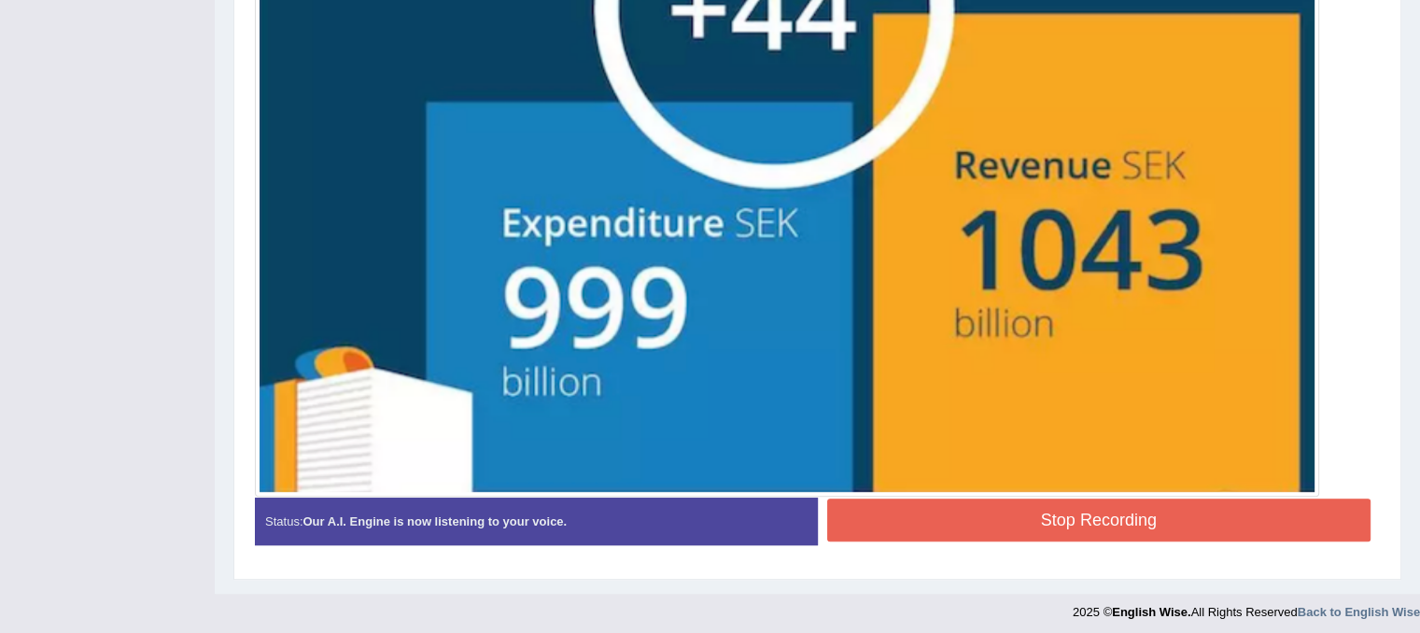
scroll to position [751, 0]
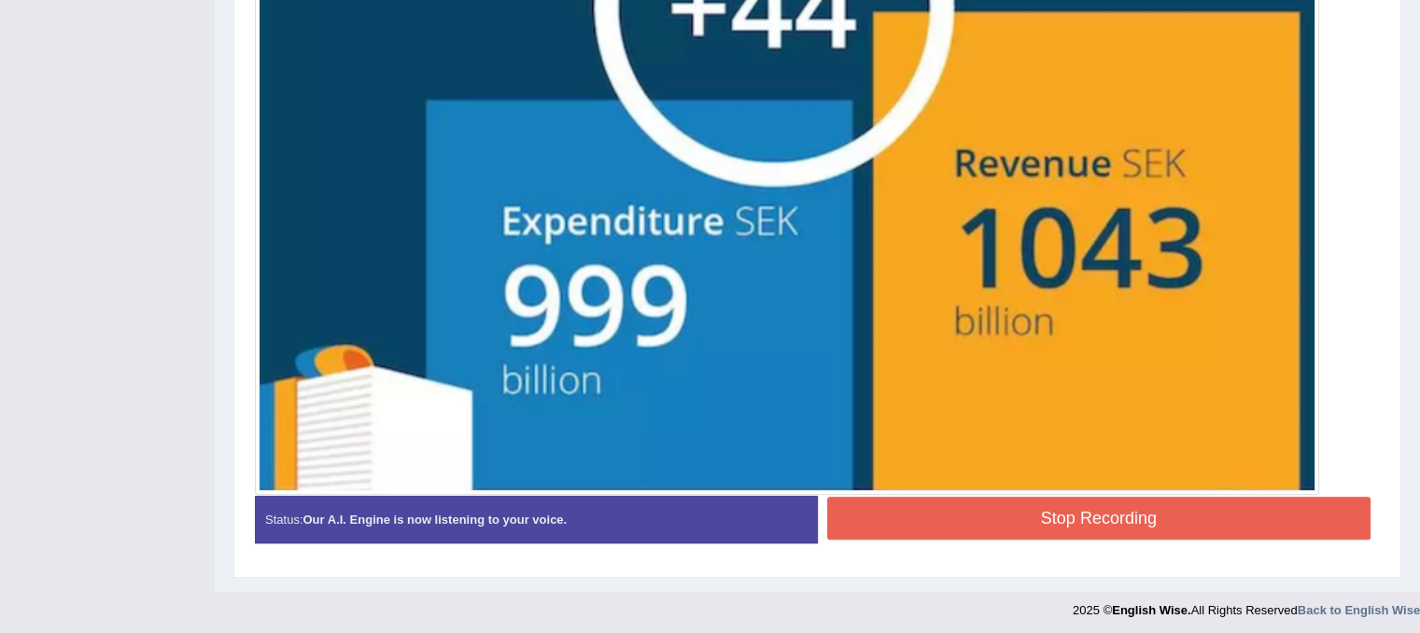
click at [1184, 518] on button "Stop Recording" at bounding box center [1099, 518] width 544 height 43
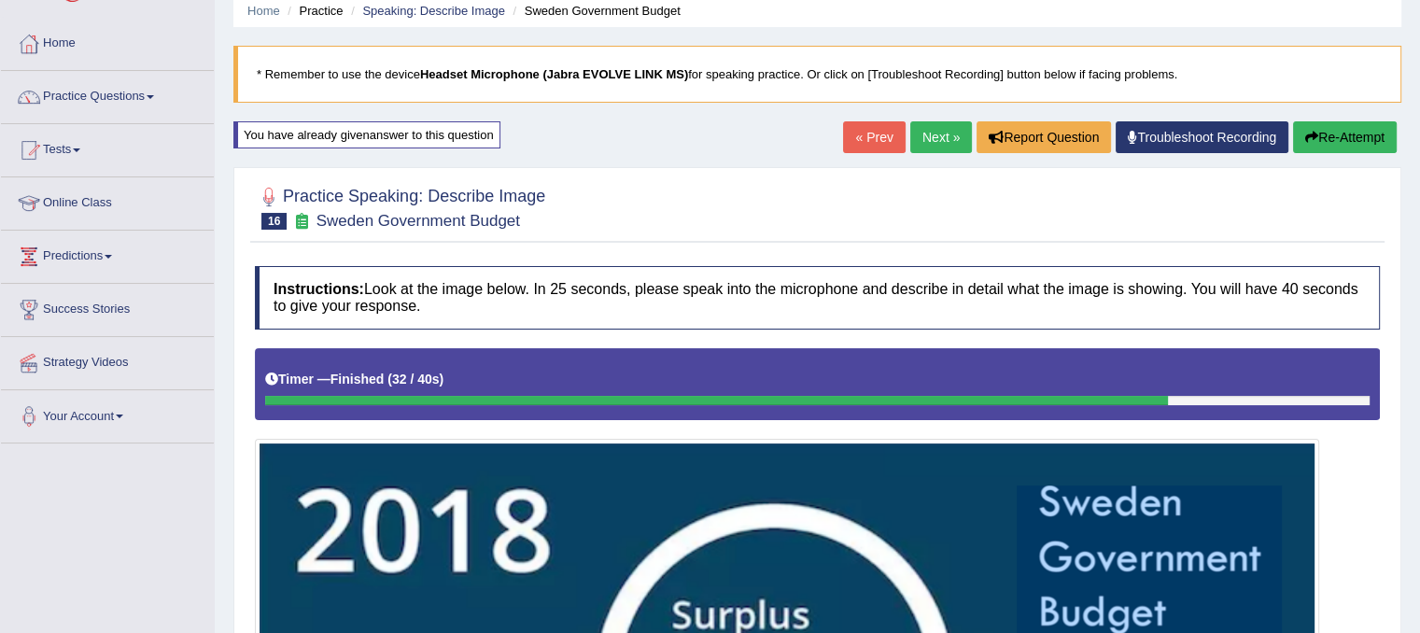
scroll to position [6, 0]
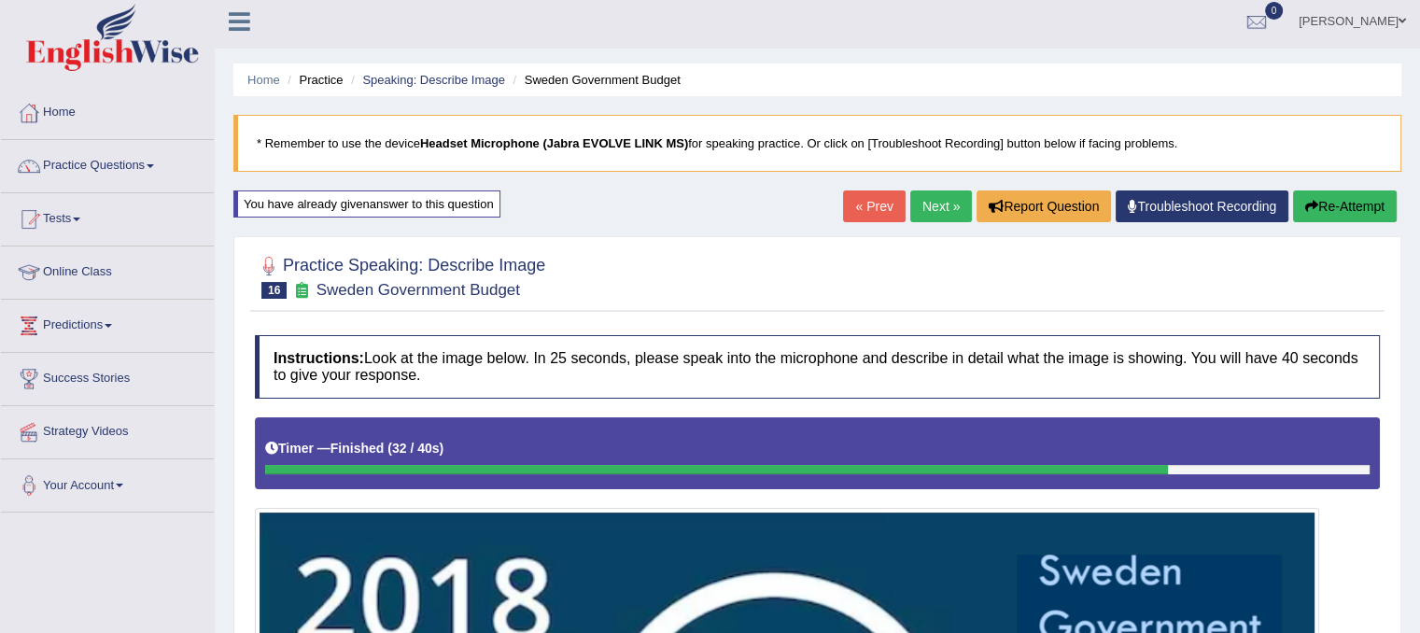
click at [922, 203] on link "Next »" at bounding box center [941, 206] width 62 height 32
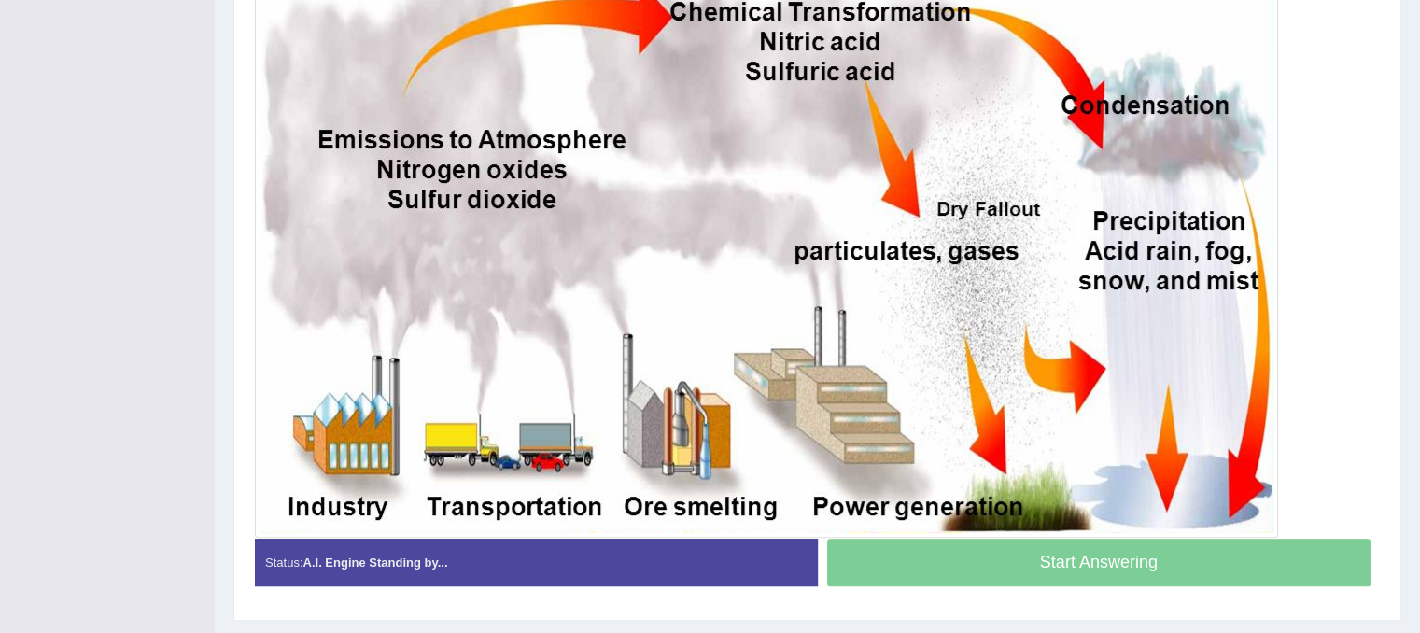
scroll to position [530, 0]
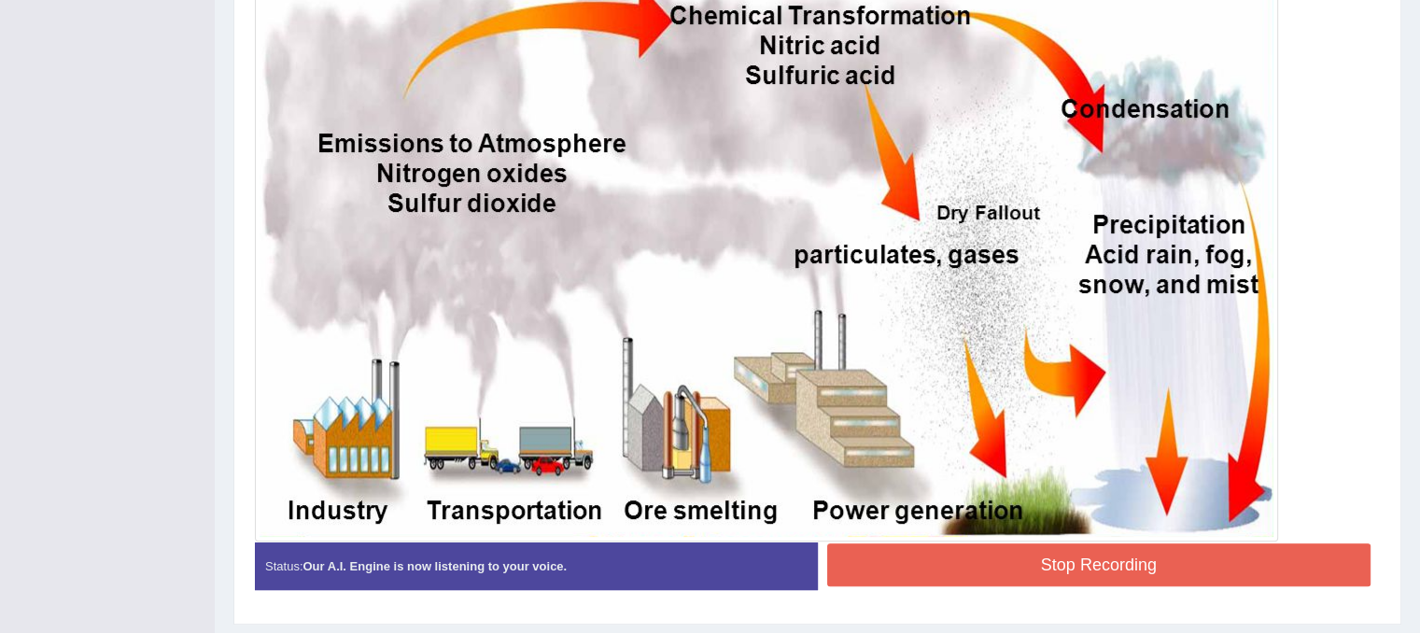
drag, startPoint x: 1419, startPoint y: 577, endPoint x: 1433, endPoint y: 412, distance: 165.8
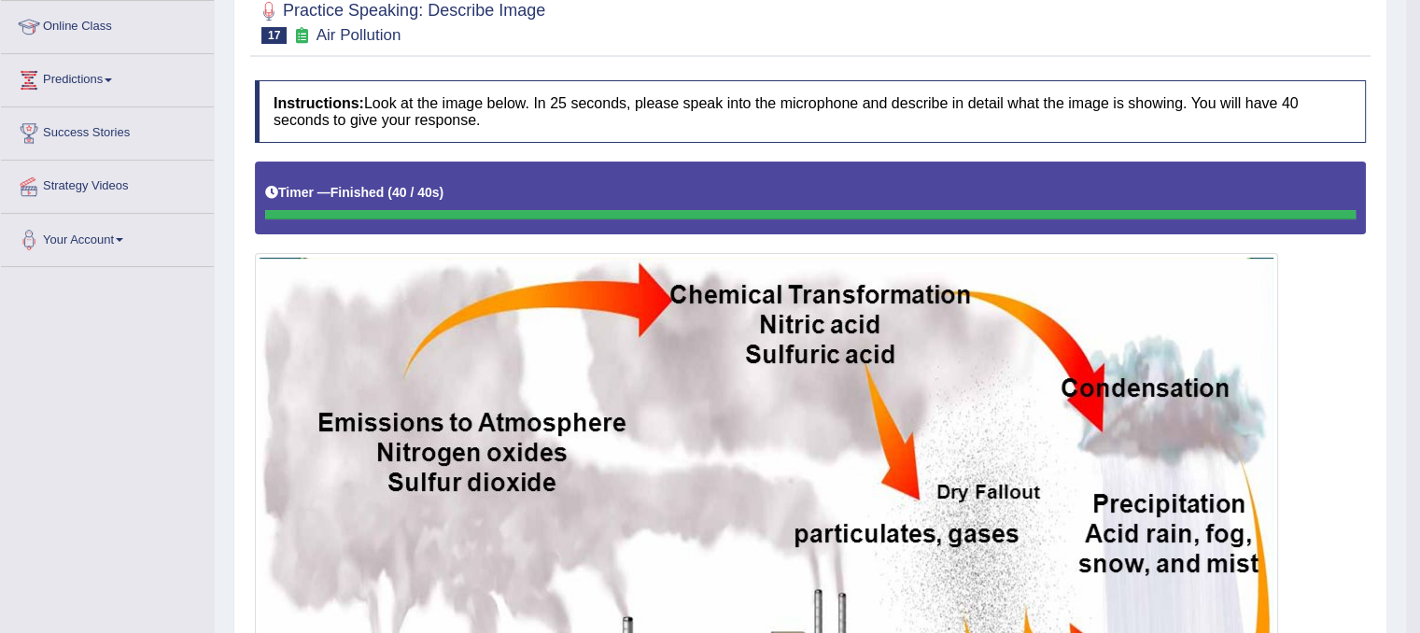
scroll to position [175, 0]
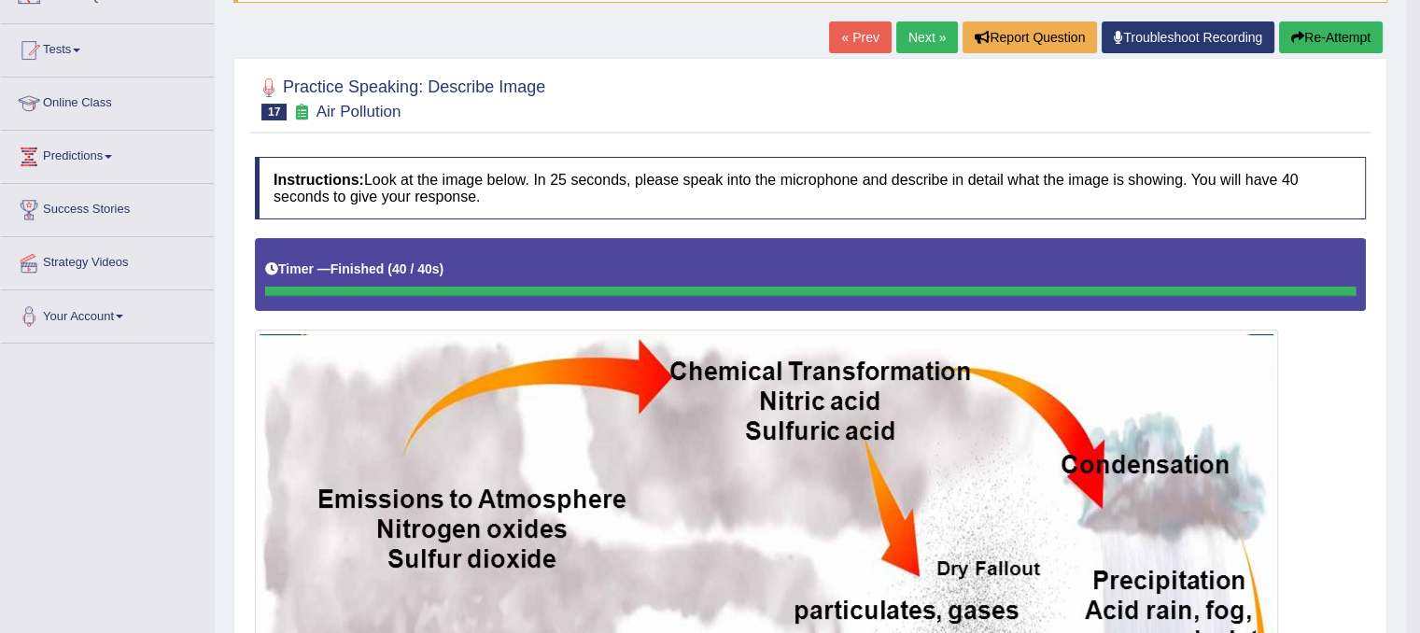
click at [1333, 30] on button "Re-Attempt" at bounding box center [1331, 37] width 104 height 32
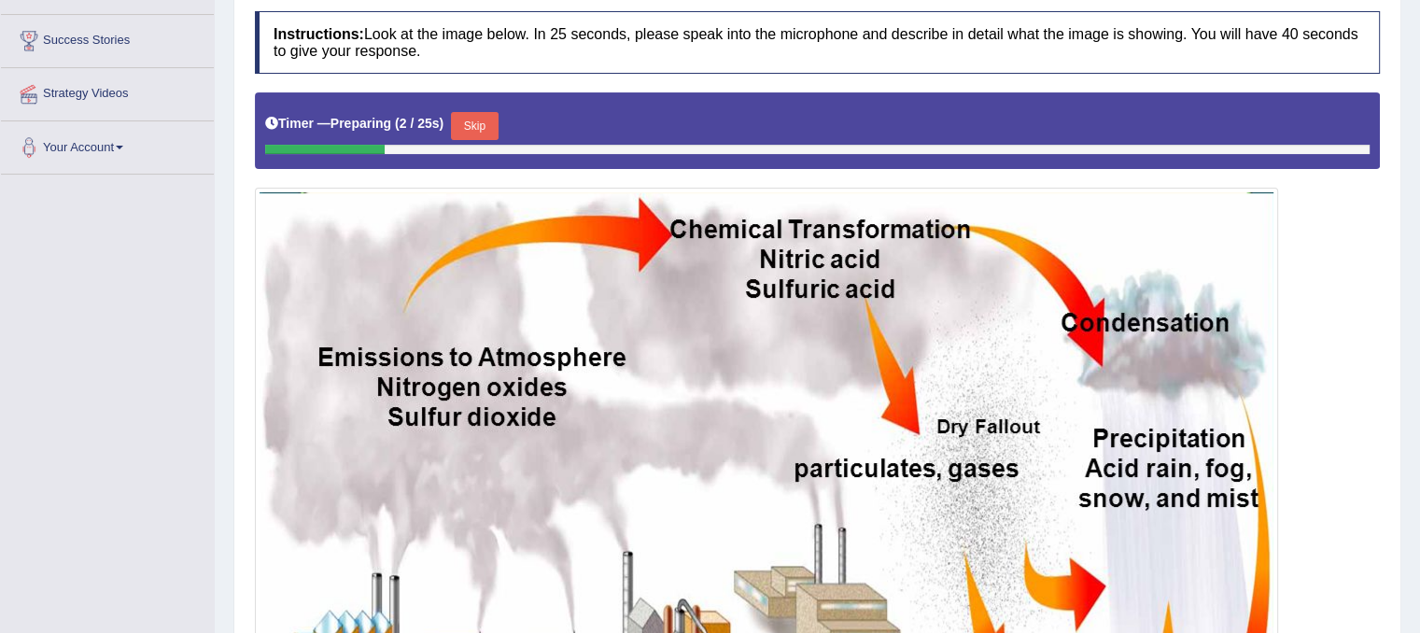
scroll to position [332, 0]
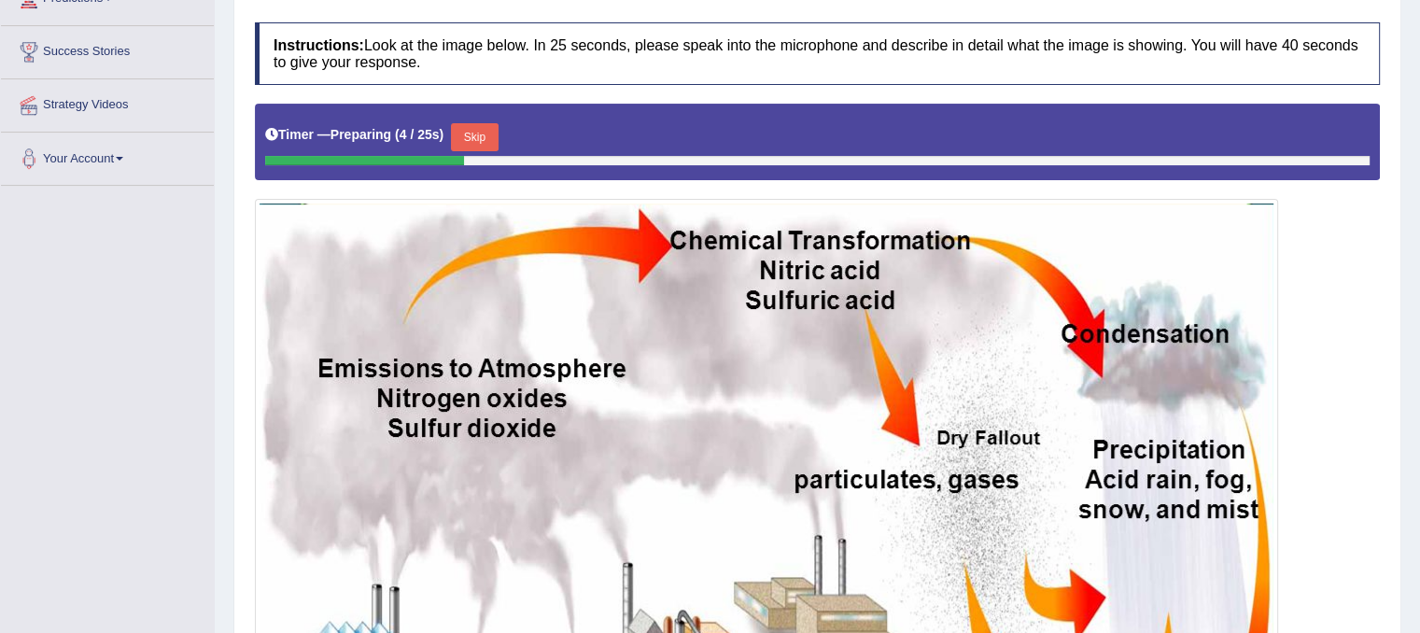
click at [468, 123] on button "Skip" at bounding box center [474, 137] width 47 height 28
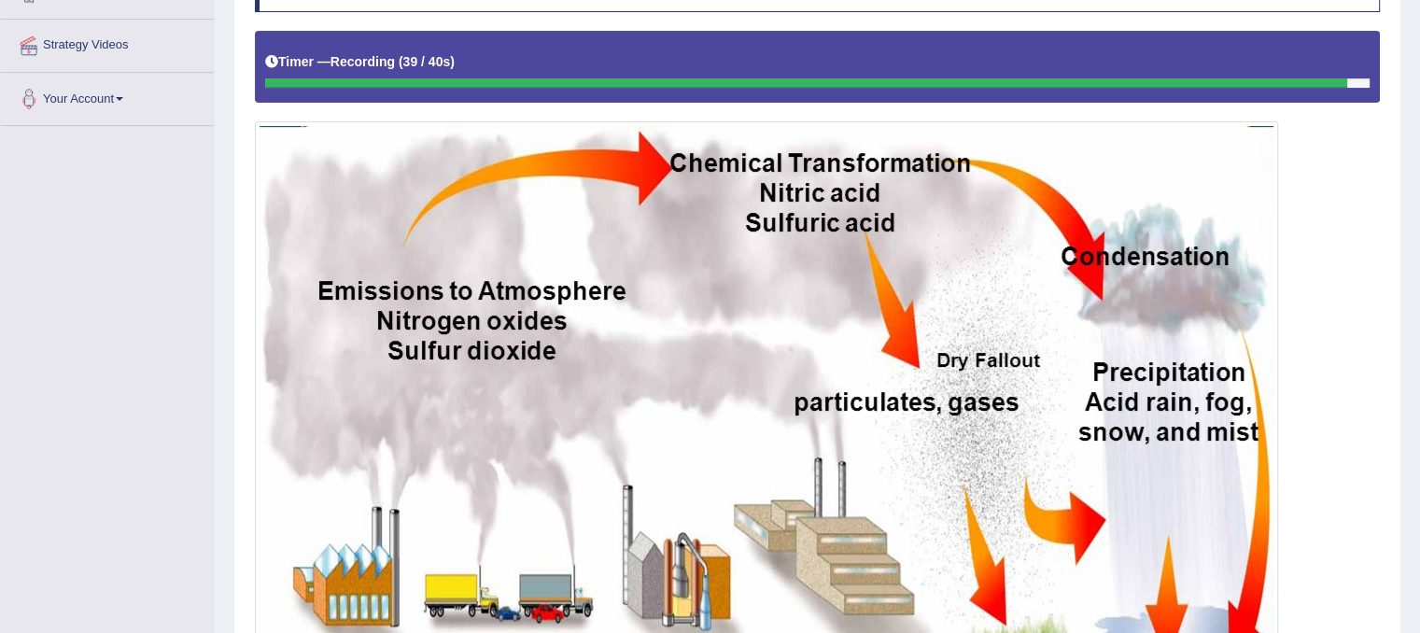
scroll to position [391, 0]
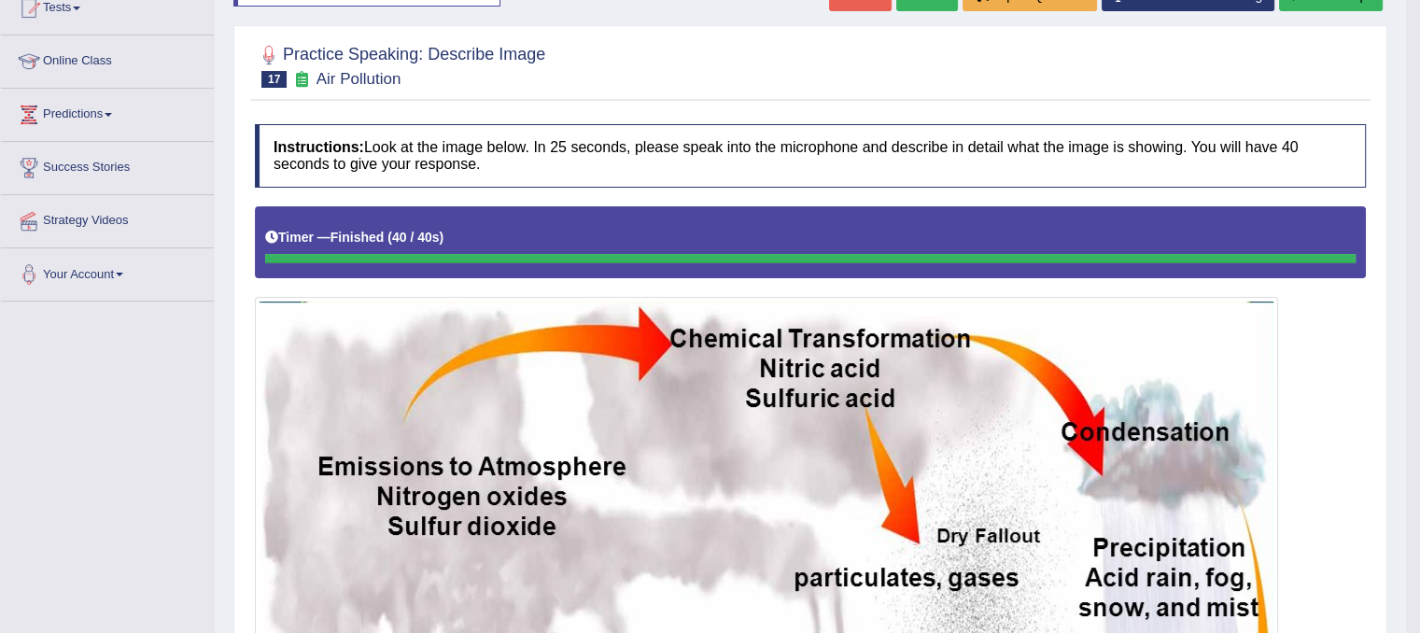
scroll to position [0, 0]
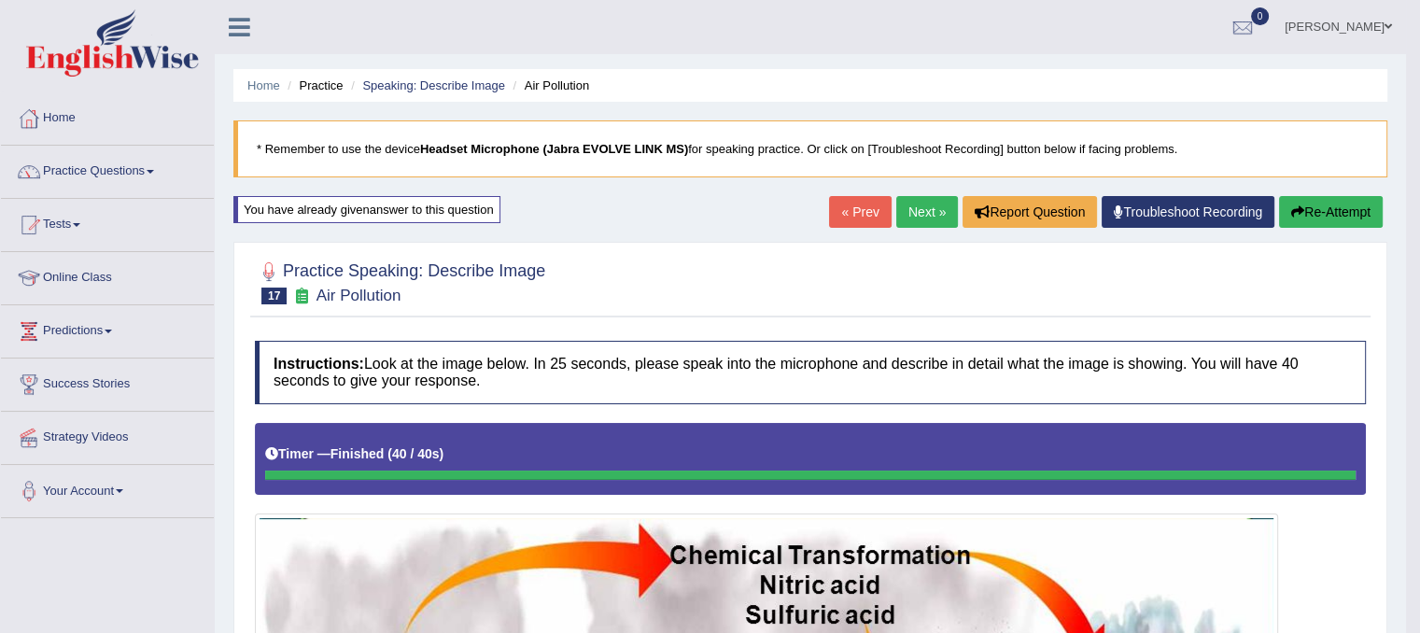
click at [920, 206] on link "Next »" at bounding box center [927, 212] width 62 height 32
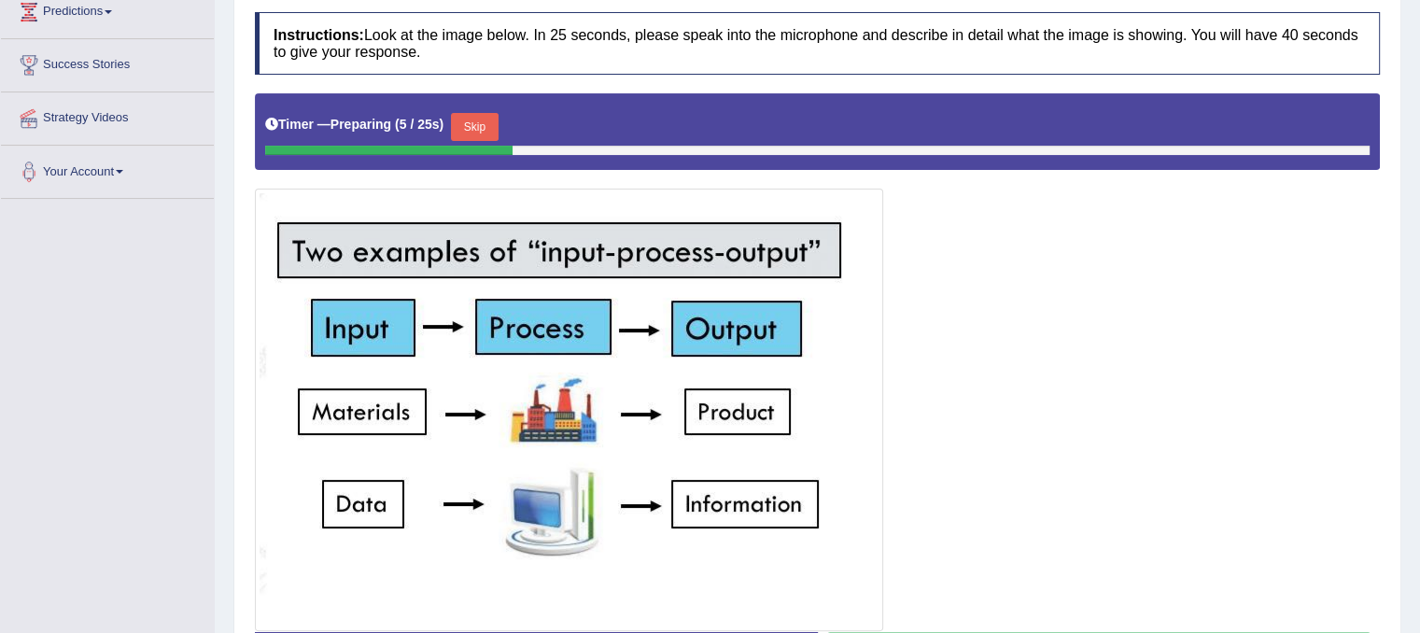
scroll to position [332, 0]
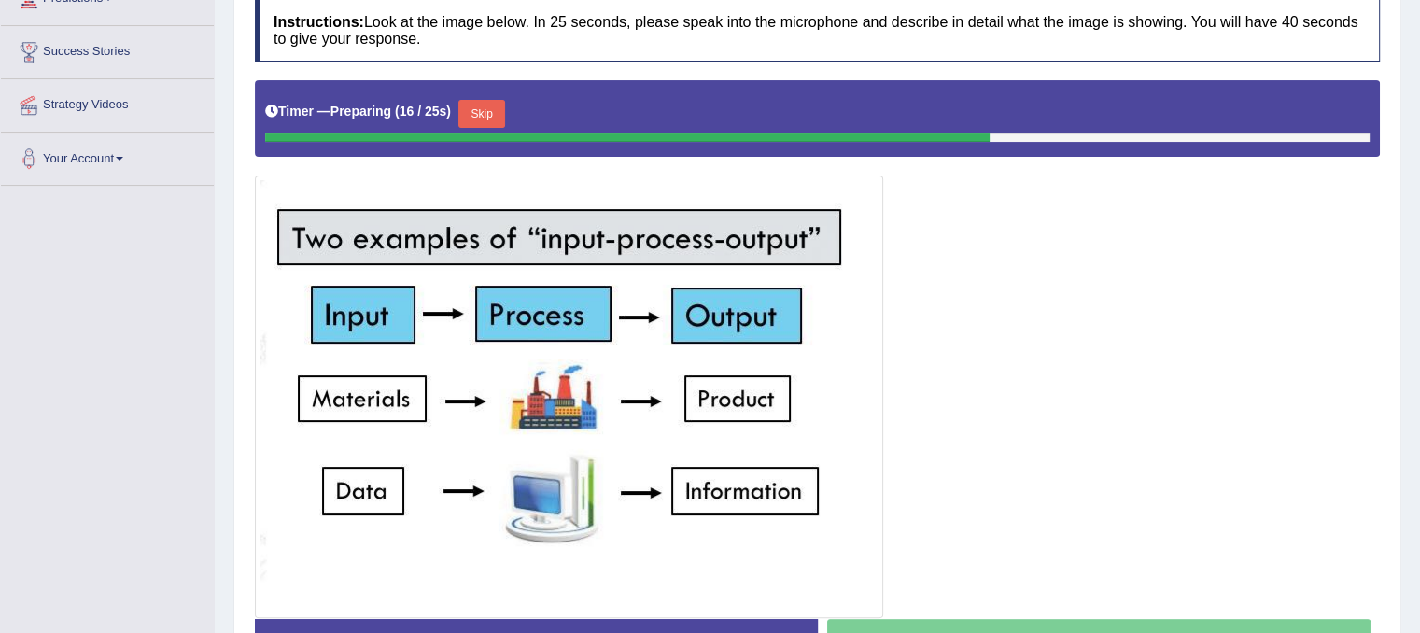
click at [497, 115] on button "Skip" at bounding box center [481, 114] width 47 height 28
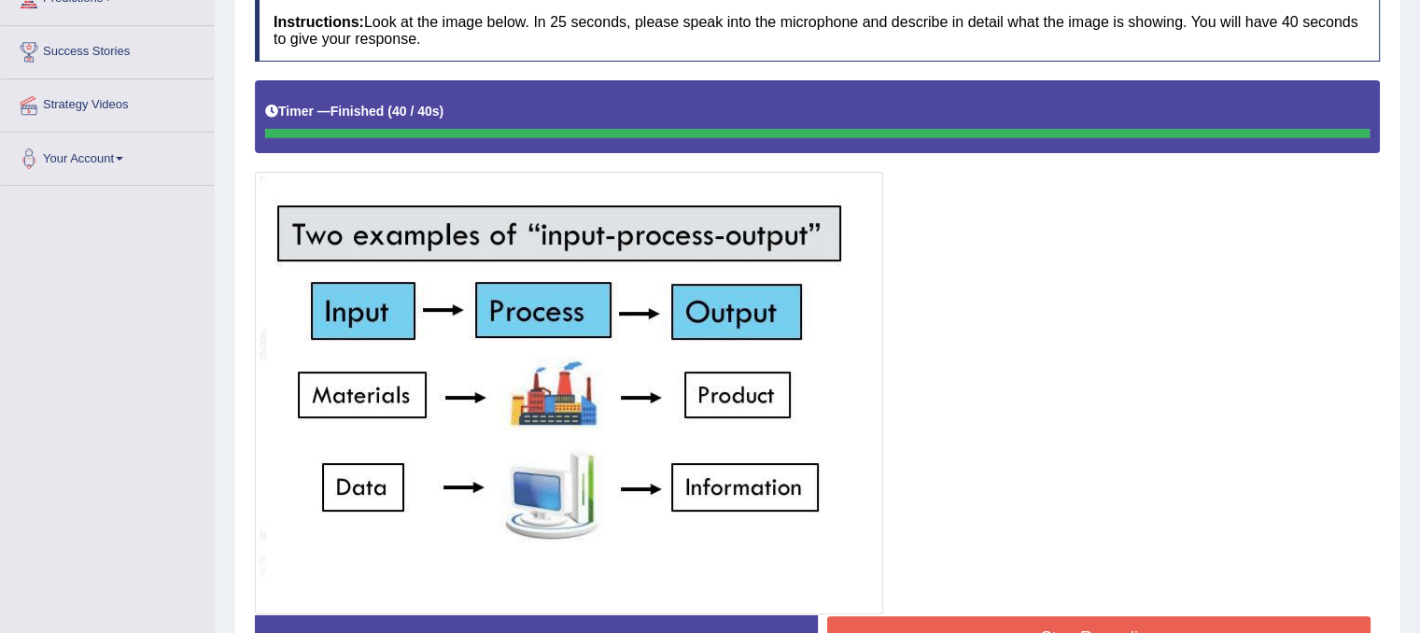
click at [922, 614] on div "Instructions: Look at the image below. In 25 seconds, please speak into the mic…" at bounding box center [817, 338] width 1134 height 697
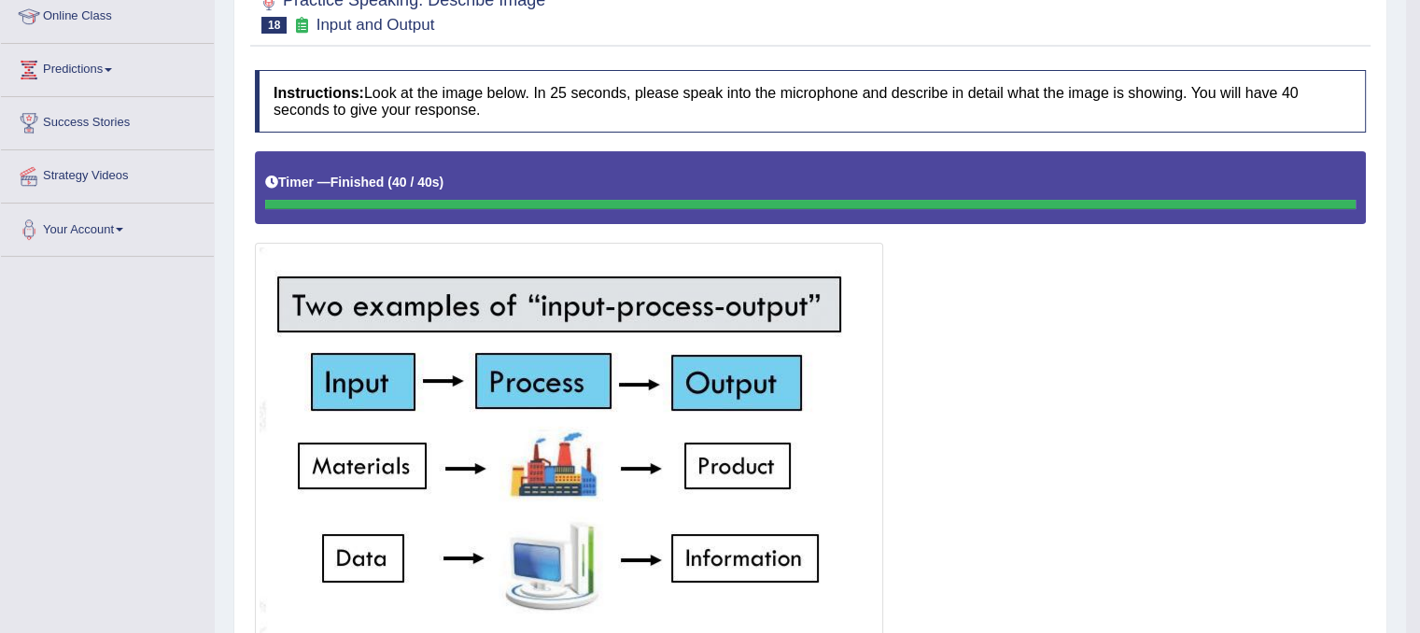
scroll to position [0, 0]
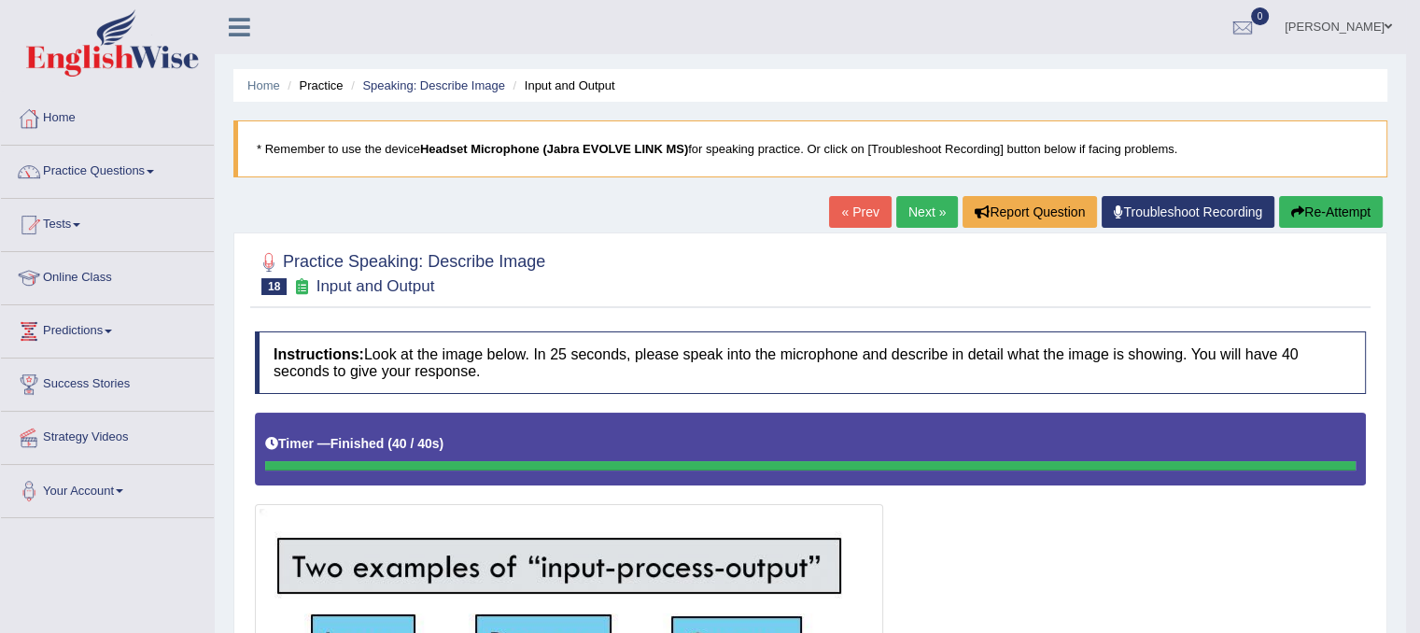
click at [920, 213] on link "Next »" at bounding box center [927, 212] width 62 height 32
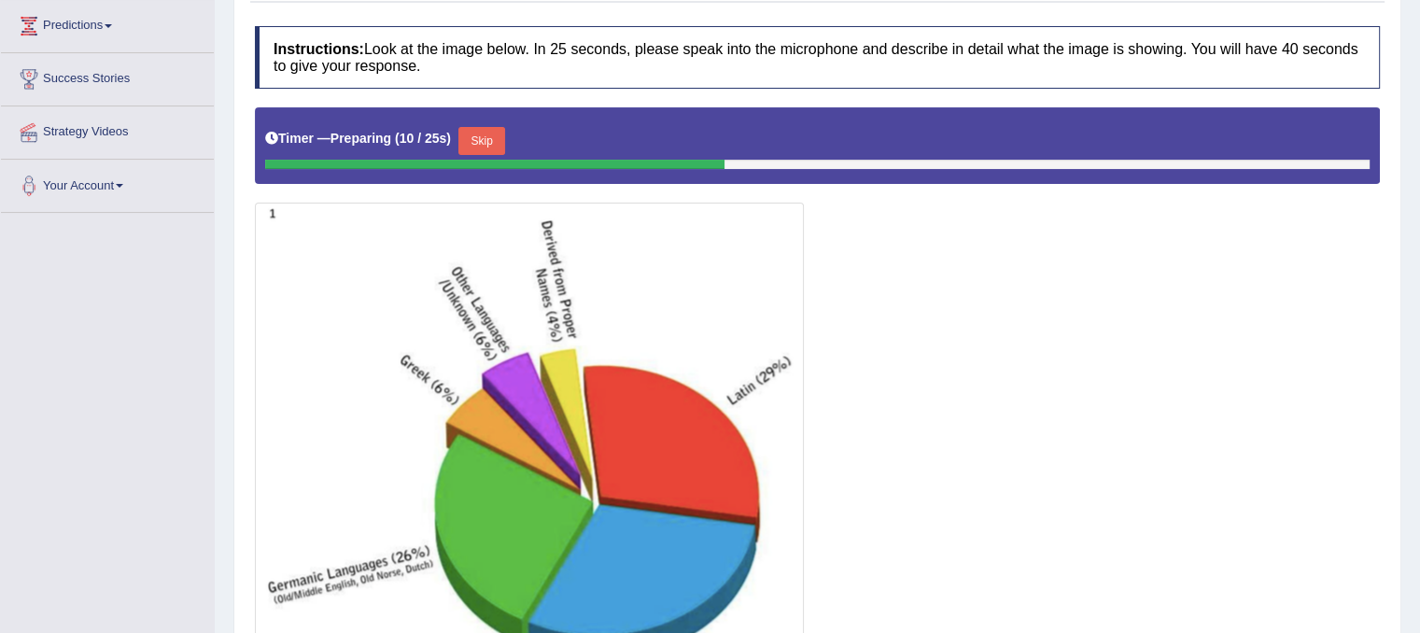
scroll to position [303, 0]
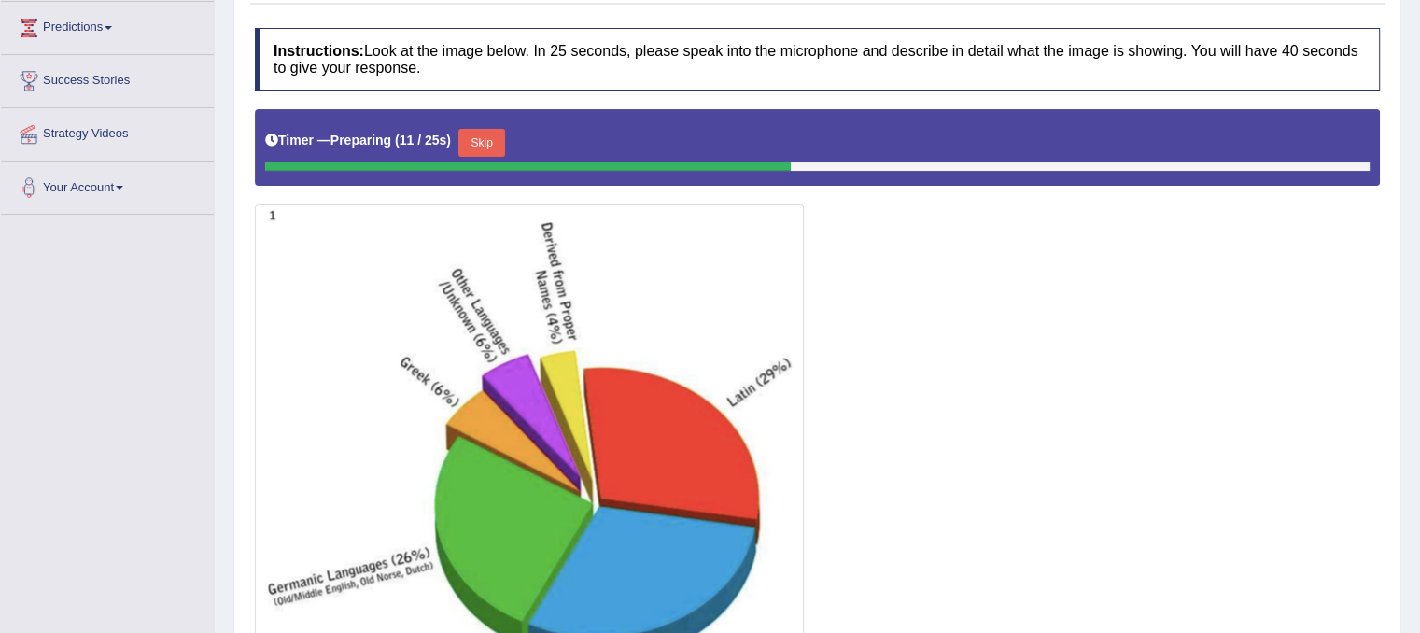
click at [493, 154] on button "Skip" at bounding box center [481, 143] width 47 height 28
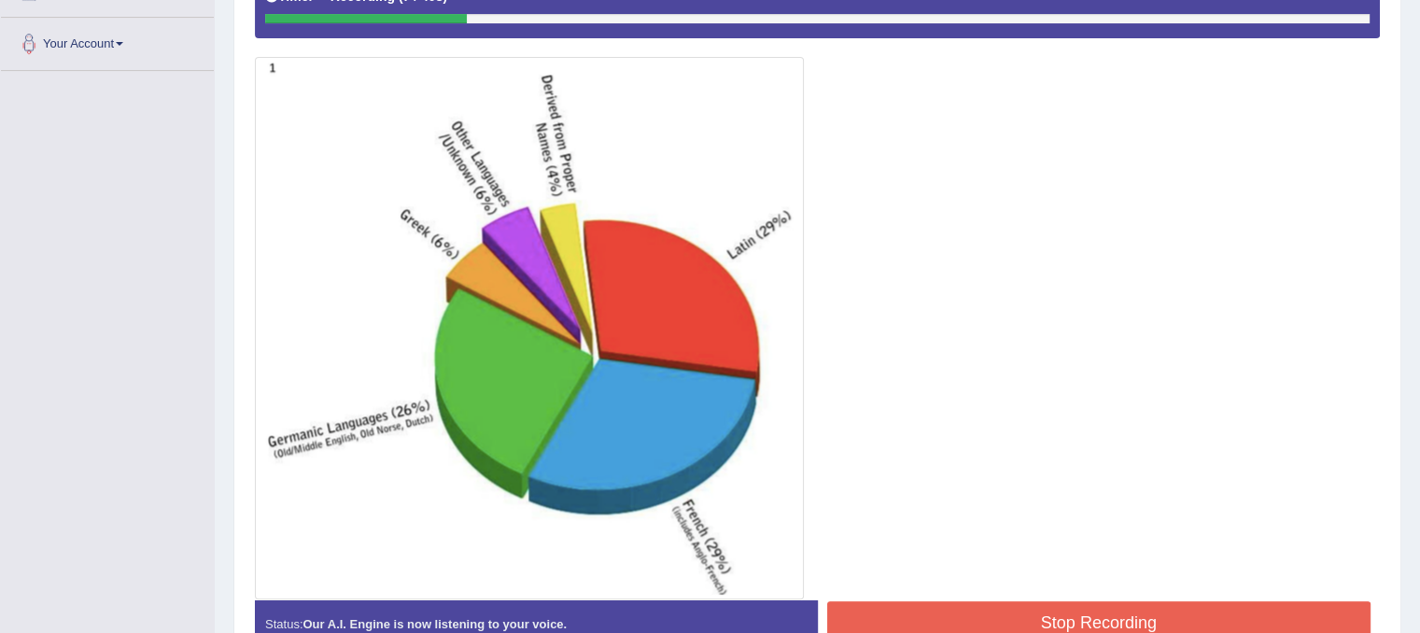
scroll to position [452, 0]
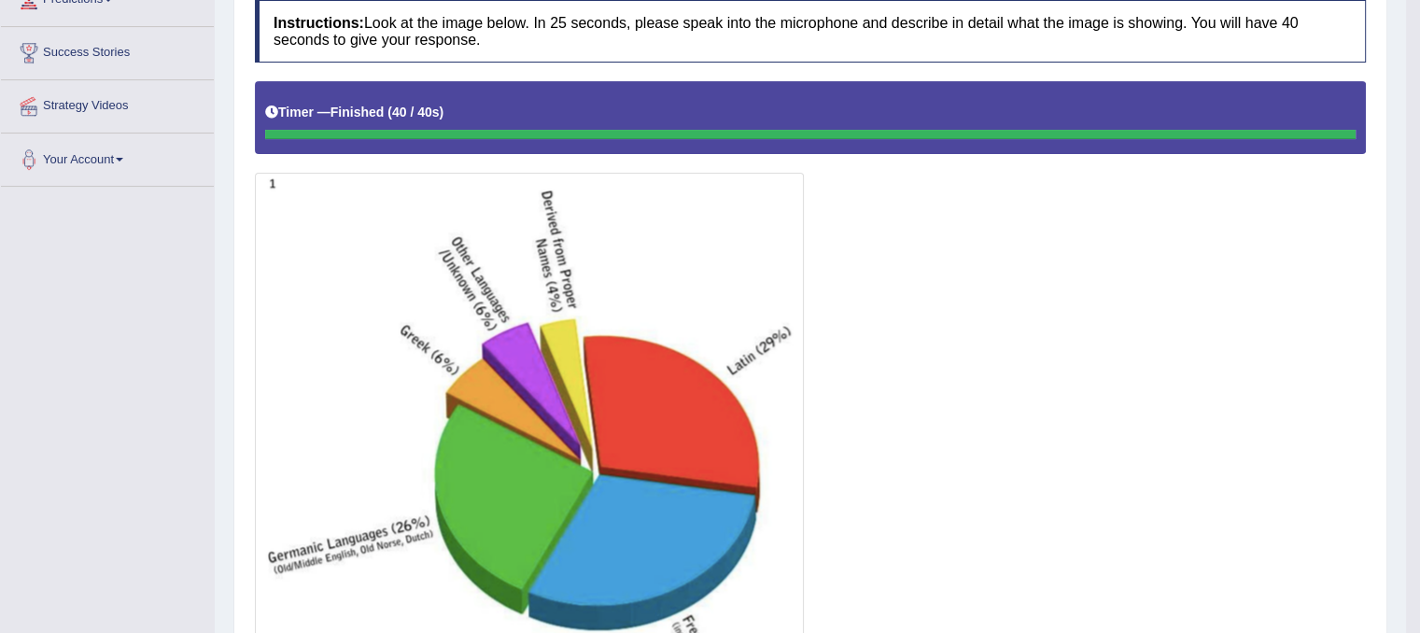
scroll to position [130, 0]
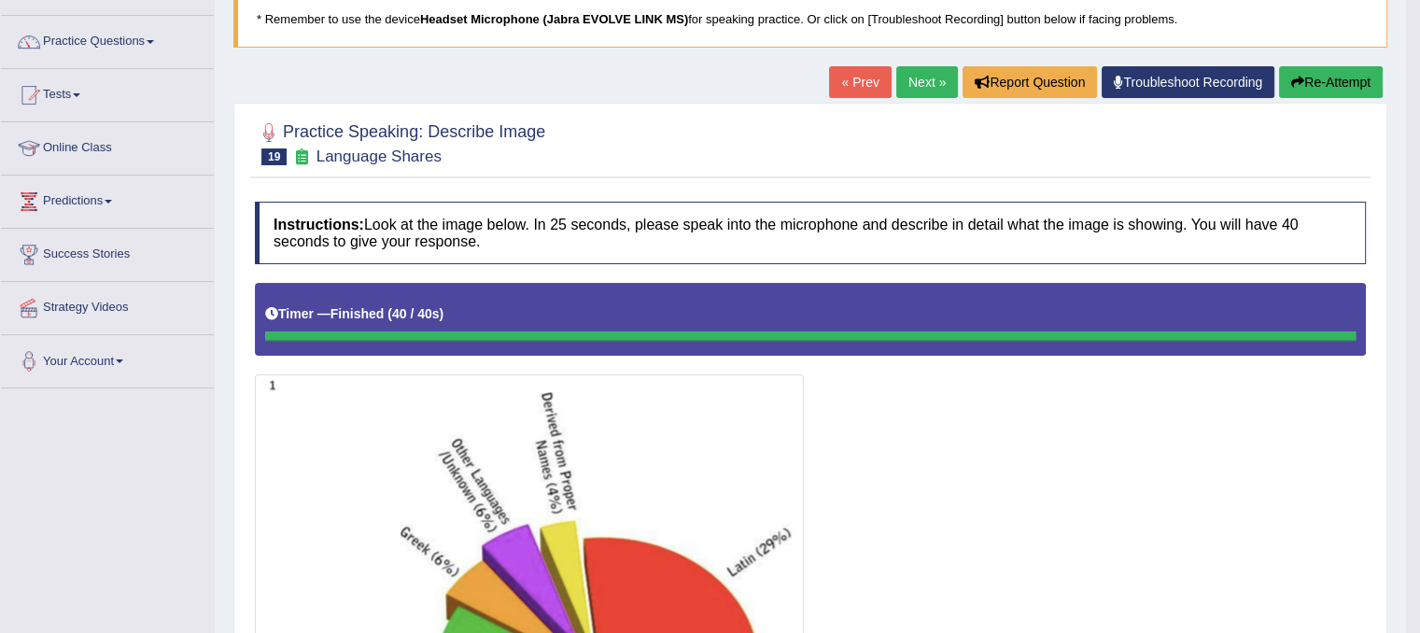
click at [1301, 91] on button "Re-Attempt" at bounding box center [1331, 82] width 104 height 32
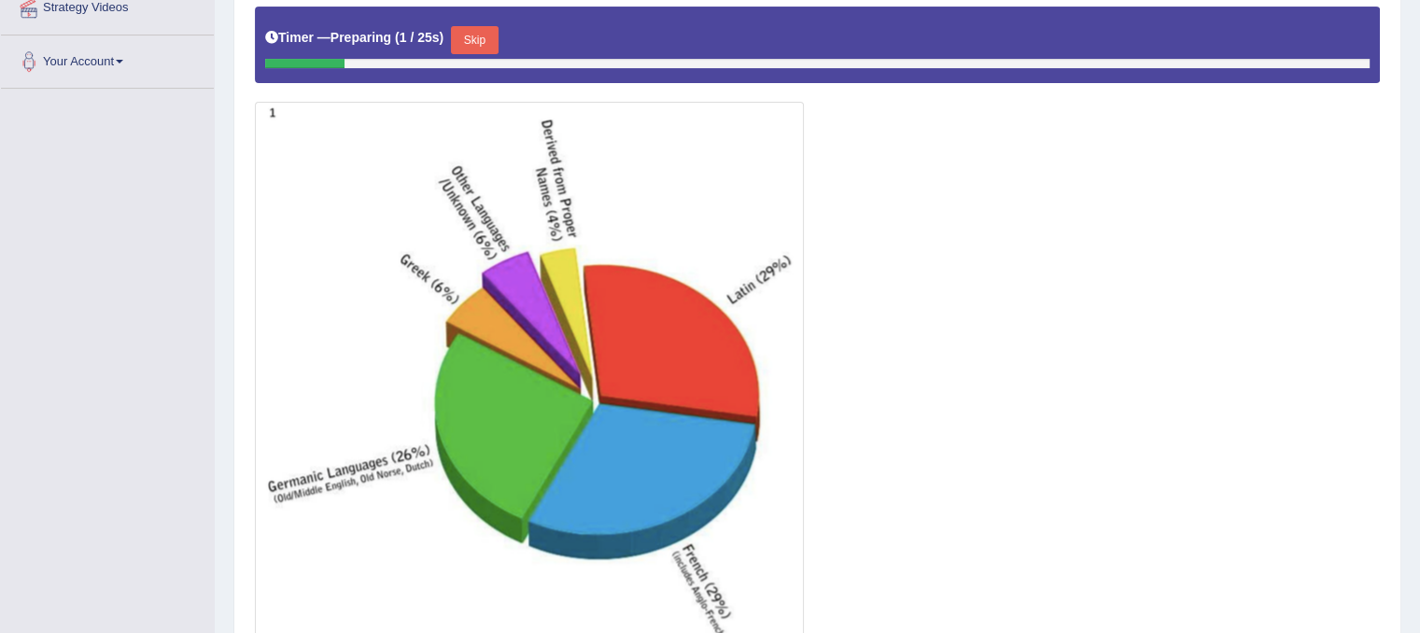
scroll to position [130, 0]
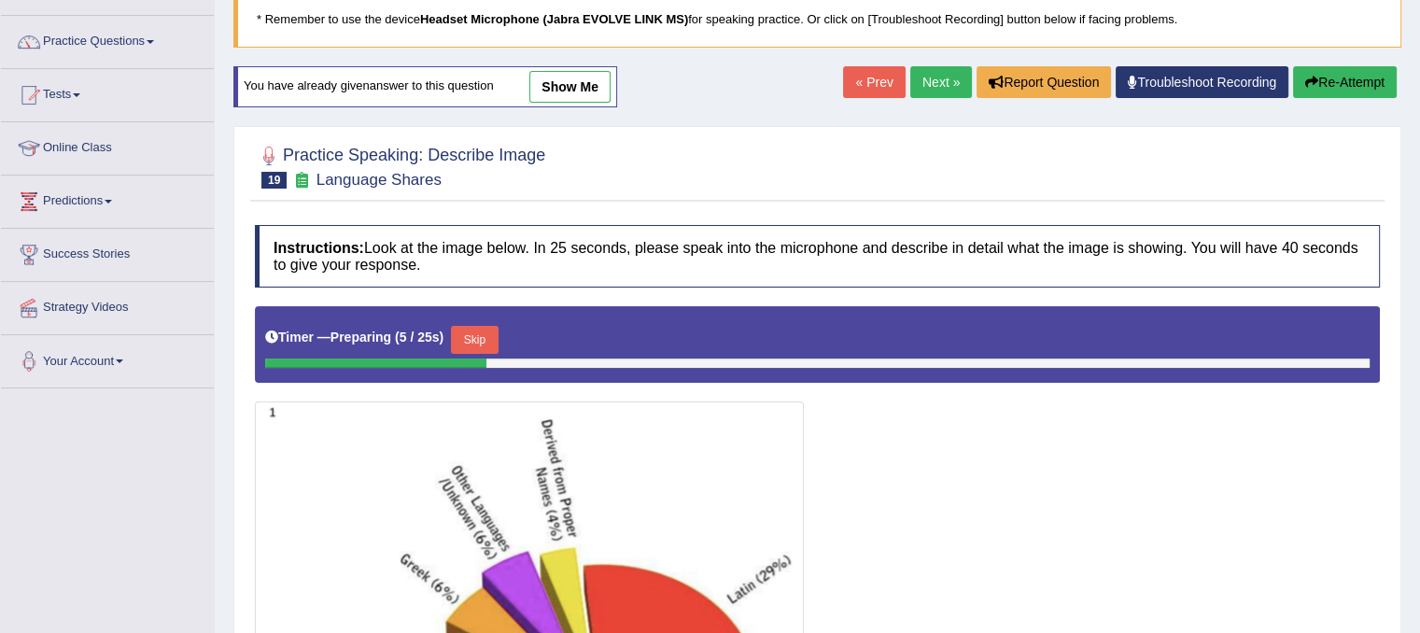
click at [483, 338] on button "Skip" at bounding box center [474, 340] width 47 height 28
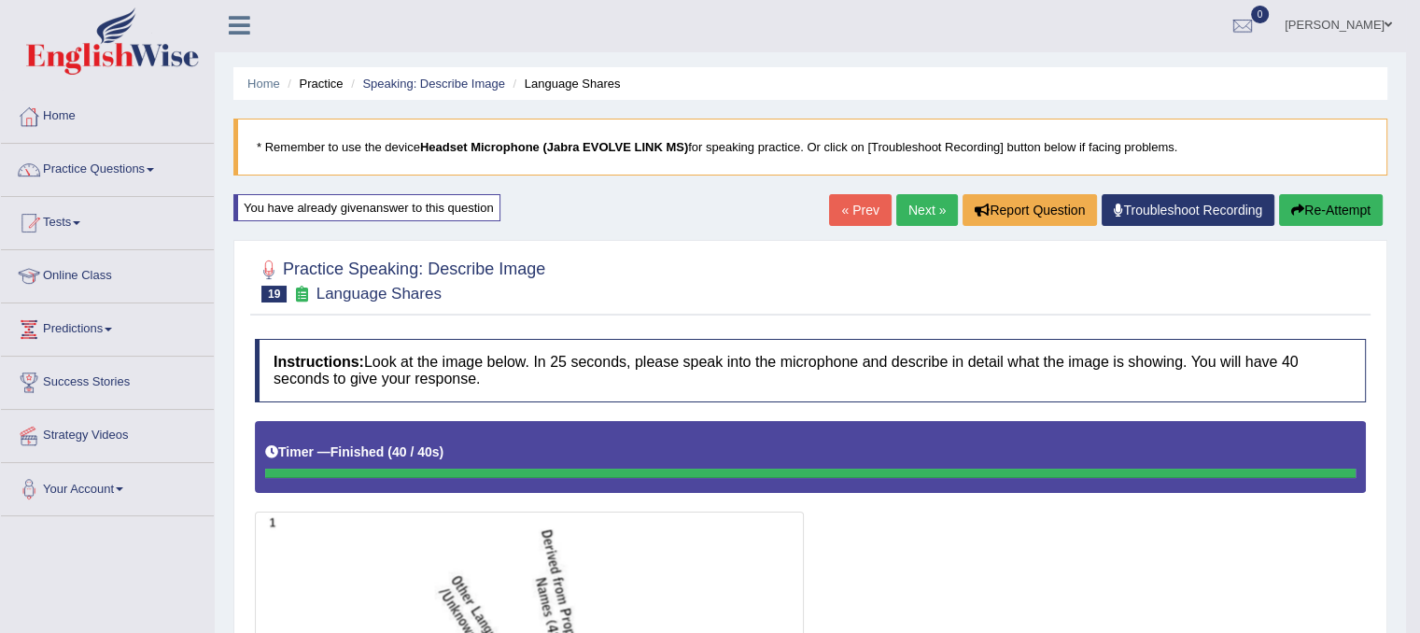
scroll to position [0, 0]
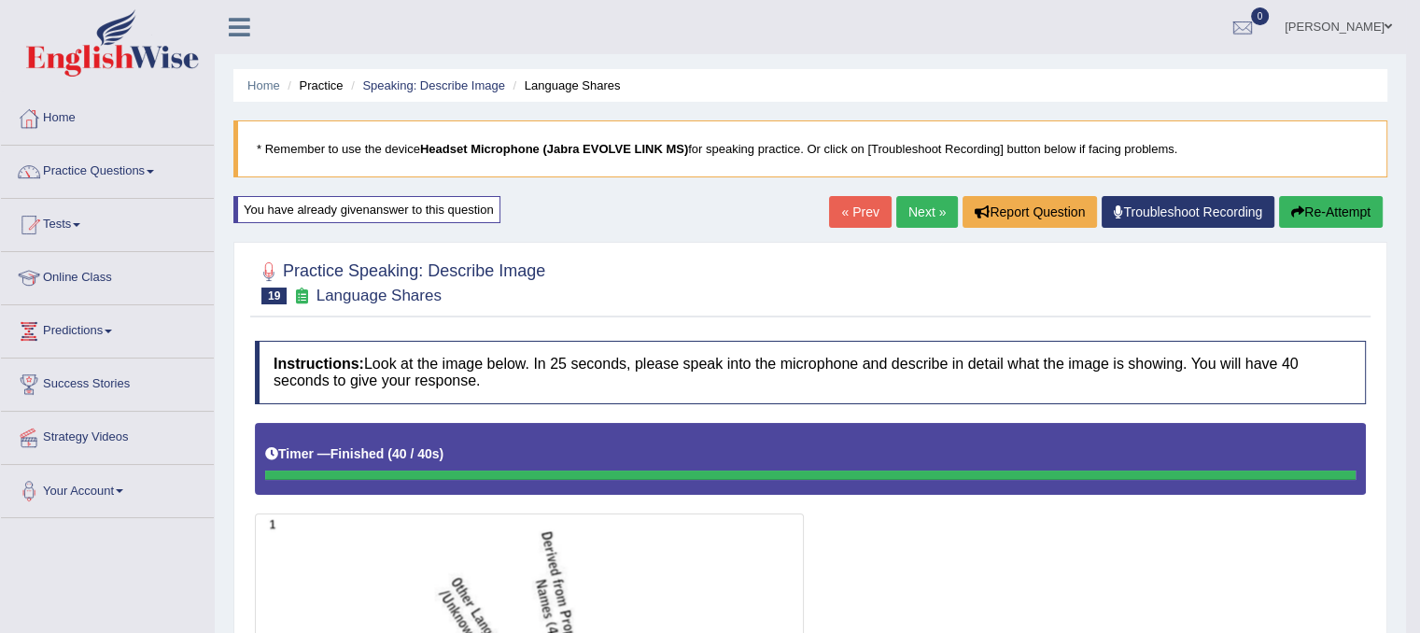
click at [930, 208] on link "Next »" at bounding box center [927, 212] width 62 height 32
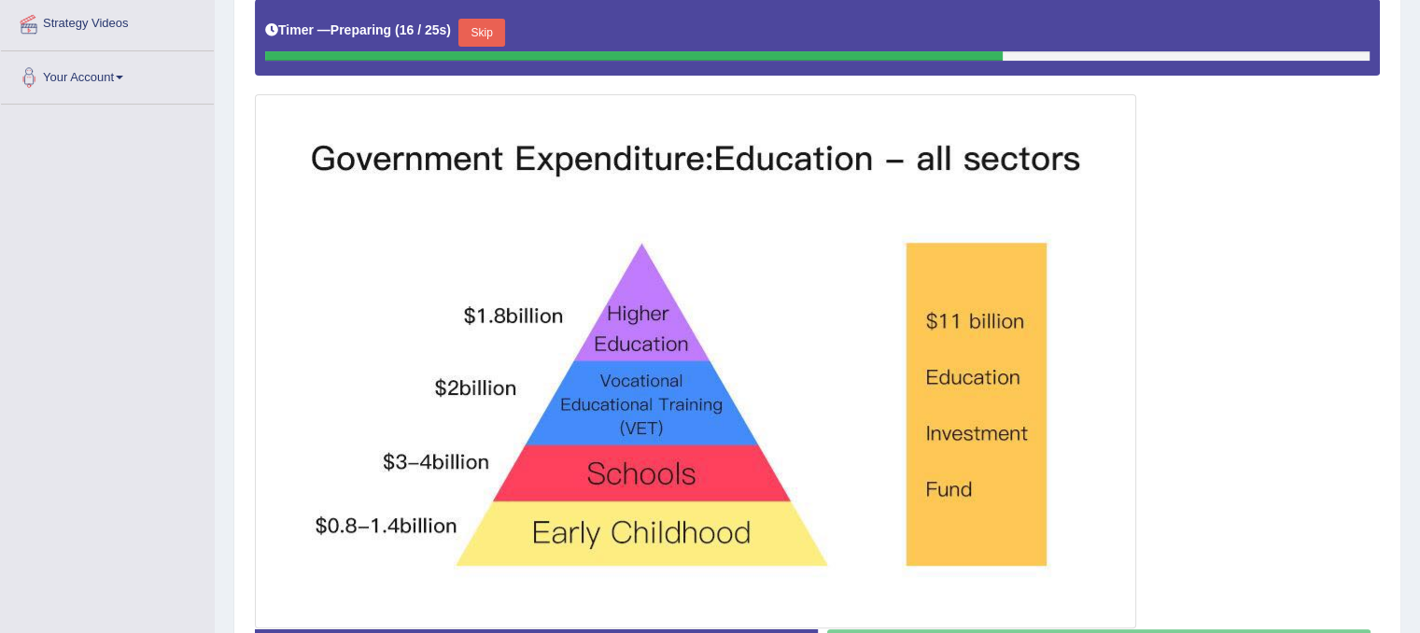
scroll to position [414, 0]
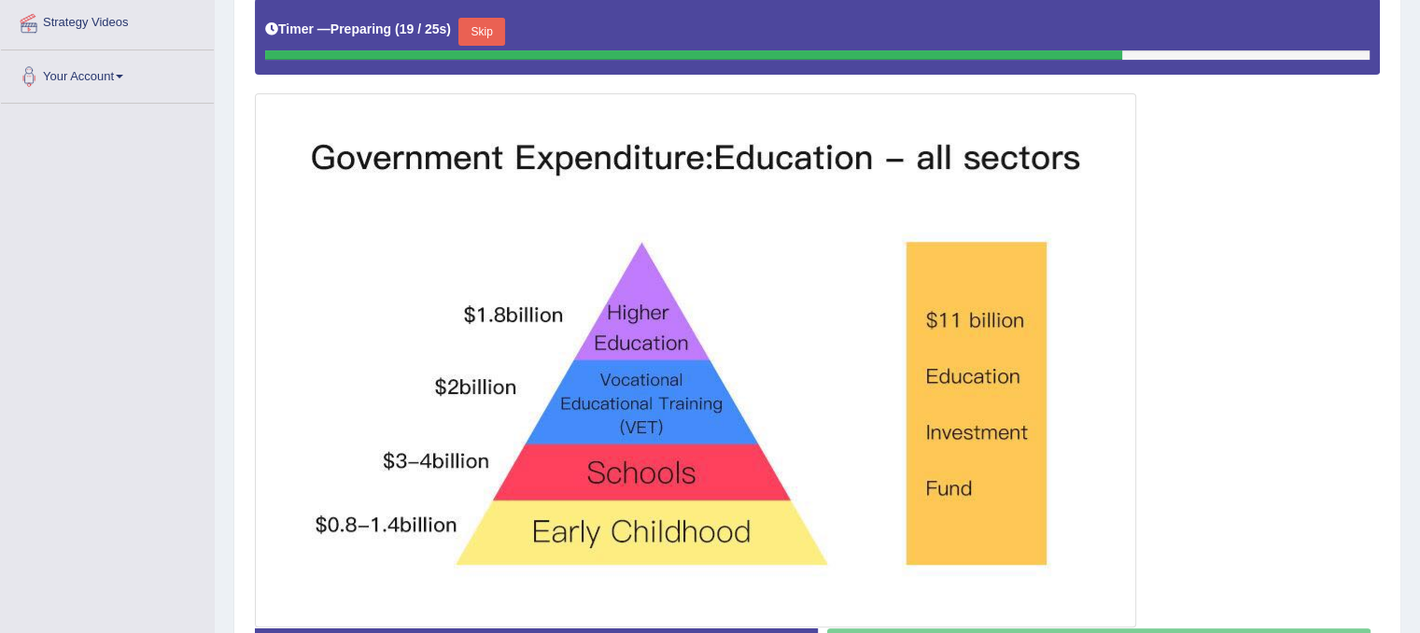
click at [492, 31] on button "Skip" at bounding box center [481, 32] width 47 height 28
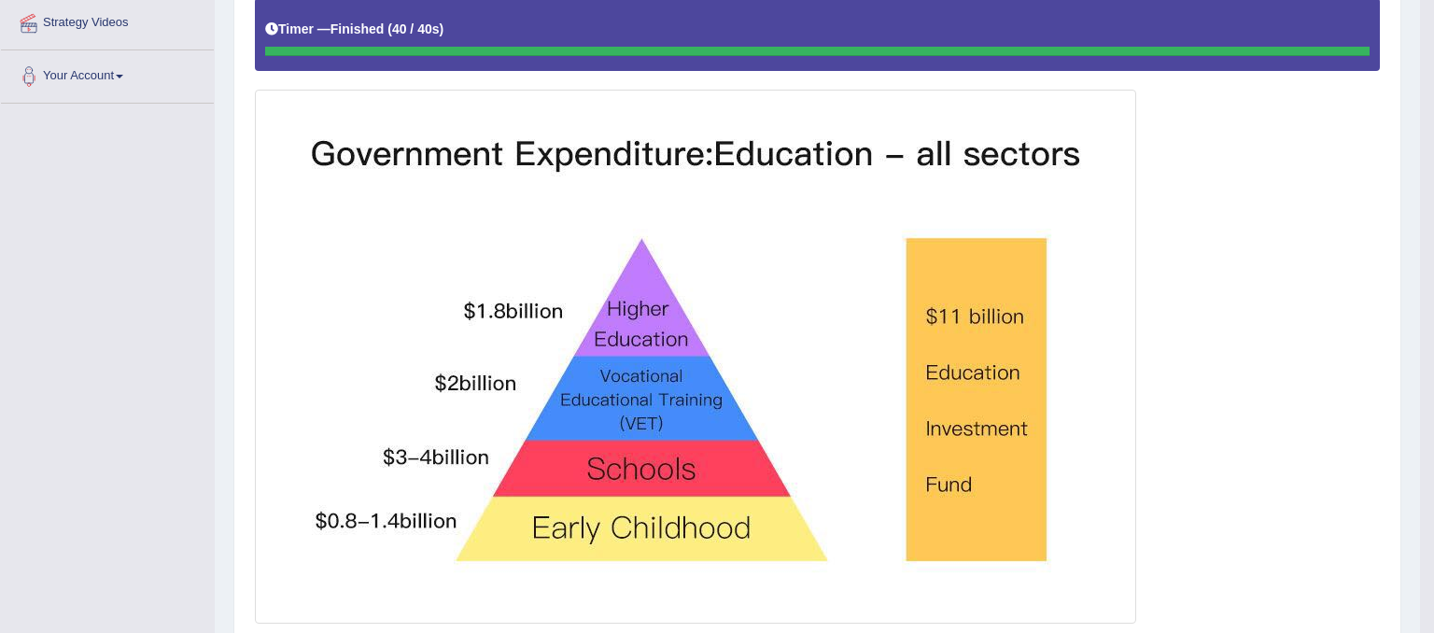
drag, startPoint x: 1433, startPoint y: 320, endPoint x: 1409, endPoint y: 414, distance: 96.5
click at [0, 0] on div "Saving your answer..." at bounding box center [0, 0] width 0 height 0
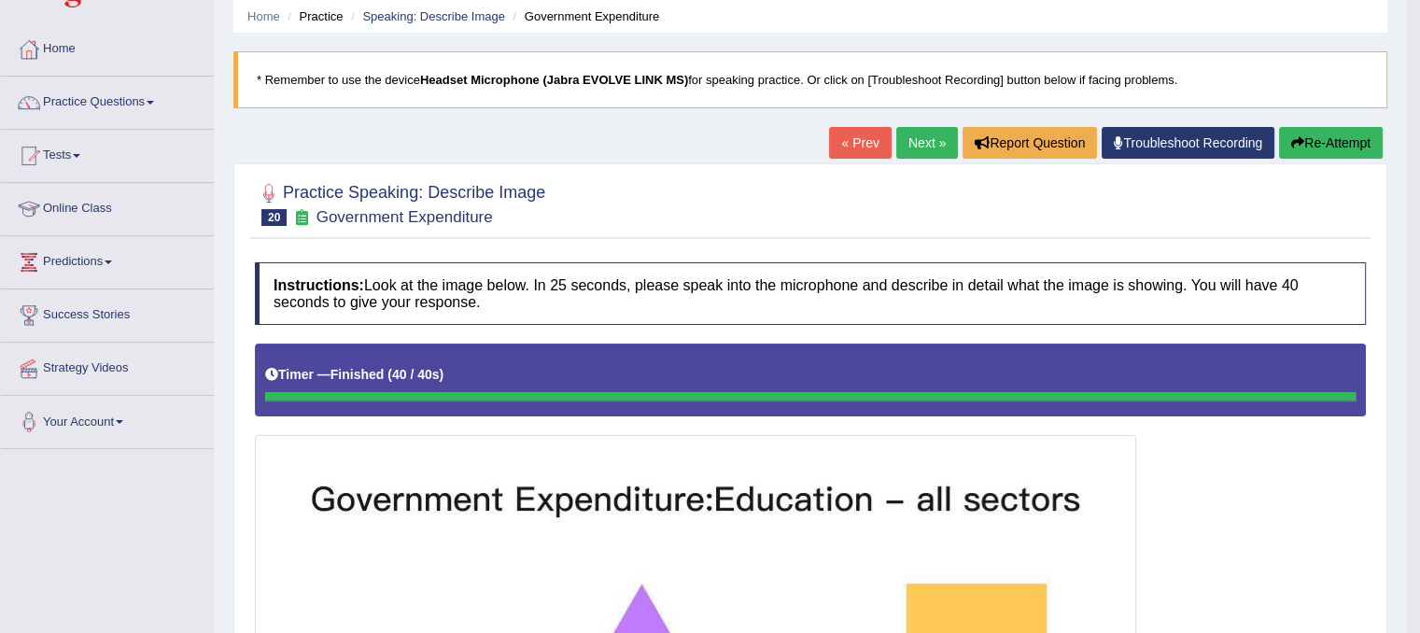
scroll to position [3, 0]
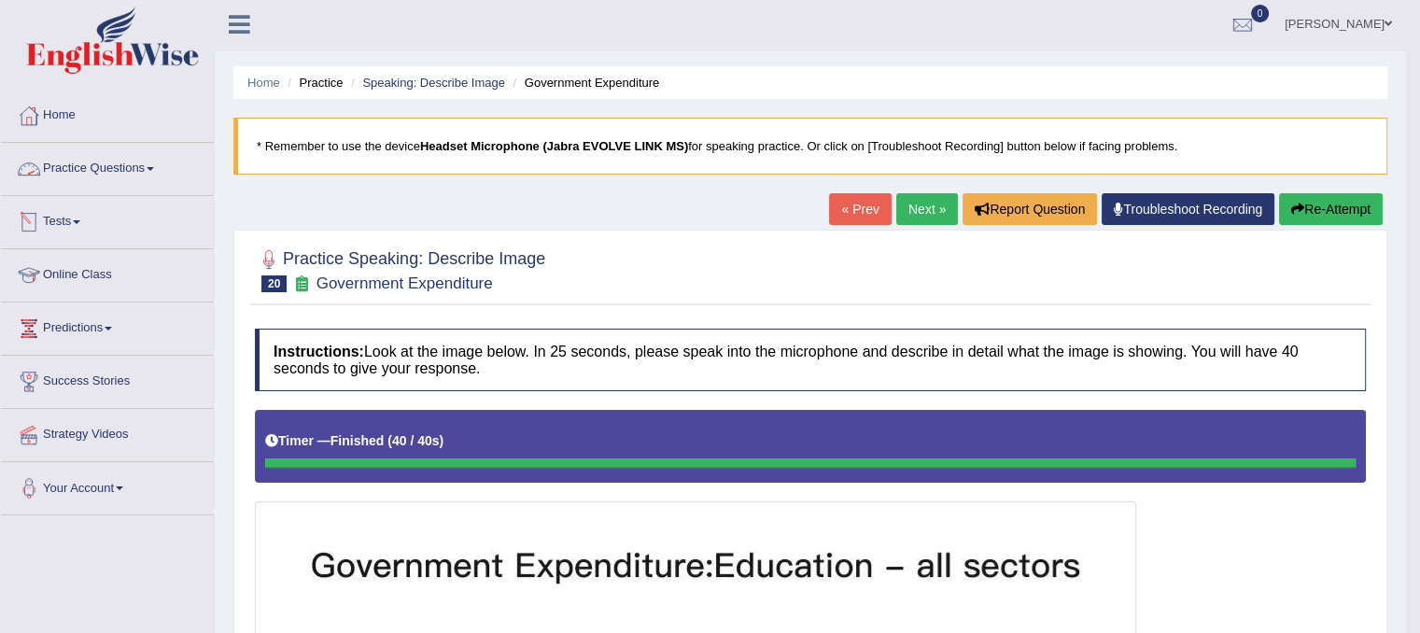
click at [104, 180] on link "Practice Questions" at bounding box center [107, 166] width 213 height 47
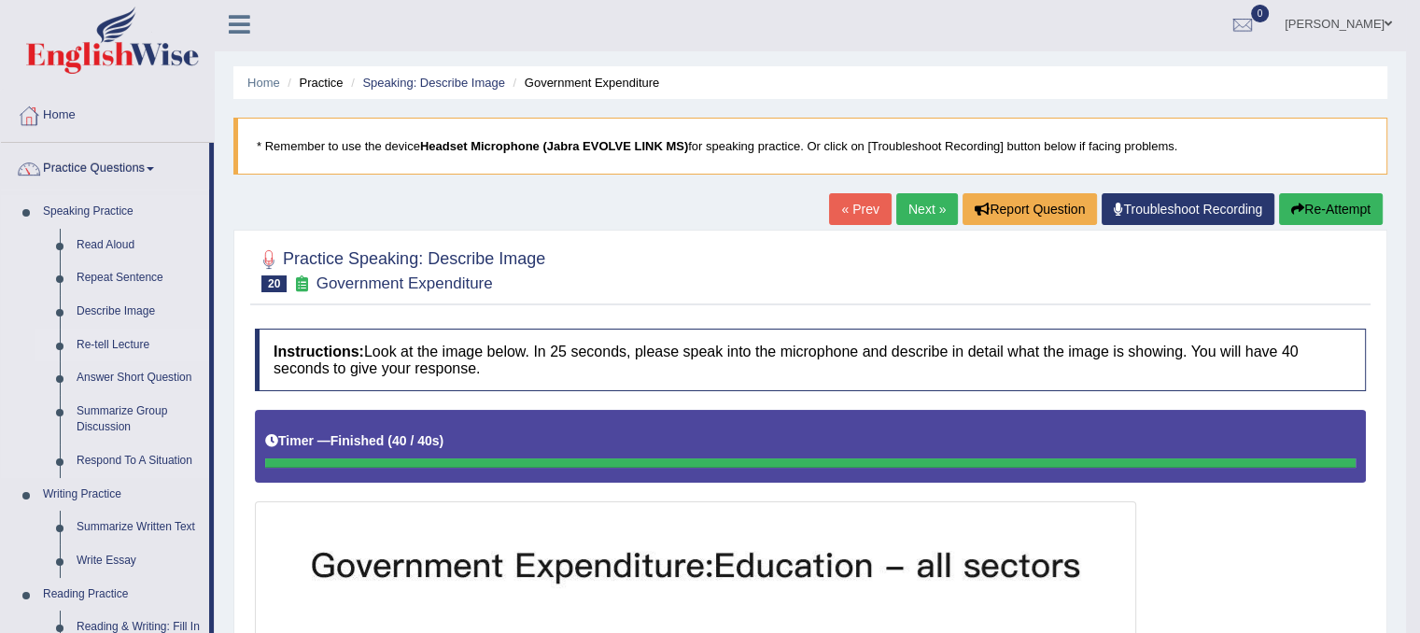
click at [113, 344] on link "Re-tell Lecture" at bounding box center [138, 346] width 141 height 34
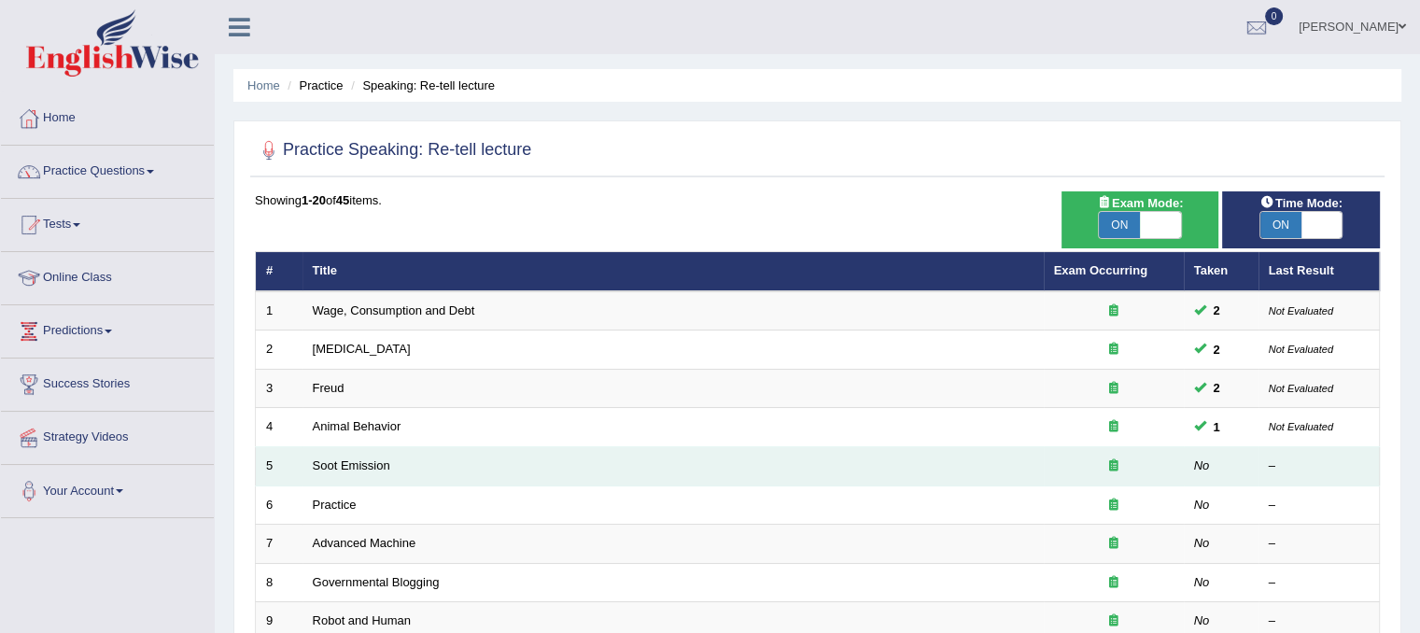
click at [332, 471] on td "Soot Emission" at bounding box center [672, 466] width 741 height 39
click at [336, 461] on link "Soot Emission" at bounding box center [351, 465] width 77 height 14
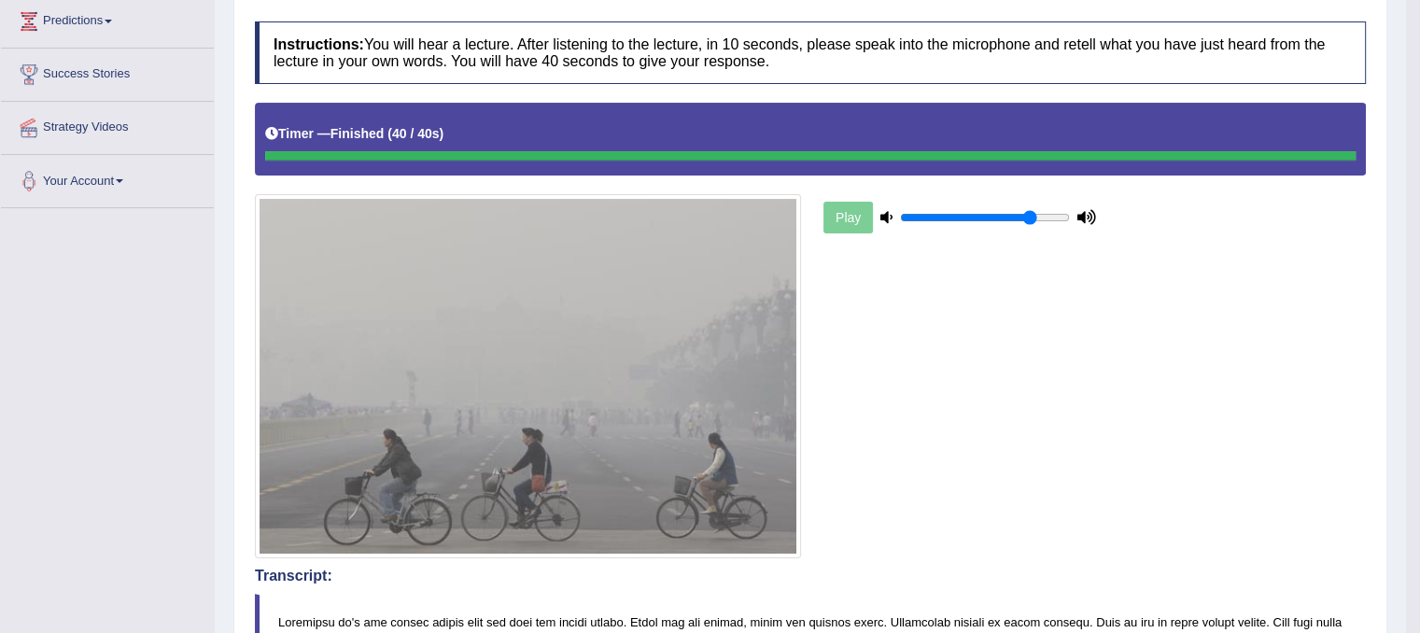
scroll to position [127, 0]
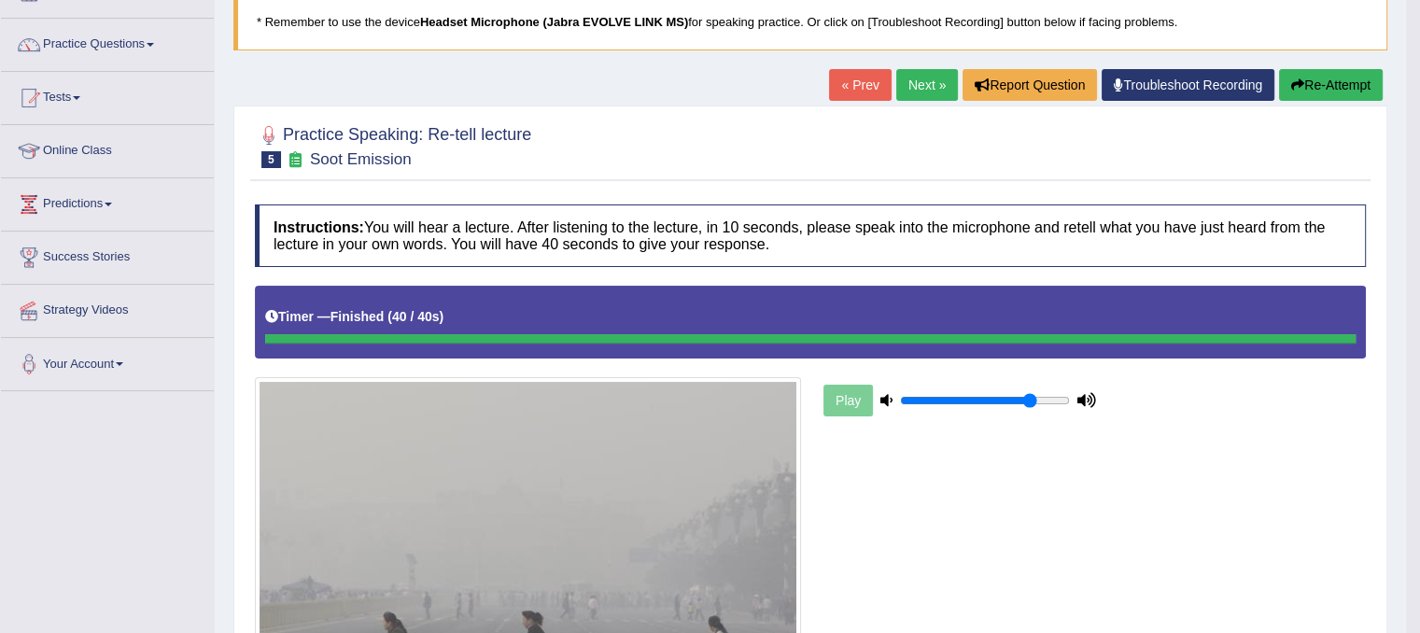
click at [911, 89] on link "Next »" at bounding box center [927, 85] width 62 height 32
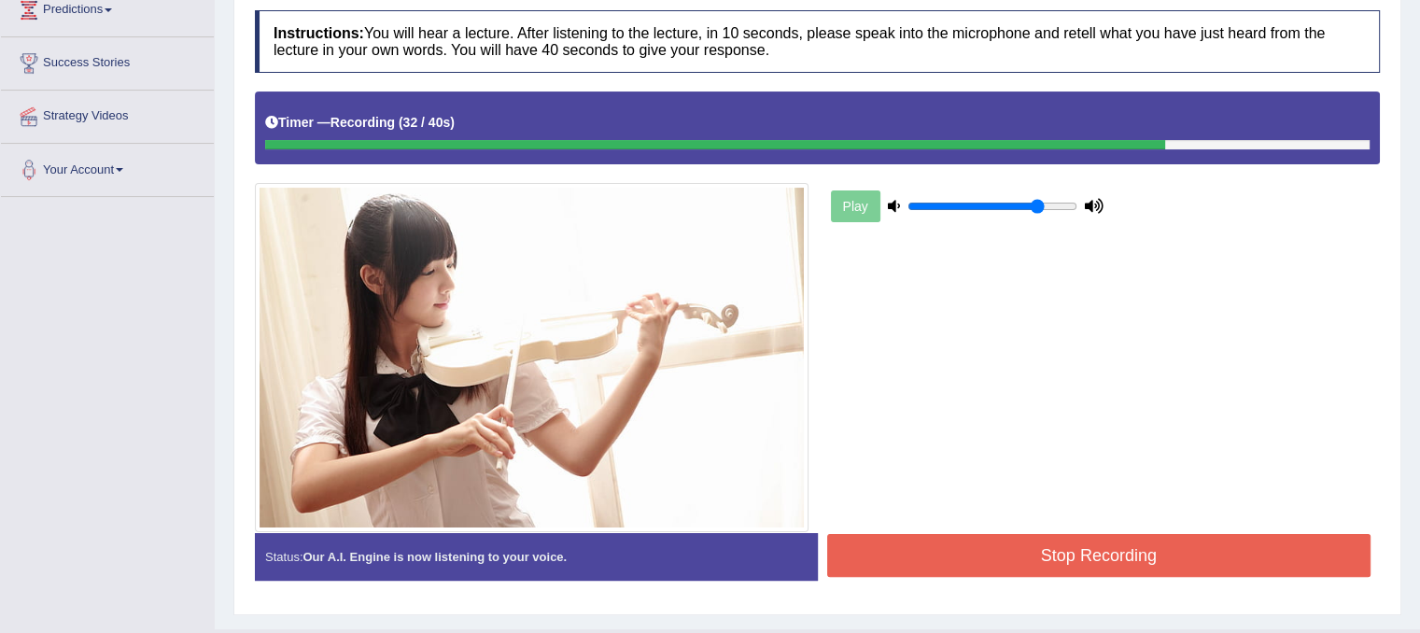
scroll to position [338, 0]
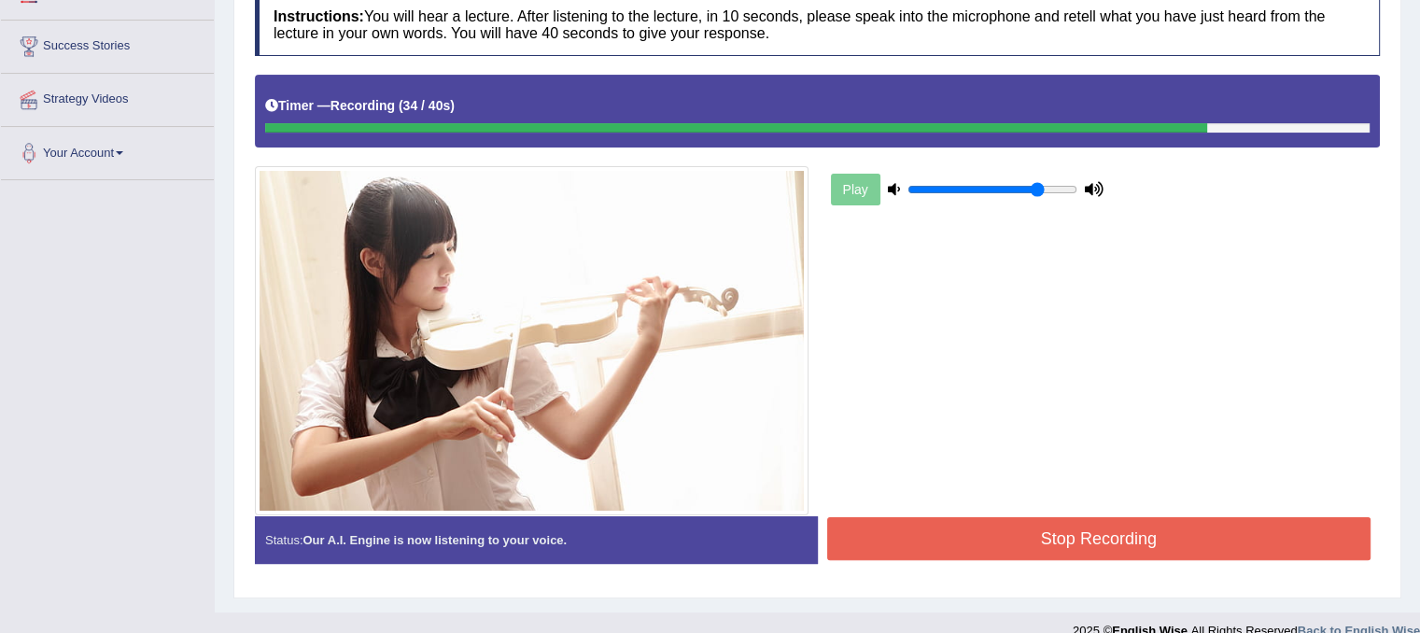
click at [1207, 539] on button "Stop Recording" at bounding box center [1099, 538] width 544 height 43
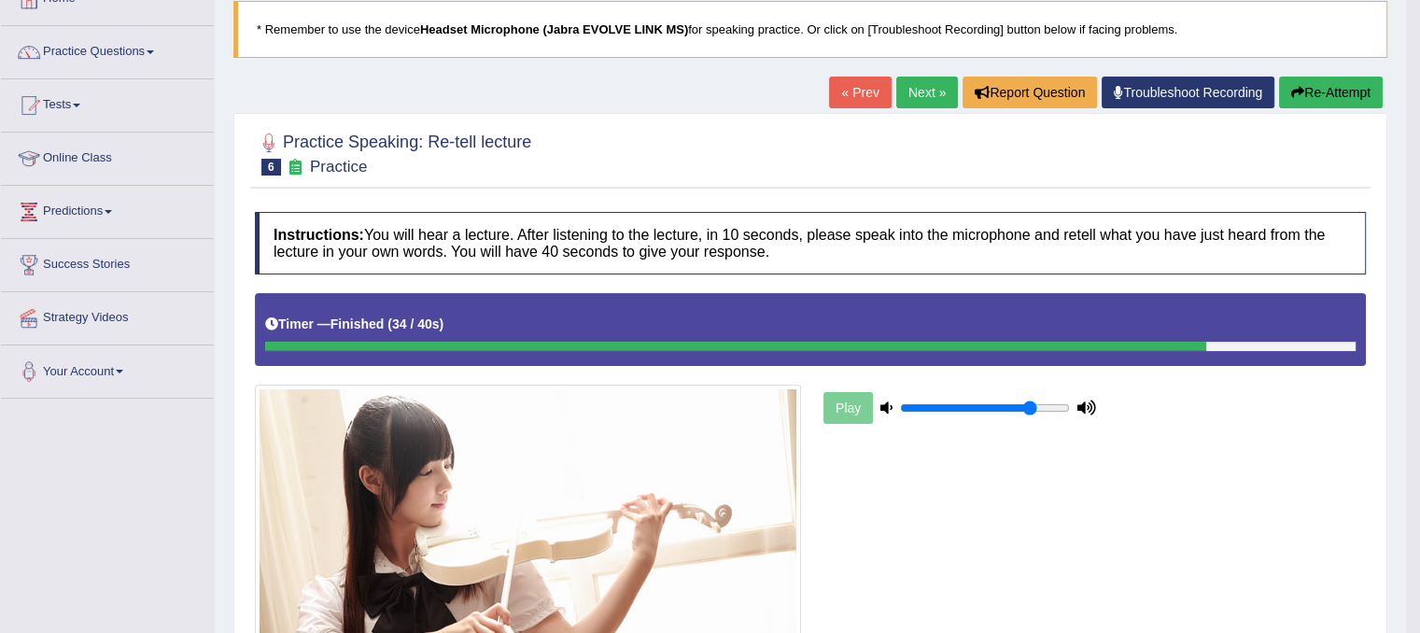
scroll to position [0, 0]
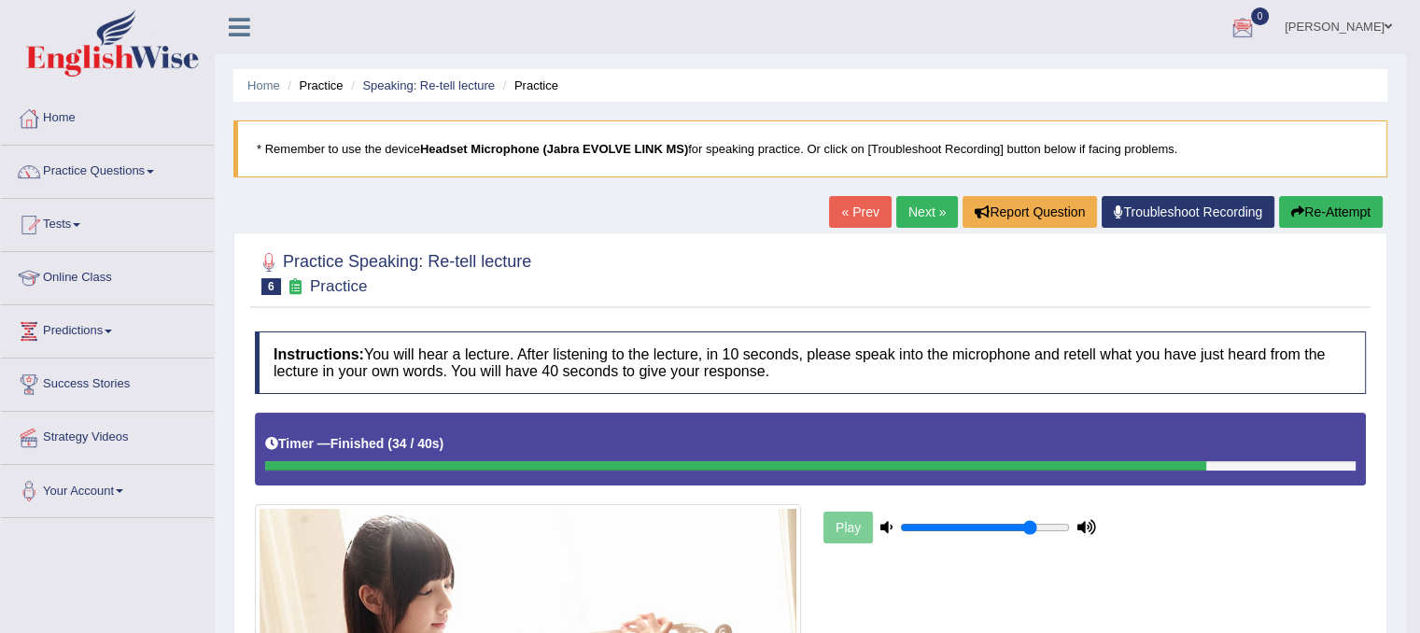
click at [1335, 218] on button "Re-Attempt" at bounding box center [1331, 212] width 104 height 32
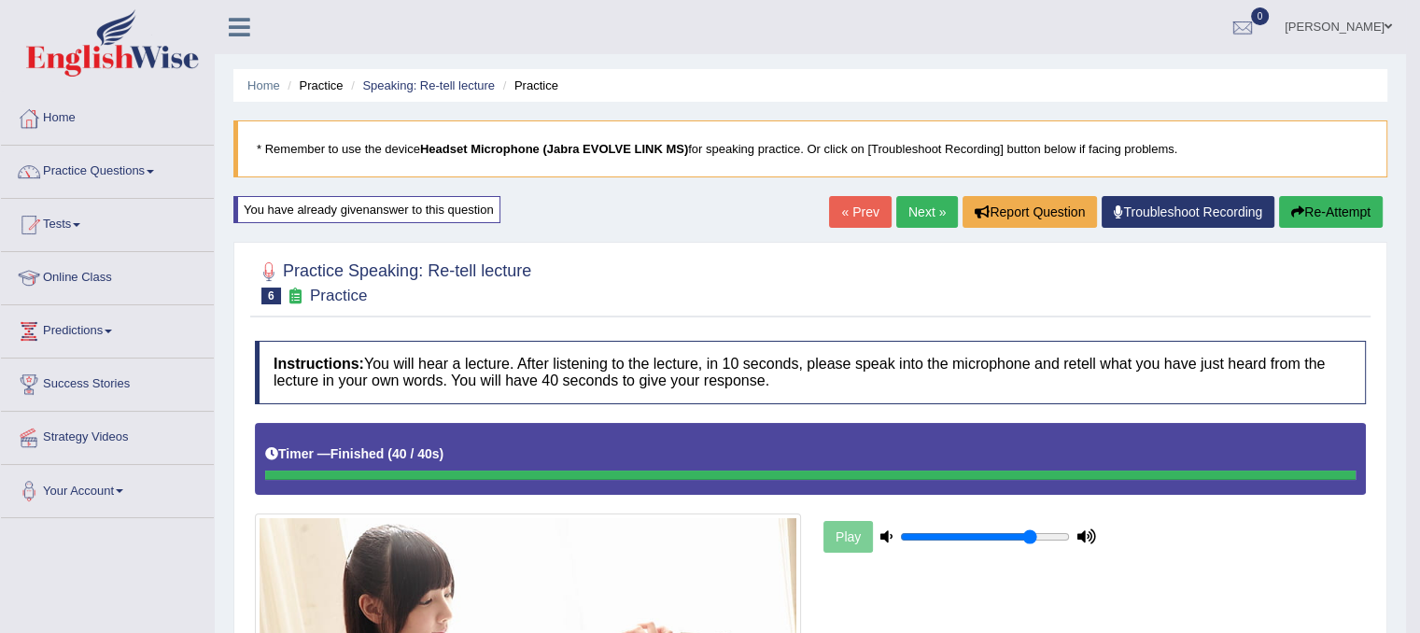
click at [930, 215] on link "Next »" at bounding box center [927, 212] width 62 height 32
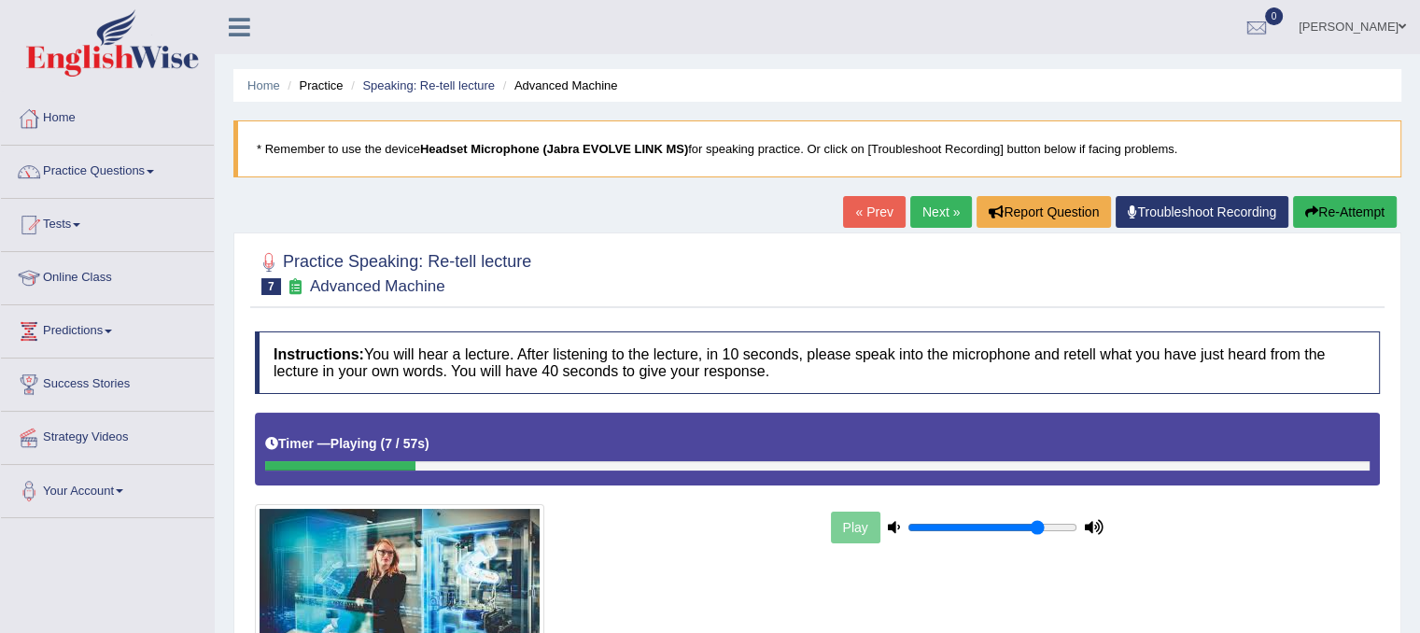
click at [1361, 221] on button "Re-Attempt" at bounding box center [1345, 212] width 104 height 32
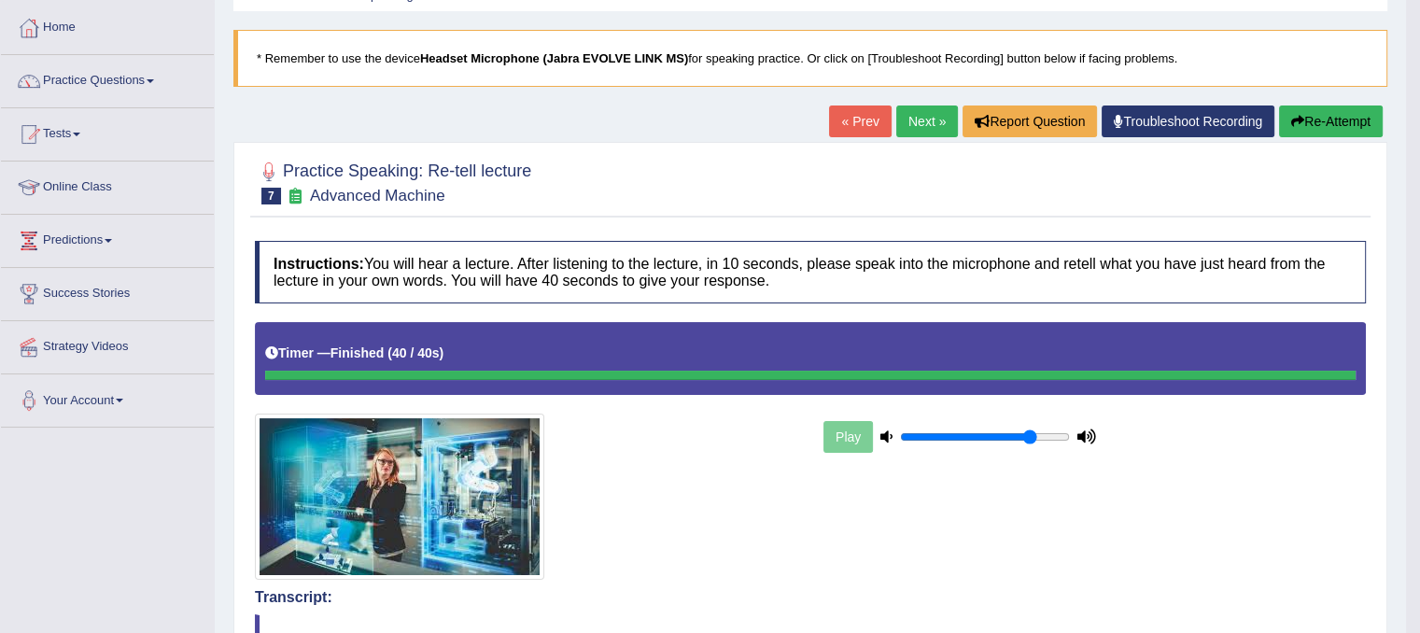
scroll to position [86, 0]
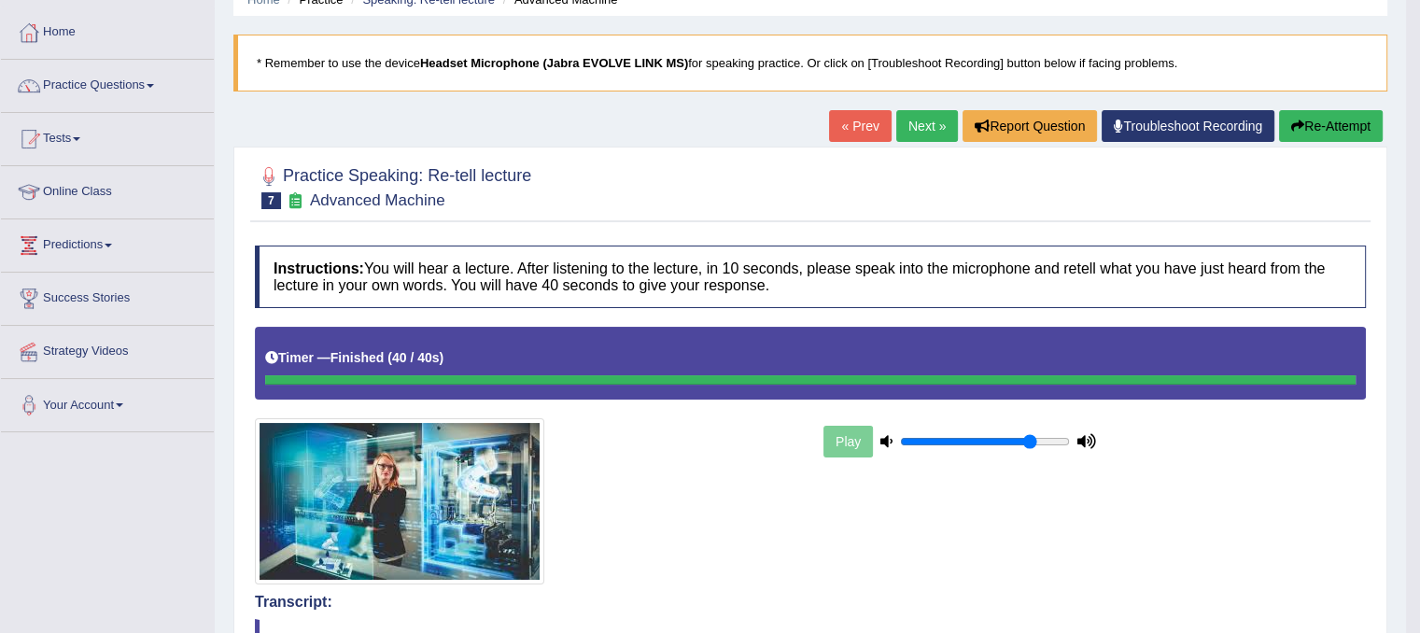
click at [917, 122] on link "Next »" at bounding box center [927, 126] width 62 height 32
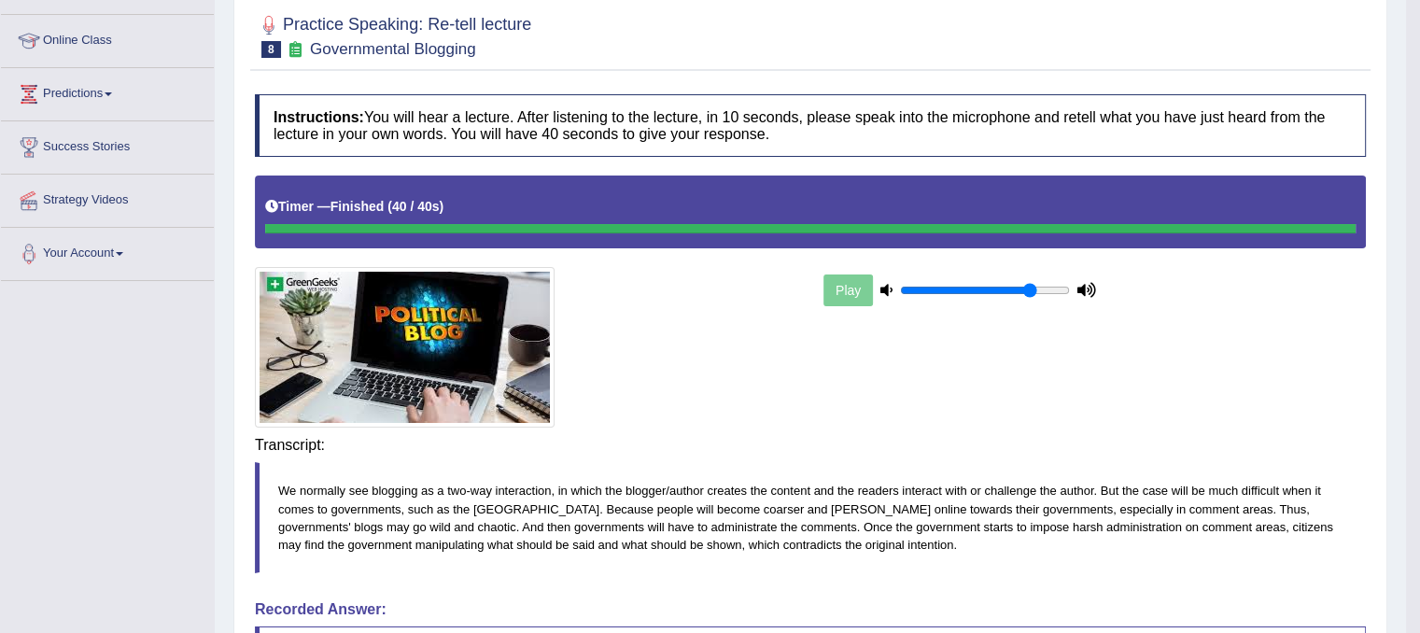
scroll to position [235, 0]
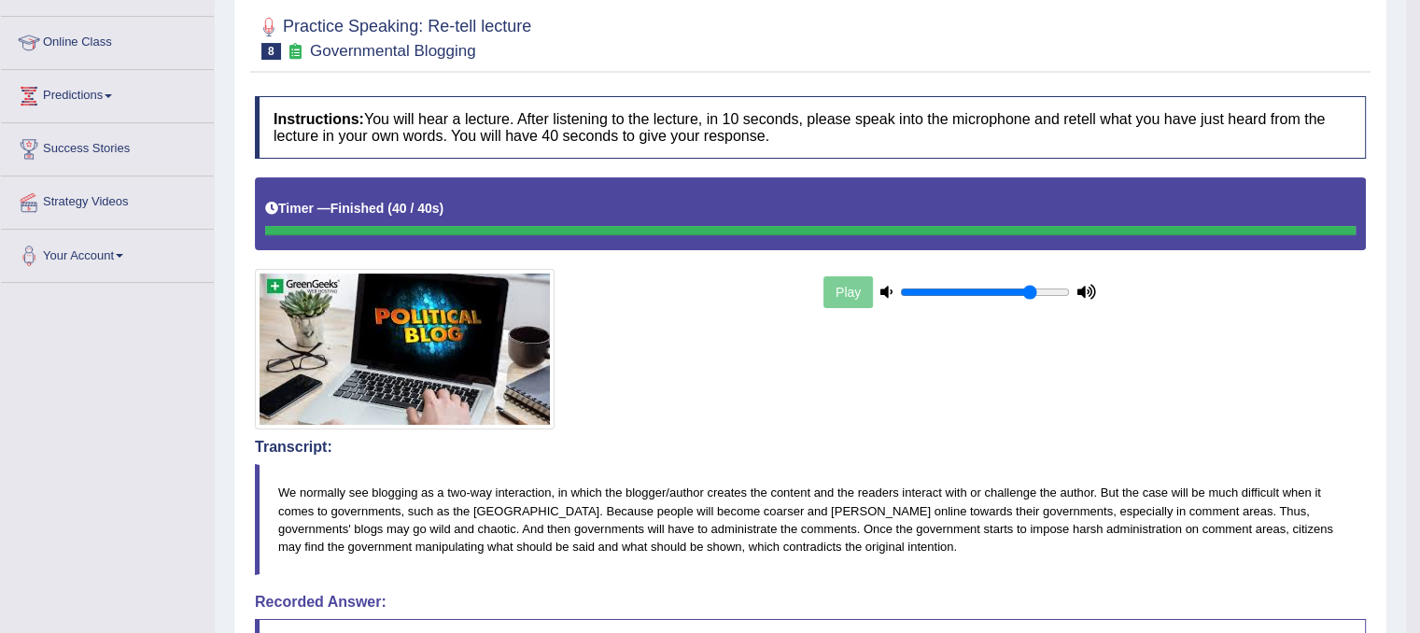
drag, startPoint x: 1433, startPoint y: 378, endPoint x: 1431, endPoint y: 536, distance: 157.8
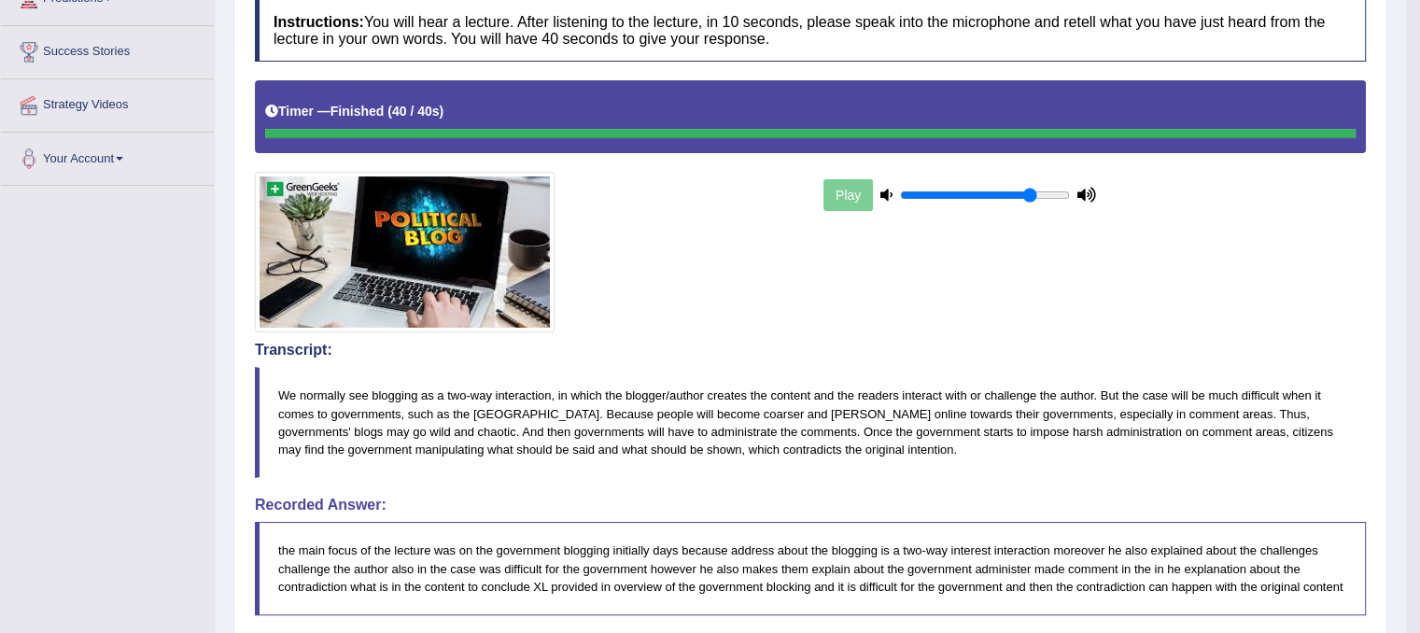
scroll to position [0, 0]
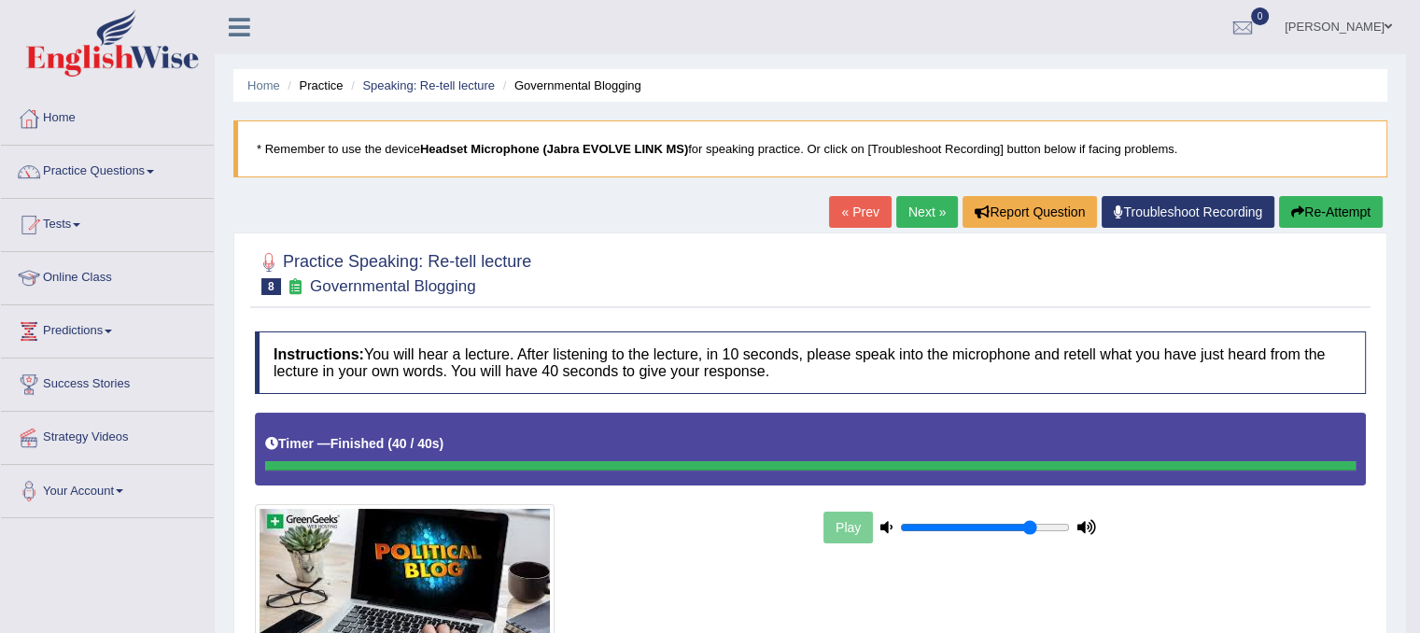
click at [909, 218] on link "Next »" at bounding box center [927, 212] width 62 height 32
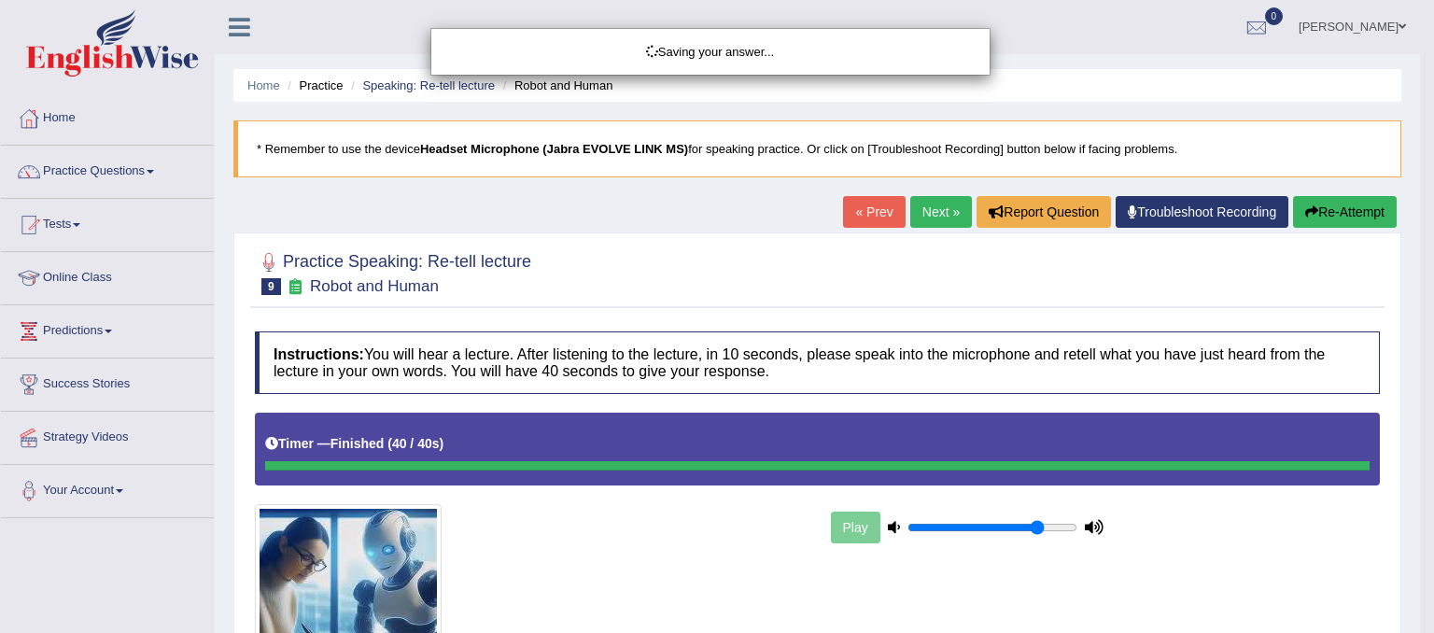
click at [1163, 438] on div "Saving your answer..." at bounding box center [717, 316] width 1434 height 633
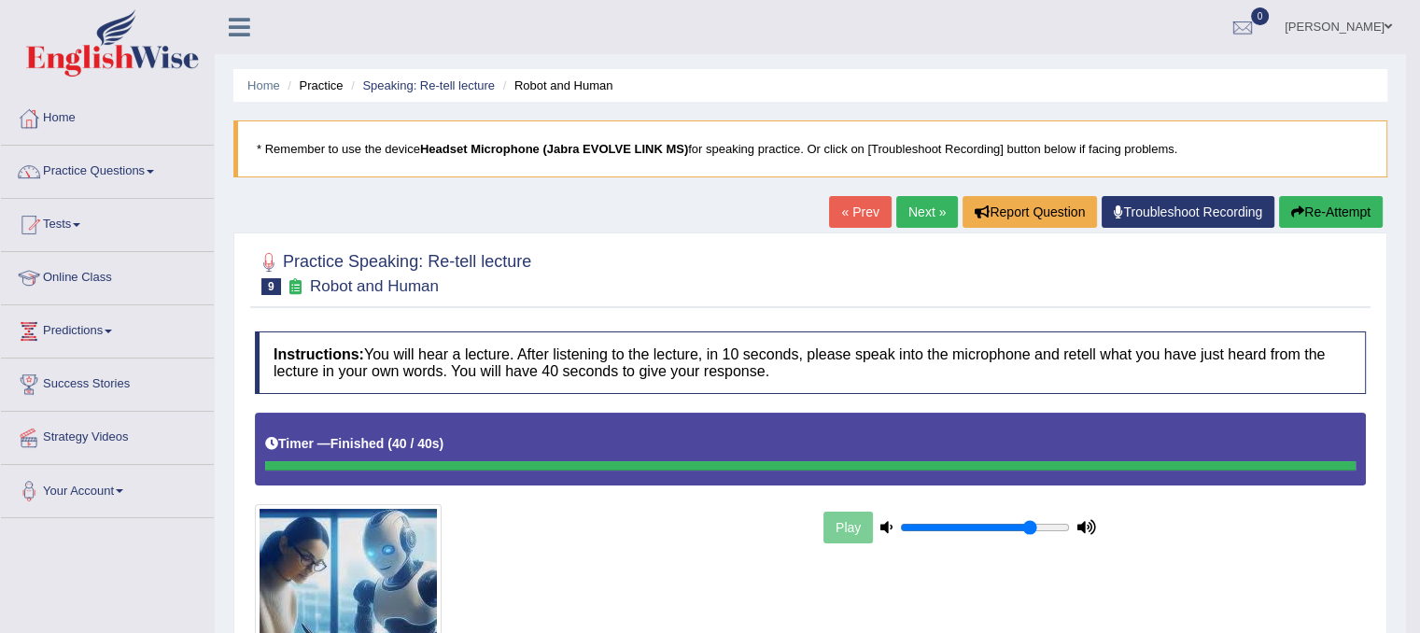
drag, startPoint x: 1433, startPoint y: 242, endPoint x: 1433, endPoint y: 367, distance: 125.1
click at [928, 210] on link "Next »" at bounding box center [927, 212] width 62 height 32
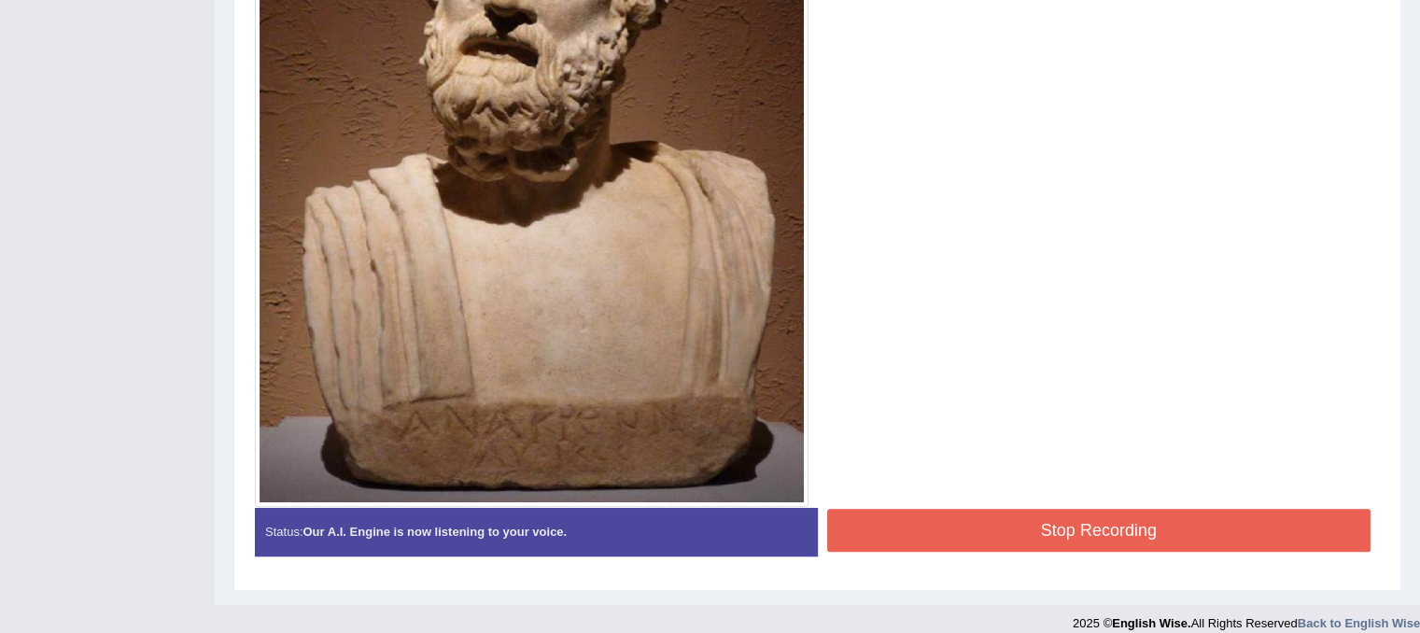
scroll to position [713, 0]
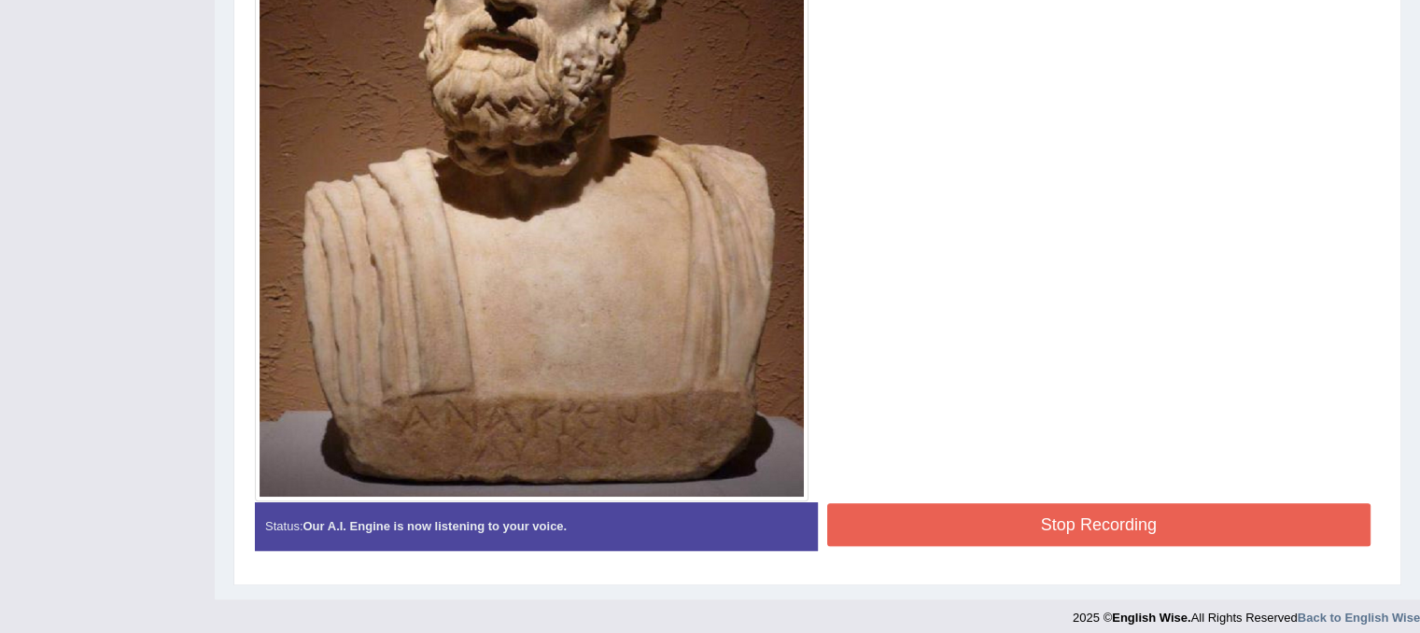
click at [1187, 533] on button "Stop Recording" at bounding box center [1099, 524] width 544 height 43
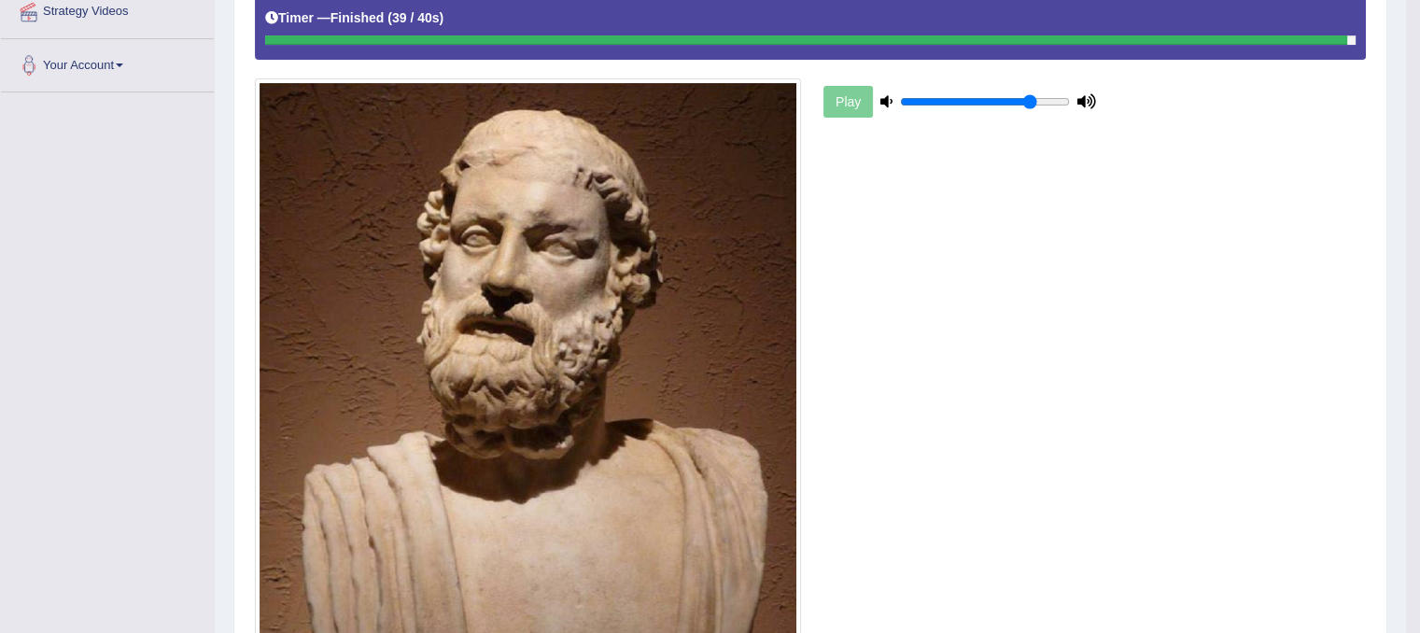
scroll to position [0, 0]
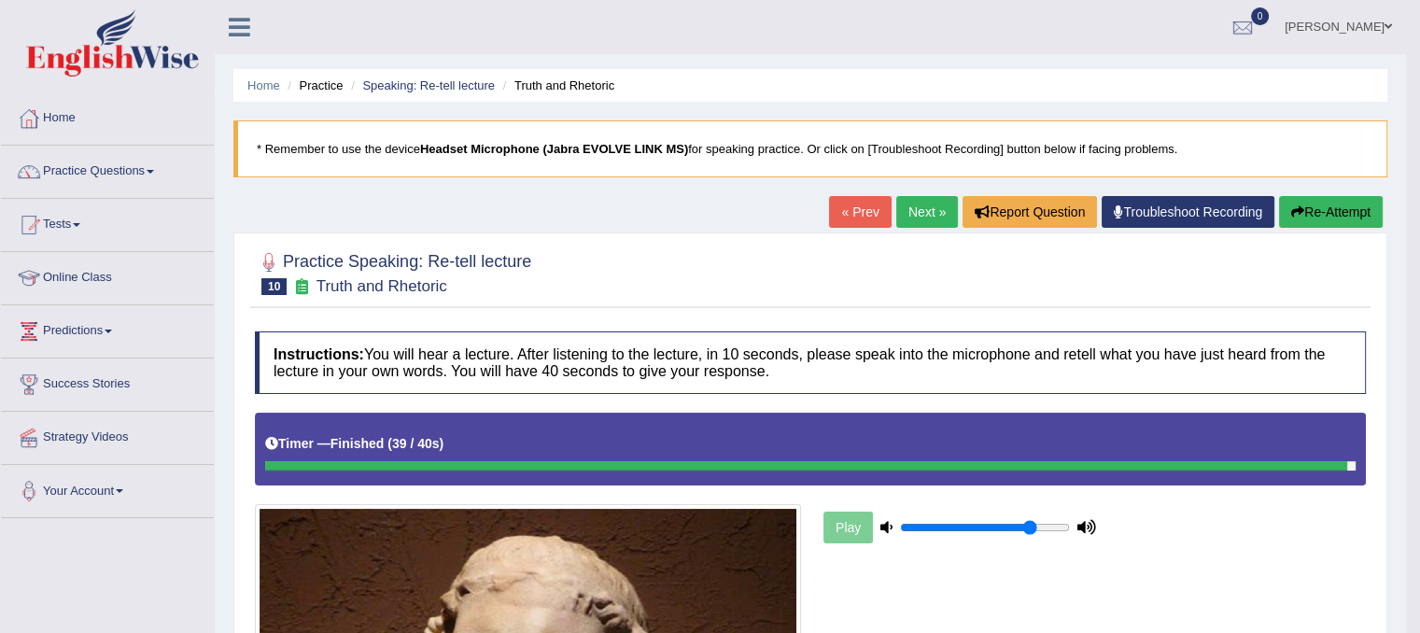
click at [908, 210] on link "Next »" at bounding box center [927, 212] width 62 height 32
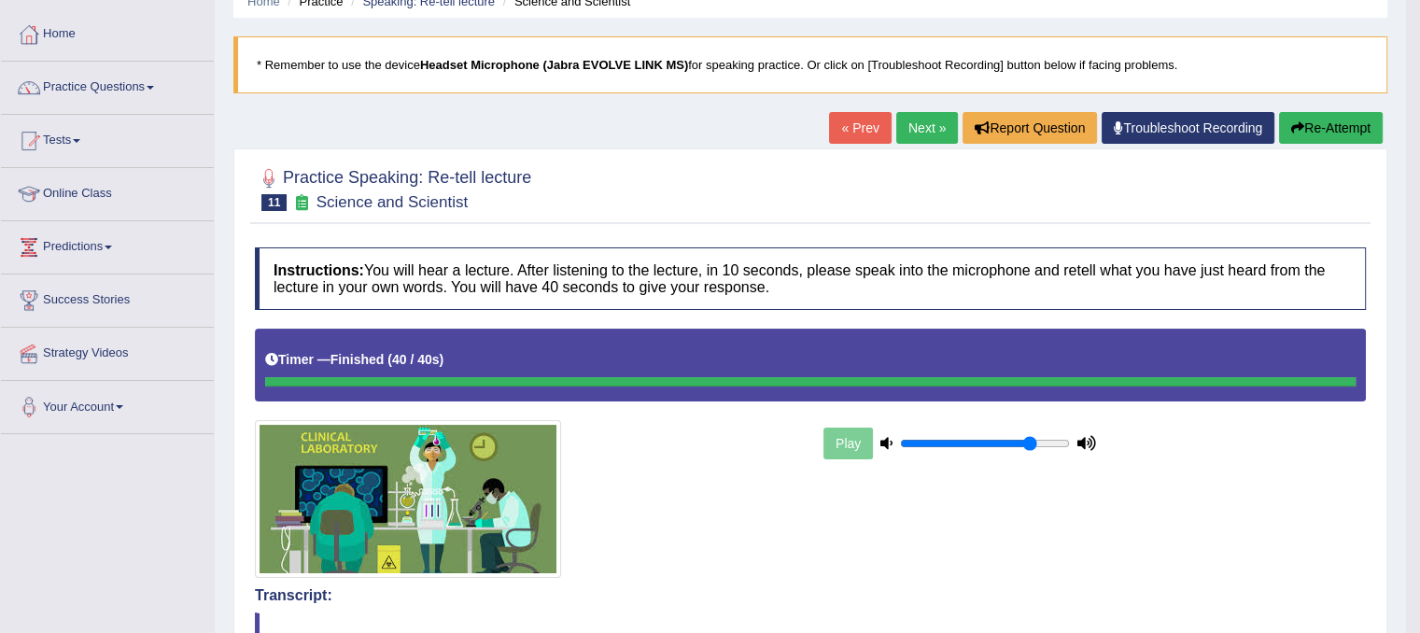
scroll to position [7, 0]
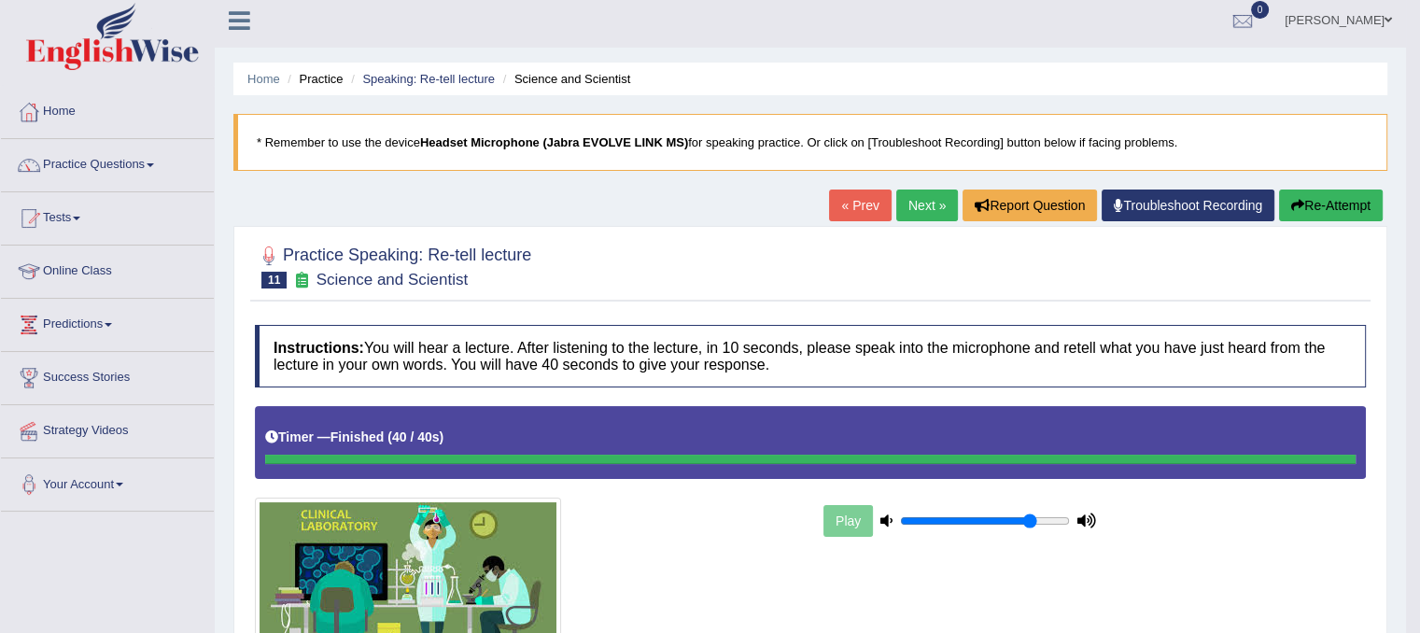
click at [910, 202] on link "Next »" at bounding box center [927, 206] width 62 height 32
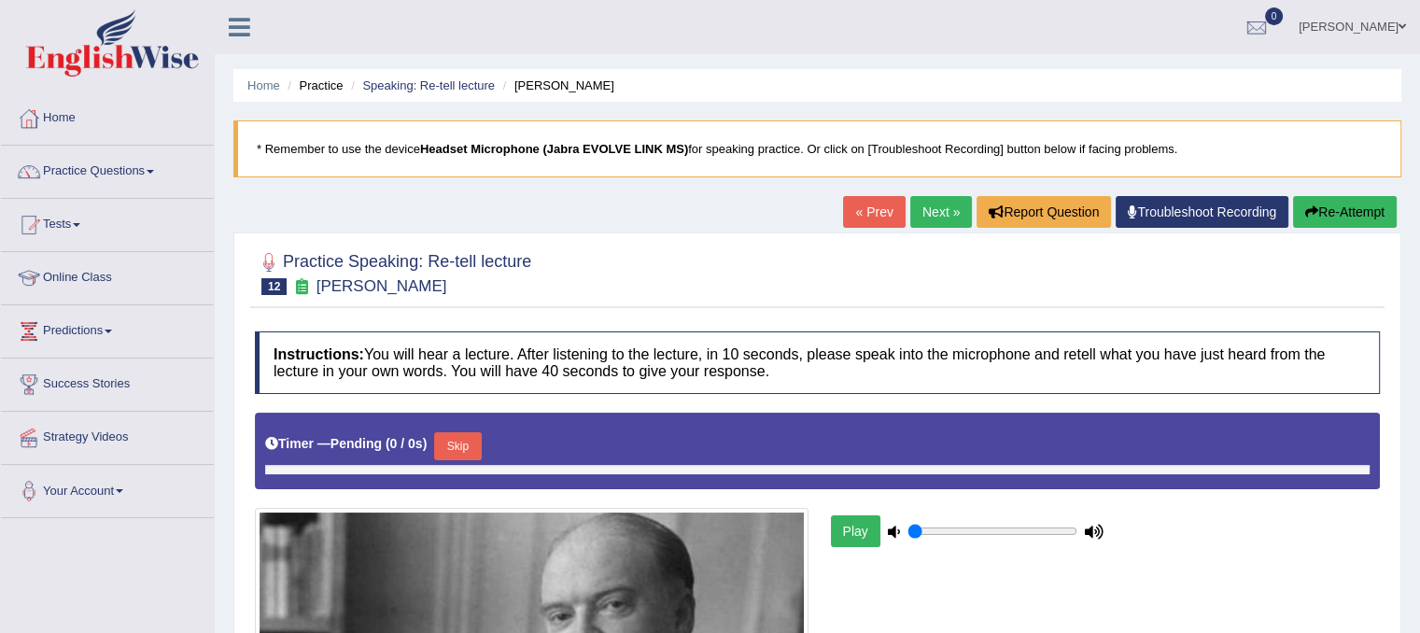
type input "0.8"
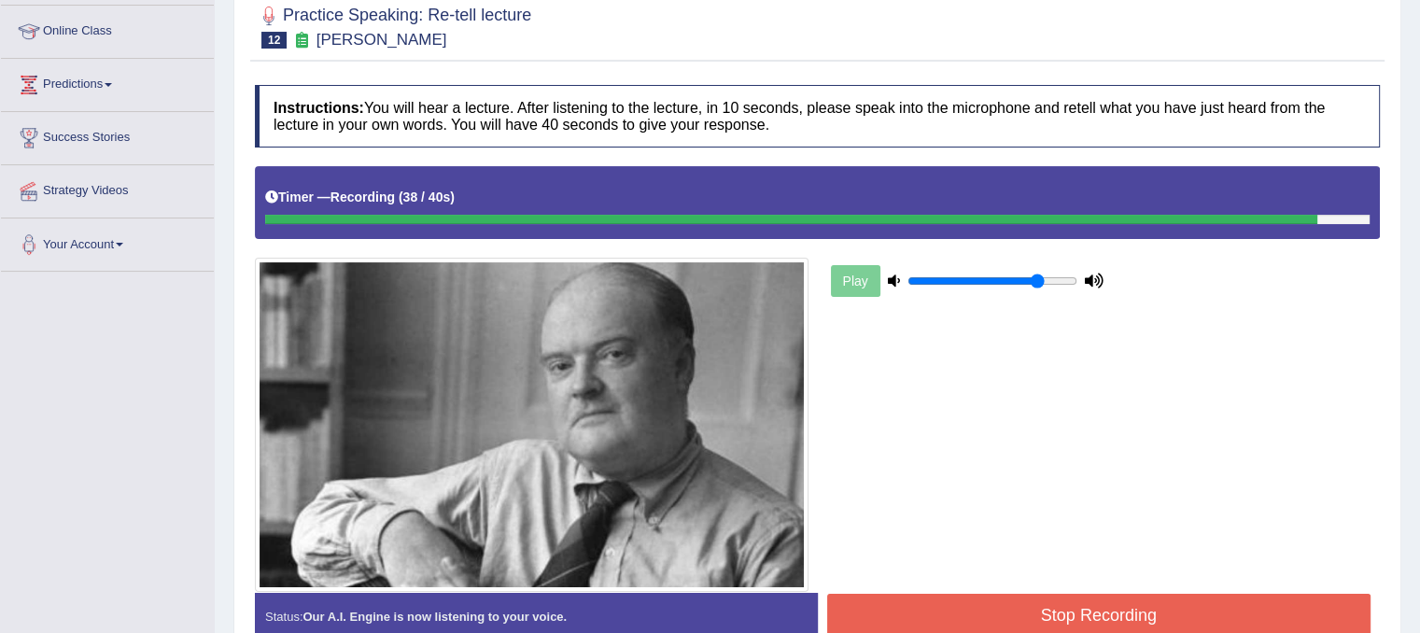
scroll to position [295, 0]
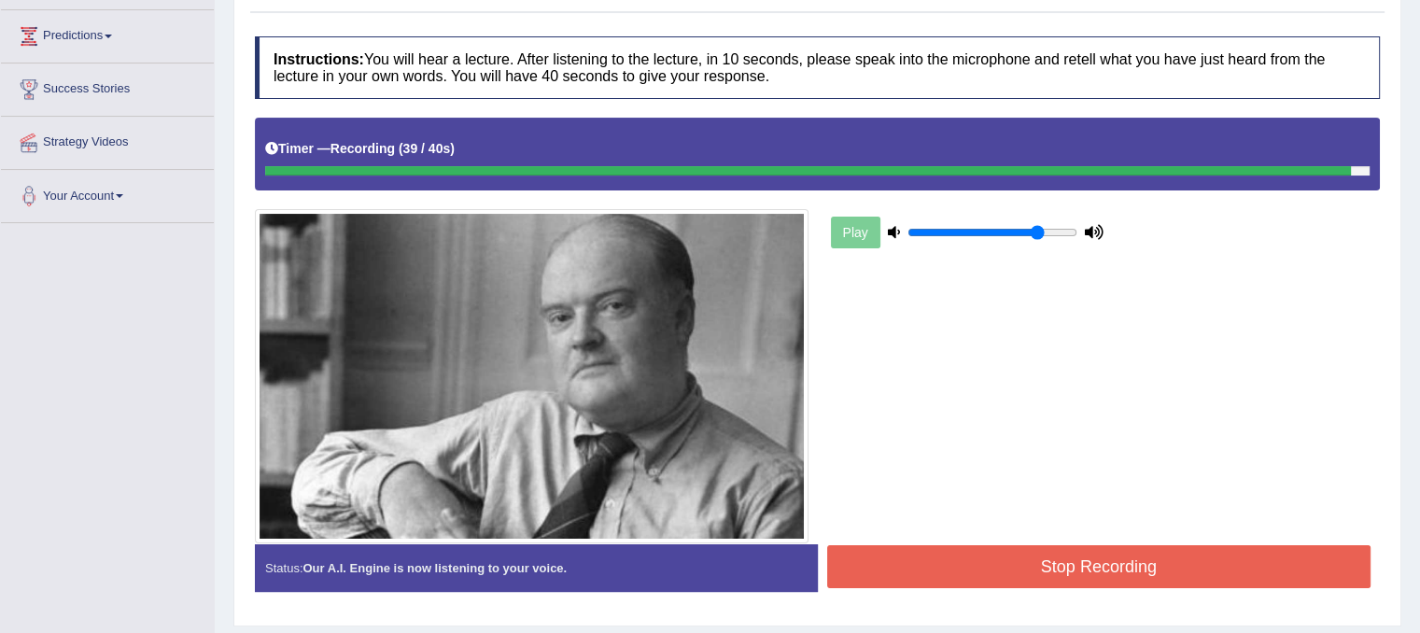
click at [1171, 556] on button "Stop Recording" at bounding box center [1099, 566] width 544 height 43
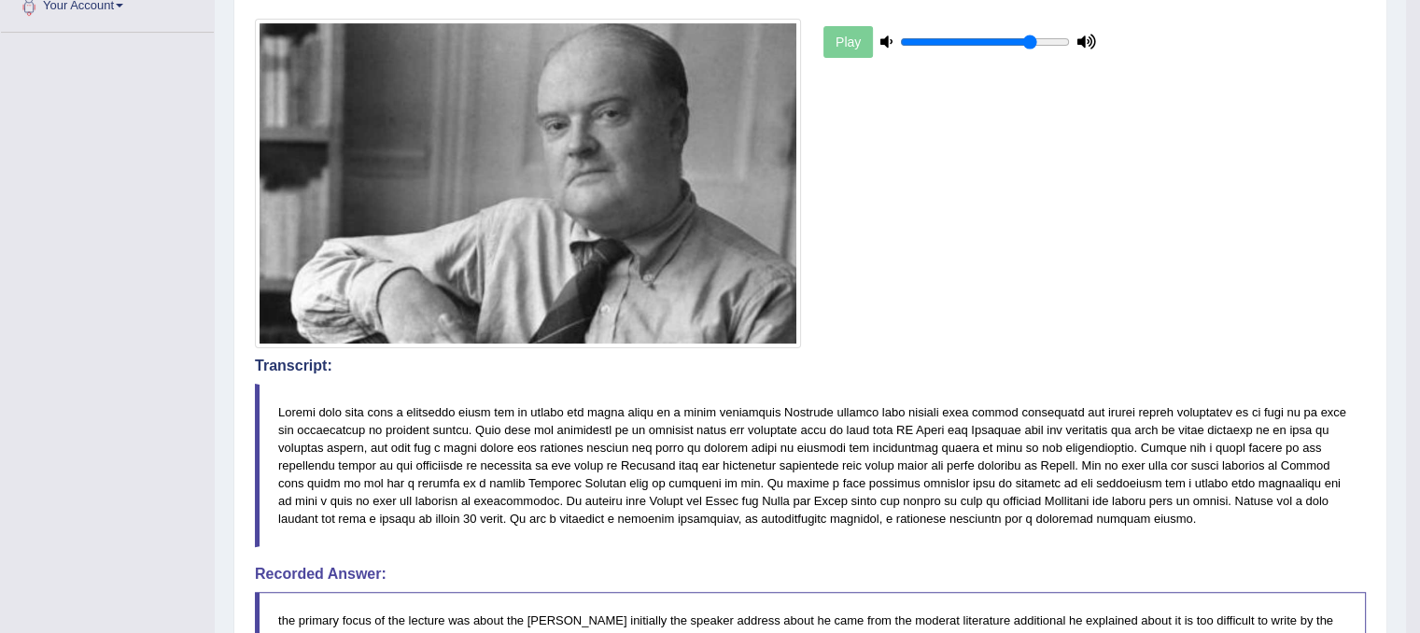
scroll to position [0, 0]
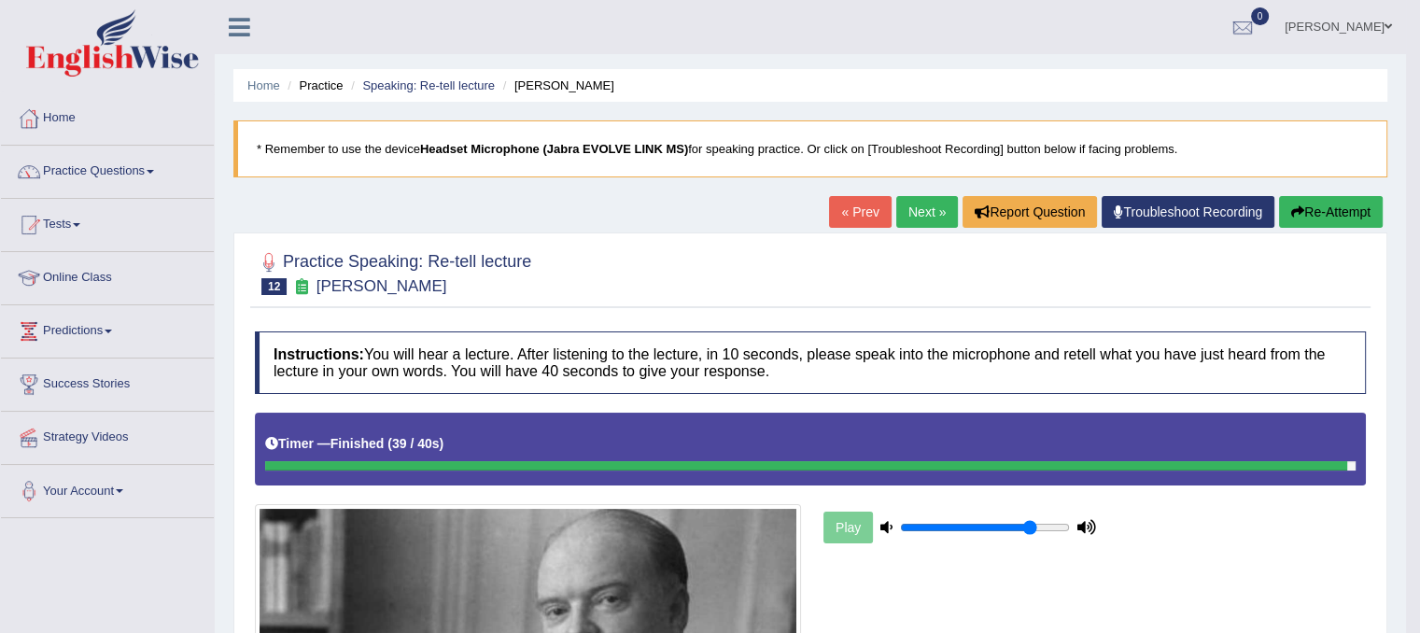
click at [935, 206] on link "Next »" at bounding box center [927, 212] width 62 height 32
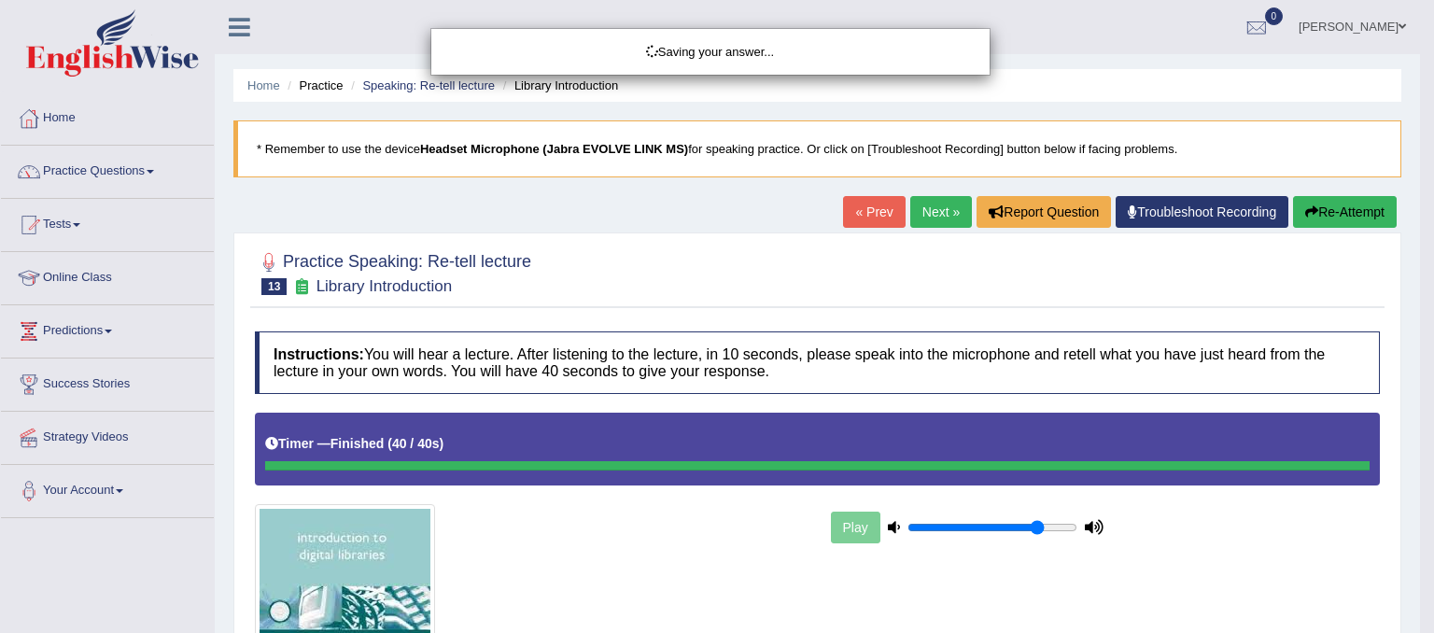
drag, startPoint x: 1433, startPoint y: 366, endPoint x: 1393, endPoint y: 567, distance: 204.7
click at [1393, 567] on html "Toggle navigation Home Practice Questions Speaking Practice Read Aloud Repeat S…" at bounding box center [717, 316] width 1434 height 633
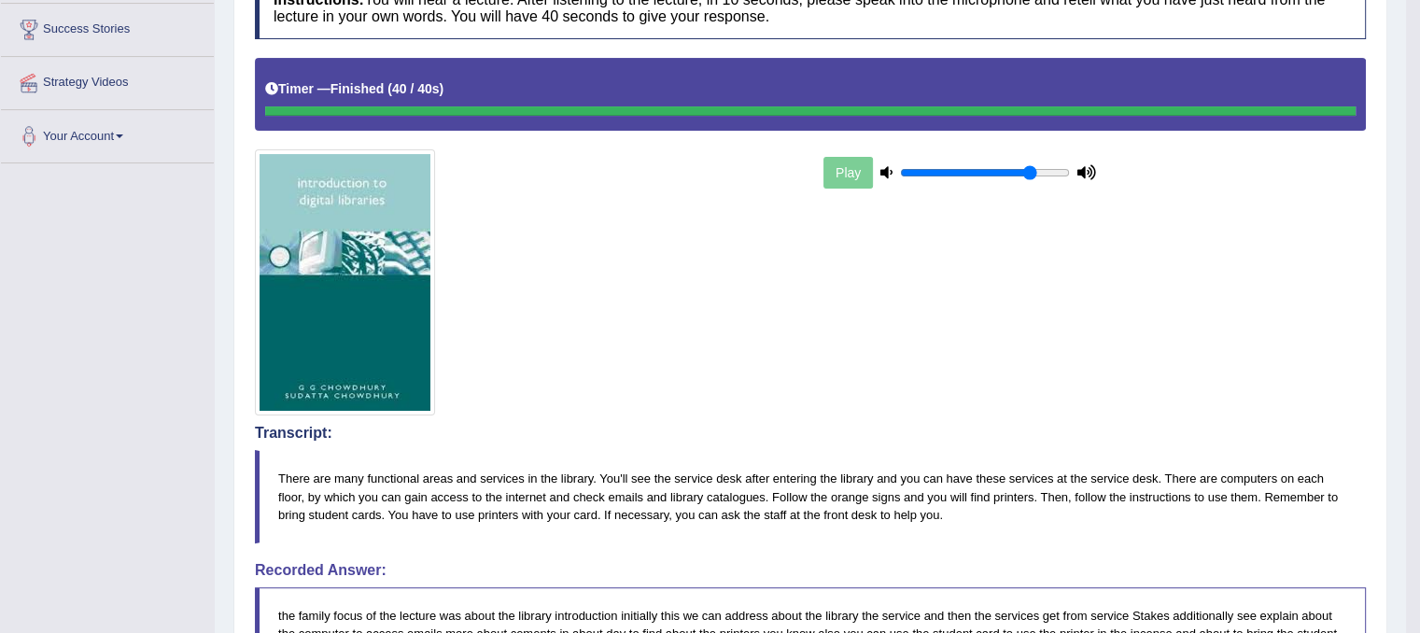
scroll to position [61, 0]
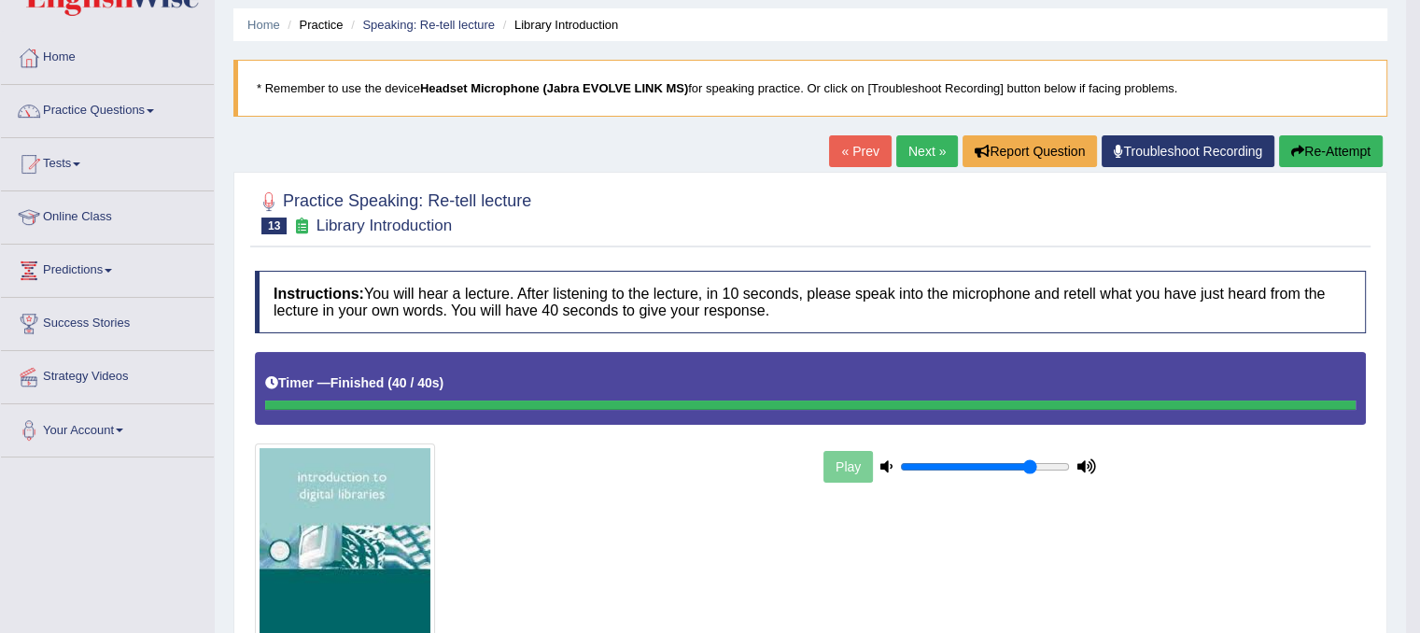
click at [928, 154] on link "Next »" at bounding box center [927, 151] width 62 height 32
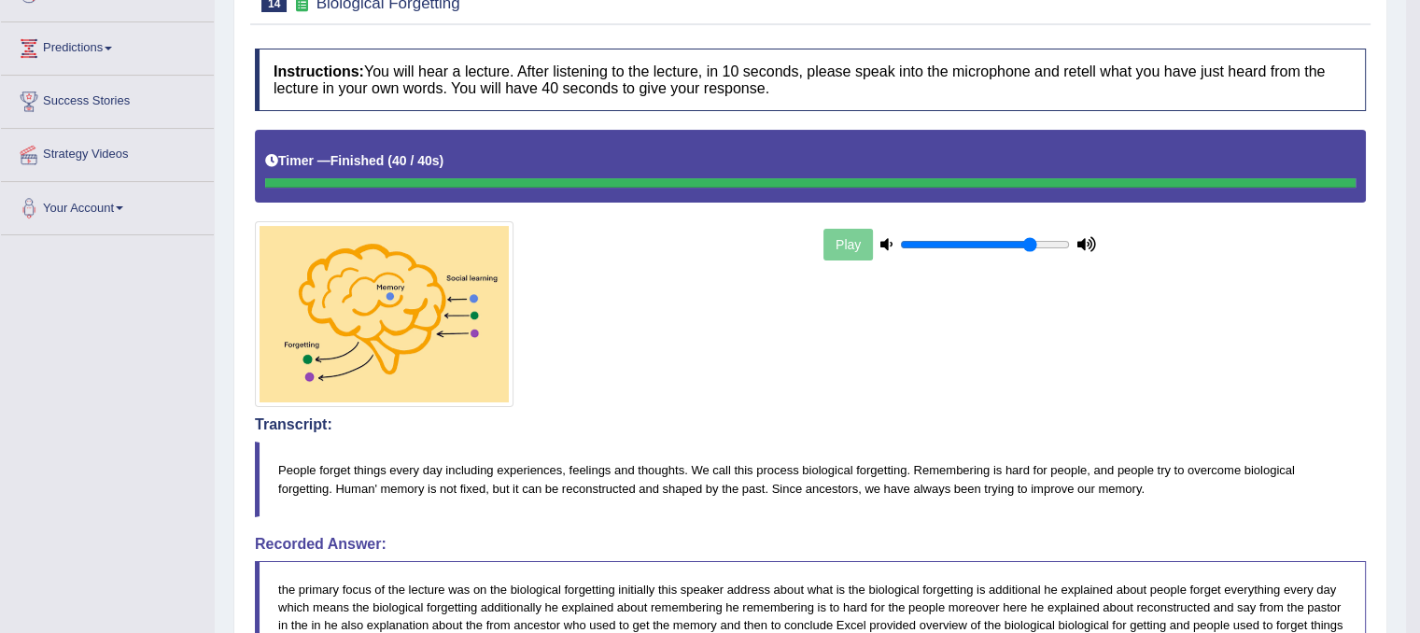
scroll to position [212, 0]
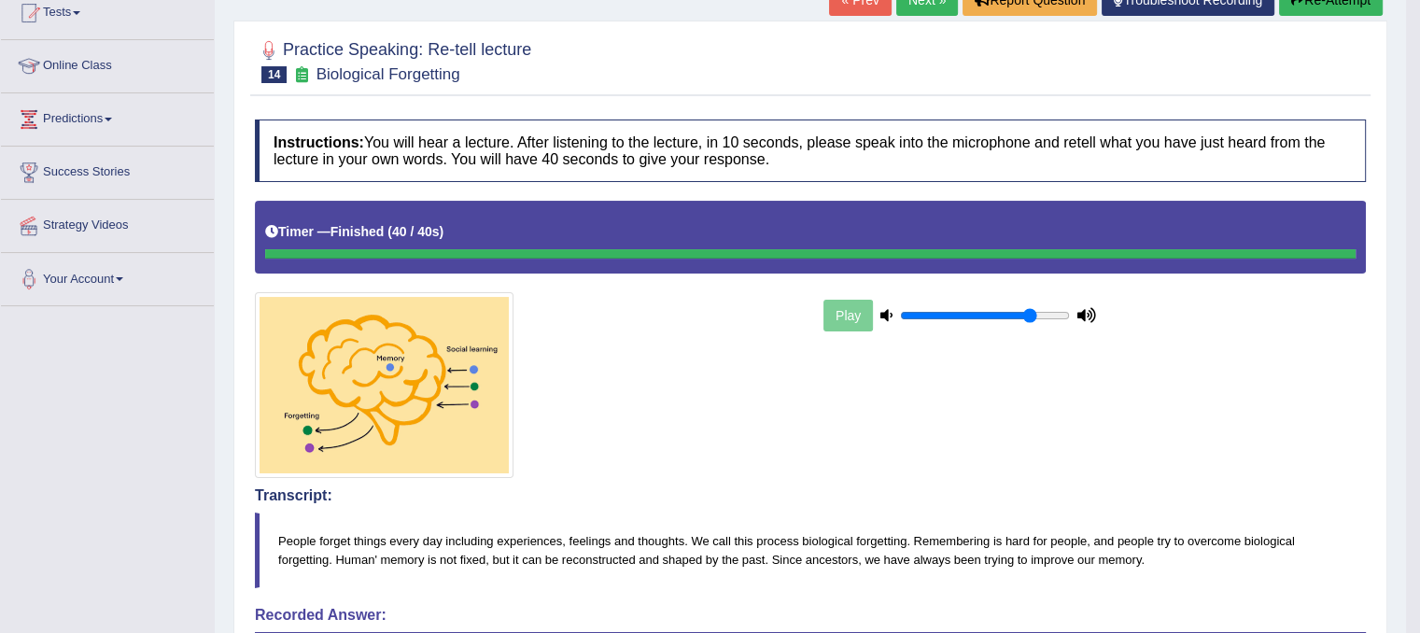
click at [907, 0] on link "Next »" at bounding box center [927, 0] width 62 height 32
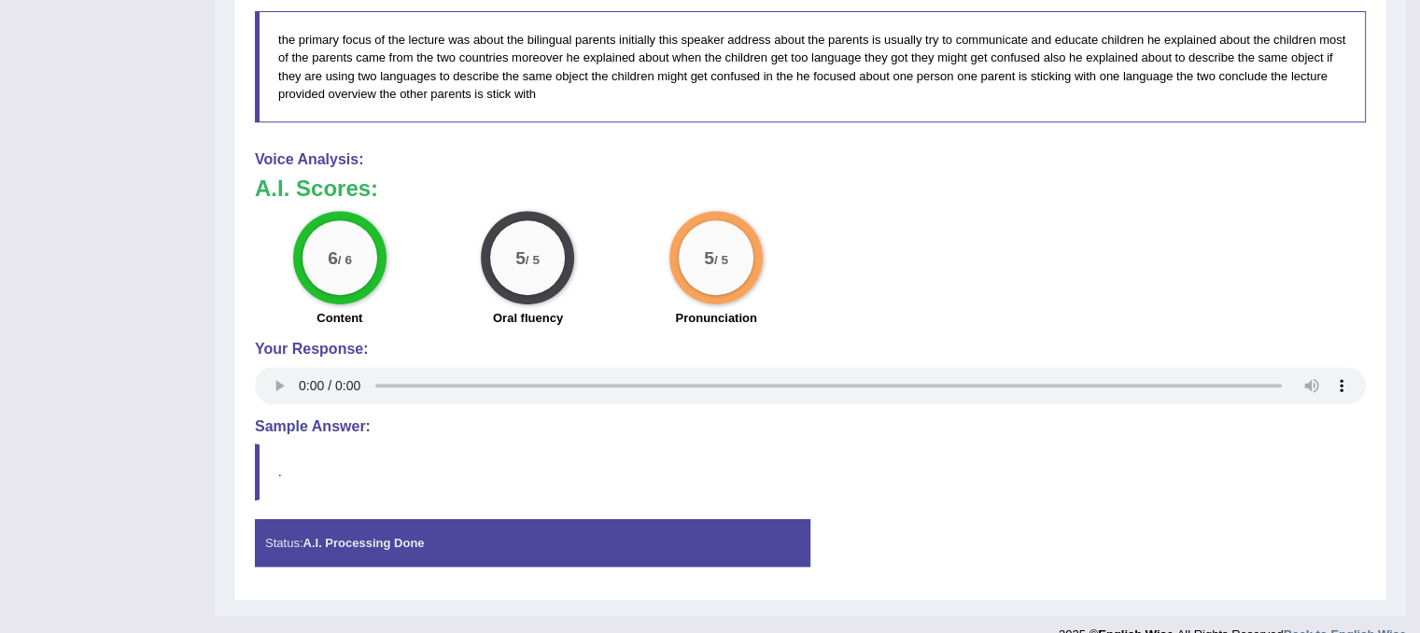
scroll to position [859, 0]
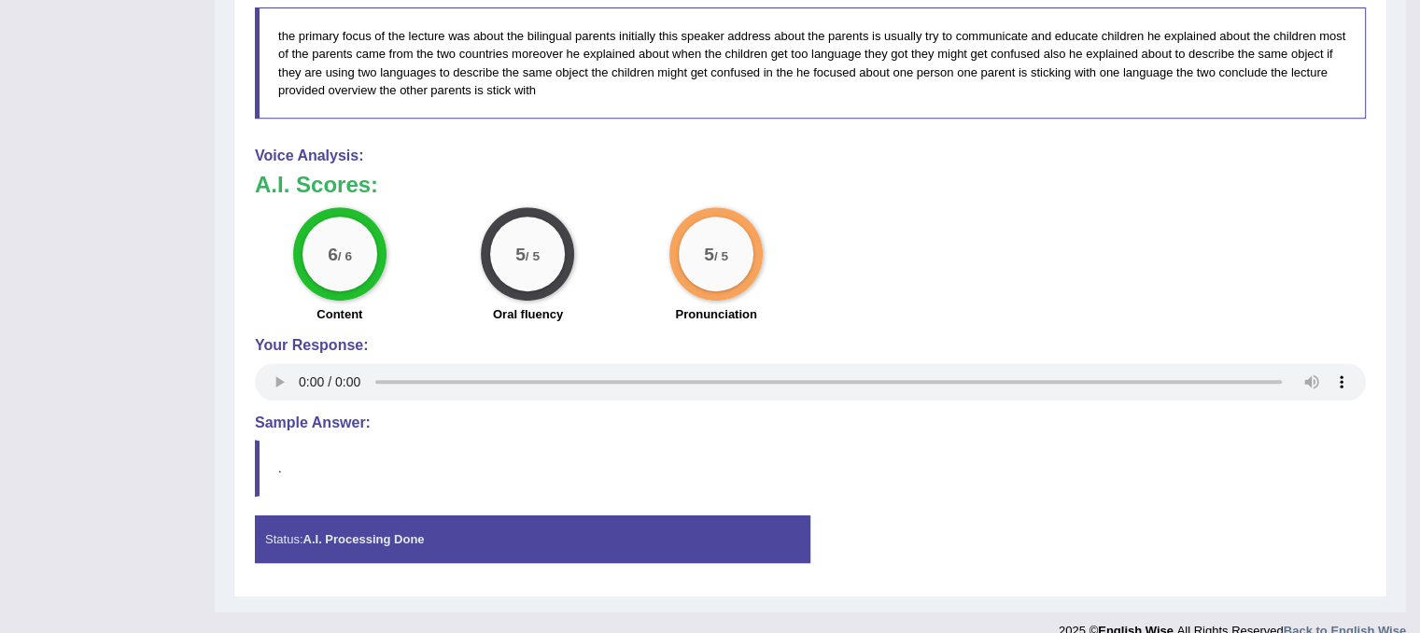
drag, startPoint x: 1418, startPoint y: 454, endPoint x: 1421, endPoint y: 235, distance: 218.5
